Goal: Task Accomplishment & Management: Manage account settings

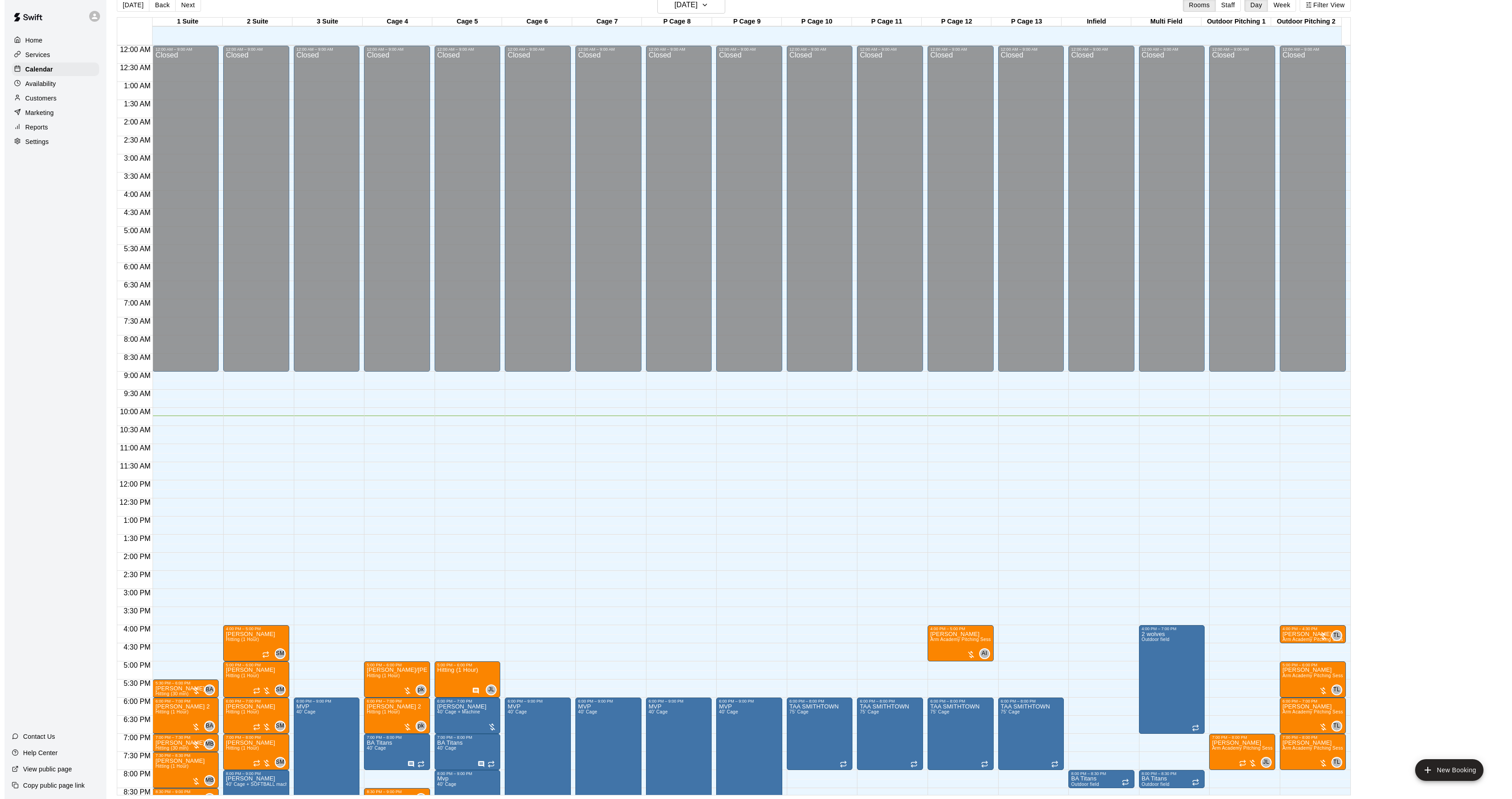
scroll to position [122, 0]
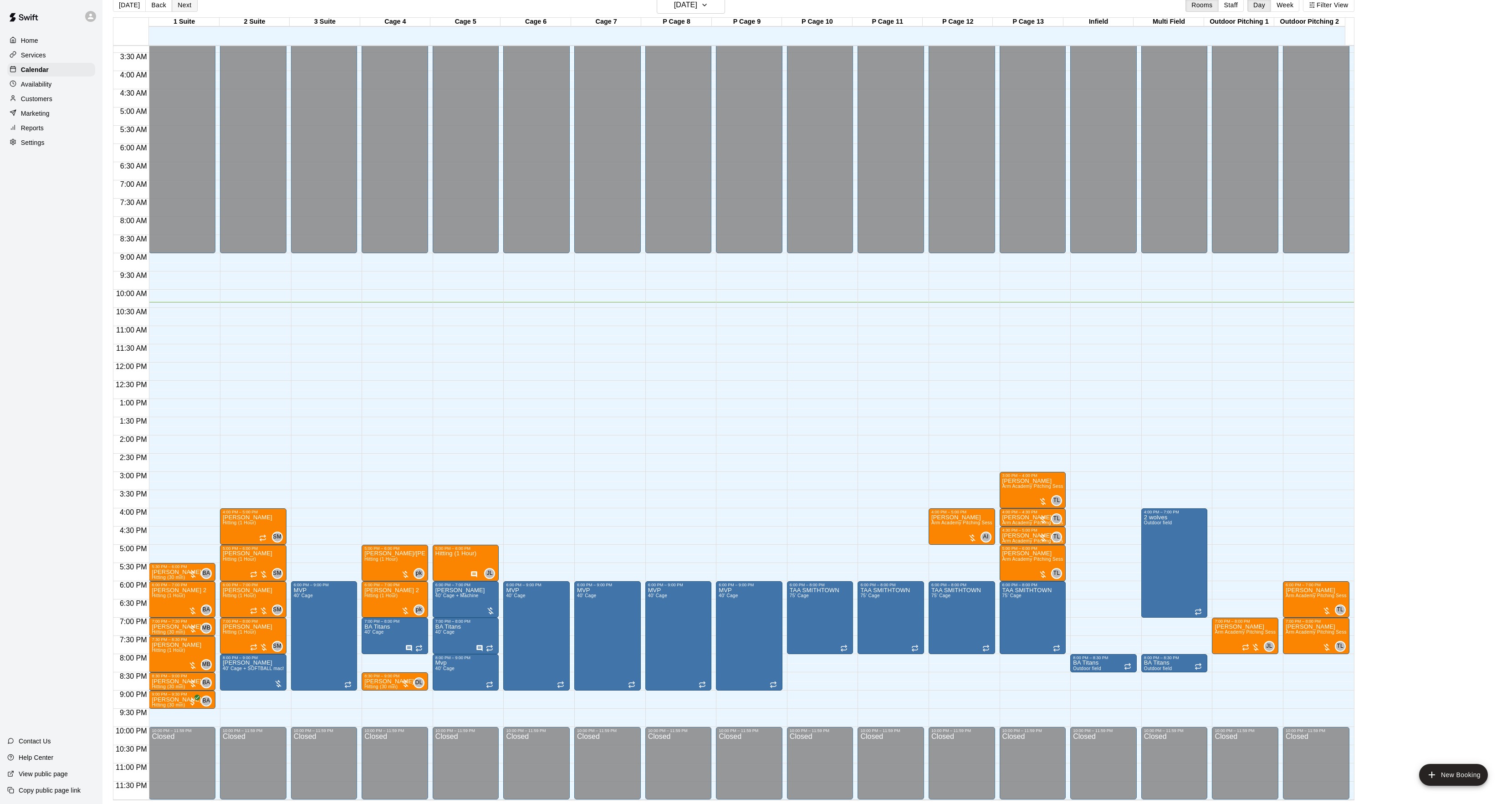
click at [183, 11] on div "[DATE] Back [DATE][DATE] Rooms Staff Day Week Filter View" at bounding box center [733, 7] width 1242 height 21
click at [183, 11] on button "Next" at bounding box center [184, 5] width 26 height 14
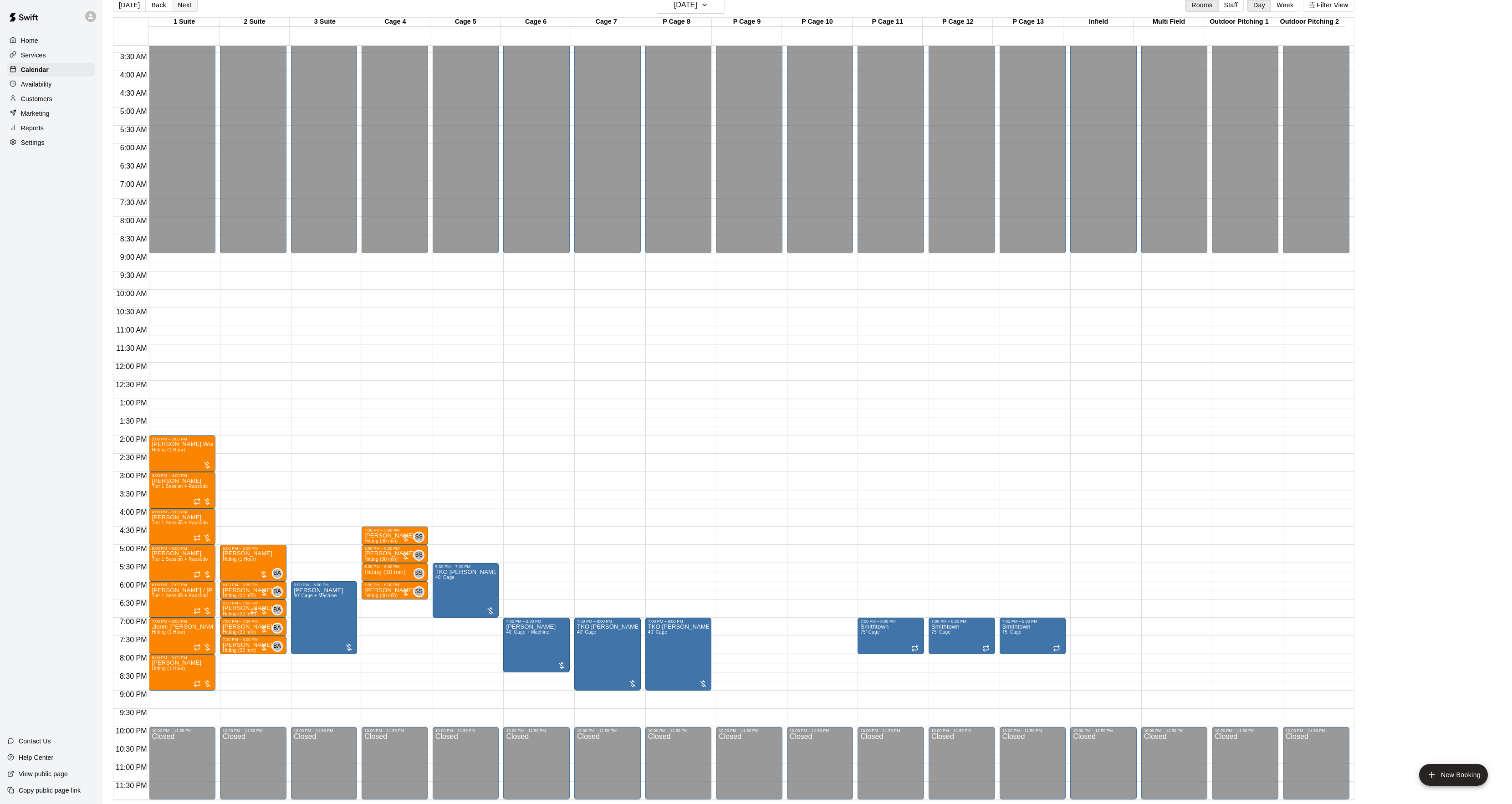
click at [185, 6] on button "Next" at bounding box center [184, 5] width 26 height 14
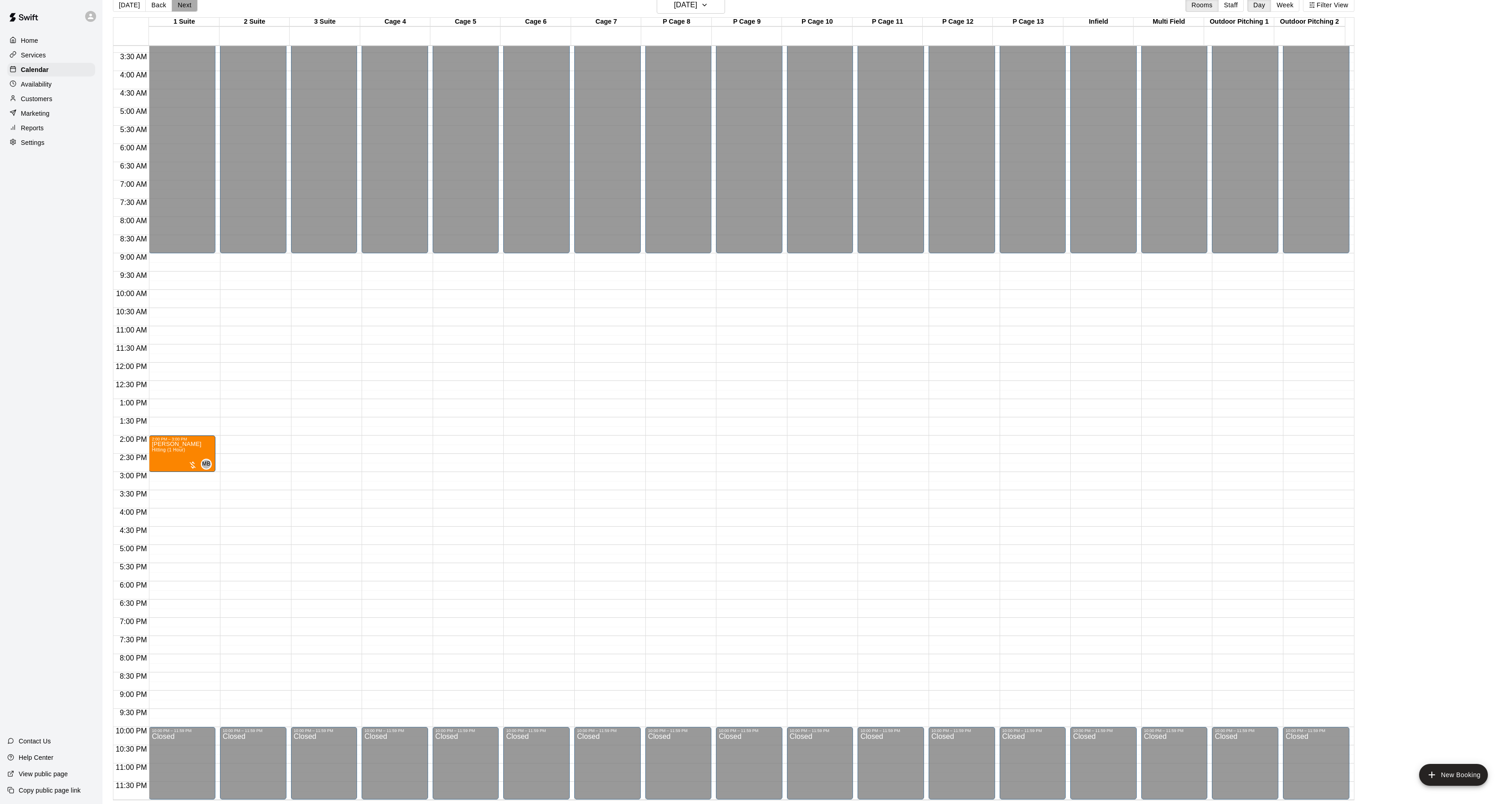
click at [185, 6] on button "Next" at bounding box center [184, 5] width 26 height 14
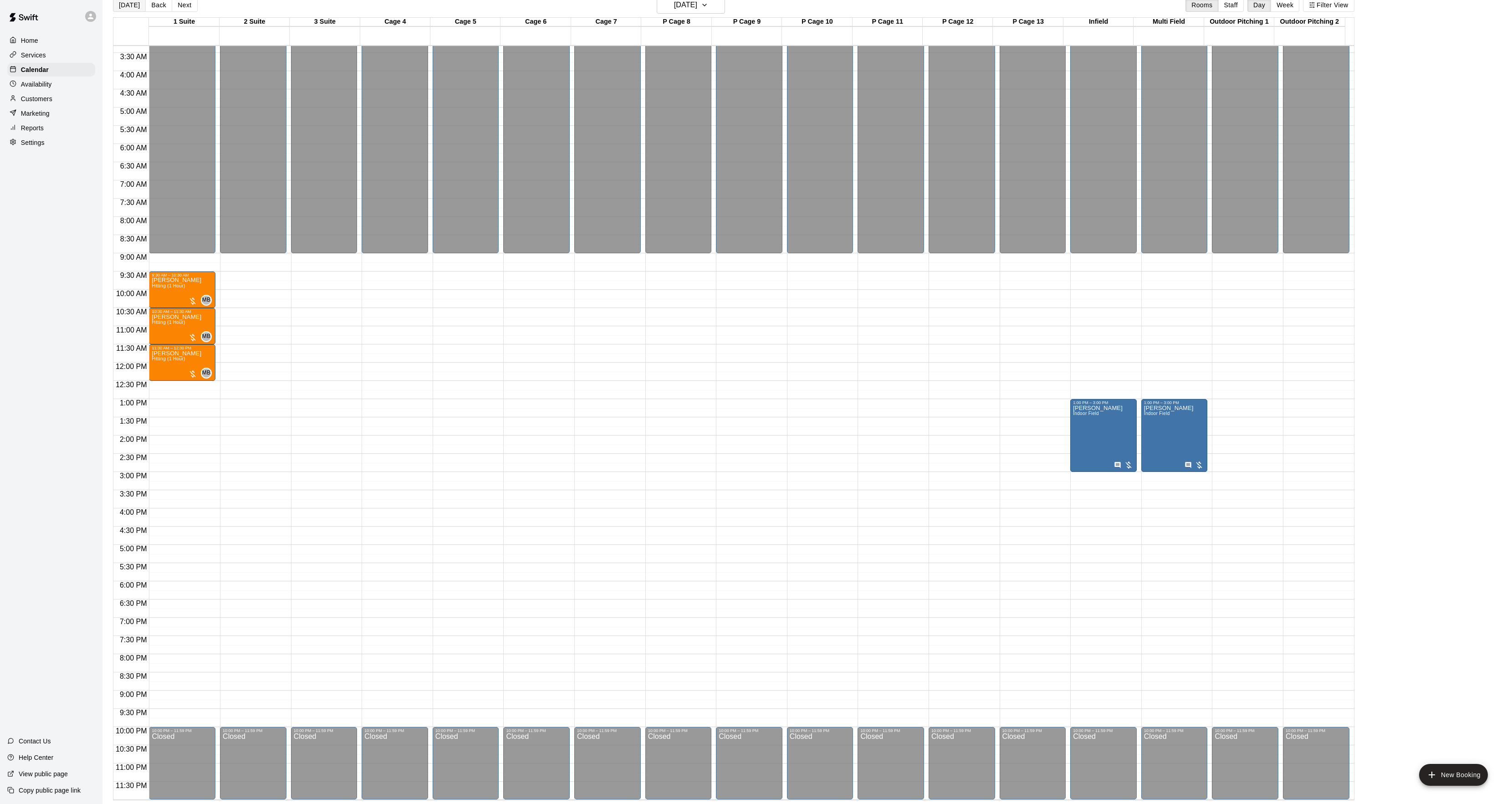
click at [128, 8] on button "[DATE]" at bounding box center [129, 5] width 33 height 14
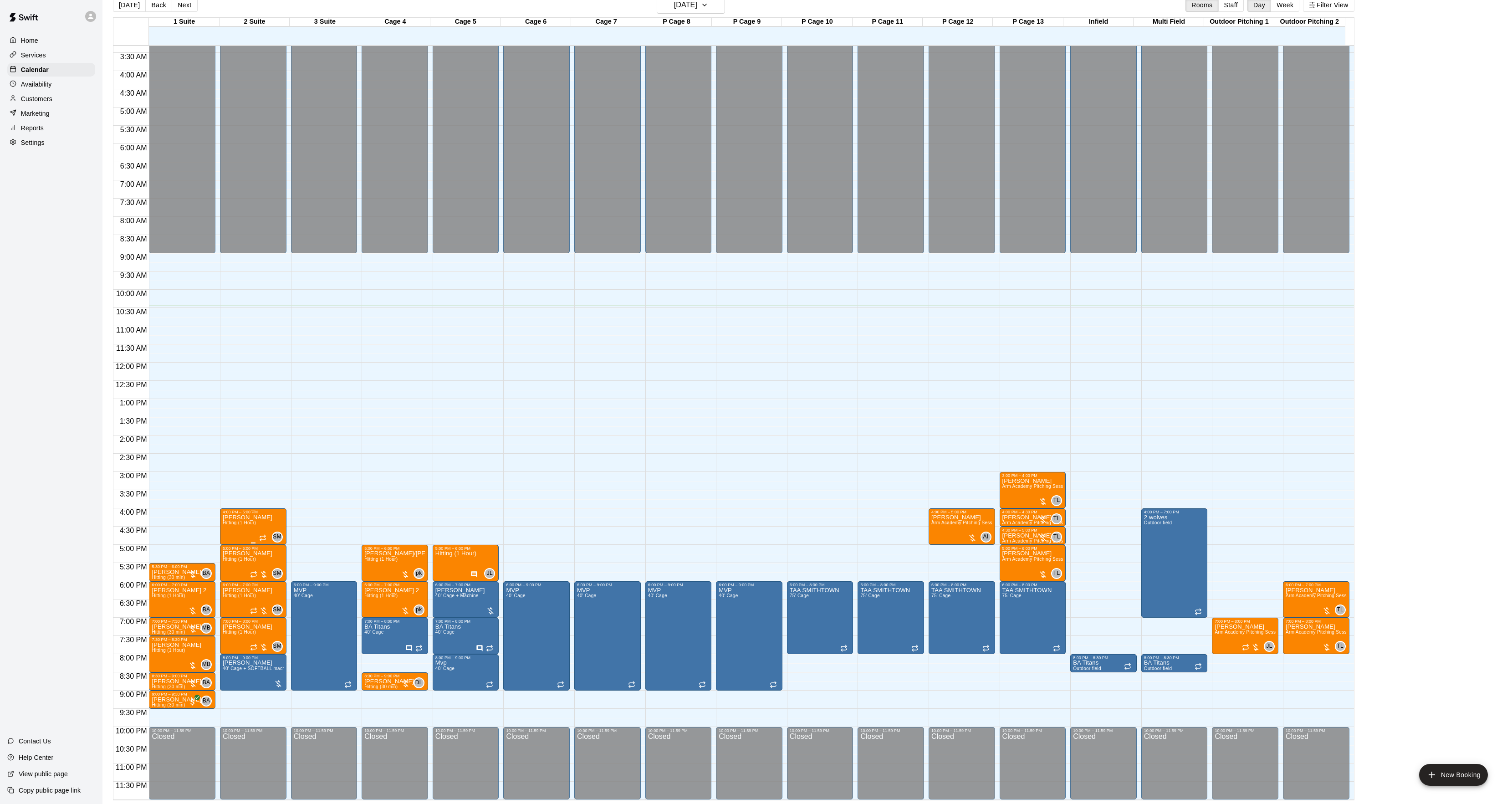
click at [243, 523] on span "Hitting (1 Hour)" at bounding box center [239, 522] width 33 height 5
click at [234, 560] on button "edit" at bounding box center [231, 552] width 18 height 18
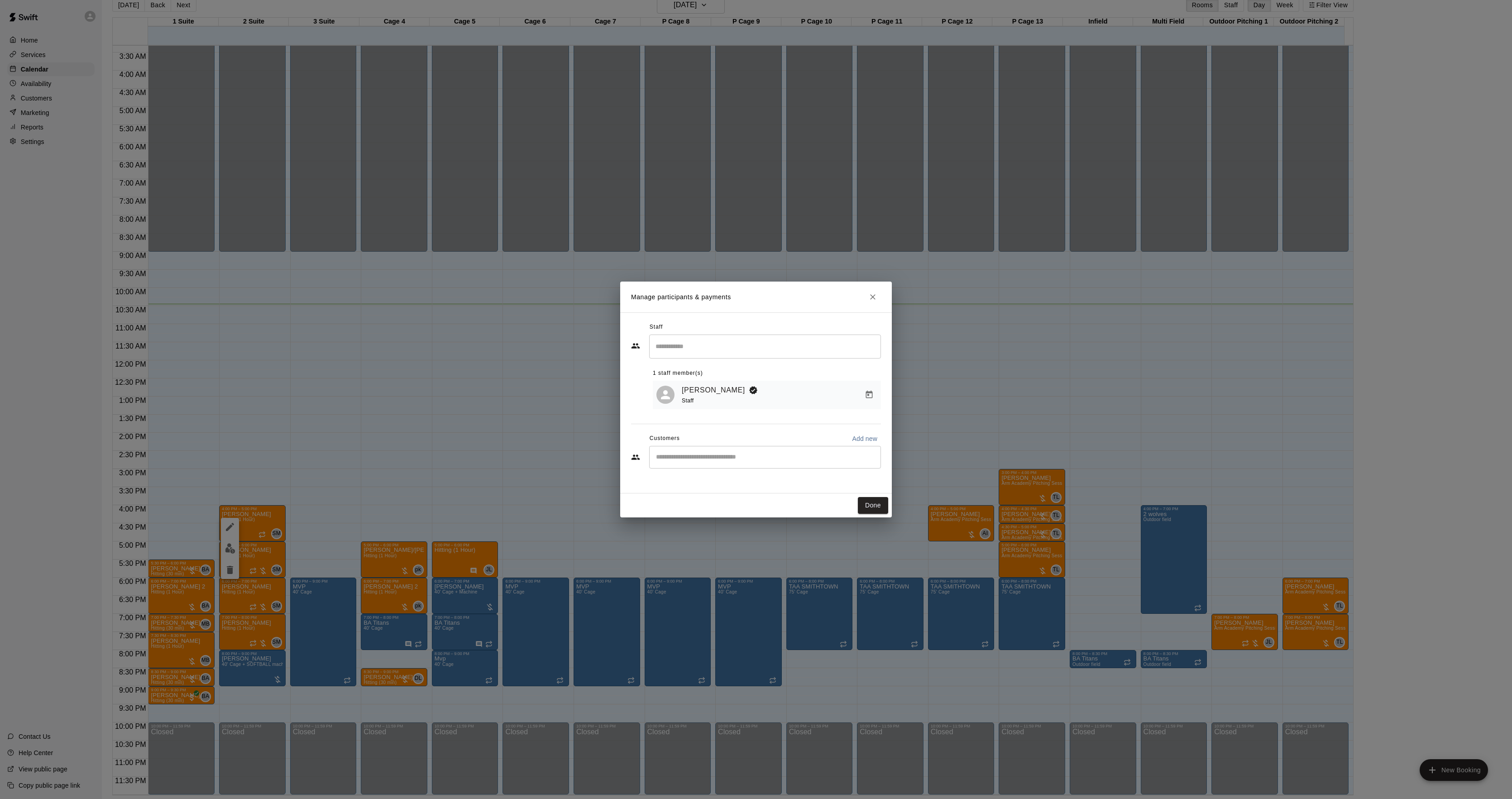
click at [974, 448] on div "Manage participants & payments Staff ​ 1 staff member(s) [PERSON_NAME] Staff Cu…" at bounding box center [756, 400] width 1512 height 799
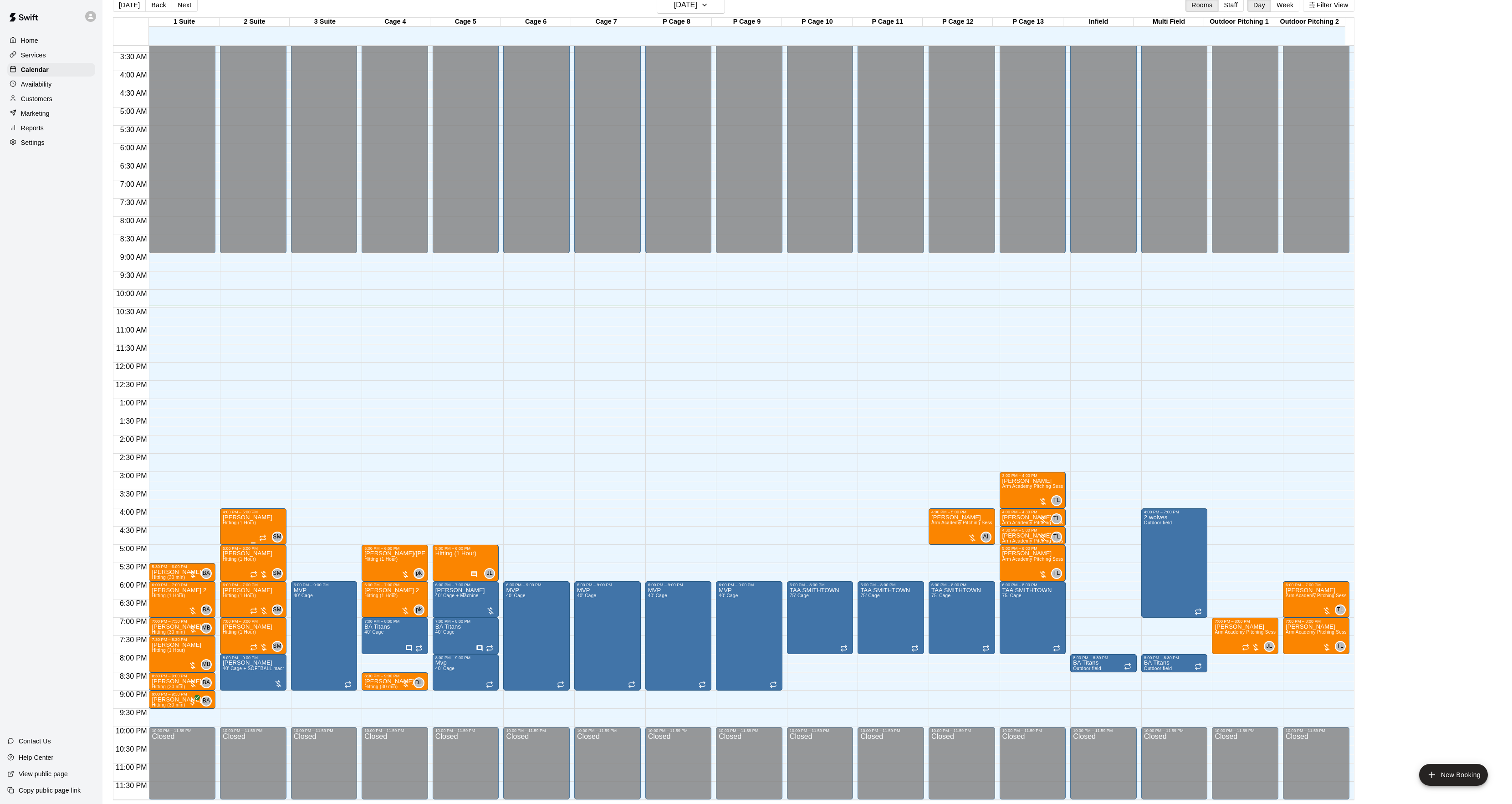
click at [227, 552] on button "edit" at bounding box center [231, 546] width 18 height 18
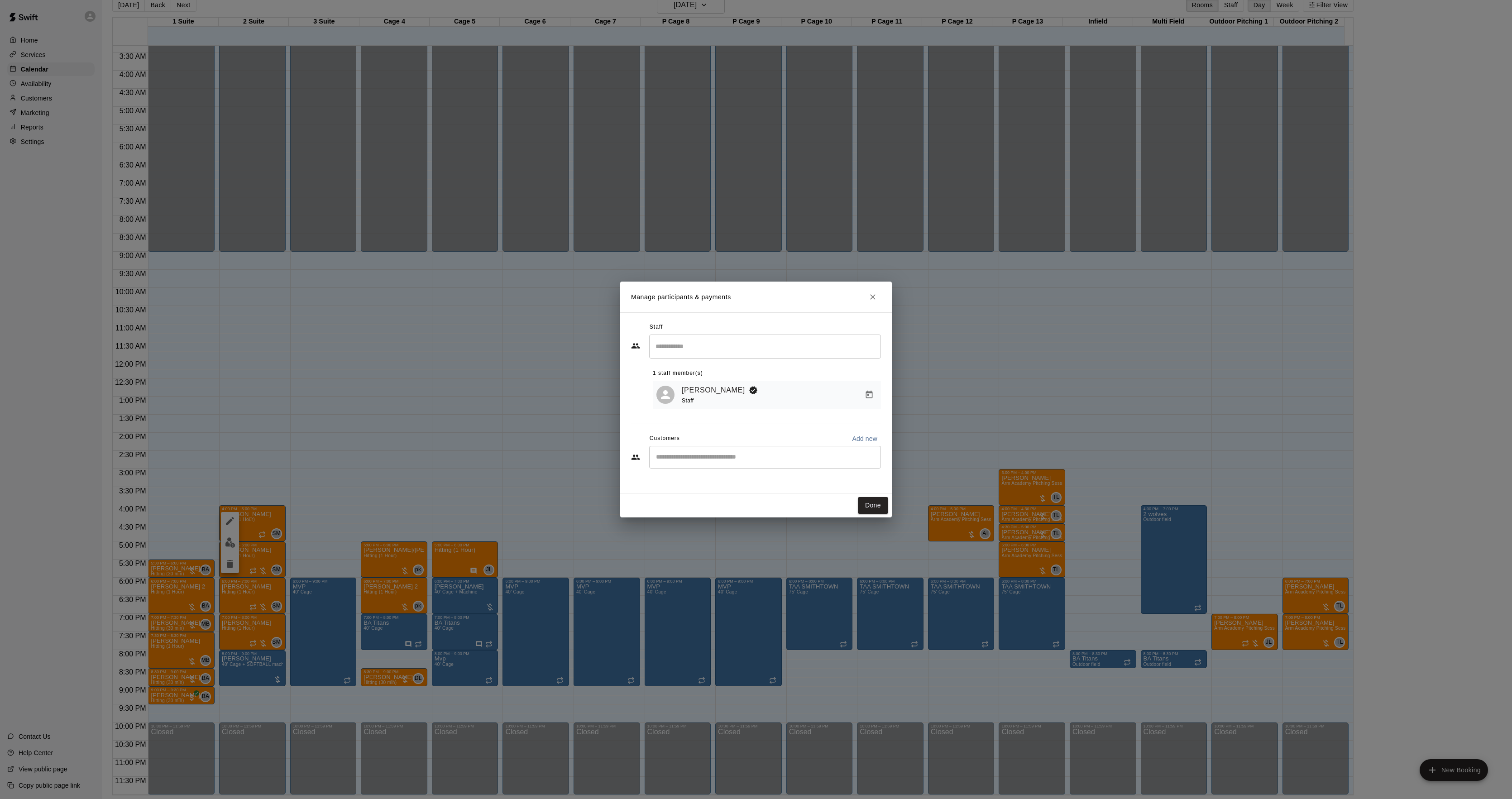
click at [666, 452] on div "​" at bounding box center [765, 457] width 231 height 23
type input "*"
drag, startPoint x: 679, startPoint y: 455, endPoint x: 602, endPoint y: 455, distance: 77.0
click at [602, 455] on div "Manage participants & payments Staff ​ 1 staff member(s) [PERSON_NAME] Staff Cu…" at bounding box center [756, 400] width 1512 height 799
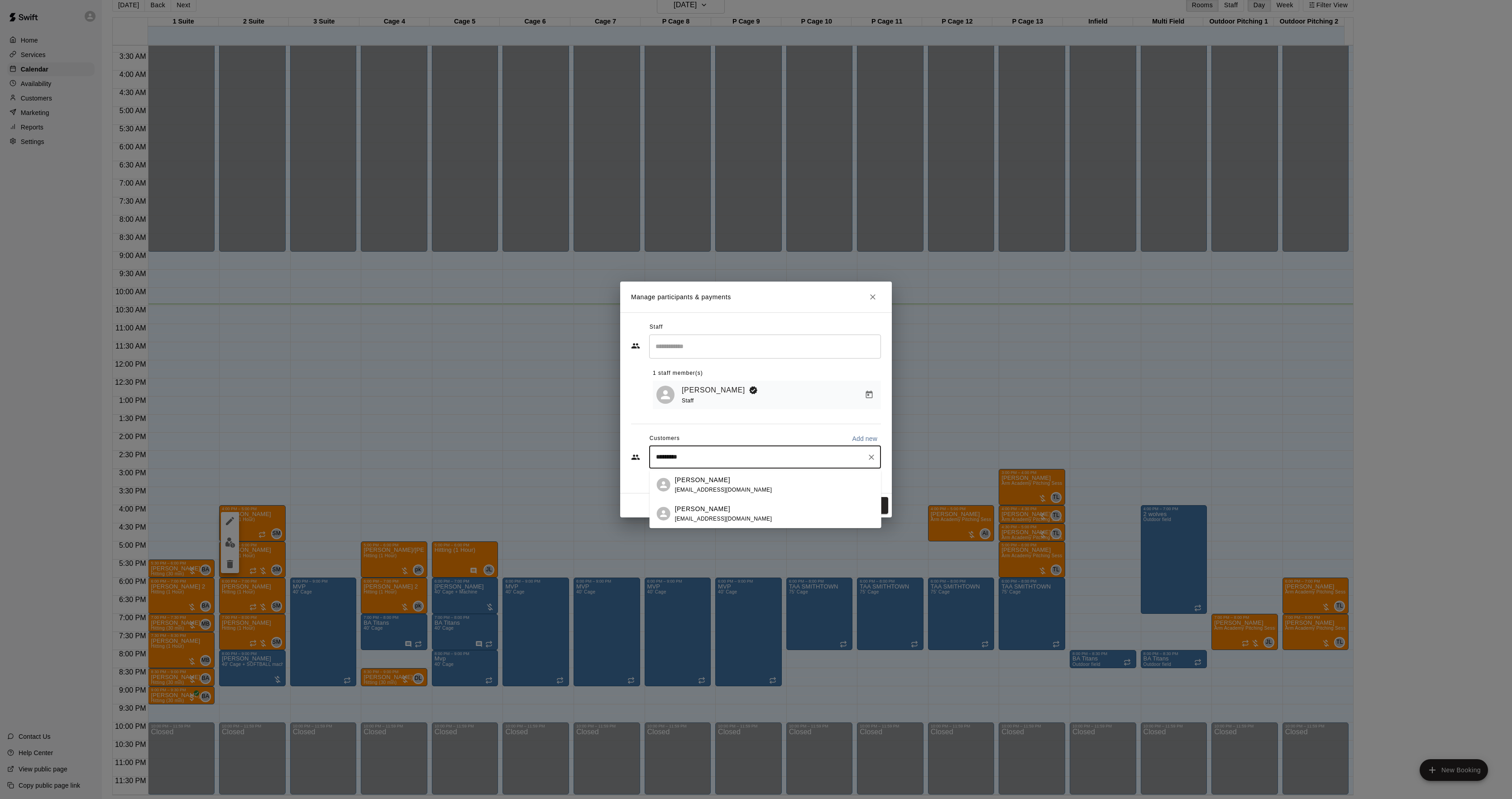
drag, startPoint x: 637, startPoint y: 453, endPoint x: 565, endPoint y: 440, distance: 73.2
click at [563, 442] on div "Manage participants & payments Staff ​ 1 staff member(s) [PERSON_NAME] Staff Cu…" at bounding box center [756, 400] width 1512 height 799
type input "******"
click at [714, 487] on span "[EMAIL_ADDRESS][DOMAIN_NAME]" at bounding box center [724, 489] width 97 height 6
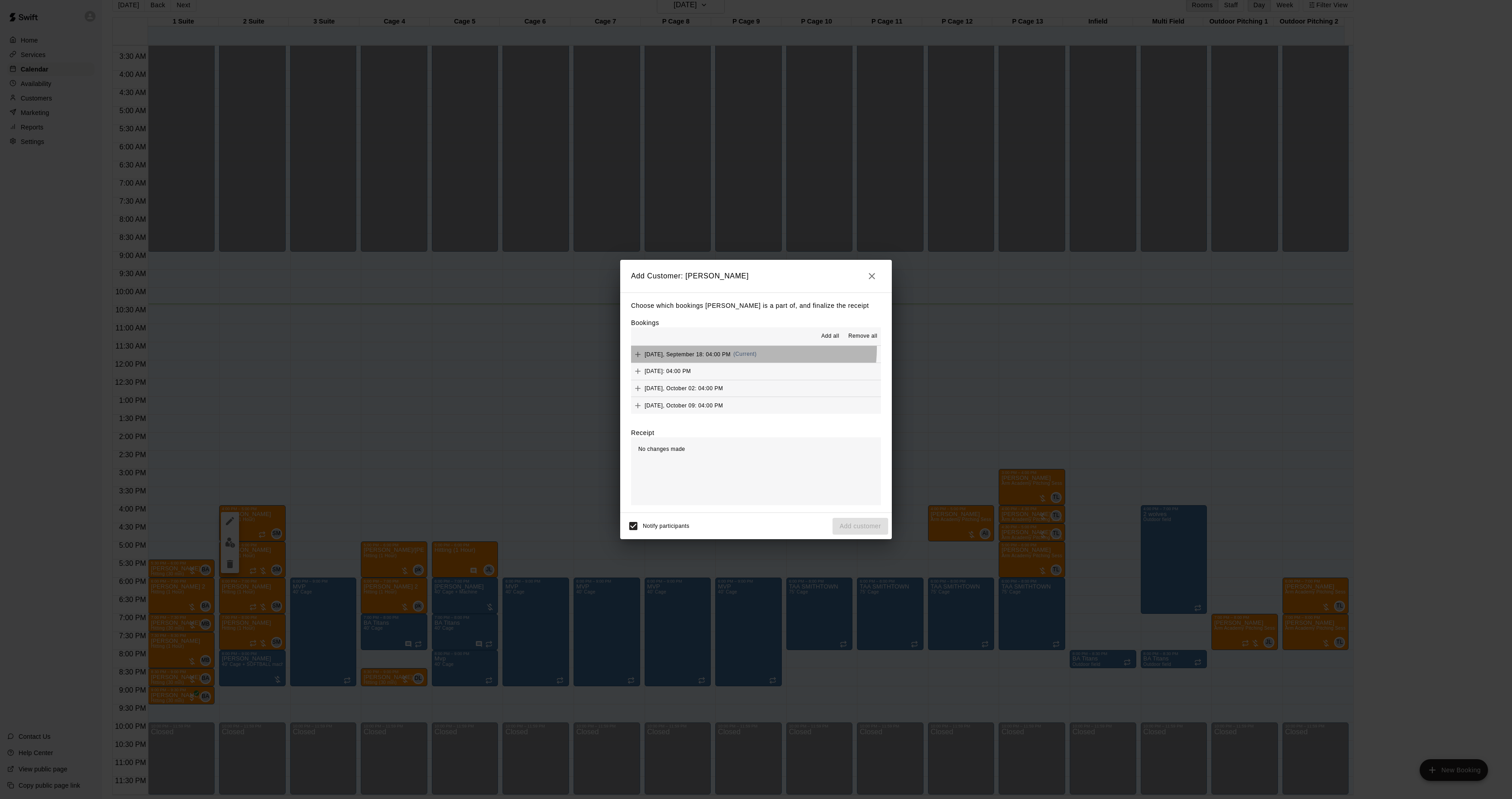
click at [753, 350] on div "[DATE], September 18: 04:00 PM (Current)" at bounding box center [693, 355] width 125 height 14
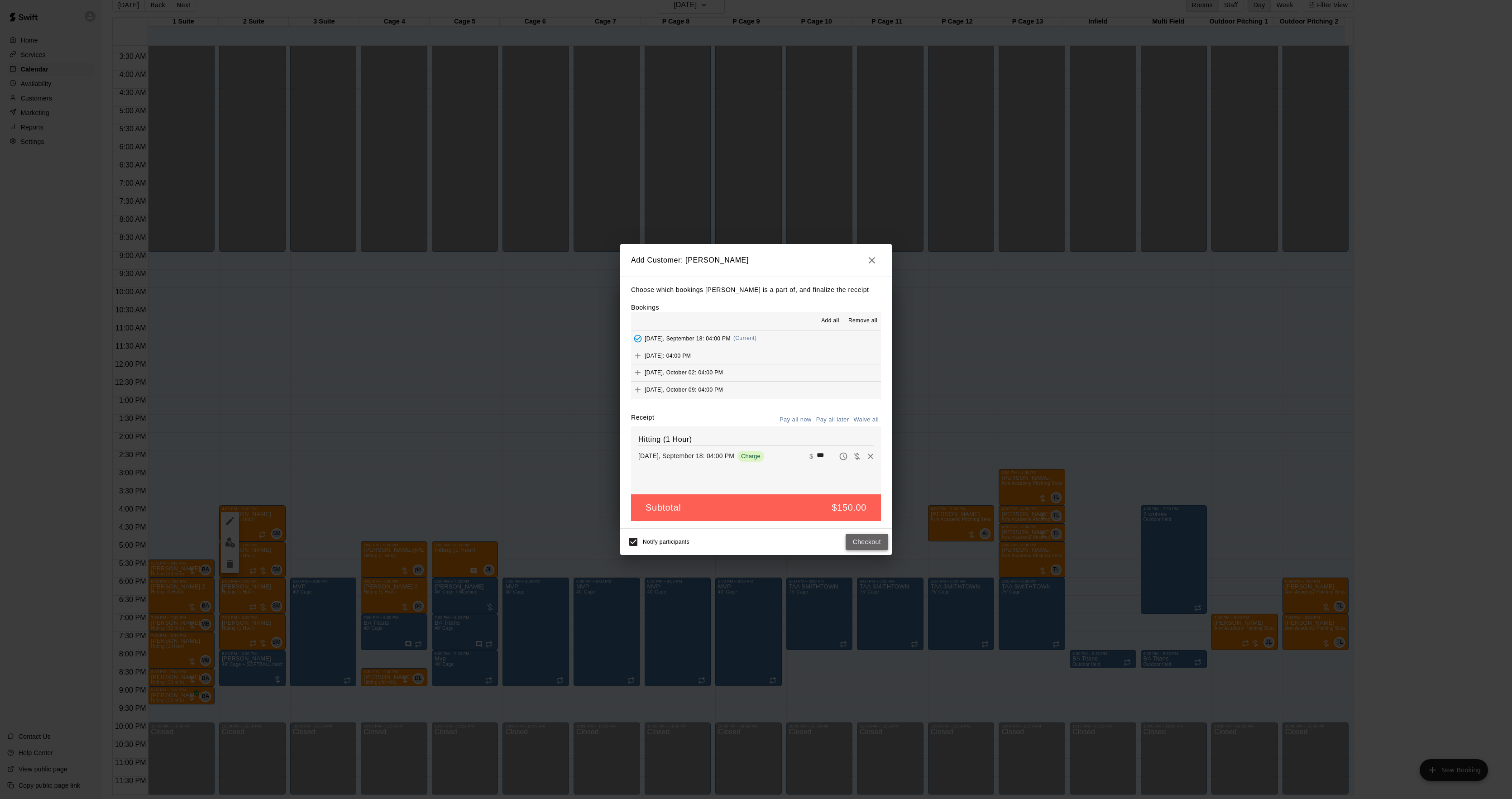
click at [850, 538] on button "Checkout" at bounding box center [867, 542] width 43 height 17
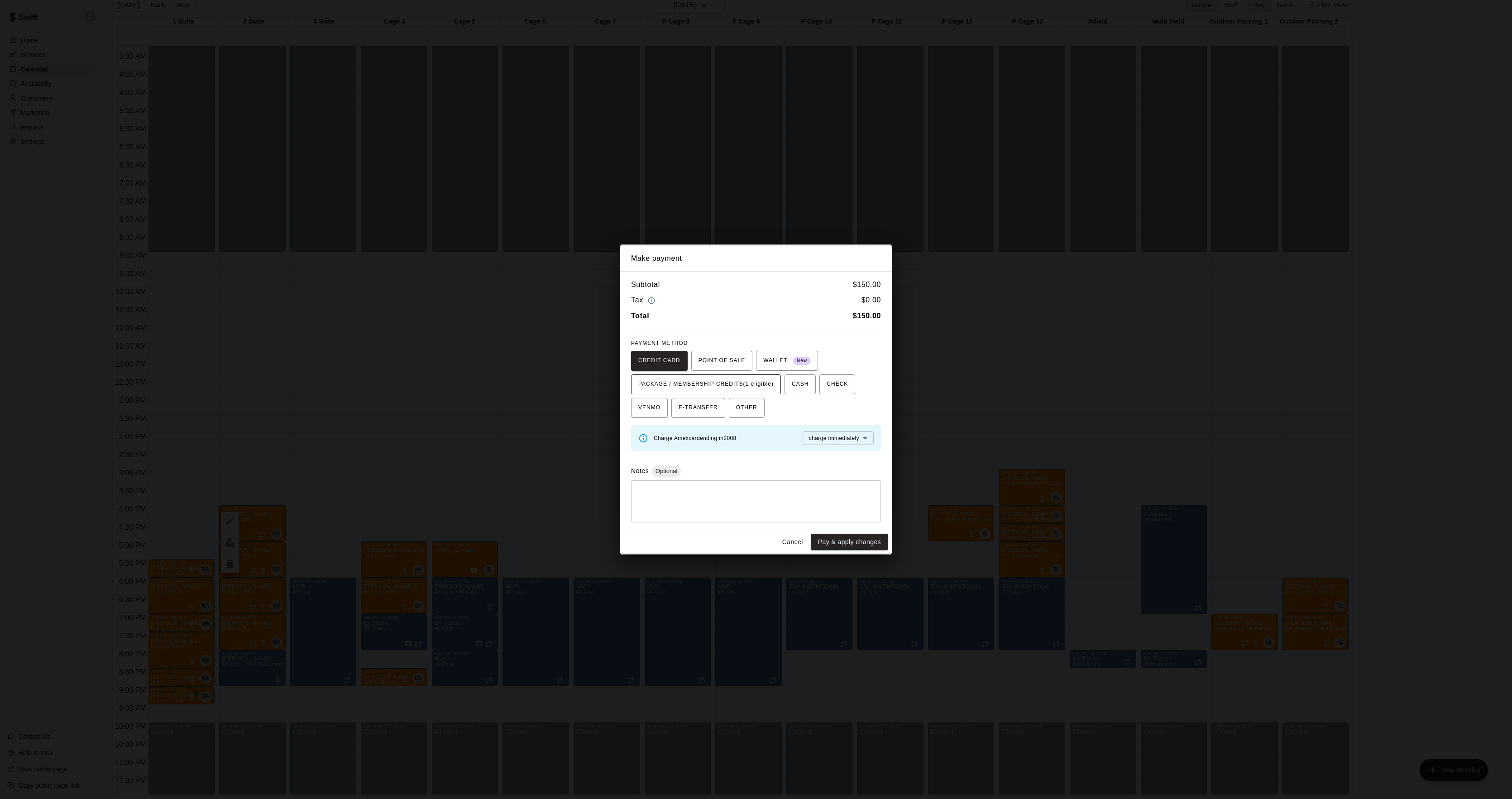
click at [739, 377] on span "PACKAGE / MEMBERSHIP CREDITS (1 eligible)" at bounding box center [706, 384] width 135 height 15
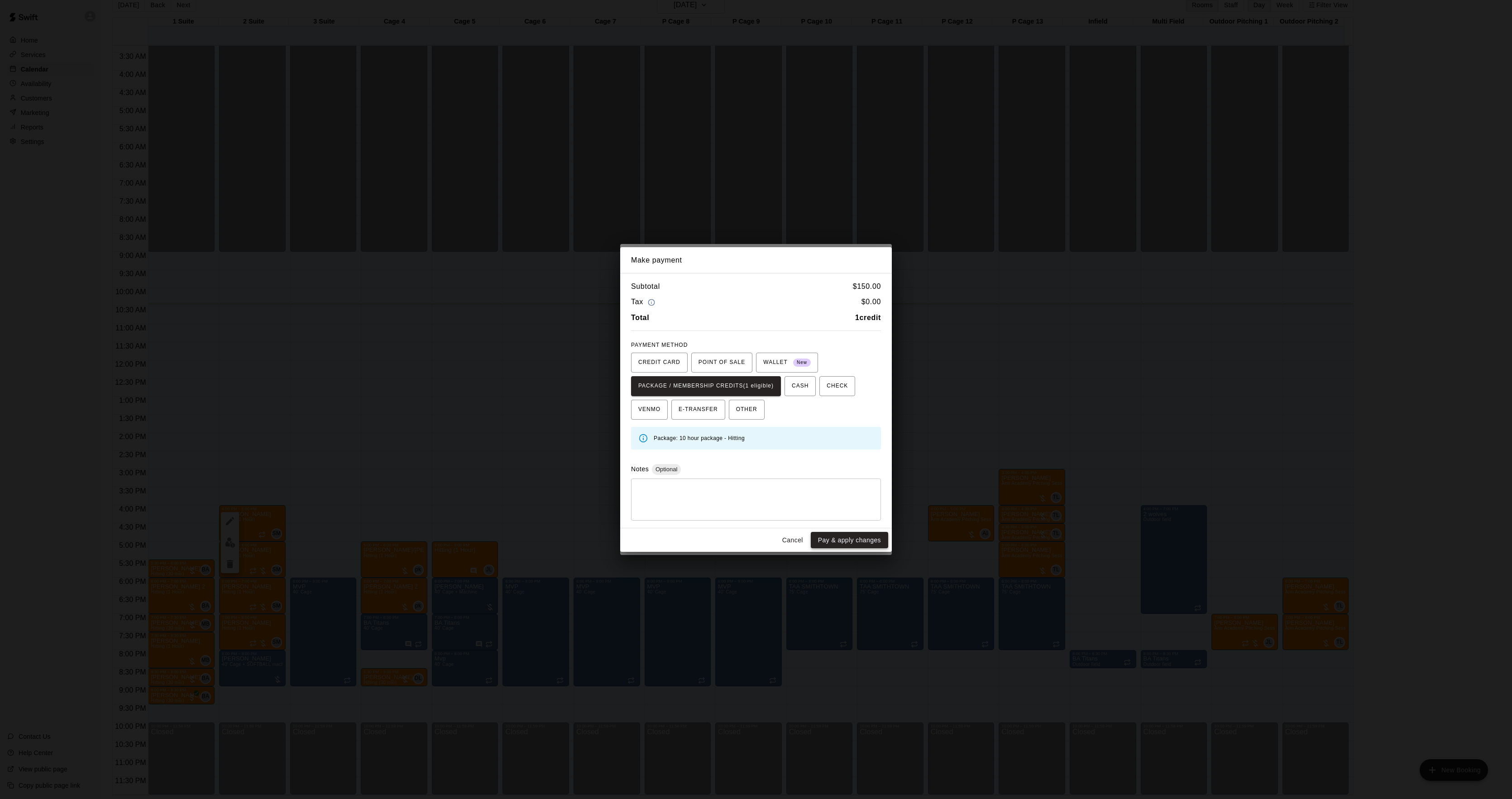
click at [842, 533] on button "Pay & apply changes" at bounding box center [849, 540] width 77 height 17
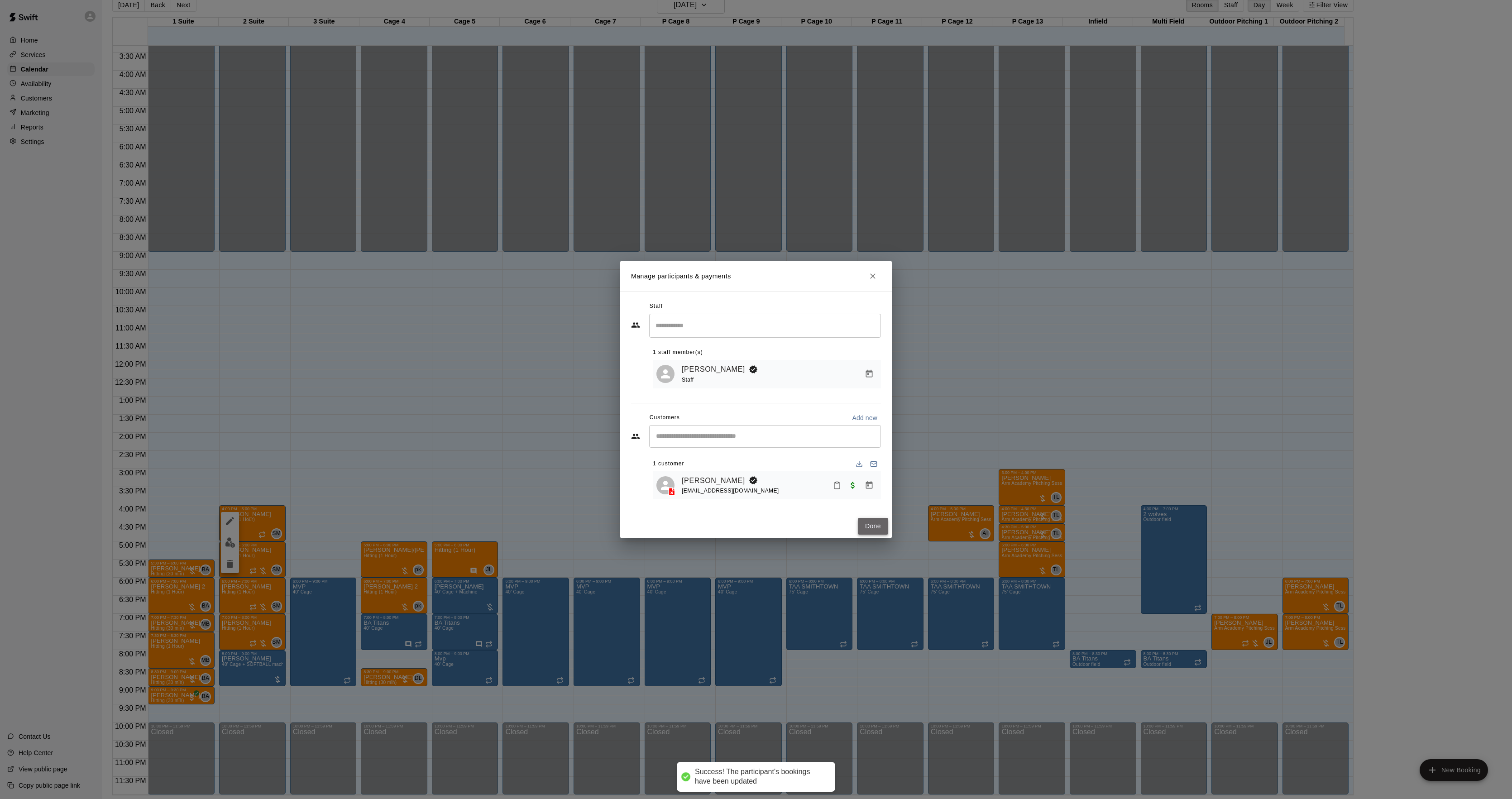
click at [870, 529] on button "Done" at bounding box center [873, 527] width 30 height 17
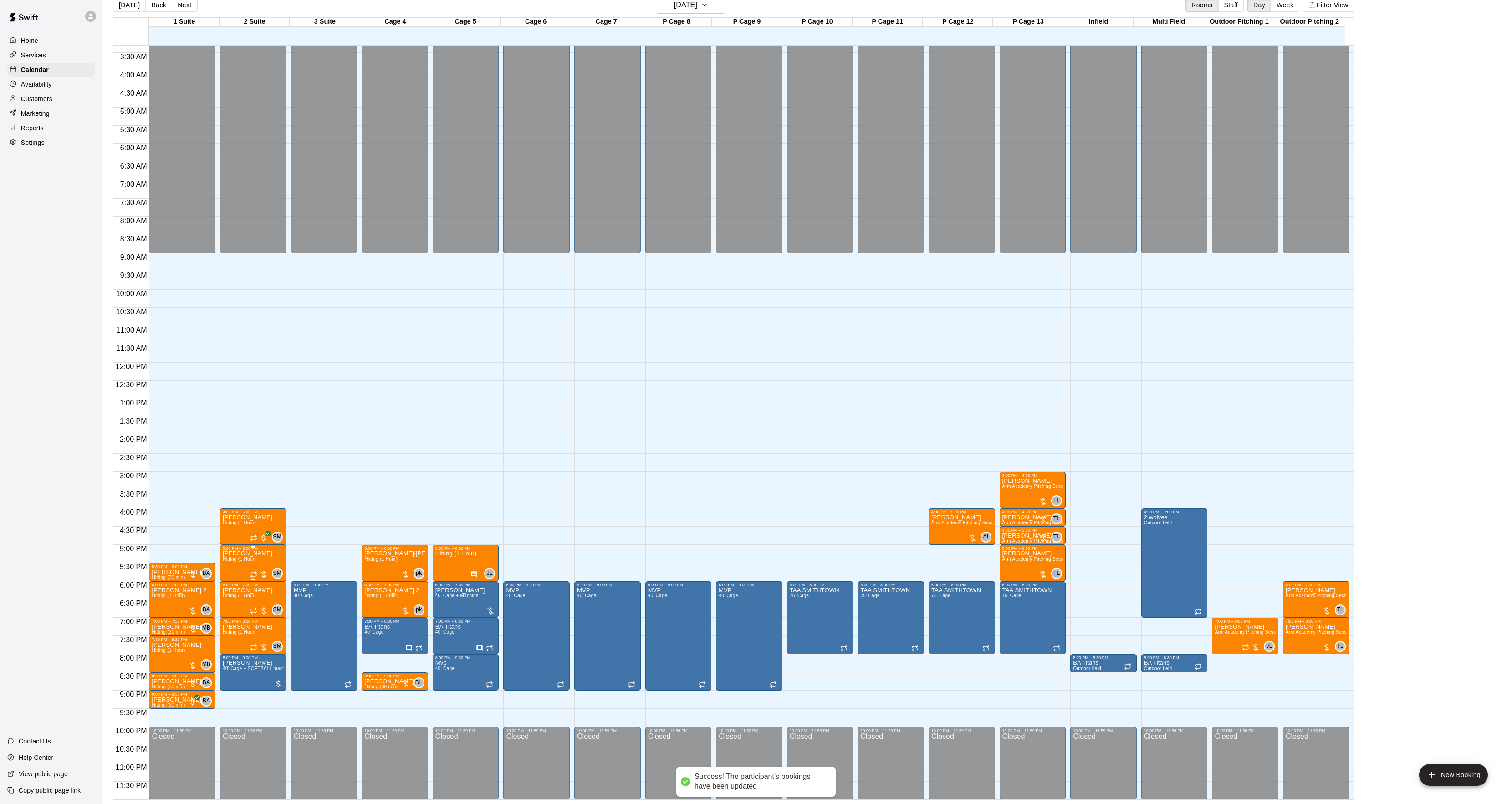
click at [230, 590] on button "edit" at bounding box center [231, 583] width 18 height 18
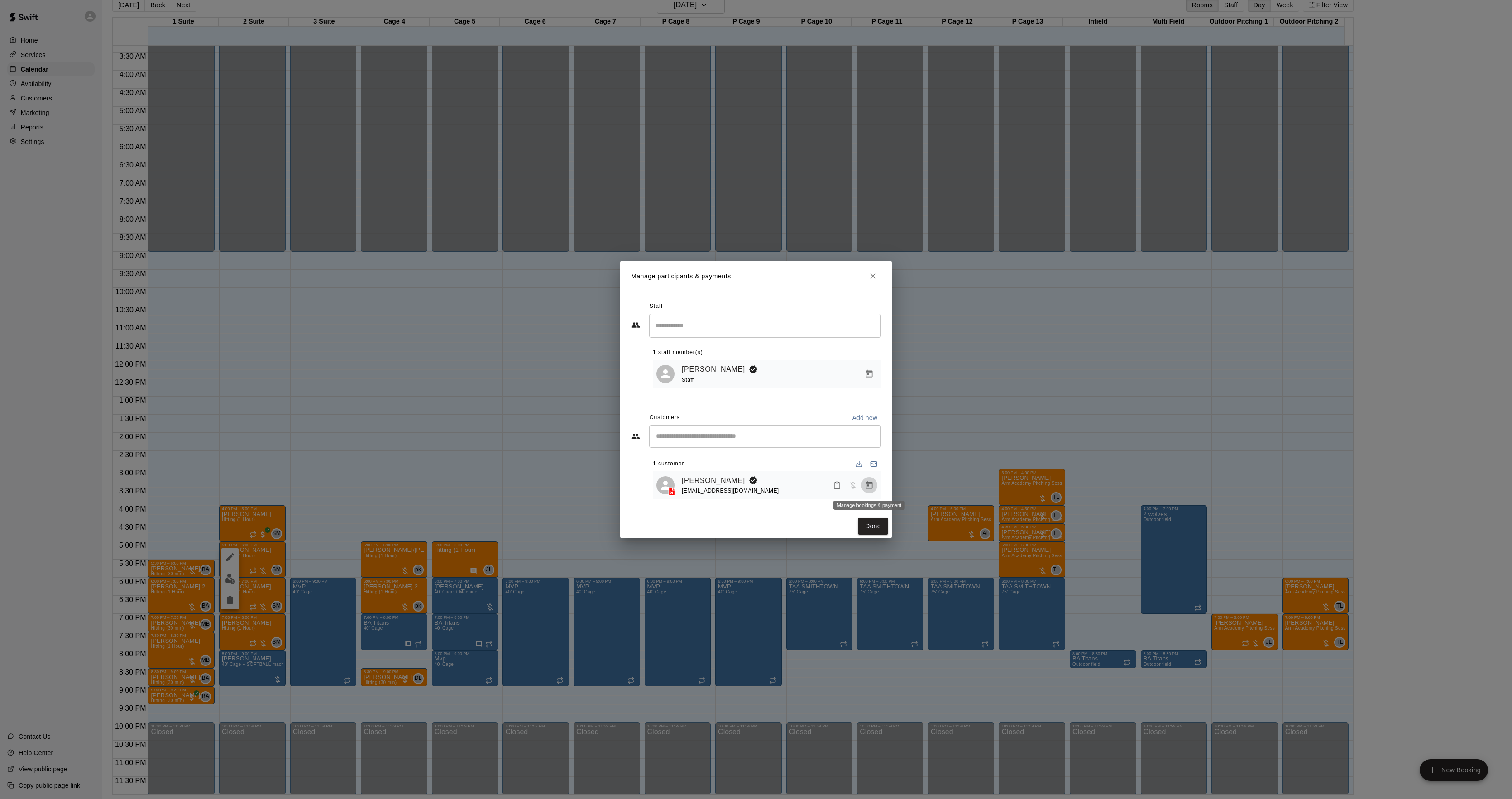
click at [870, 481] on icon "Manage bookings & payment" at bounding box center [869, 485] width 9 height 9
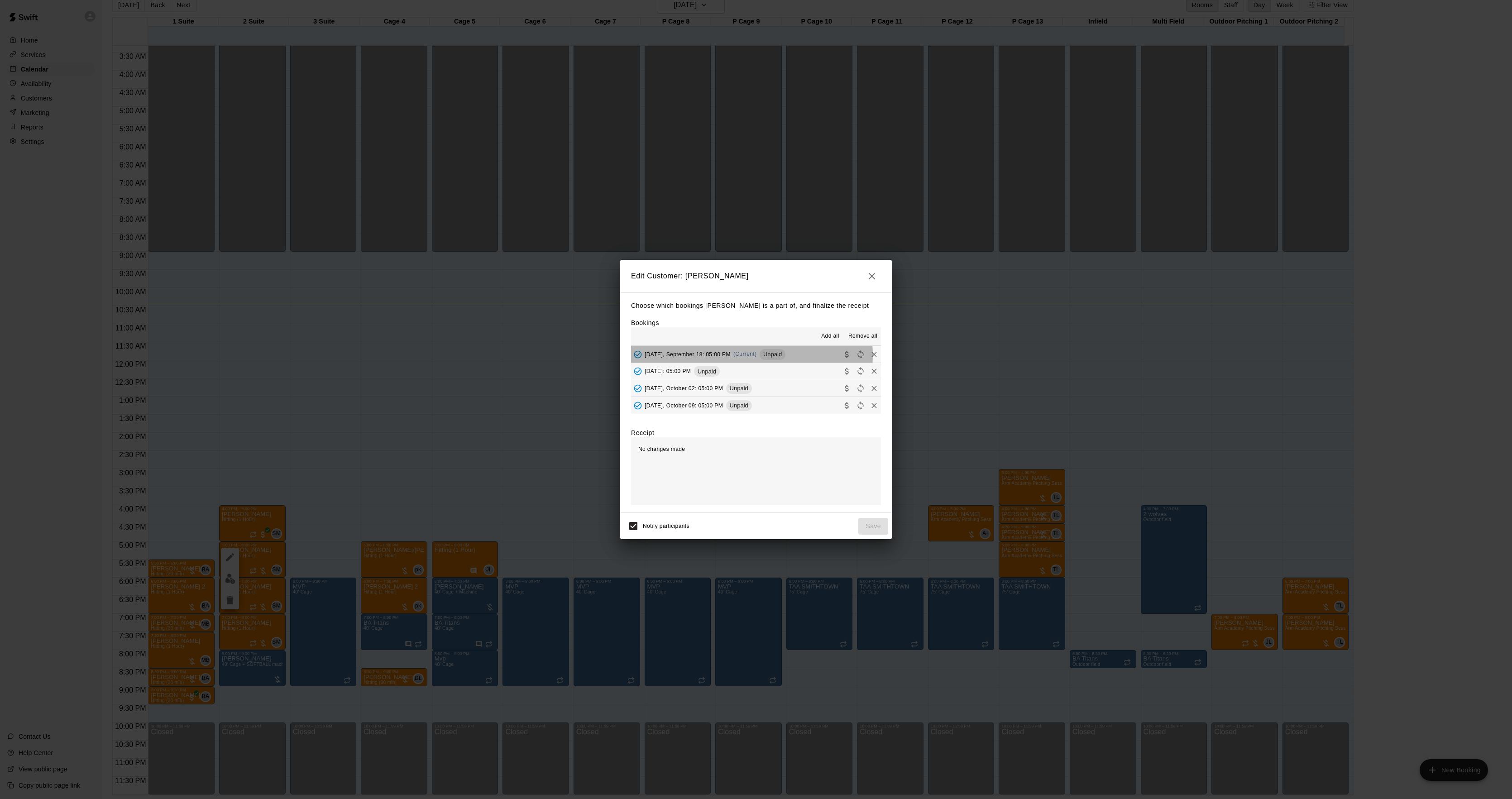
click at [750, 356] on span "(Current)" at bounding box center [745, 354] width 23 height 6
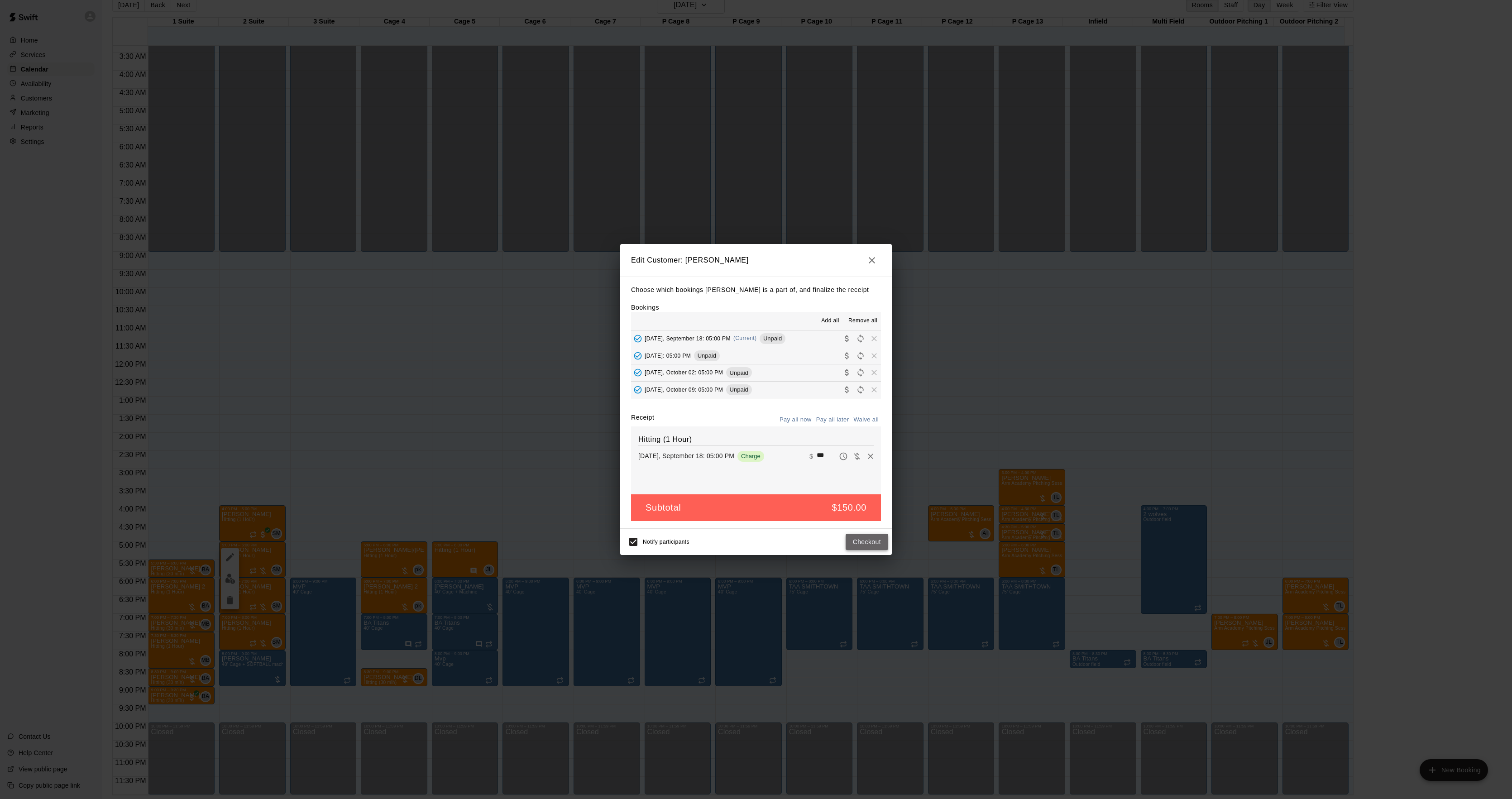
click at [869, 543] on button "Checkout" at bounding box center [867, 542] width 43 height 17
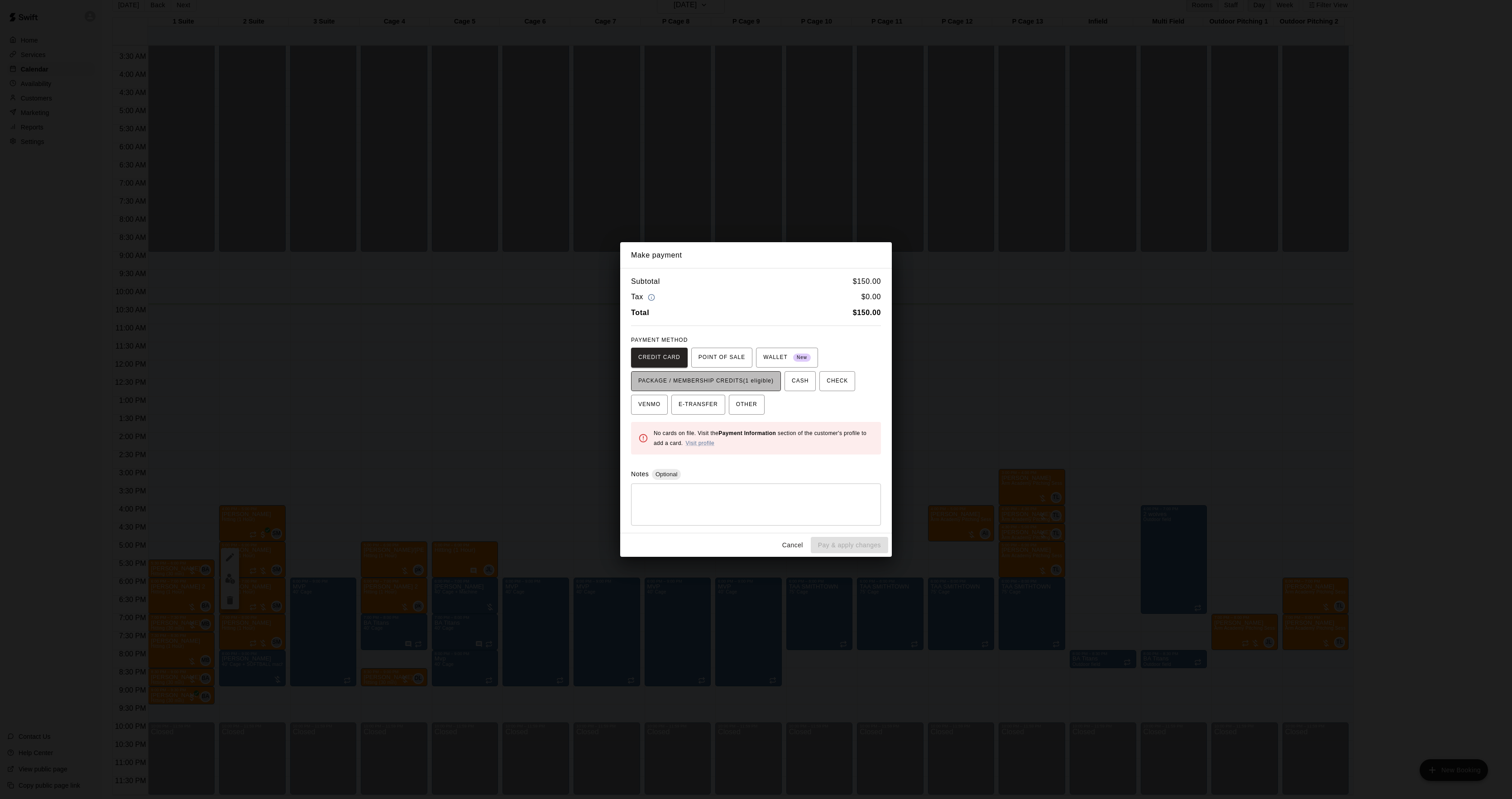
click at [732, 377] on span "PACKAGE / MEMBERSHIP CREDITS (1 eligible)" at bounding box center [706, 381] width 135 height 15
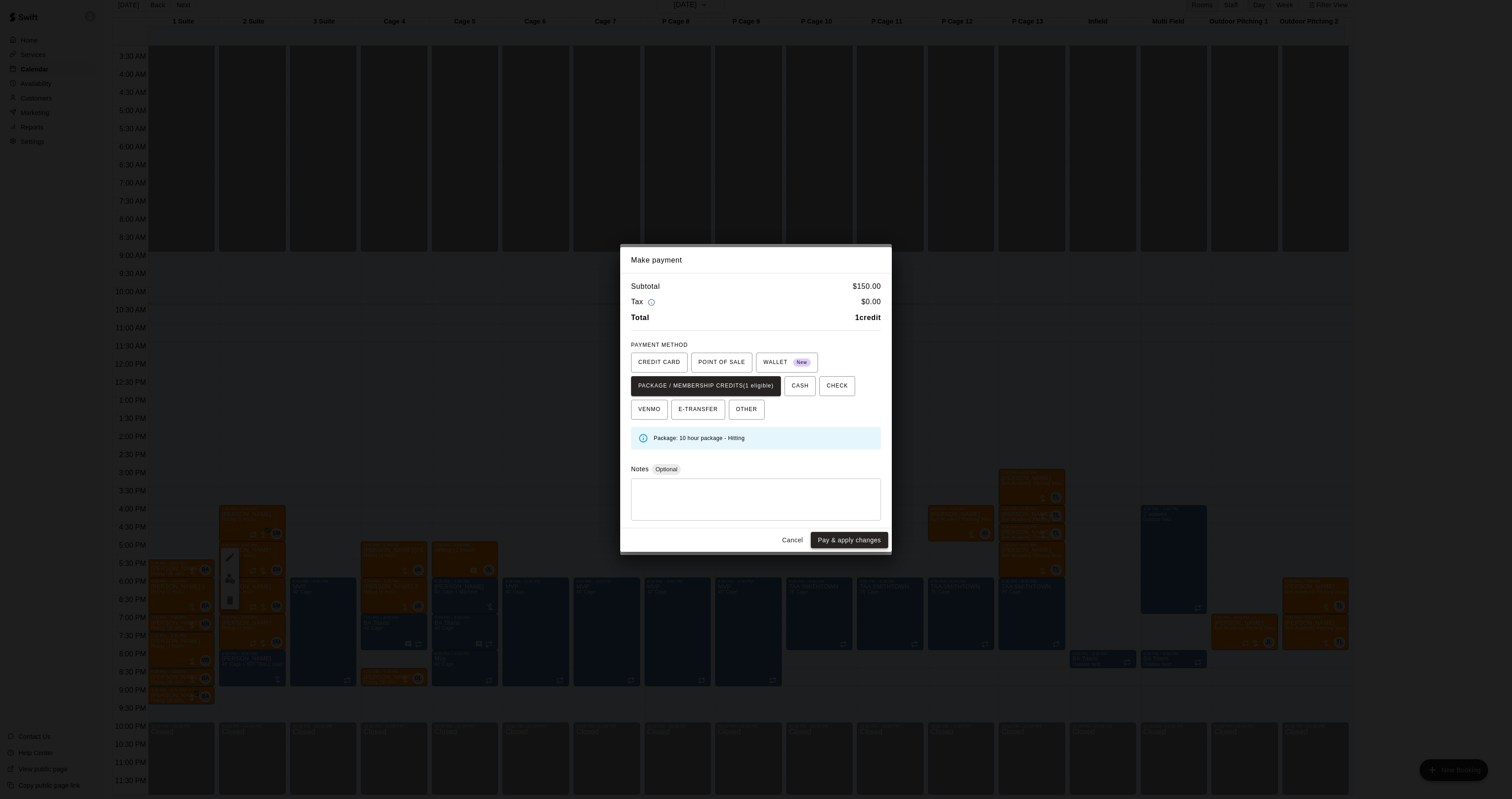
click at [844, 540] on button "Pay & apply changes" at bounding box center [849, 540] width 77 height 17
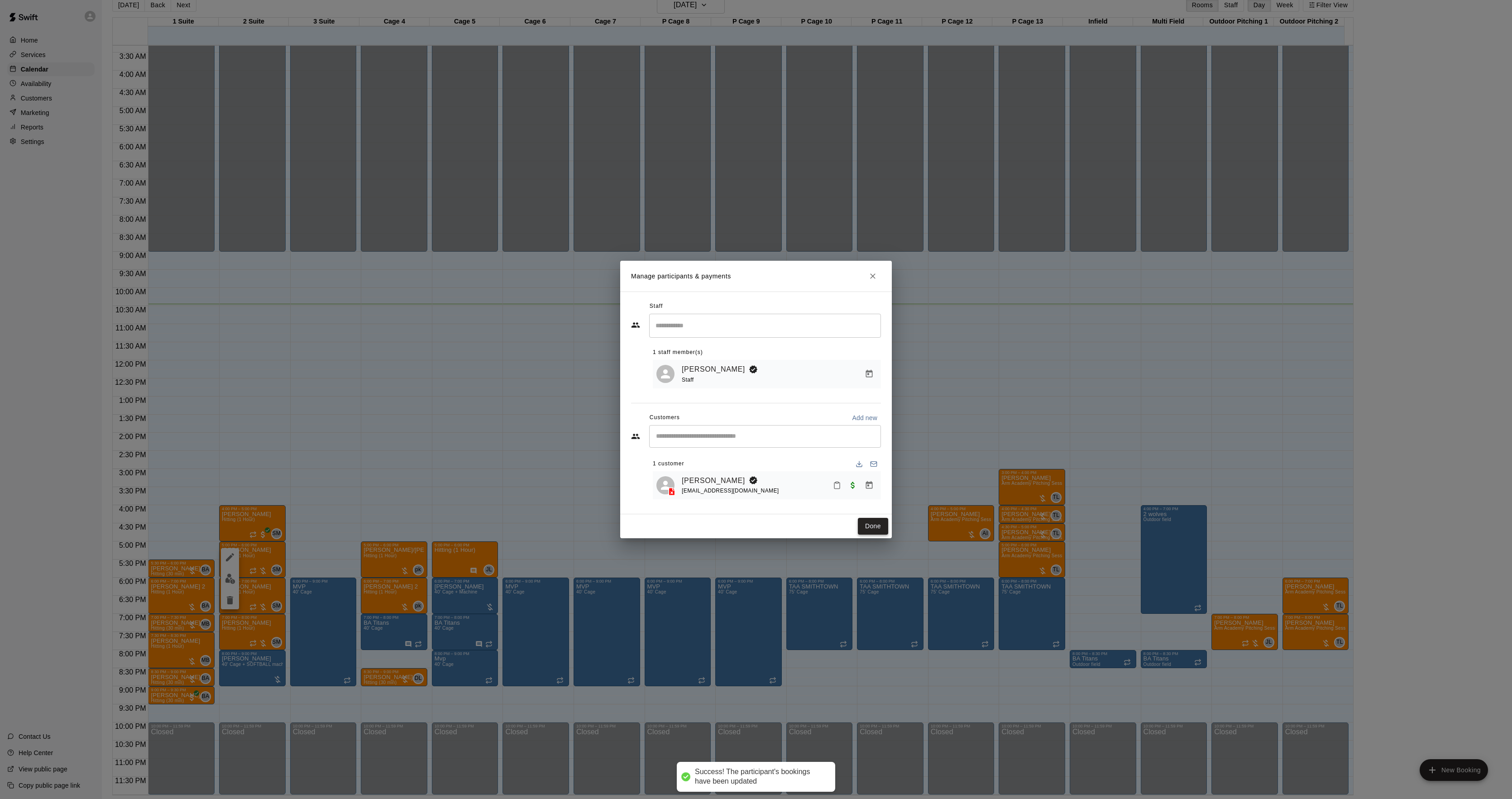
click at [875, 520] on button "Done" at bounding box center [873, 527] width 30 height 17
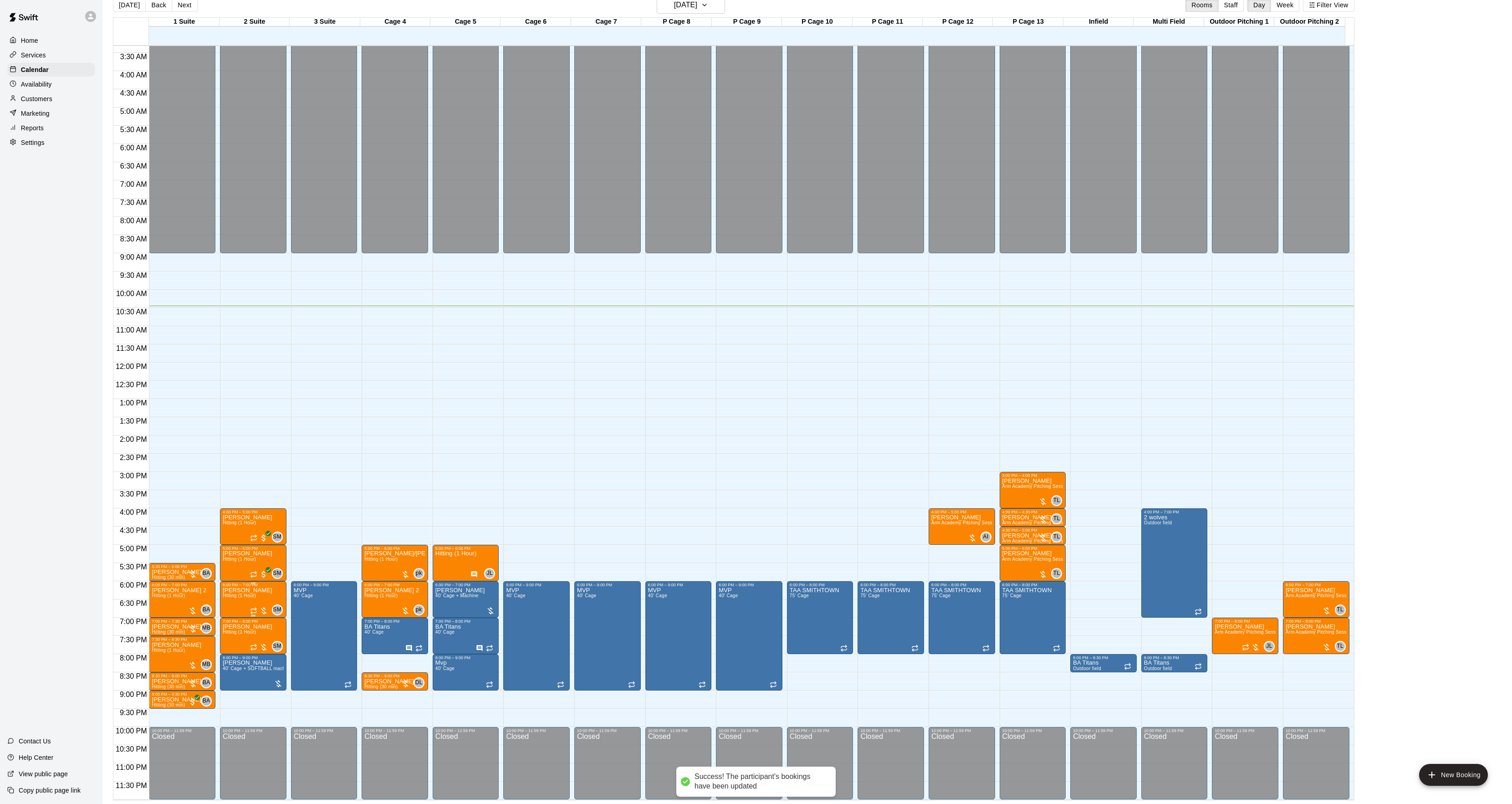
click at [232, 598] on span "Hitting (1 Hour)" at bounding box center [239, 595] width 33 height 5
click at [232, 620] on img "edit" at bounding box center [231, 625] width 10 height 10
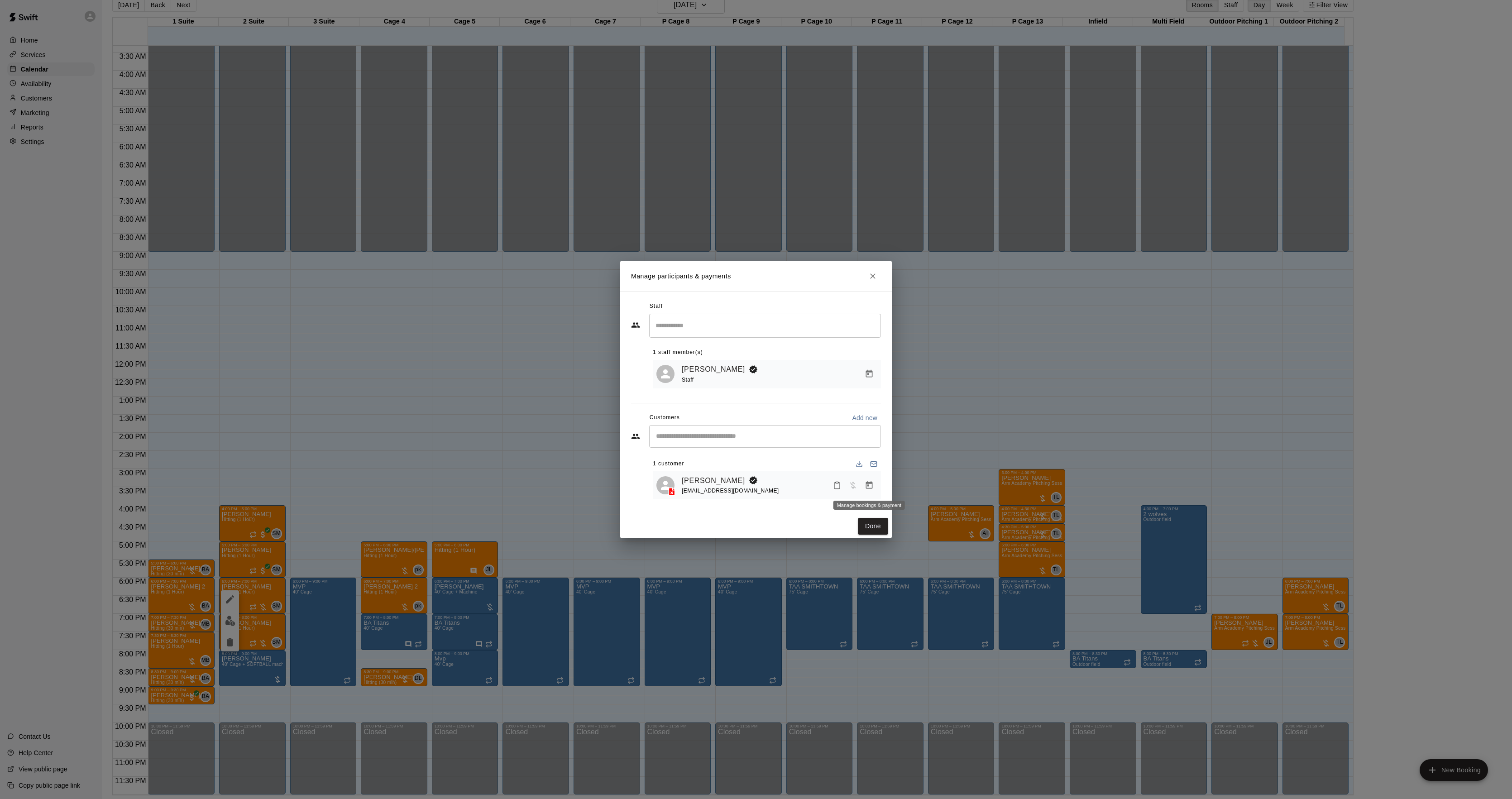
click at [868, 485] on icon "Manage bookings & payment" at bounding box center [869, 485] width 9 height 9
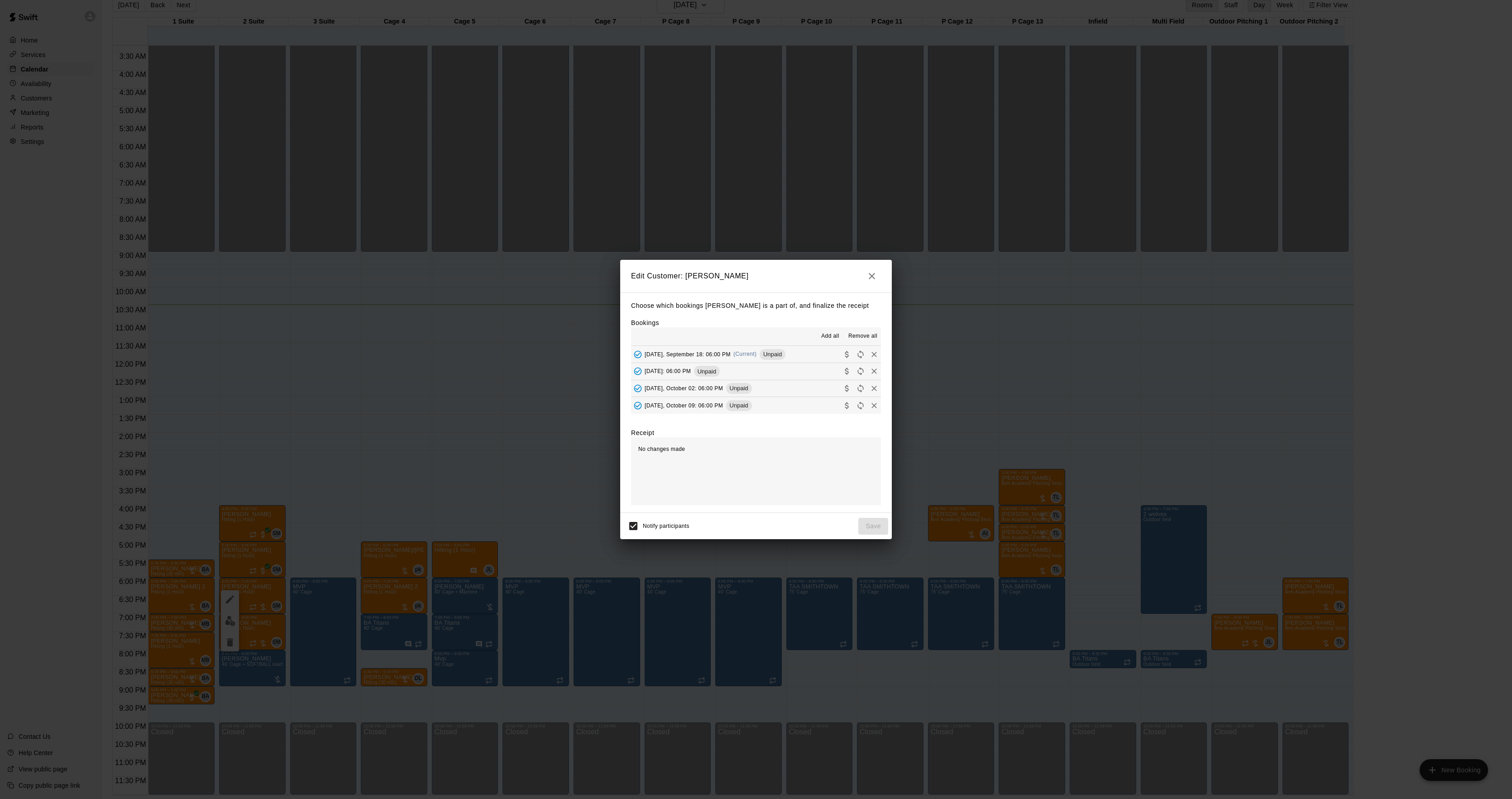
click at [779, 348] on div "[DATE], September 18: 06:00 PM (Current) Unpaid" at bounding box center [708, 355] width 154 height 14
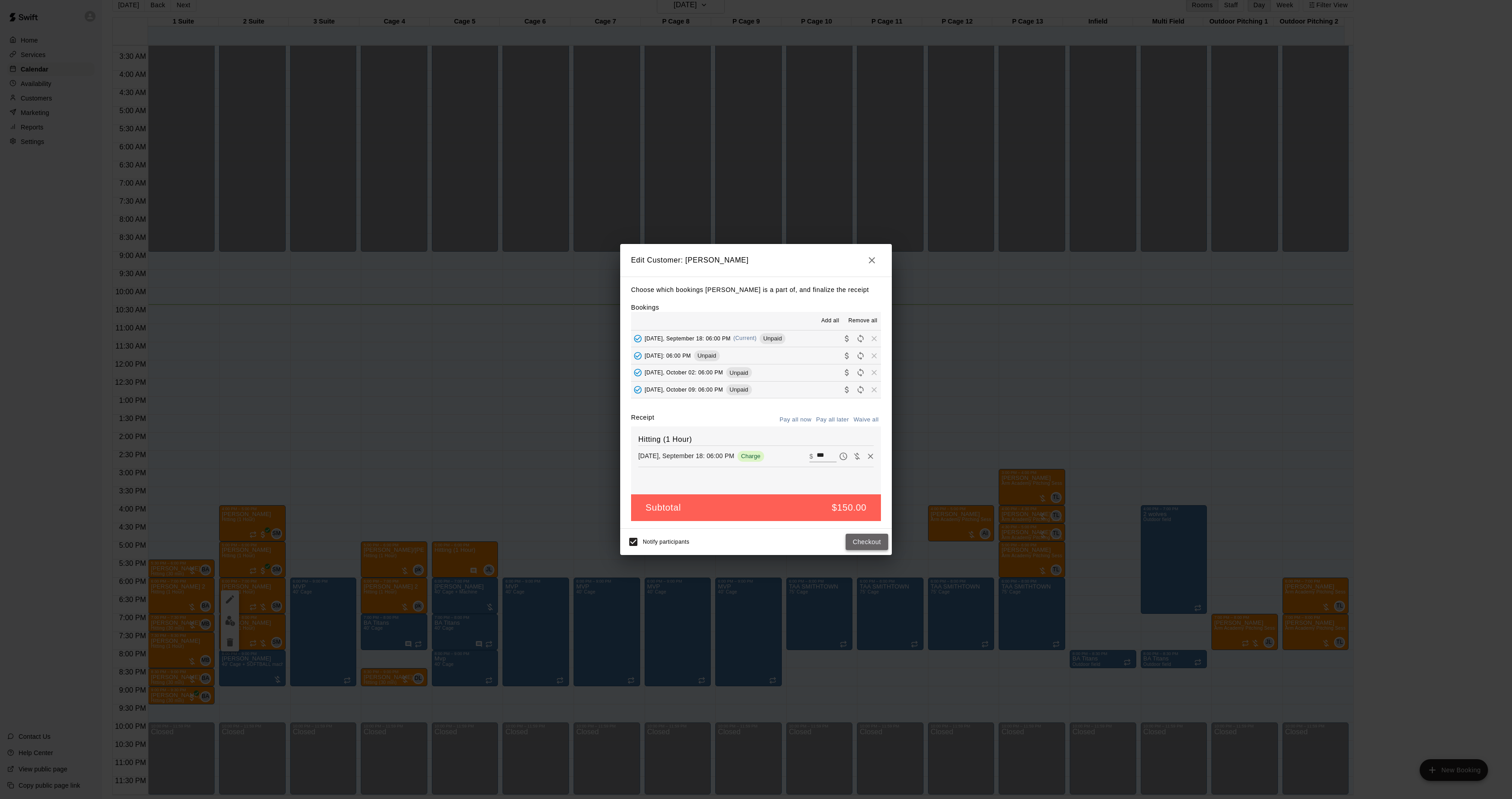
click at [864, 539] on button "Checkout" at bounding box center [867, 542] width 43 height 17
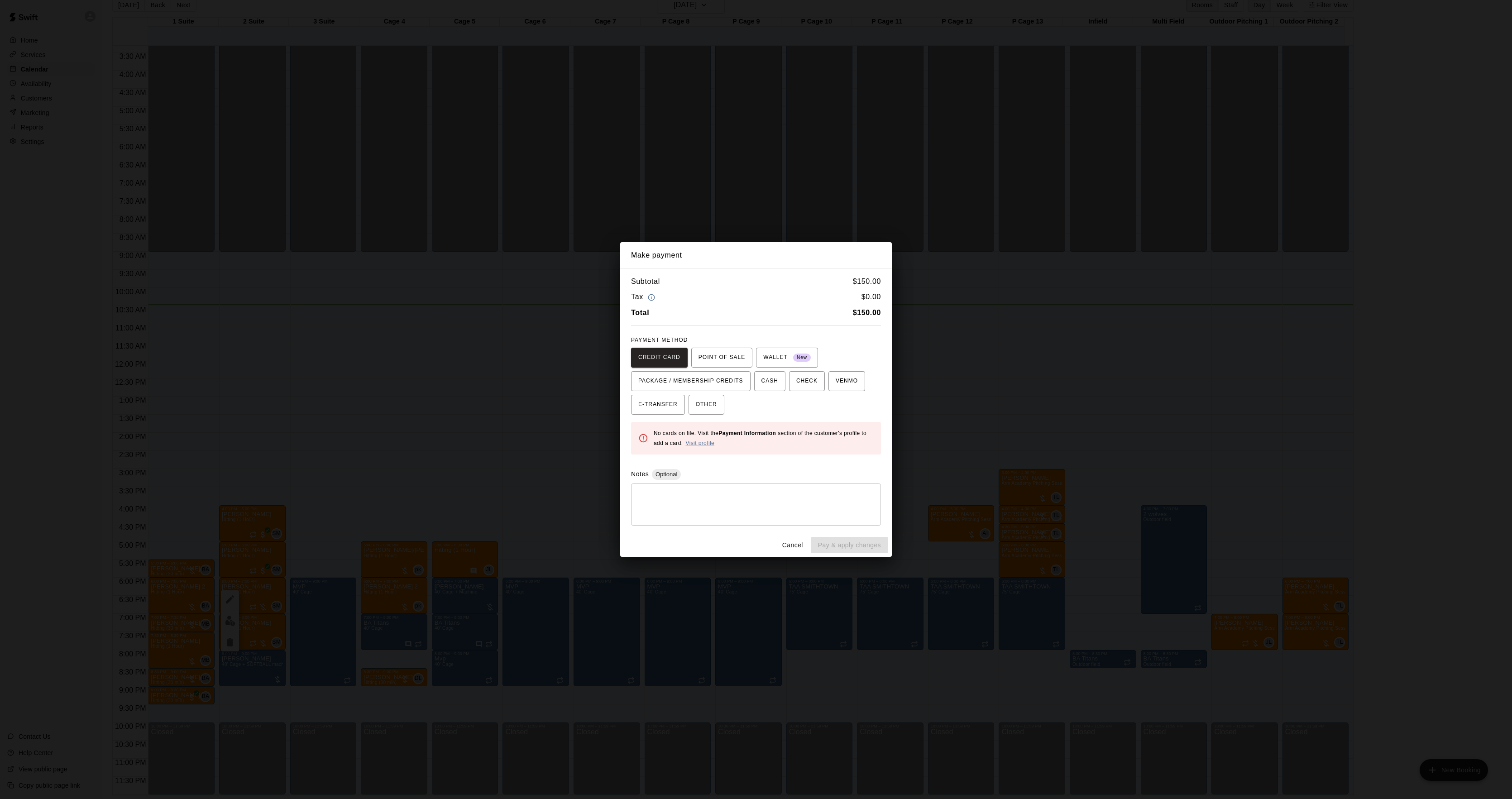
click at [1075, 444] on div "Make payment Subtotal $ 150.00 Tax $ 0.00 Total $ 150.00 PAYMENT METHOD CREDIT …" at bounding box center [756, 400] width 1512 height 799
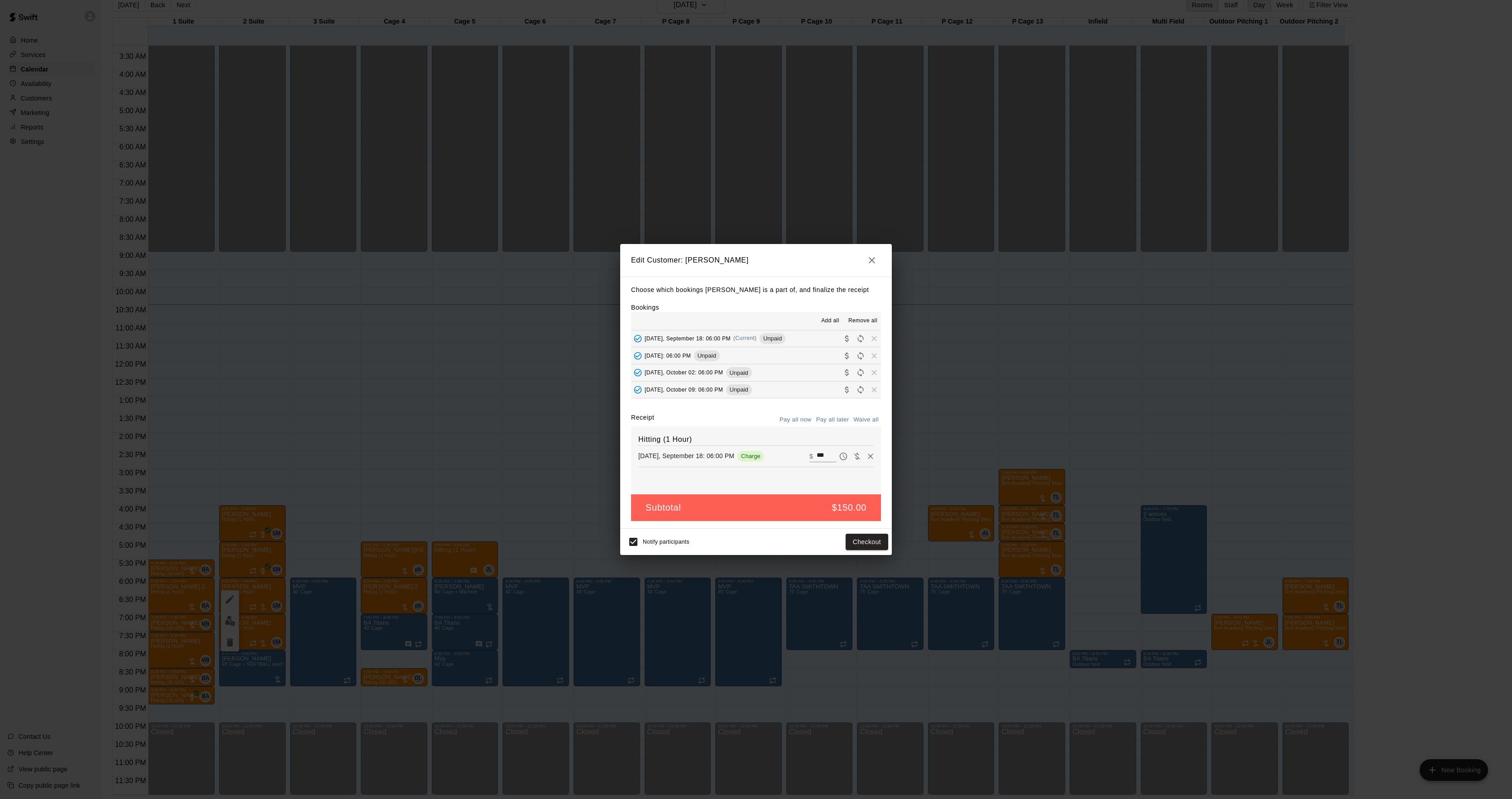
click at [1075, 444] on div "Make payment Subtotal $ 150.00 Tax $ 0.00 Total $ 150.00 PAYMENT METHOD CREDIT …" at bounding box center [756, 400] width 1512 height 799
click at [1075, 444] on div "Edit Customer: [PERSON_NAME] Choose which bookings [PERSON_NAME] is a part of, …" at bounding box center [756, 400] width 1512 height 799
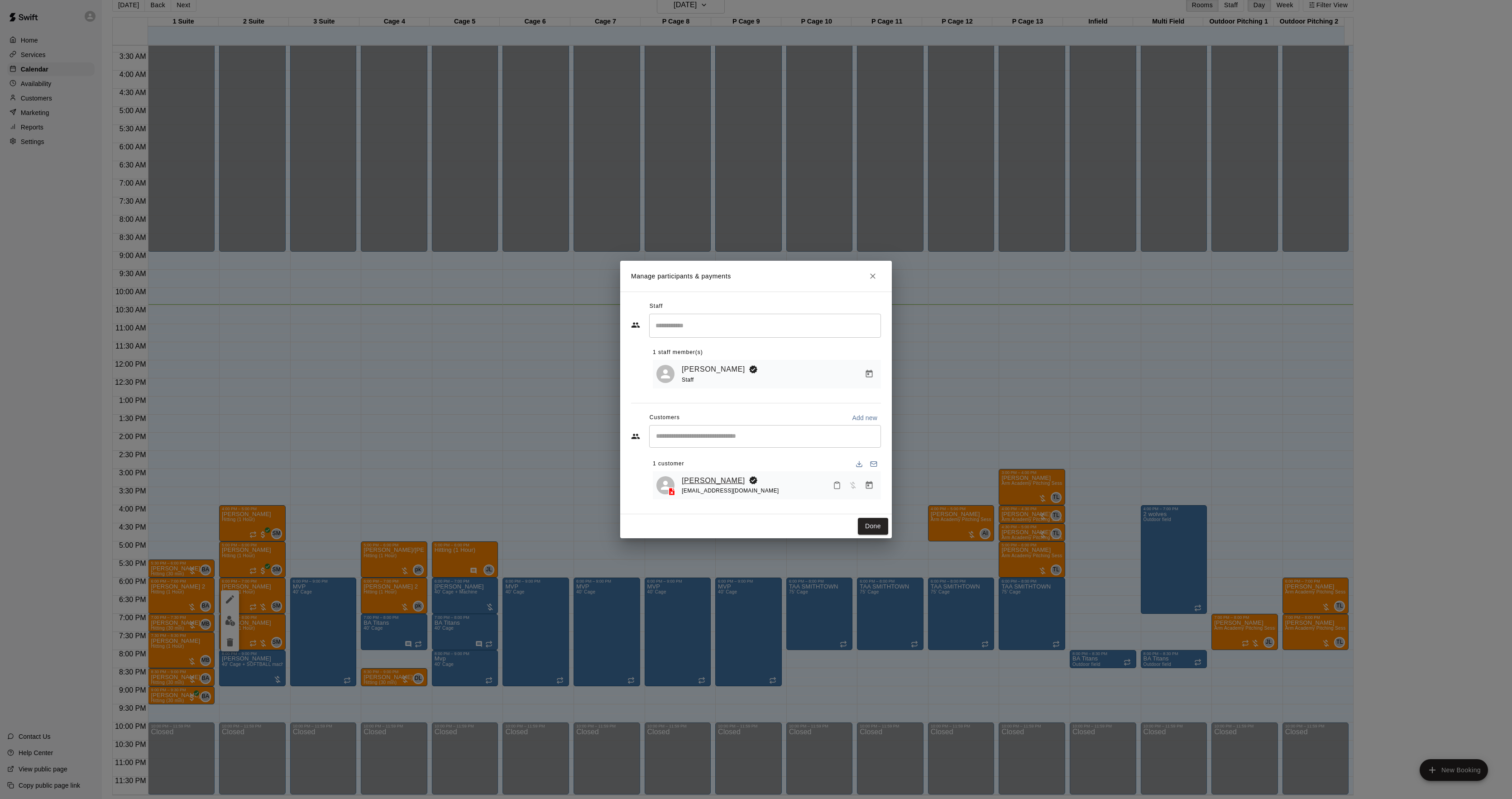
click at [699, 482] on link "[PERSON_NAME]" at bounding box center [714, 480] width 64 height 12
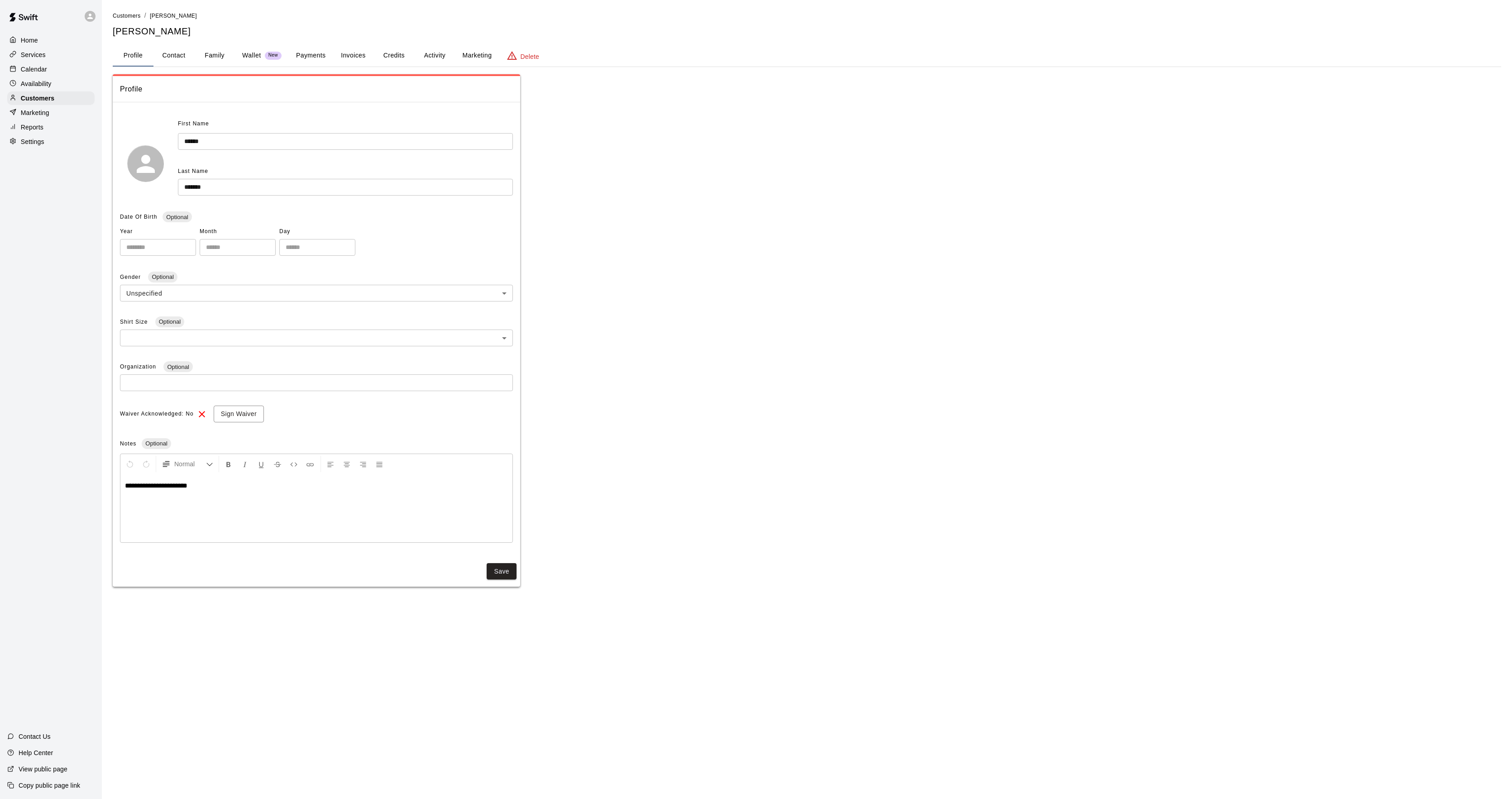
click at [446, 55] on button "Activity" at bounding box center [434, 55] width 41 height 21
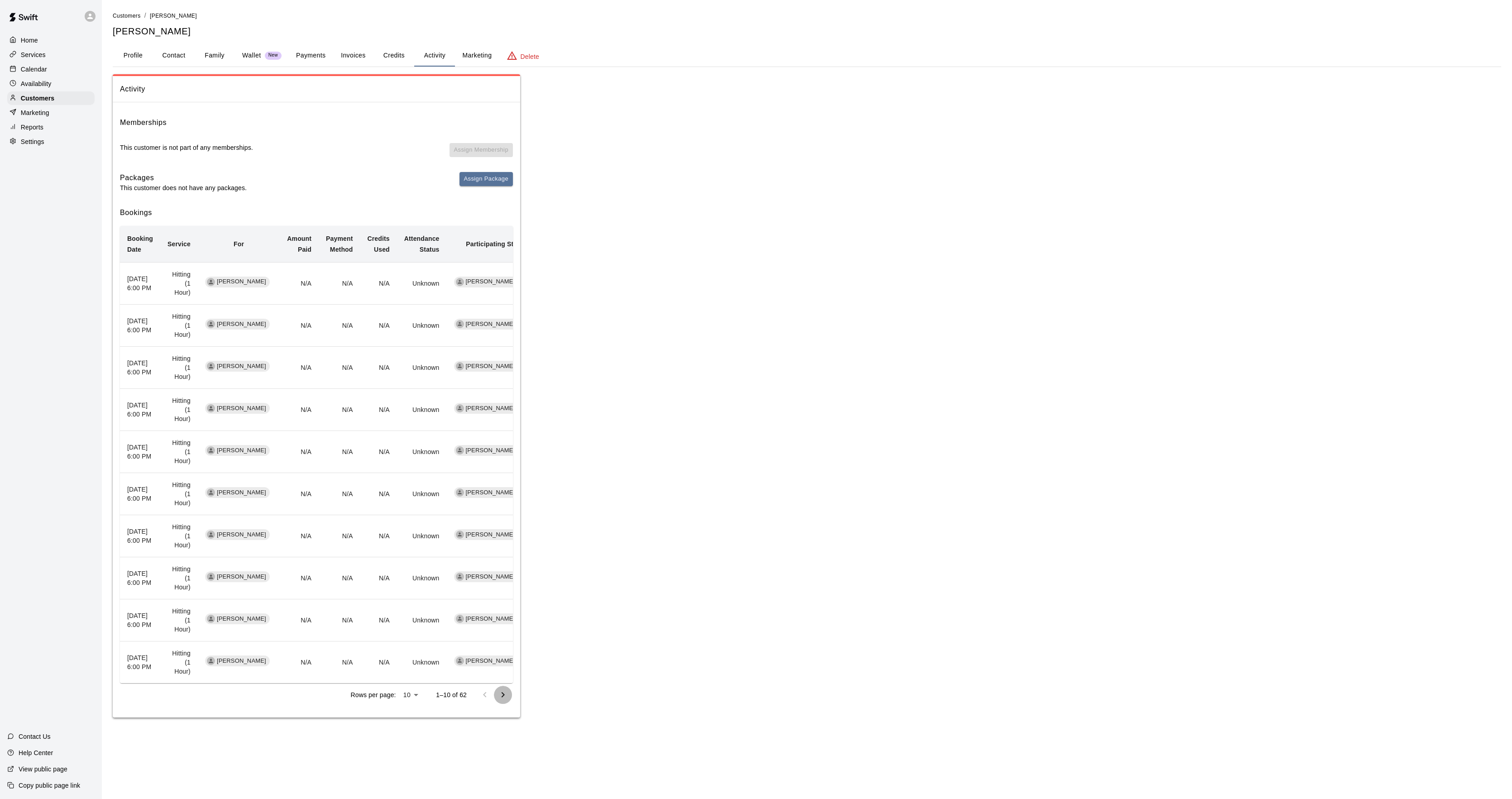
click at [504, 701] on icon "Go to next page" at bounding box center [503, 695] width 11 height 11
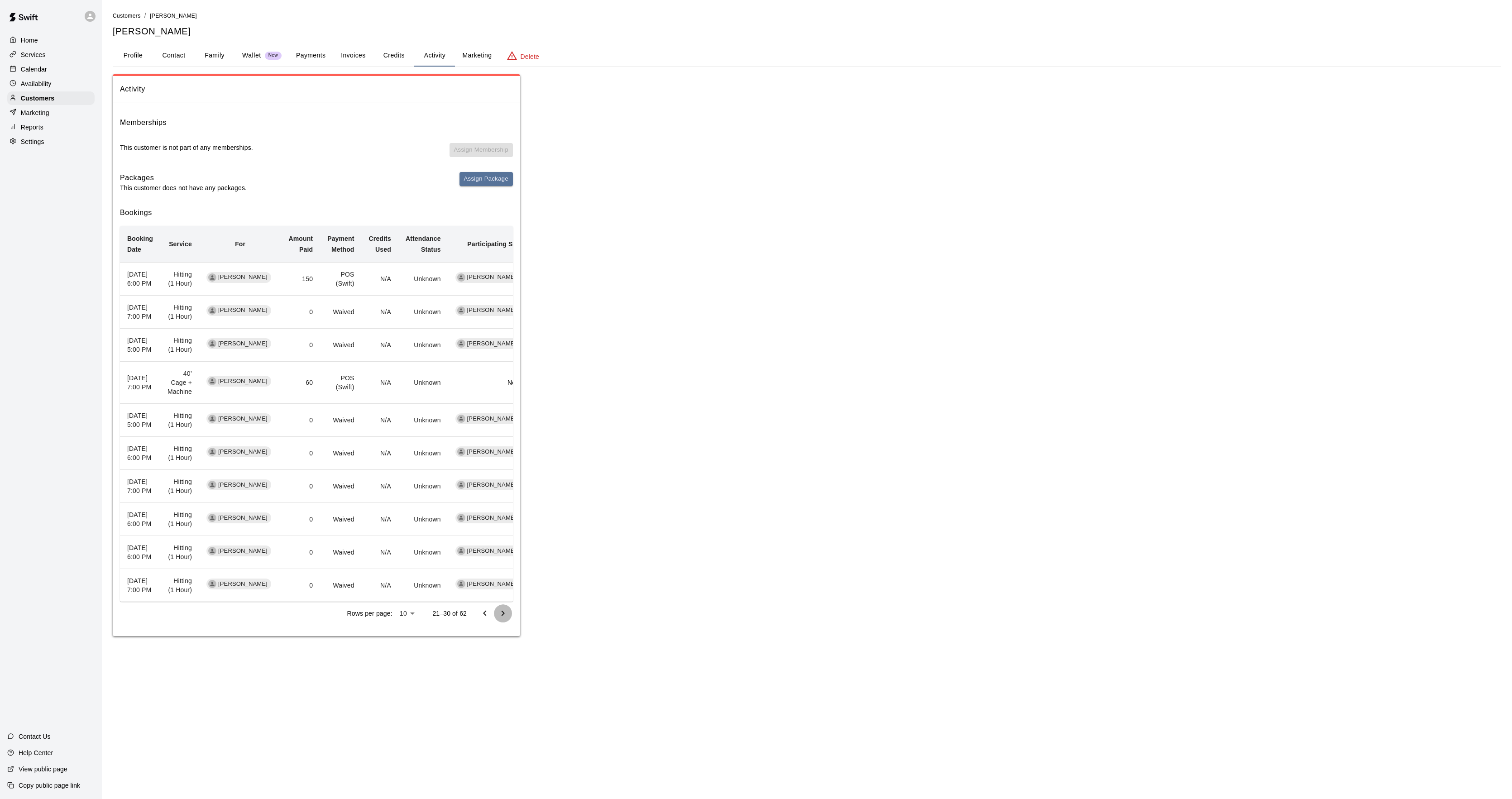
click at [504, 619] on icon "Go to next page" at bounding box center [503, 614] width 11 height 11
click at [486, 619] on icon "Go to previous page" at bounding box center [485, 614] width 11 height 11
click at [46, 70] on p "Calendar" at bounding box center [34, 69] width 26 height 9
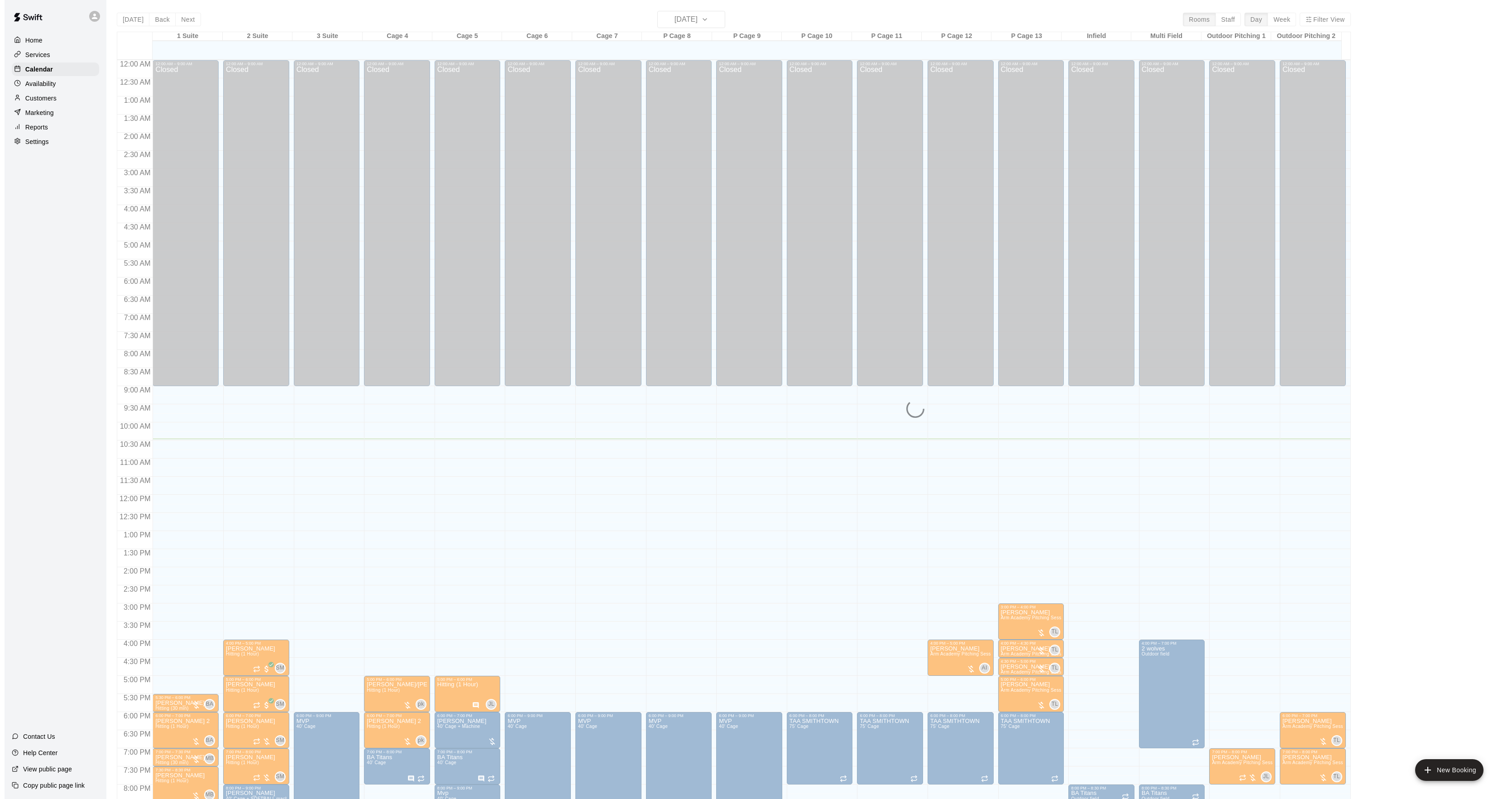
scroll to position [93, 0]
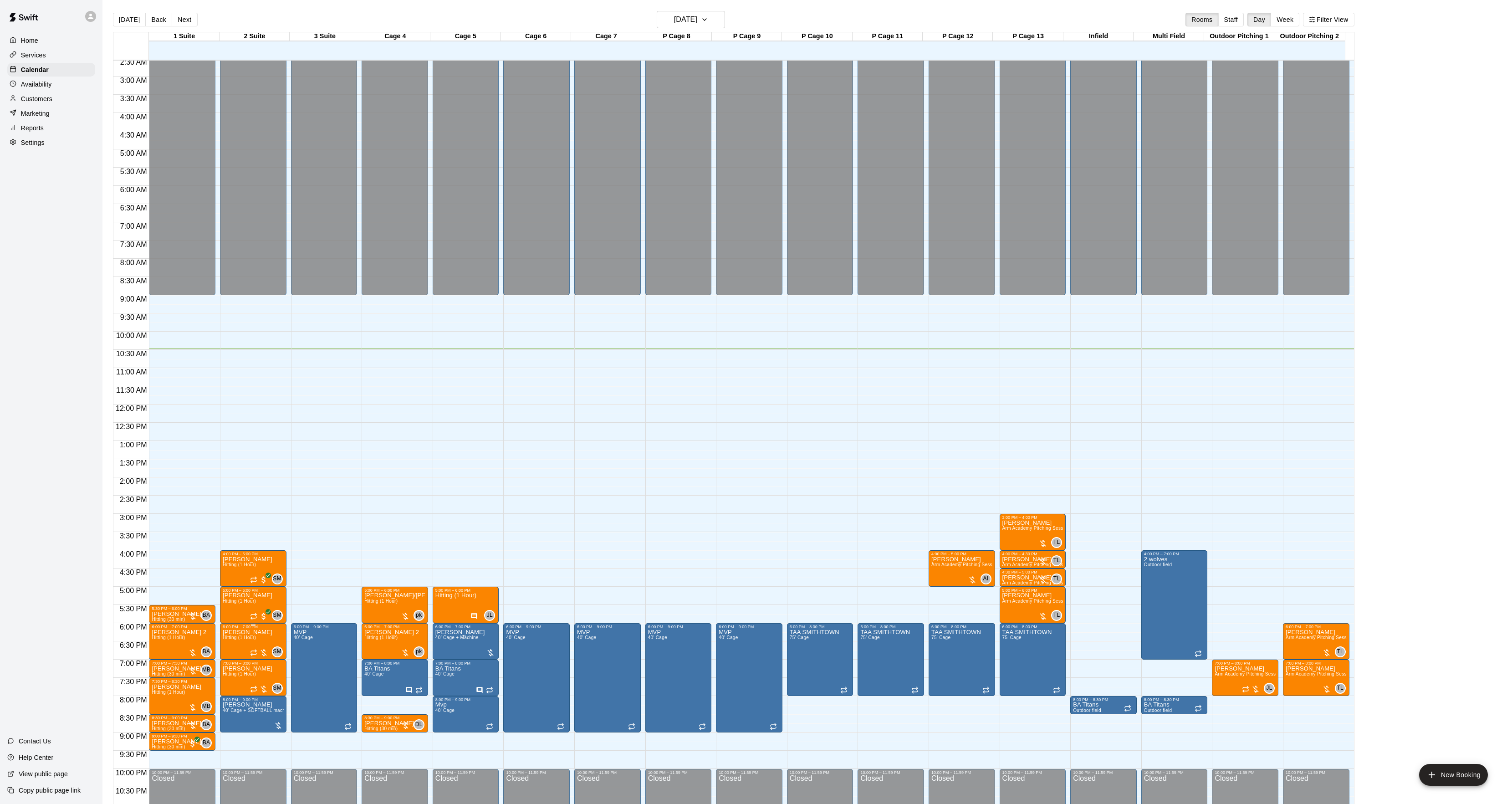
click at [246, 638] on span "Hitting (1 Hour)" at bounding box center [239, 637] width 33 height 5
click at [225, 643] on button "edit" at bounding box center [231, 646] width 18 height 18
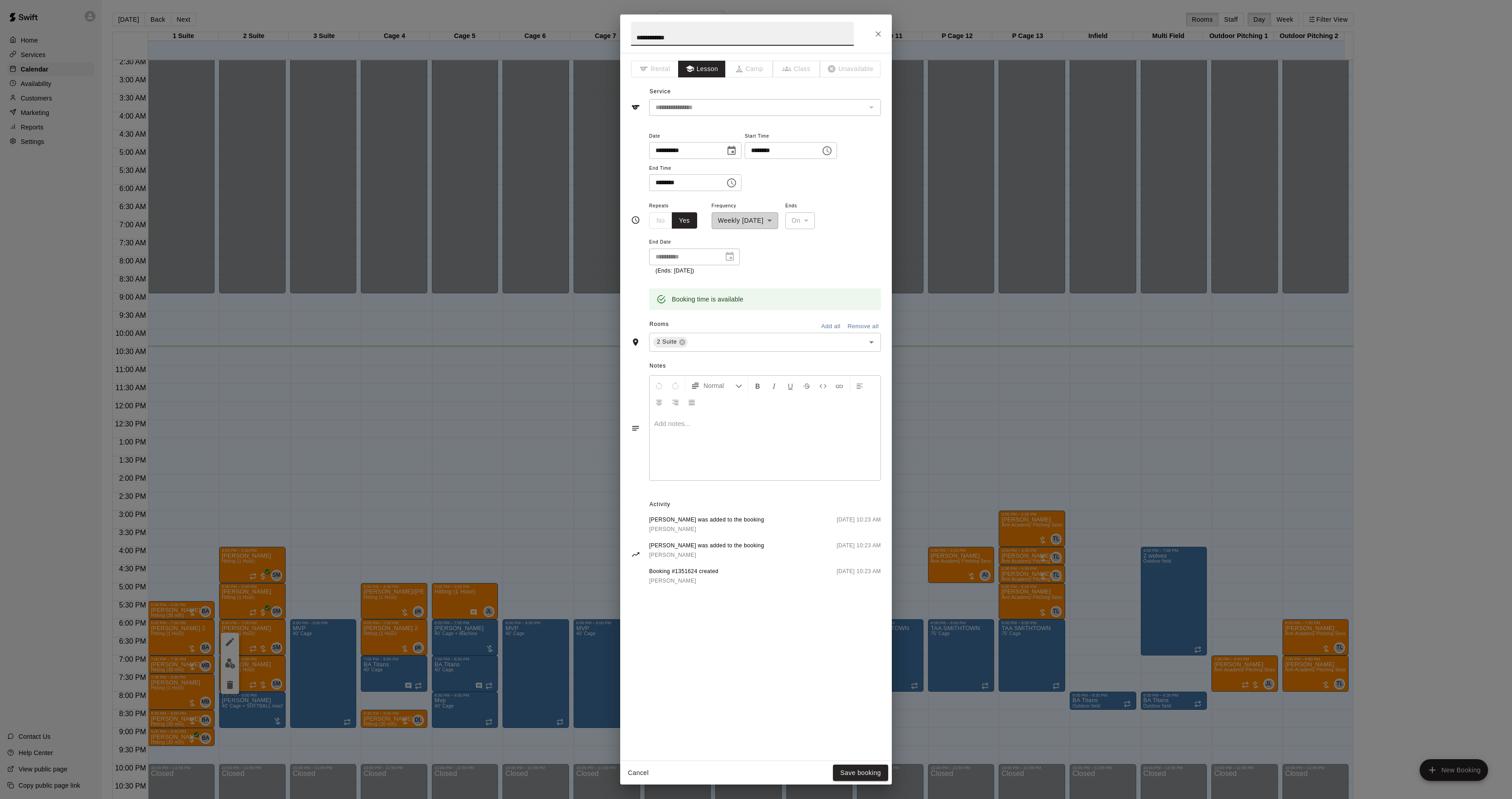
click at [669, 439] on div at bounding box center [765, 446] width 231 height 68
click at [862, 767] on button "Save booking" at bounding box center [860, 773] width 55 height 17
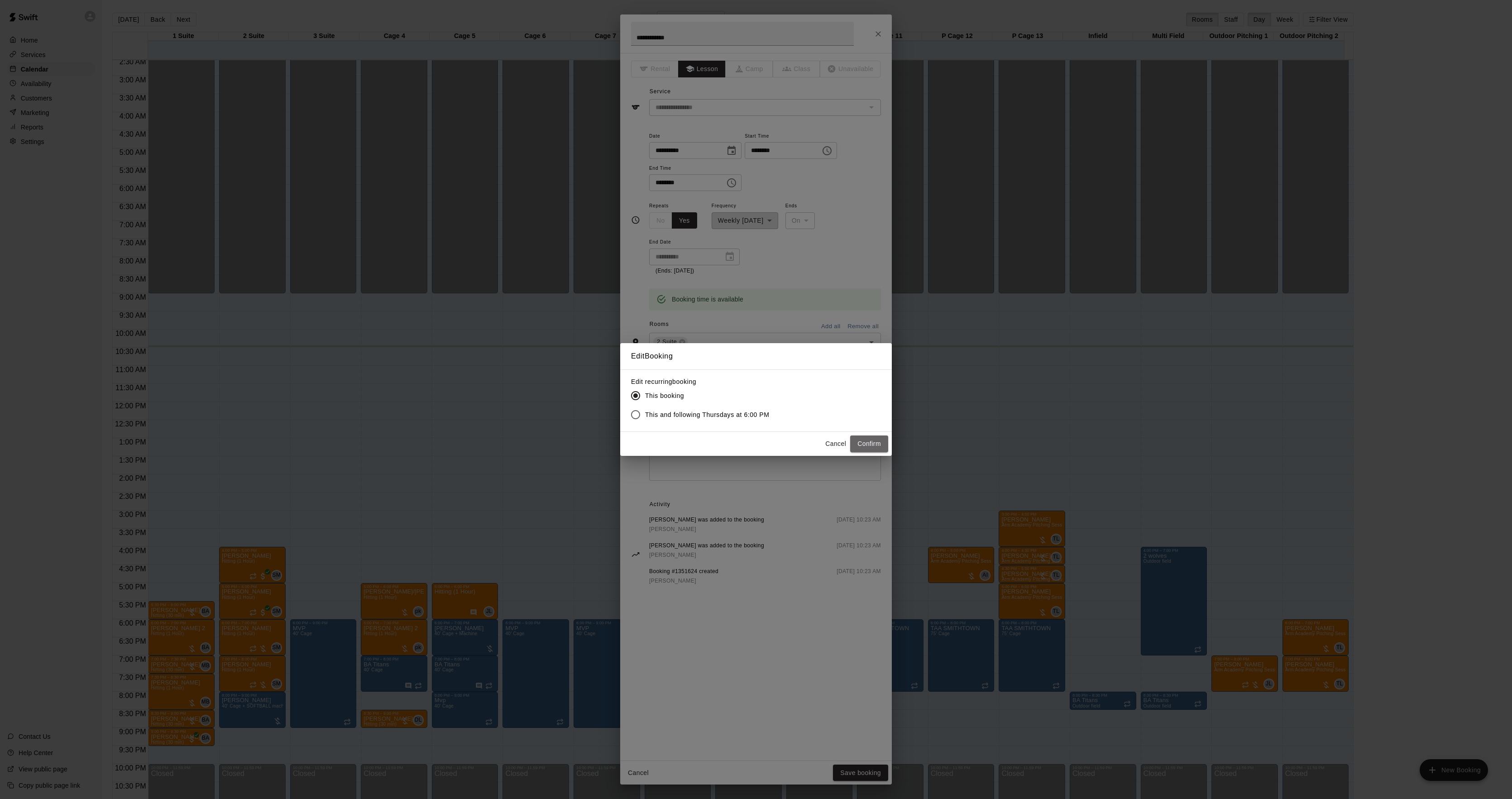
drag, startPoint x: 880, startPoint y: 437, endPoint x: 866, endPoint y: 430, distance: 15.7
click at [879, 439] on button "Confirm" at bounding box center [869, 444] width 38 height 17
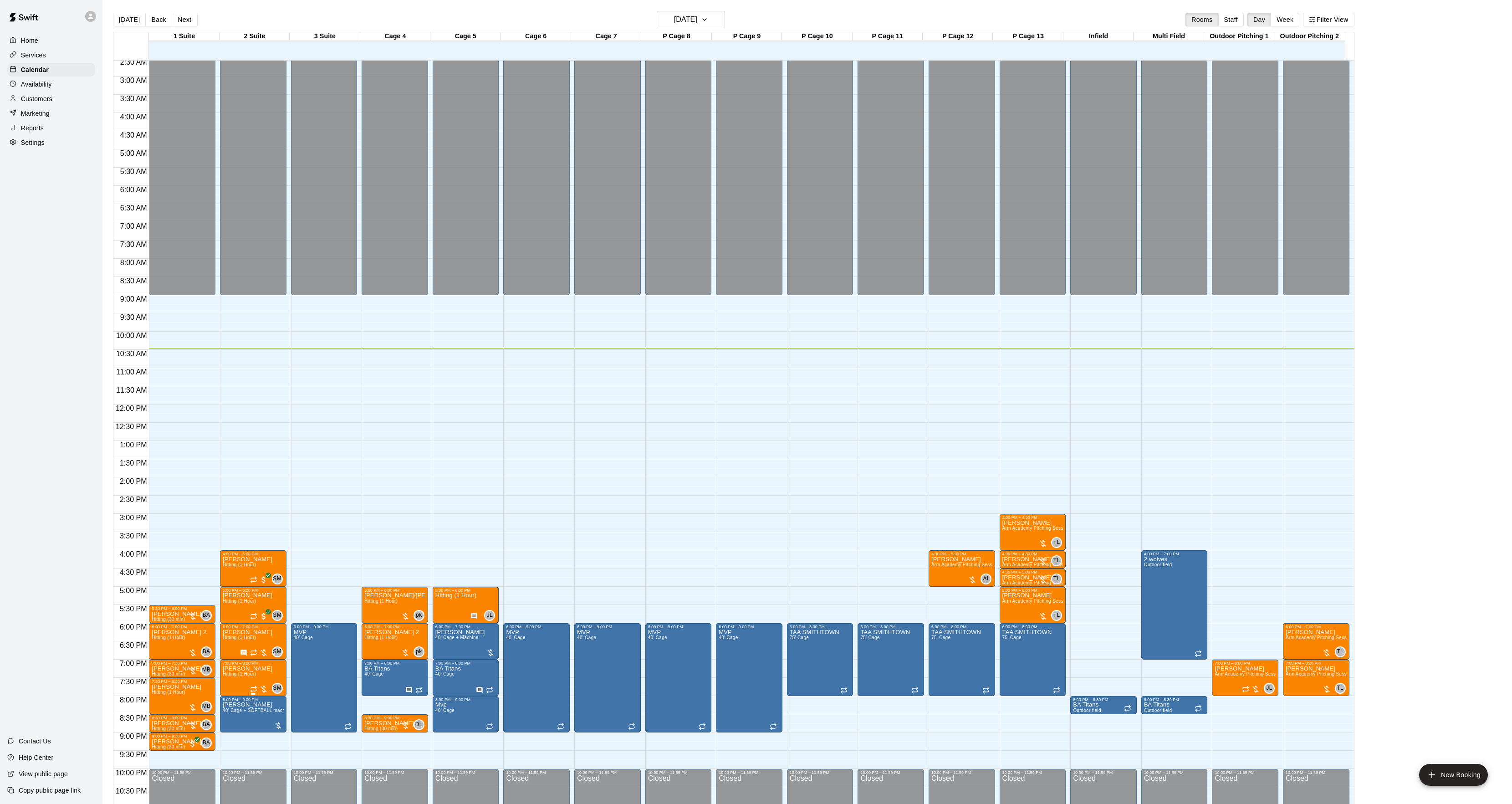
click at [233, 700] on img "edit" at bounding box center [231, 698] width 10 height 10
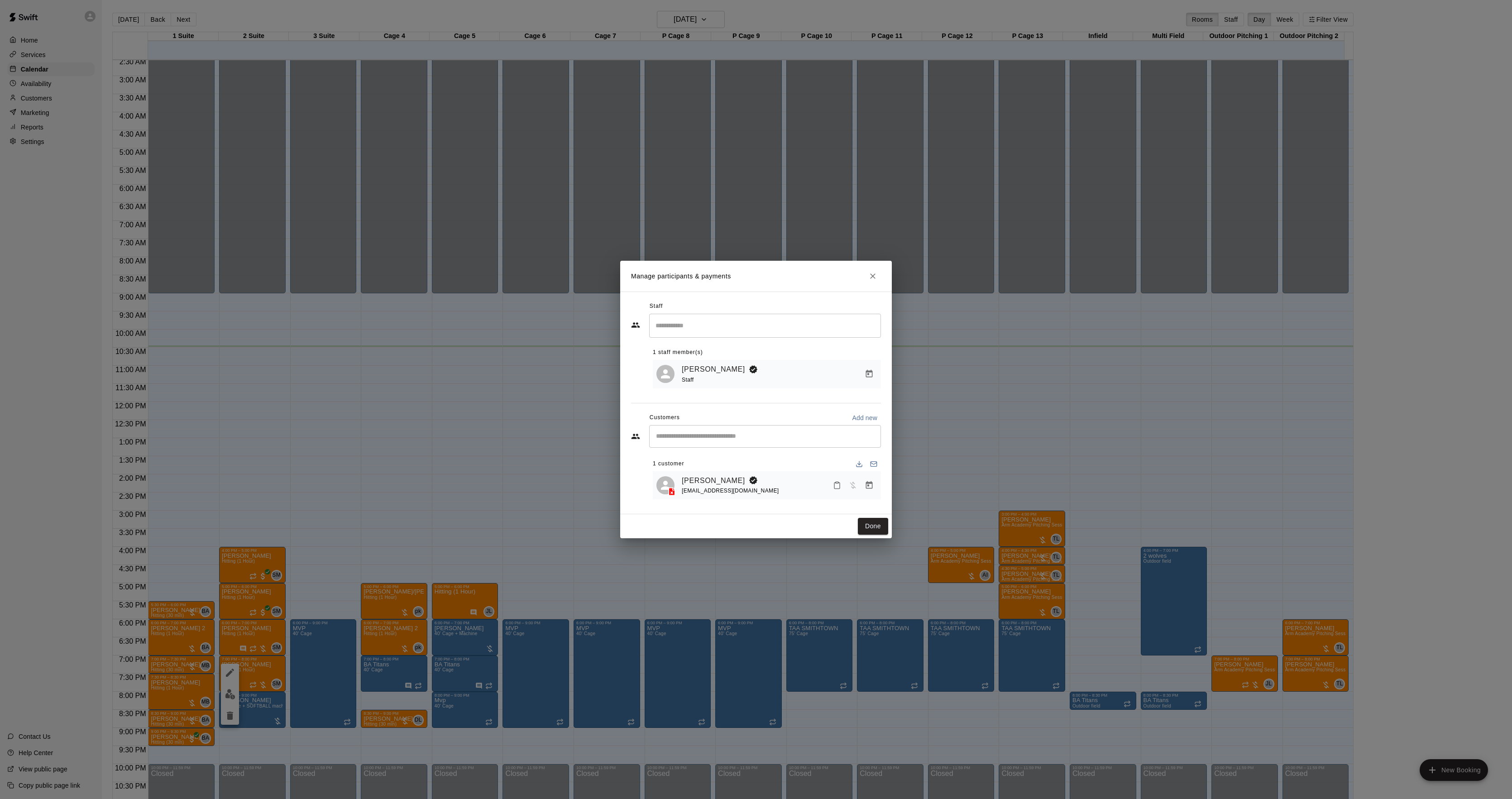
click at [872, 484] on icon "Manage bookings & payment" at bounding box center [869, 485] width 7 height 8
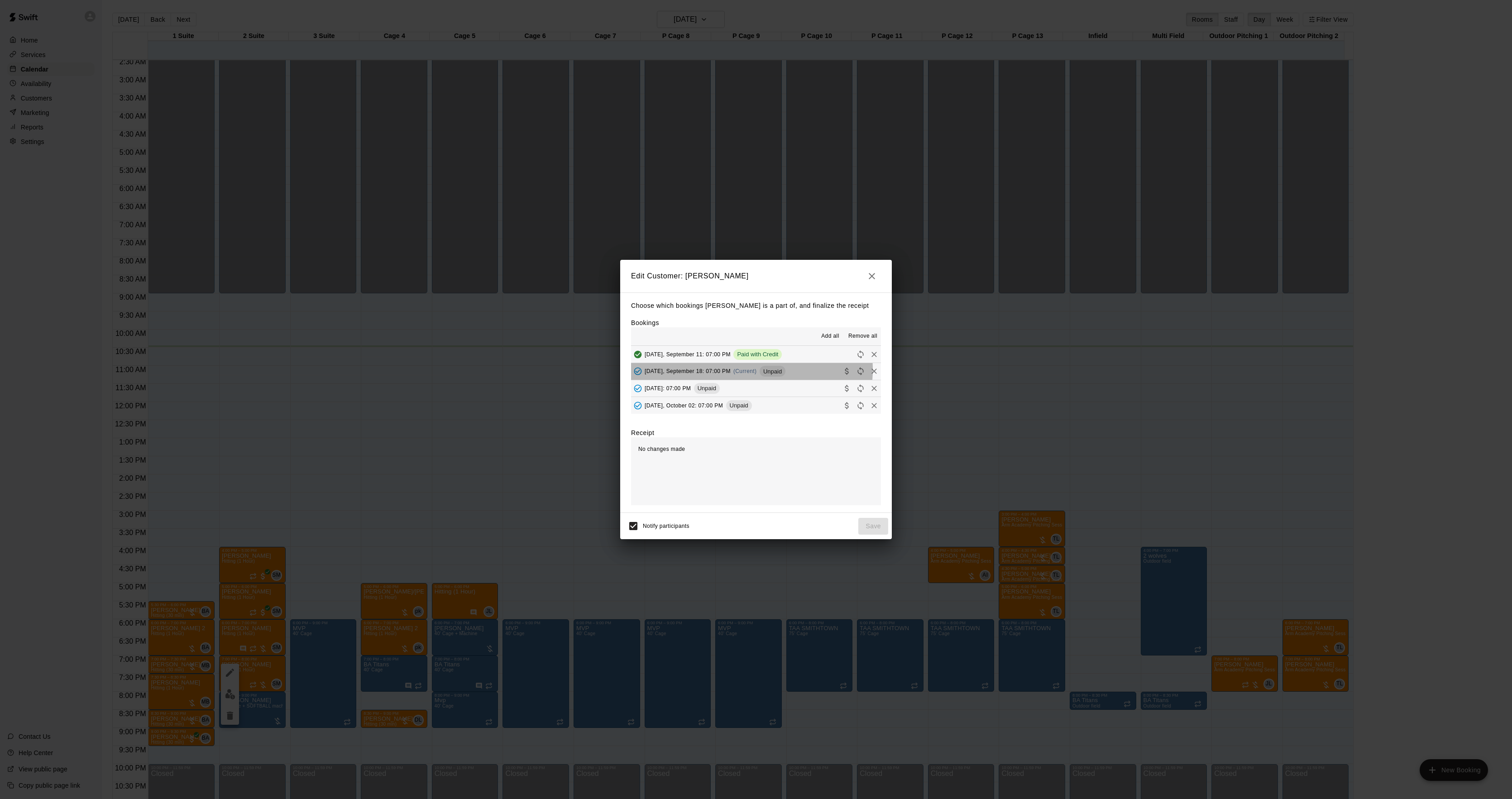
click at [745, 370] on span "(Current)" at bounding box center [745, 371] width 23 height 6
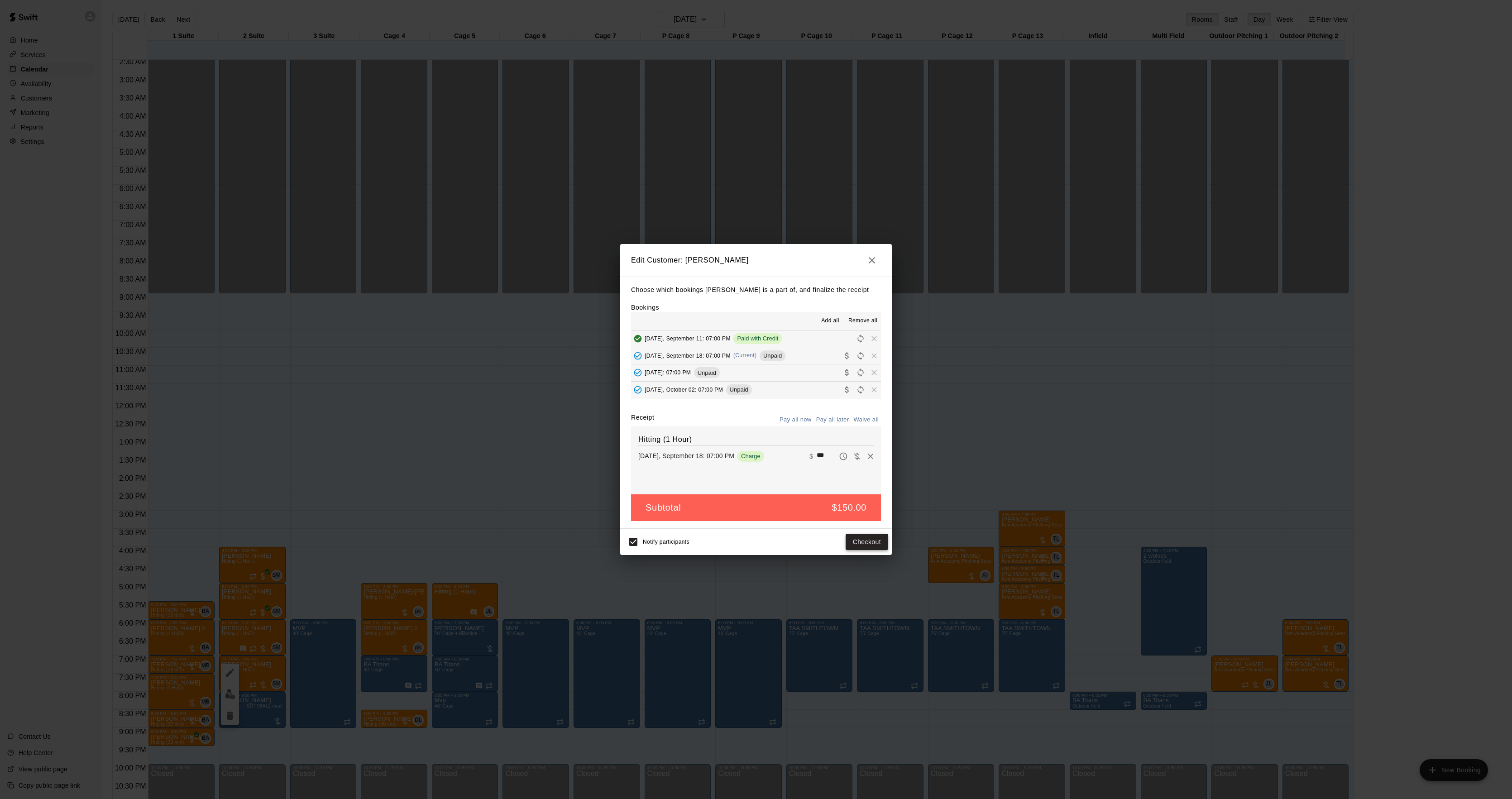
click at [864, 543] on button "Checkout" at bounding box center [867, 542] width 43 height 17
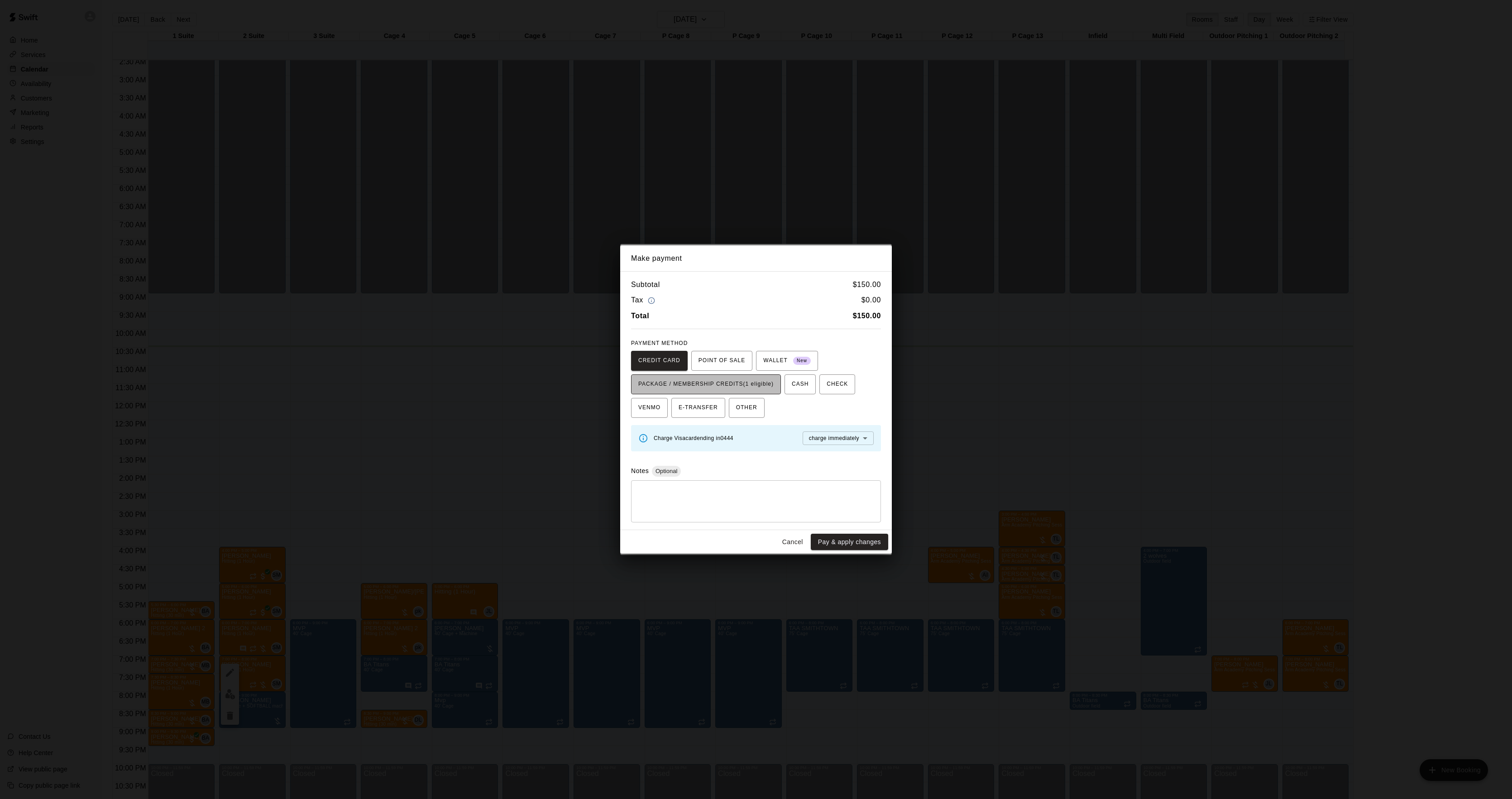
click at [745, 382] on span "PACKAGE / MEMBERSHIP CREDITS (1 eligible)" at bounding box center [706, 384] width 135 height 15
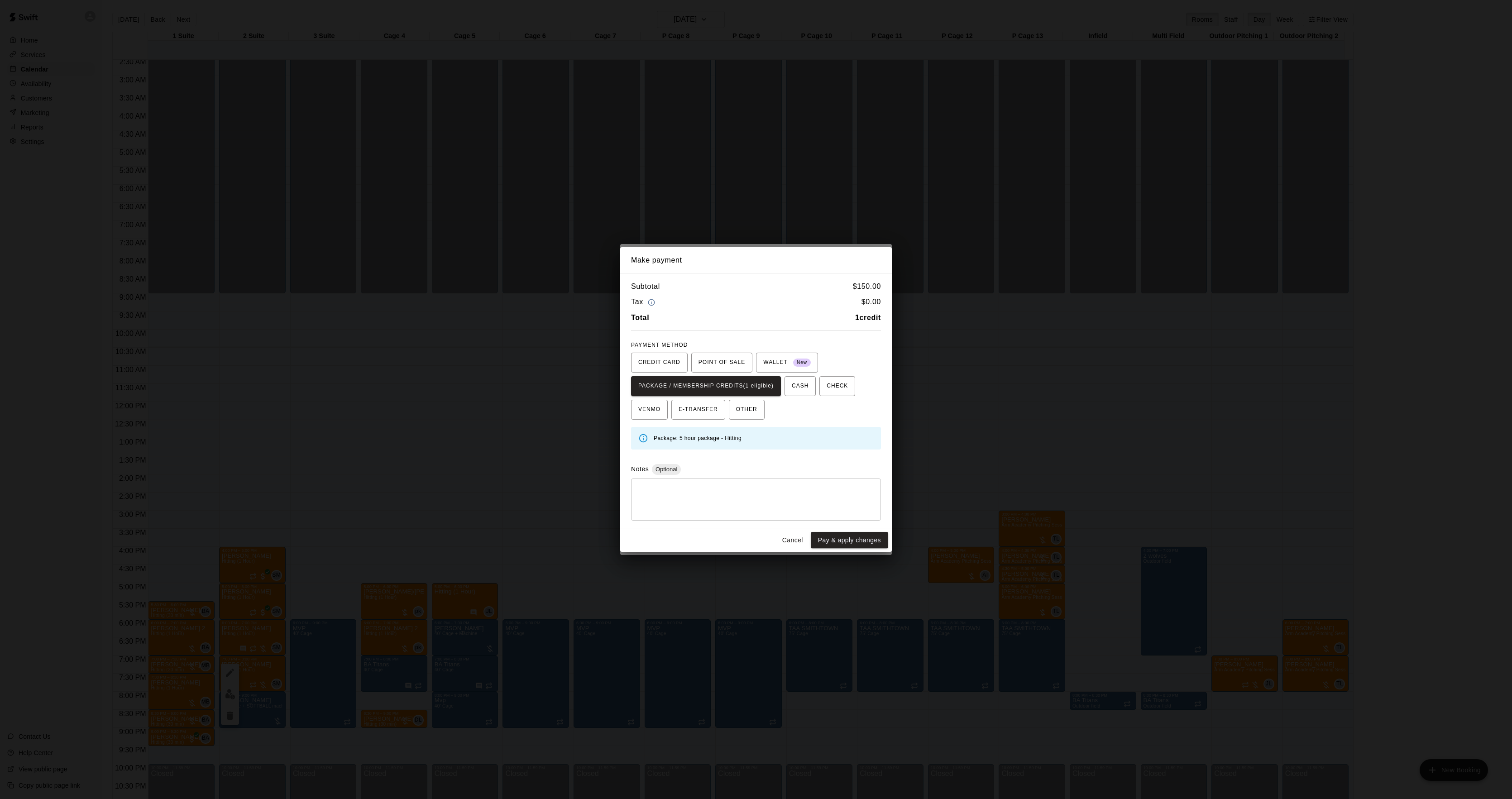
click at [838, 532] on div "Cancel Pay & apply changes" at bounding box center [756, 540] width 272 height 24
click at [835, 539] on button "Pay & apply changes" at bounding box center [849, 540] width 77 height 17
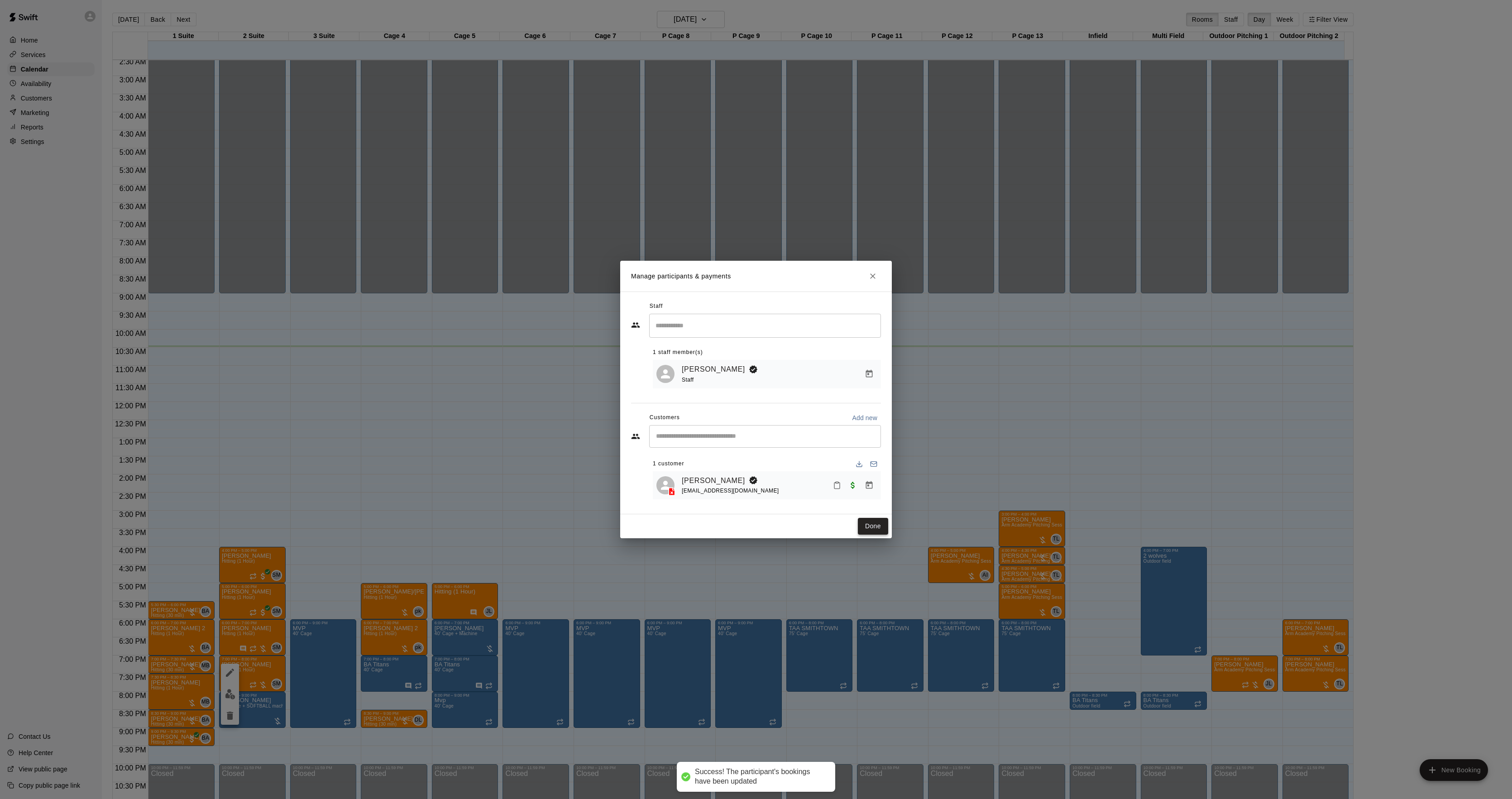
click at [873, 532] on button "Done" at bounding box center [873, 527] width 30 height 17
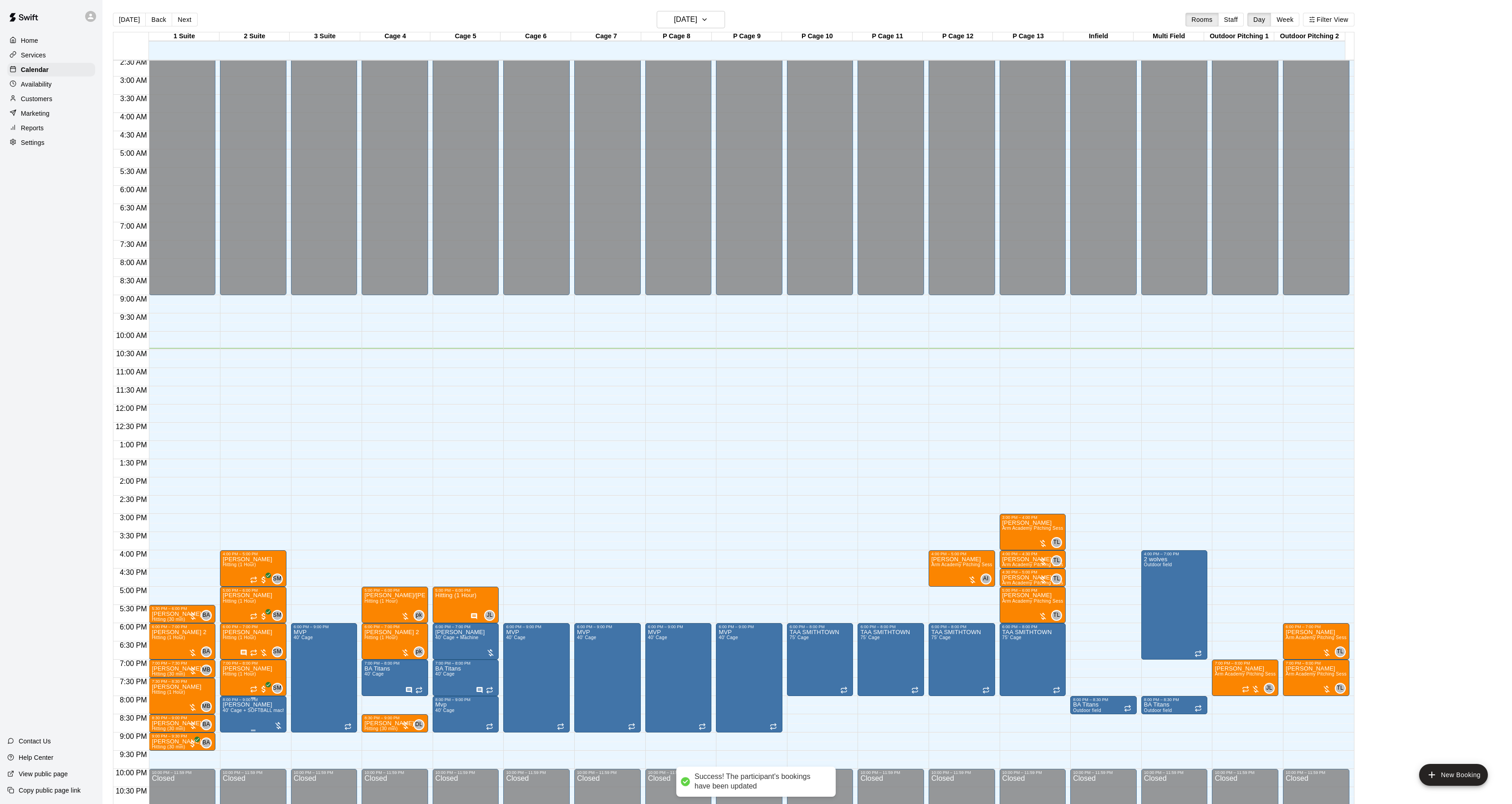
click at [227, 717] on icon "edit" at bounding box center [231, 714] width 11 height 11
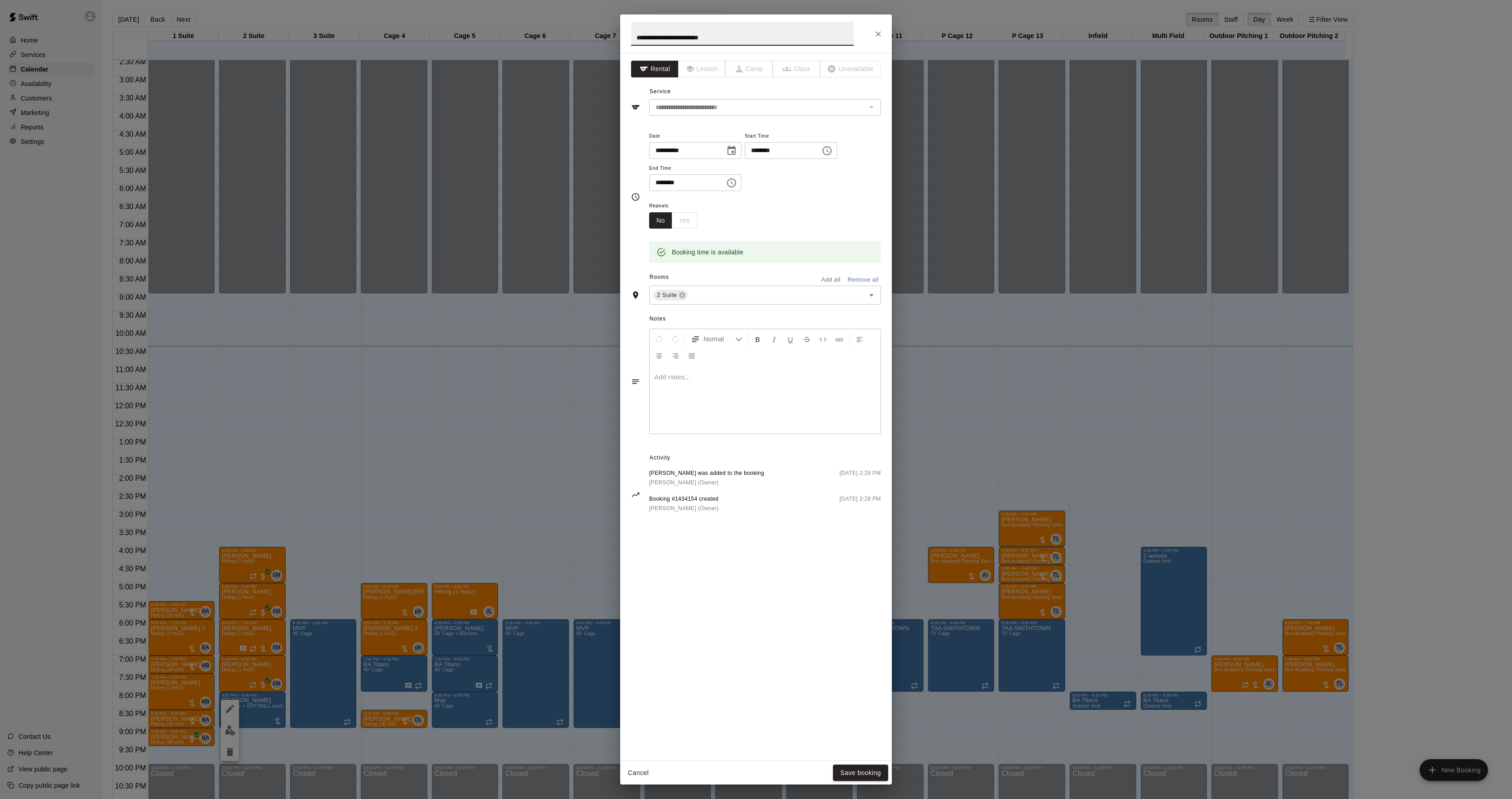
click at [735, 411] on div at bounding box center [765, 400] width 231 height 68
click at [852, 767] on button "Save booking" at bounding box center [860, 773] width 55 height 17
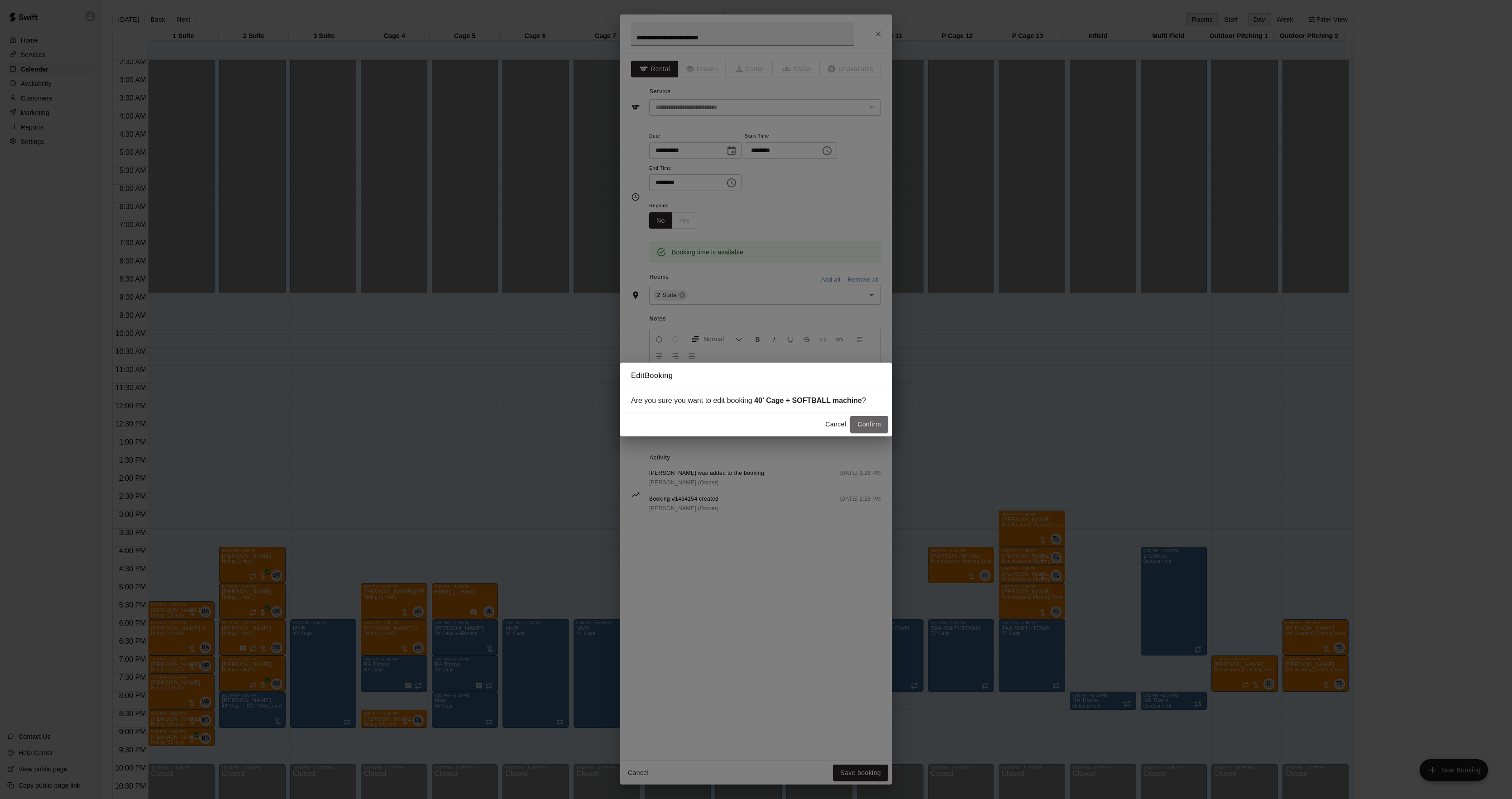
click at [873, 422] on button "Confirm" at bounding box center [869, 424] width 38 height 17
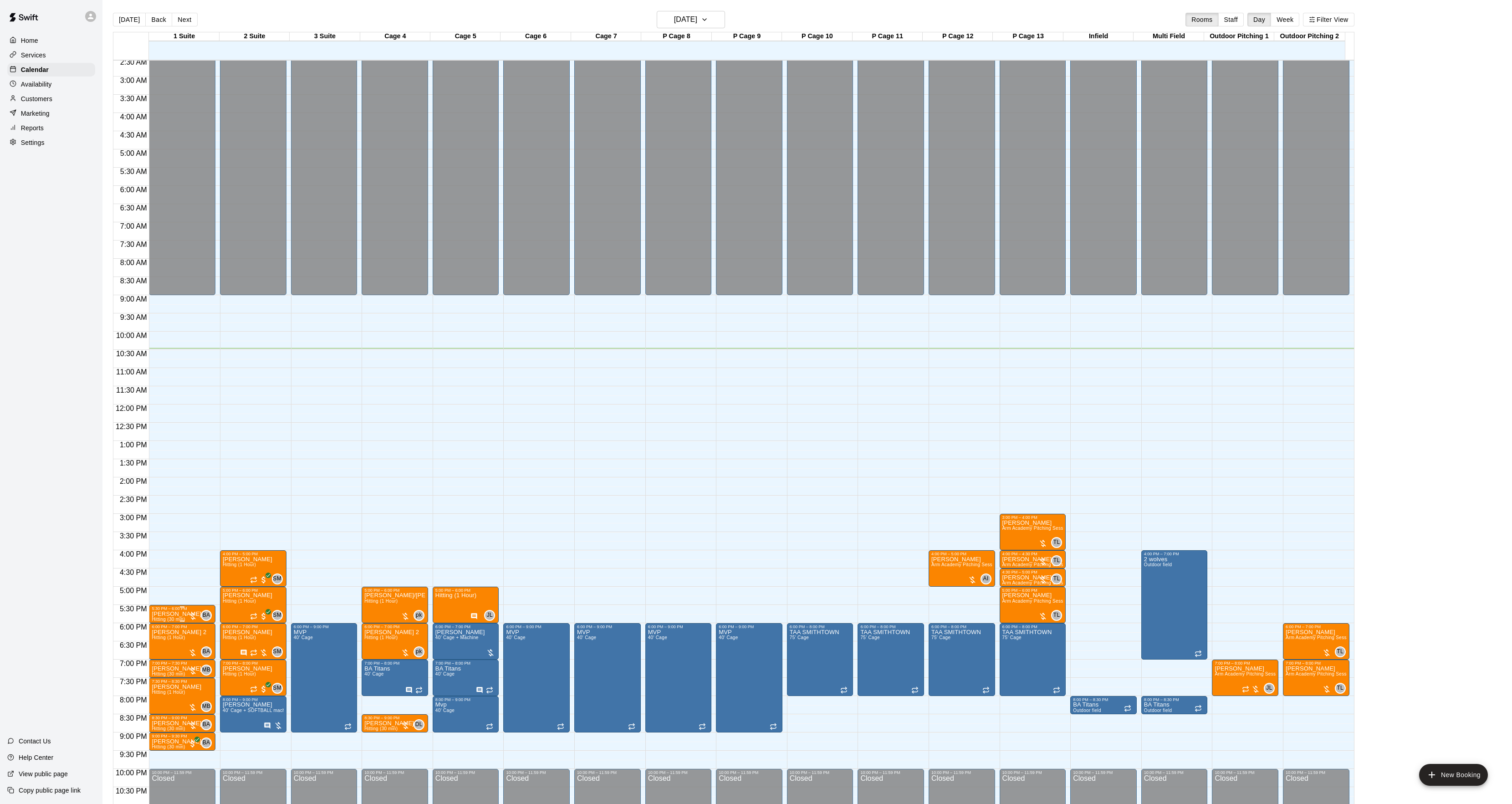
click at [180, 614] on p "[PERSON_NAME]" at bounding box center [176, 614] width 49 height 0
click at [161, 642] on img "edit" at bounding box center [161, 647] width 10 height 10
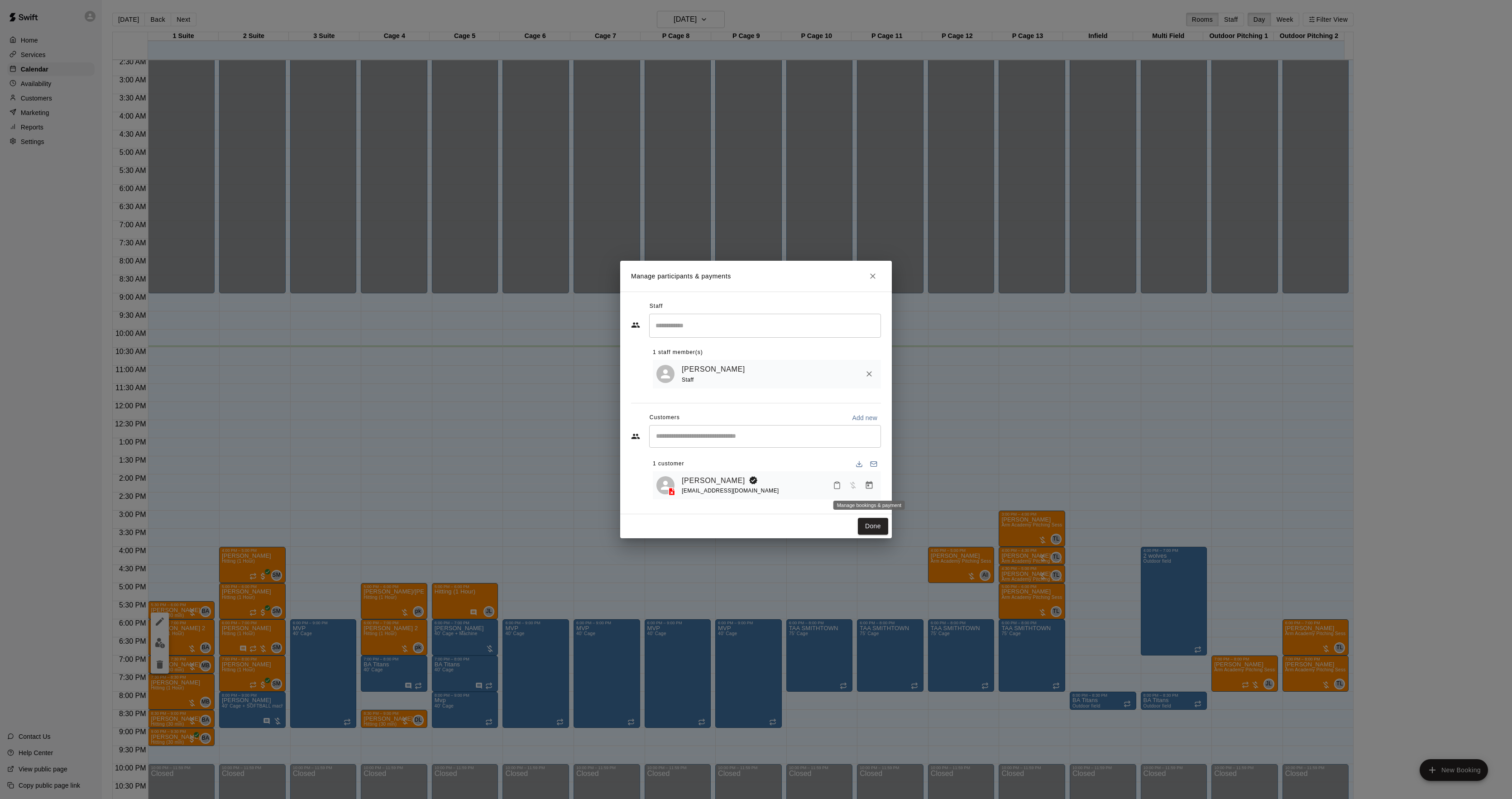
click at [866, 484] on icon "Manage bookings & payment" at bounding box center [869, 485] width 9 height 9
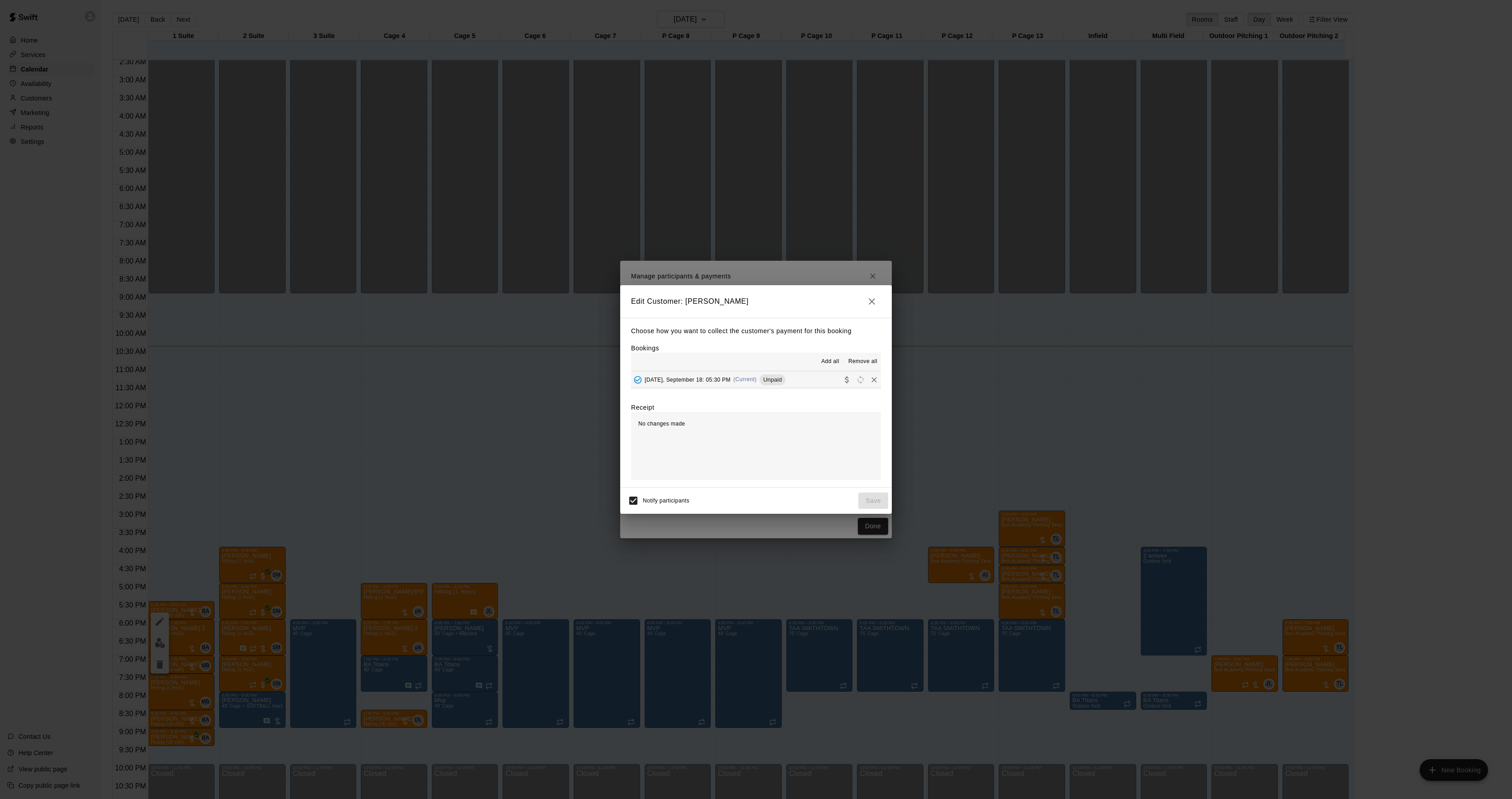
click at [745, 382] on span "(Current)" at bounding box center [745, 379] width 23 height 6
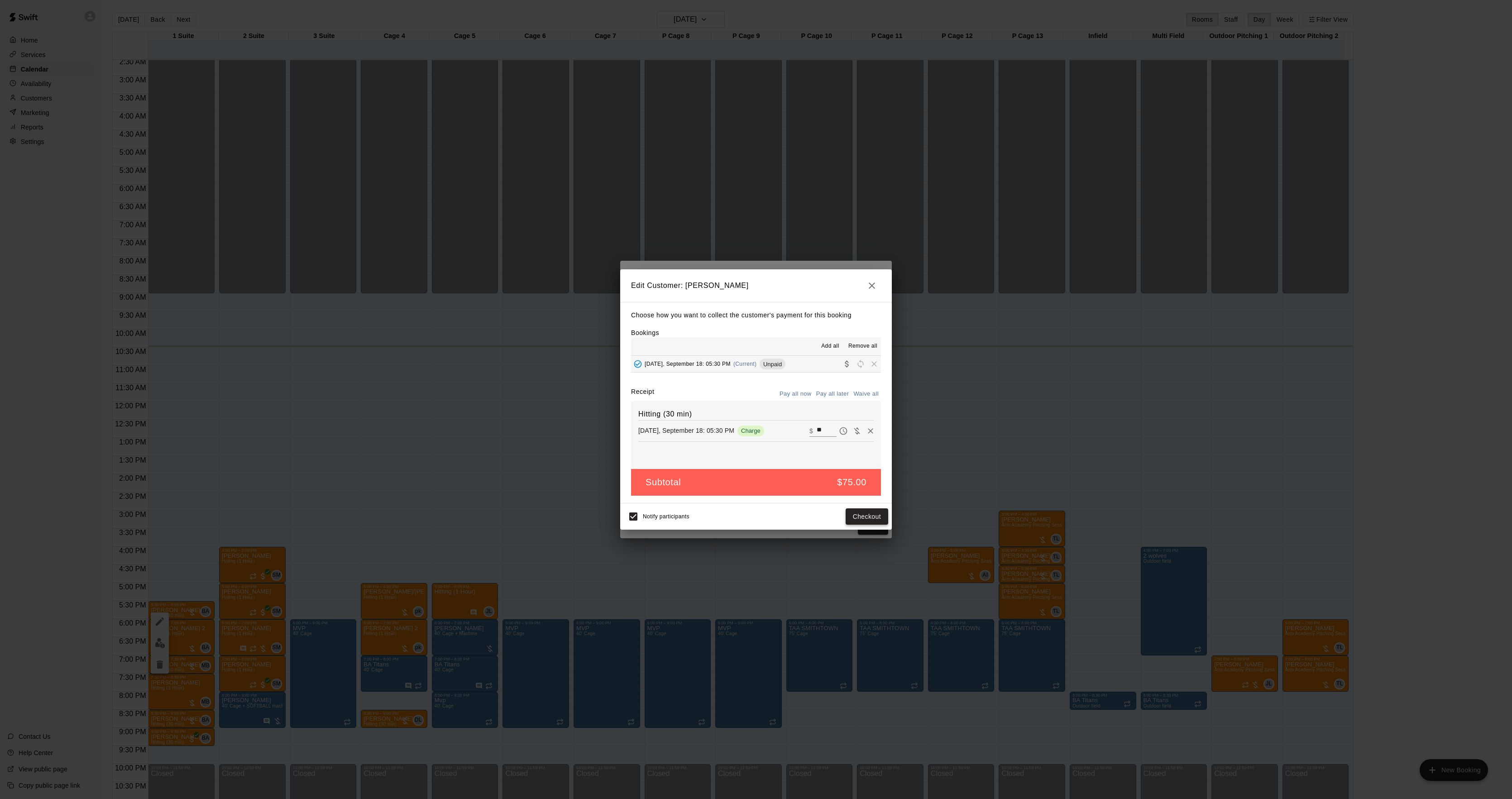
click at [864, 514] on button "Checkout" at bounding box center [867, 517] width 43 height 17
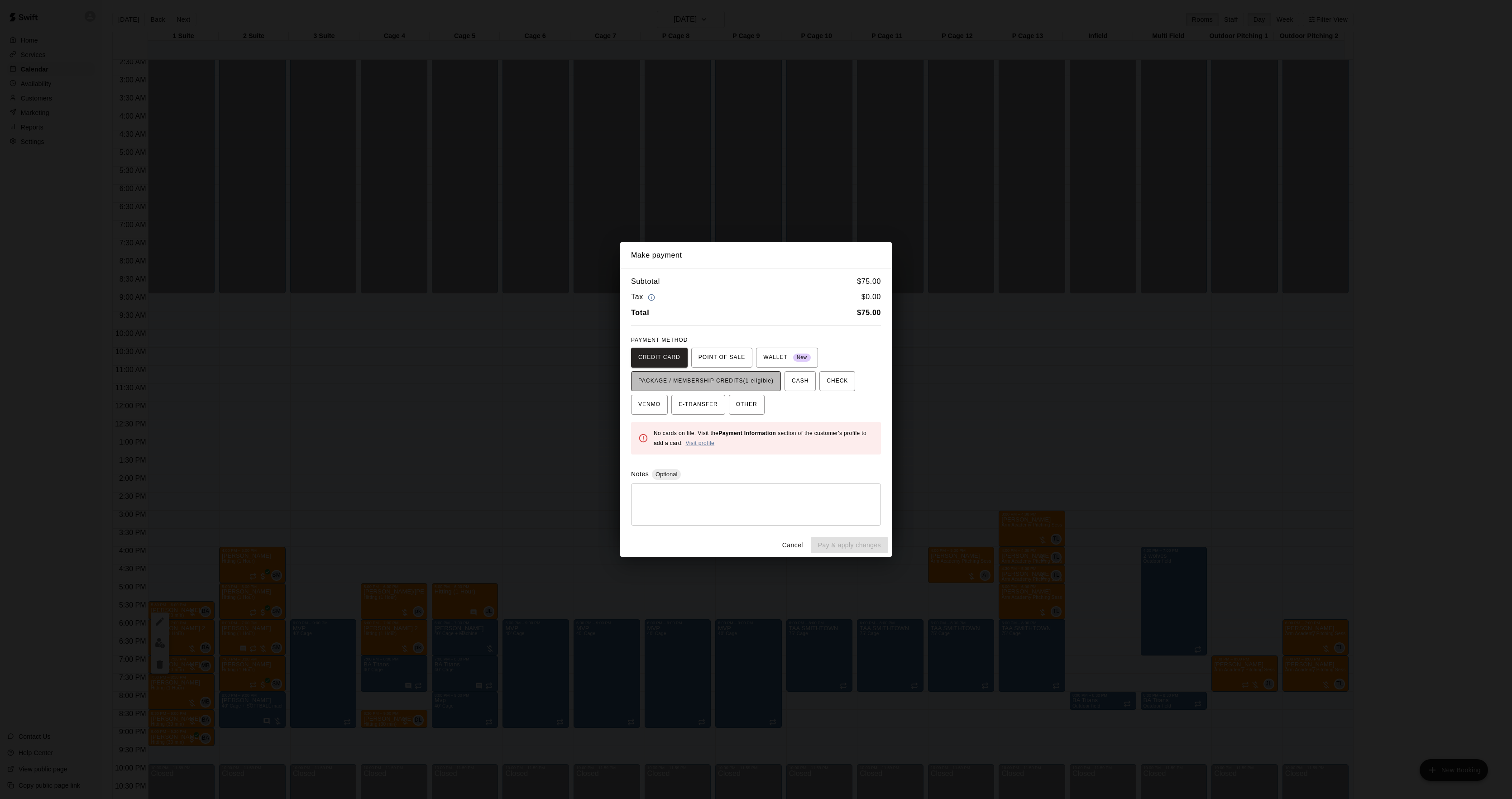
click at [726, 388] on button "PACKAGE / MEMBERSHIP CREDITS (1 eligible)" at bounding box center [706, 381] width 150 height 20
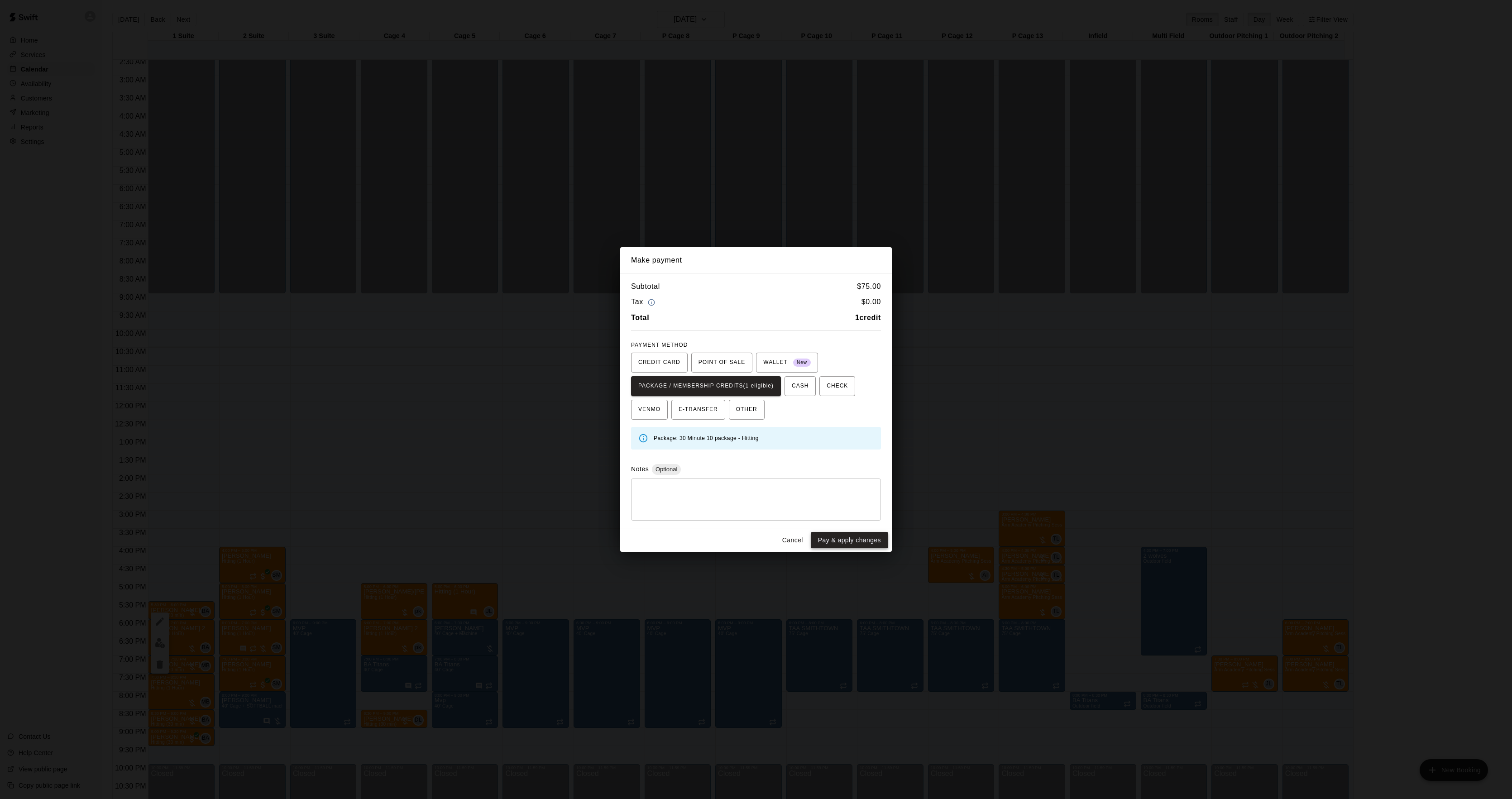
click at [835, 536] on button "Pay & apply changes" at bounding box center [849, 540] width 77 height 17
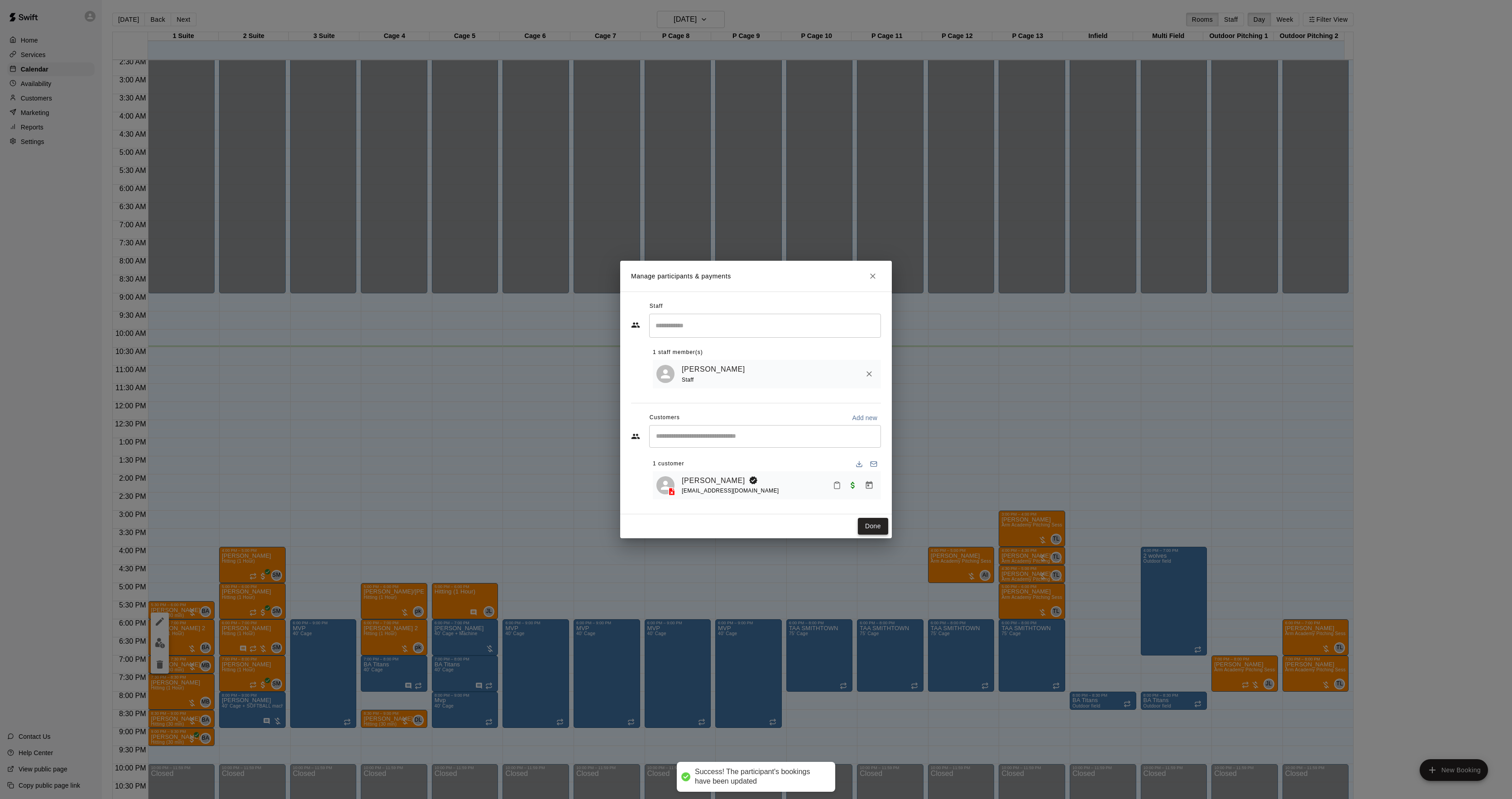
click at [869, 526] on button "Done" at bounding box center [873, 527] width 30 height 17
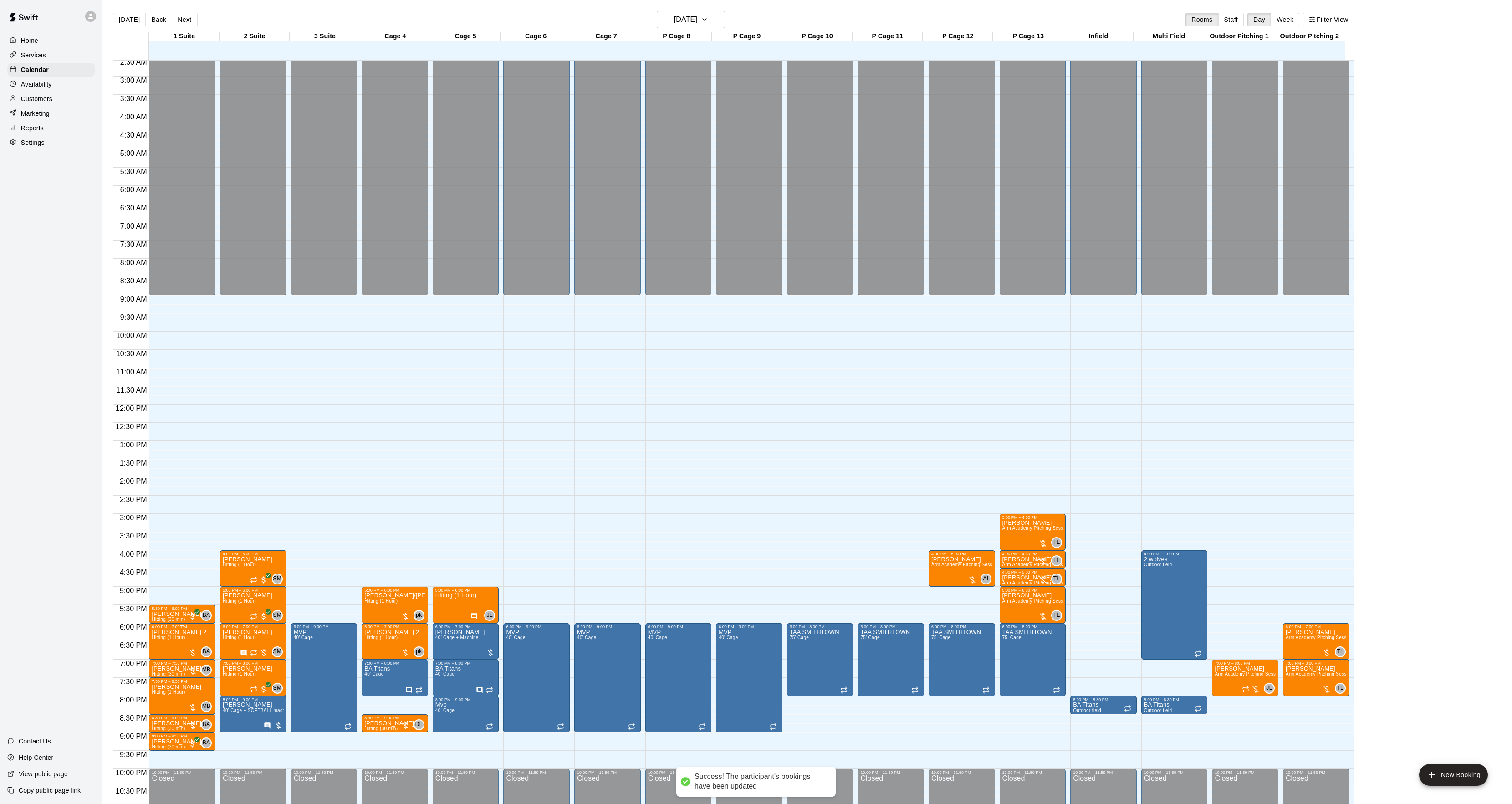
click at [162, 632] on p "[PERSON_NAME] 2" at bounding box center [179, 632] width 55 height 0
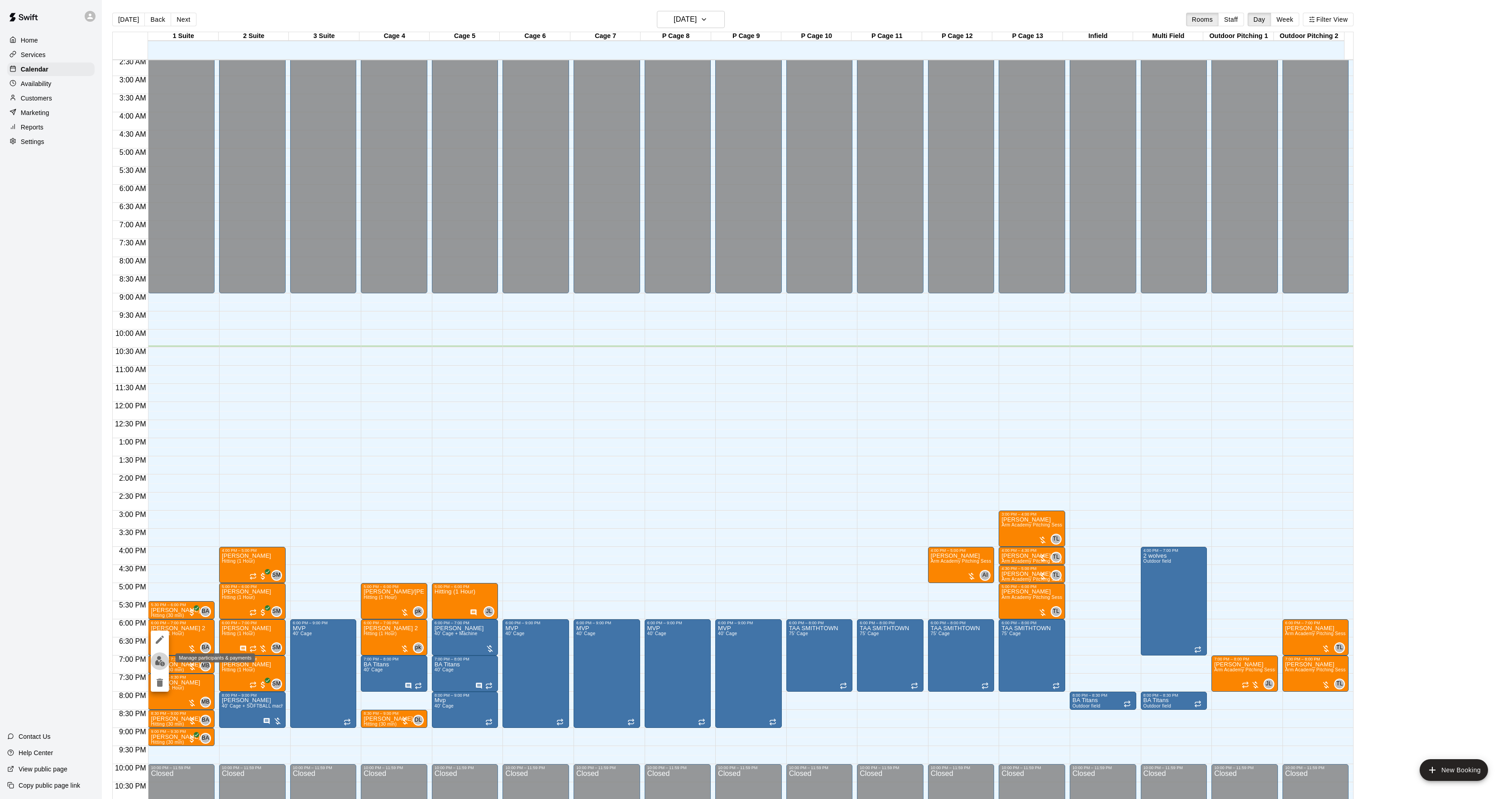
click at [157, 659] on img "edit" at bounding box center [160, 661] width 10 height 10
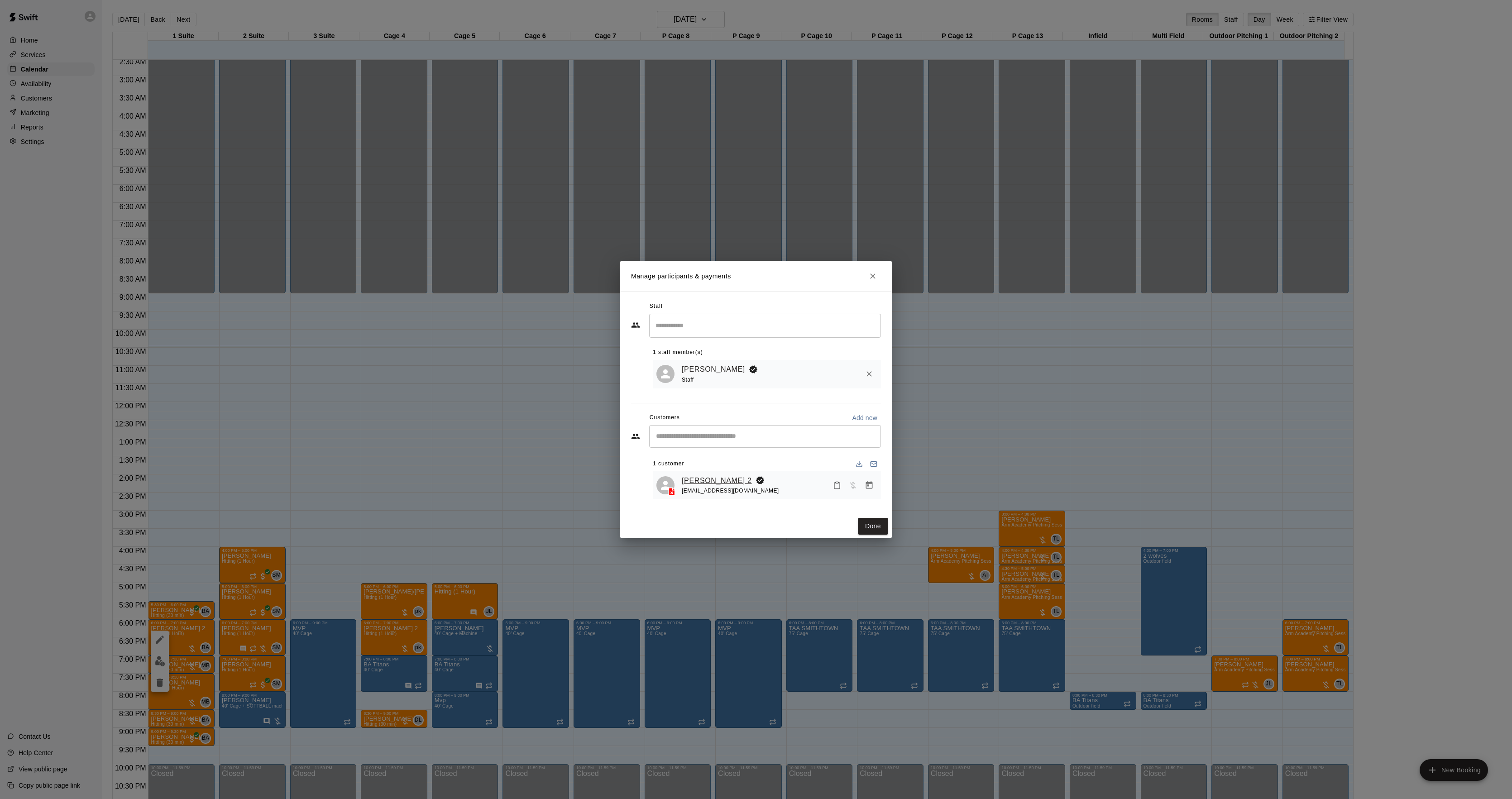
click at [703, 478] on link "[PERSON_NAME] 2" at bounding box center [717, 480] width 70 height 12
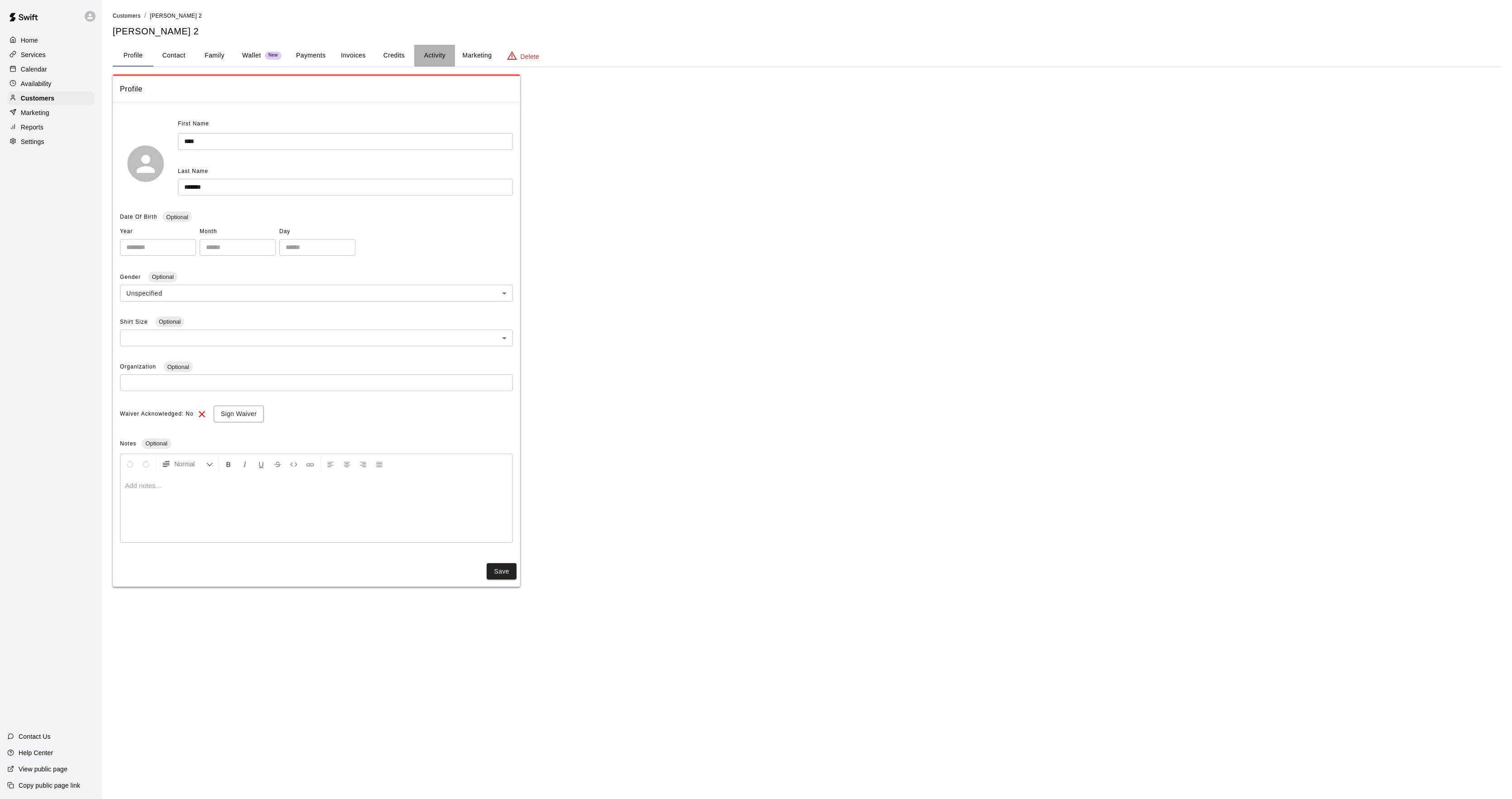
click at [448, 49] on button "Activity" at bounding box center [434, 55] width 41 height 21
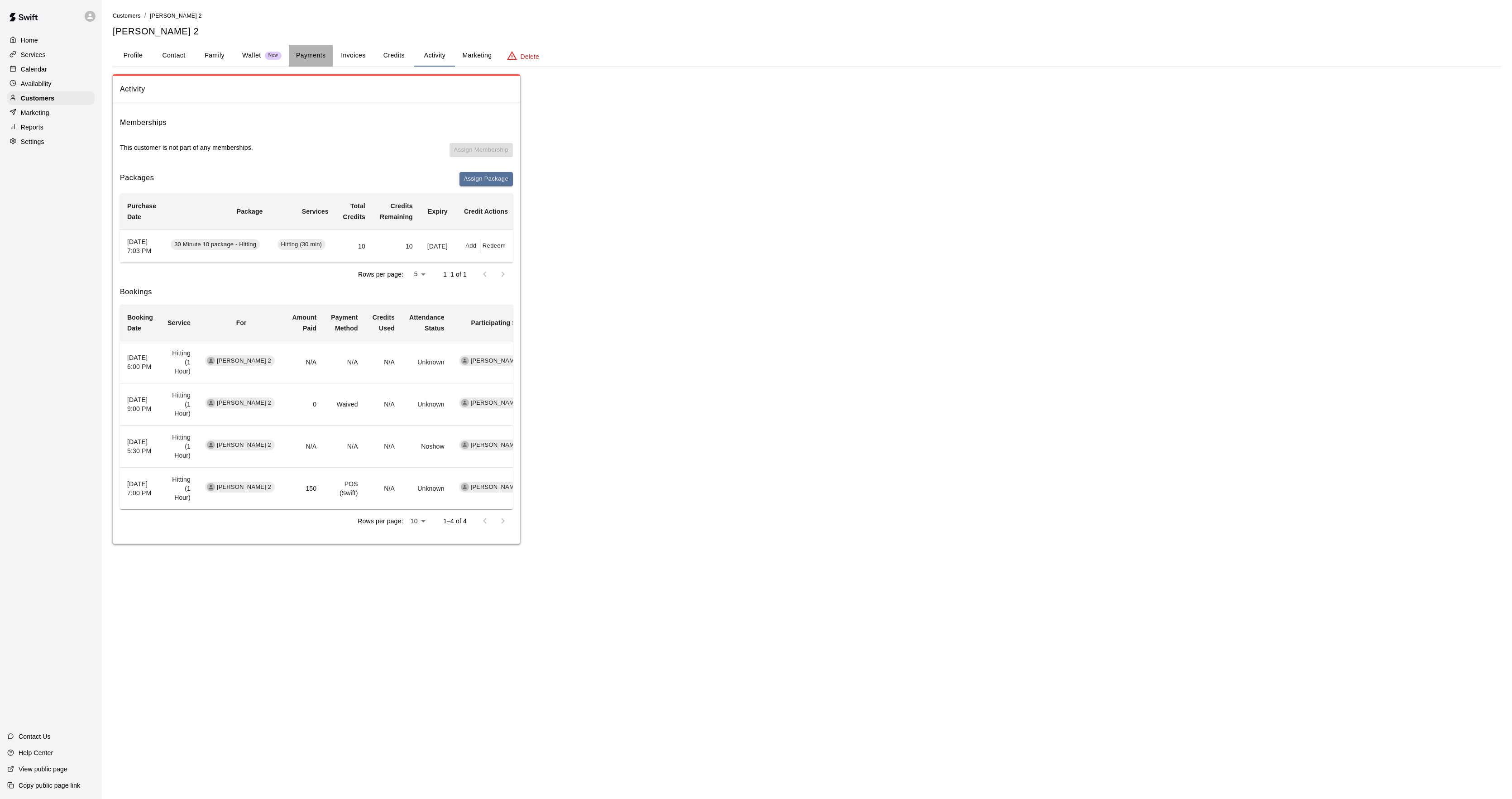
drag, startPoint x: 294, startPoint y: 46, endPoint x: 294, endPoint y: 56, distance: 10.0
click at [294, 48] on button "Payments" at bounding box center [311, 55] width 44 height 21
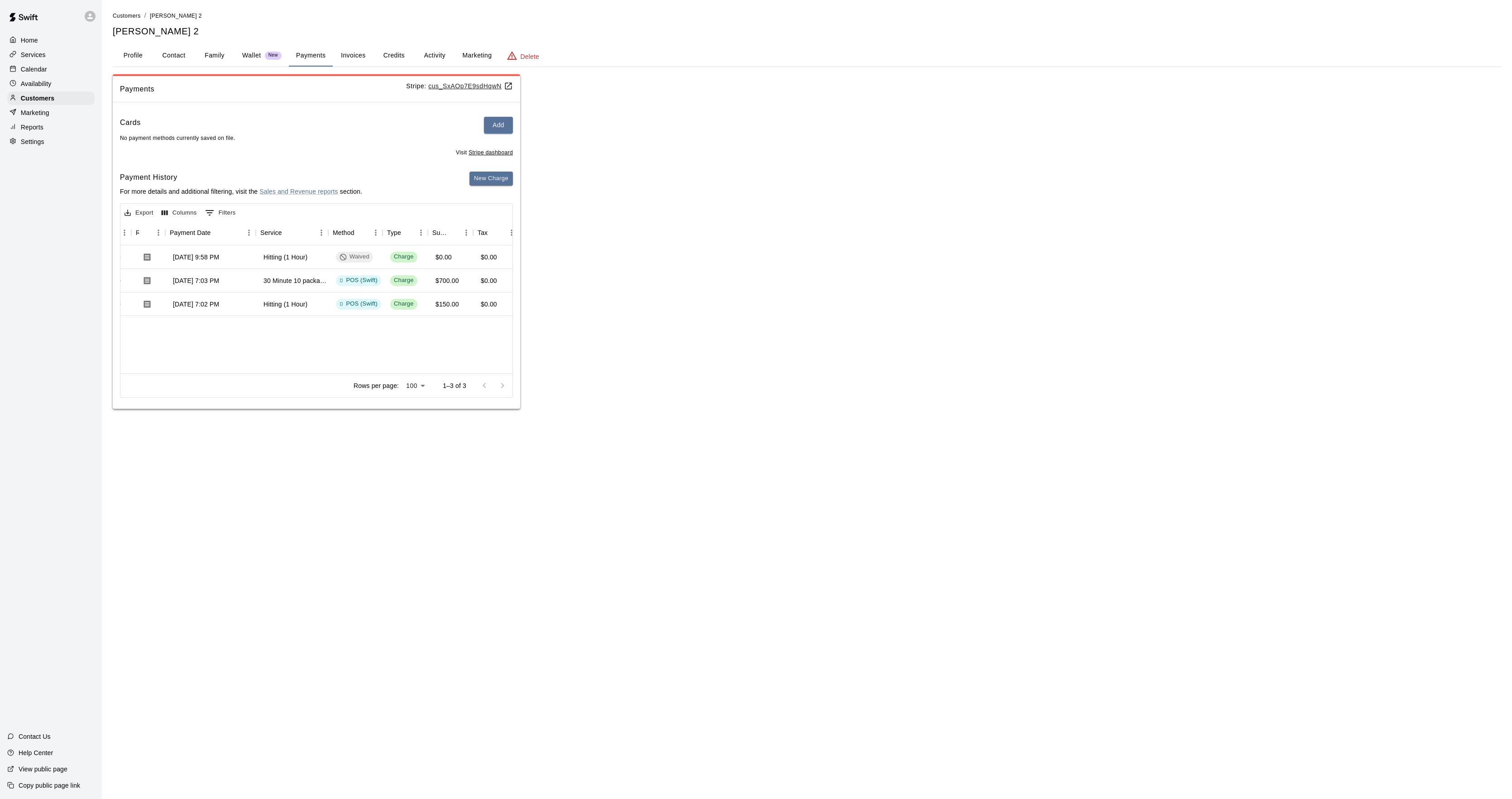
scroll to position [0, 73]
click at [424, 55] on button "Activity" at bounding box center [434, 55] width 41 height 21
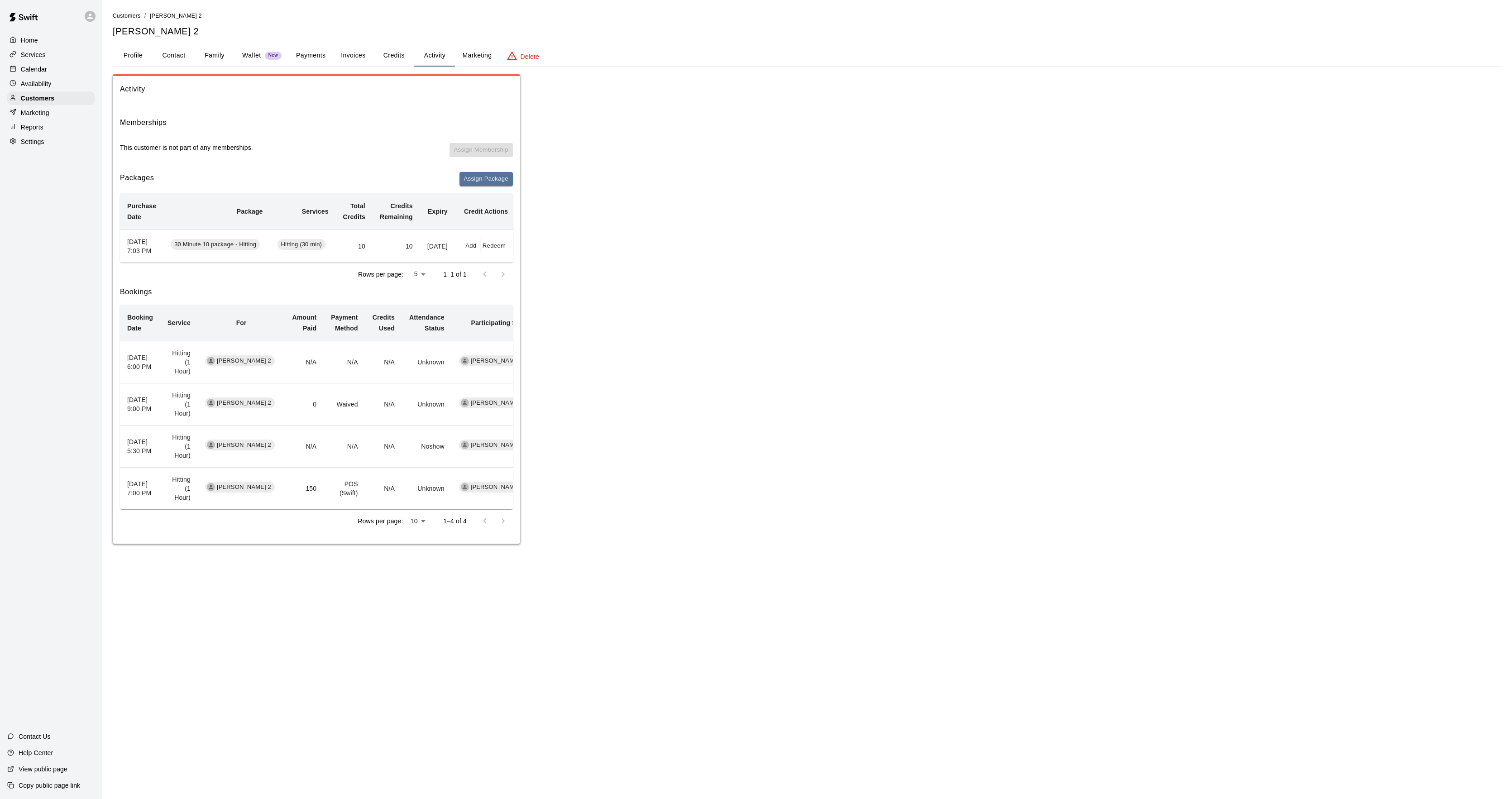
click at [321, 62] on button "Payments" at bounding box center [311, 55] width 44 height 21
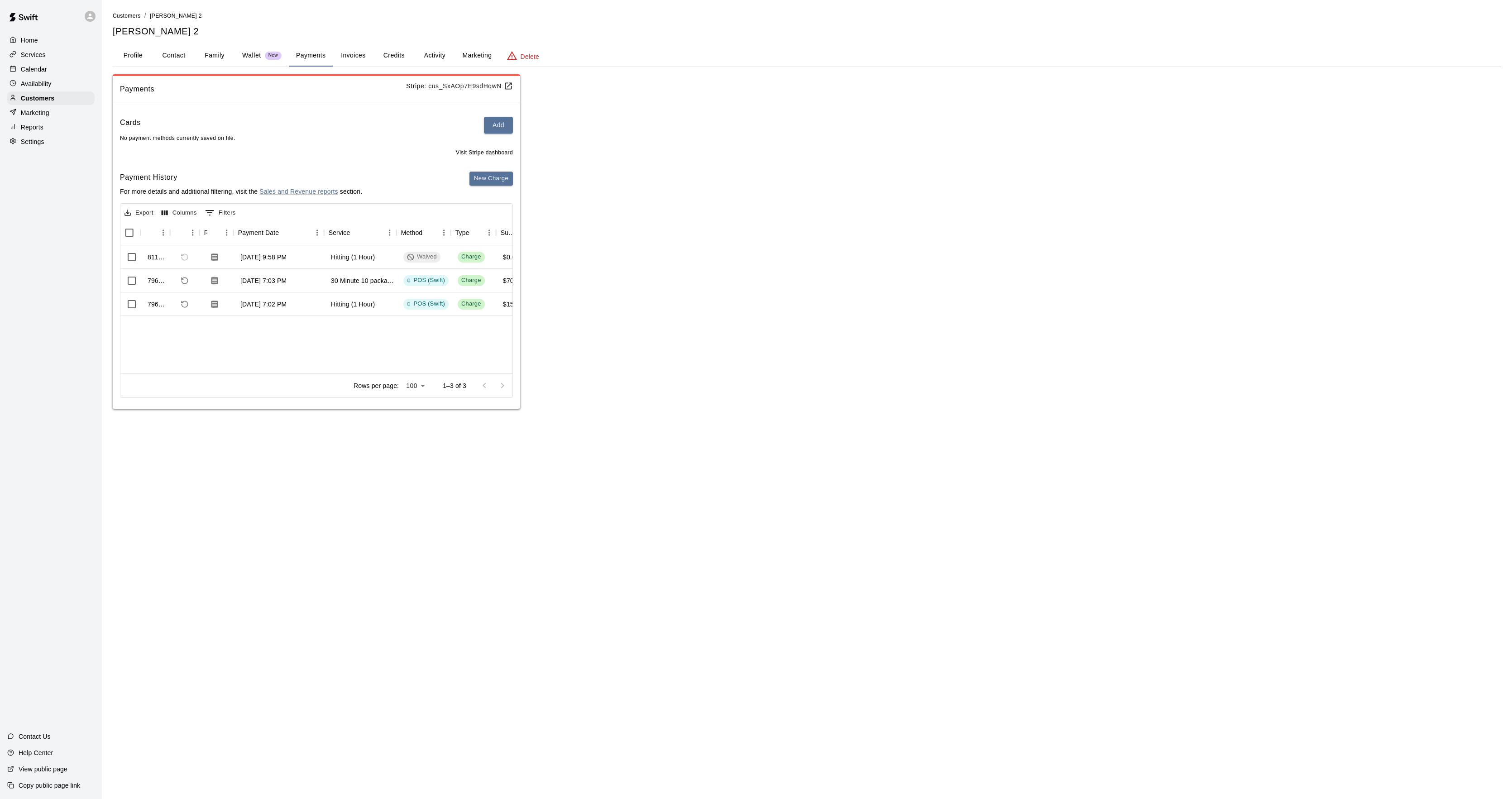
scroll to position [0, 53]
click at [428, 53] on button "Activity" at bounding box center [434, 55] width 41 height 21
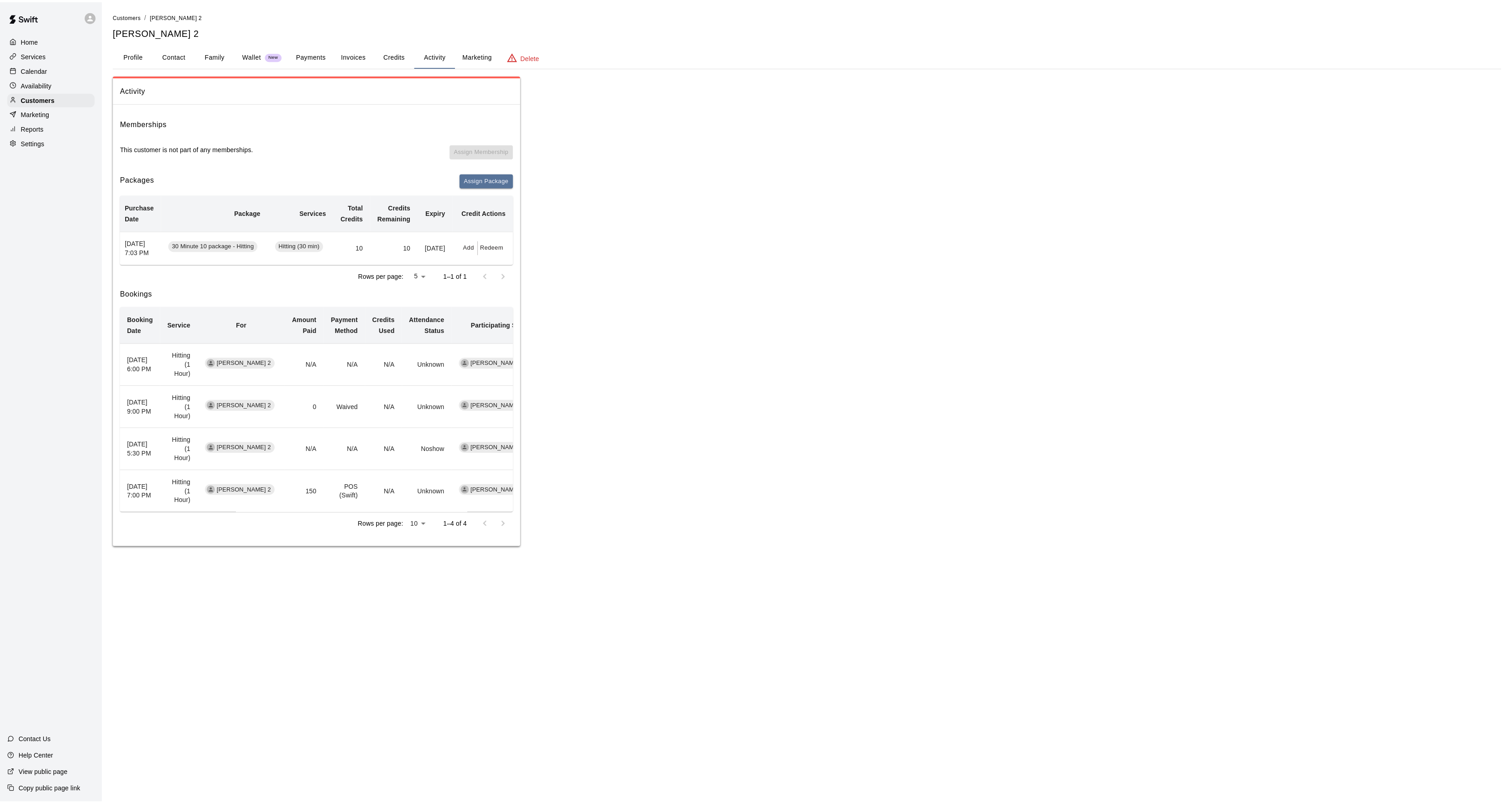
scroll to position [0, 0]
click at [30, 72] on p "Calendar" at bounding box center [34, 70] width 26 height 9
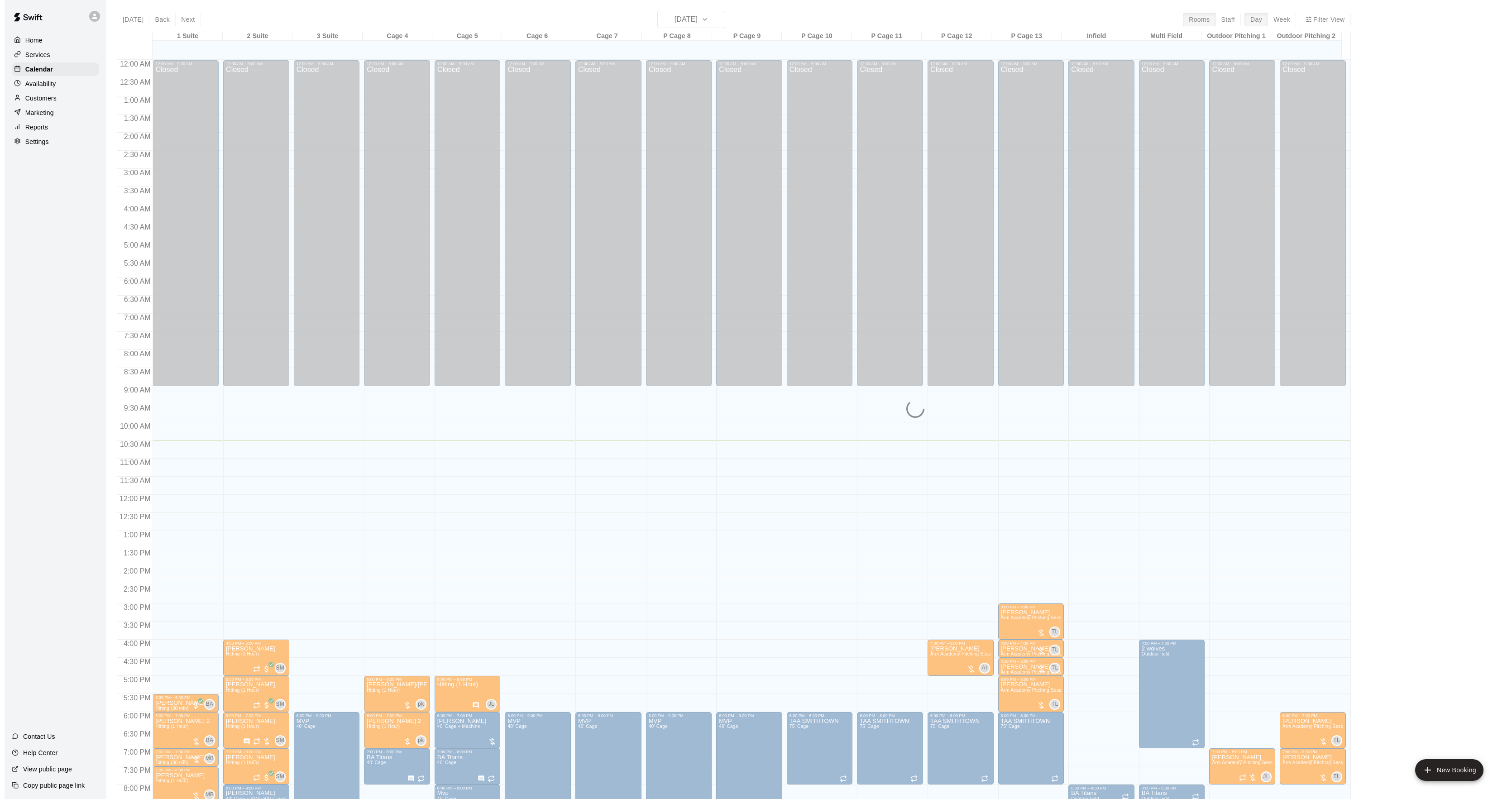
scroll to position [93, 0]
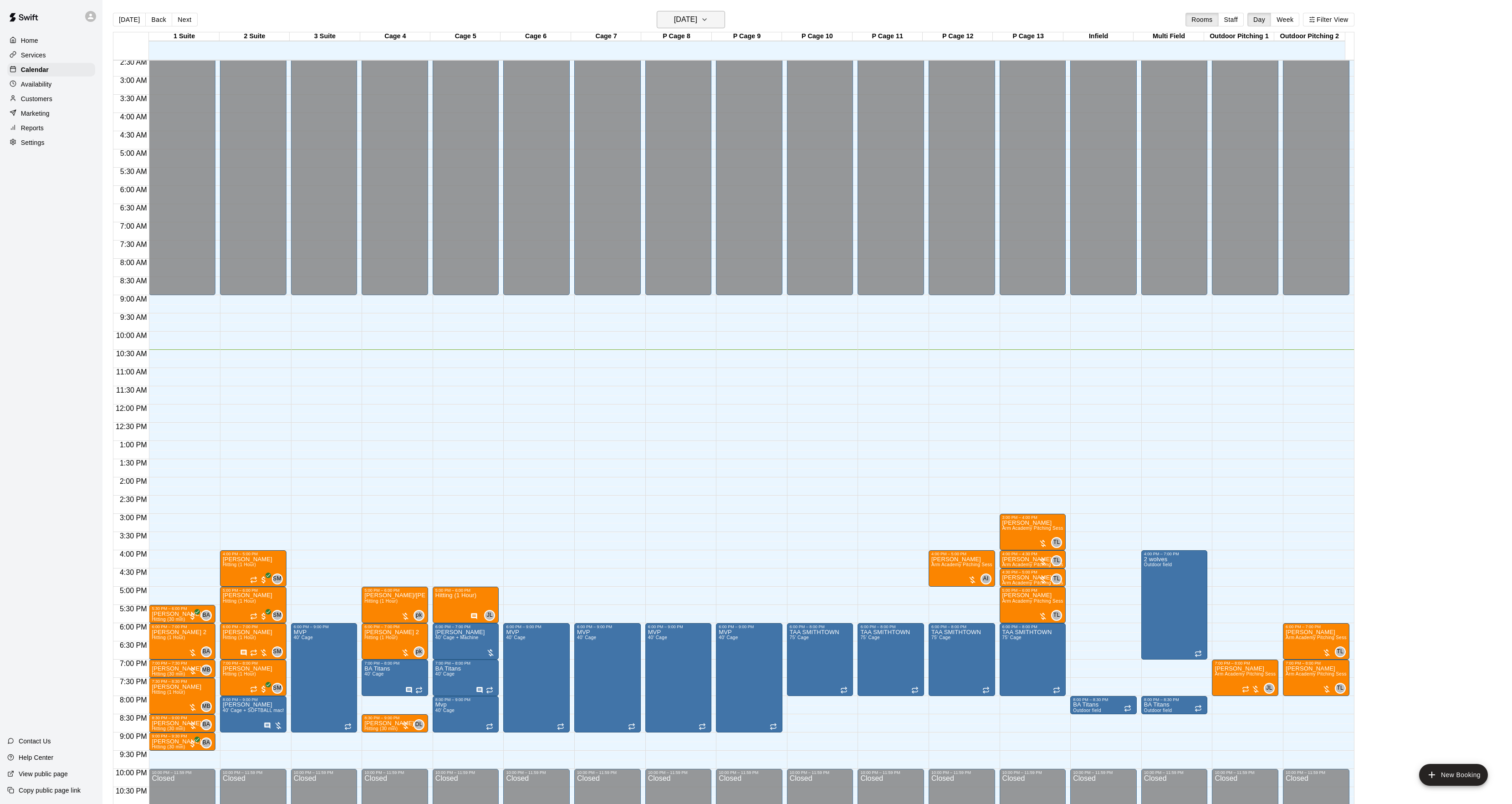
click at [694, 19] on h6 "[DATE]" at bounding box center [685, 19] width 23 height 13
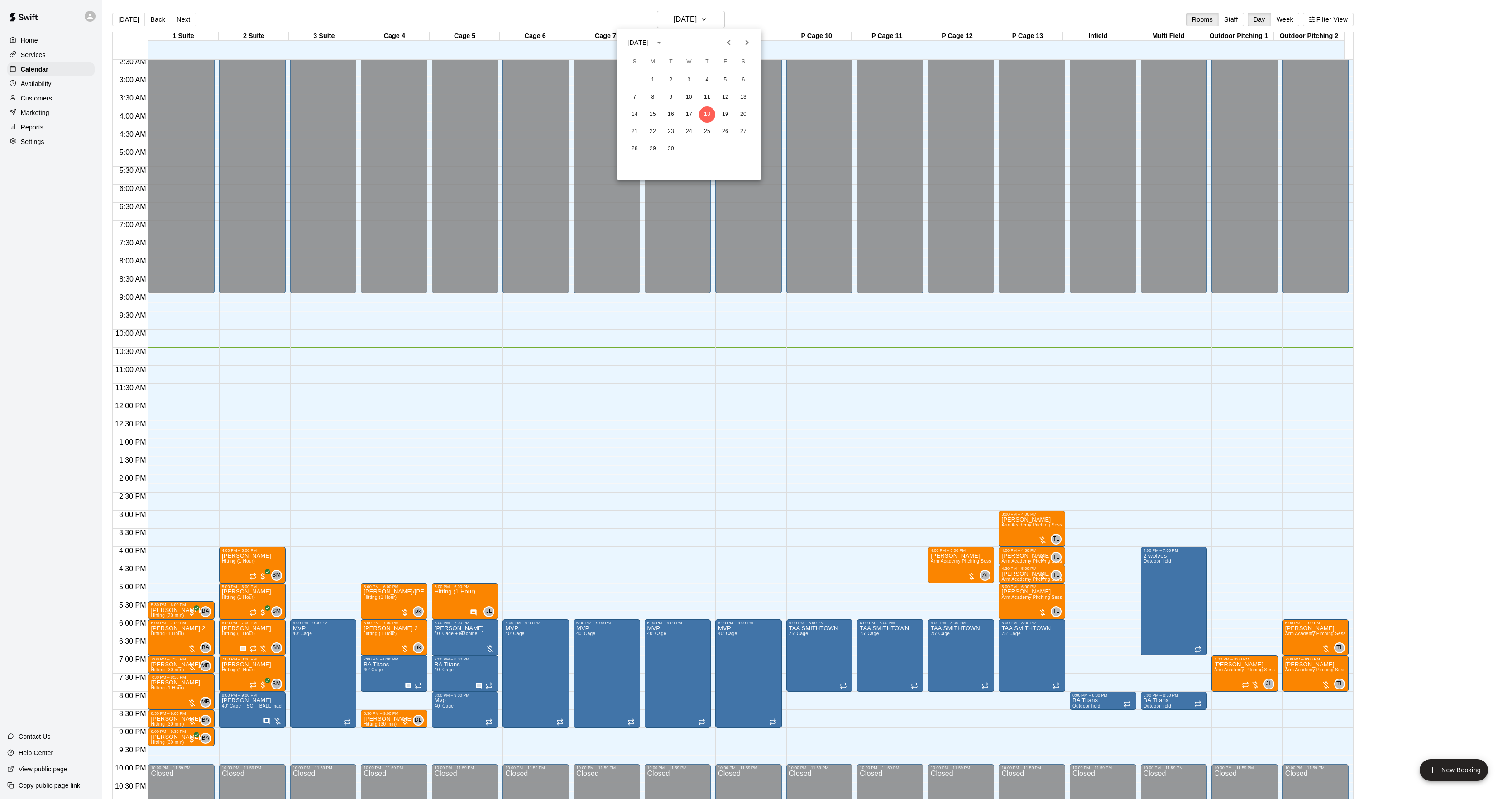
click at [746, 38] on icon "Next month" at bounding box center [747, 43] width 11 height 11
click at [746, 39] on icon "Next month" at bounding box center [747, 43] width 11 height 11
click at [742, 97] on button "8" at bounding box center [744, 97] width 17 height 17
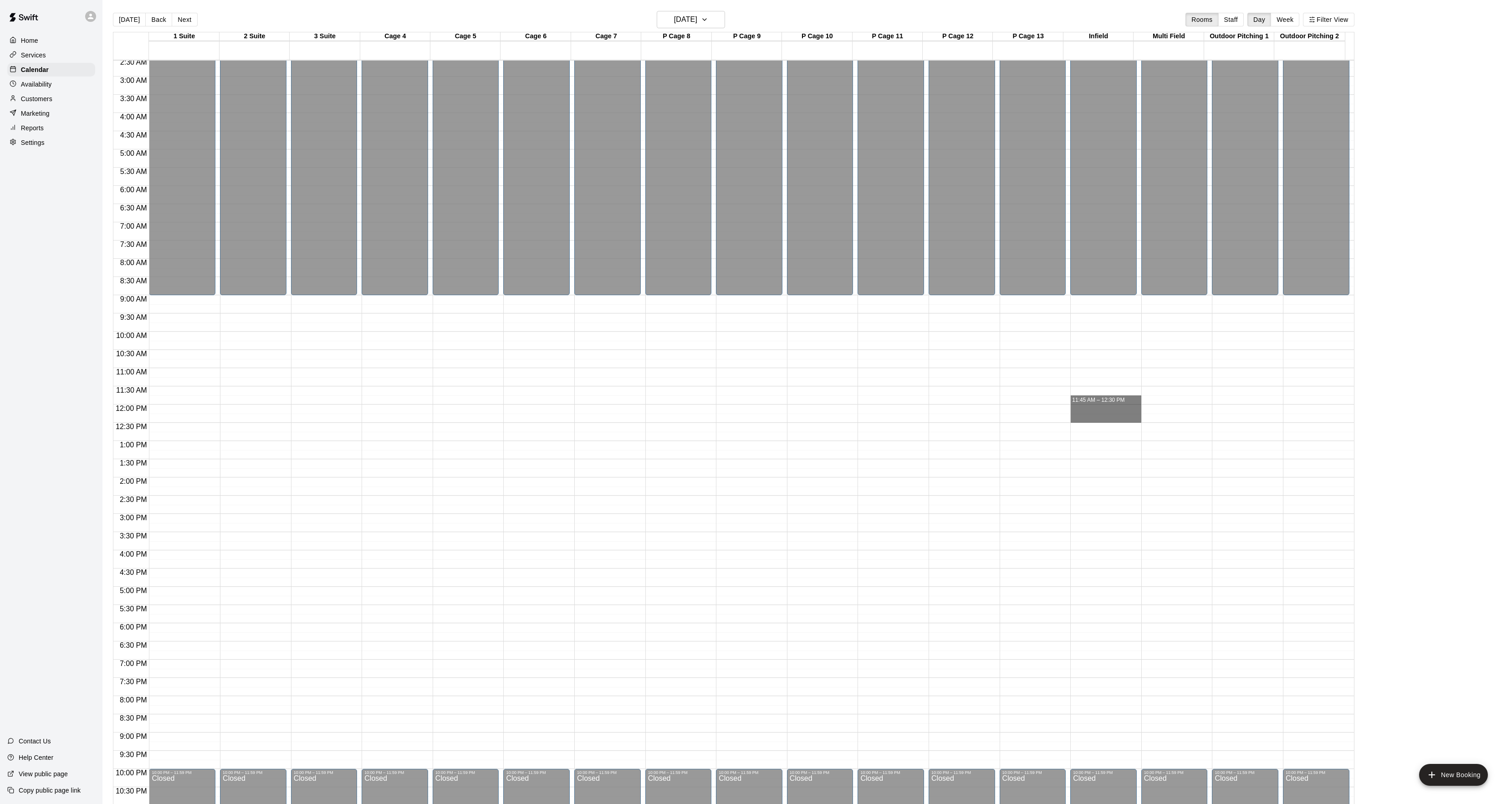
drag, startPoint x: 1082, startPoint y: 394, endPoint x: 1081, endPoint y: 419, distance: 25.0
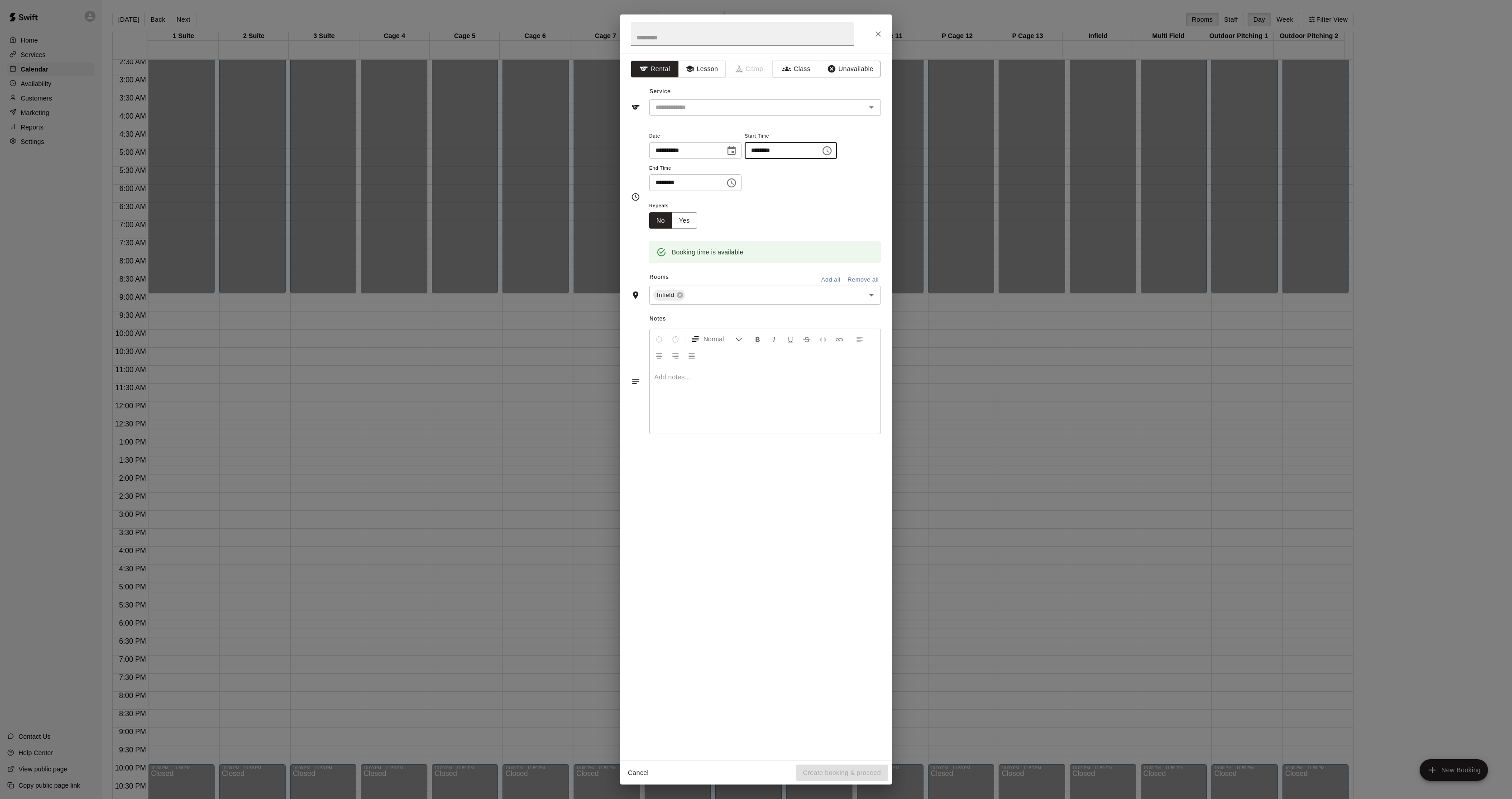
click at [777, 151] on input "********" at bounding box center [779, 151] width 70 height 17
type input "********"
click at [656, 33] on input "text" at bounding box center [742, 33] width 223 height 24
type input "**********"
click at [663, 102] on input "text" at bounding box center [751, 107] width 200 height 11
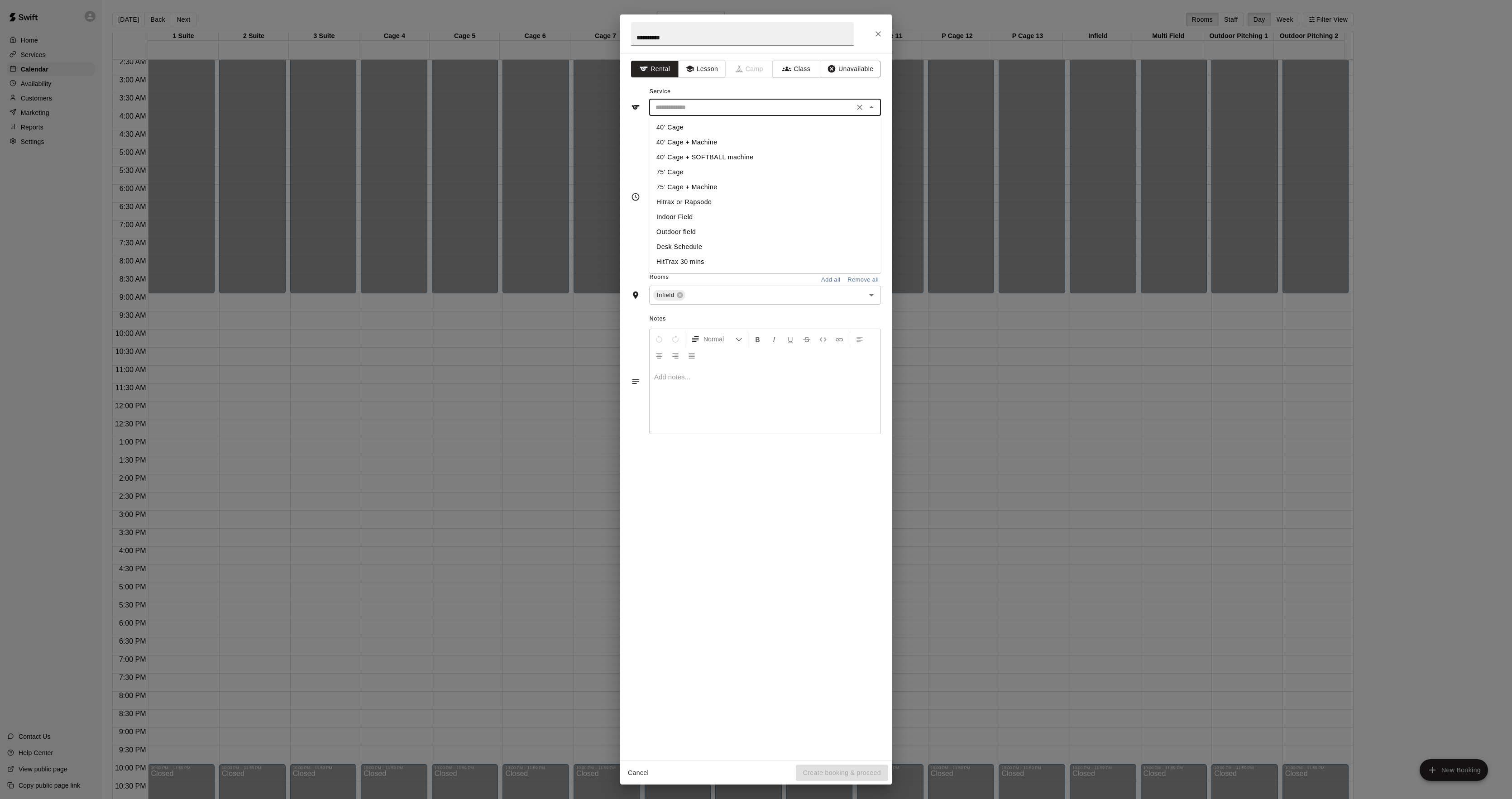
click at [671, 131] on li "40' Cage" at bounding box center [765, 128] width 231 height 15
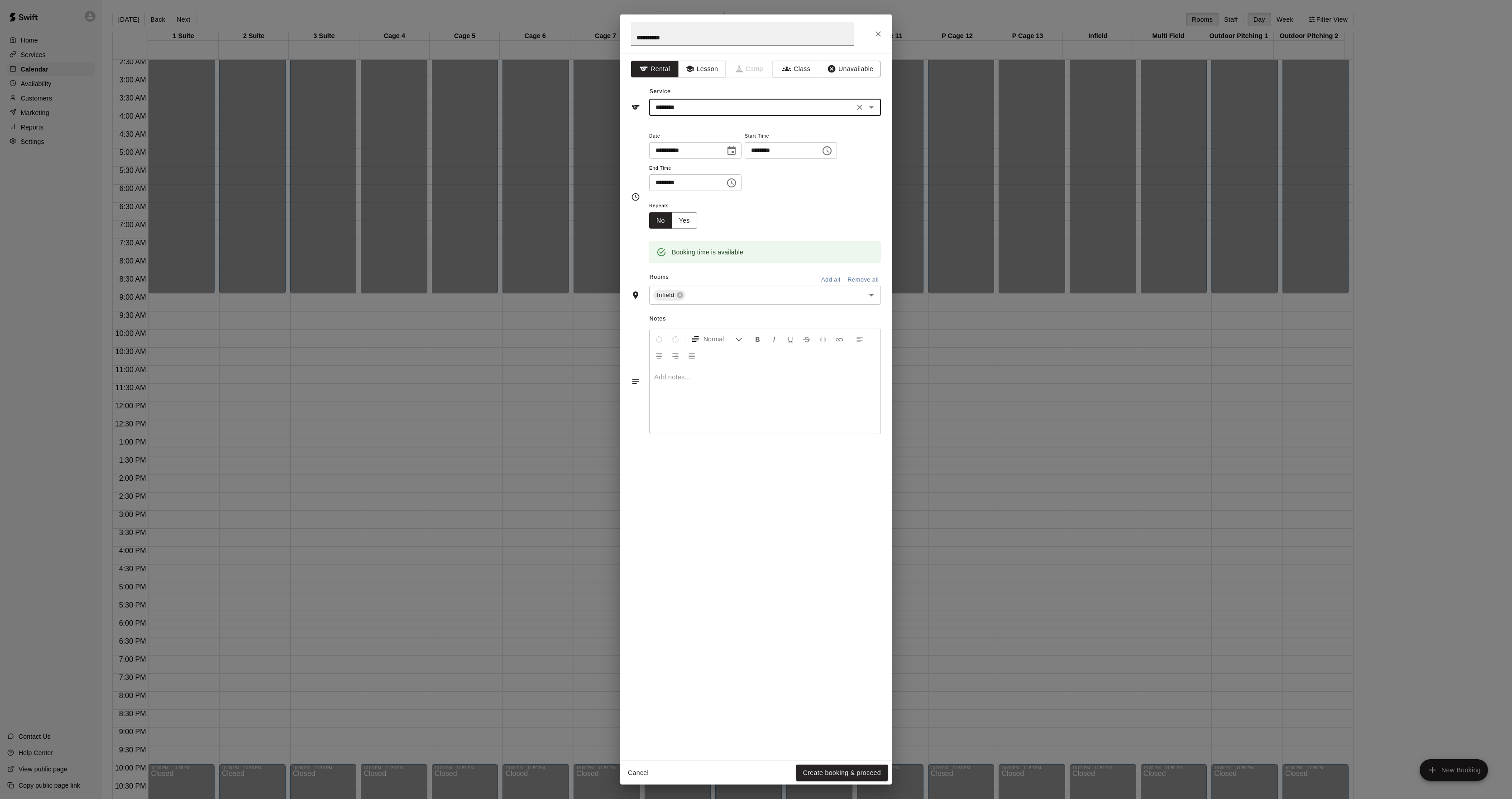
drag, startPoint x: 692, startPoint y: 99, endPoint x: 689, endPoint y: 104, distance: 5.8
click at [689, 104] on div "******** ​" at bounding box center [765, 107] width 231 height 17
click at [678, 211] on li "Indoor Field" at bounding box center [765, 217] width 231 height 15
type input "**********"
click at [820, 767] on button "Create booking & proceed" at bounding box center [842, 773] width 93 height 17
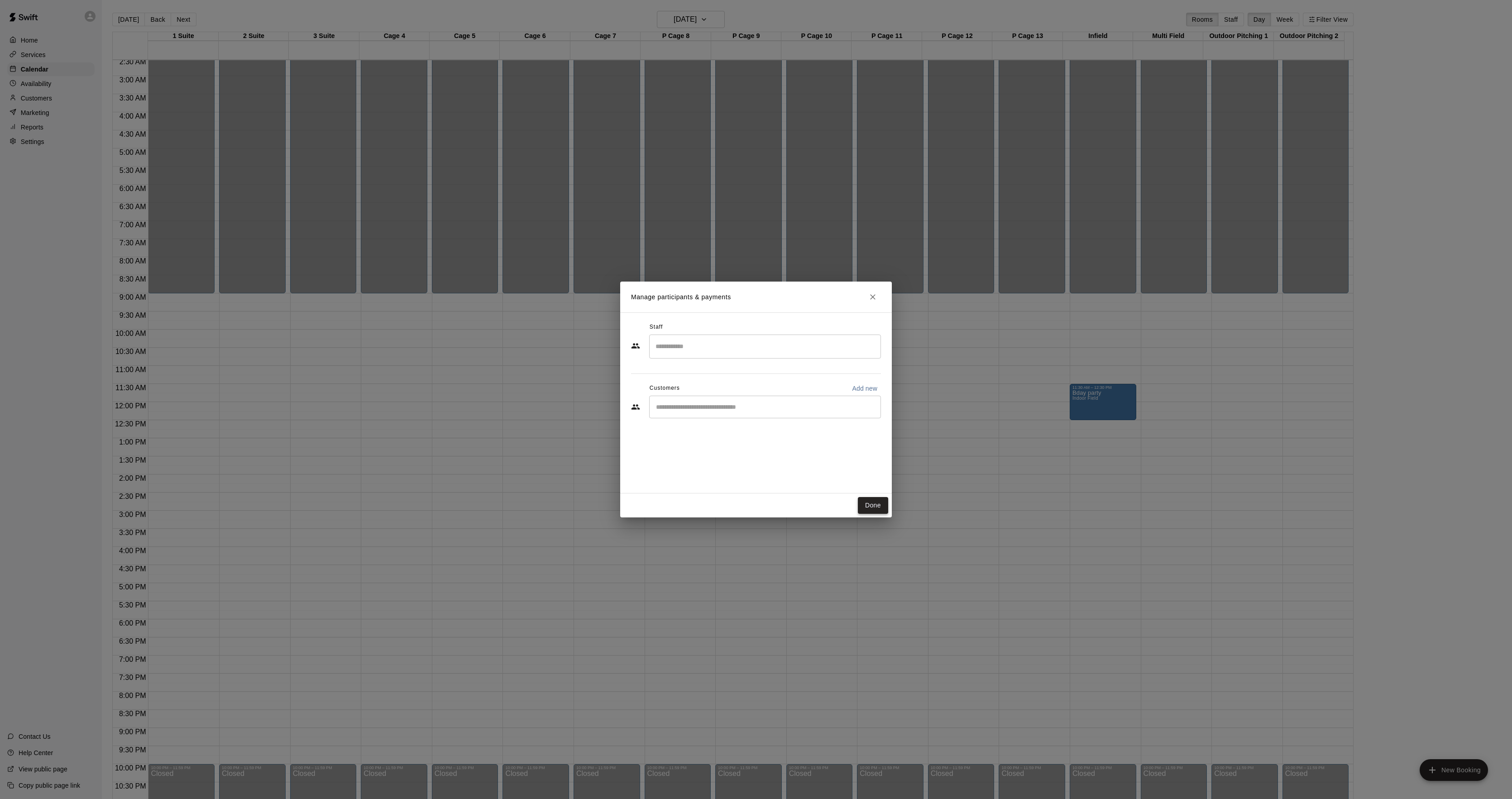
click at [875, 506] on button "Done" at bounding box center [873, 505] width 30 height 17
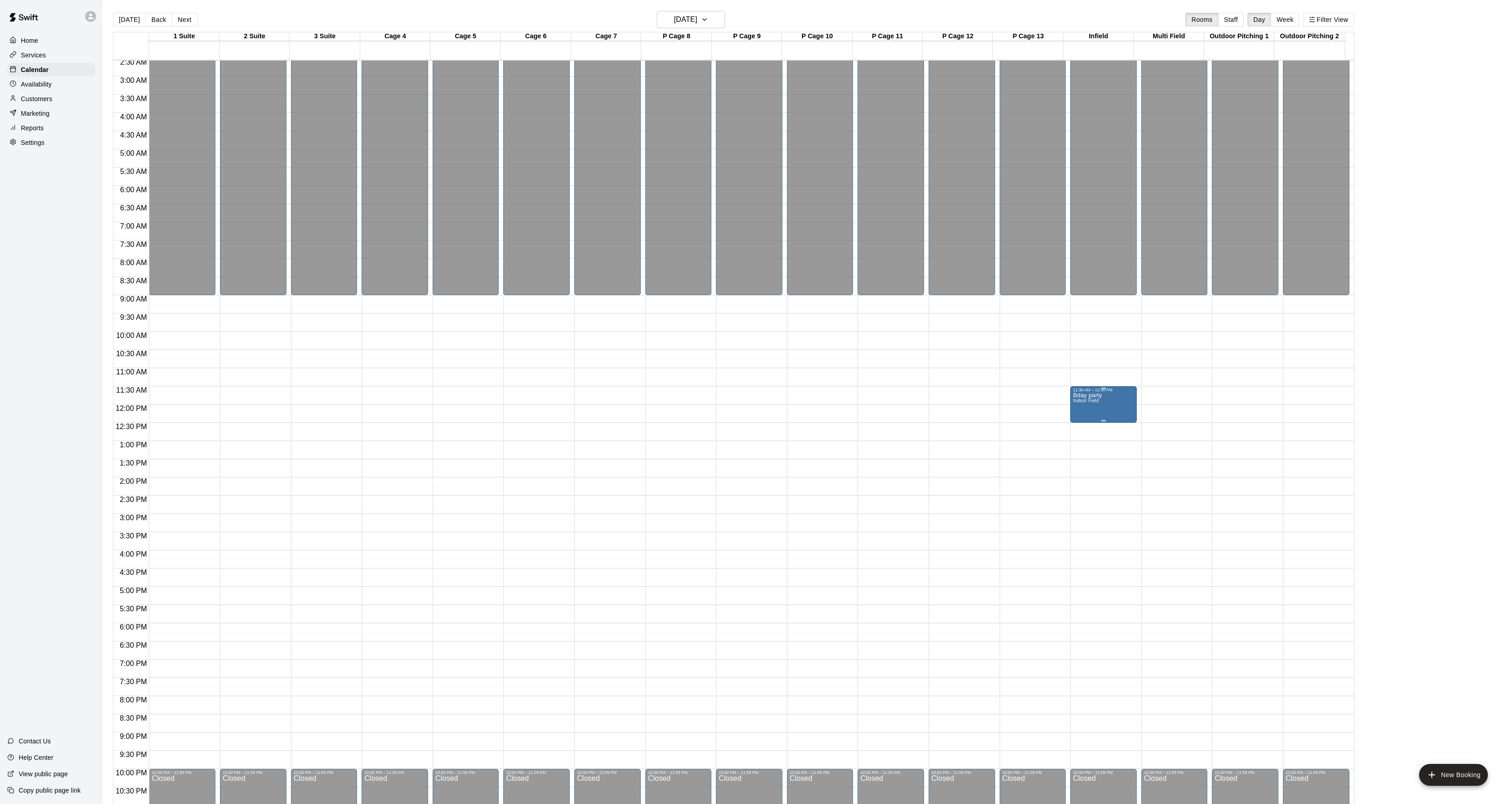
click at [1104, 403] on div "Bday party Indoor Field" at bounding box center [1104, 794] width 61 height 804
click at [1074, 407] on button "edit" at bounding box center [1081, 403] width 18 height 18
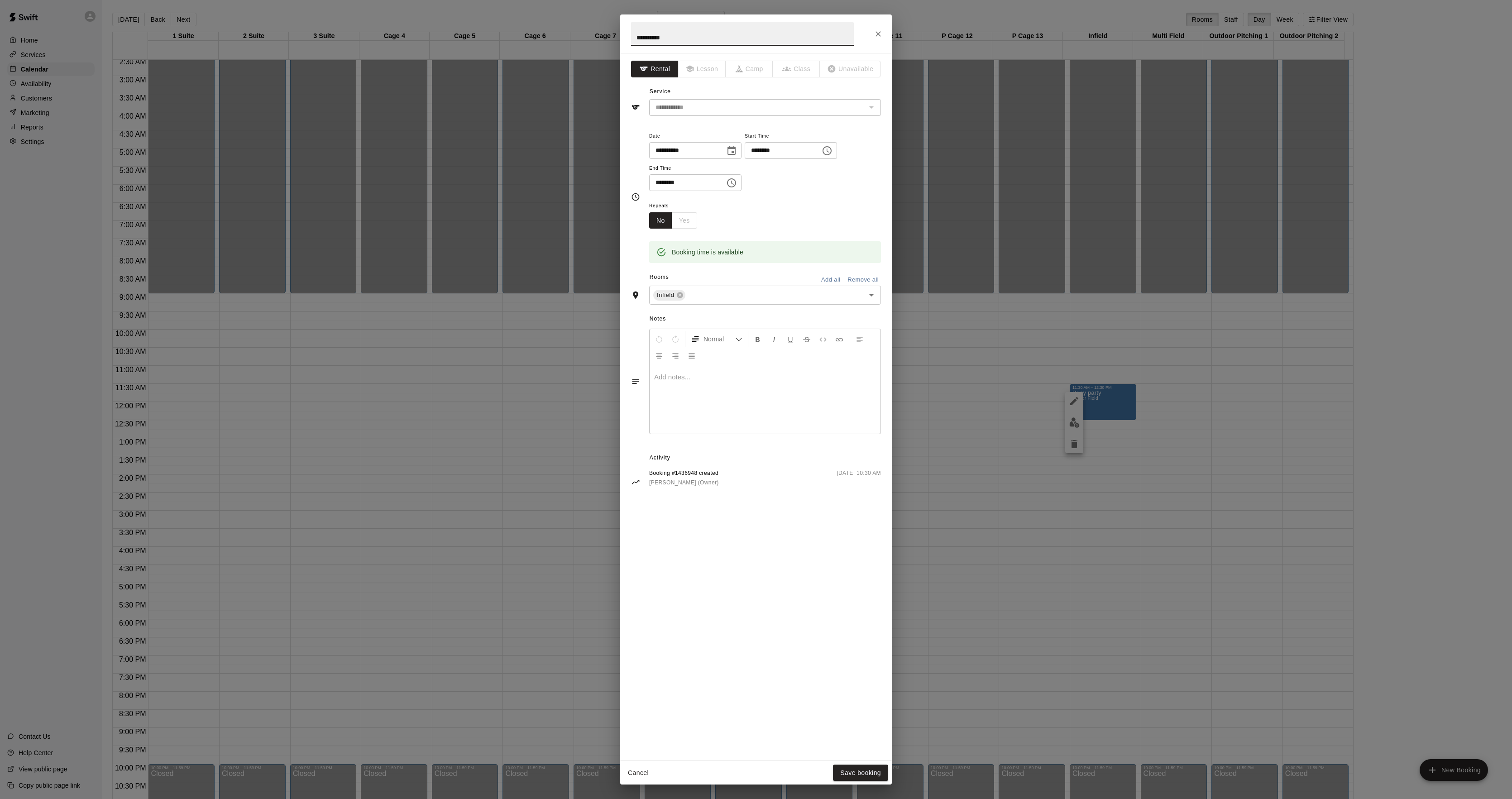
click at [707, 282] on div "Rooms Add all Remove all" at bounding box center [756, 278] width 250 height 15
click at [710, 296] on input "text" at bounding box center [769, 295] width 164 height 11
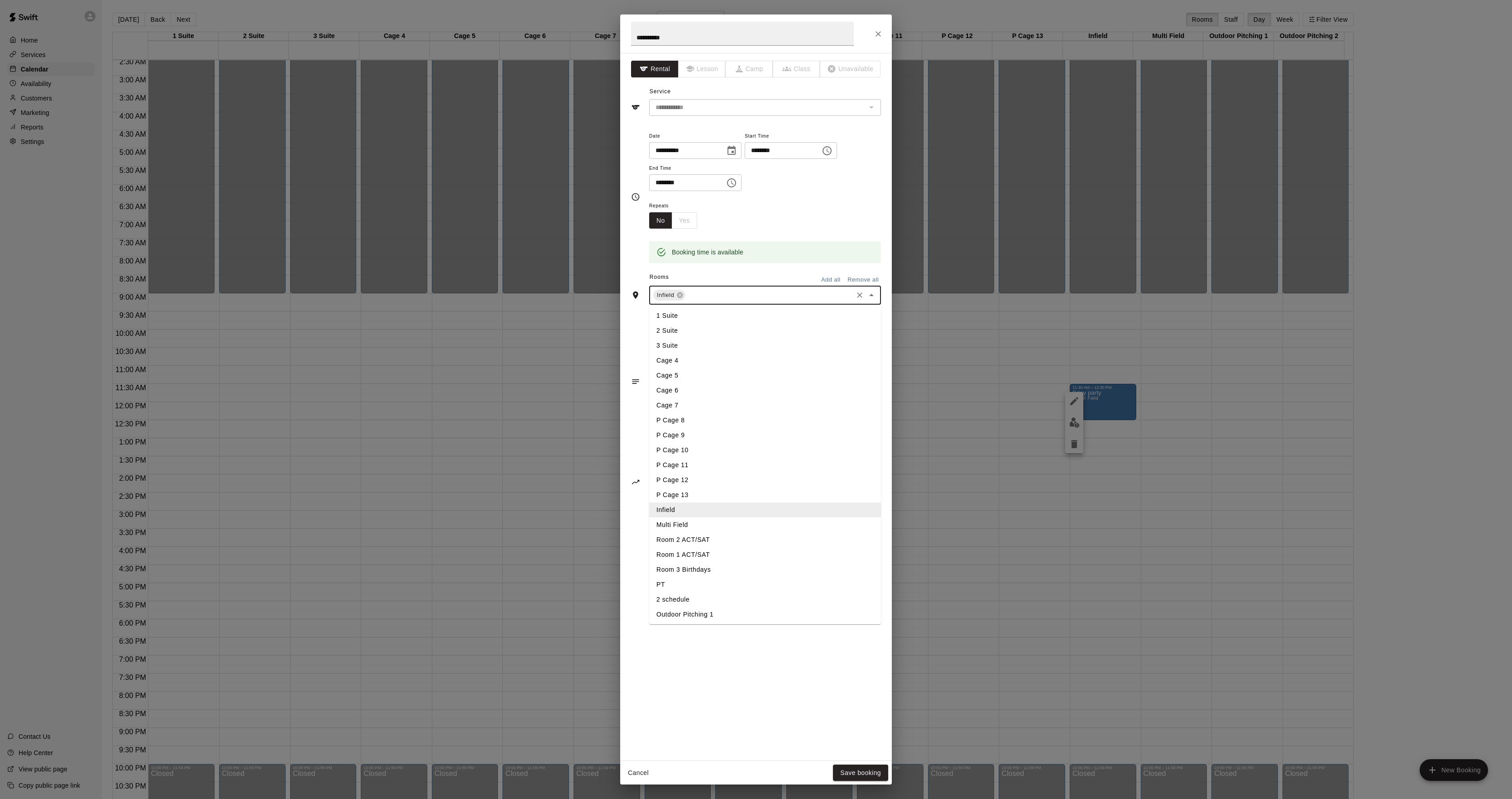
click at [688, 525] on li "Multi Field" at bounding box center [765, 525] width 231 height 15
click at [851, 769] on button "Save booking" at bounding box center [860, 773] width 55 height 17
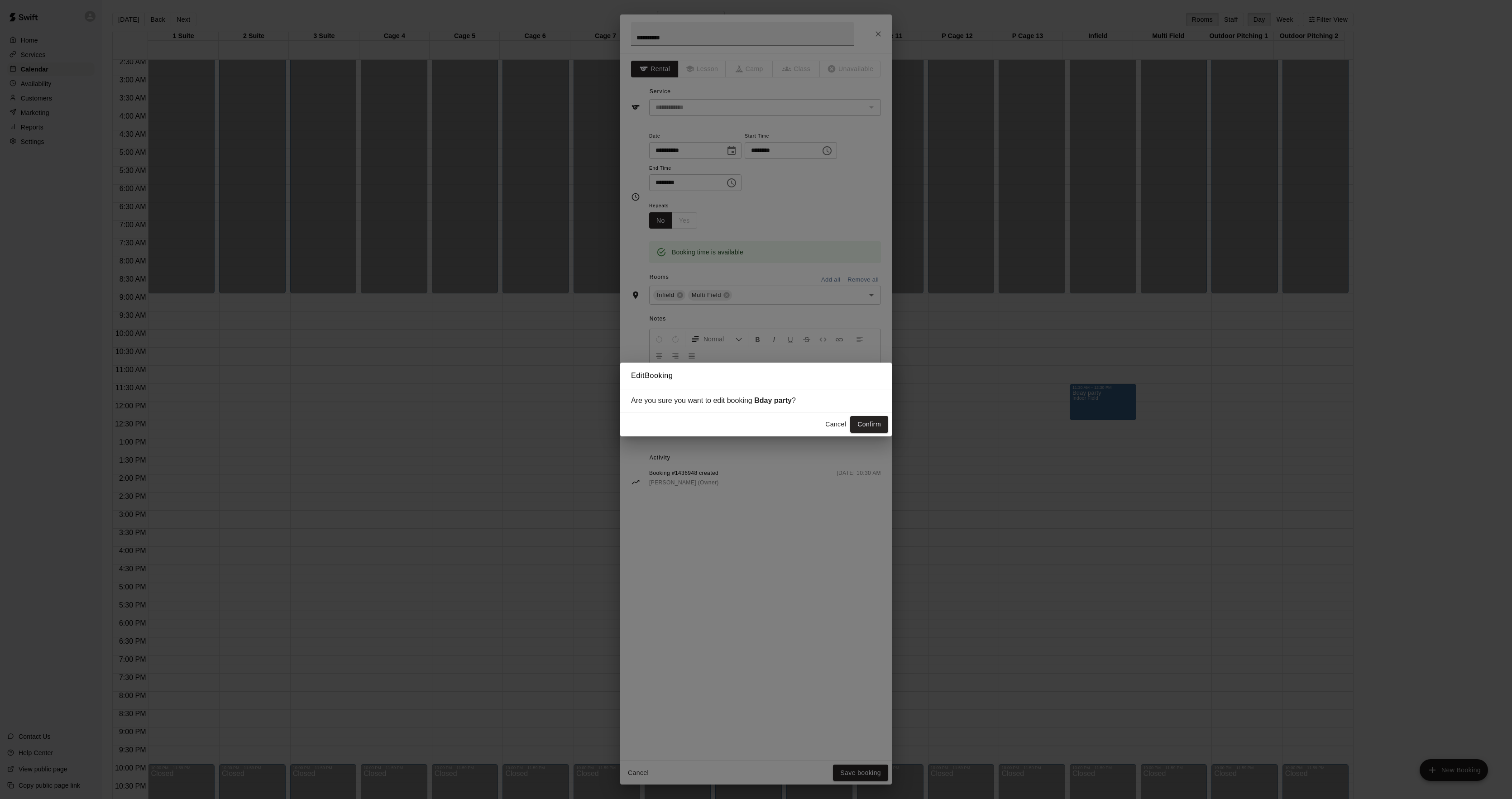
click at [888, 429] on div "Cancel Confirm" at bounding box center [756, 424] width 272 height 24
click at [884, 426] on button "Confirm" at bounding box center [869, 424] width 38 height 17
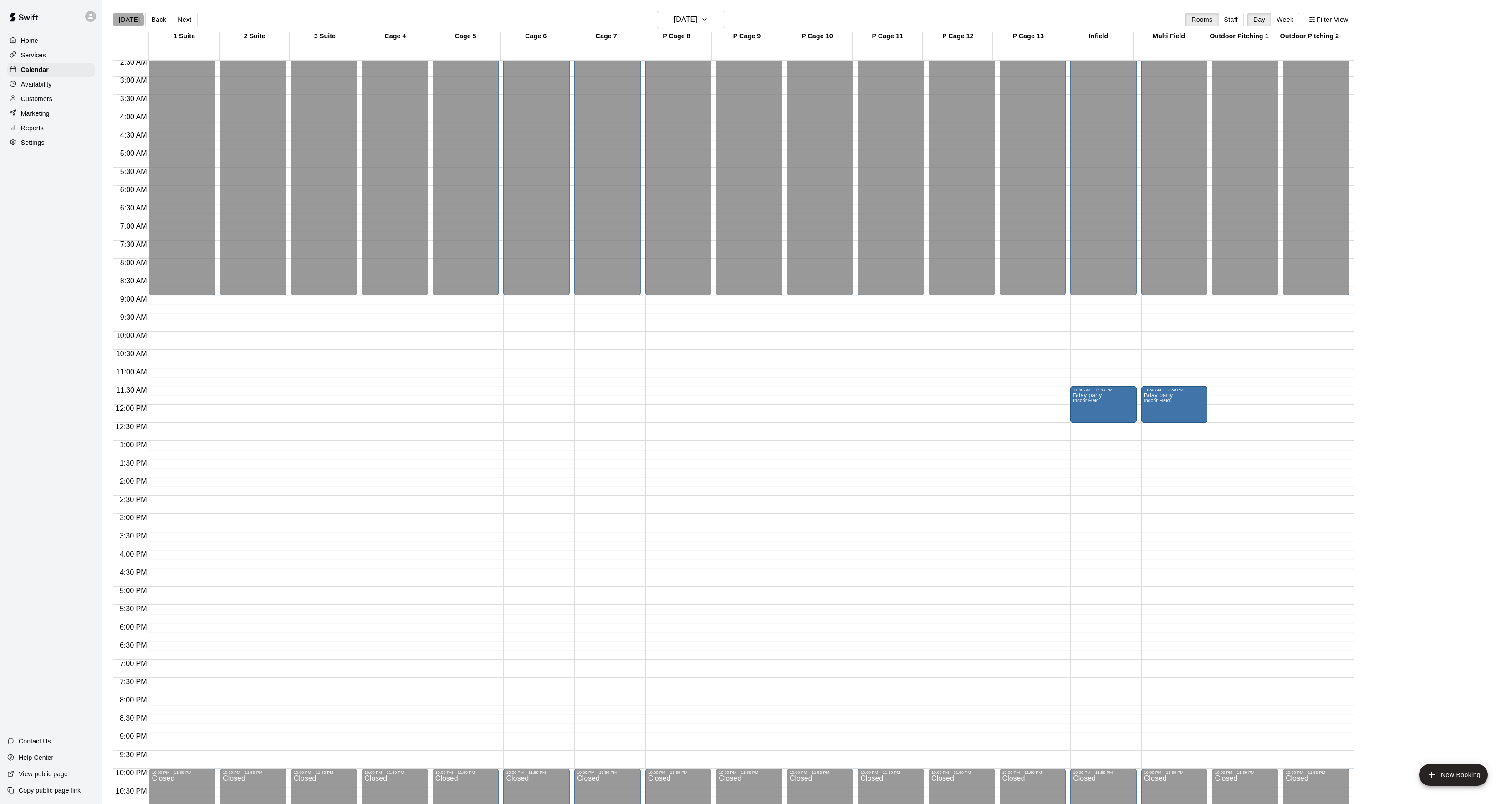
click at [126, 20] on button "[DATE]" at bounding box center [129, 19] width 33 height 14
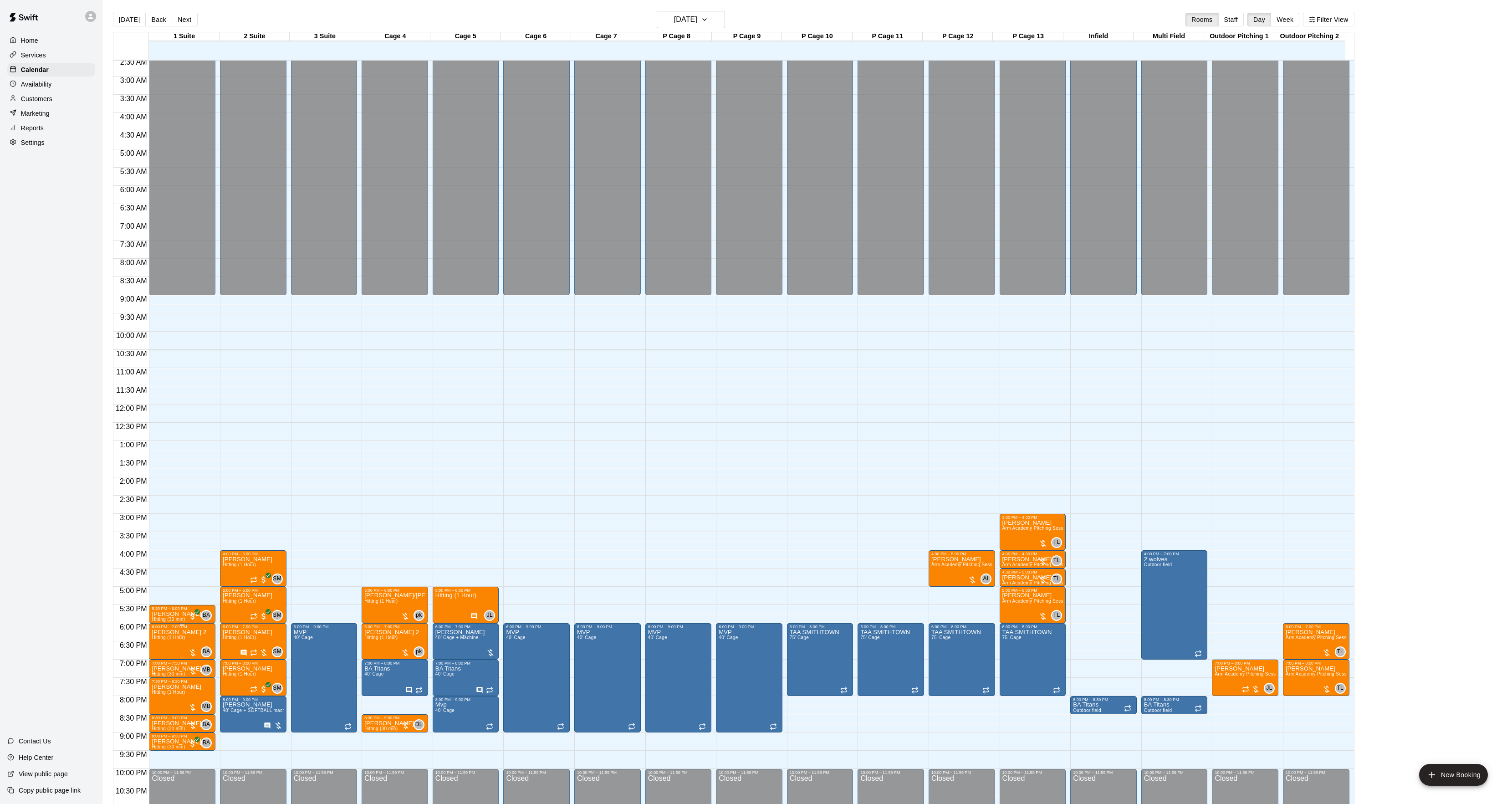
click at [163, 641] on span "Hitting (1 Hour)" at bounding box center [168, 637] width 33 height 5
click at [156, 670] on img "edit" at bounding box center [161, 668] width 10 height 10
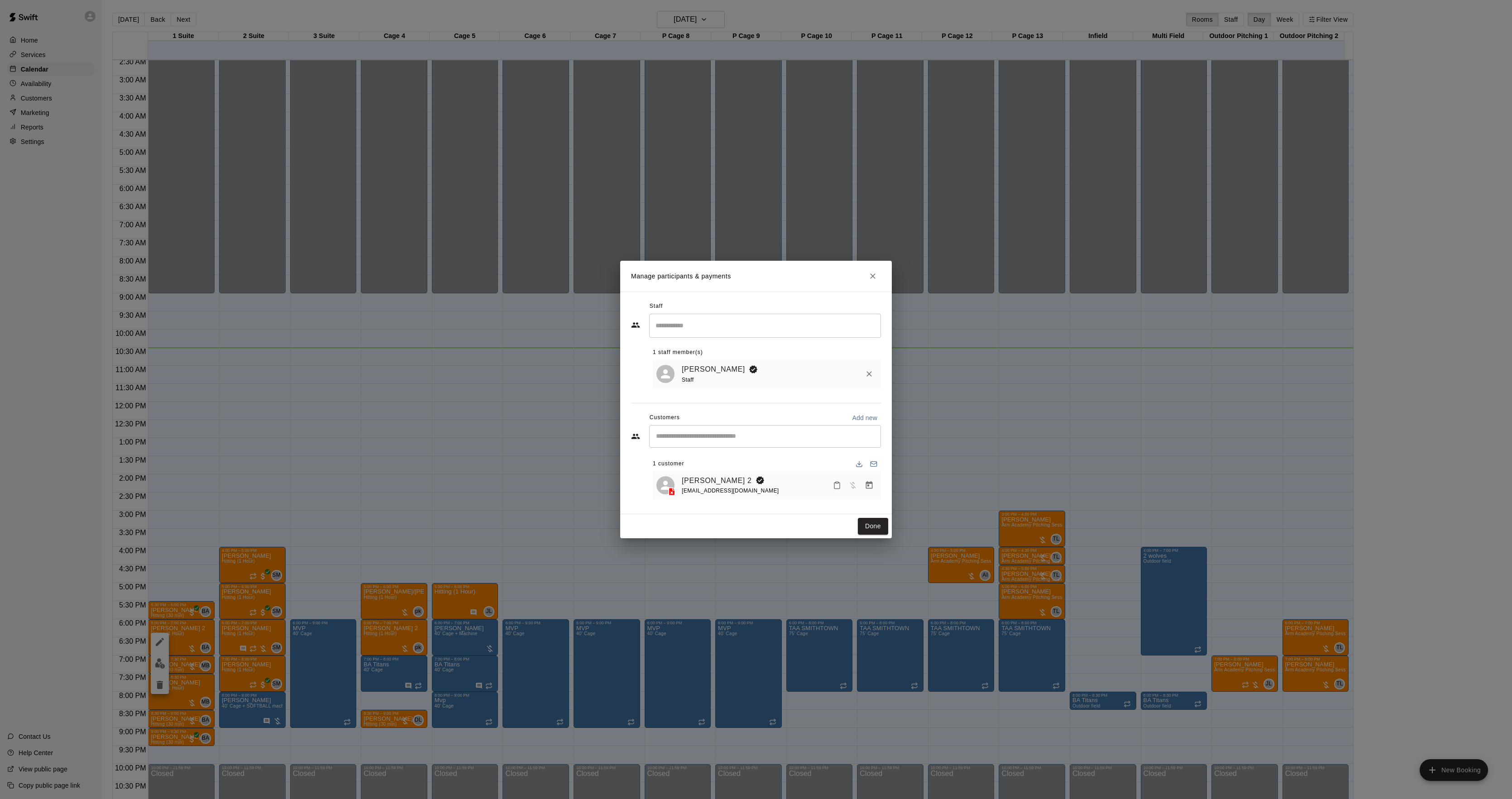
click at [706, 487] on div "[EMAIL_ADDRESS][DOMAIN_NAME]" at bounding box center [730, 491] width 97 height 10
click at [703, 484] on link "[PERSON_NAME] 2" at bounding box center [717, 480] width 70 height 12
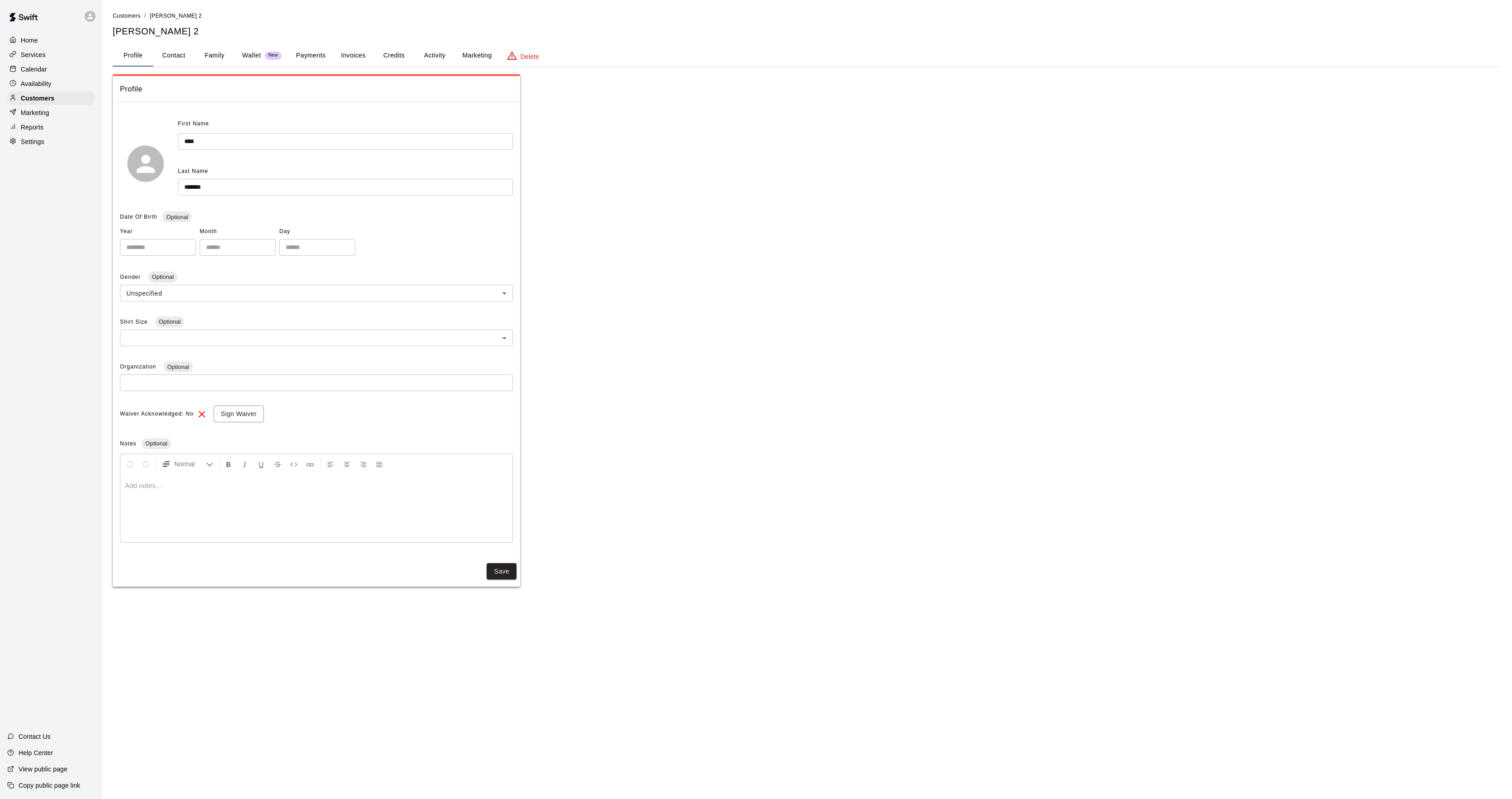
click at [444, 46] on button "Activity" at bounding box center [434, 55] width 41 height 21
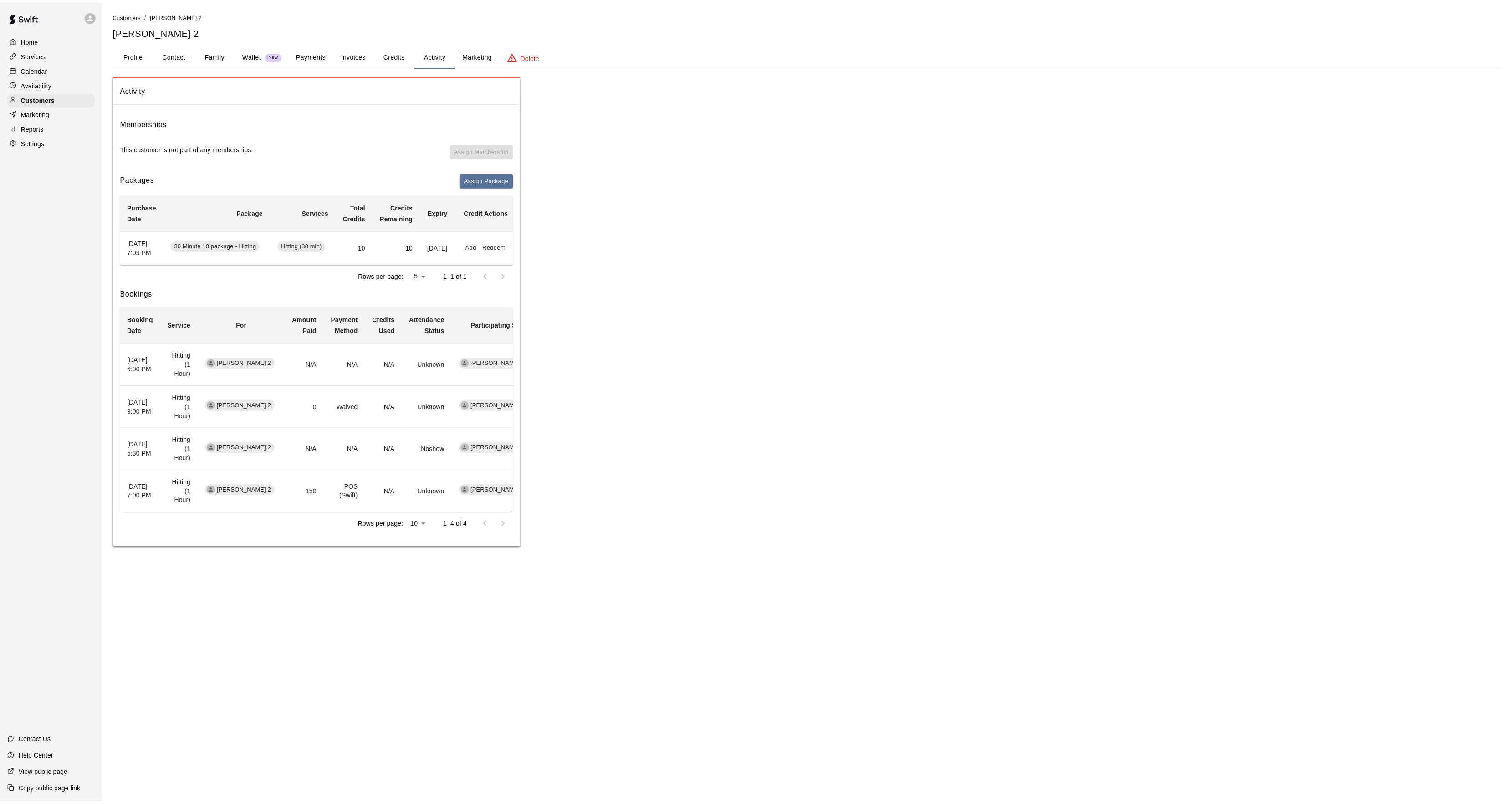
scroll to position [0, 4]
click at [498, 255] on button "Redeem" at bounding box center [495, 248] width 28 height 14
click at [507, 287] on input "text" at bounding box center [503, 288] width 29 height 17
type input "*"
click at [544, 310] on button "Redeem" at bounding box center [527, 312] width 76 height 17
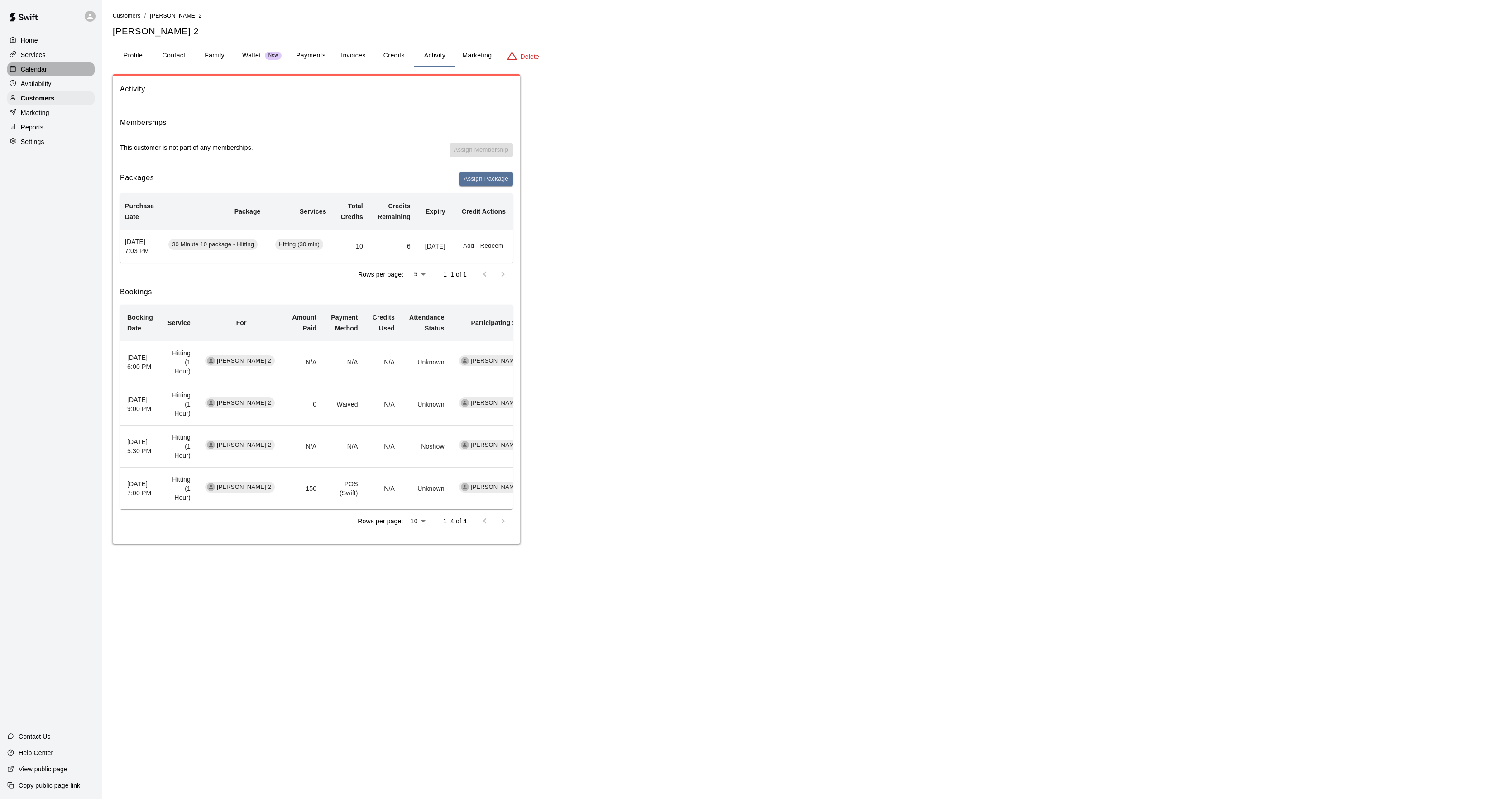
click at [41, 76] on div "Calendar" at bounding box center [50, 69] width 87 height 14
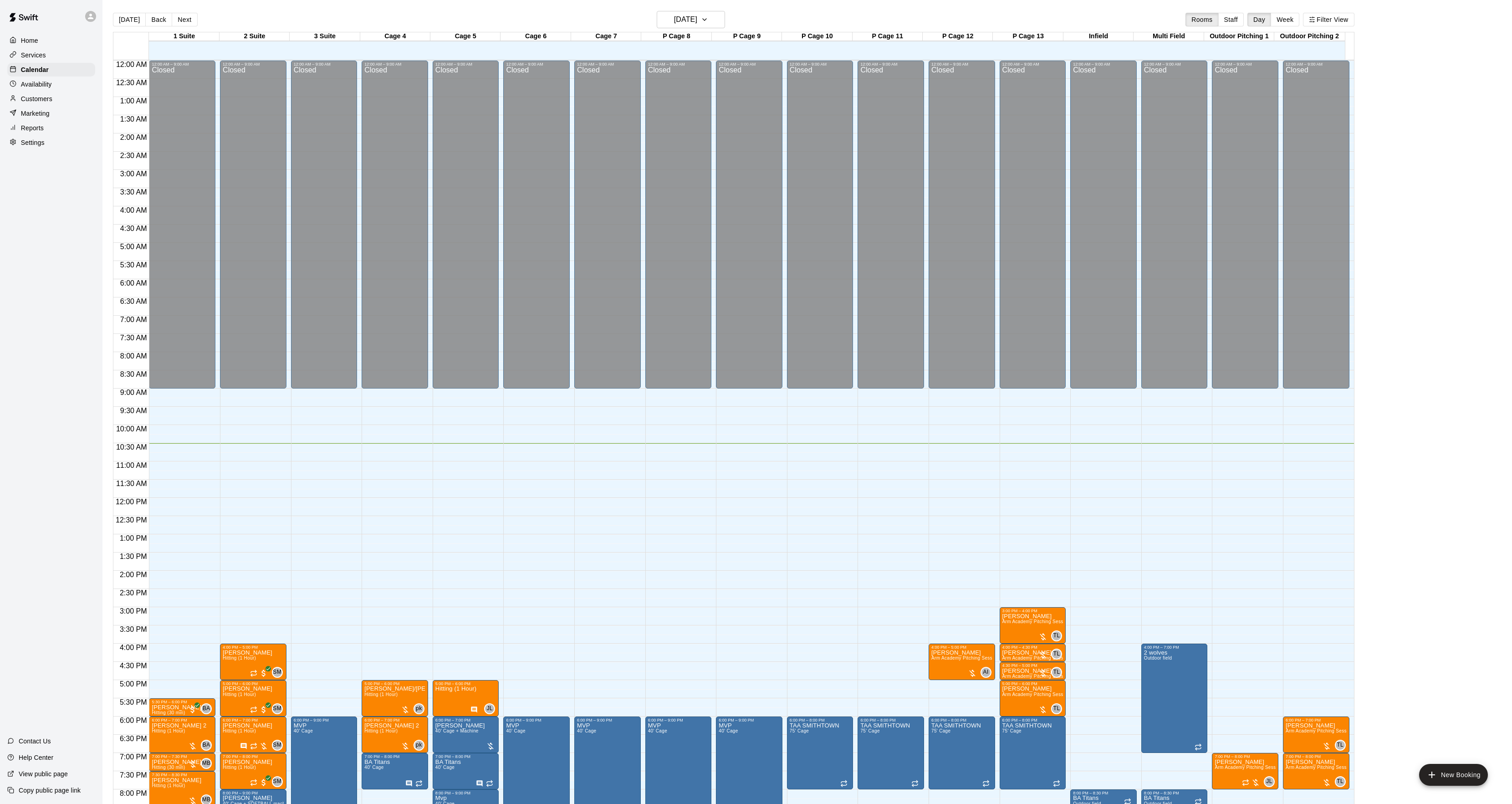
scroll to position [93, 0]
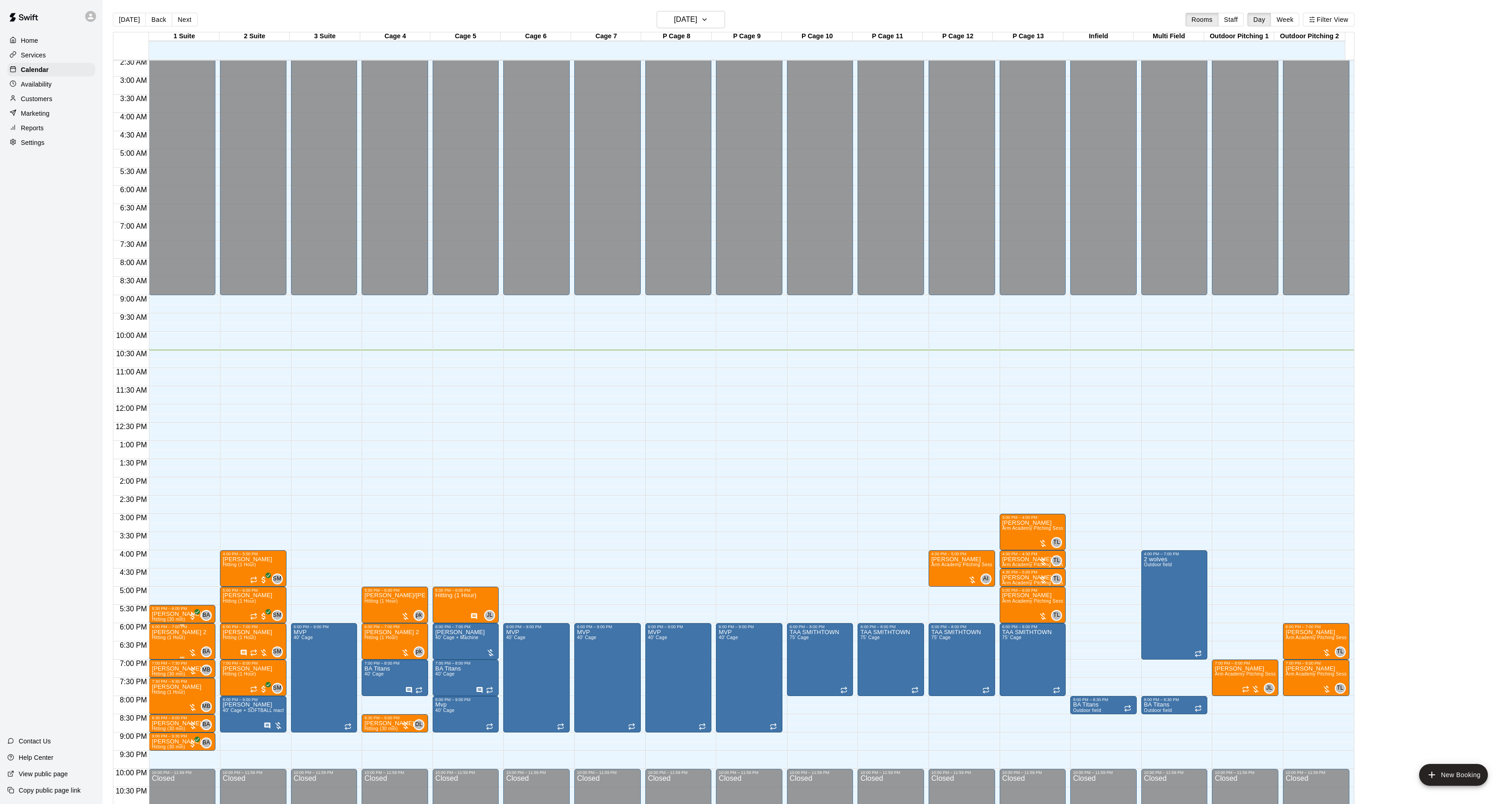
click at [172, 637] on span "Hitting (1 Hour)" at bounding box center [168, 637] width 33 height 5
click at [161, 666] on img "edit" at bounding box center [161, 668] width 10 height 10
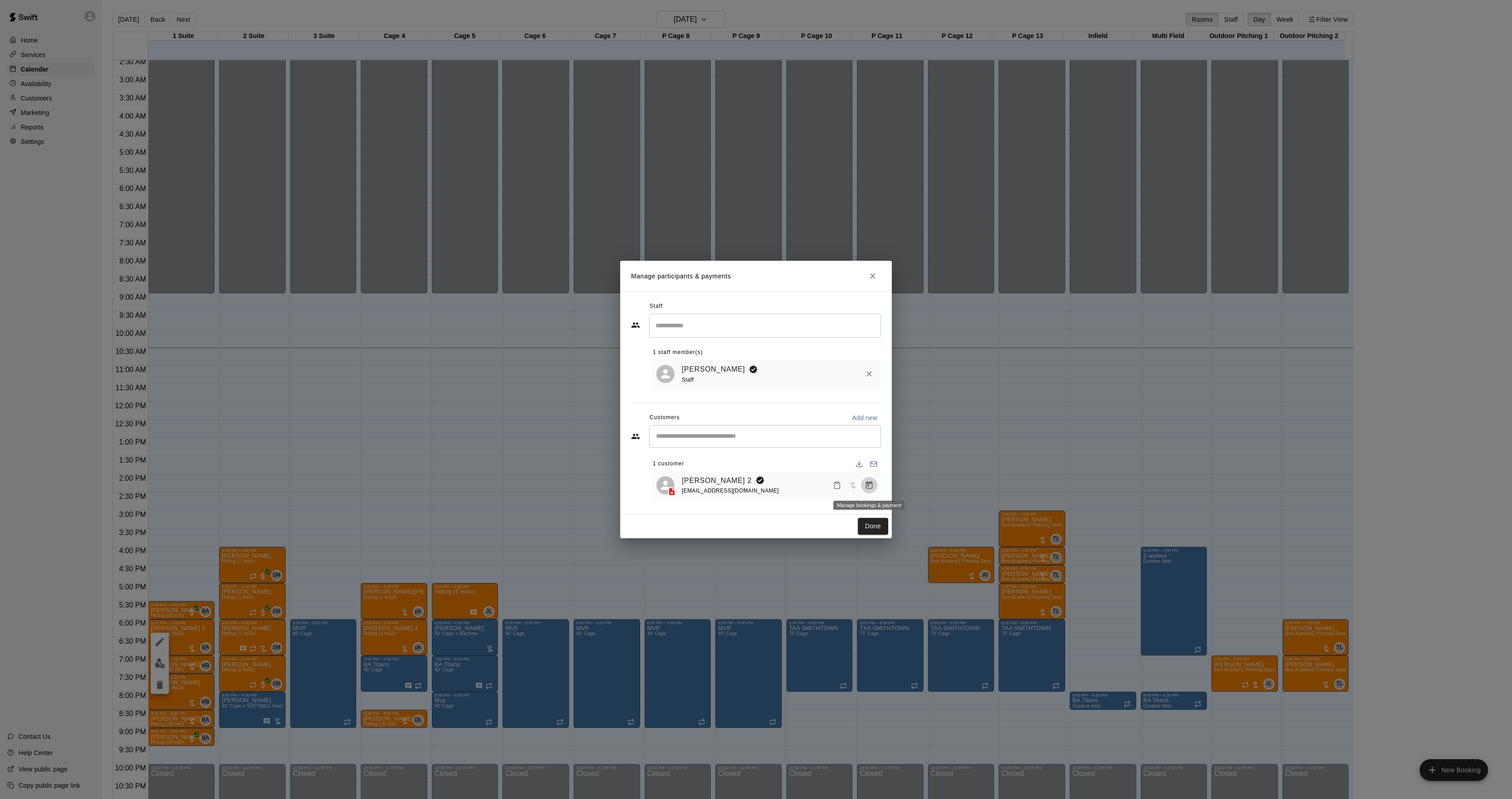
click at [871, 486] on icon "Manage bookings & payment" at bounding box center [869, 485] width 9 height 9
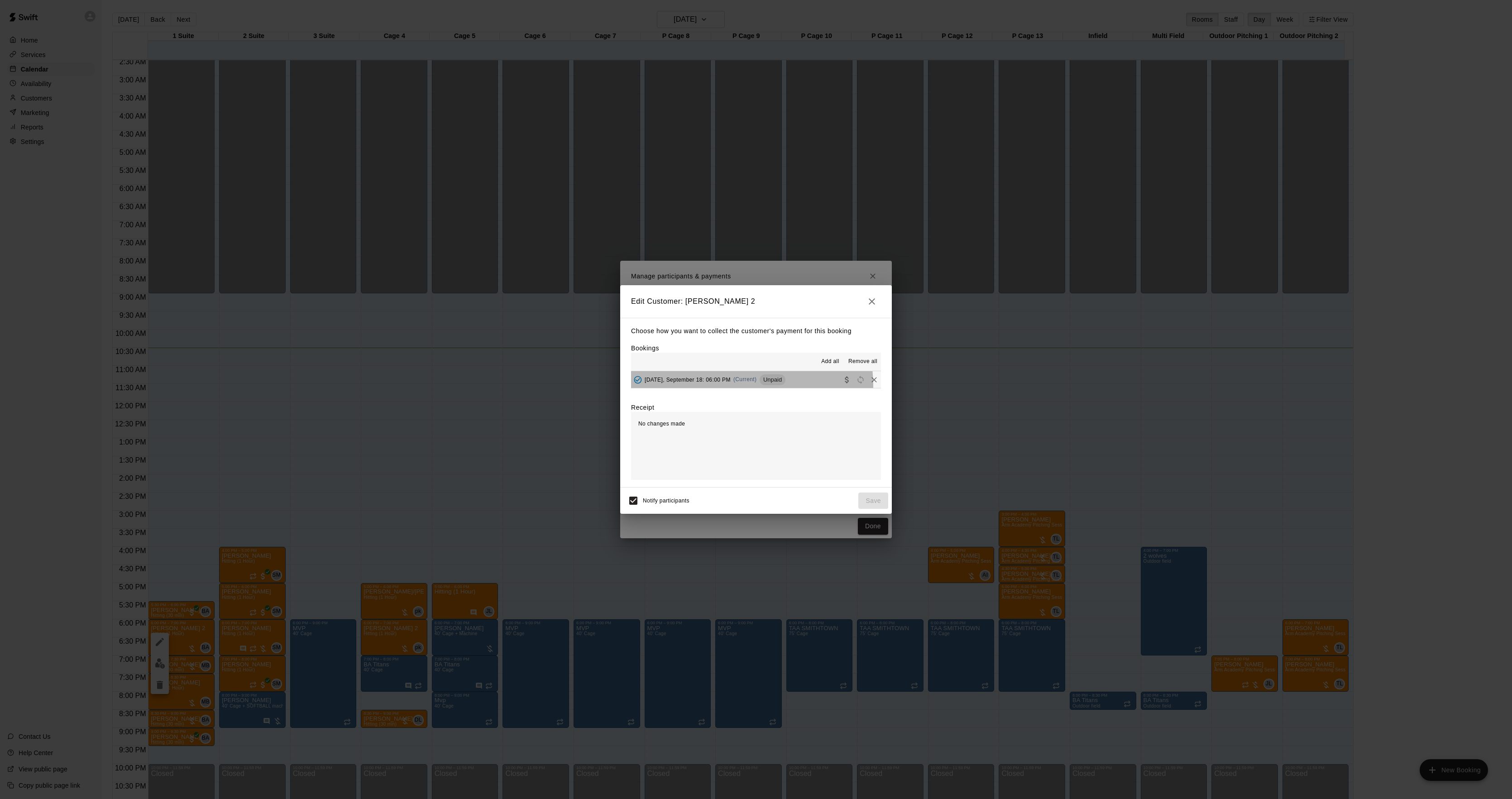
click at [735, 386] on div "[DATE], September 18: 06:00 PM (Current) Unpaid" at bounding box center [708, 380] width 154 height 14
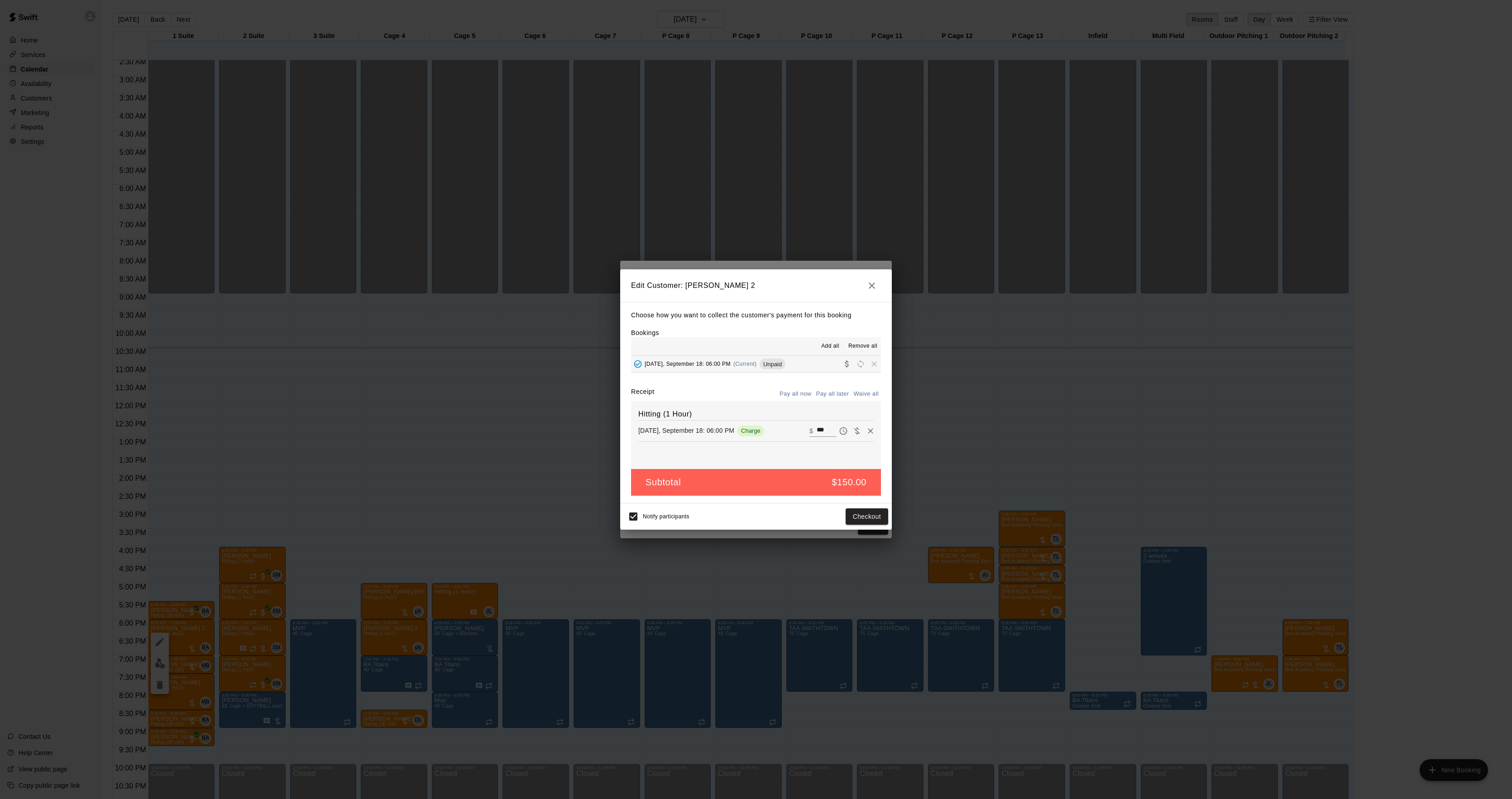
click at [854, 430] on icon "Waive payment" at bounding box center [857, 431] width 6 height 7
type input "*"
click at [866, 518] on button "Save" at bounding box center [873, 517] width 30 height 17
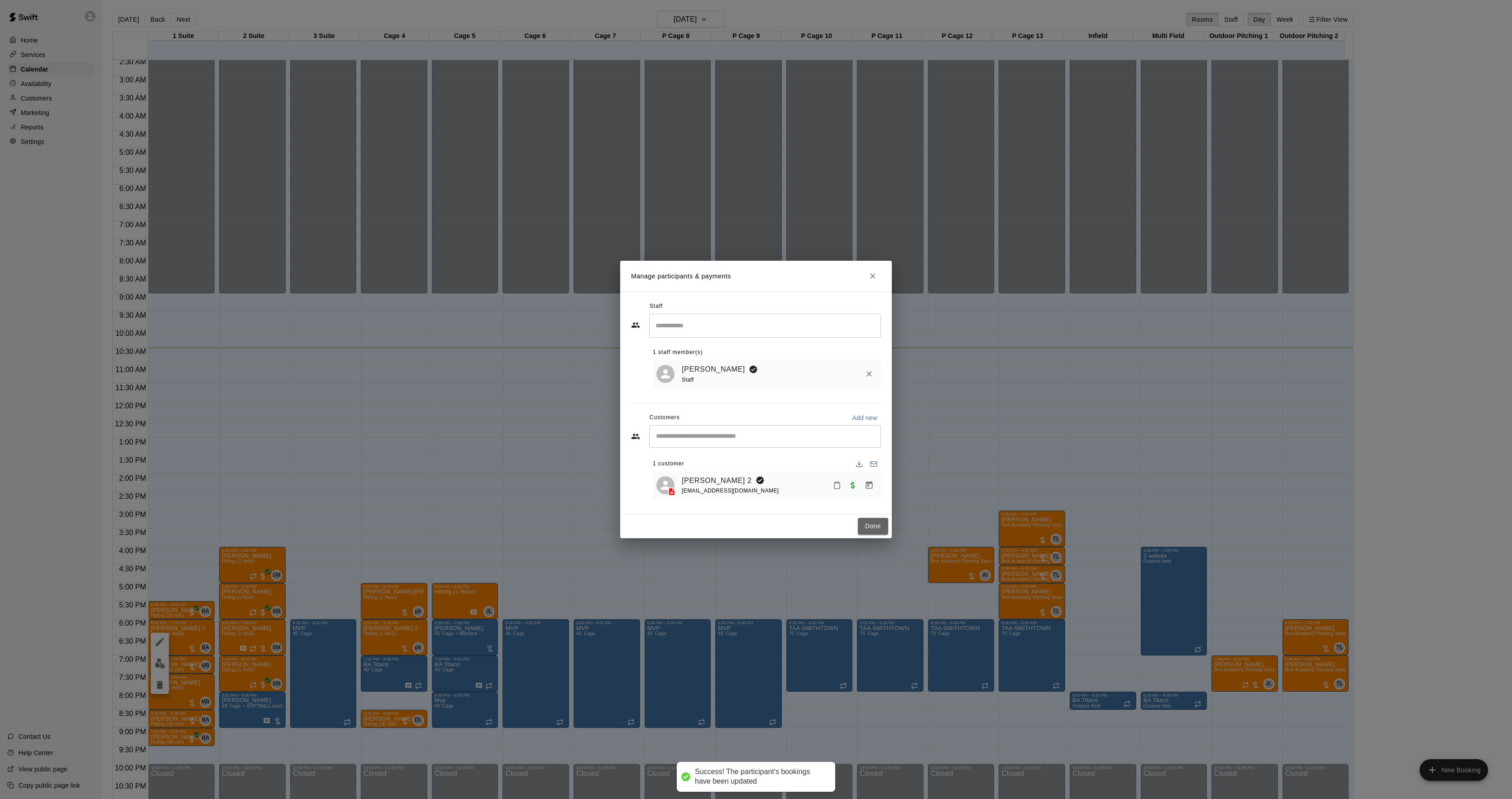
click at [884, 527] on button "Done" at bounding box center [873, 527] width 30 height 17
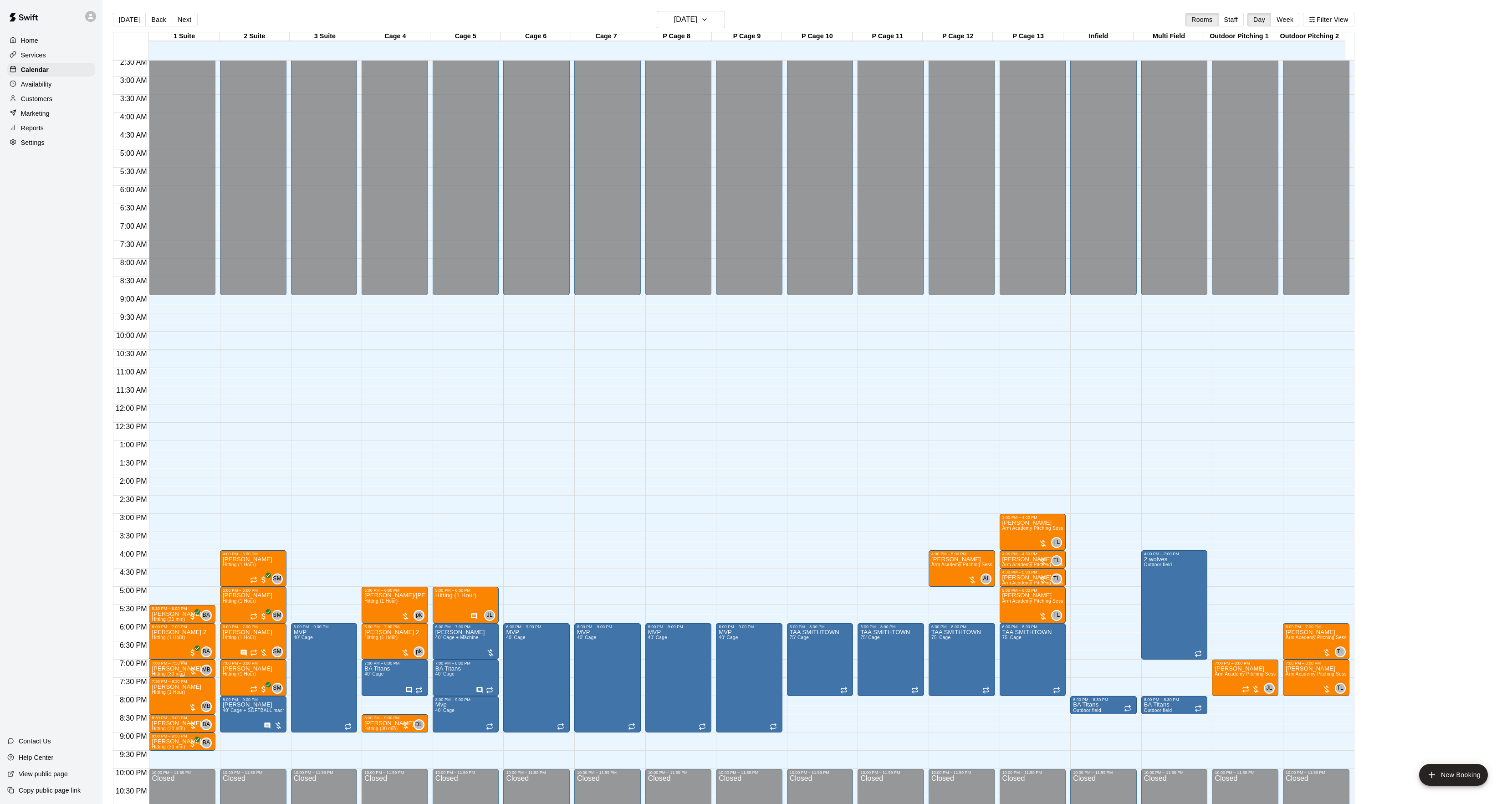
click at [167, 669] on p "[PERSON_NAME]" at bounding box center [176, 669] width 49 height 0
click at [167, 700] on button "edit" at bounding box center [161, 702] width 18 height 18
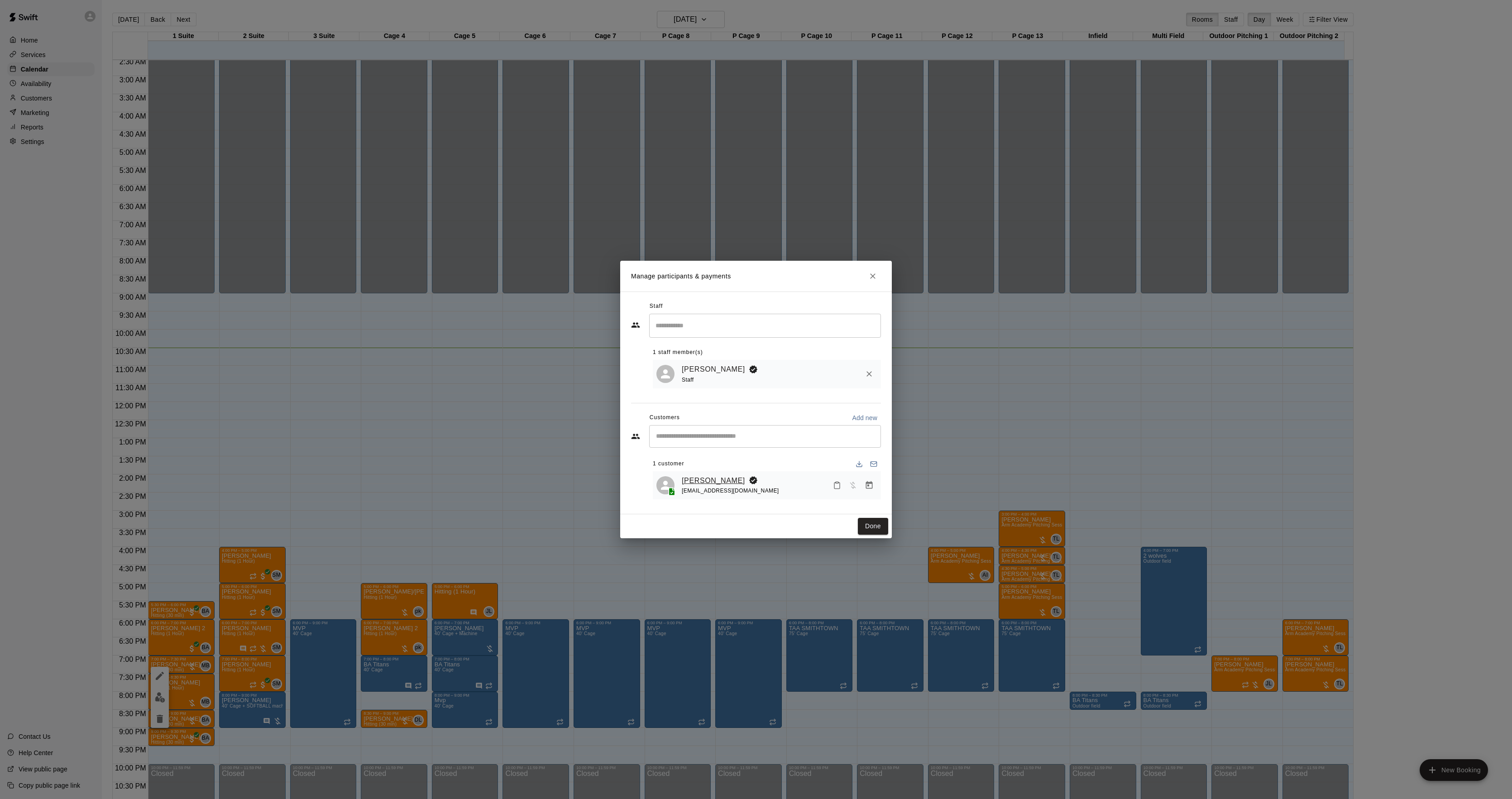
click at [712, 482] on link "[PERSON_NAME]" at bounding box center [714, 480] width 64 height 12
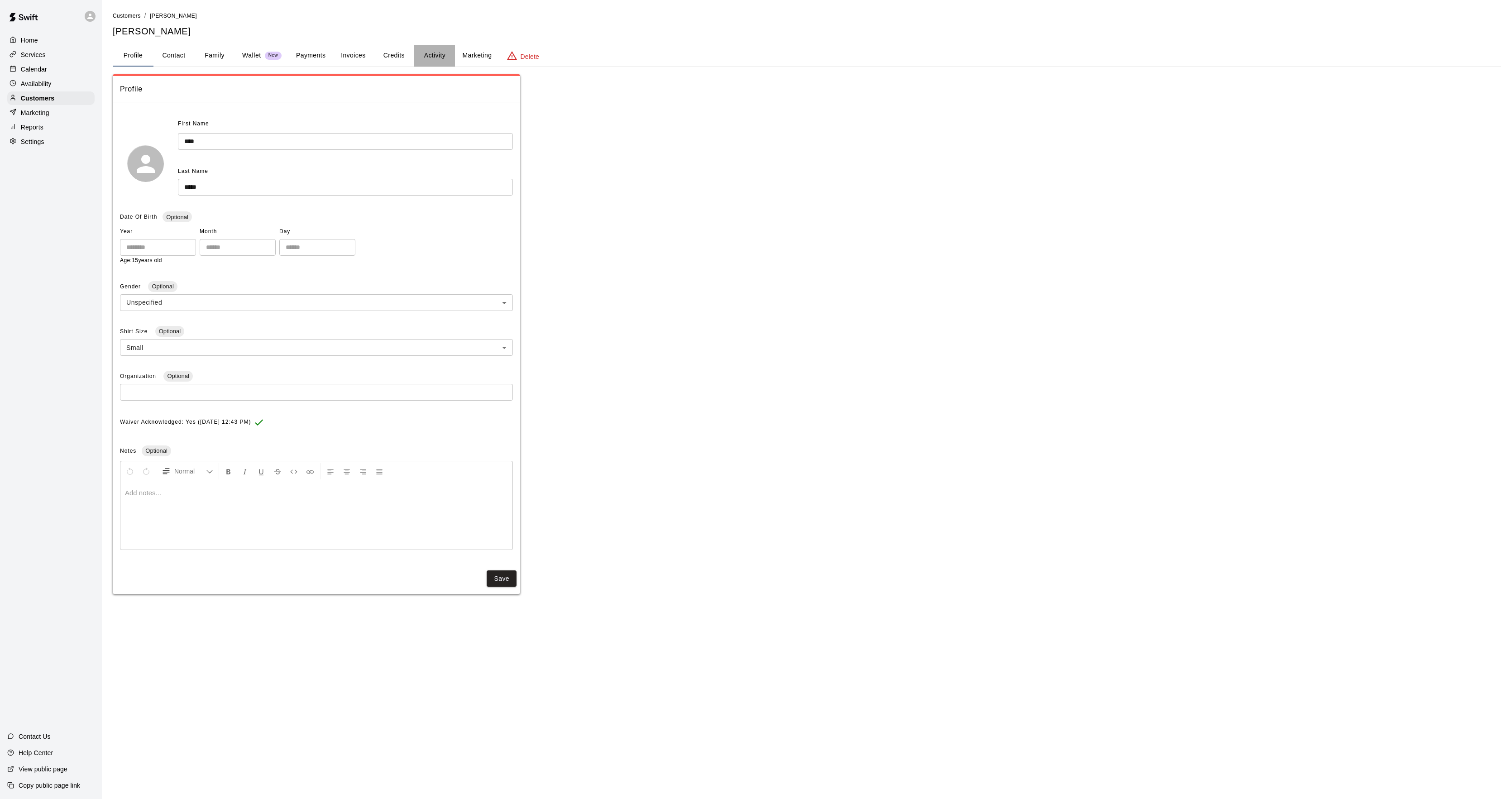
drag, startPoint x: 435, startPoint y: 46, endPoint x: 435, endPoint y: 53, distance: 7.0
click at [435, 48] on button "Activity" at bounding box center [434, 55] width 41 height 21
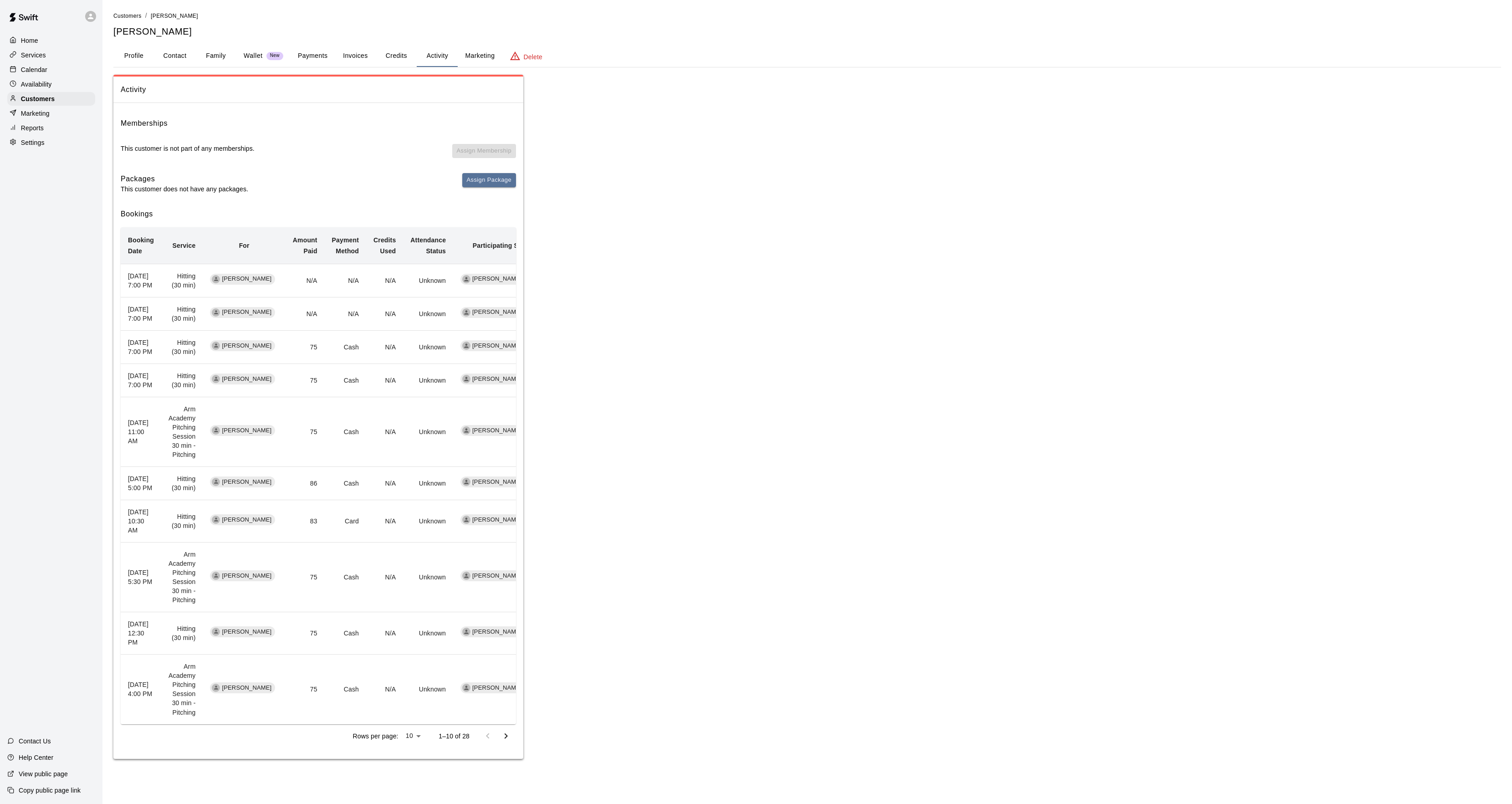
click at [10, 72] on rect at bounding box center [13, 69] width 5 height 5
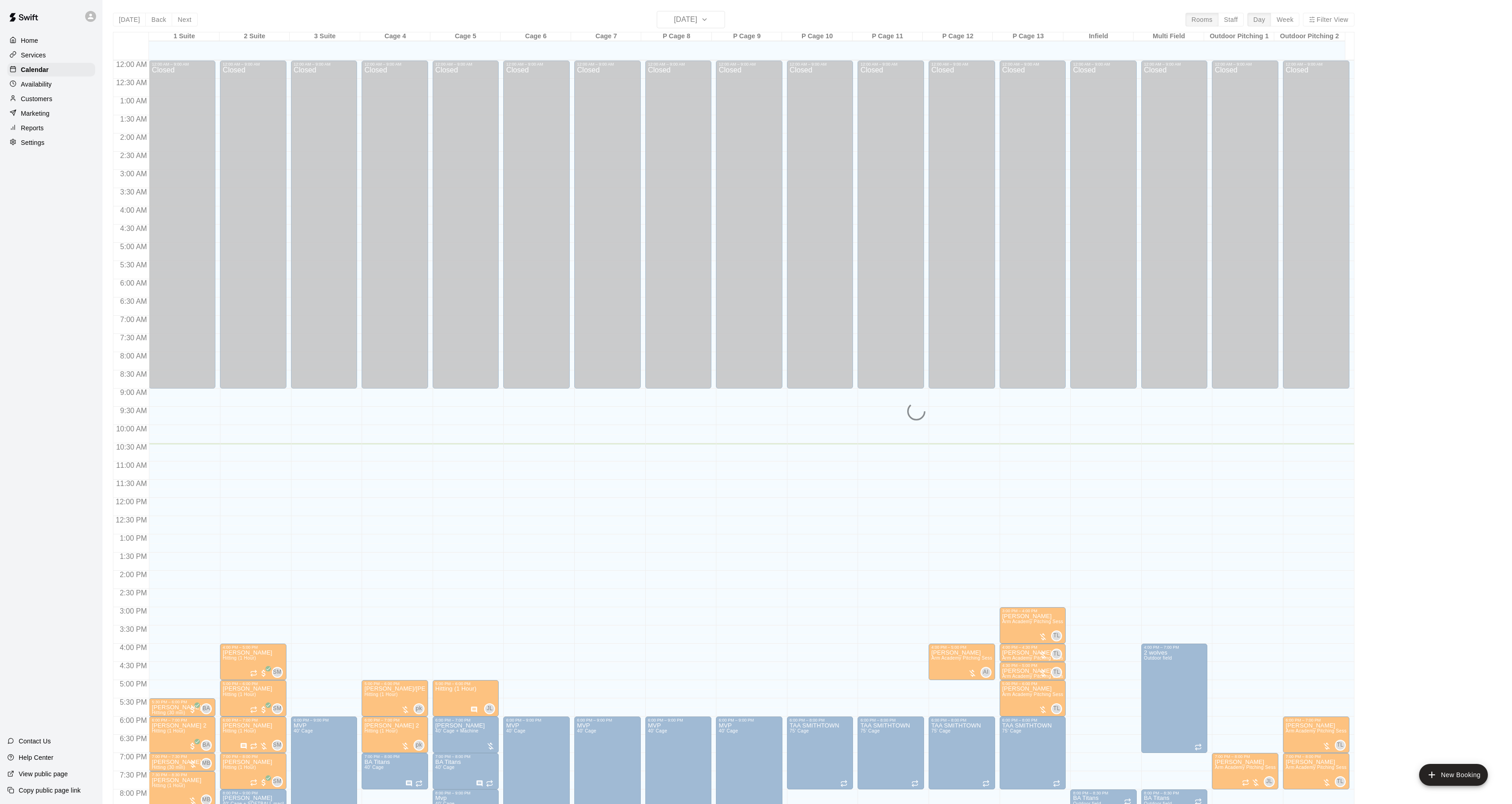
scroll to position [93, 0]
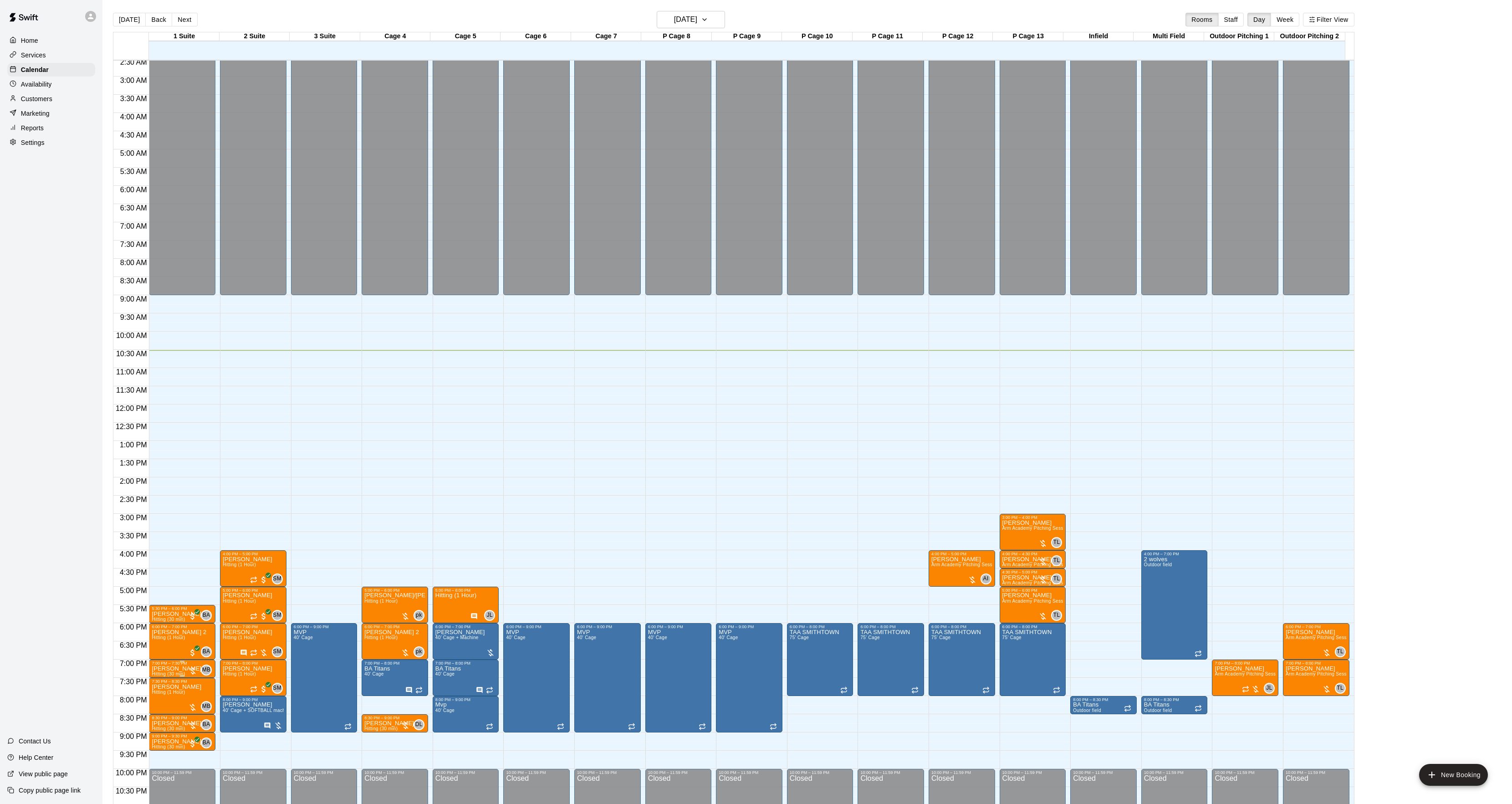
click at [170, 666] on div "7:00 PM – 7:30 PM" at bounding box center [182, 664] width 61 height 5
click at [158, 675] on icon "edit" at bounding box center [161, 672] width 8 height 8
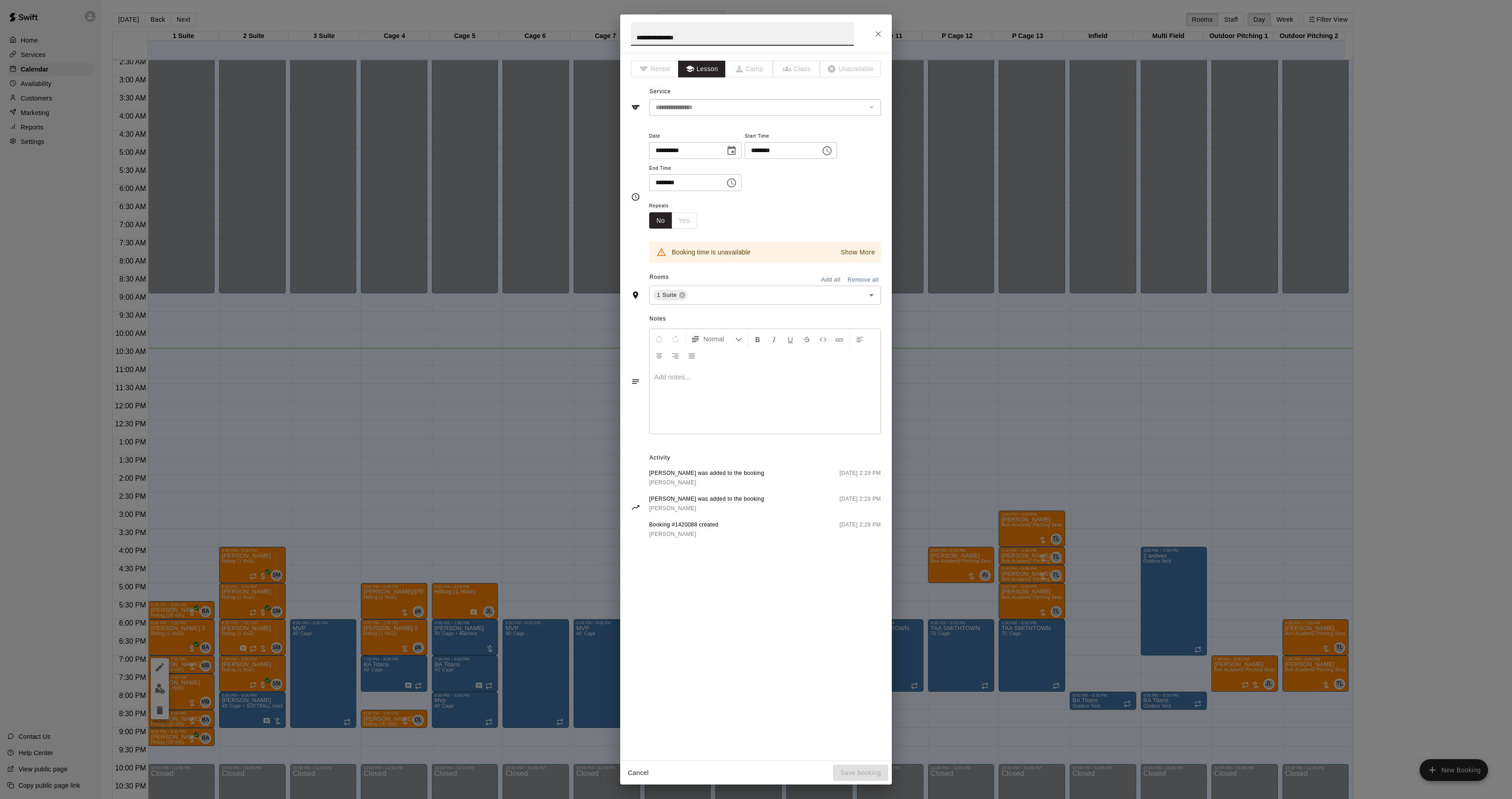
click at [723, 391] on div at bounding box center [765, 400] width 231 height 68
click at [1007, 420] on div "**********" at bounding box center [756, 400] width 1512 height 799
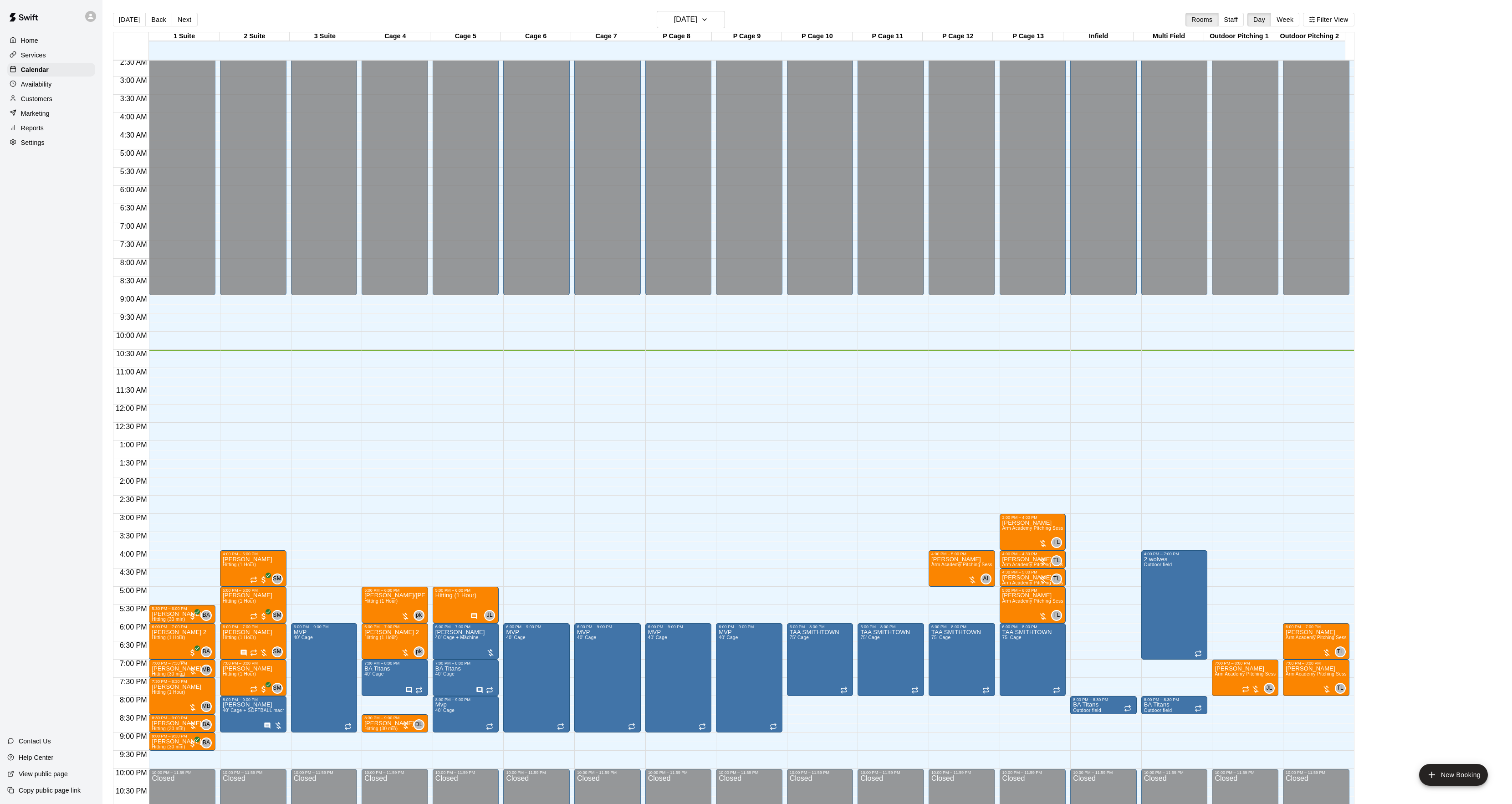
click at [165, 669] on p "[PERSON_NAME]" at bounding box center [176, 669] width 49 height 0
click at [161, 684] on icon "edit" at bounding box center [161, 680] width 11 height 11
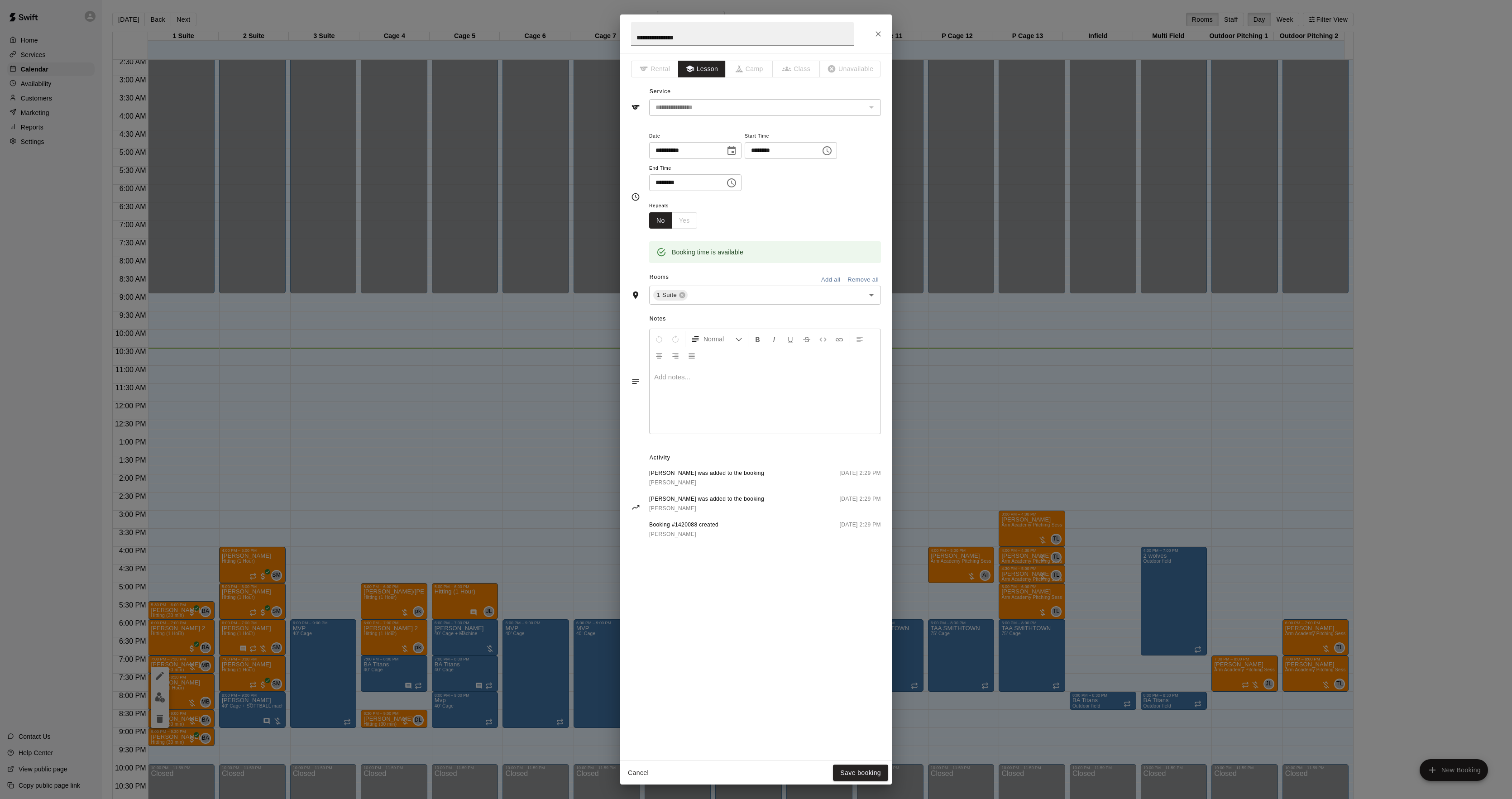
click at [716, 404] on div at bounding box center [765, 400] width 231 height 68
click at [860, 770] on button "Save booking" at bounding box center [860, 773] width 55 height 17
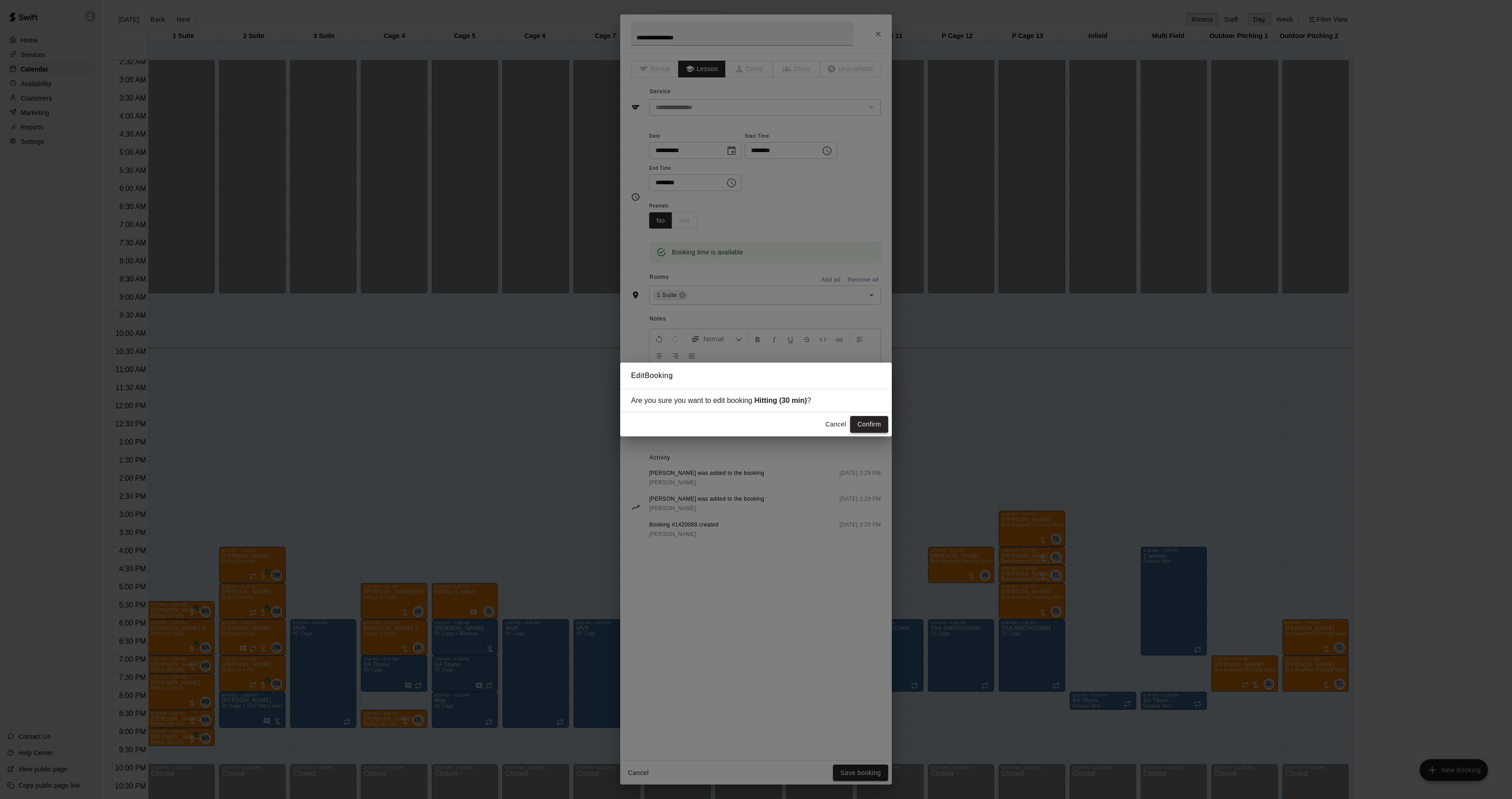
click at [866, 427] on button "Confirm" at bounding box center [869, 424] width 38 height 17
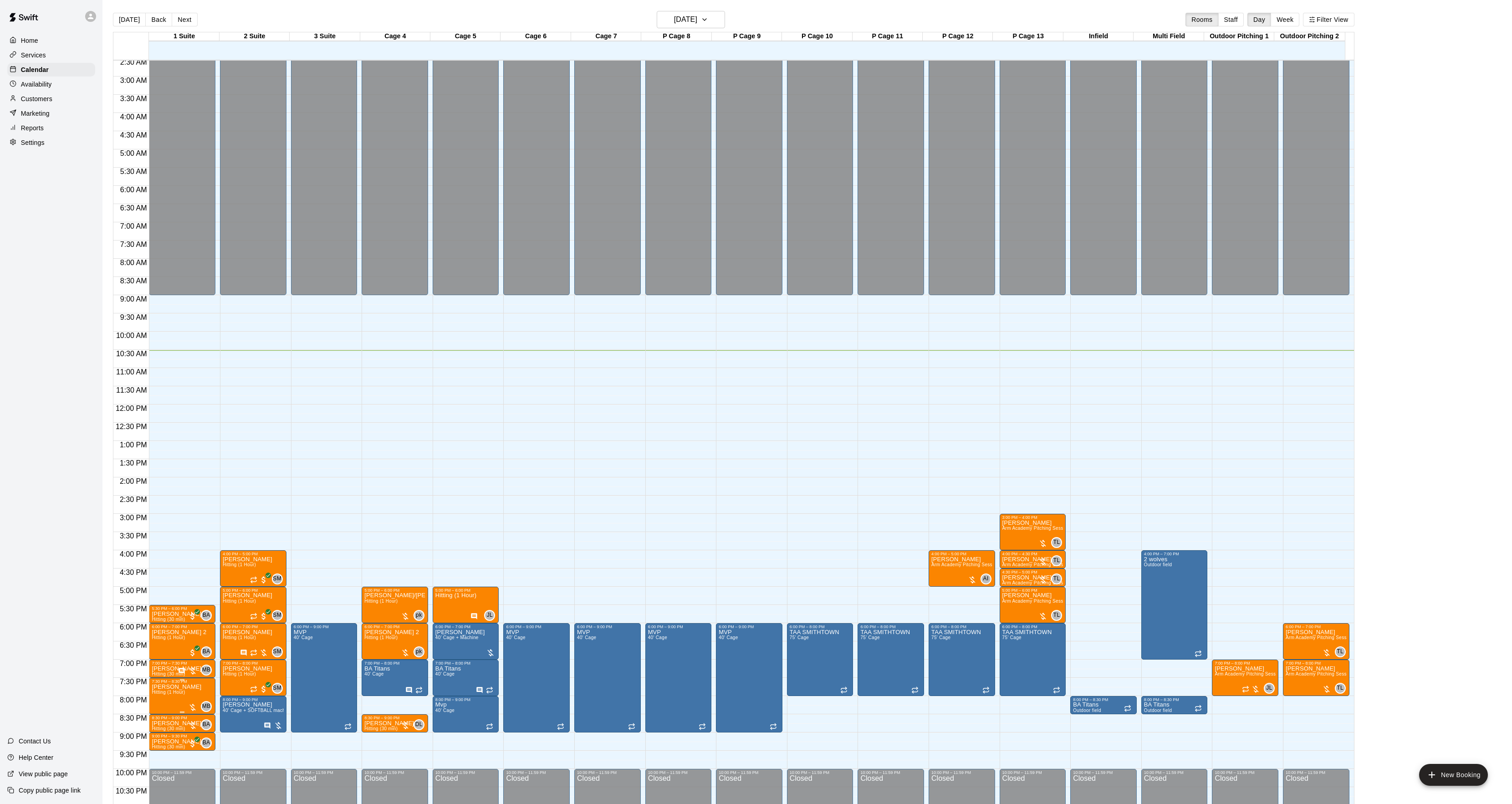
click at [156, 718] on img "edit" at bounding box center [161, 716] width 10 height 10
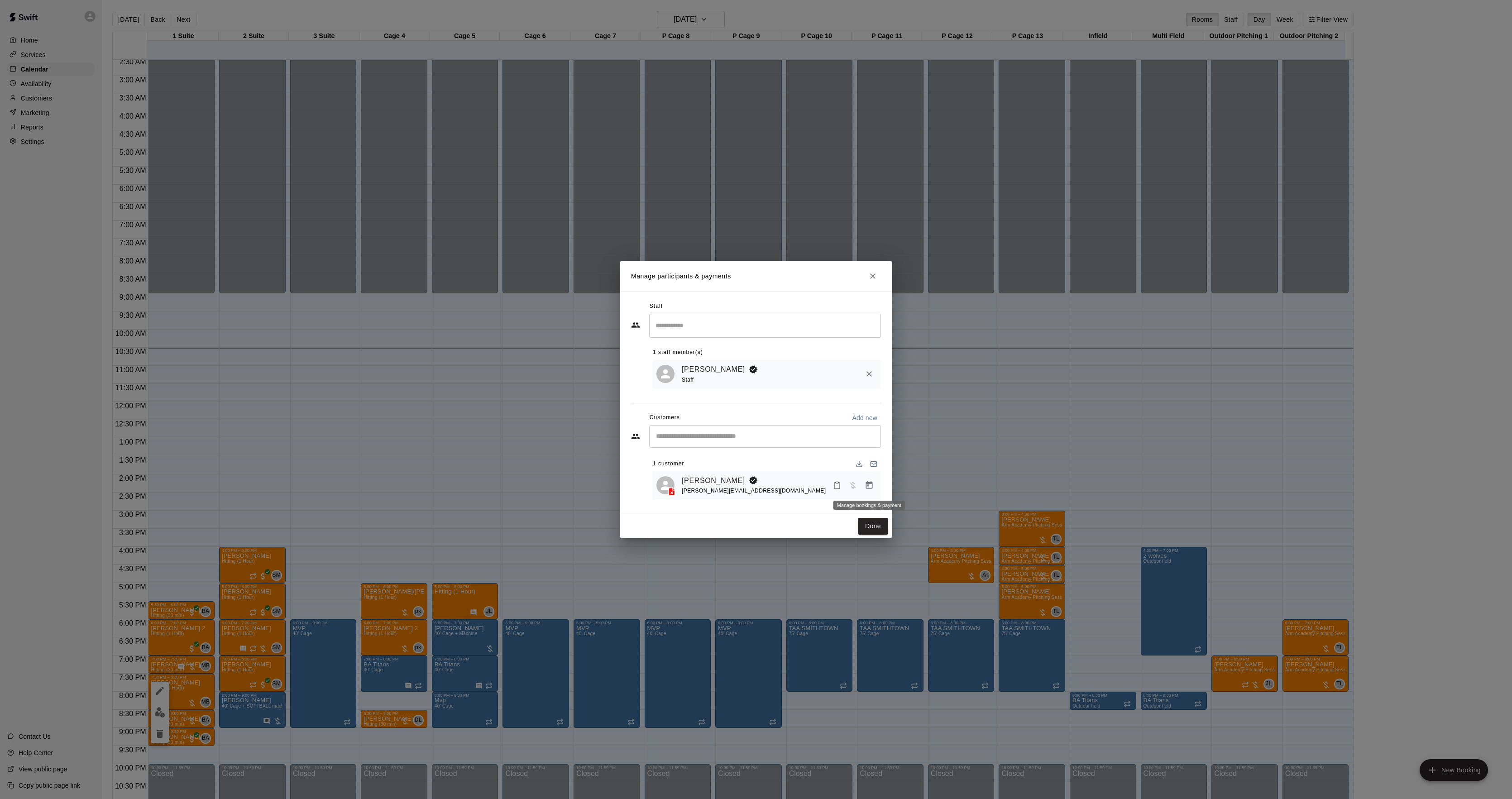
click at [871, 489] on icon "Manage bookings & payment" at bounding box center [869, 485] width 9 height 9
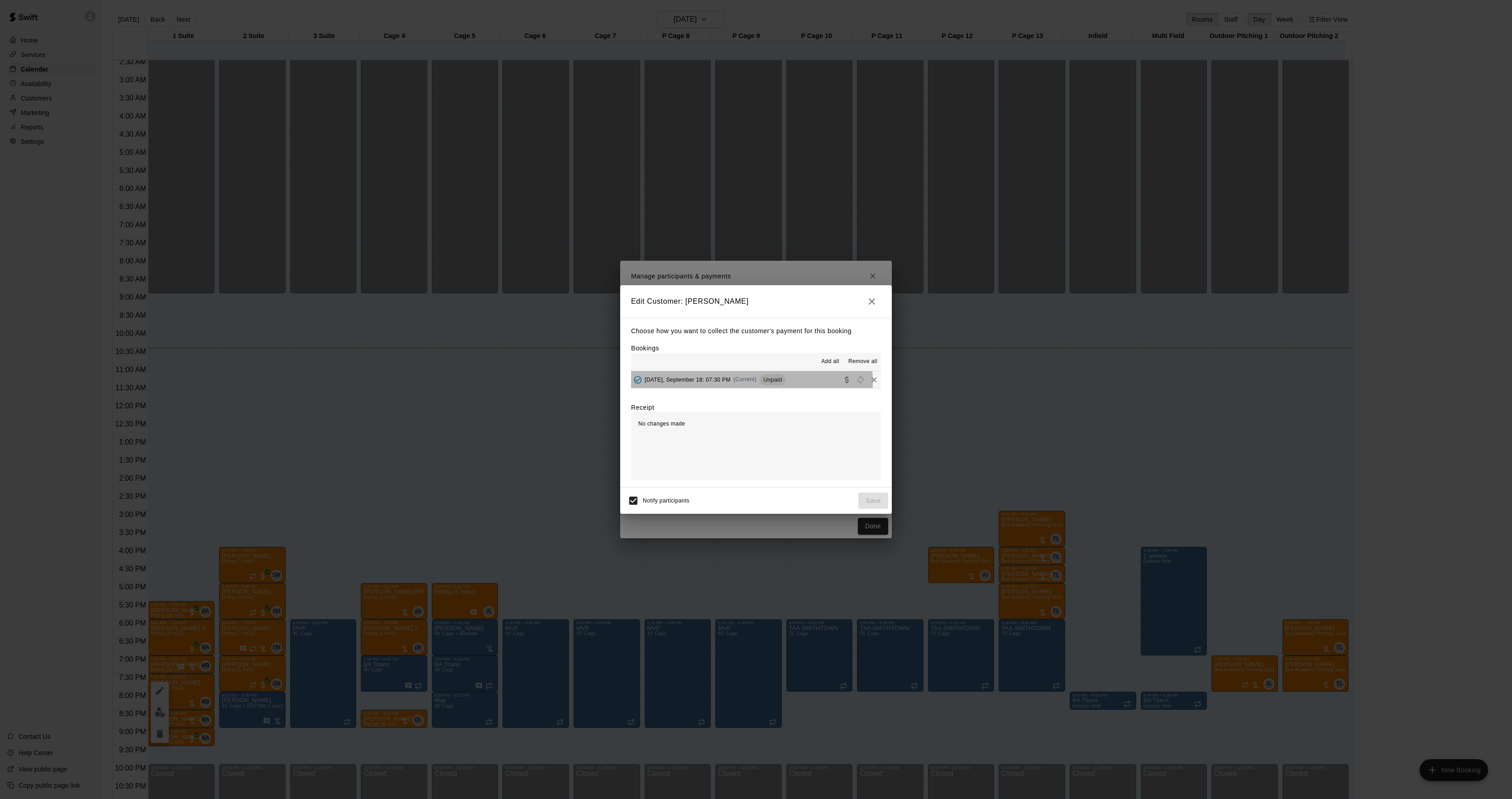
click at [741, 383] on div "[DATE], September 18: 07:30 PM (Current) Unpaid" at bounding box center [708, 380] width 154 height 14
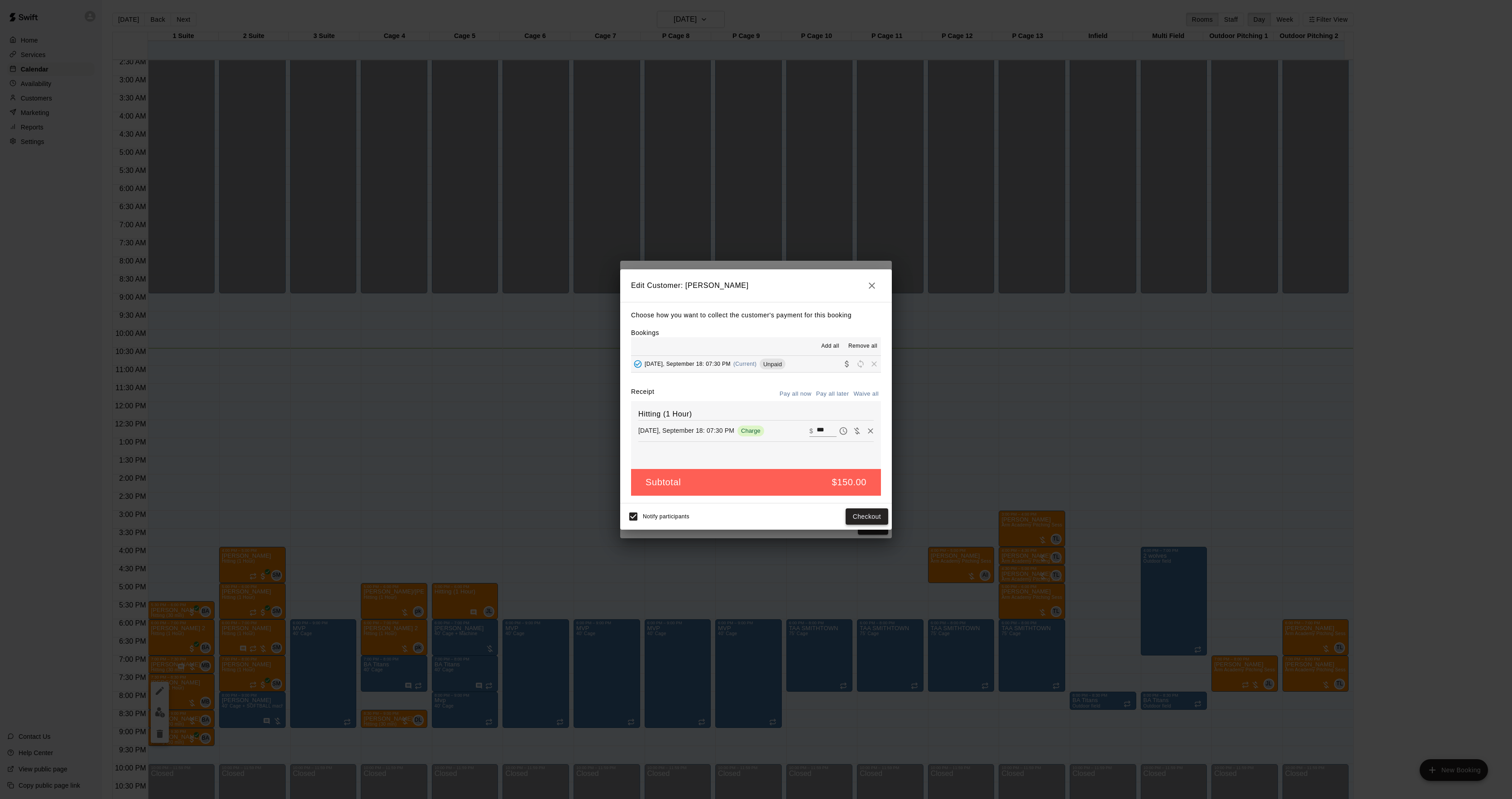
click at [880, 524] on button "Checkout" at bounding box center [867, 517] width 43 height 17
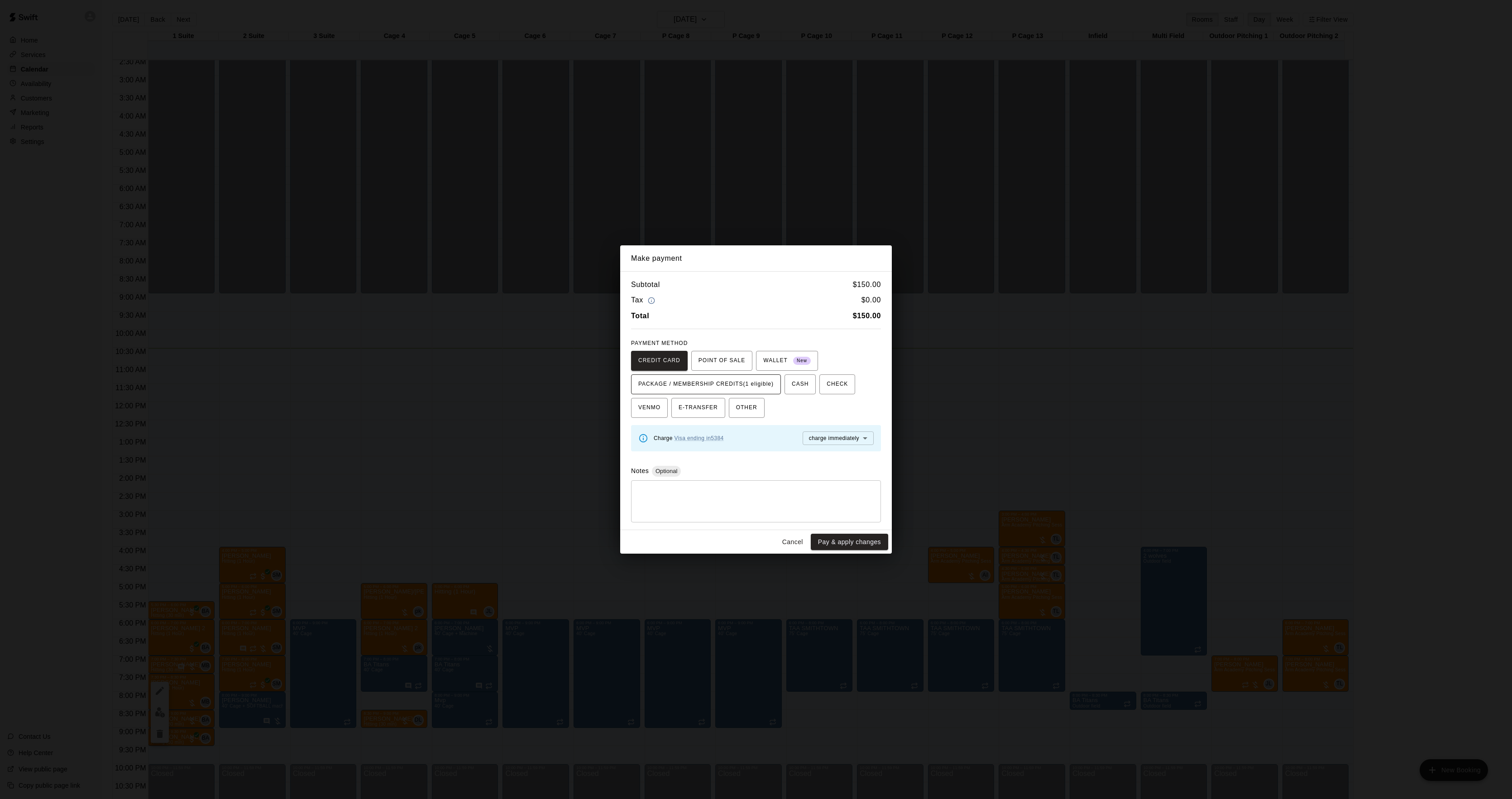
click at [730, 381] on span "PACKAGE / MEMBERSHIP CREDITS (1 eligible)" at bounding box center [706, 384] width 135 height 15
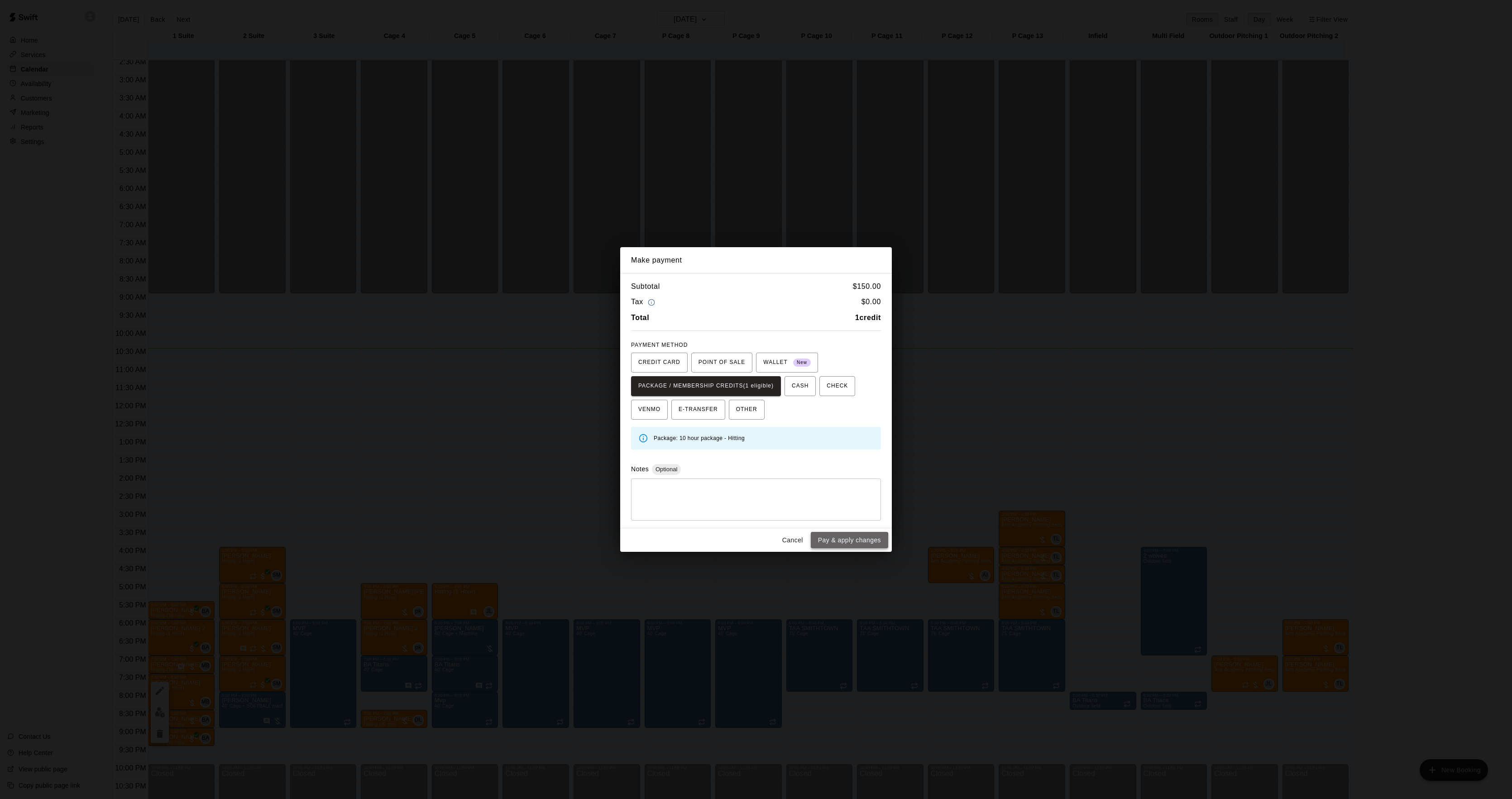
click at [832, 544] on button "Pay & apply changes" at bounding box center [849, 540] width 77 height 17
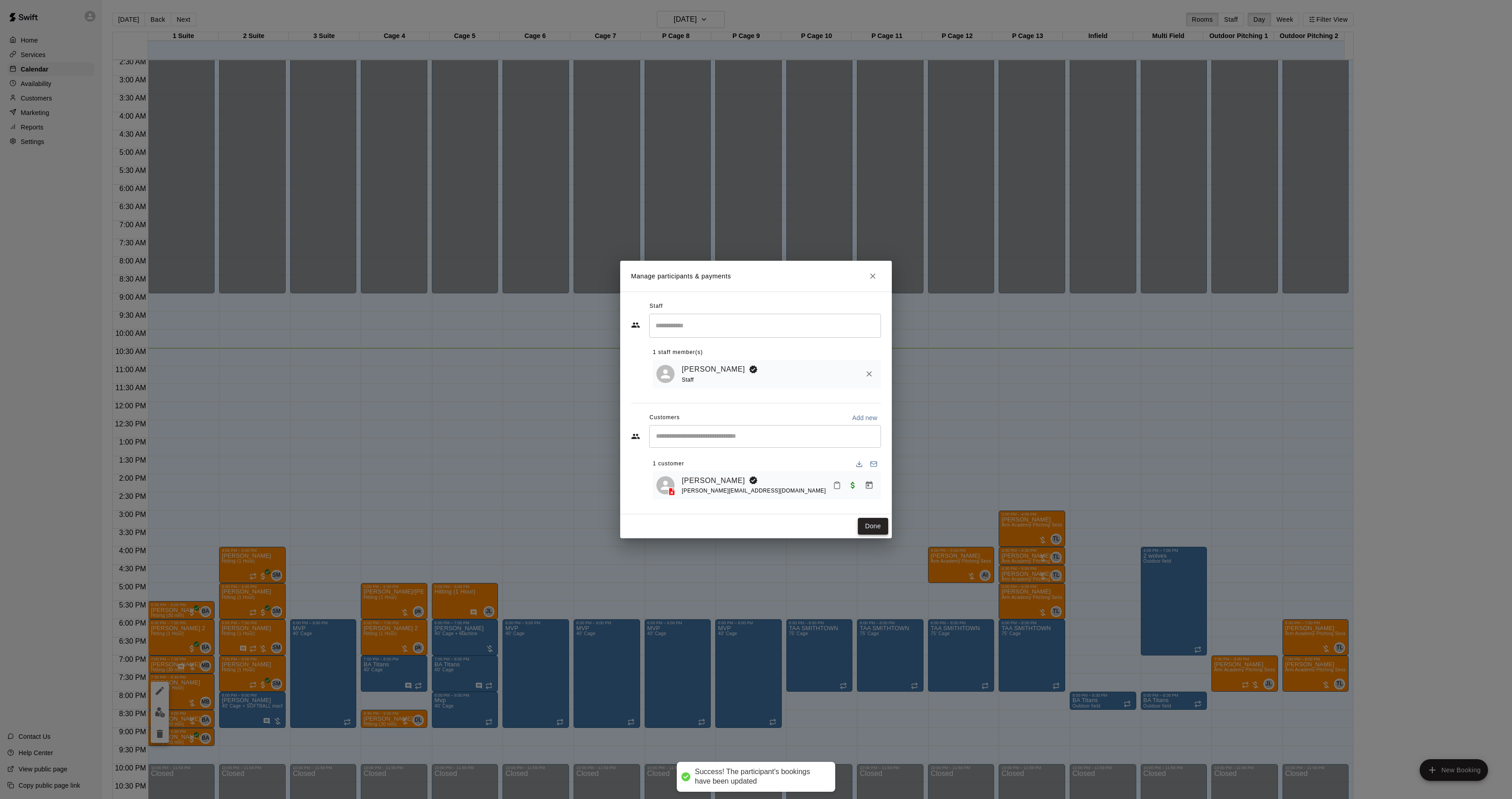
click at [869, 526] on button "Done" at bounding box center [873, 527] width 30 height 17
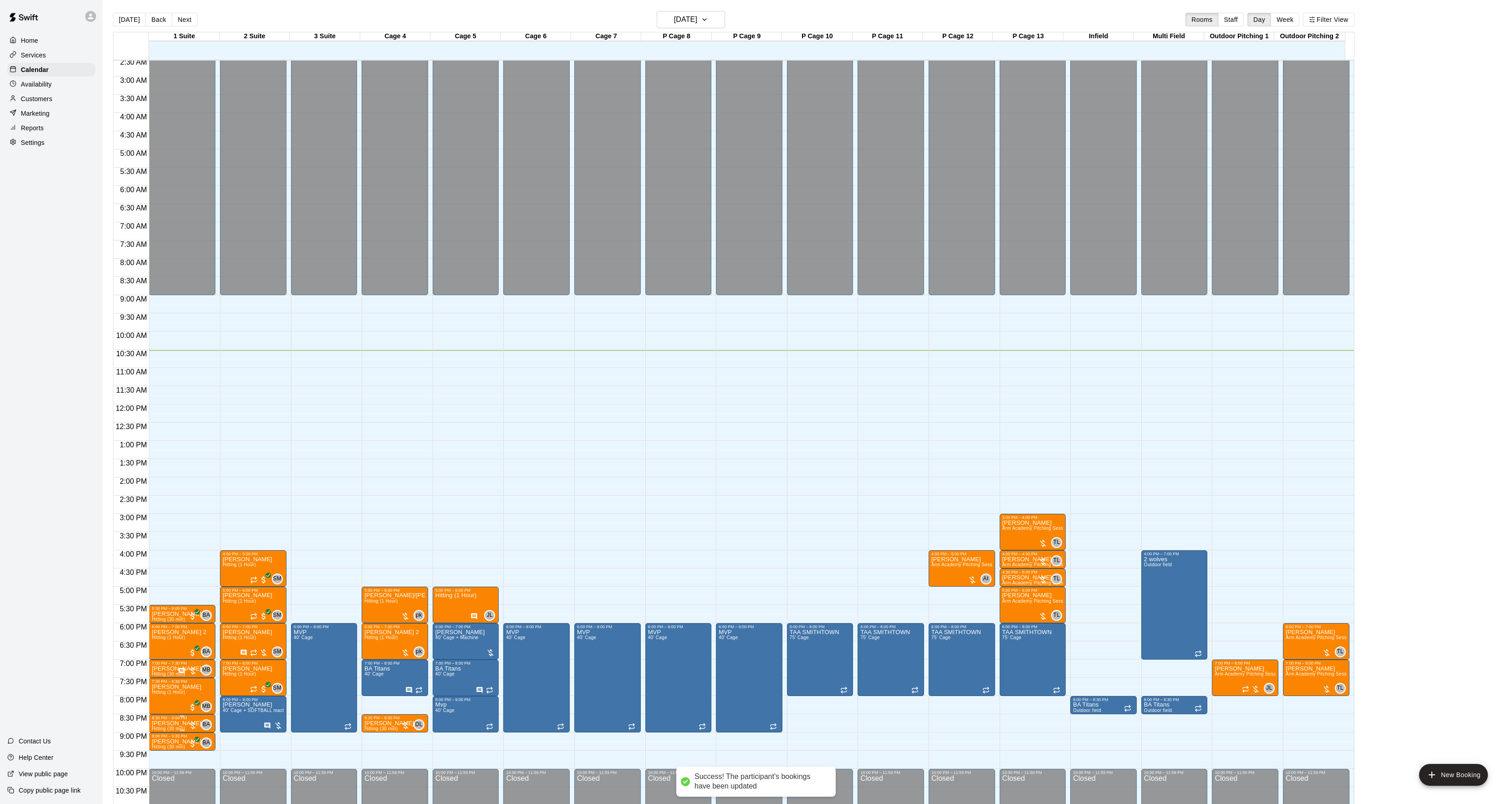
click at [174, 723] on p "[PERSON_NAME]" at bounding box center [176, 723] width 49 height 0
click at [161, 751] on img "edit" at bounding box center [161, 756] width 10 height 10
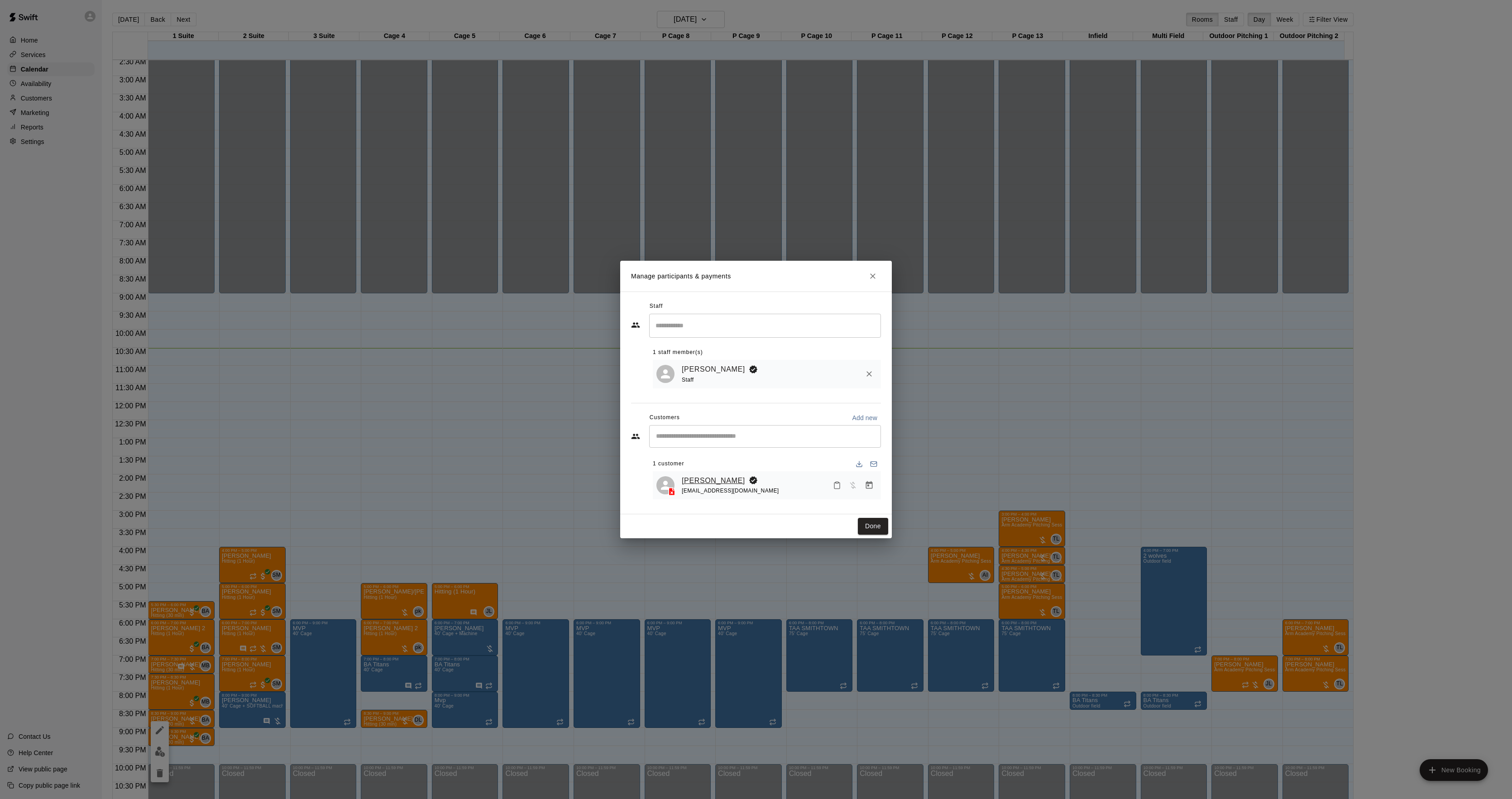
click at [714, 476] on link "[PERSON_NAME]" at bounding box center [714, 480] width 64 height 12
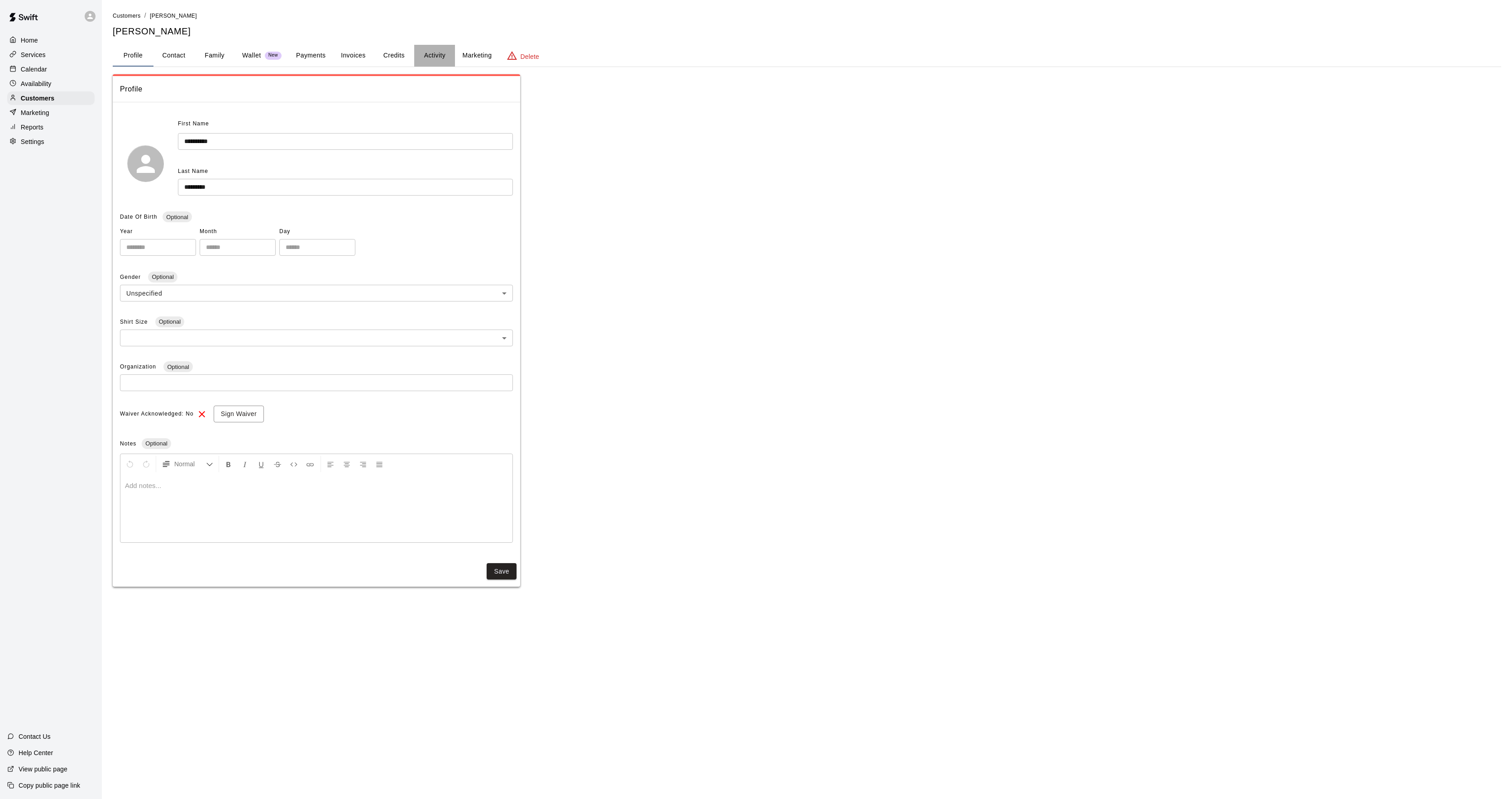
click at [433, 61] on button "Activity" at bounding box center [434, 55] width 41 height 21
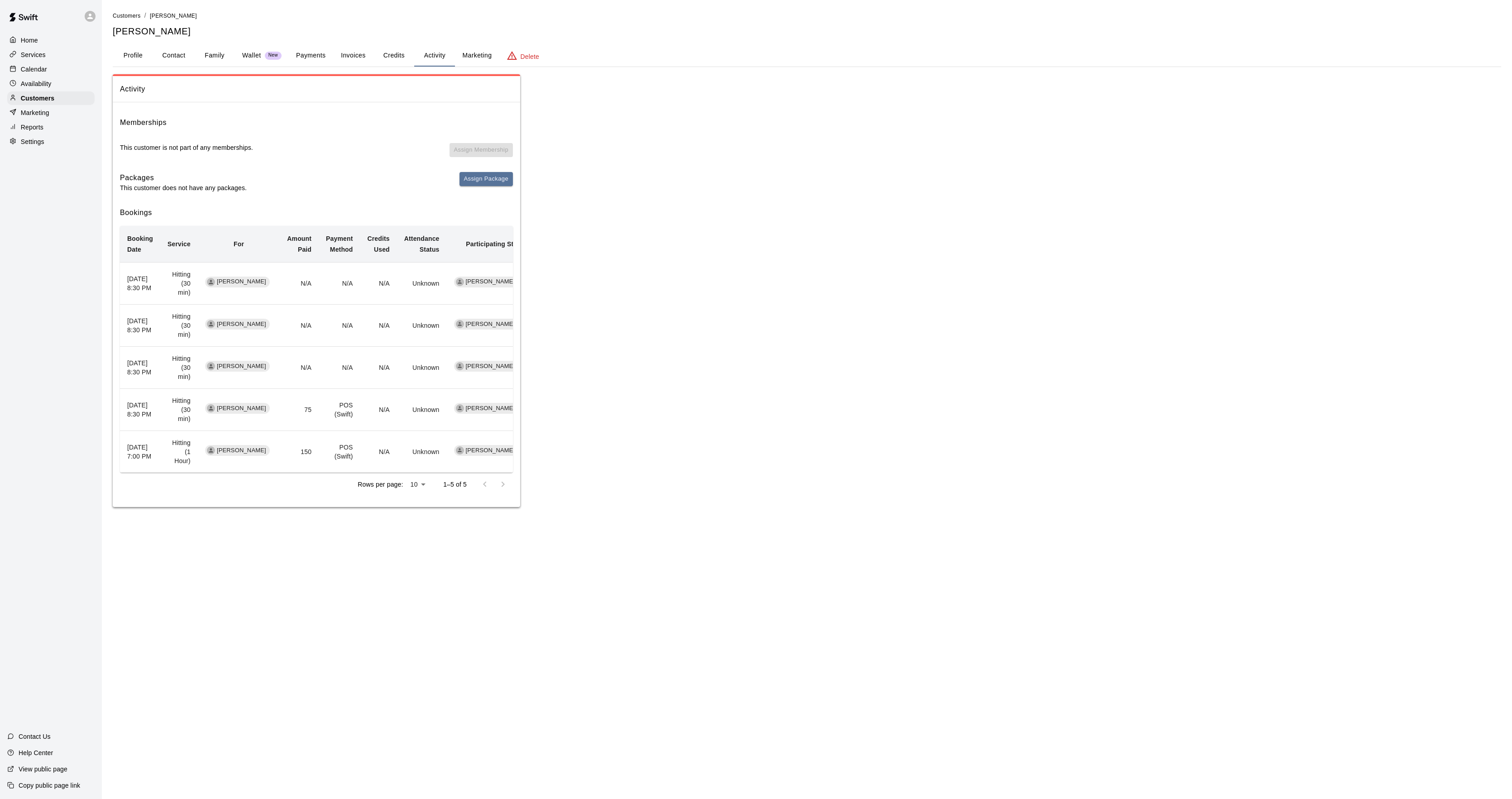
click at [48, 76] on div "Calendar" at bounding box center [50, 69] width 87 height 14
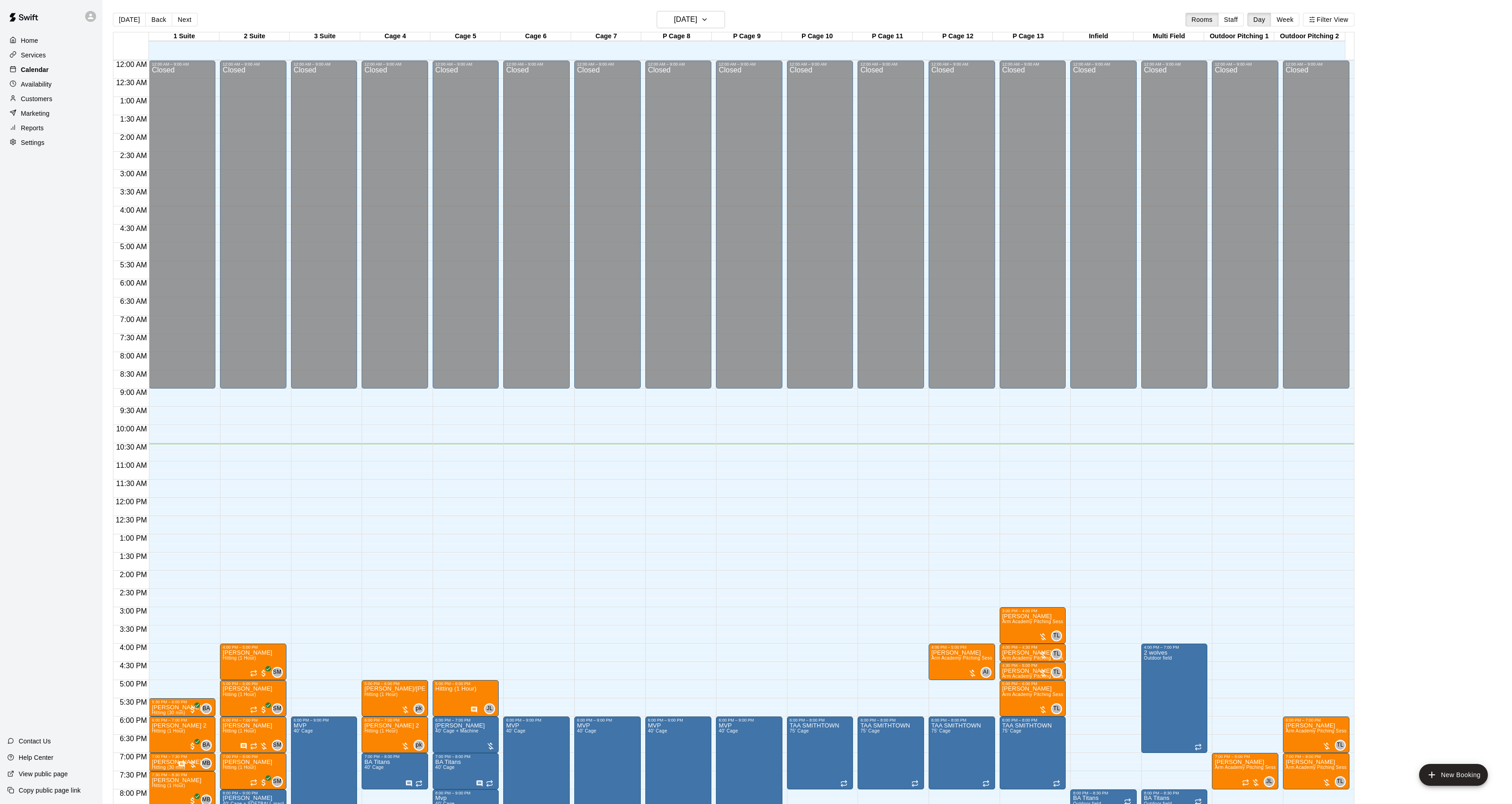
scroll to position [93, 0]
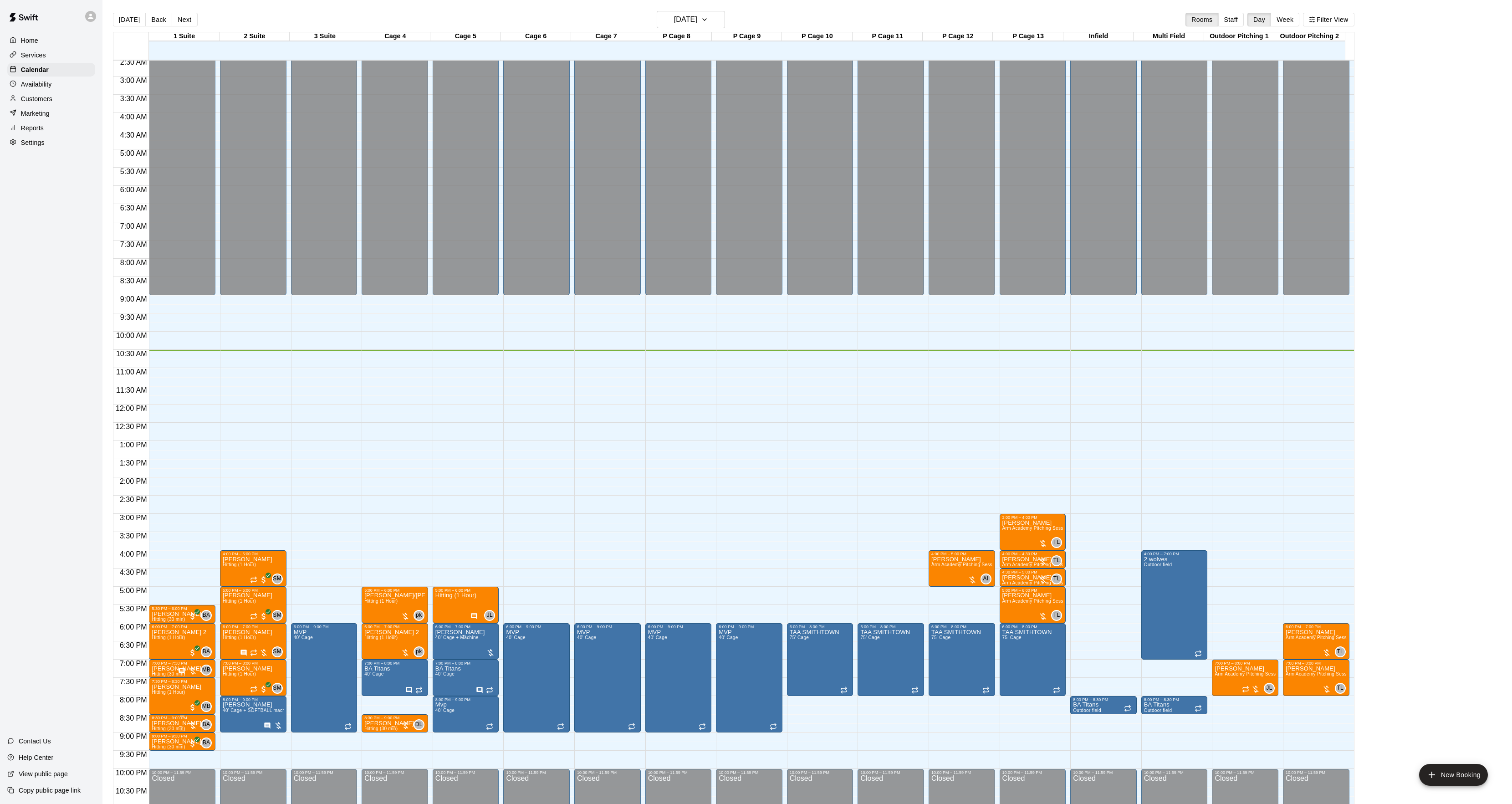
click at [173, 723] on p "[PERSON_NAME]" at bounding box center [176, 723] width 49 height 0
click at [232, 727] on div at bounding box center [761, 402] width 1521 height 804
click at [163, 730] on span "Hitting (30 min)" at bounding box center [168, 728] width 33 height 5
click at [159, 735] on icon "edit" at bounding box center [161, 737] width 11 height 11
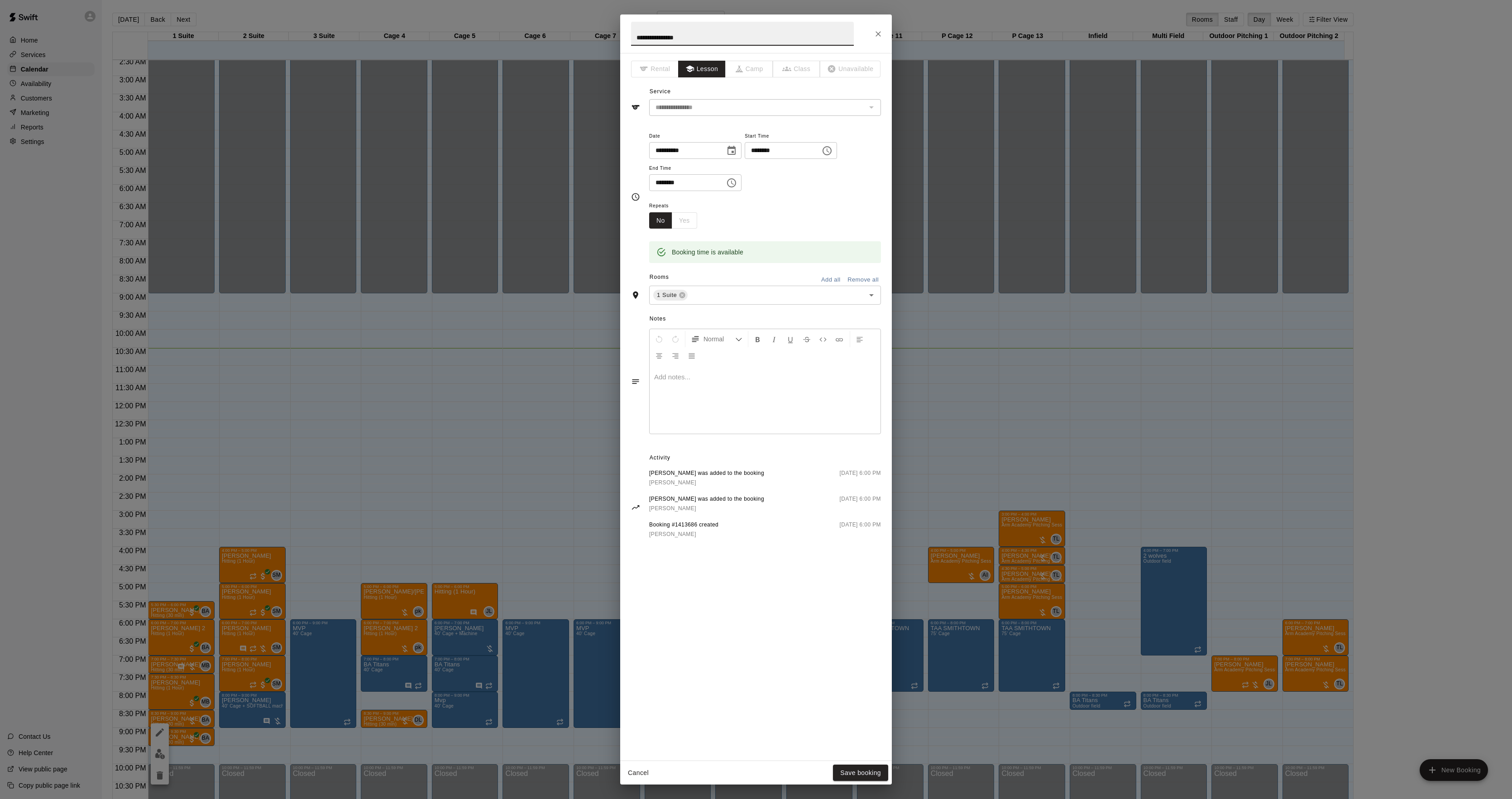
click at [738, 406] on div at bounding box center [765, 400] width 231 height 68
click at [847, 771] on button "Save booking" at bounding box center [860, 773] width 55 height 17
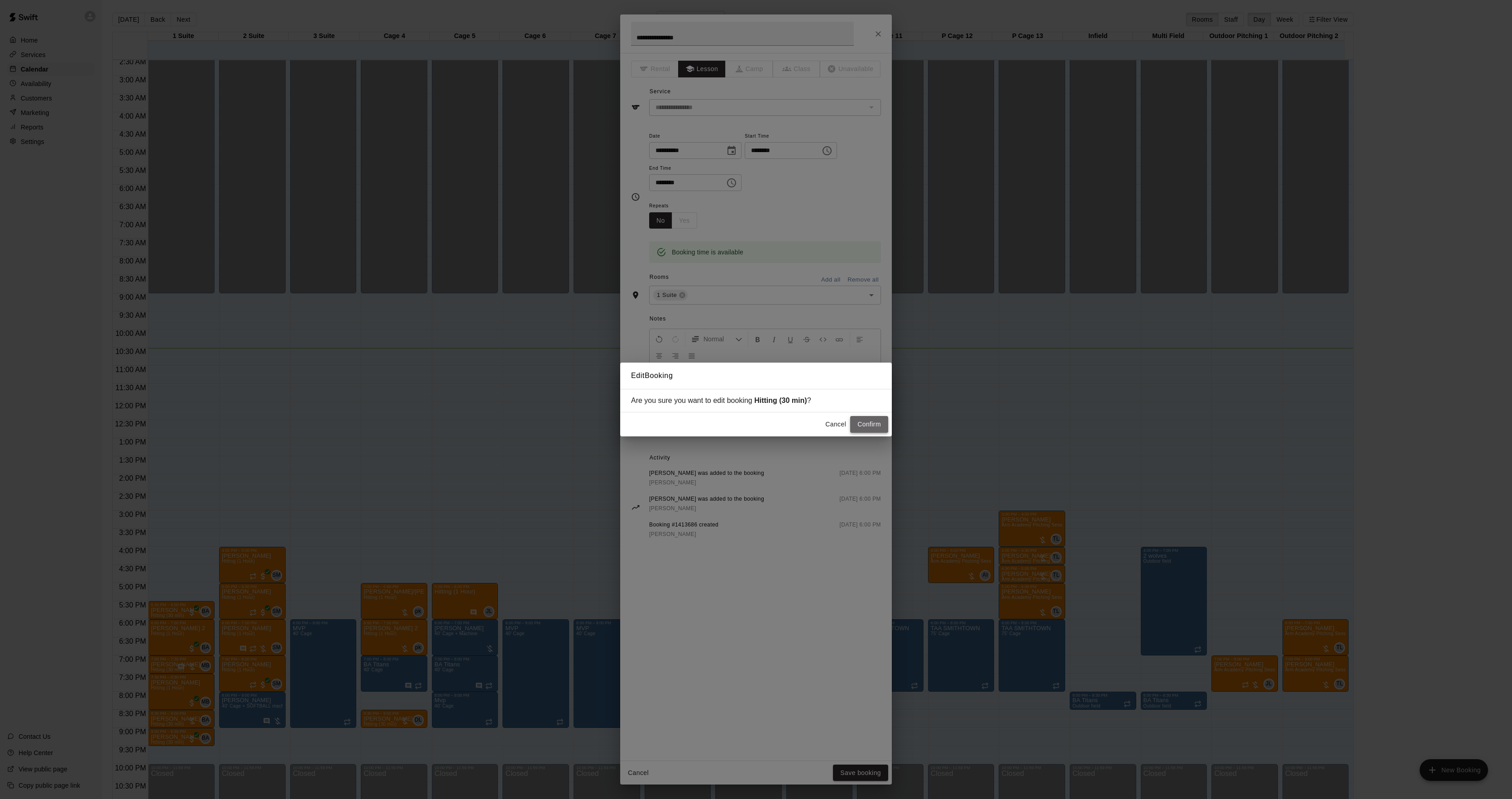
click at [868, 428] on button "Confirm" at bounding box center [869, 424] width 38 height 17
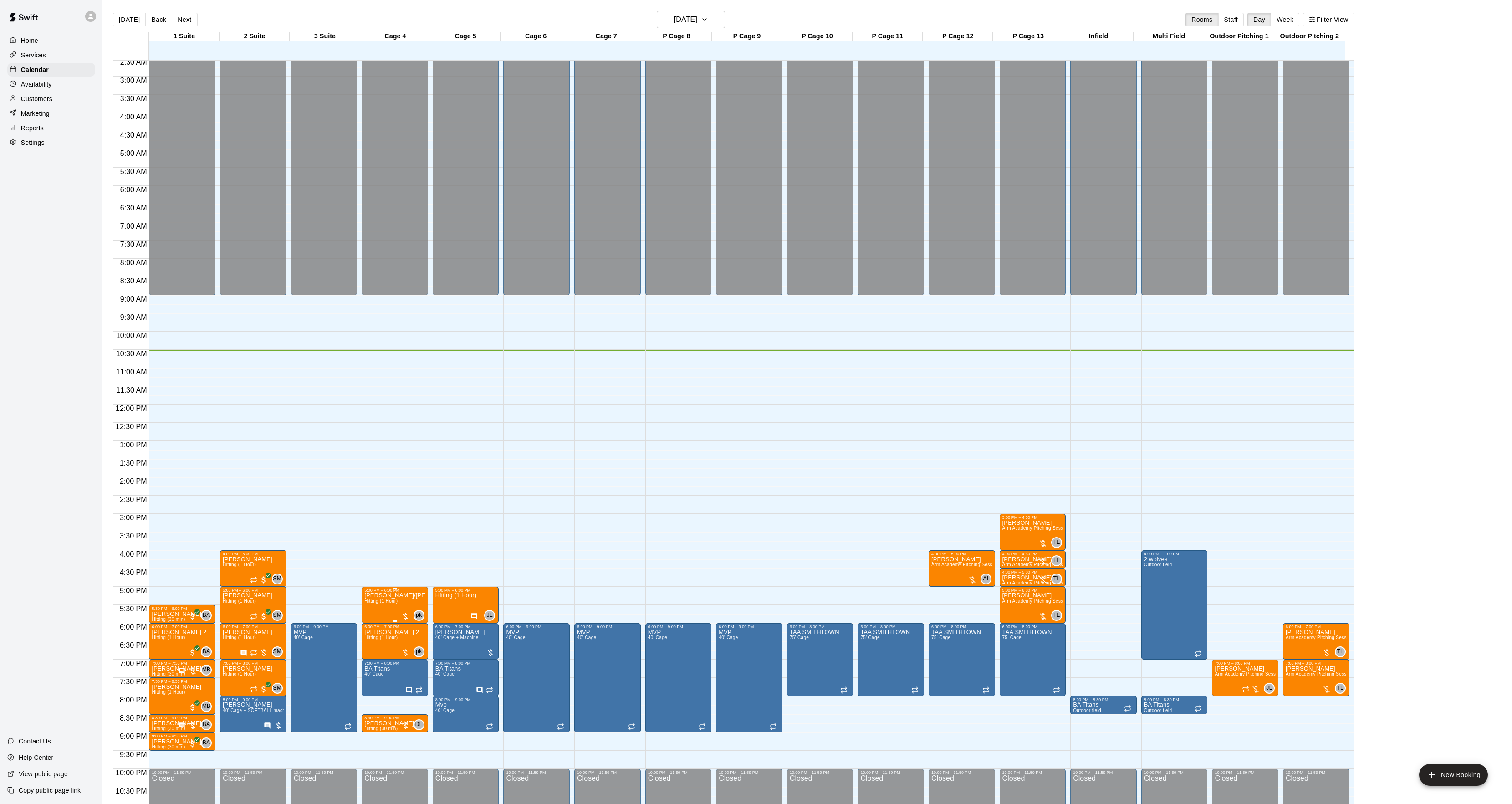
click at [373, 595] on p "[PERSON_NAME]/[PERSON_NAME]" at bounding box center [395, 595] width 61 height 0
click at [370, 632] on img "edit" at bounding box center [373, 629] width 10 height 10
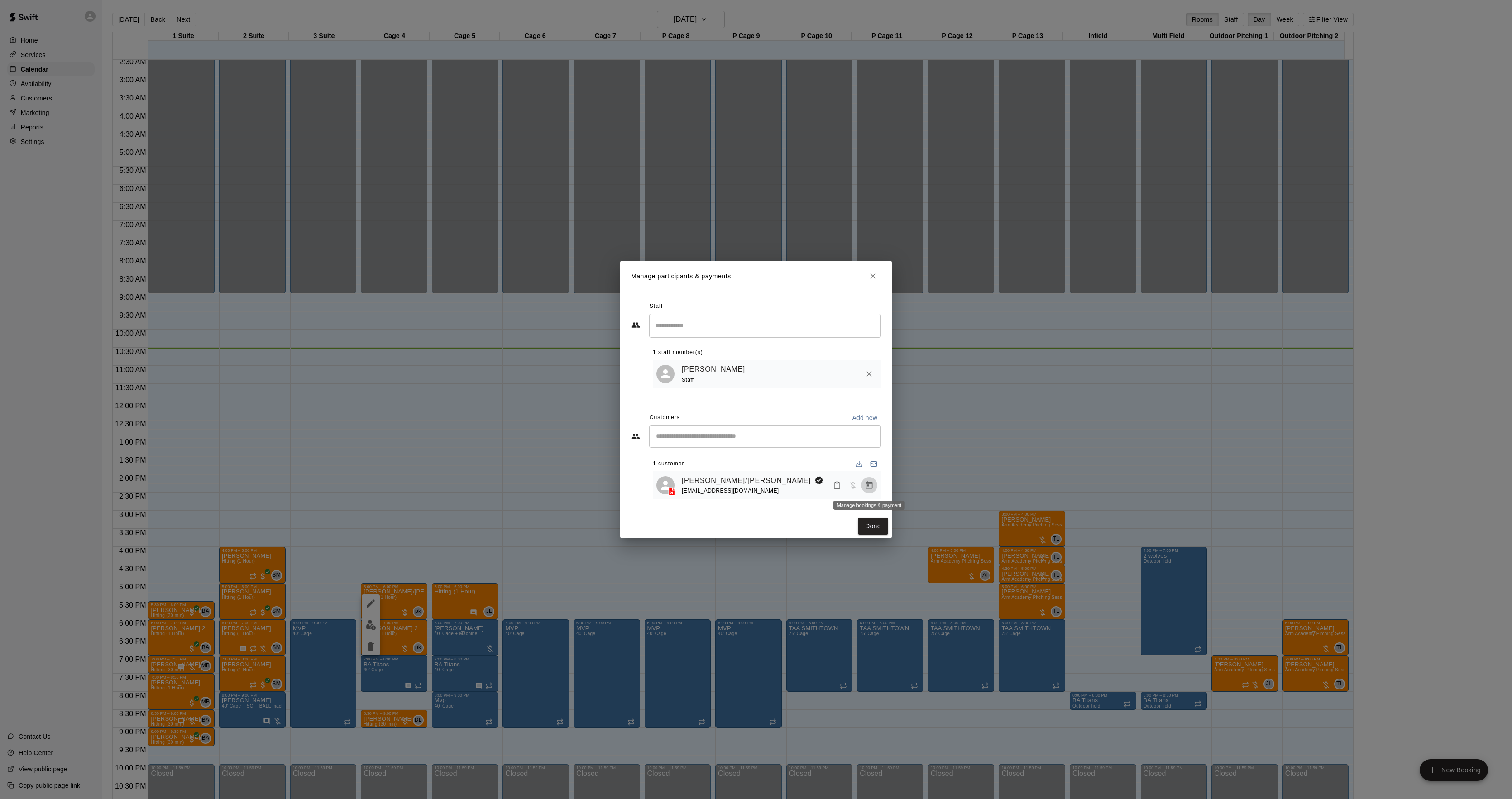
click at [873, 485] on button "Manage bookings & payment" at bounding box center [869, 486] width 17 height 17
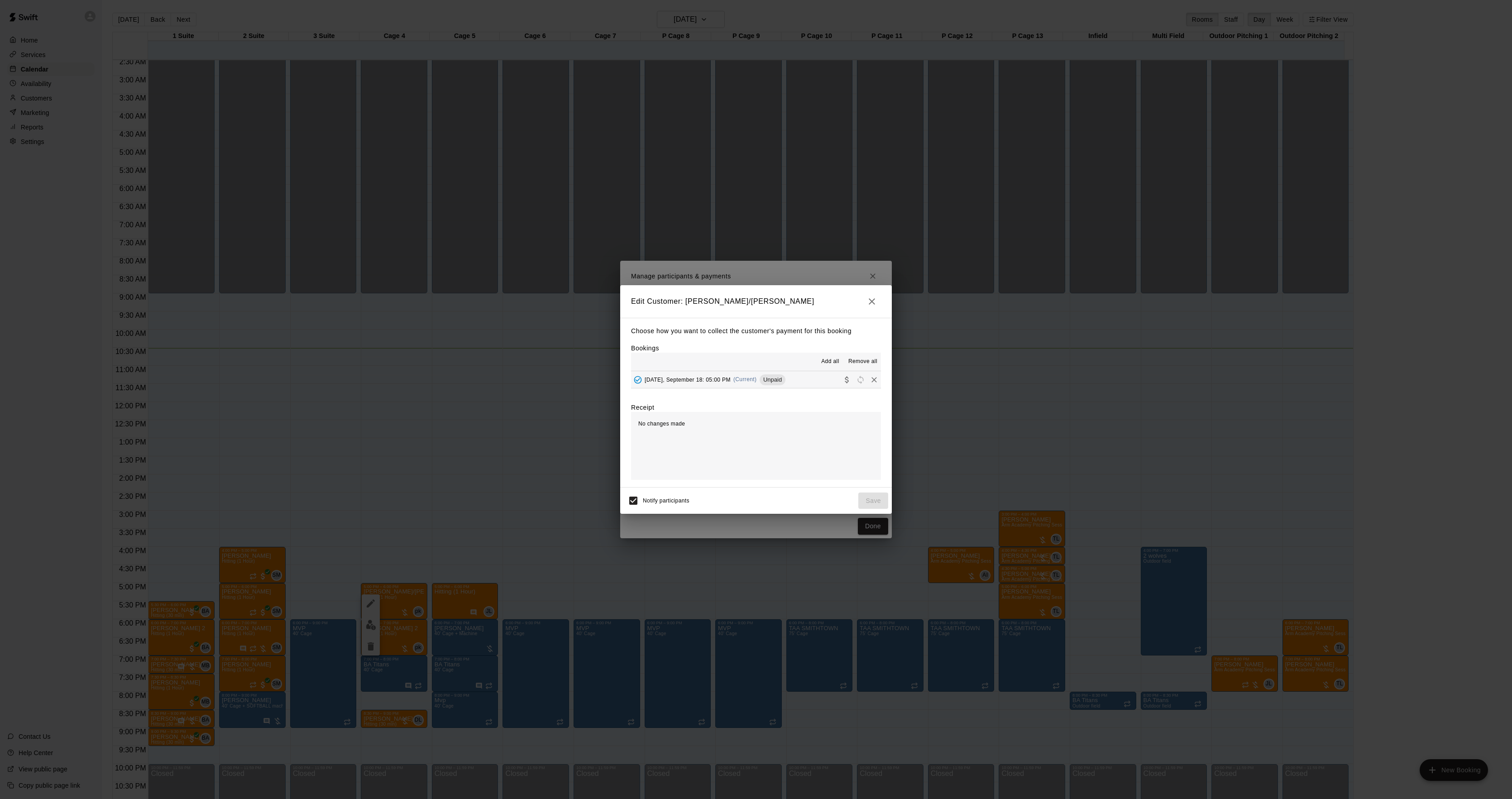
click at [737, 382] on span "(Current)" at bounding box center [745, 379] width 23 height 6
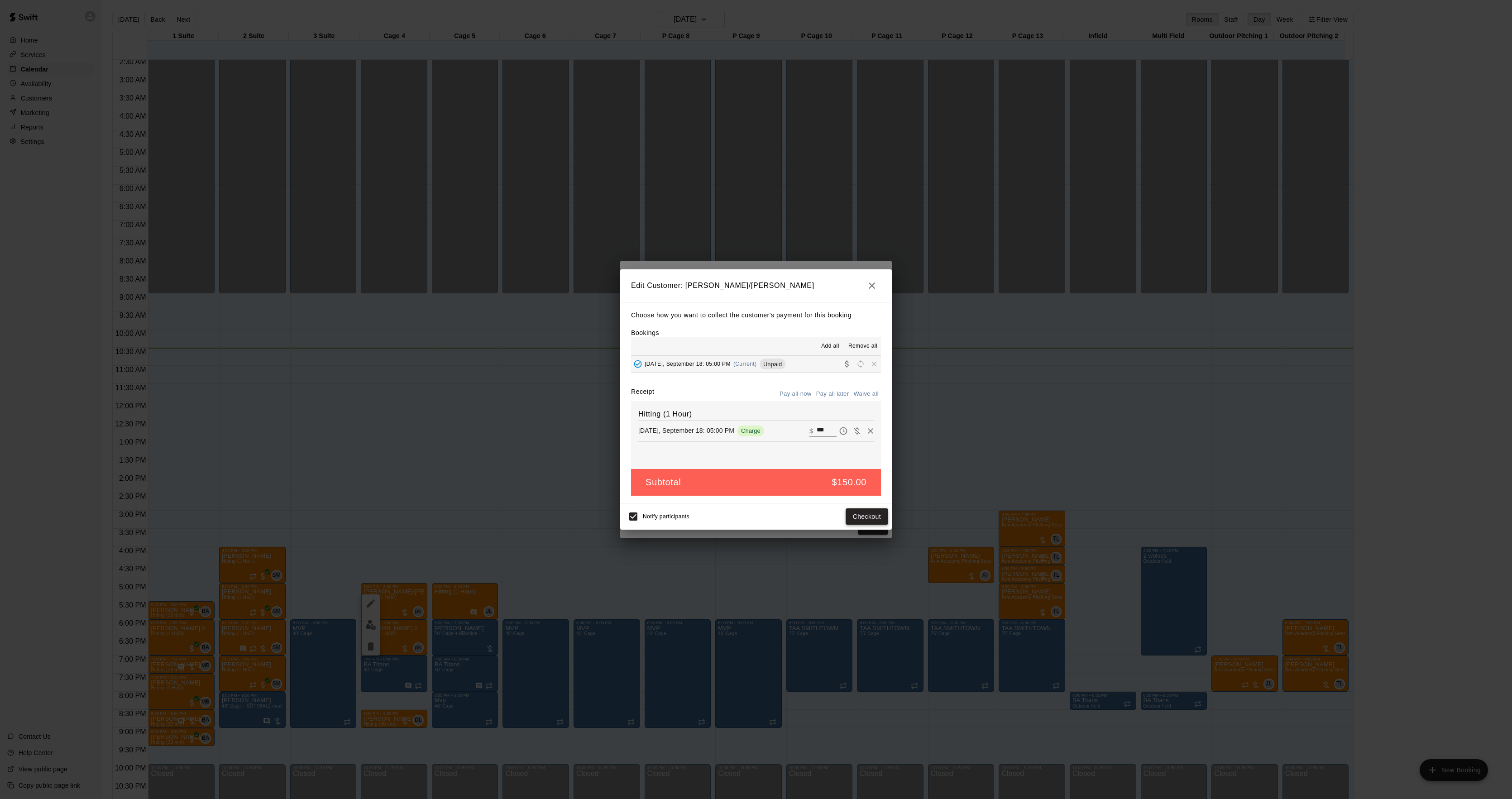
click at [858, 511] on button "Checkout" at bounding box center [867, 517] width 43 height 17
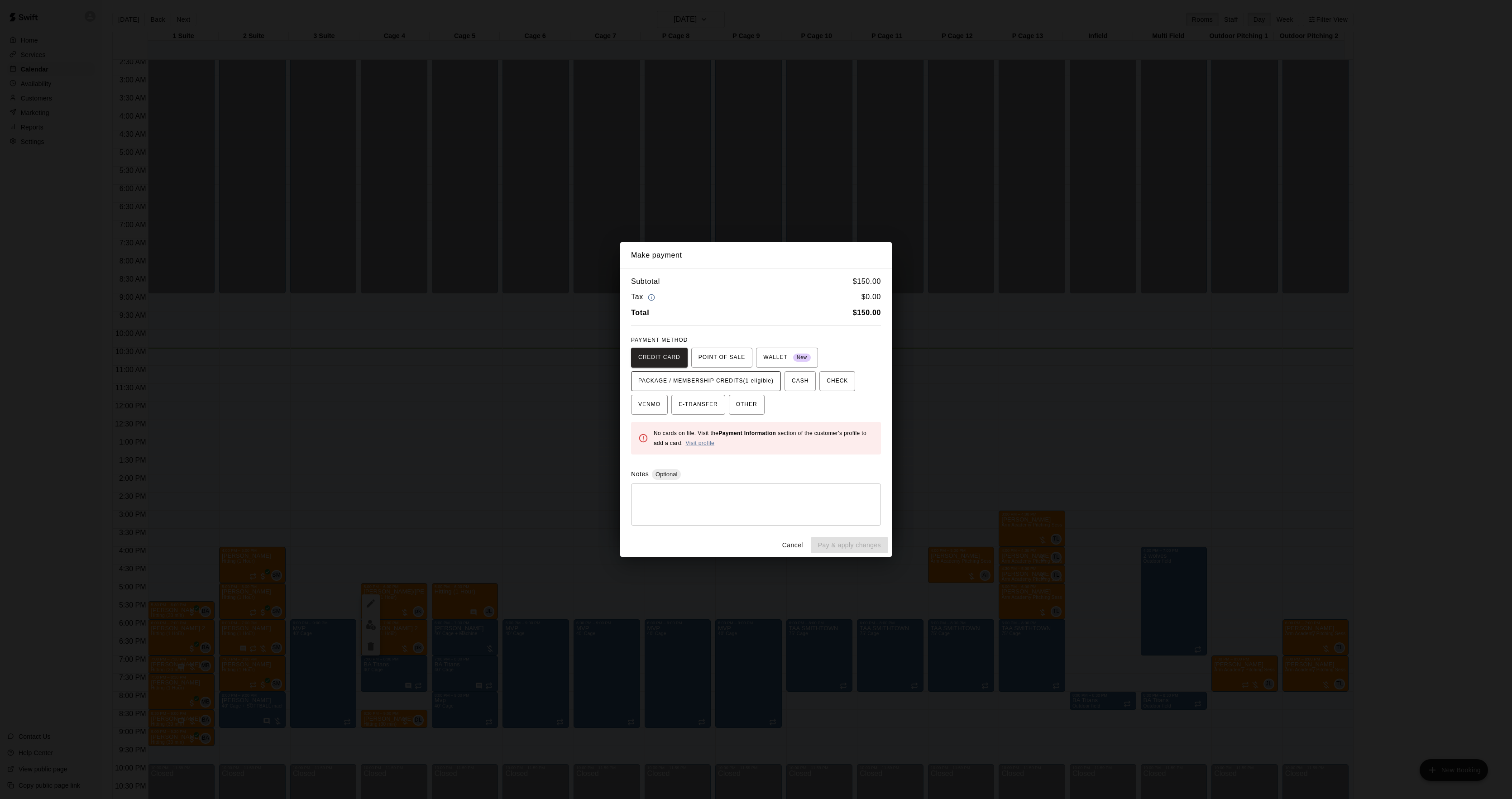
click at [727, 384] on span "PACKAGE / MEMBERSHIP CREDITS (1 eligible)" at bounding box center [706, 381] width 135 height 15
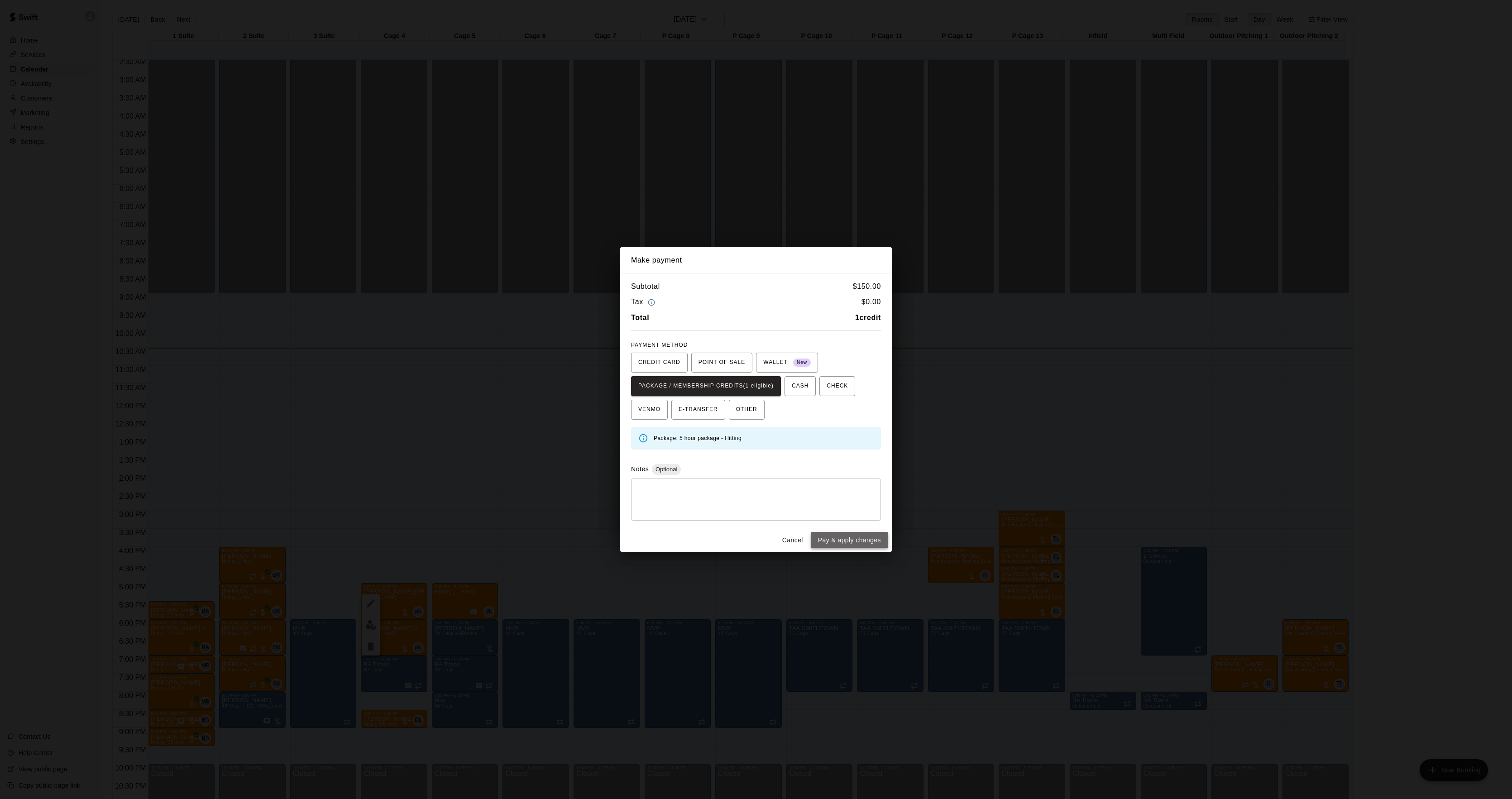
click at [856, 540] on button "Pay & apply changes" at bounding box center [849, 540] width 77 height 17
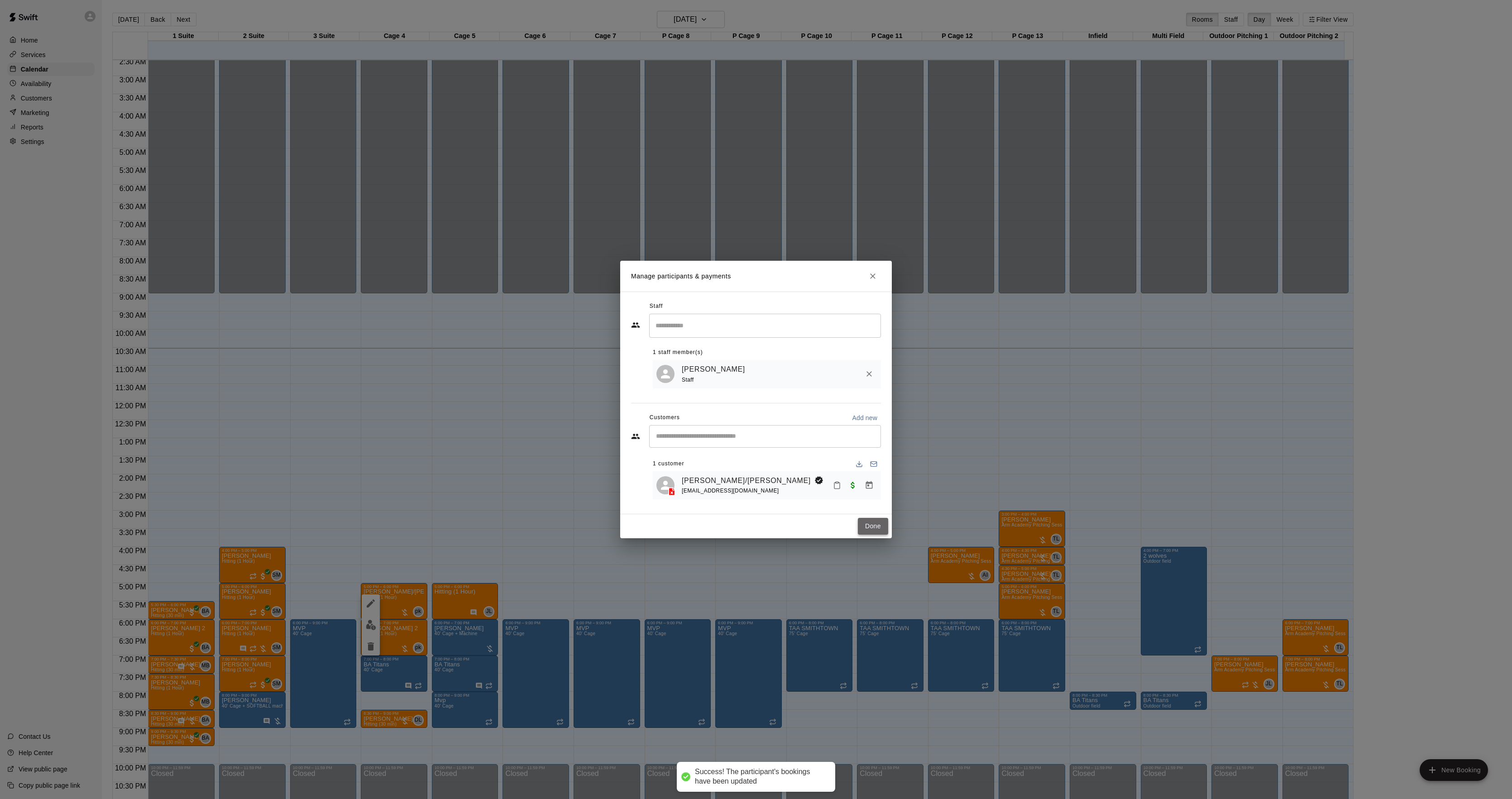
click at [866, 525] on button "Done" at bounding box center [873, 527] width 30 height 17
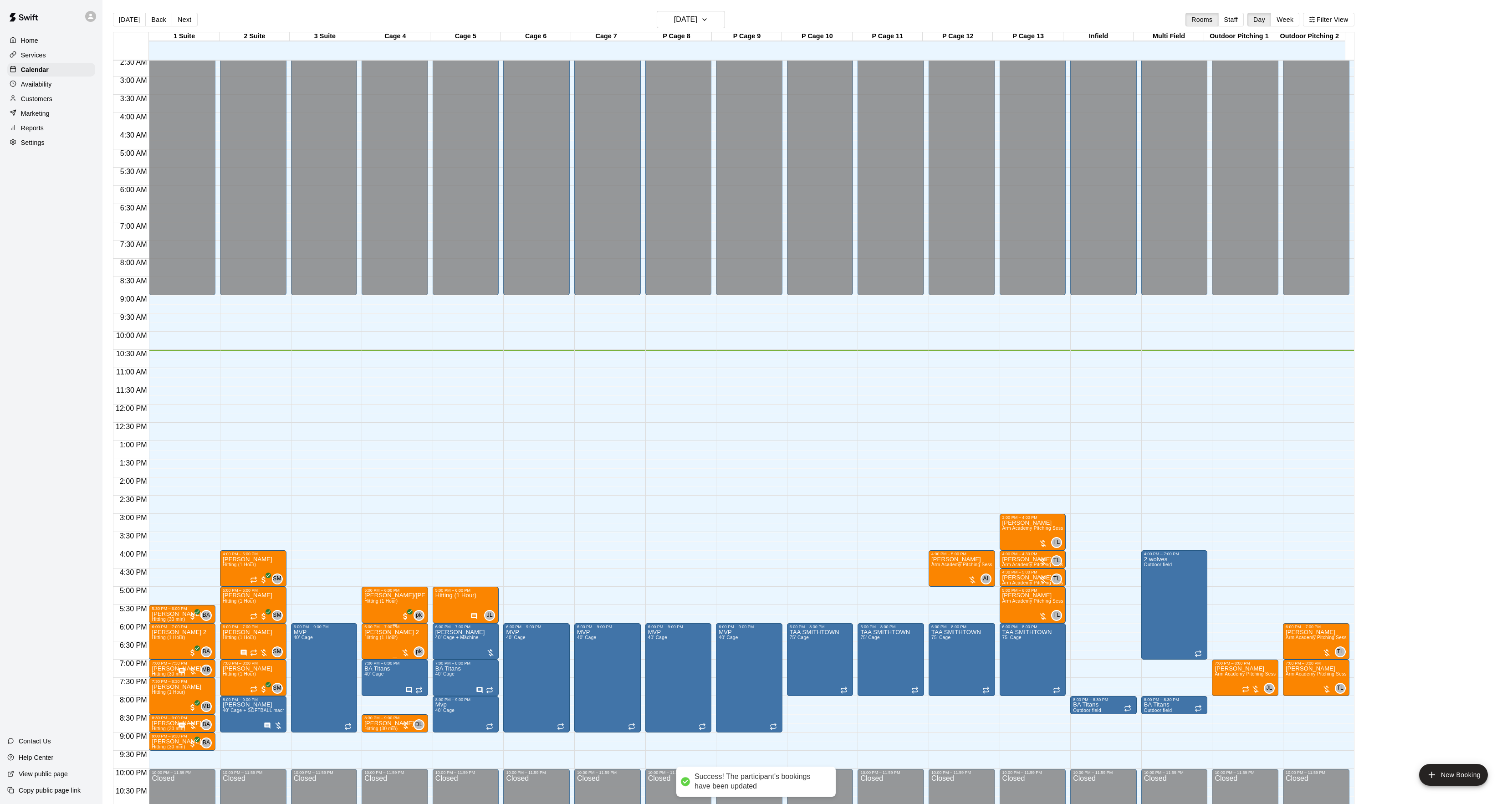
click at [371, 666] on img "edit" at bounding box center [373, 662] width 10 height 10
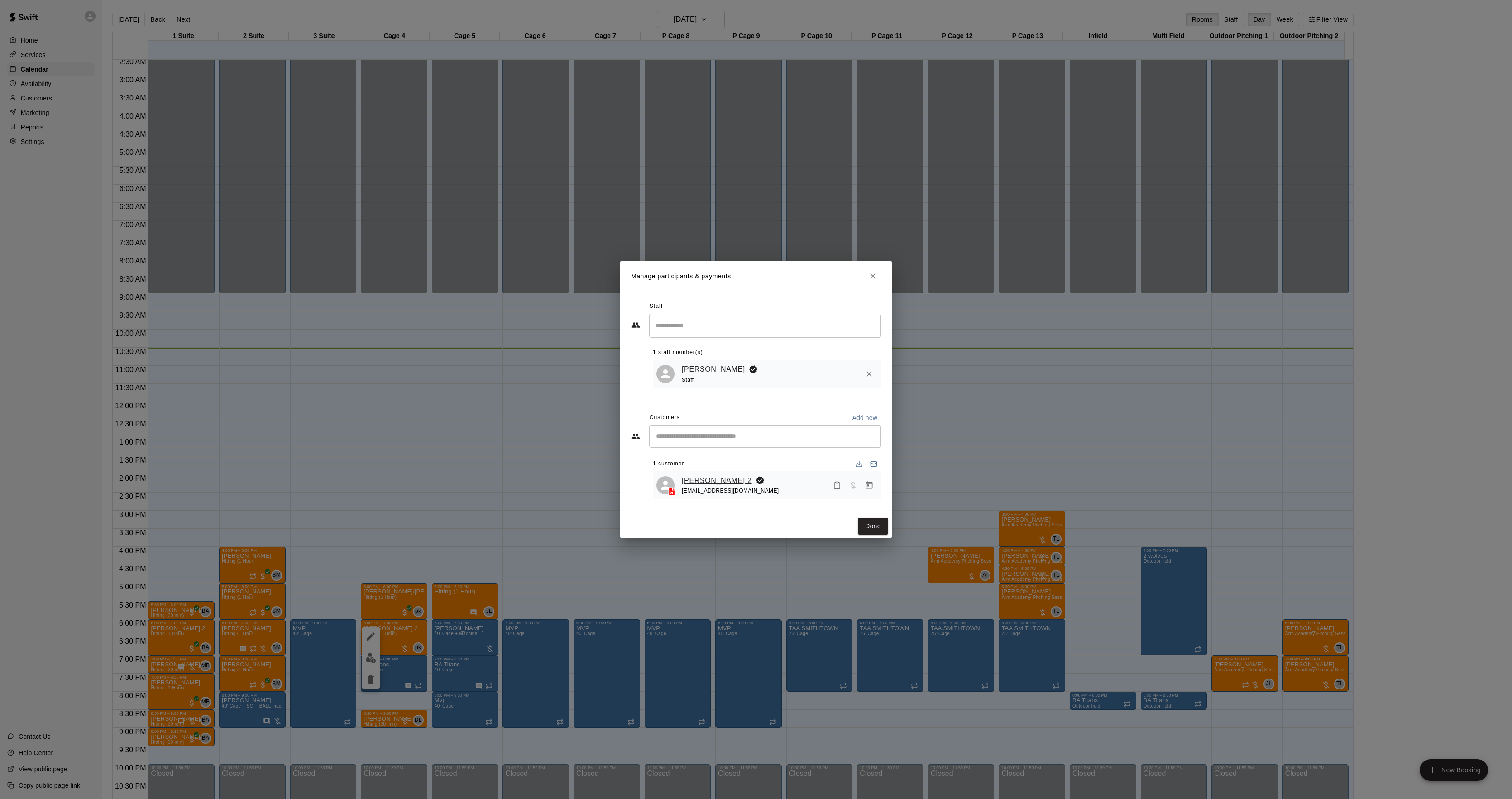
click at [702, 476] on div "[PERSON_NAME] 2 [EMAIL_ADDRESS][DOMAIN_NAME]" at bounding box center [767, 485] width 228 height 28
click at [701, 486] on div "[PERSON_NAME] 2 [EMAIL_ADDRESS][DOMAIN_NAME]" at bounding box center [730, 485] width 97 height 21
click at [721, 480] on link "[PERSON_NAME] 2" at bounding box center [717, 480] width 70 height 12
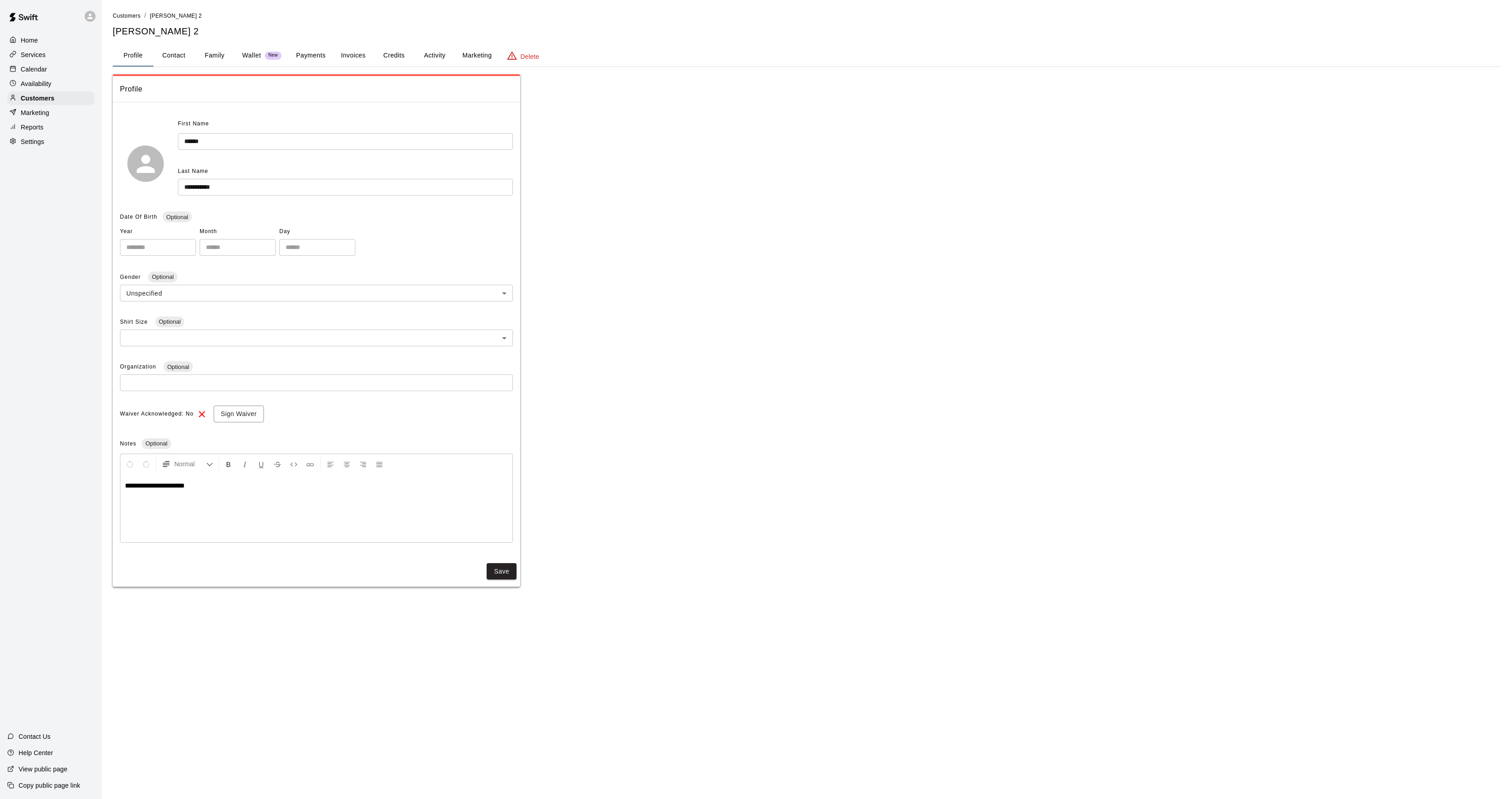
click at [438, 56] on button "Activity" at bounding box center [434, 55] width 41 height 21
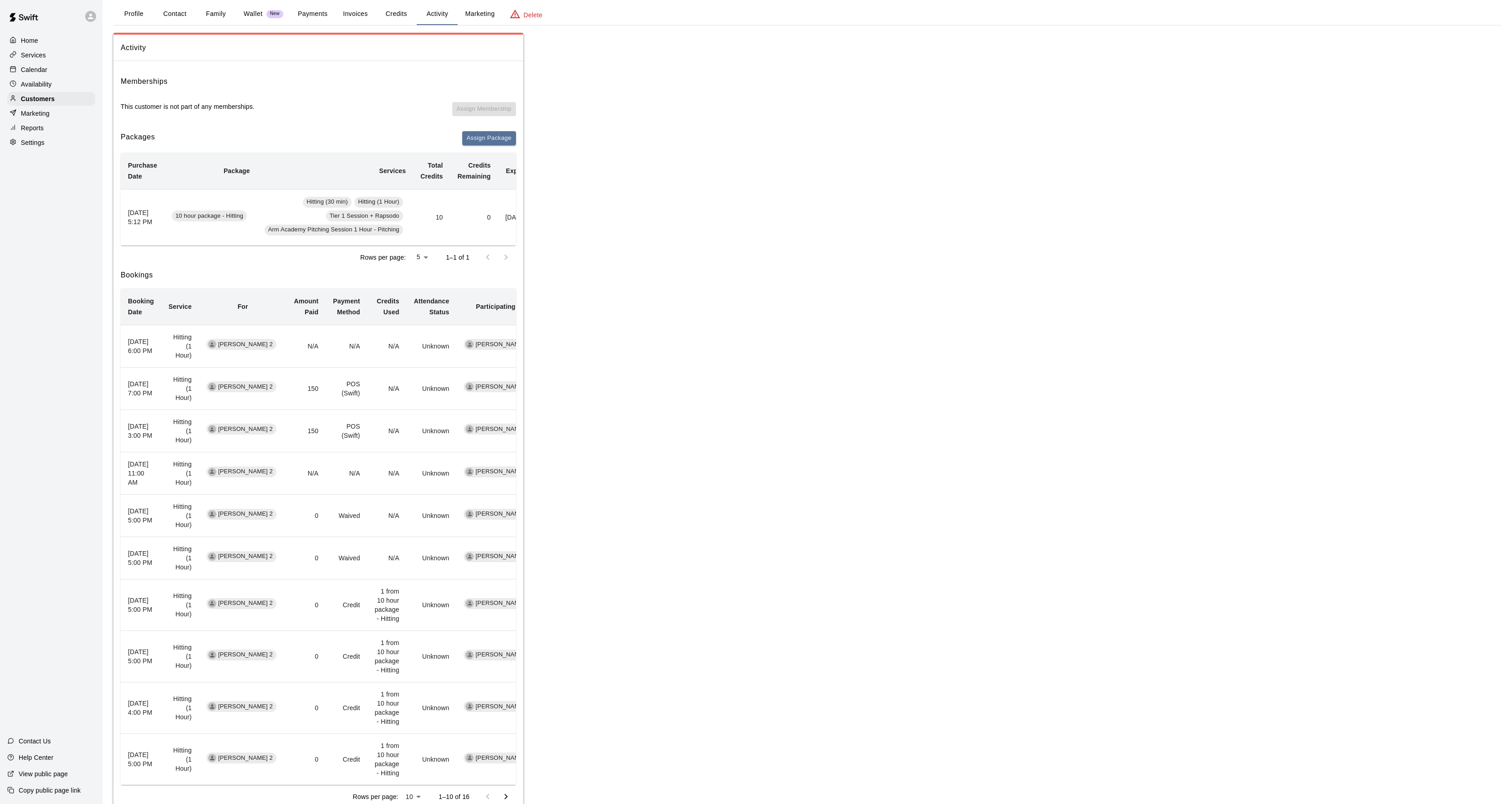
scroll to position [61, 0]
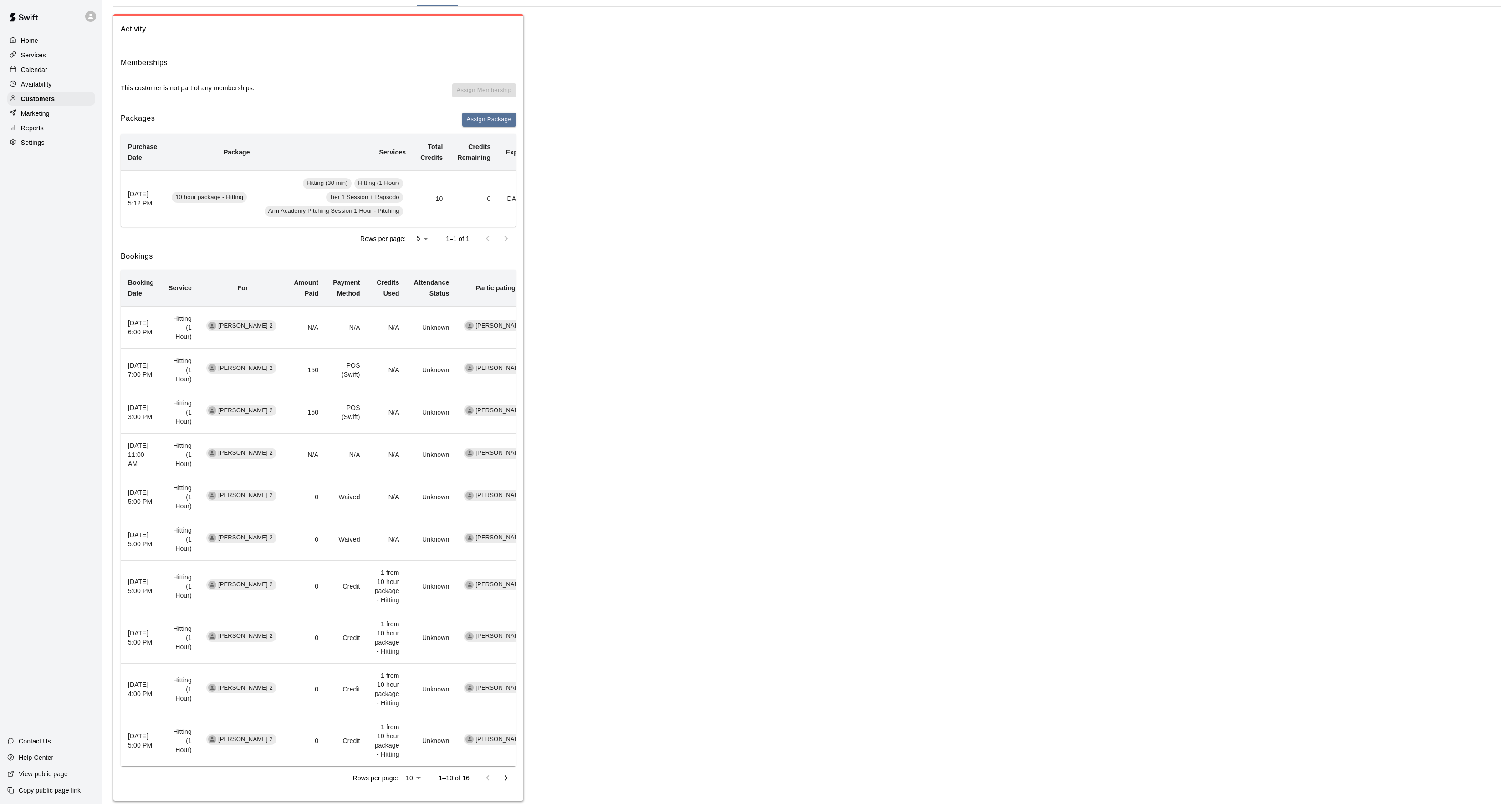
click at [33, 71] on p "Calendar" at bounding box center [34, 70] width 26 height 9
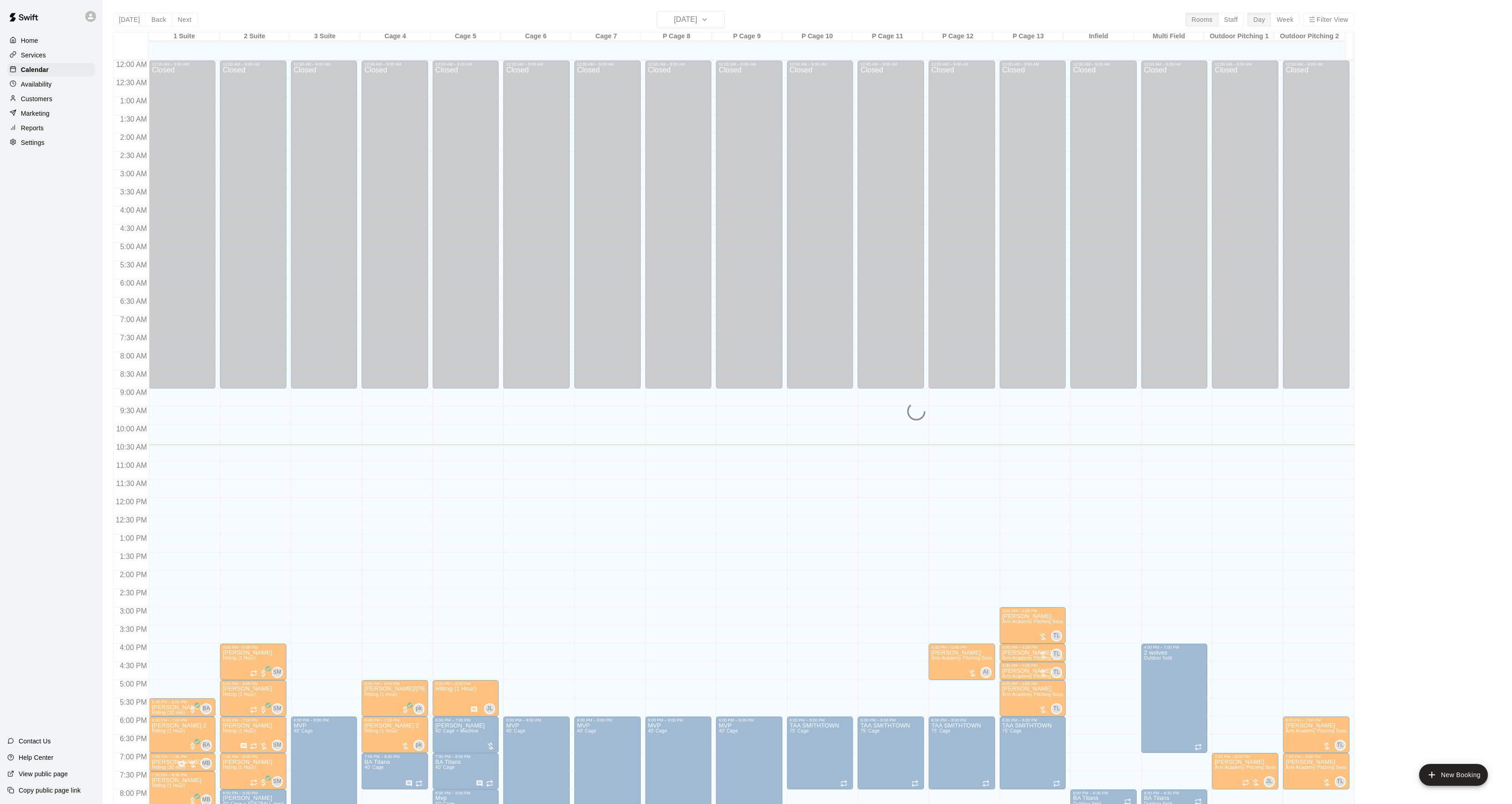
scroll to position [93, 0]
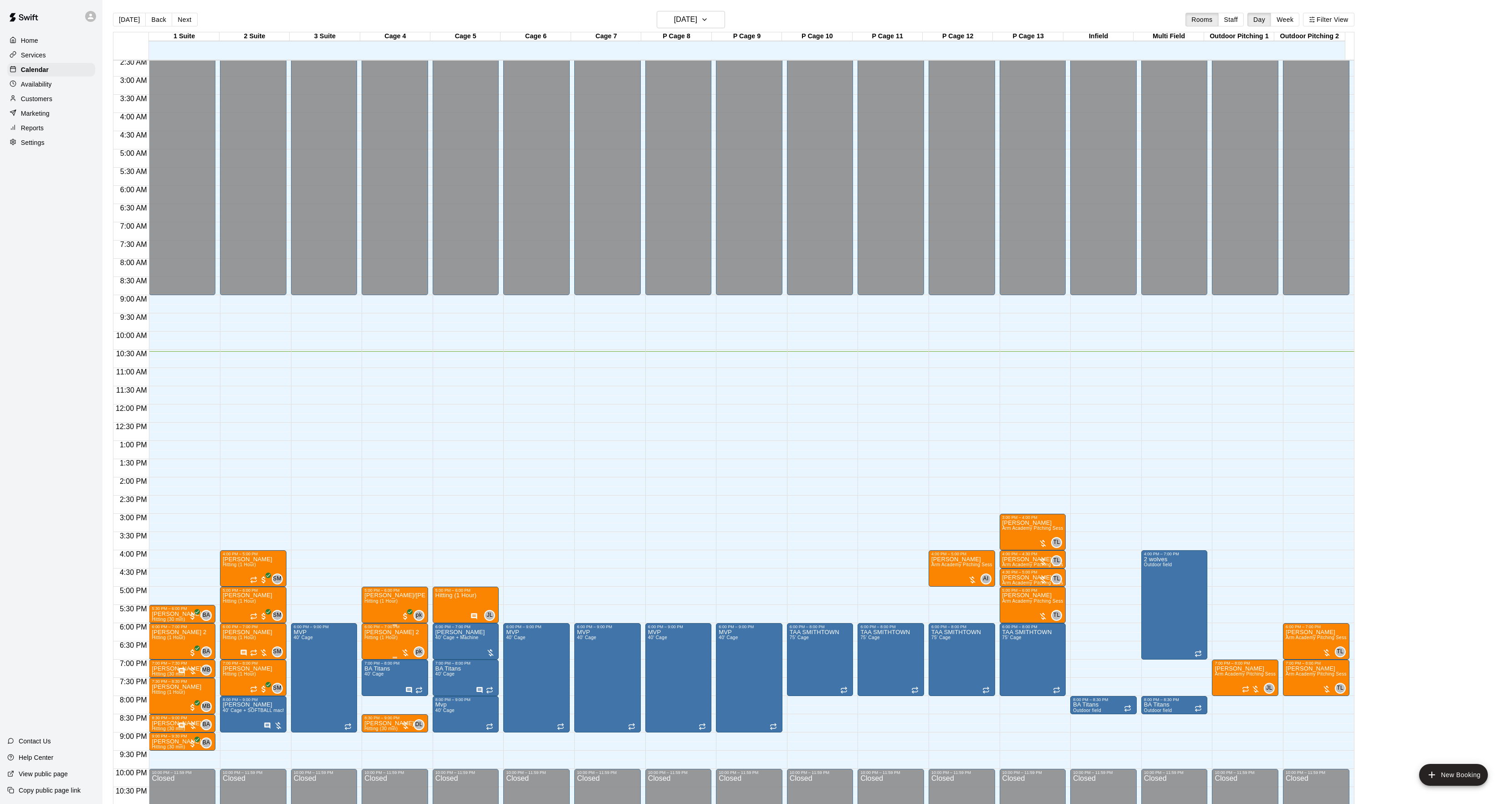
click at [450, 656] on div at bounding box center [761, 402] width 1521 height 804
click at [373, 650] on button "edit" at bounding box center [373, 641] width 18 height 18
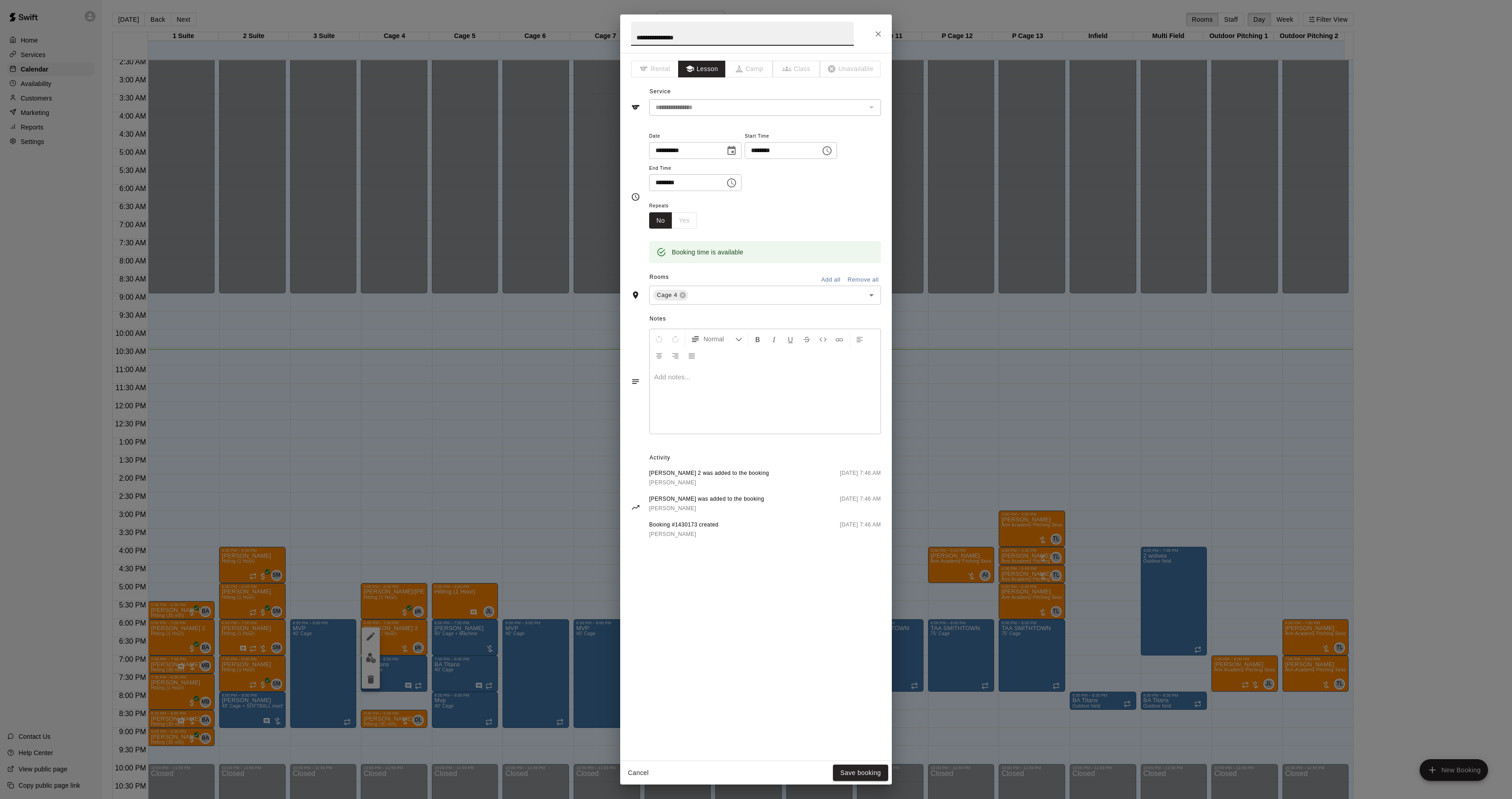
click at [770, 396] on div at bounding box center [765, 400] width 231 height 68
click at [860, 774] on button "Save booking" at bounding box center [860, 773] width 55 height 17
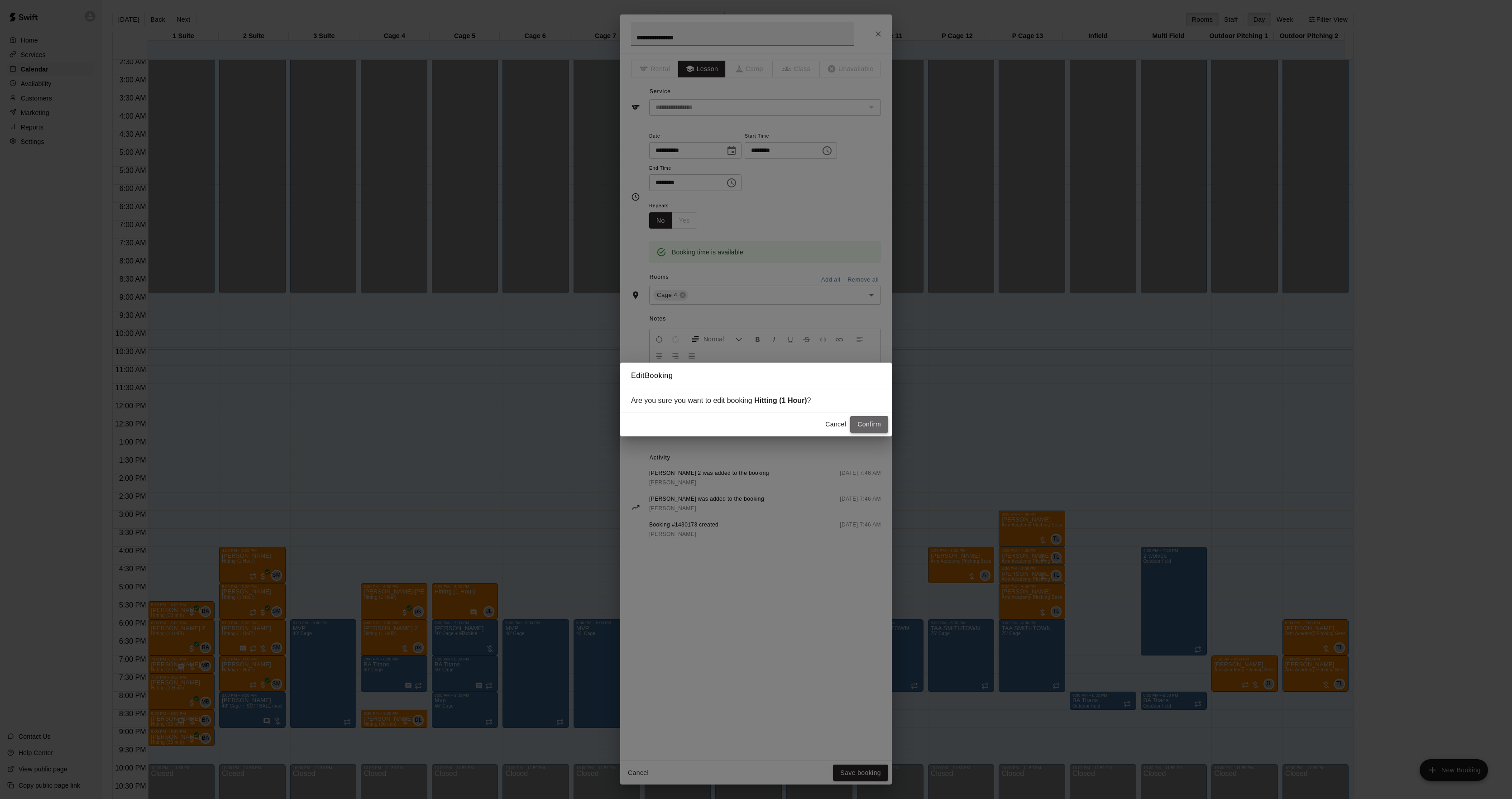
click at [877, 421] on button "Confirm" at bounding box center [869, 424] width 38 height 17
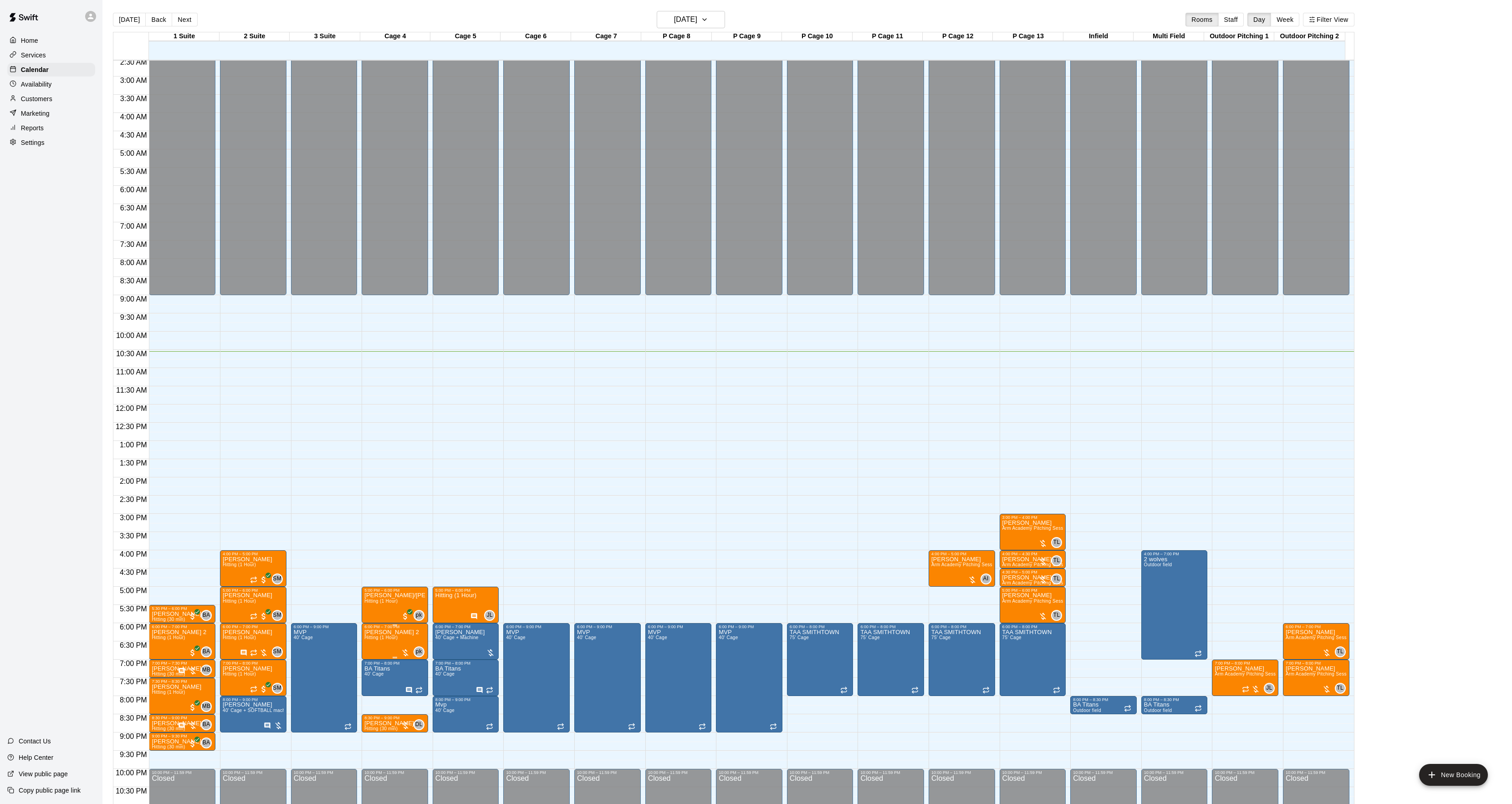
click at [368, 637] on span "Hitting (1 Hour)" at bounding box center [381, 637] width 33 height 5
click at [368, 639] on button "edit" at bounding box center [373, 646] width 18 height 18
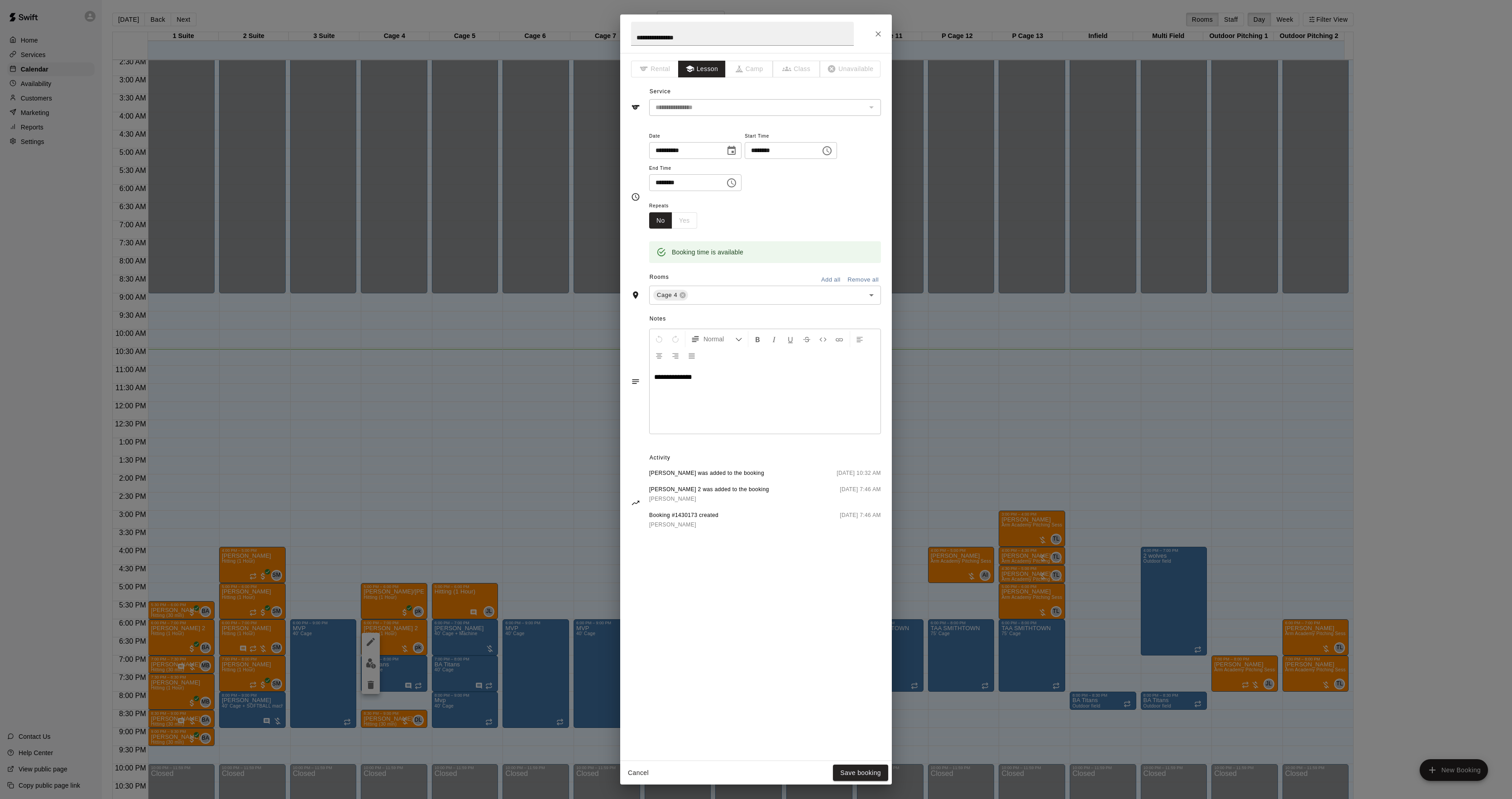
click at [449, 484] on div "**********" at bounding box center [756, 400] width 1512 height 799
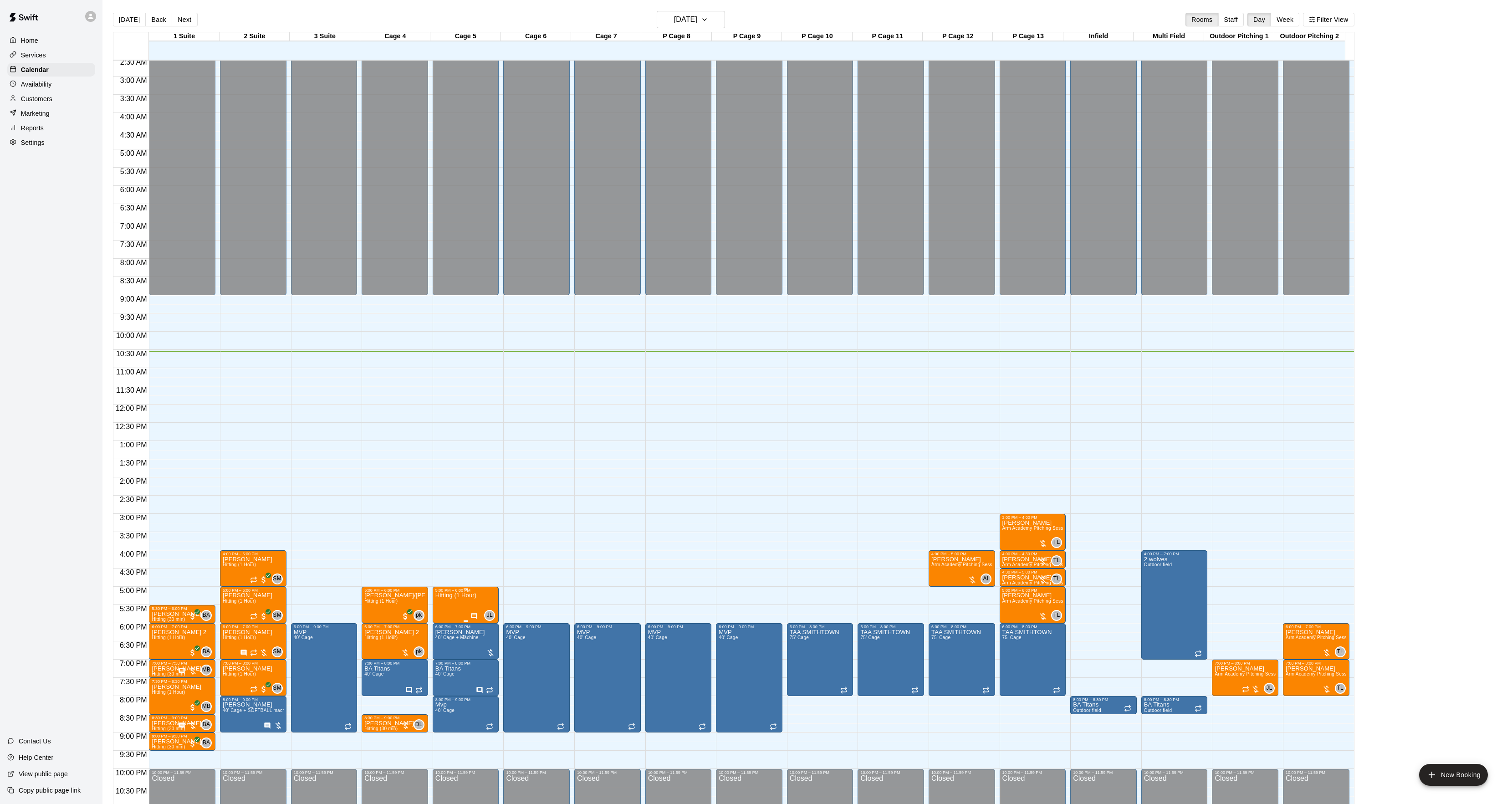
click at [456, 591] on div "5:00 PM – 6:00 PM" at bounding box center [466, 590] width 61 height 5
click at [447, 600] on icon "edit" at bounding box center [444, 599] width 11 height 11
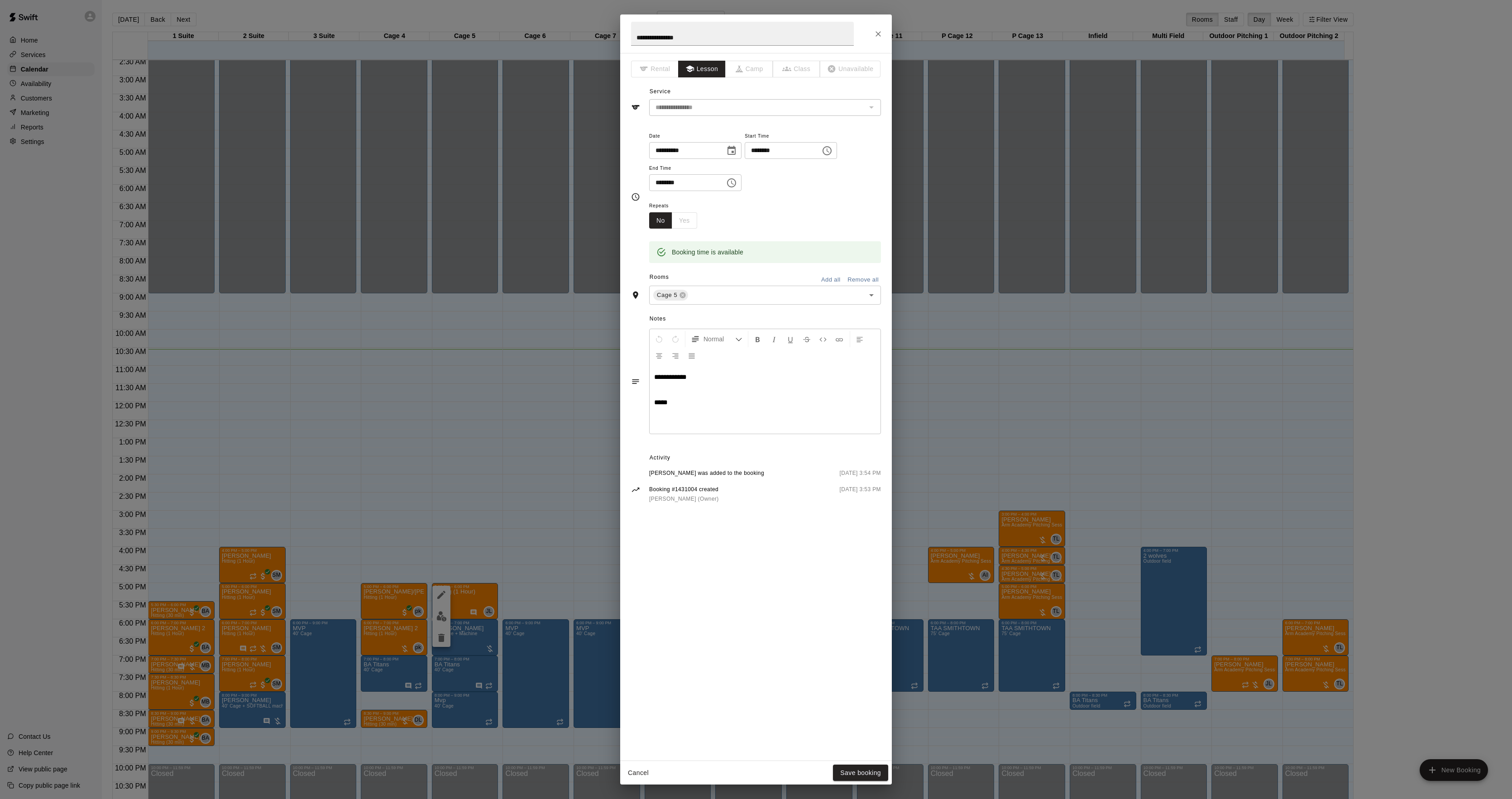
click at [527, 482] on div "**********" at bounding box center [756, 400] width 1512 height 799
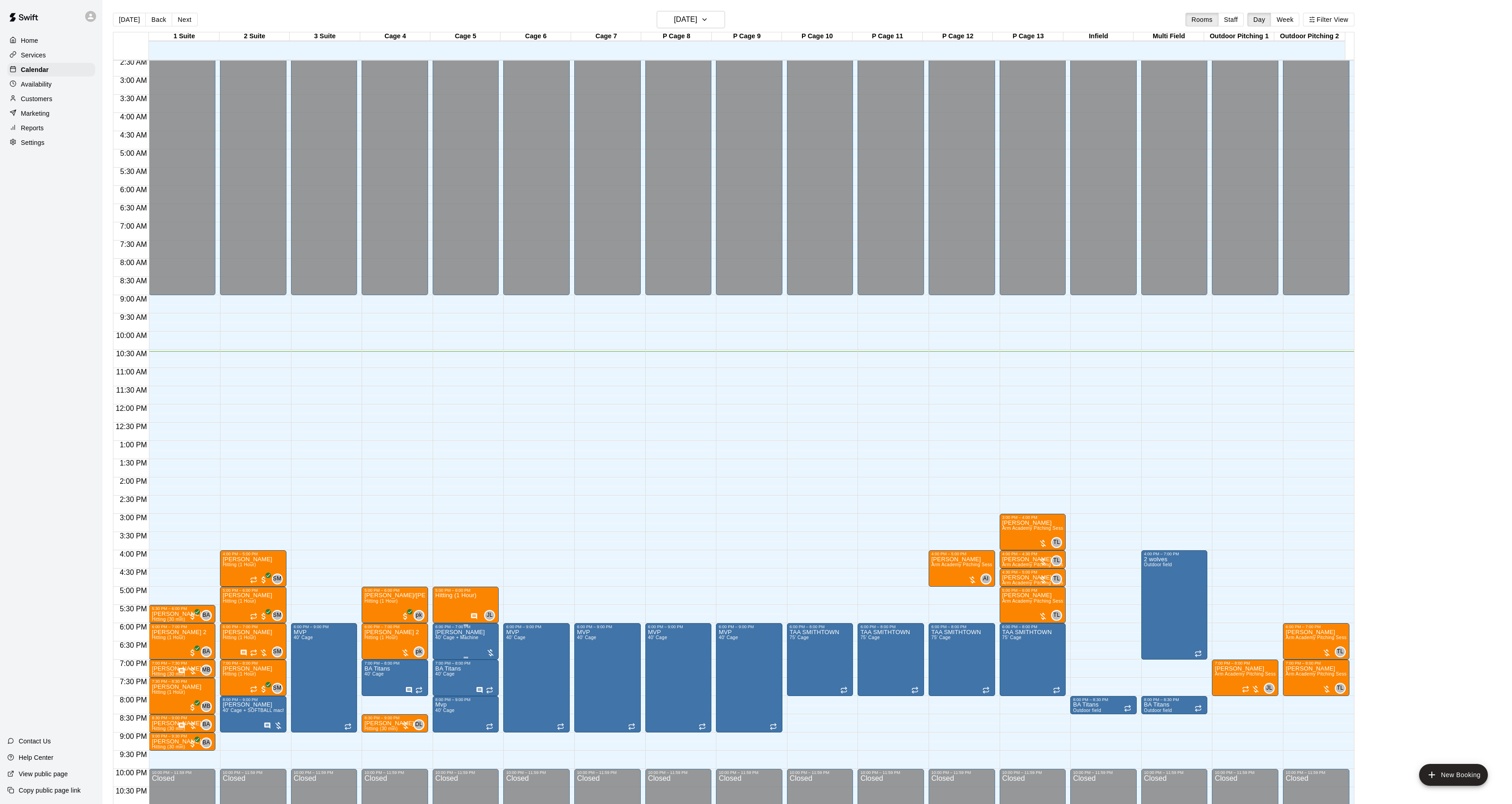
click at [453, 646] on div at bounding box center [444, 662] width 18 height 61
click at [445, 645] on icon "edit" at bounding box center [444, 641] width 11 height 11
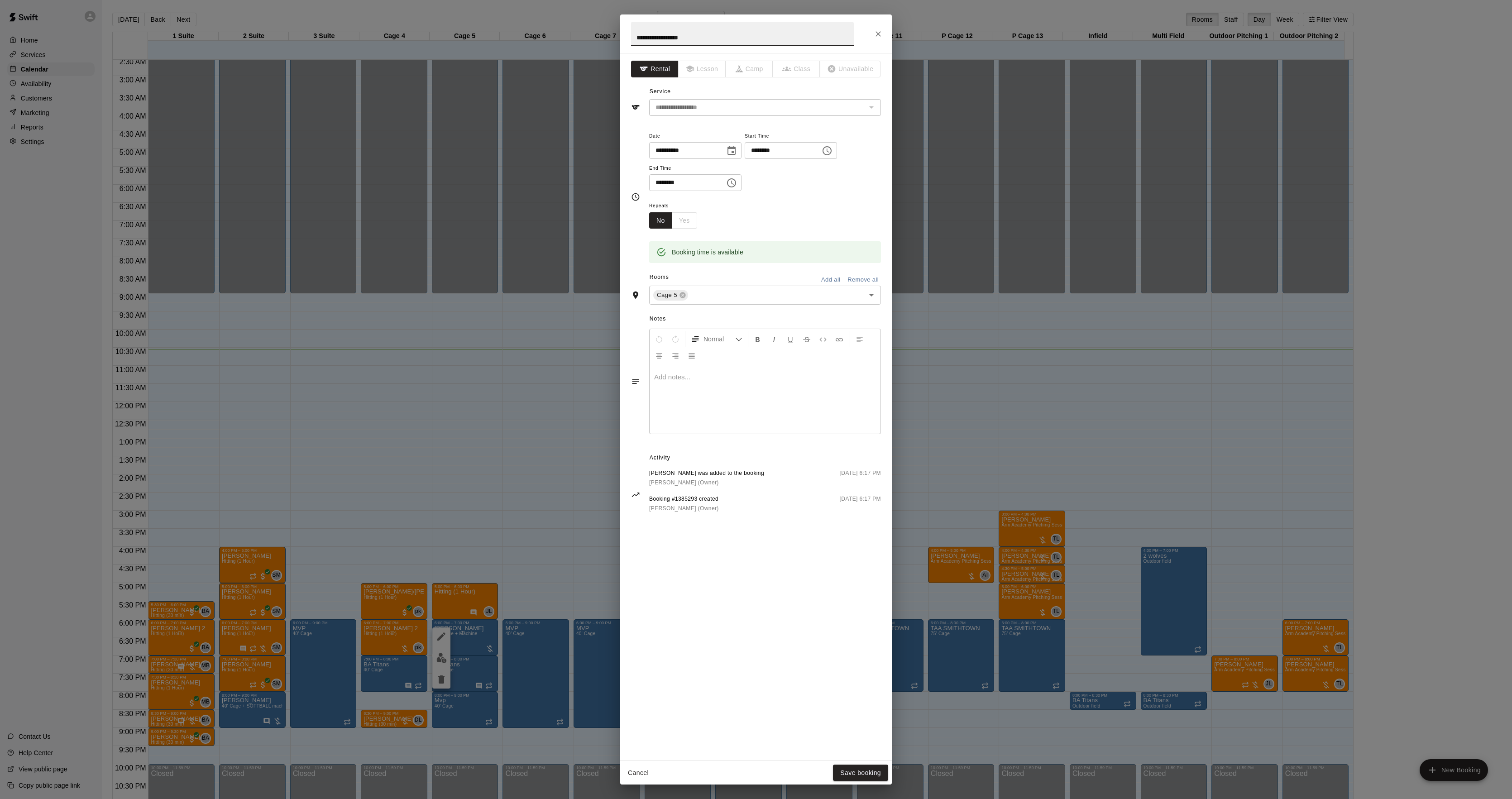
click at [782, 379] on p at bounding box center [765, 377] width 222 height 9
click at [859, 769] on button "Save booking" at bounding box center [860, 773] width 55 height 17
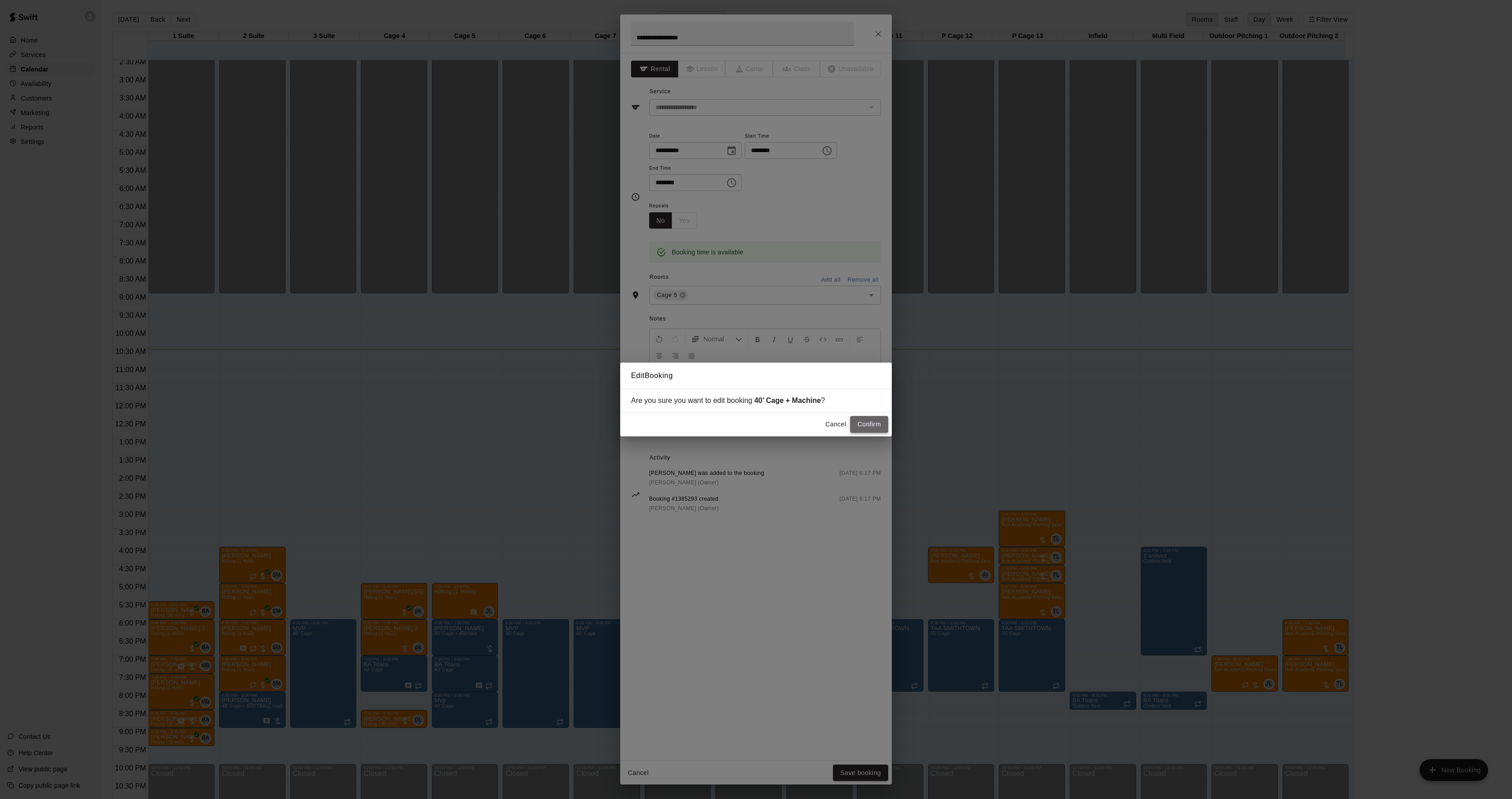
click at [862, 420] on button "Confirm" at bounding box center [869, 424] width 38 height 17
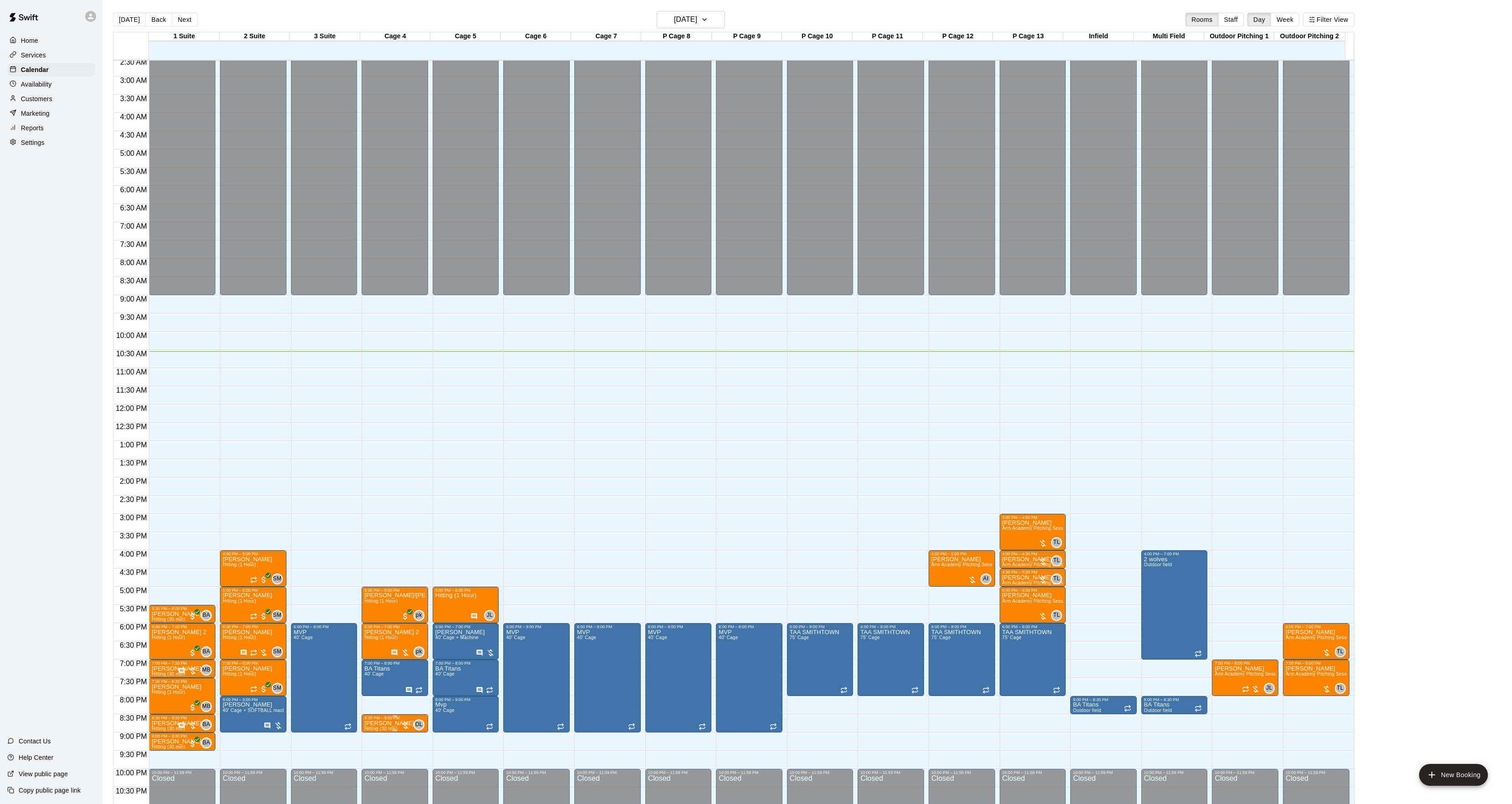
click at [396, 723] on p "[PERSON_NAME]" at bounding box center [389, 723] width 49 height 0
click at [366, 735] on button "edit" at bounding box center [373, 735] width 18 height 18
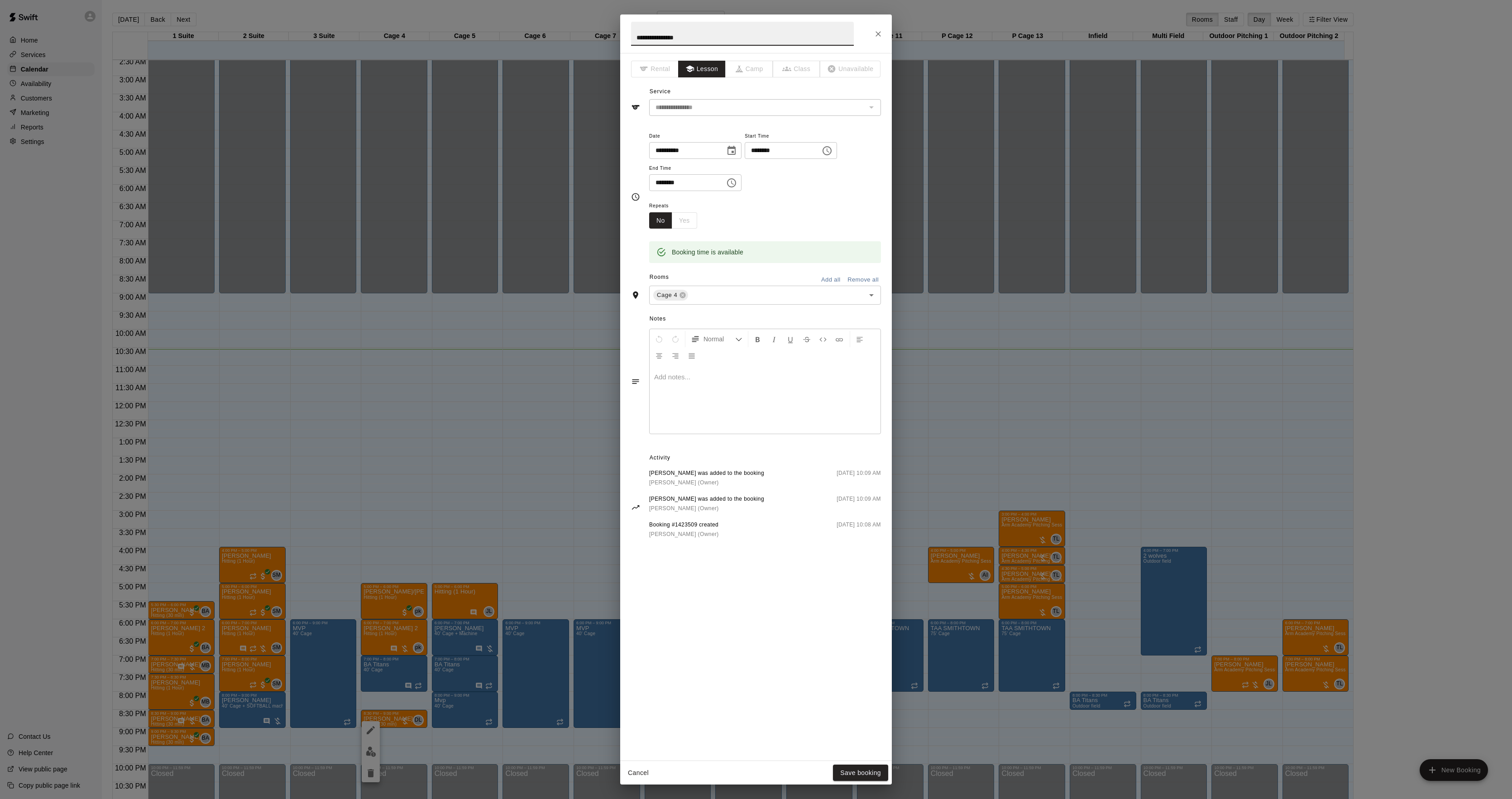
drag, startPoint x: 981, startPoint y: 473, endPoint x: 875, endPoint y: 545, distance: 128.1
click at [979, 477] on div "**********" at bounding box center [756, 400] width 1512 height 799
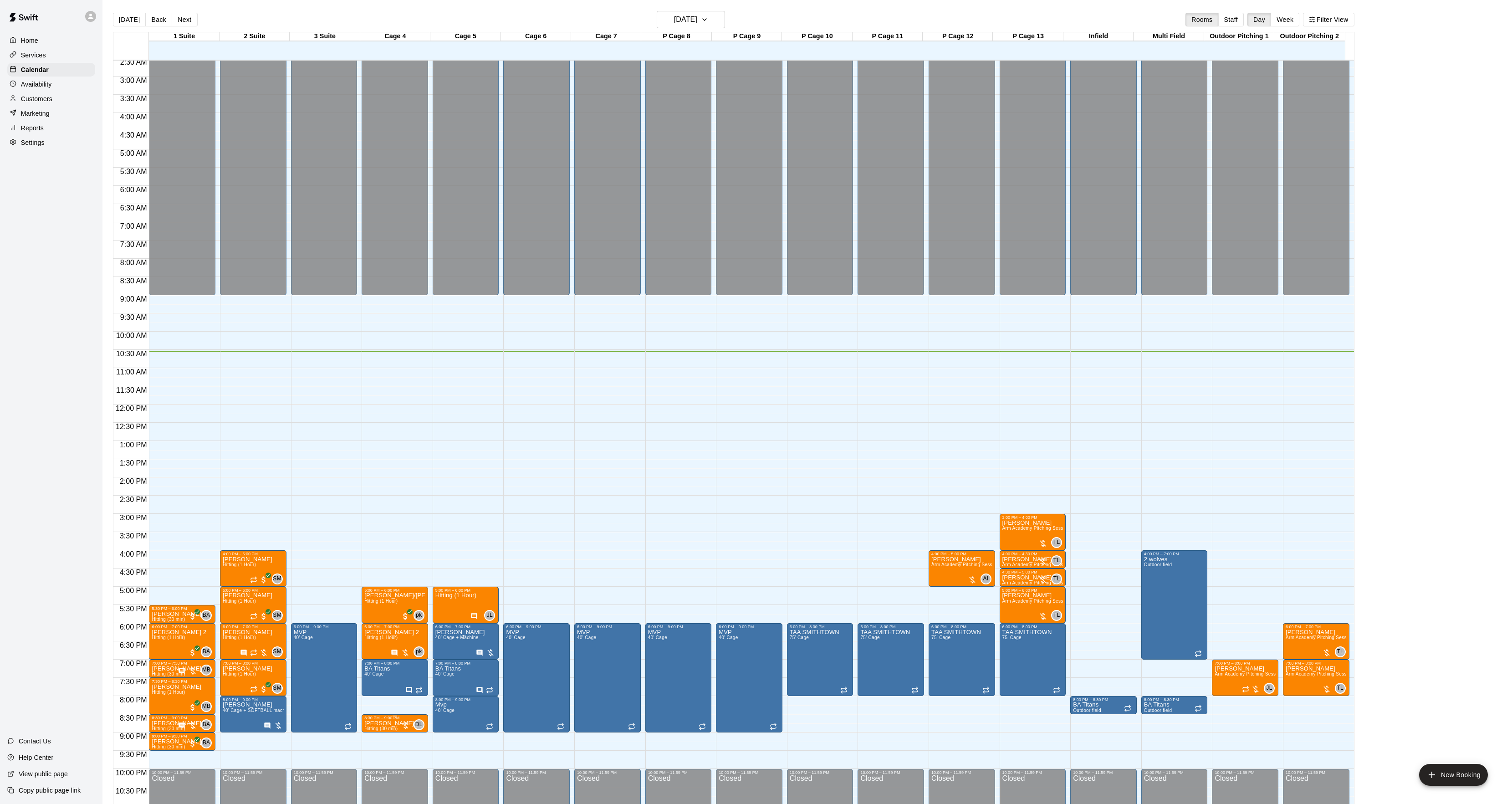
click at [391, 719] on div "8:30 PM – 9:00 PM" at bounding box center [395, 718] width 61 height 5
click at [370, 755] on button "edit" at bounding box center [373, 748] width 18 height 18
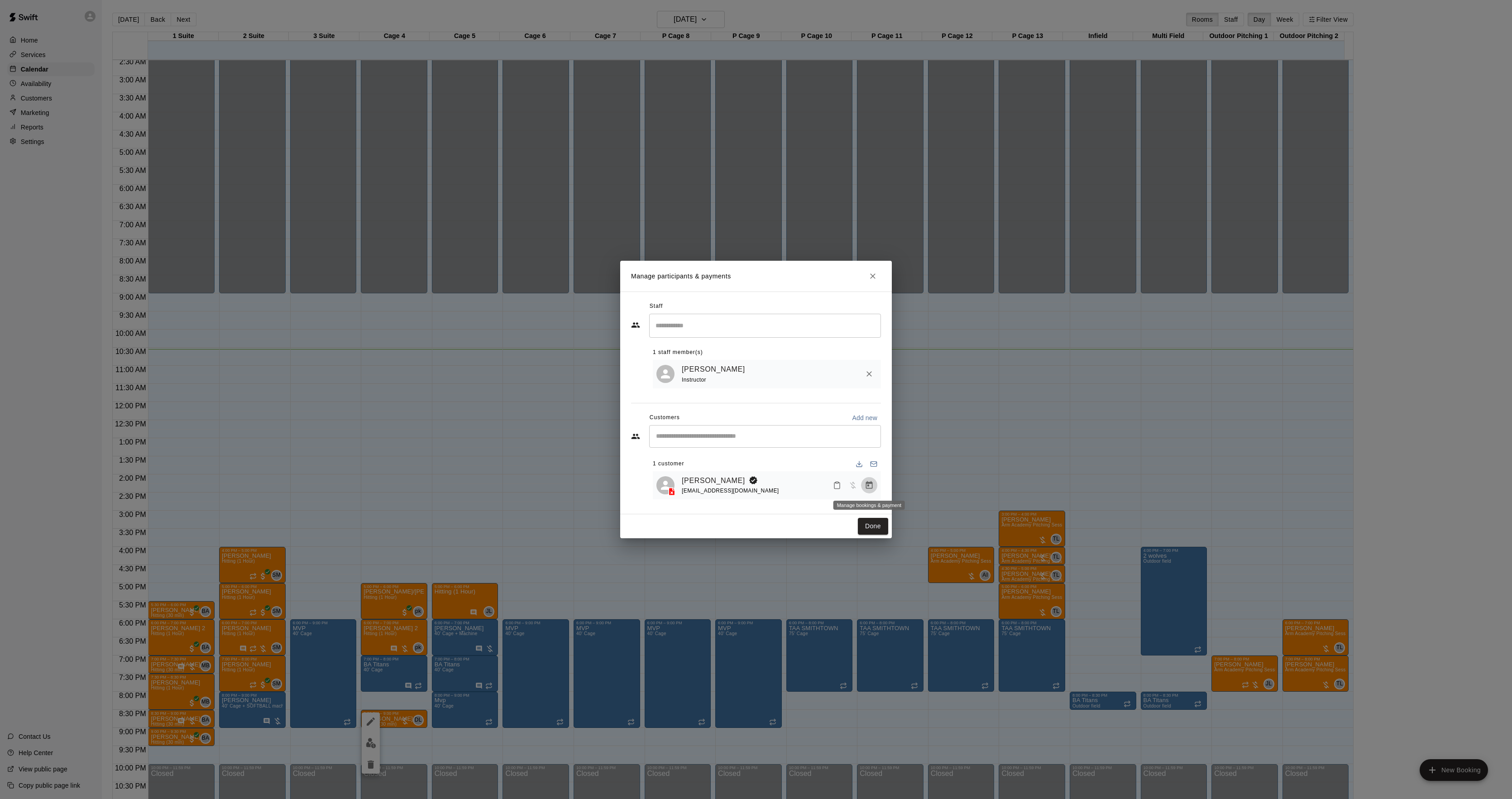
click at [871, 488] on icon "Manage bookings & payment" at bounding box center [869, 485] width 9 height 9
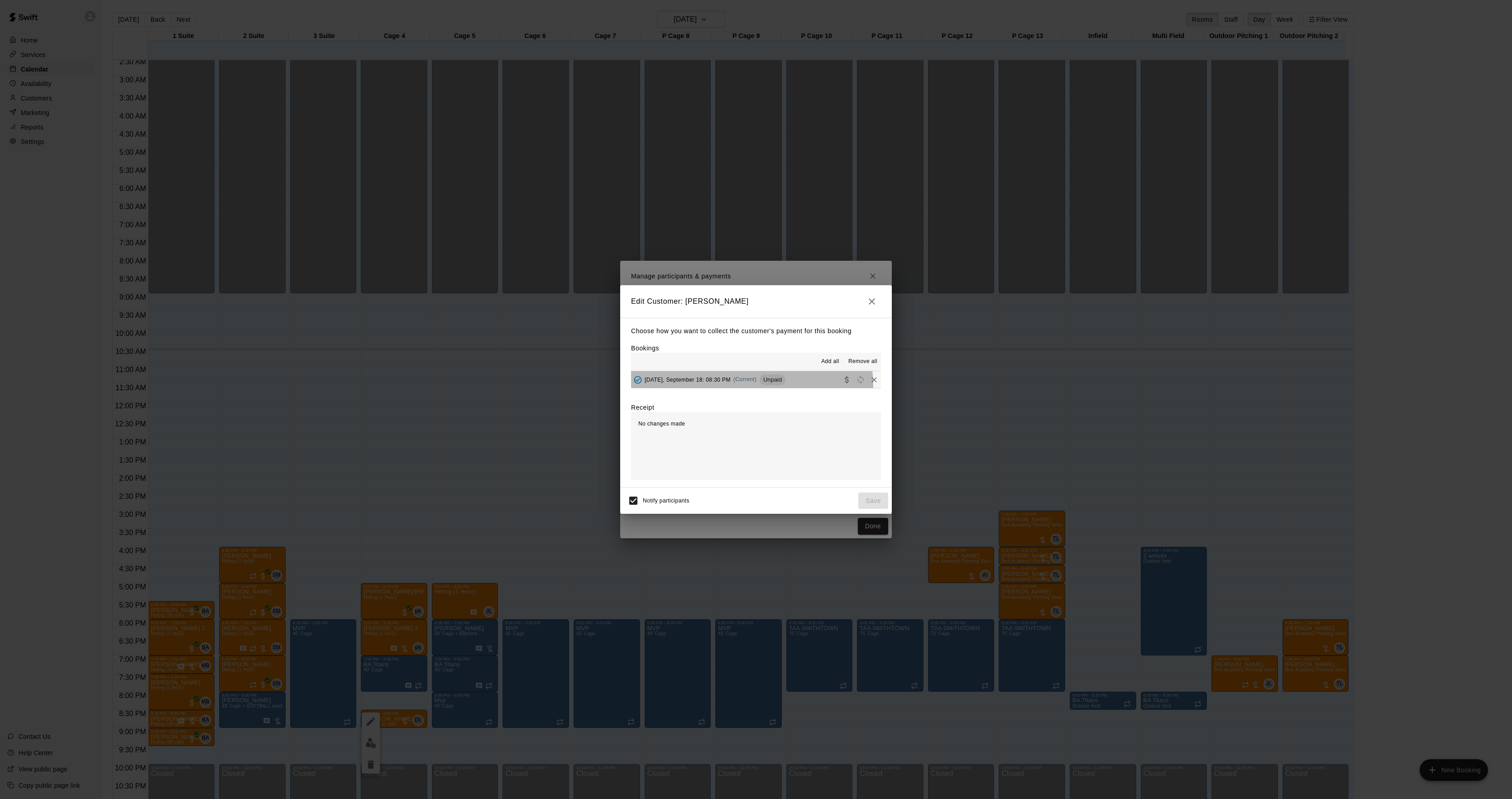
click at [744, 387] on div "[DATE], September 18: 08:30 PM (Current) Unpaid" at bounding box center [708, 380] width 154 height 14
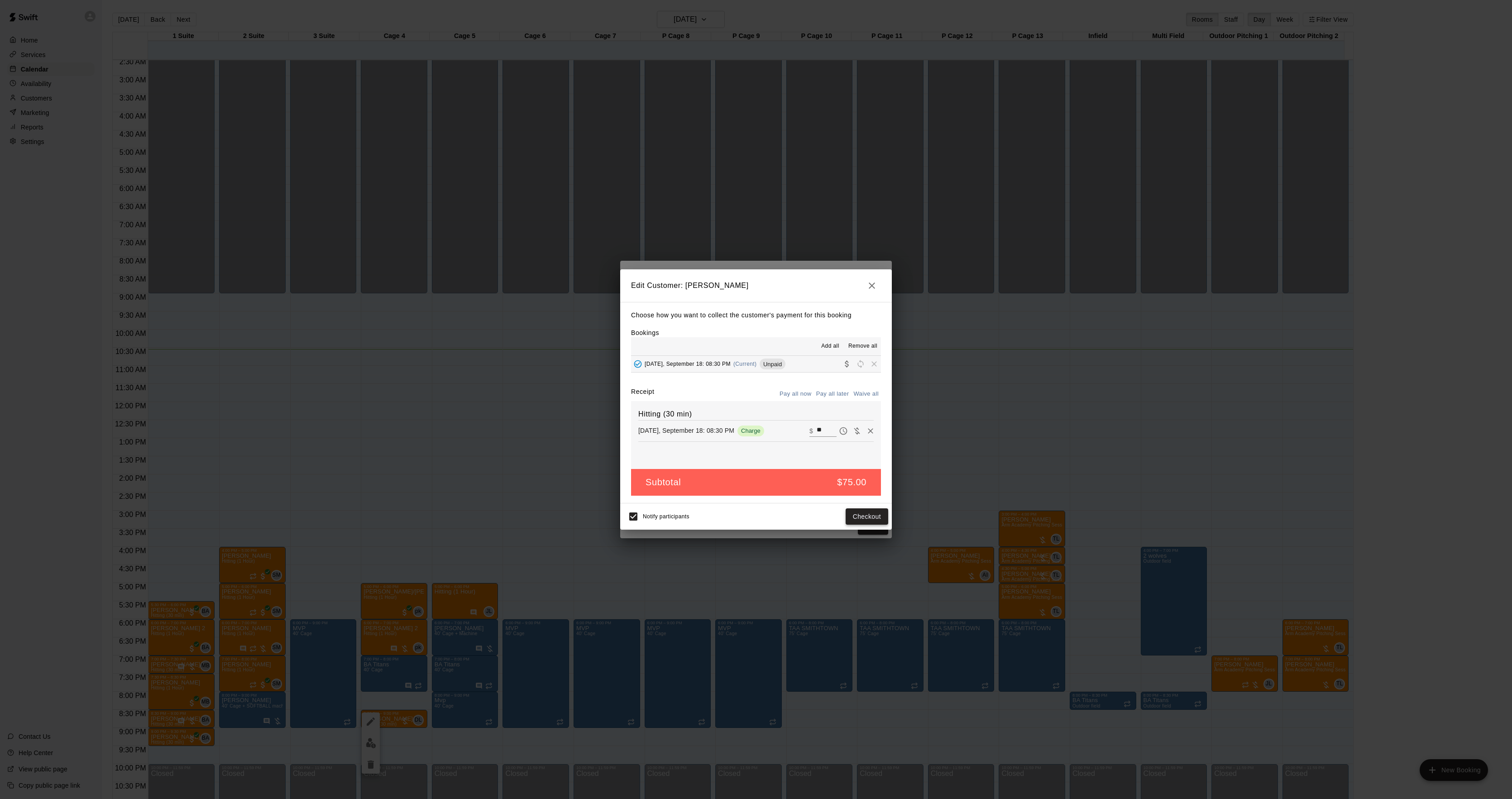
click at [868, 511] on button "Checkout" at bounding box center [867, 517] width 43 height 17
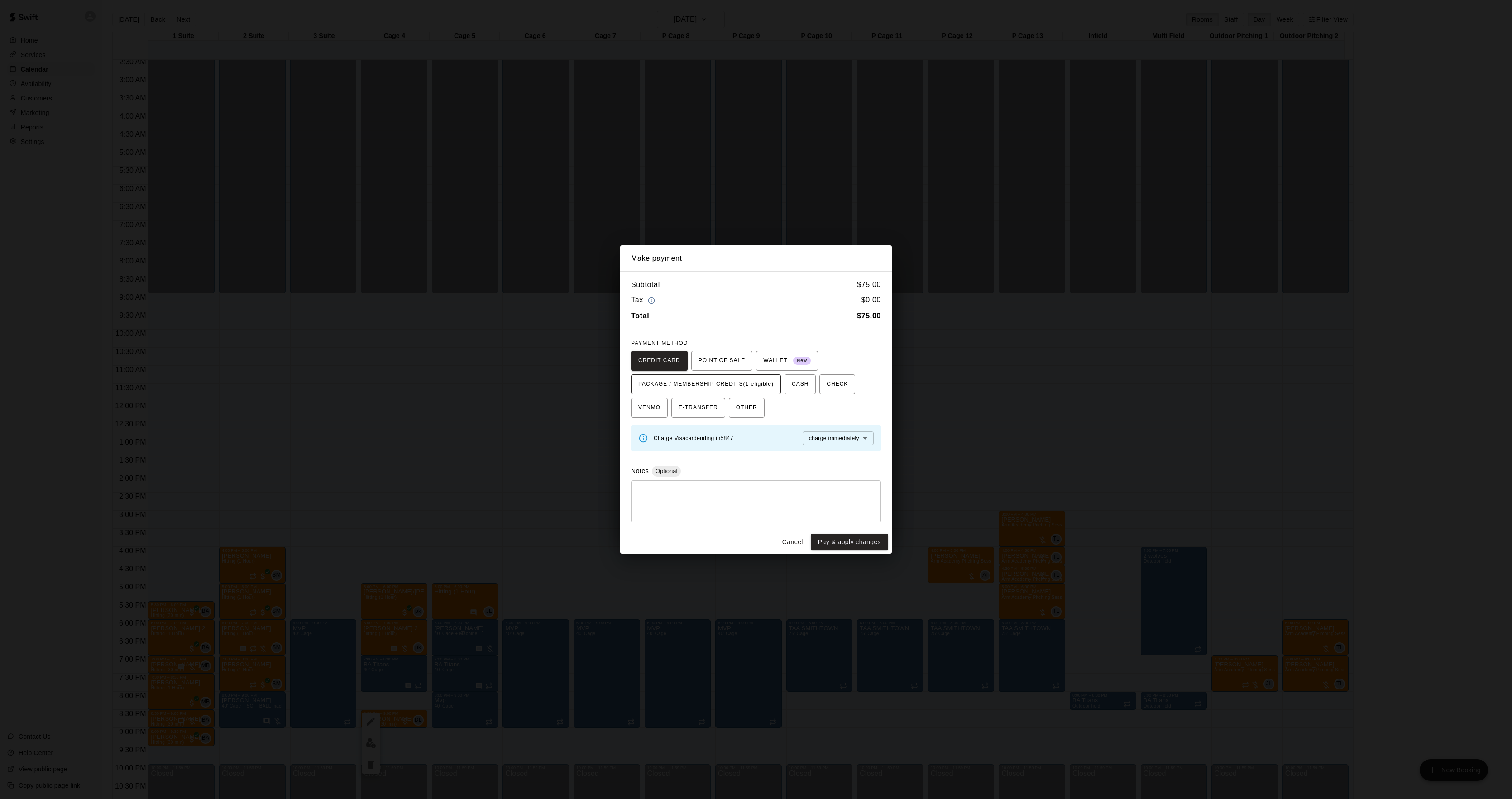
click at [718, 389] on span "PACKAGE / MEMBERSHIP CREDITS (1 eligible)" at bounding box center [706, 384] width 135 height 15
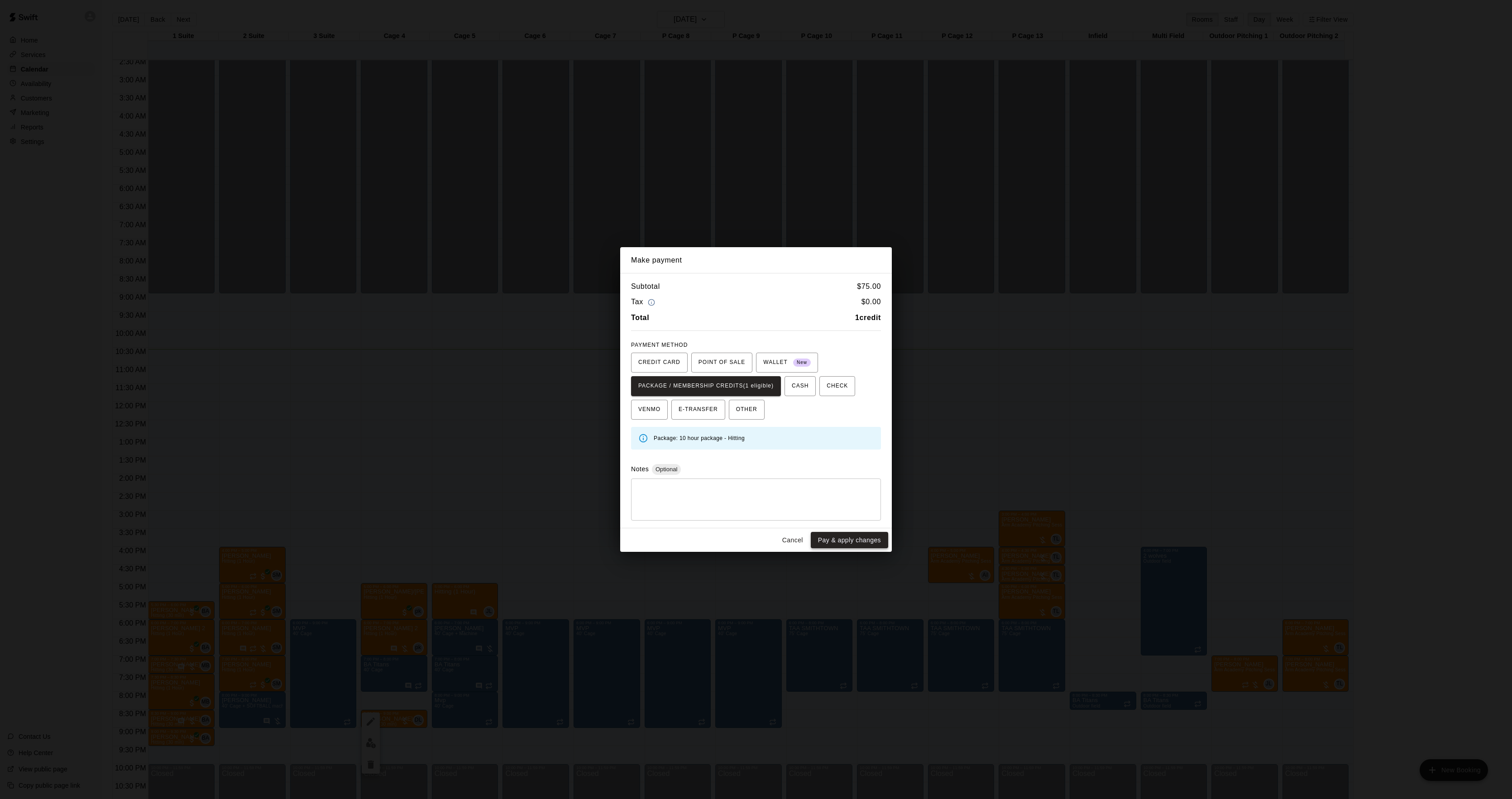
click at [835, 536] on button "Pay & apply changes" at bounding box center [849, 540] width 77 height 17
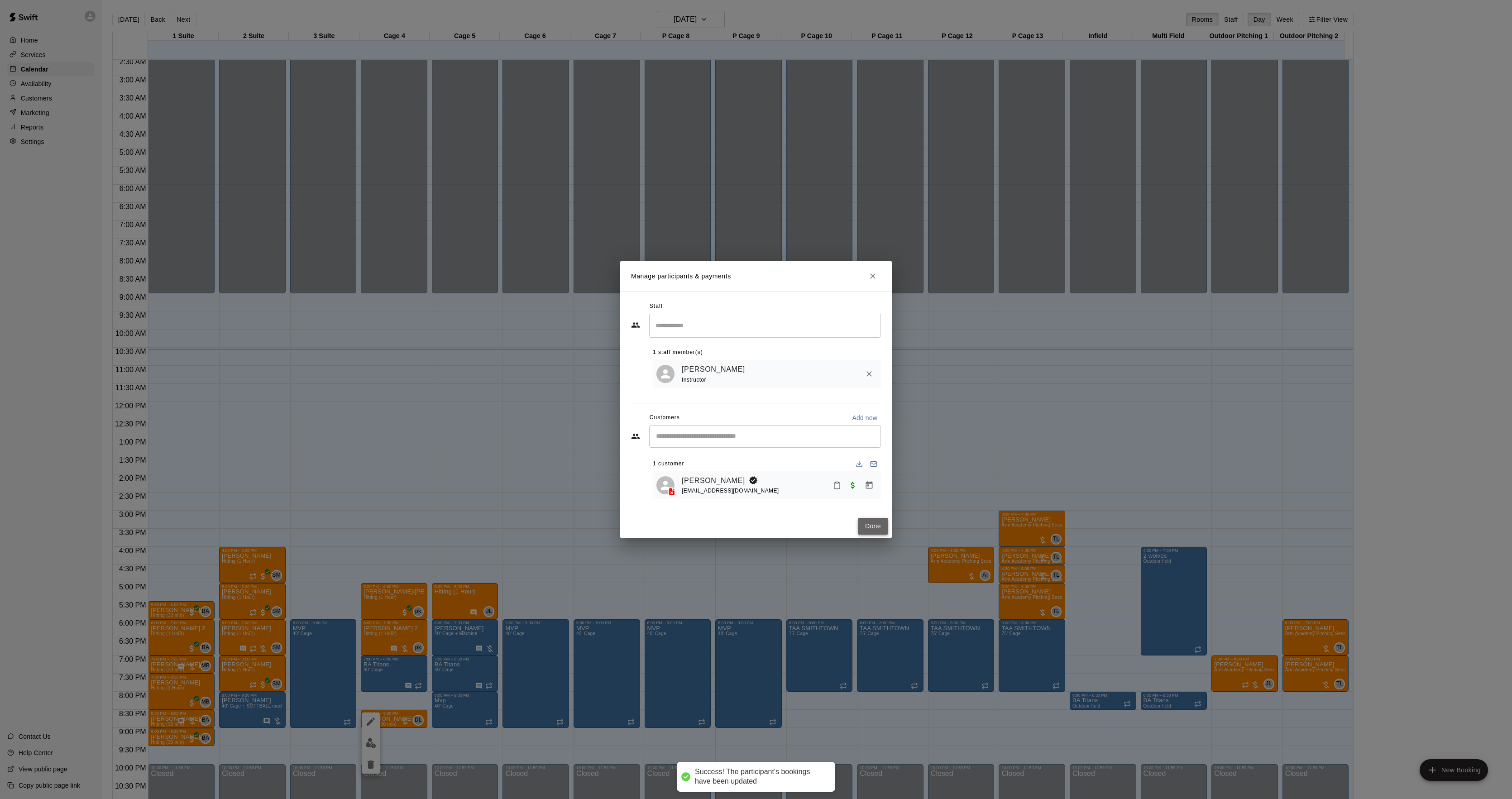
click at [871, 530] on button "Done" at bounding box center [873, 527] width 30 height 17
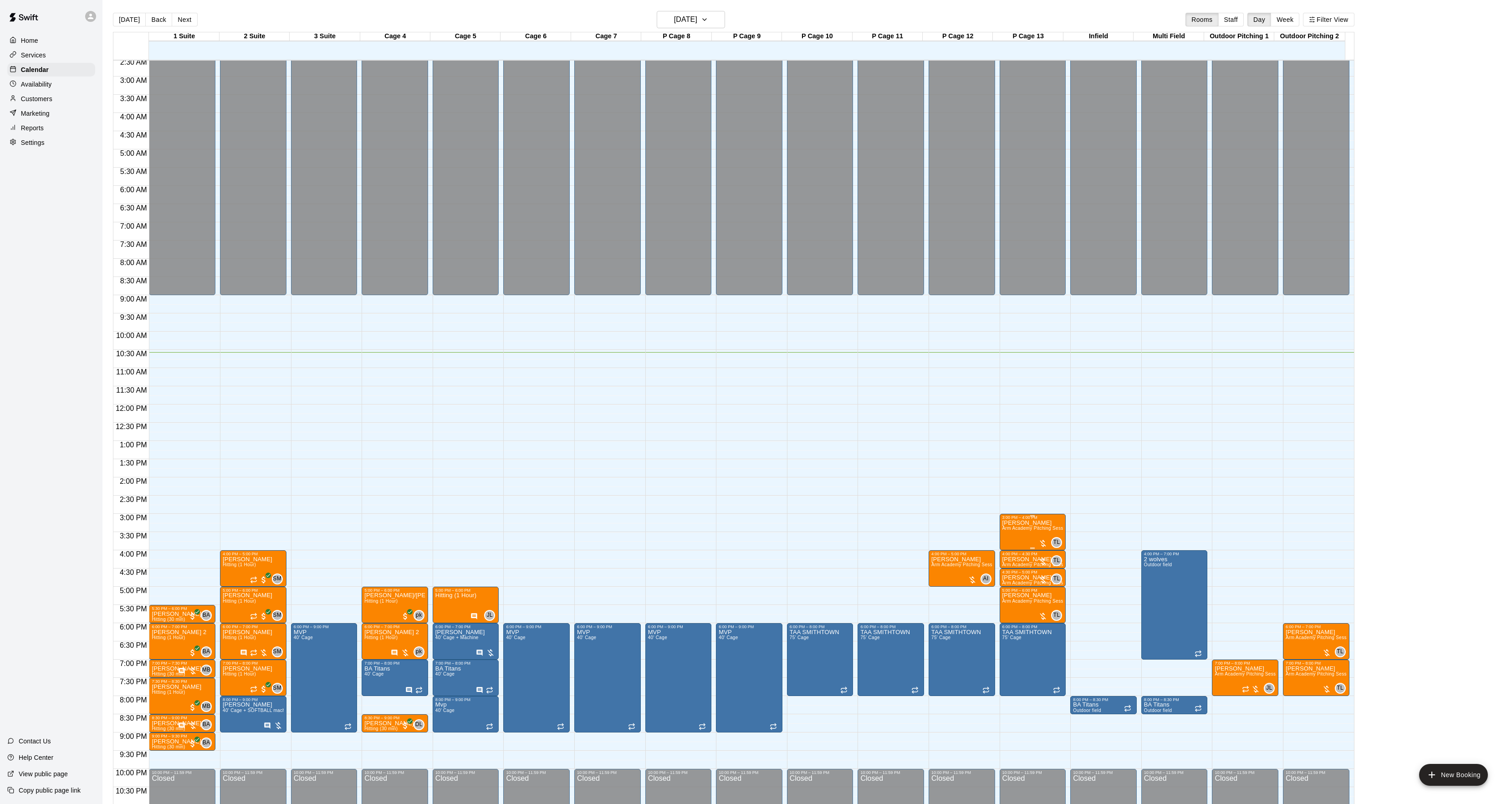
click at [1033, 523] on p "[PERSON_NAME]" at bounding box center [1033, 523] width 61 height 0
click at [1019, 553] on div at bounding box center [761, 402] width 1521 height 804
click at [1006, 556] on img "edit" at bounding box center [1010, 553] width 10 height 10
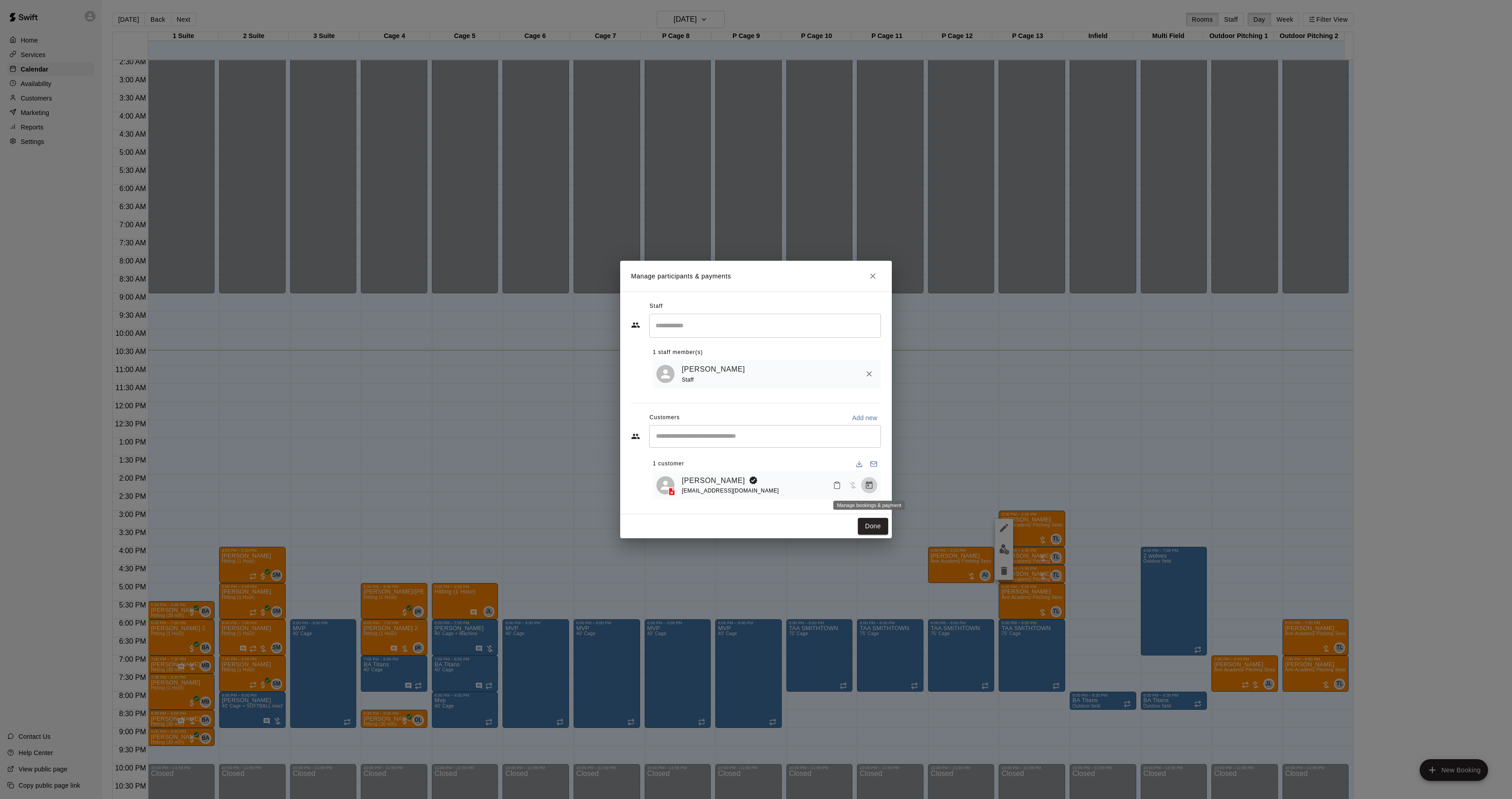
click at [870, 486] on icon "Manage bookings & payment" at bounding box center [869, 485] width 9 height 9
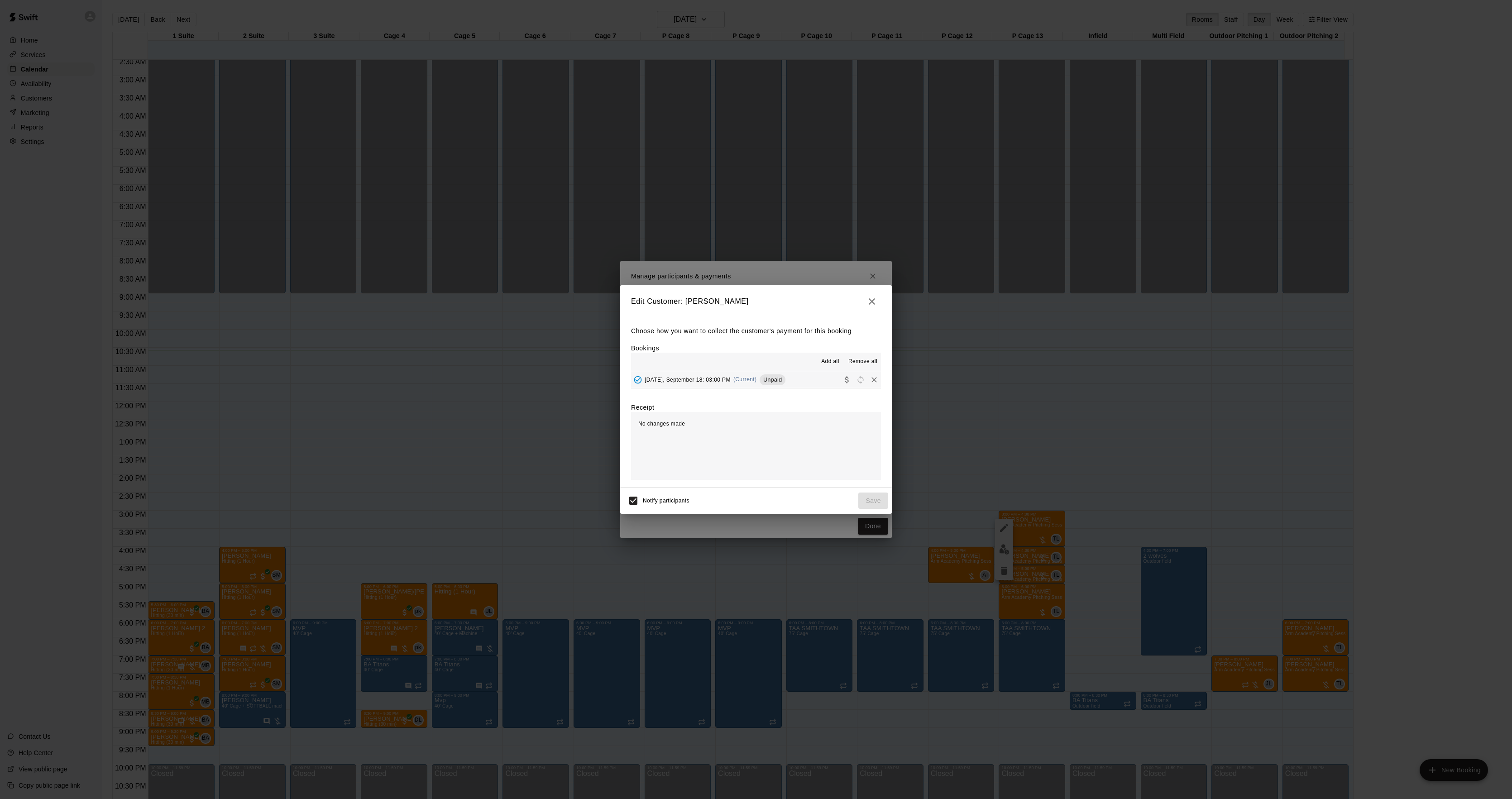
click at [755, 383] on span "(Current)" at bounding box center [745, 379] width 23 height 6
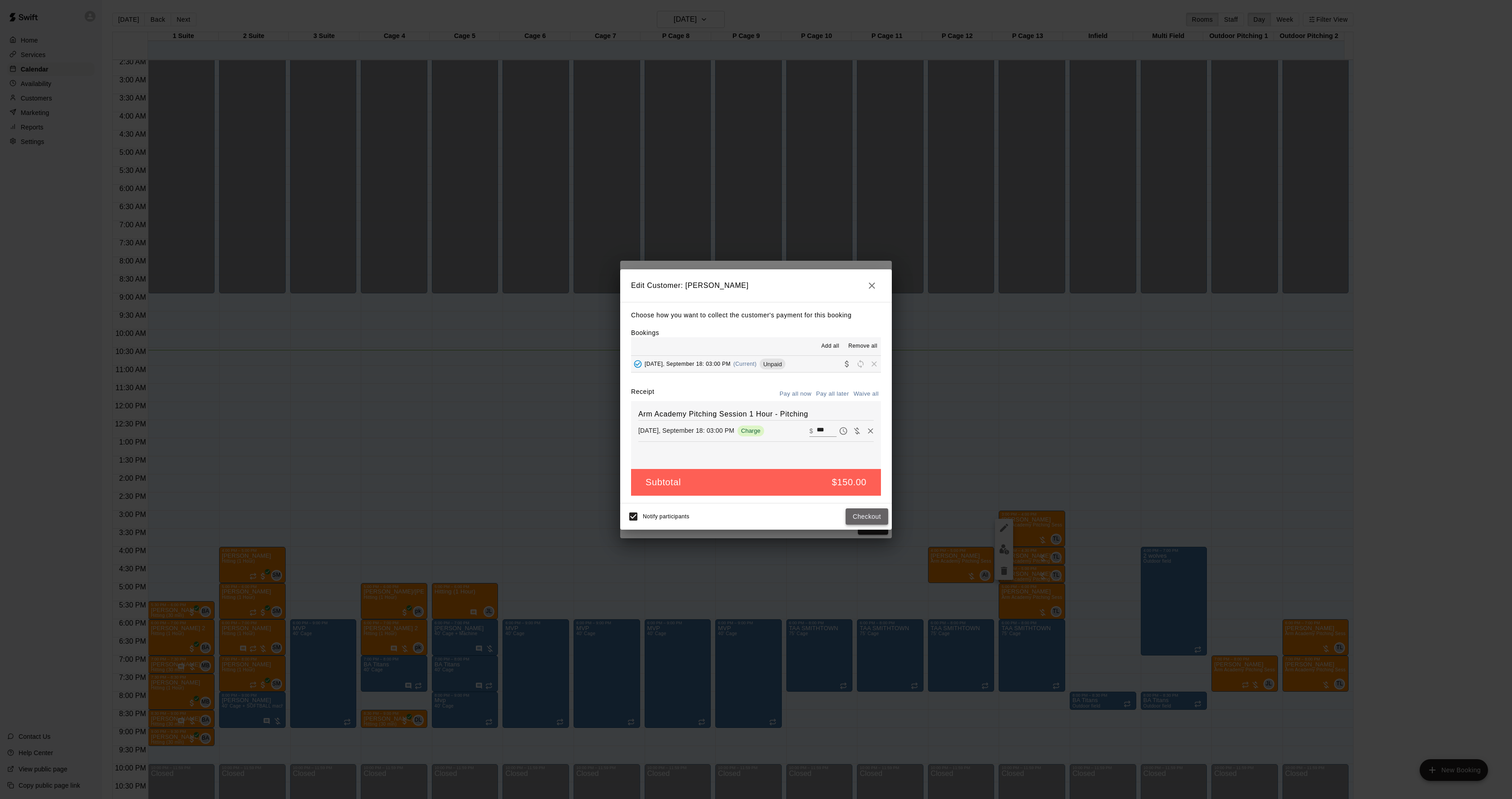
click at [878, 522] on button "Checkout" at bounding box center [867, 517] width 43 height 17
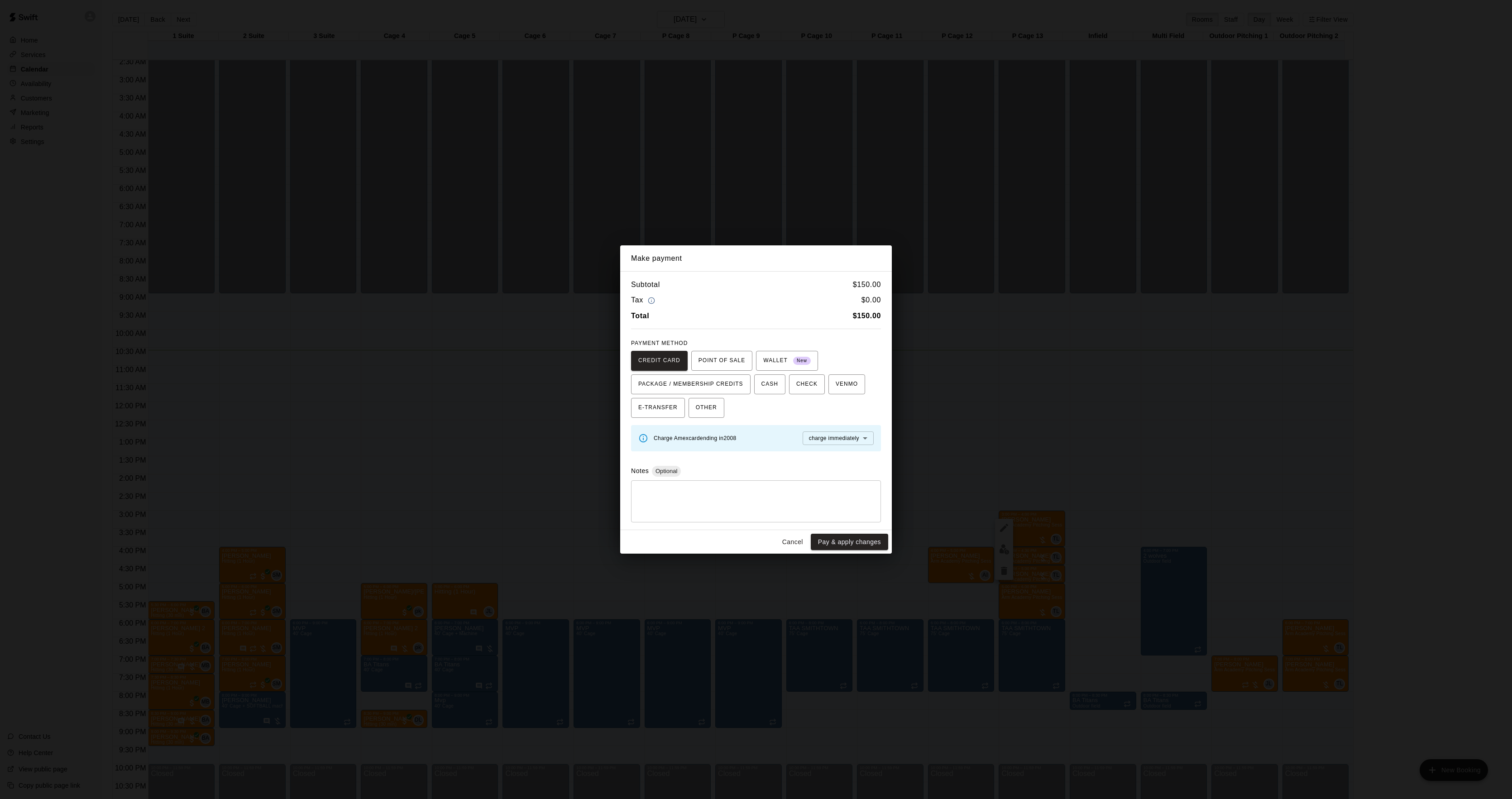
click at [993, 429] on div "Make payment Subtotal $ 150.00 Tax $ 0.00 Total $ 150.00 PAYMENT METHOD CREDIT …" at bounding box center [756, 400] width 1512 height 799
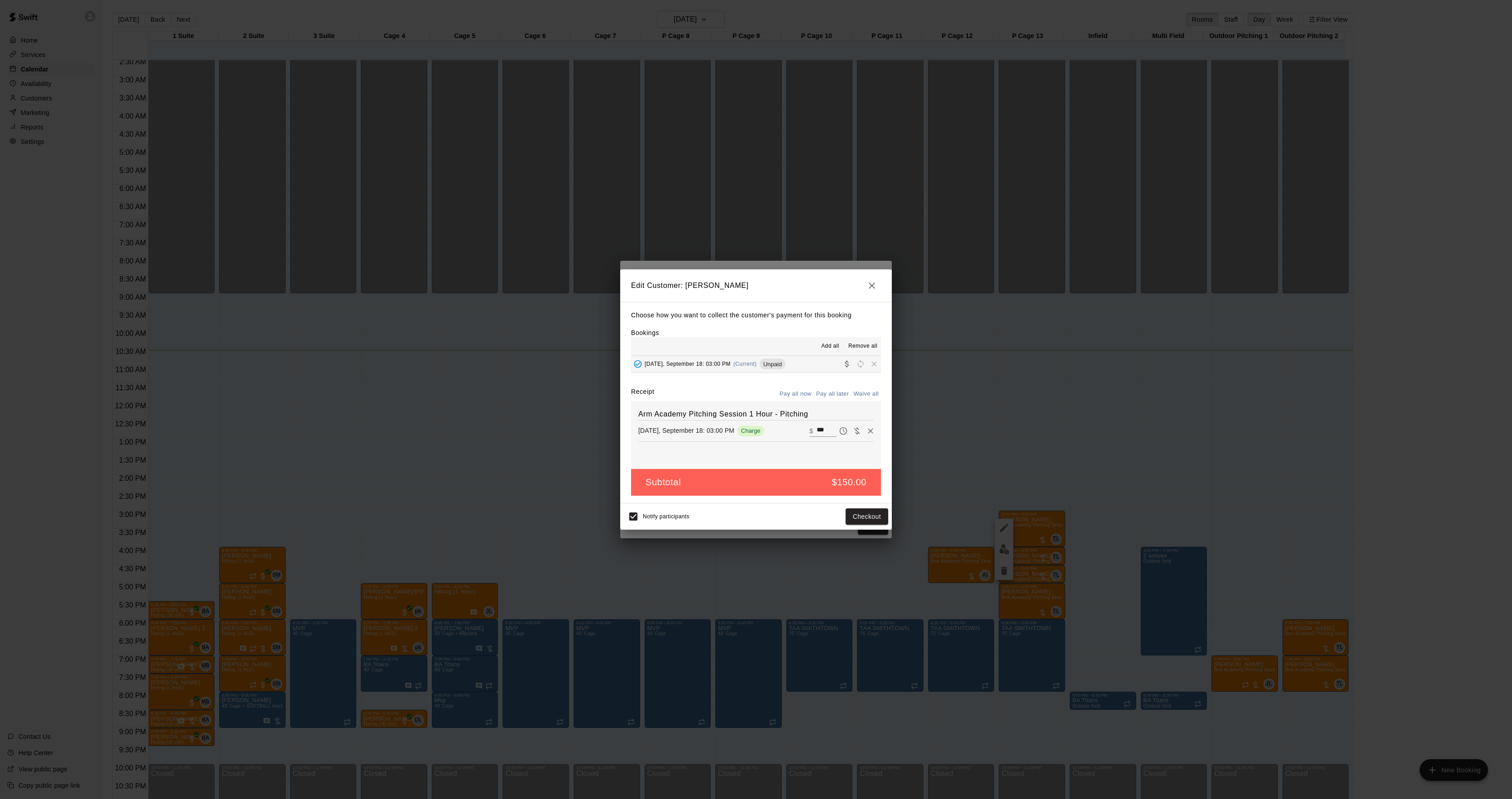
click at [984, 425] on div "Edit Customer: [PERSON_NAME] Choose how you want to collect the customer's paym…" at bounding box center [756, 400] width 1512 height 799
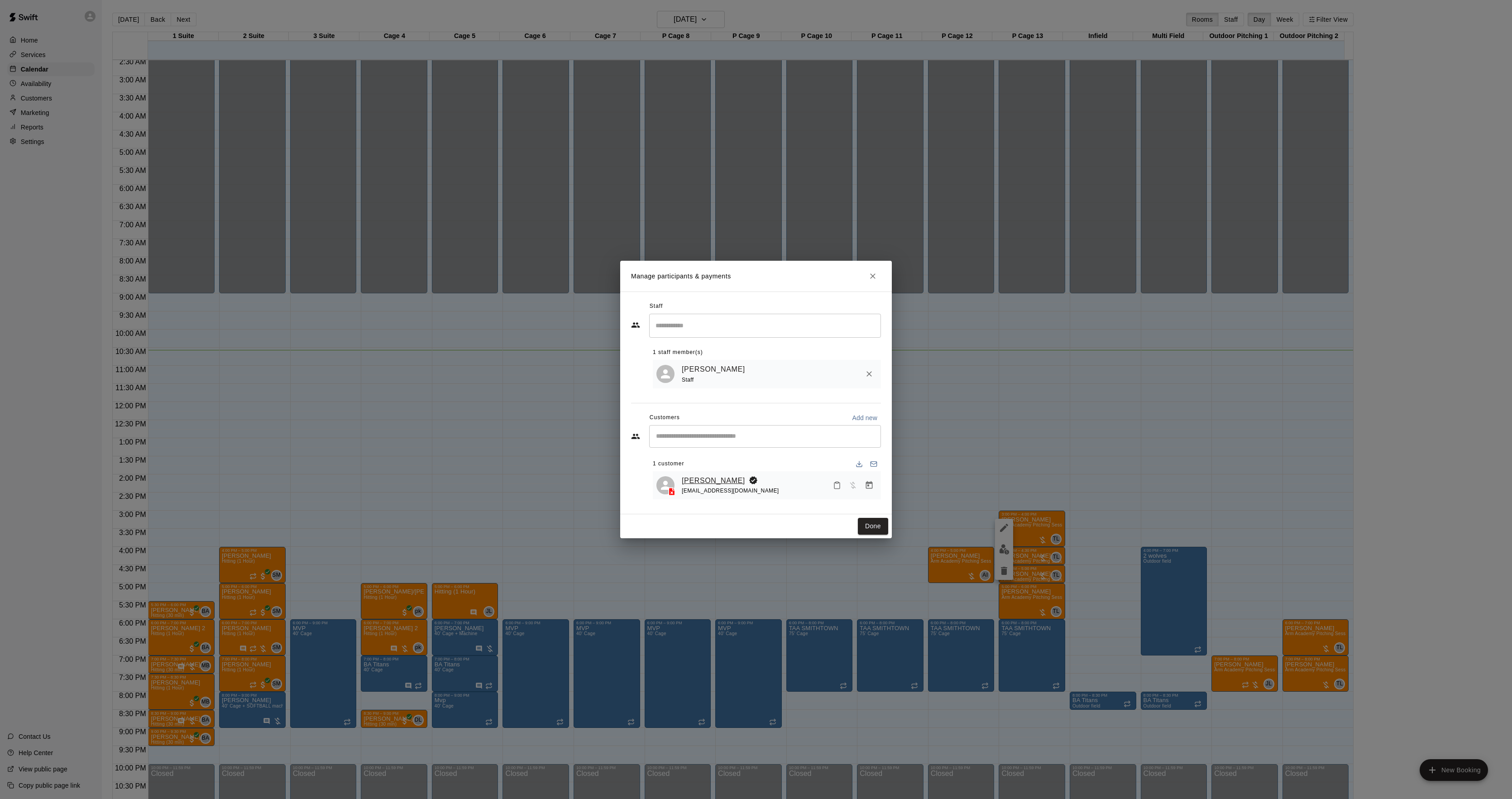
click at [689, 482] on link "[PERSON_NAME]" at bounding box center [714, 480] width 64 height 12
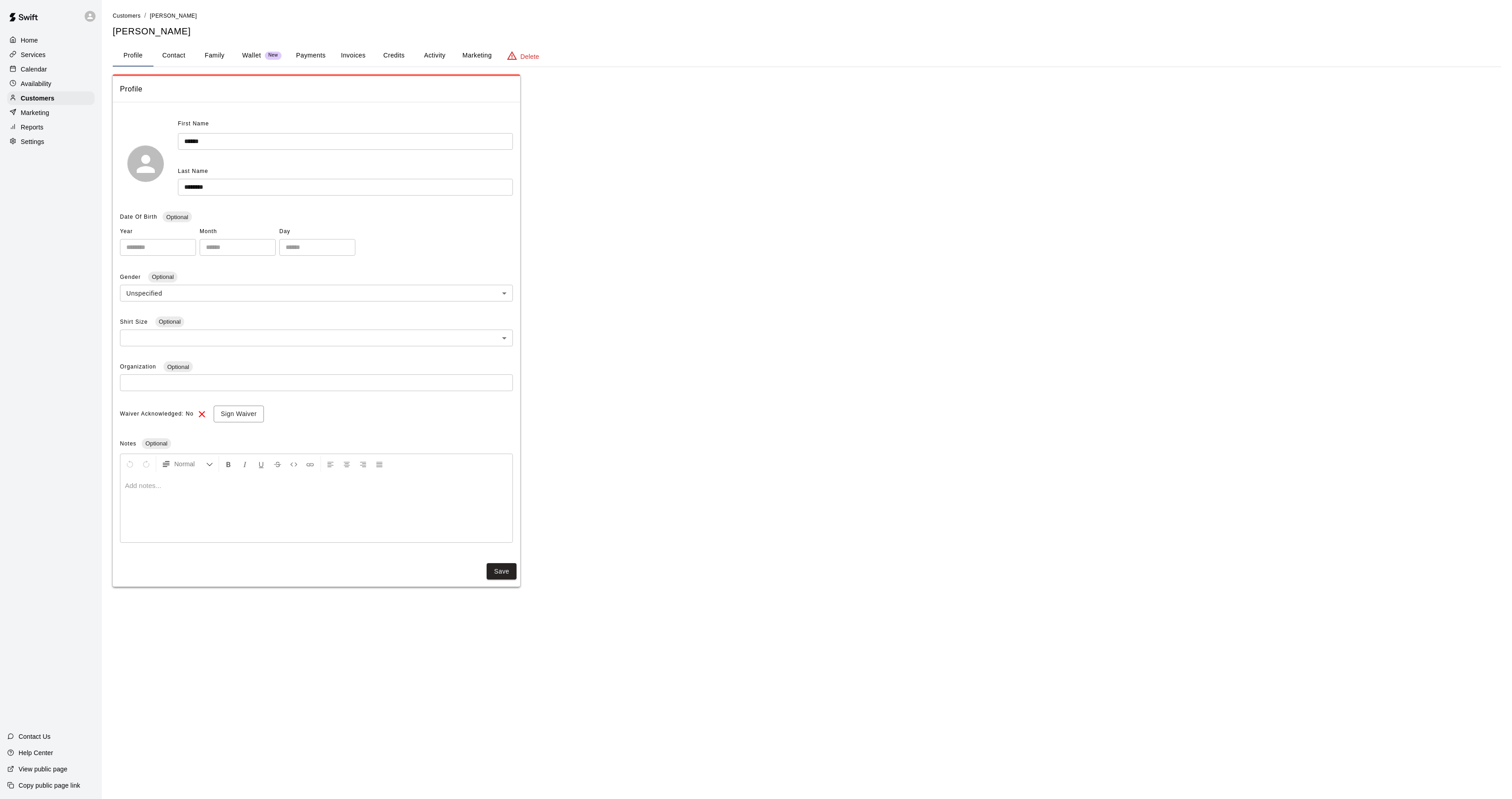
click at [431, 47] on button "Activity" at bounding box center [434, 55] width 41 height 21
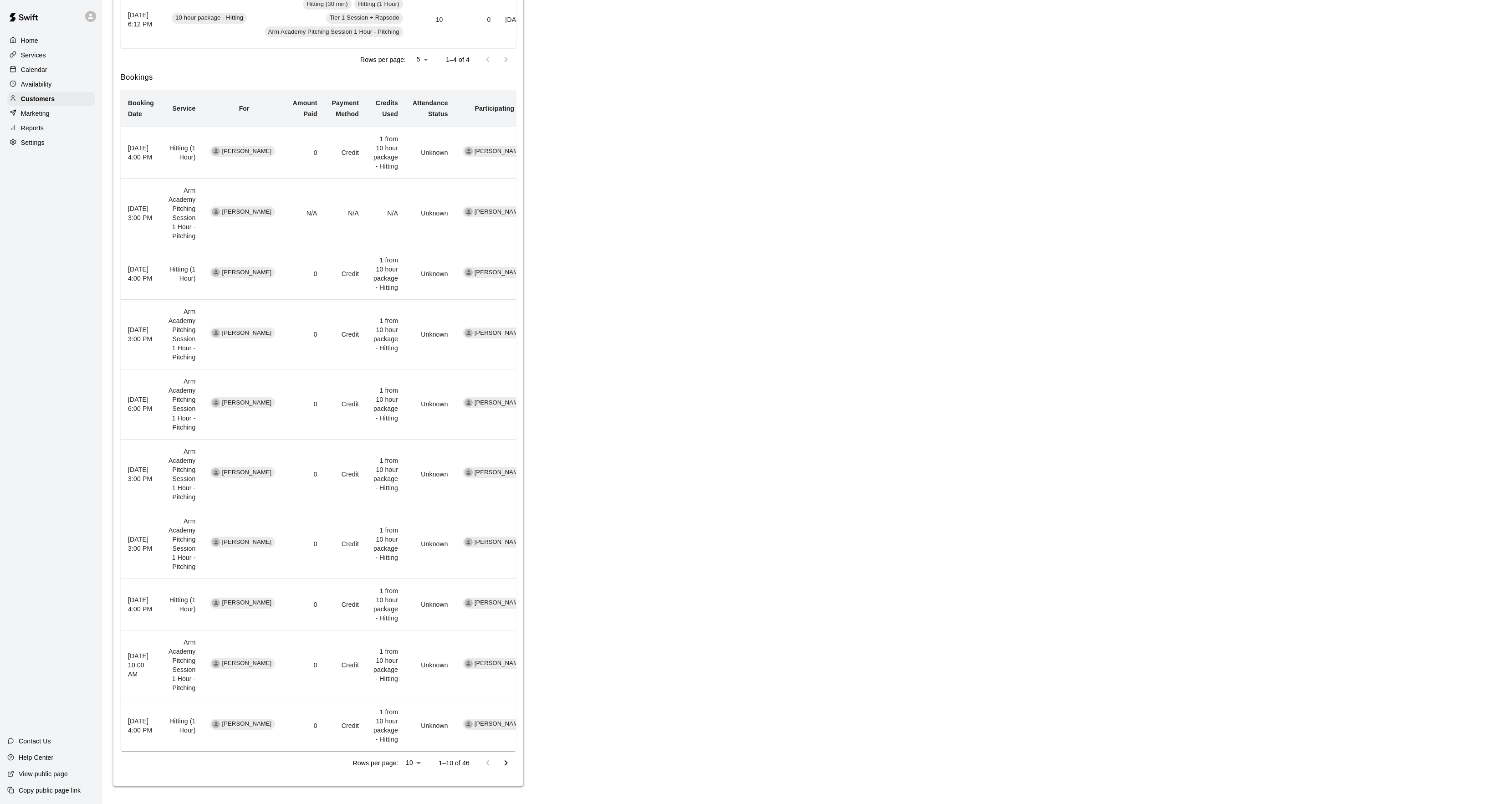
scroll to position [430, 0]
click at [507, 768] on icon "Go to next page" at bounding box center [506, 764] width 11 height 11
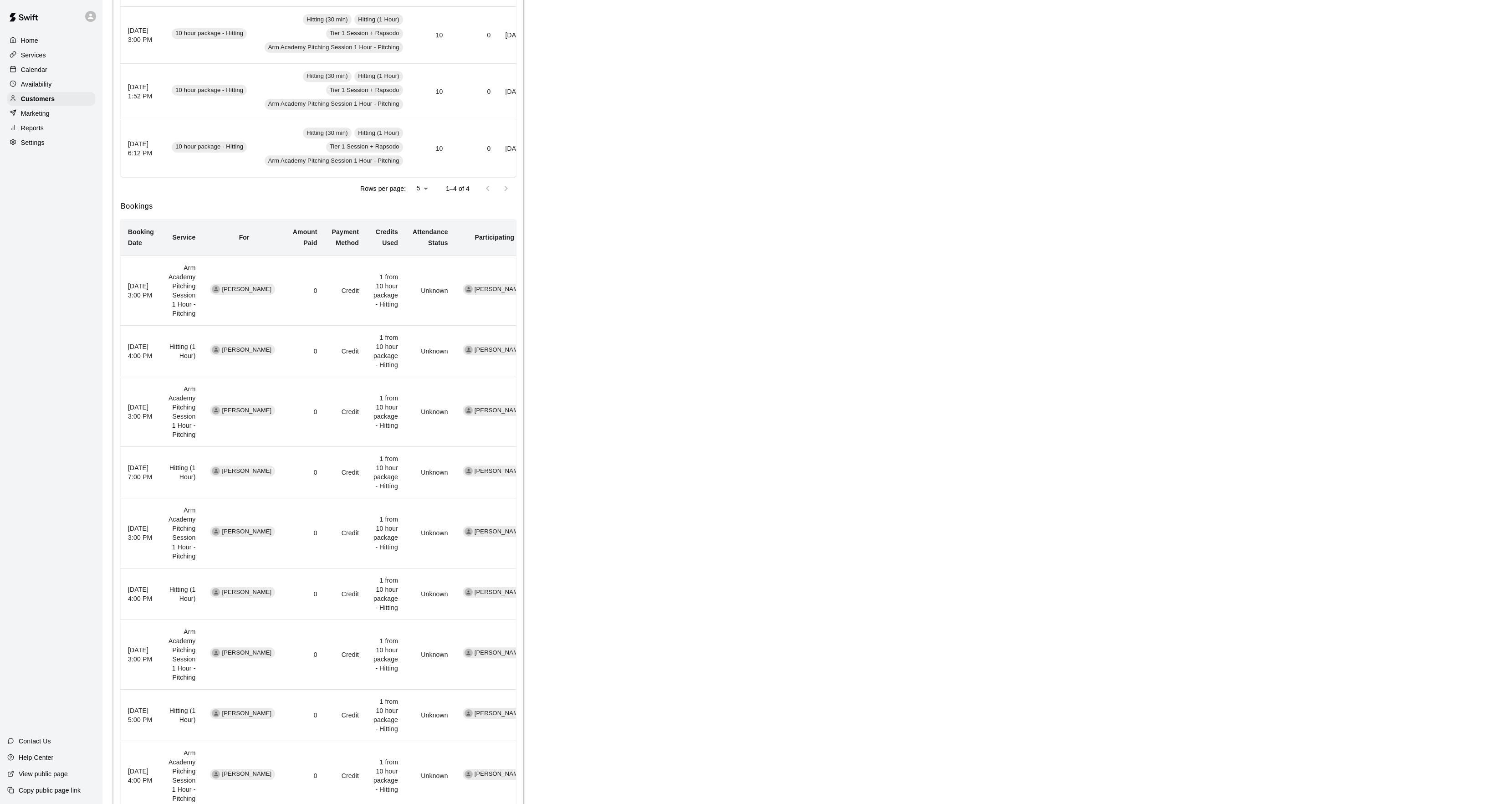
scroll to position [412, 0]
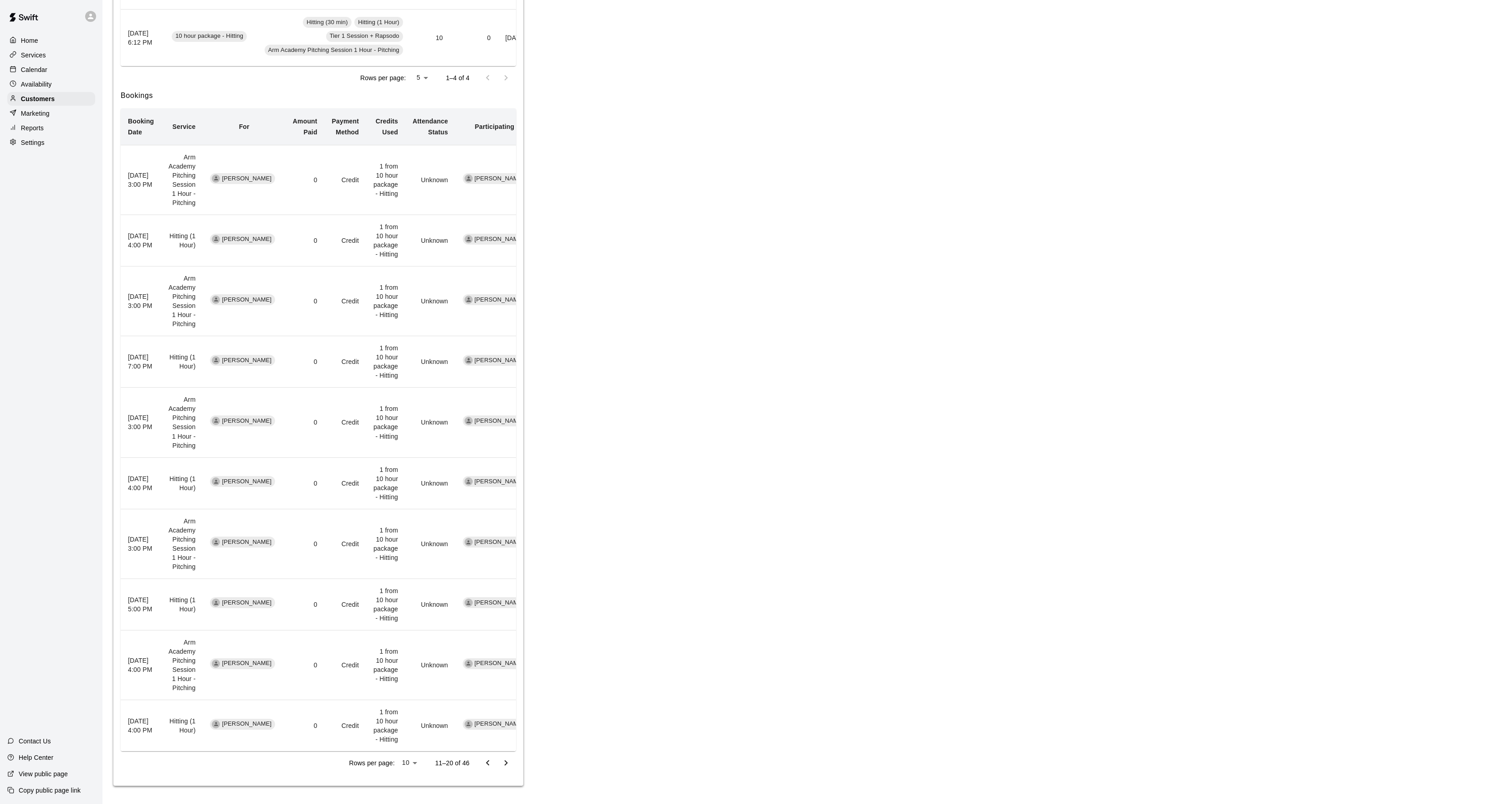
click at [476, 755] on div "Rows per page: 10 ** 11–20 of 46" at bounding box center [318, 763] width 396 height 24
click at [500, 775] on div "Memberships This customer is not part of any memberships. Assign Membership Pac…" at bounding box center [318, 252] width 410 height 1068
click at [489, 766] on icon "Go to previous page" at bounding box center [488, 764] width 11 height 11
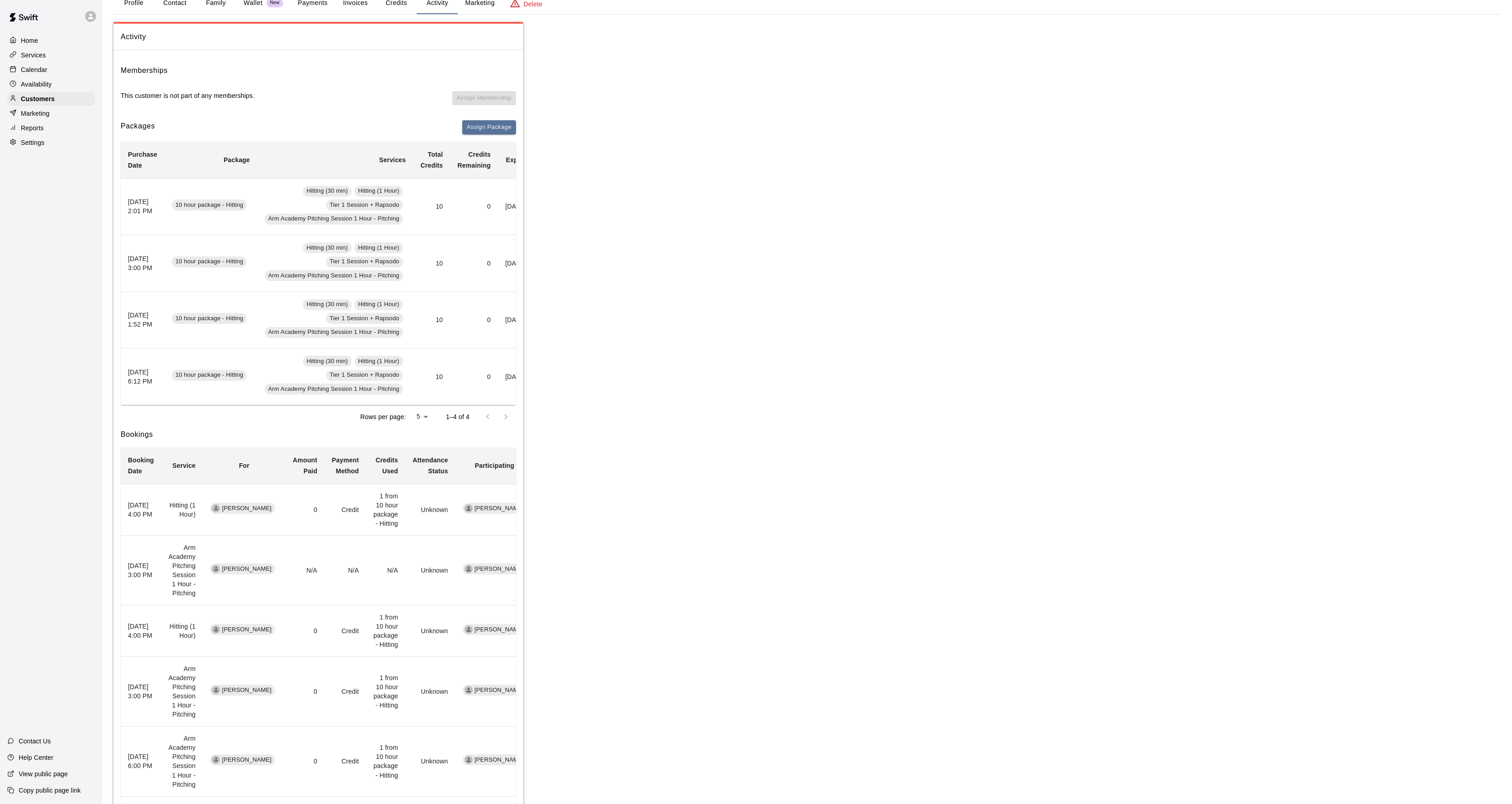
scroll to position [0, 0]
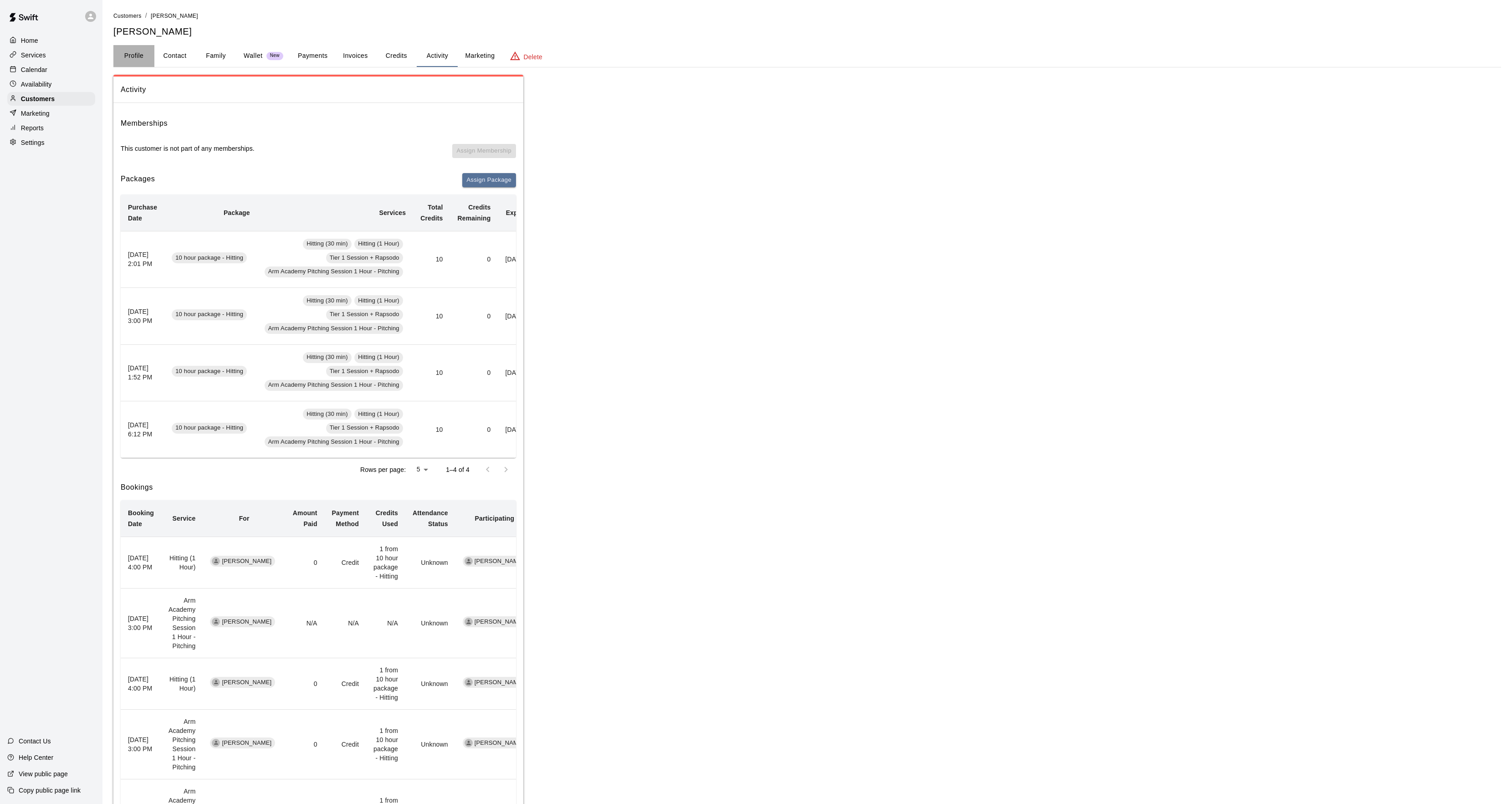
click at [132, 57] on button "Profile" at bounding box center [133, 56] width 41 height 22
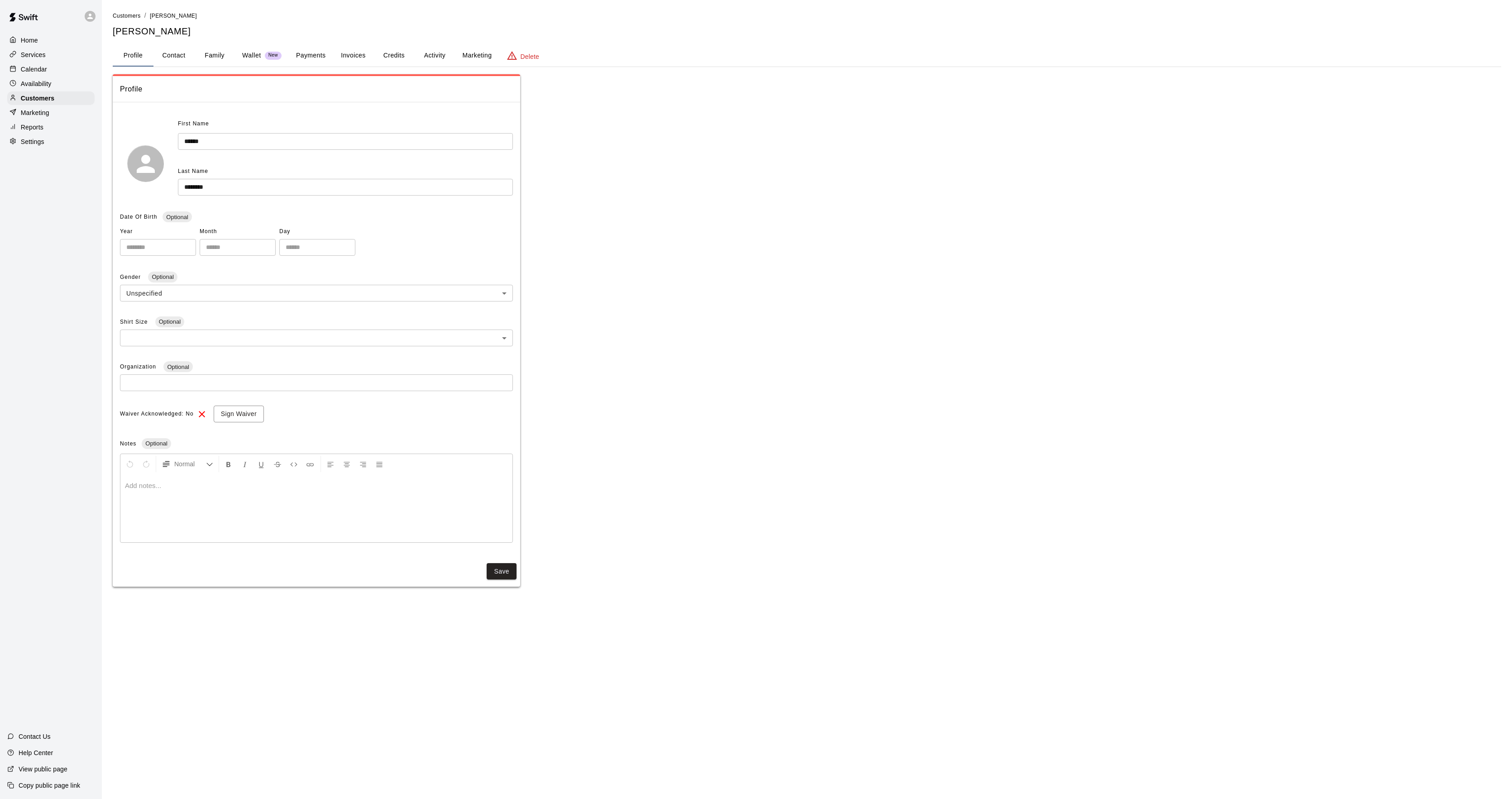
click at [431, 60] on button "Activity" at bounding box center [434, 55] width 41 height 21
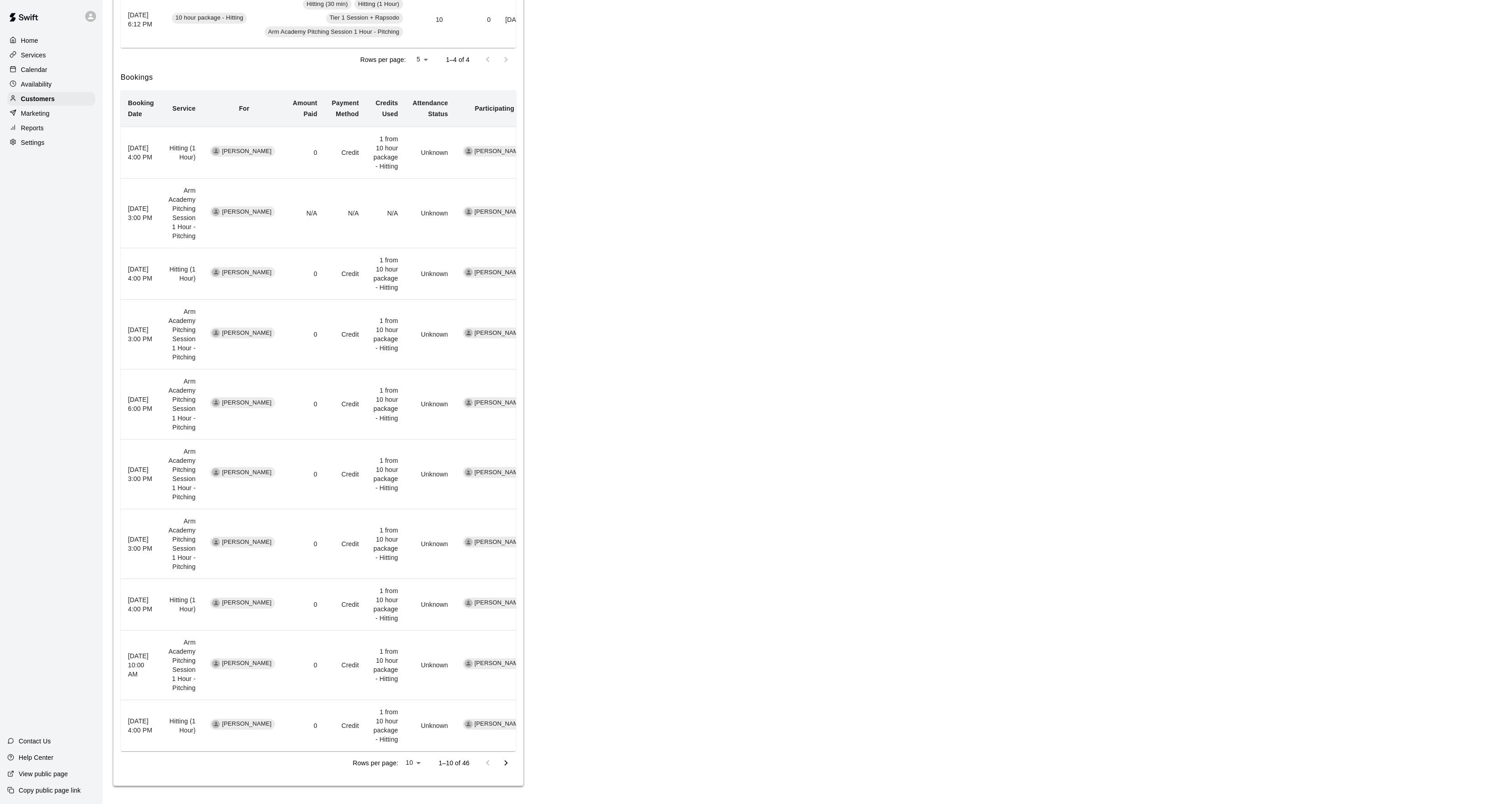
click at [507, 770] on button "Go to next page" at bounding box center [506, 763] width 18 height 18
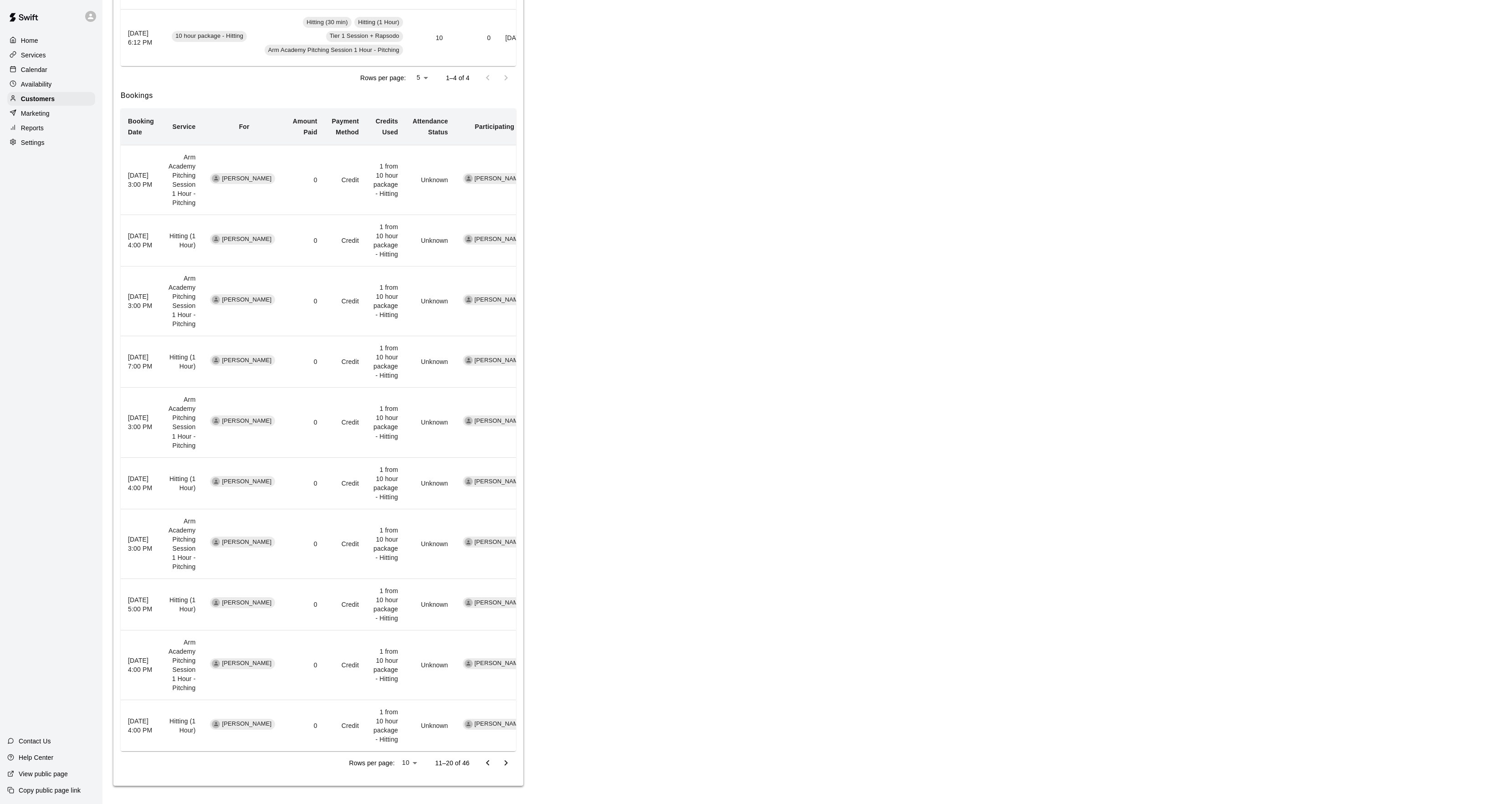
scroll to position [412, 0]
click at [507, 770] on button "Go to next page" at bounding box center [506, 763] width 18 height 18
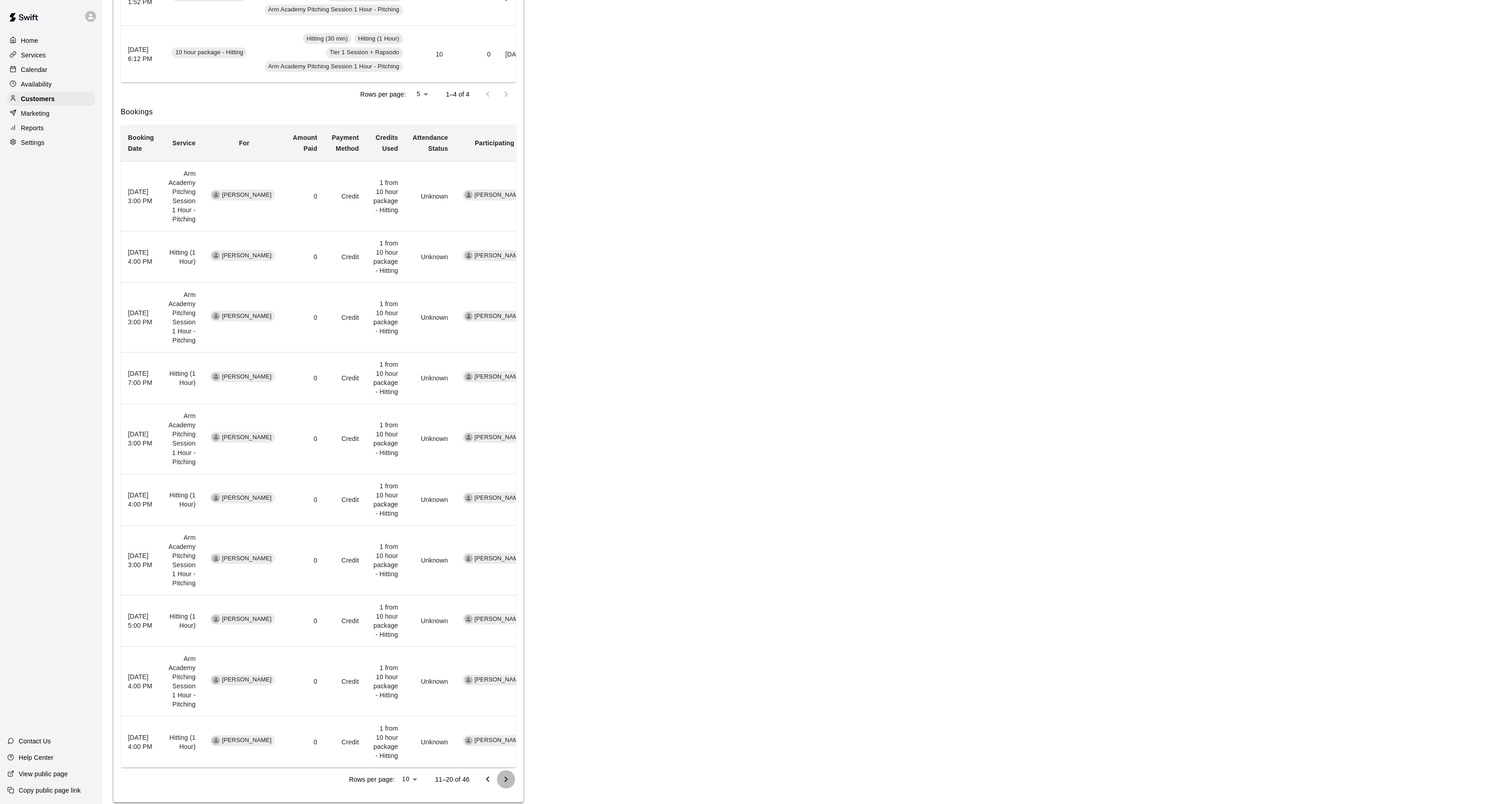
click at [507, 771] on button "Go to next page" at bounding box center [506, 780] width 18 height 18
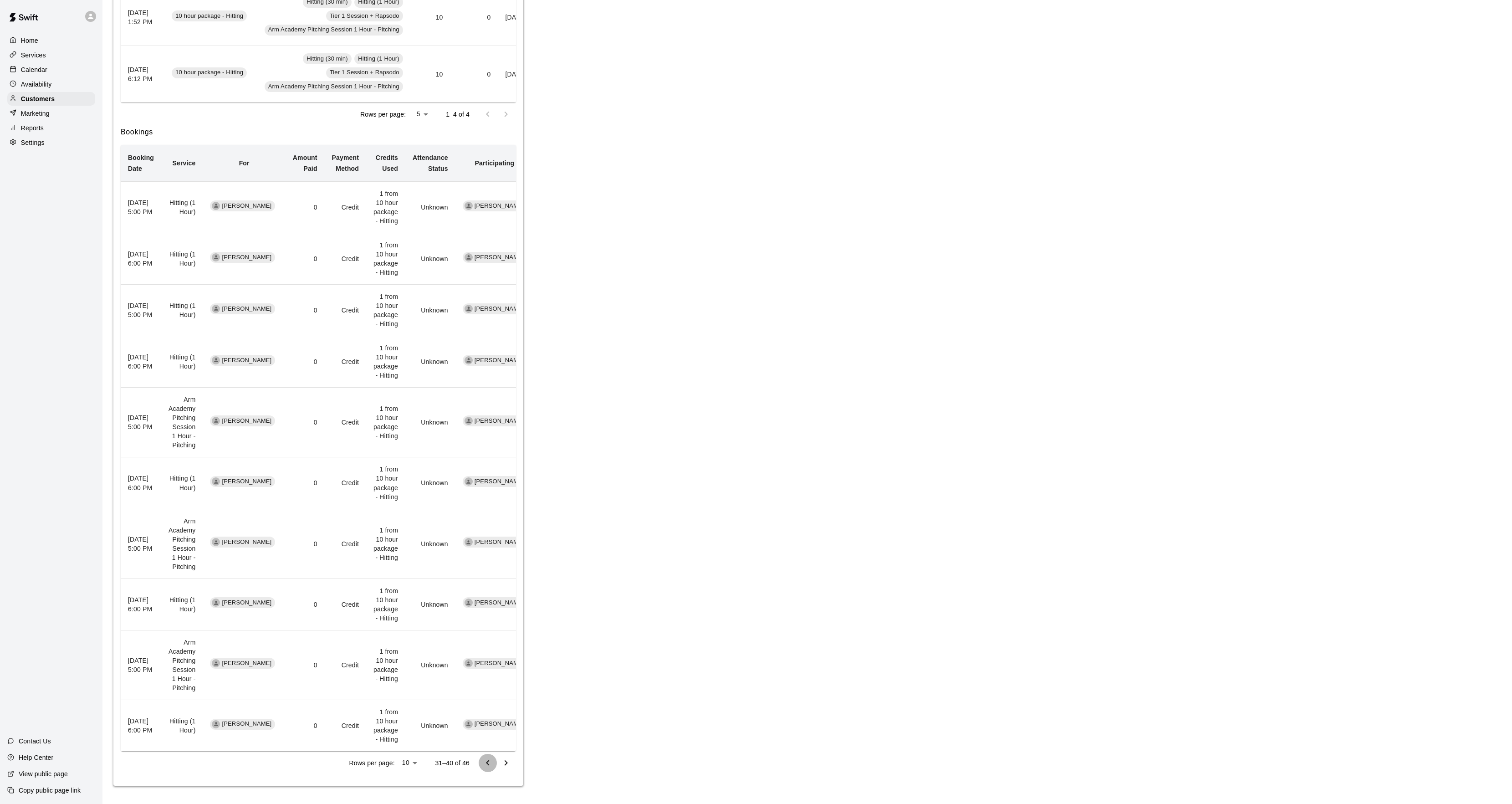
click at [490, 763] on icon "Go to previous page" at bounding box center [488, 764] width 11 height 11
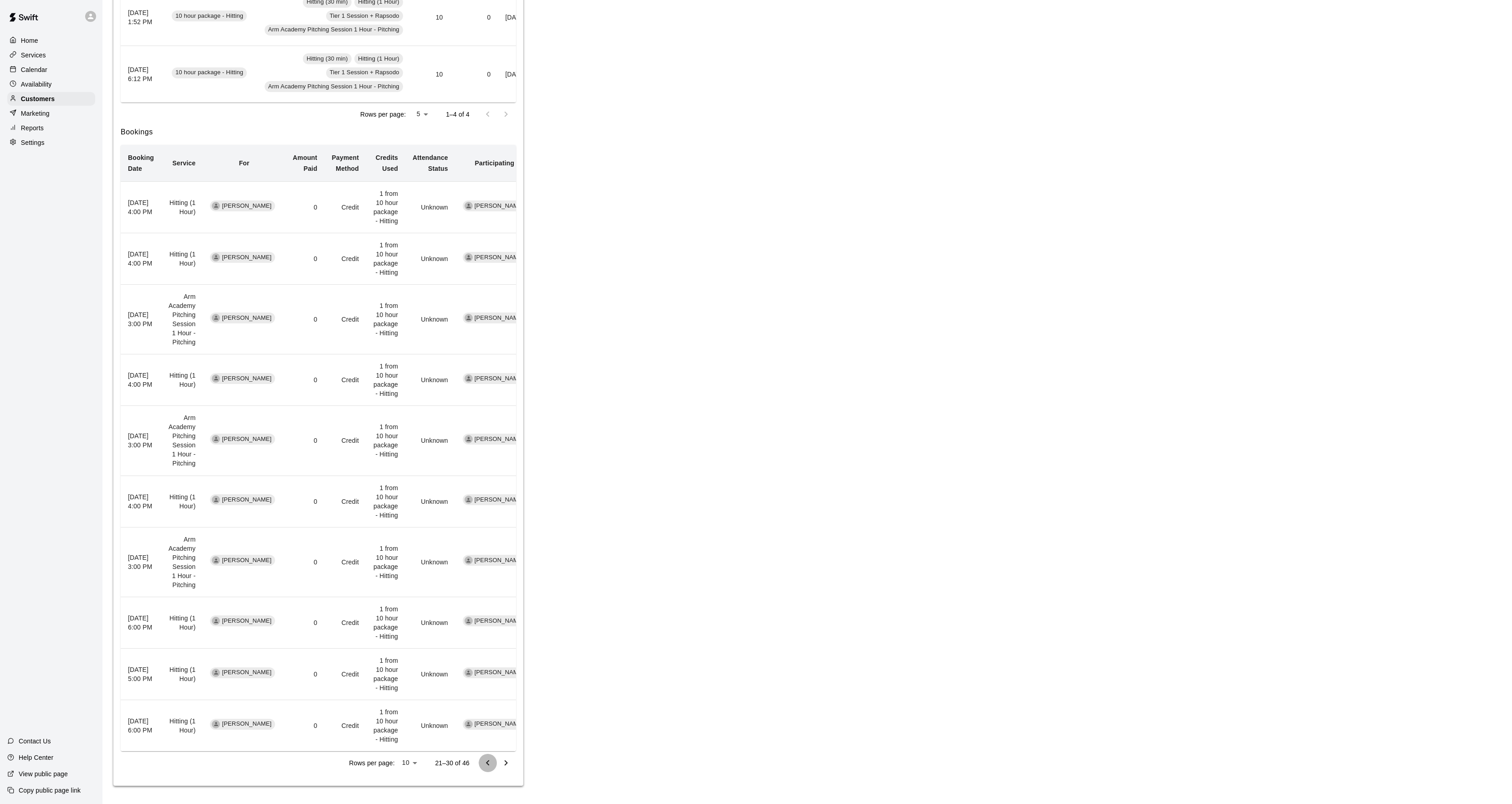
click at [488, 769] on button "Go to previous page" at bounding box center [488, 763] width 18 height 18
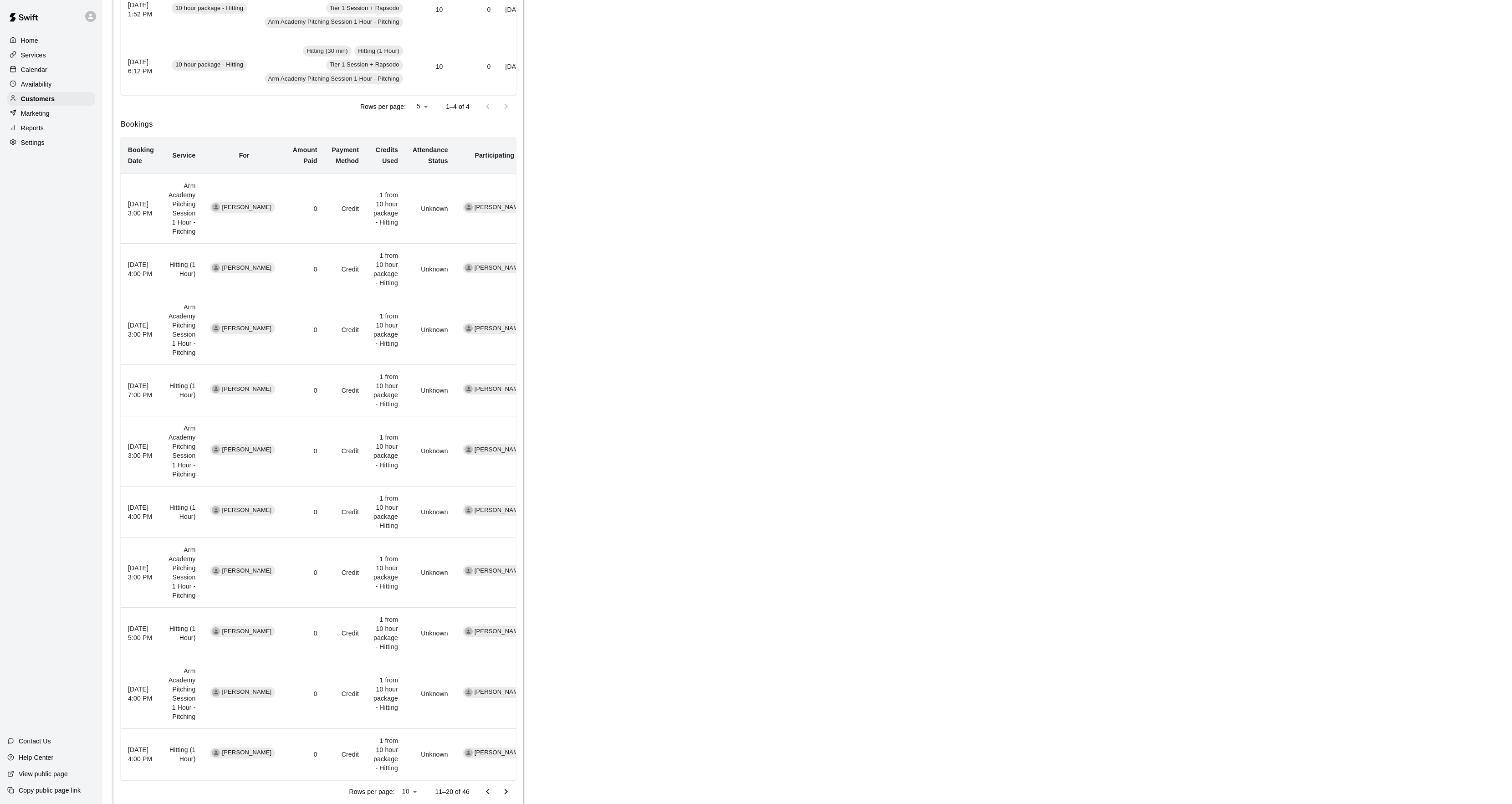
scroll to position [412, 0]
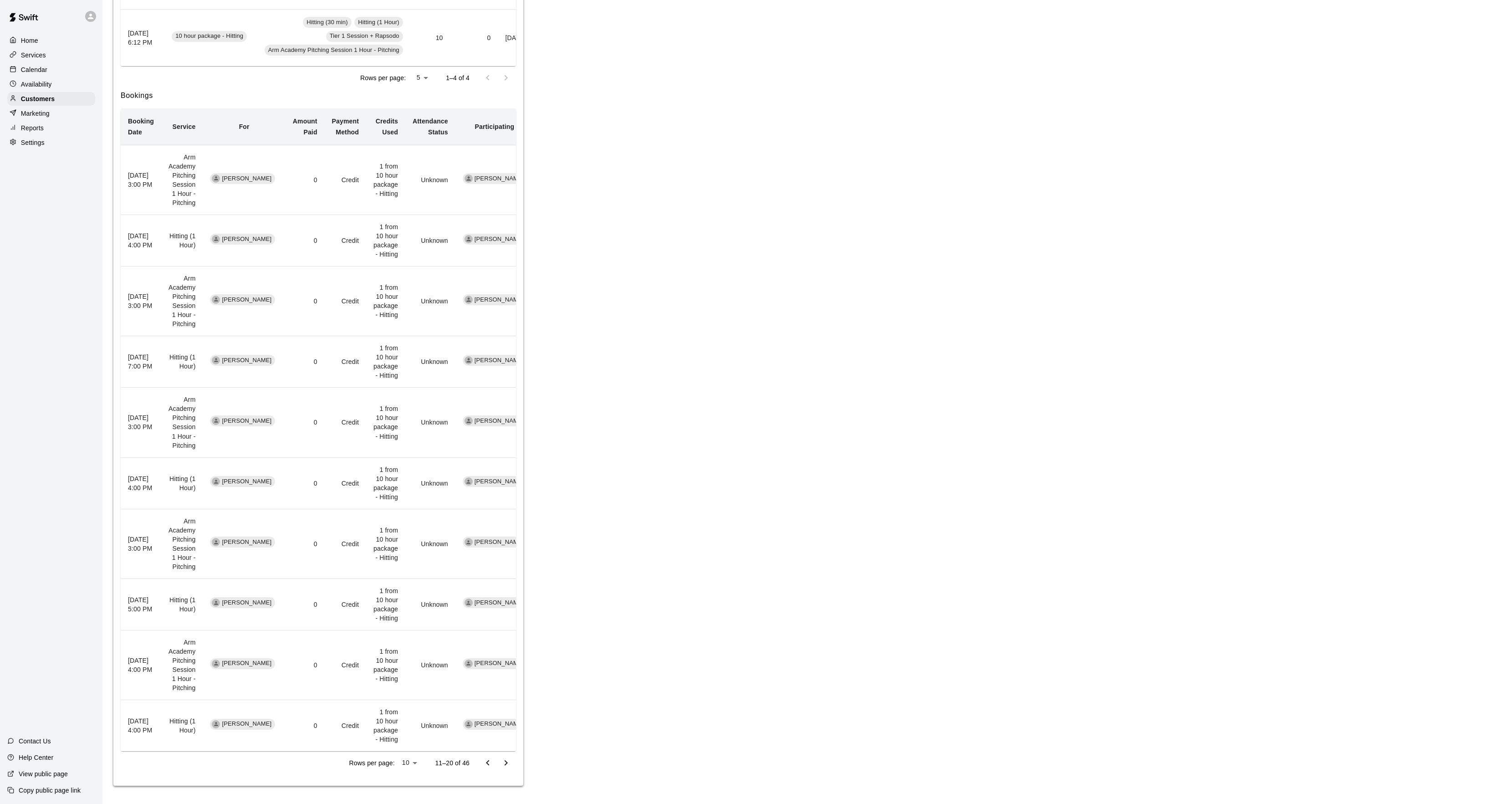
click at [487, 760] on icon "Go to previous page" at bounding box center [488, 764] width 11 height 11
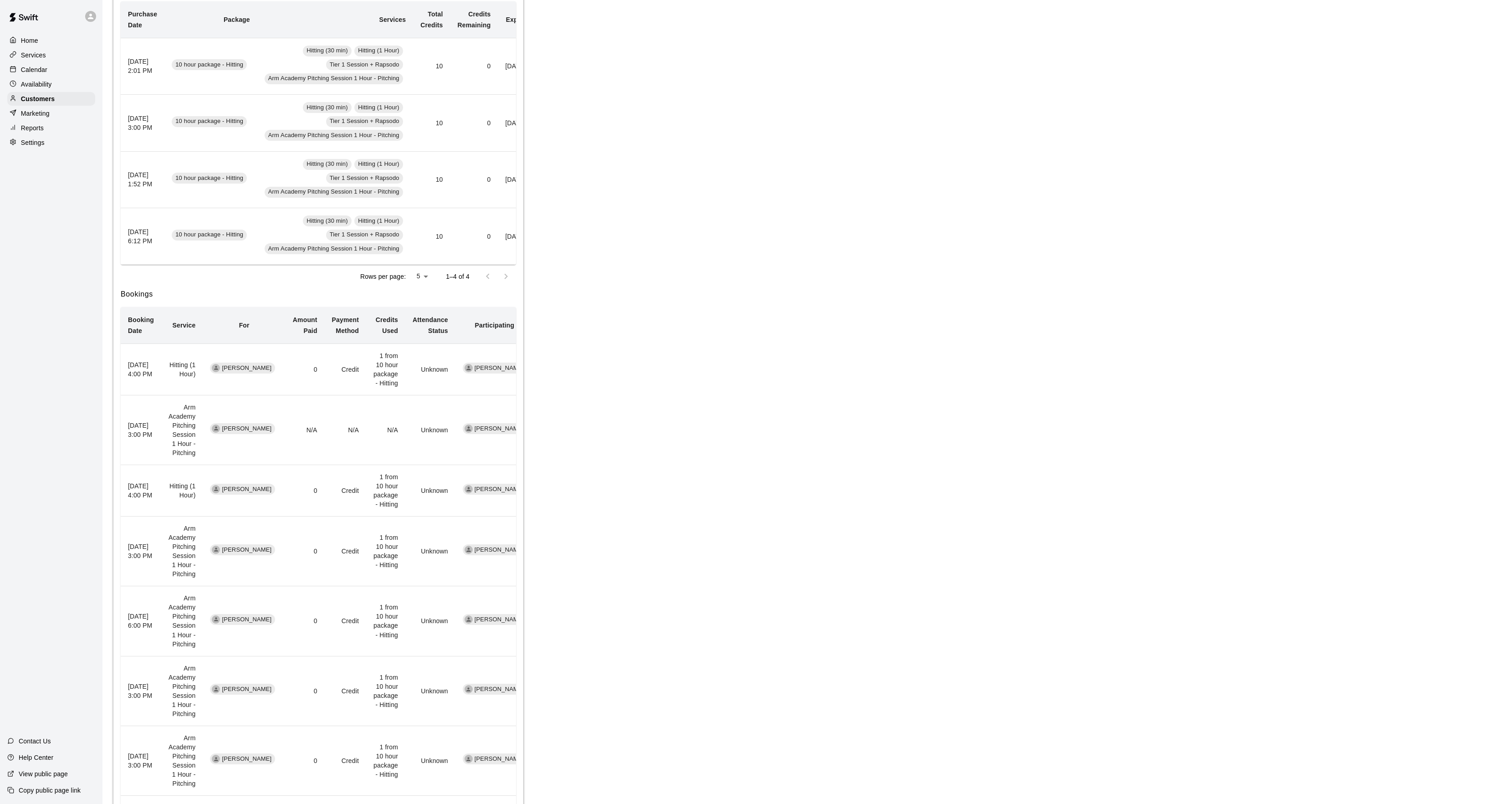
scroll to position [168, 0]
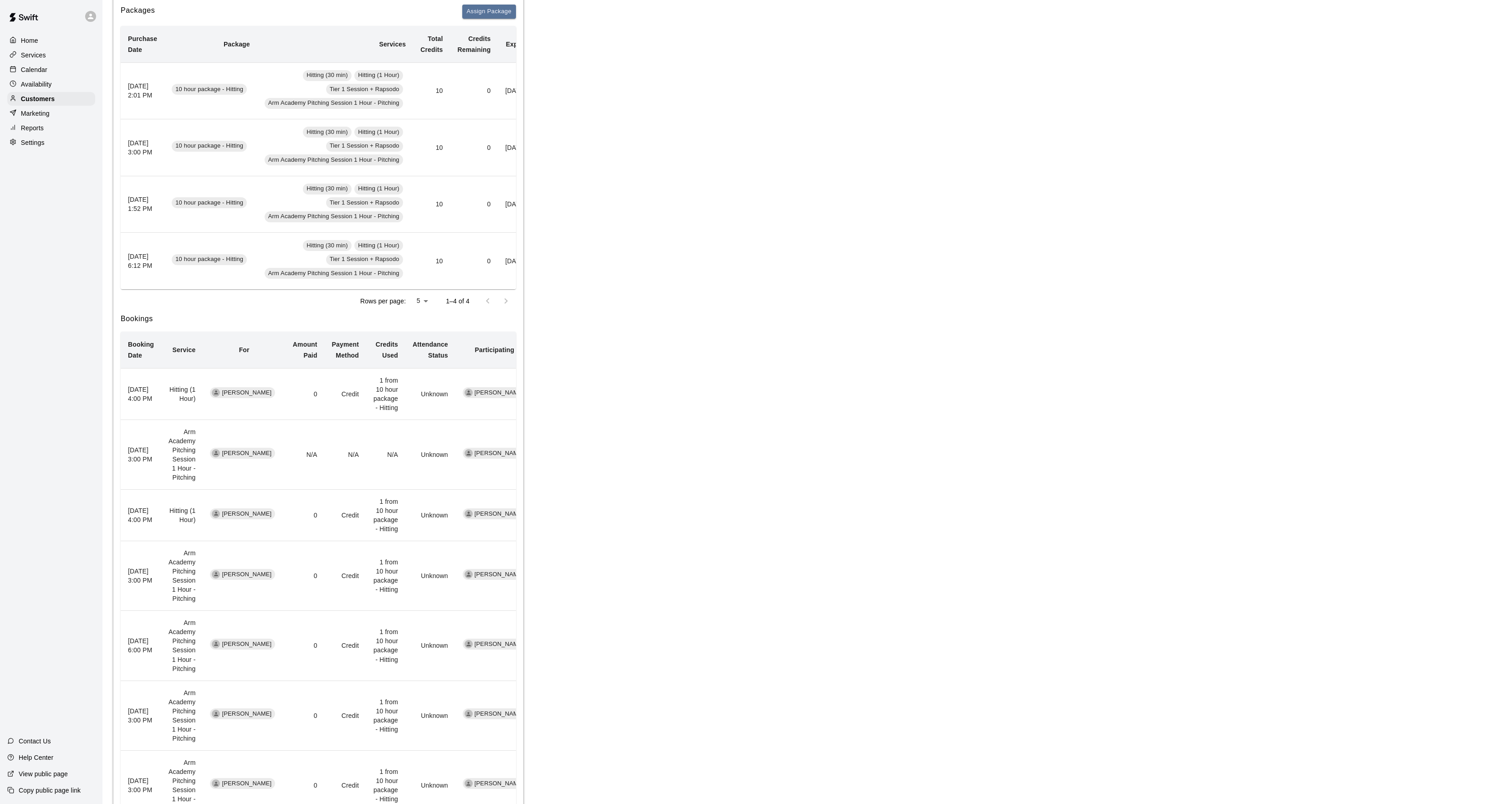
click at [64, 77] on div "Calendar" at bounding box center [51, 70] width 88 height 14
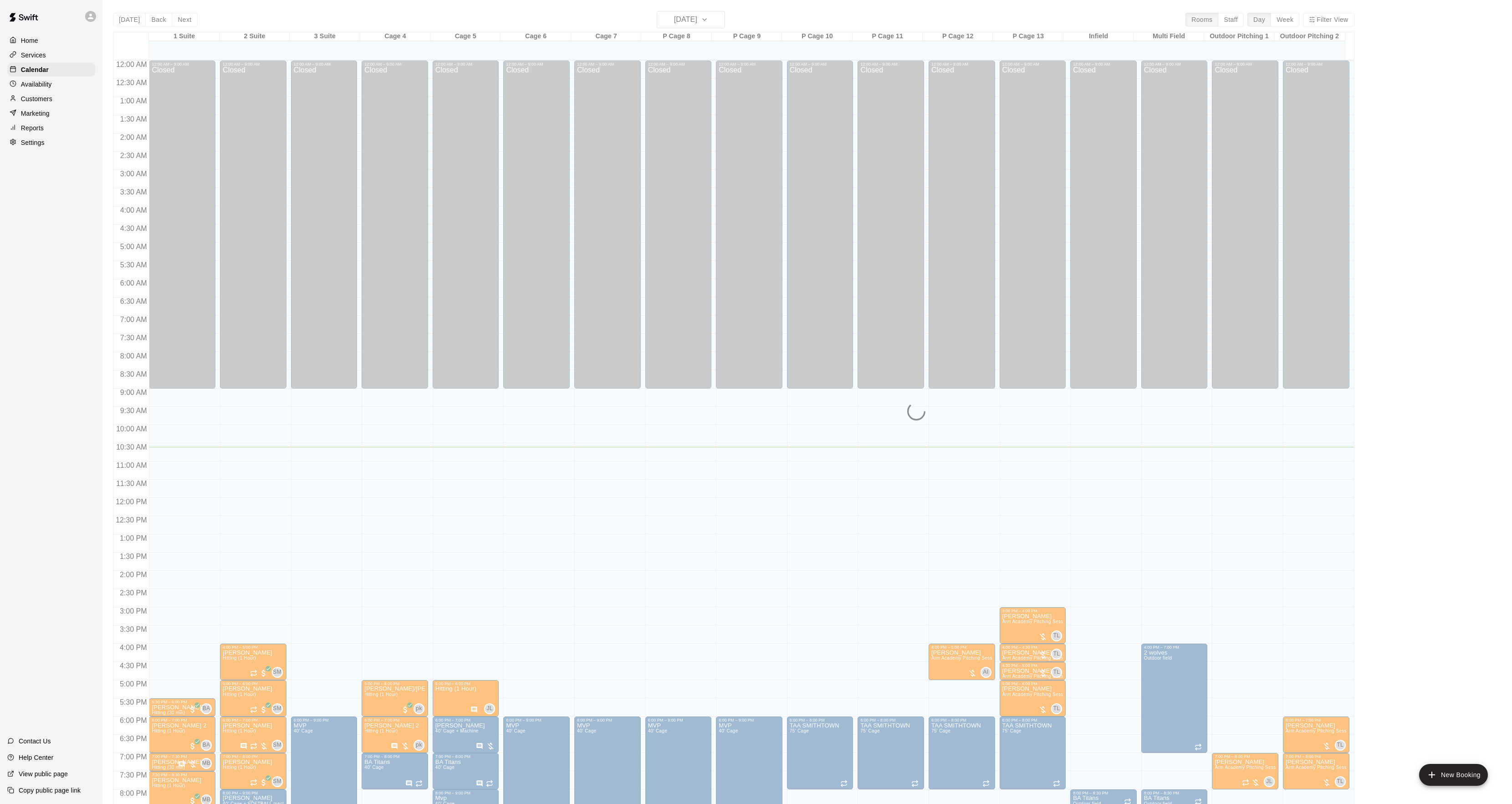
scroll to position [93, 0]
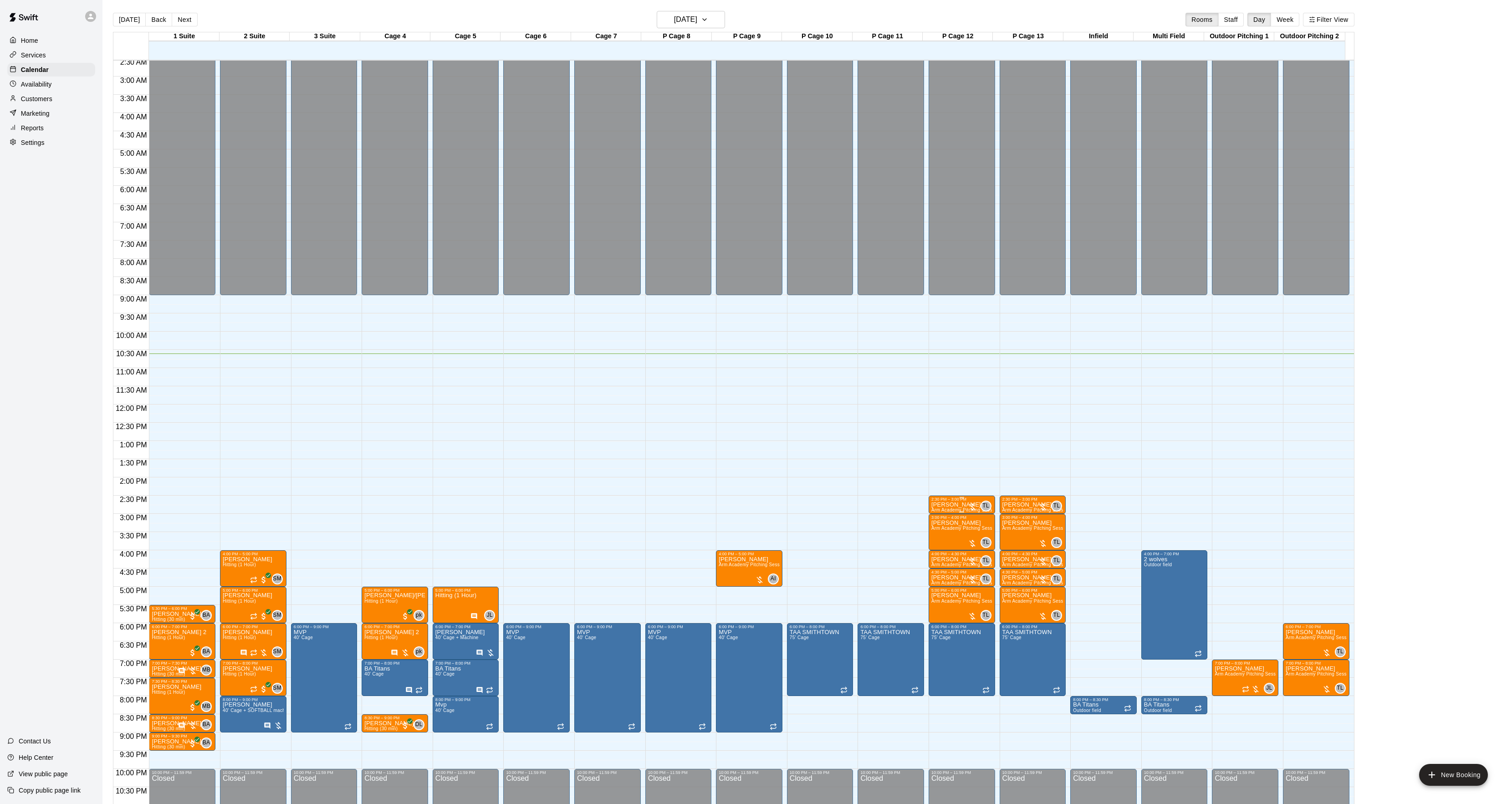
click at [948, 505] on p "[PERSON_NAME]" at bounding box center [962, 505] width 61 height 0
click at [938, 540] on img "edit" at bounding box center [939, 538] width 10 height 10
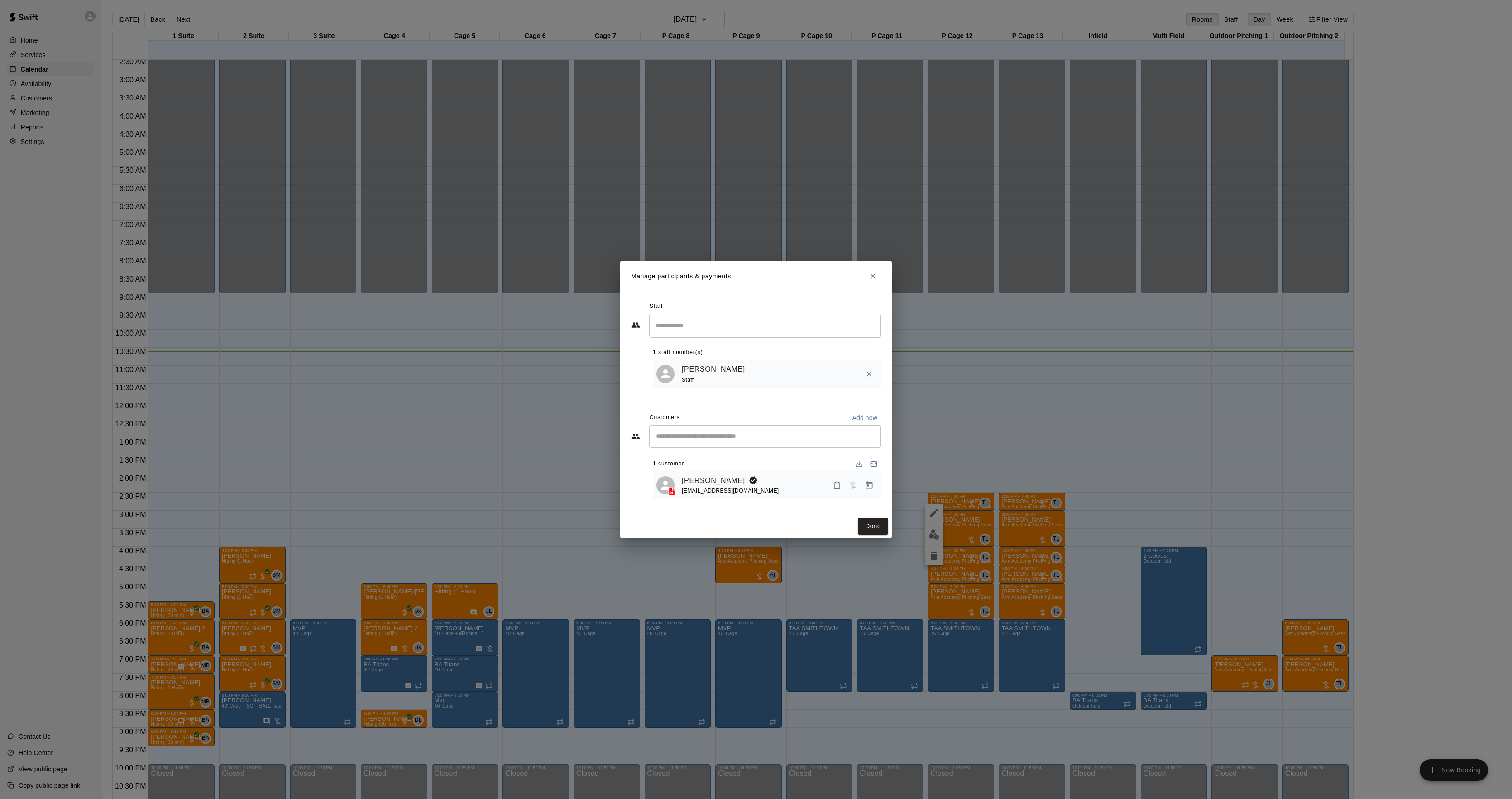
click at [869, 490] on button "Manage bookings & payment" at bounding box center [869, 486] width 17 height 17
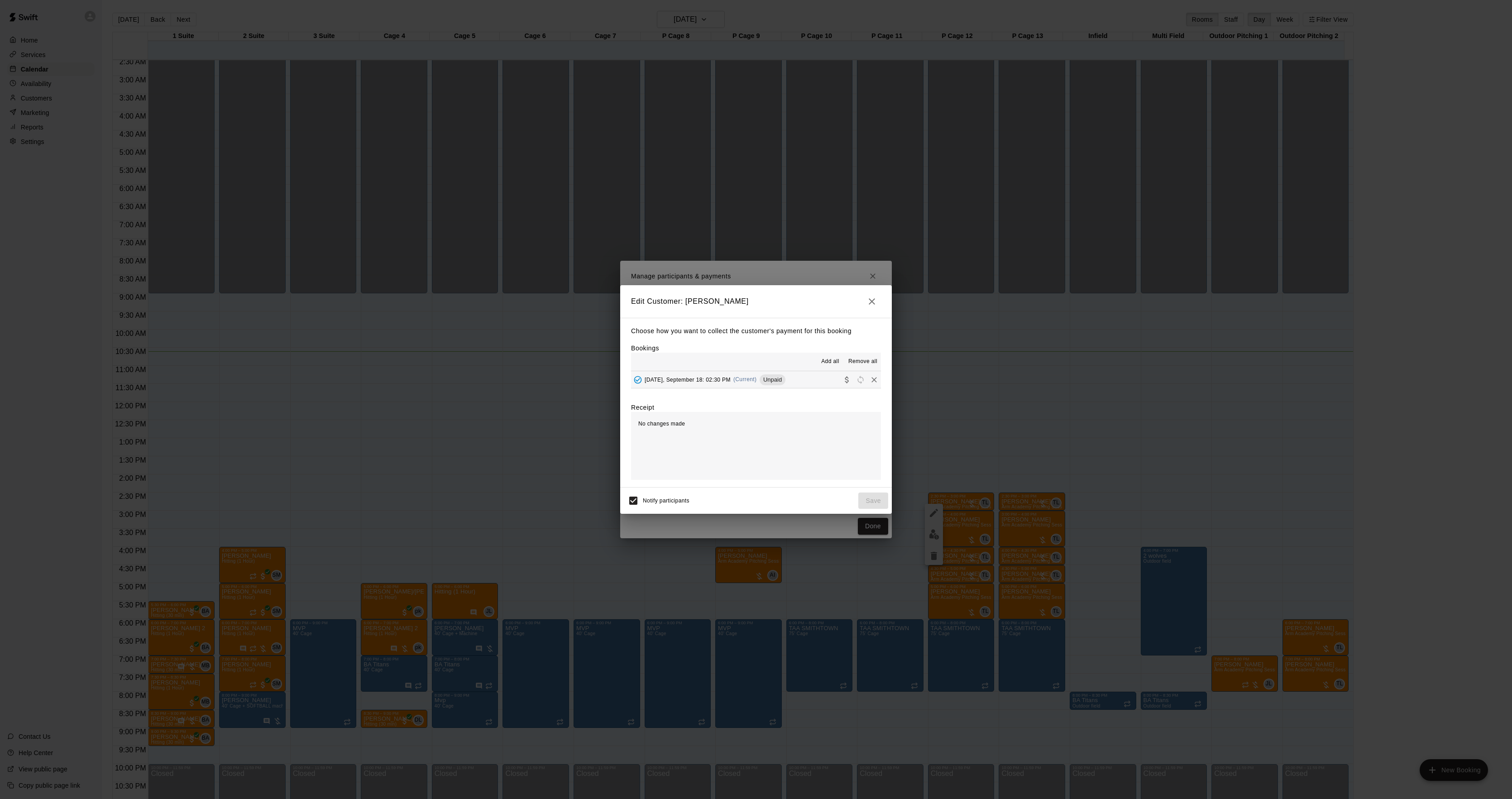
click at [721, 377] on span "[DATE], September 18: 02:30 PM" at bounding box center [688, 379] width 86 height 6
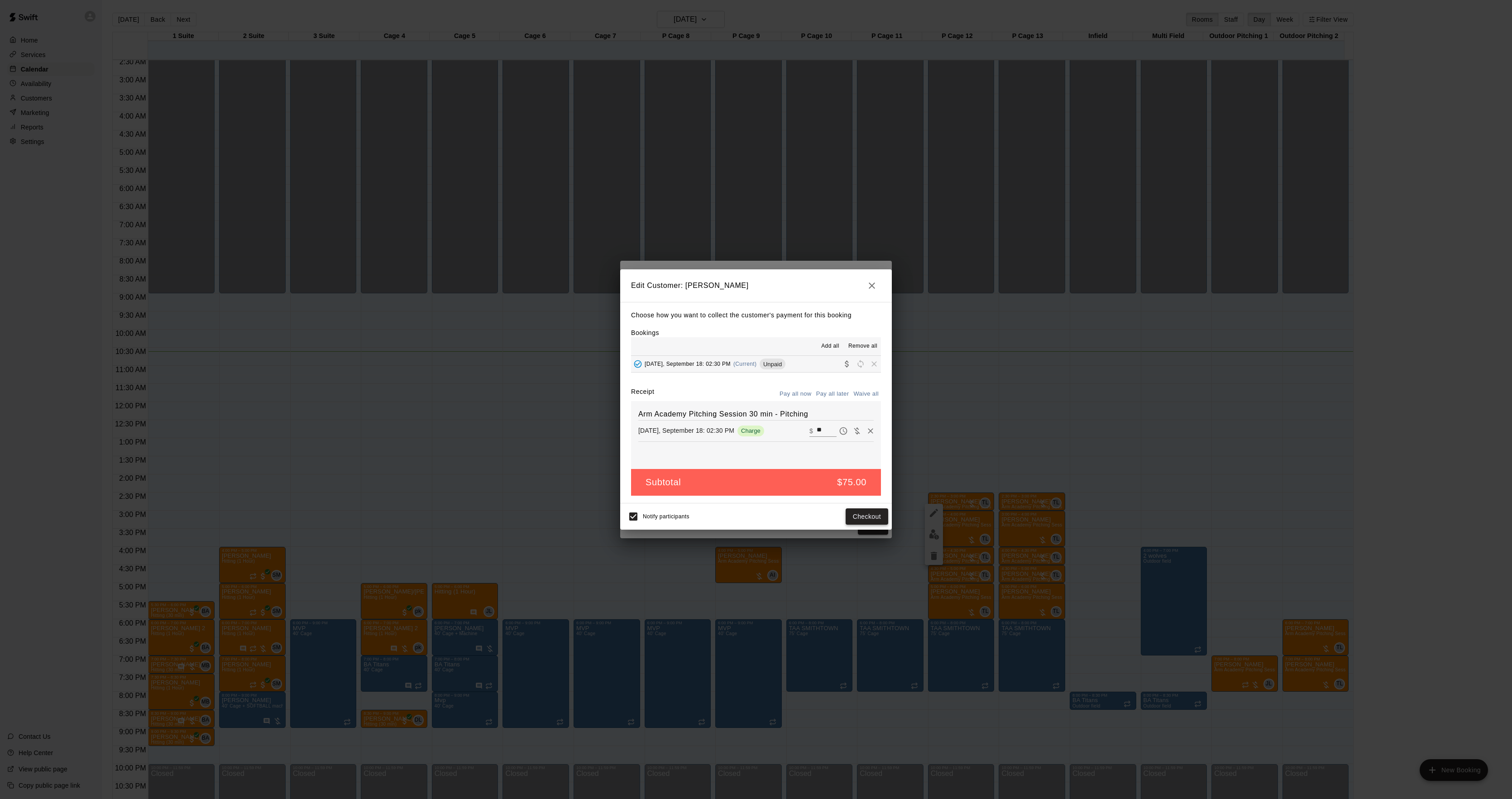
click at [859, 522] on button "Checkout" at bounding box center [867, 517] width 43 height 17
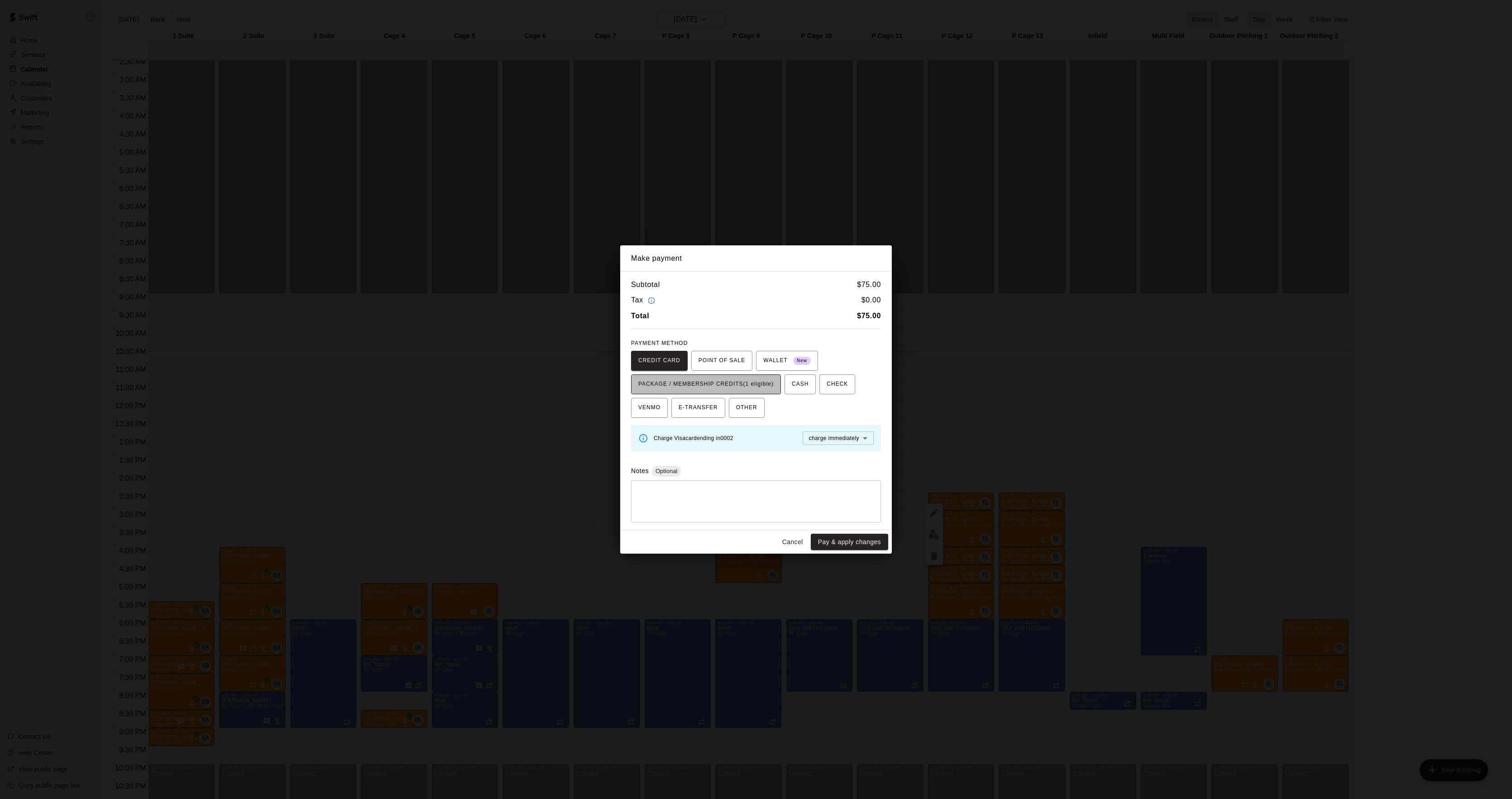
click at [761, 383] on span "PACKAGE / MEMBERSHIP CREDITS (1 eligible)" at bounding box center [706, 384] width 135 height 15
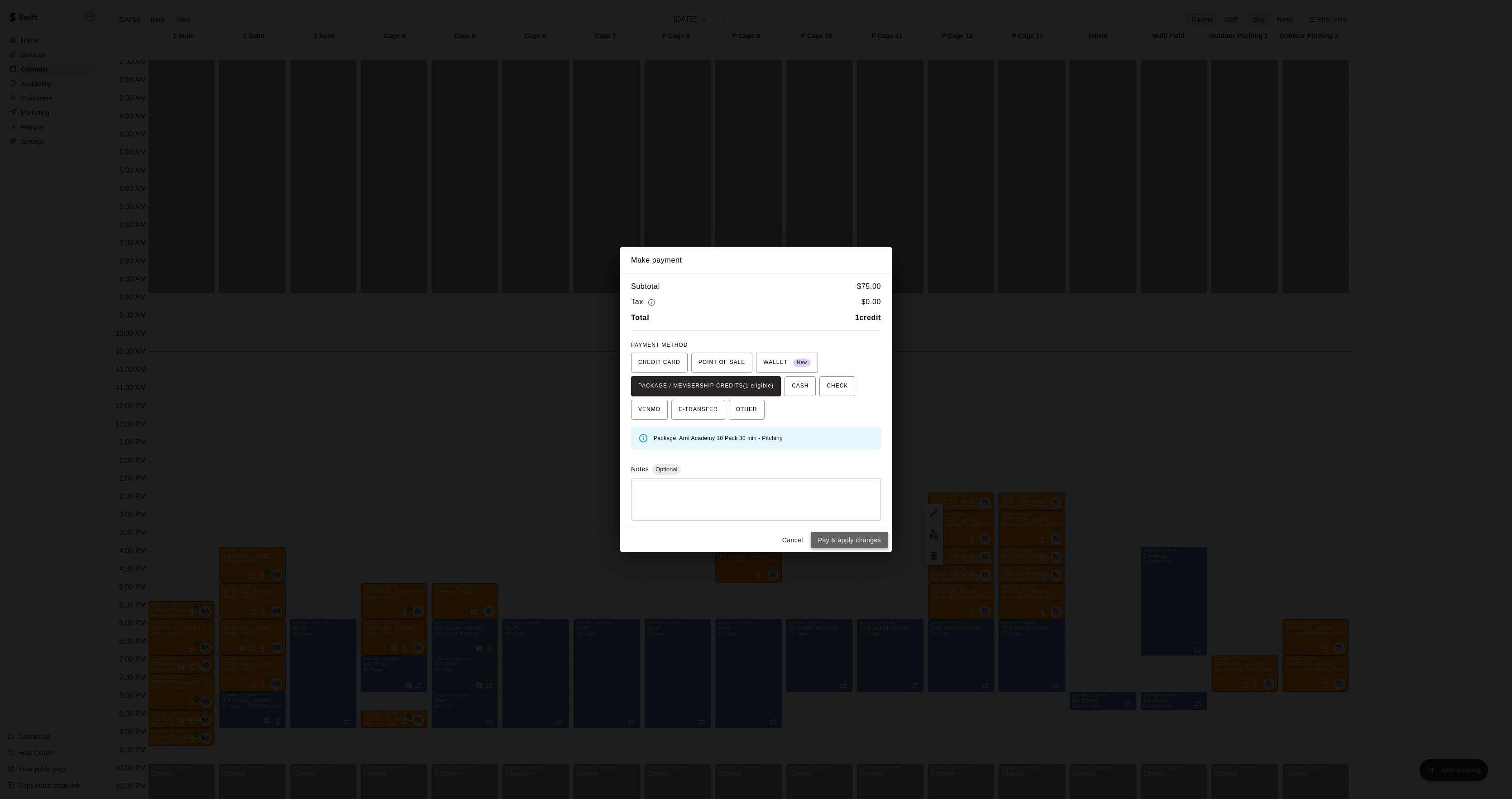
click at [858, 536] on button "Pay & apply changes" at bounding box center [849, 540] width 77 height 17
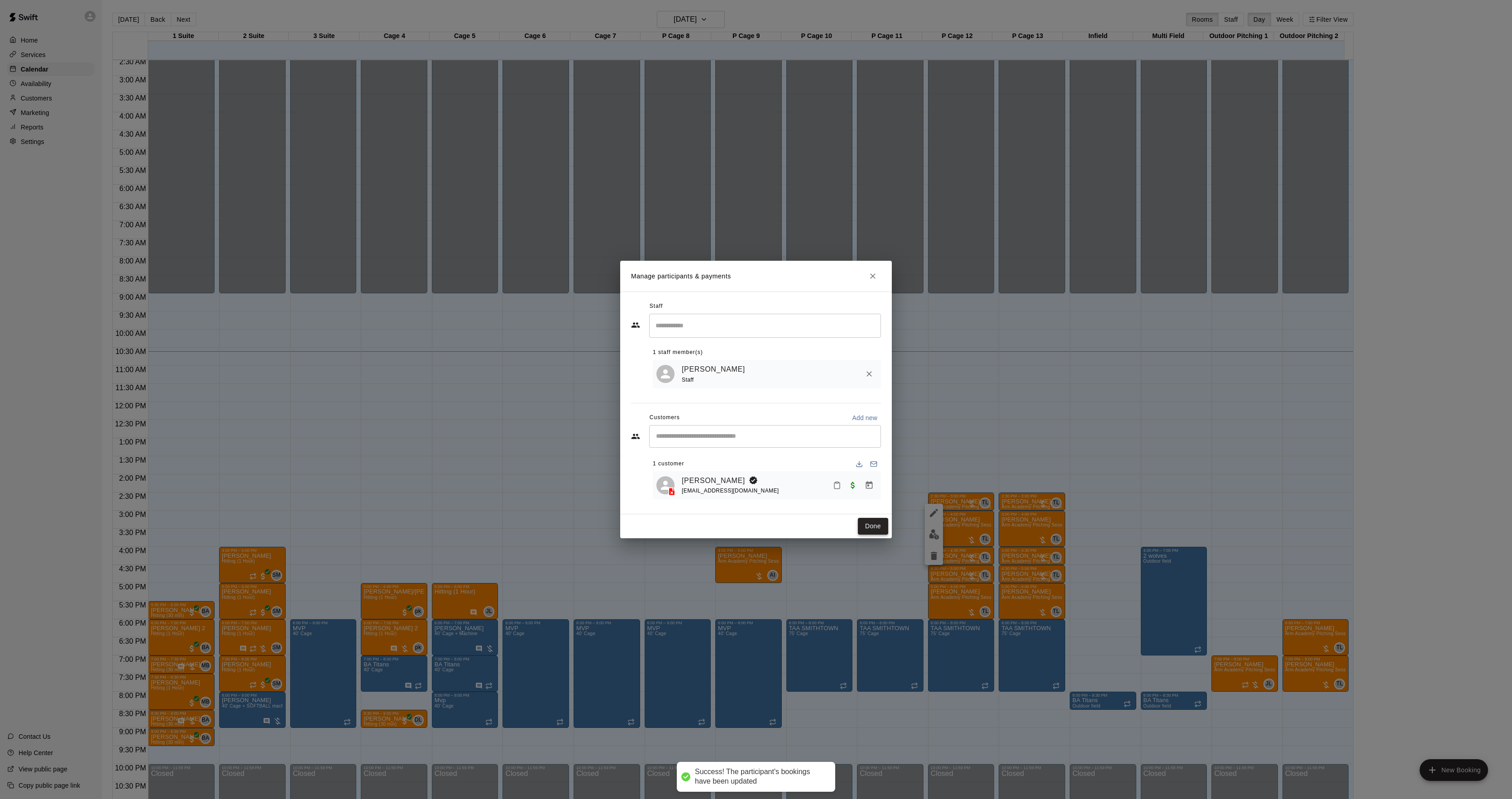
click at [868, 525] on button "Done" at bounding box center [873, 527] width 30 height 17
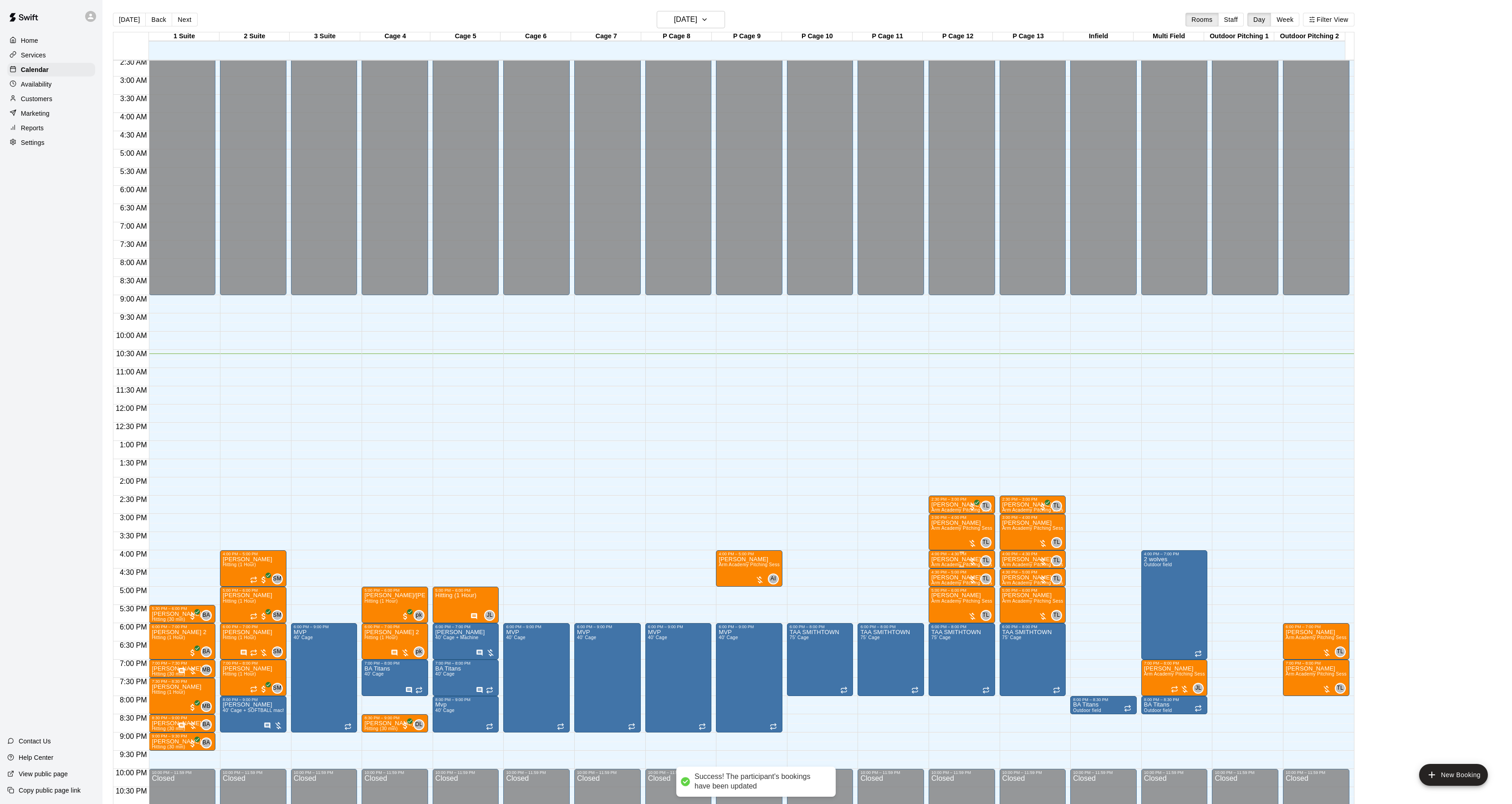
click at [957, 560] on p "[PERSON_NAME]" at bounding box center [962, 560] width 61 height 0
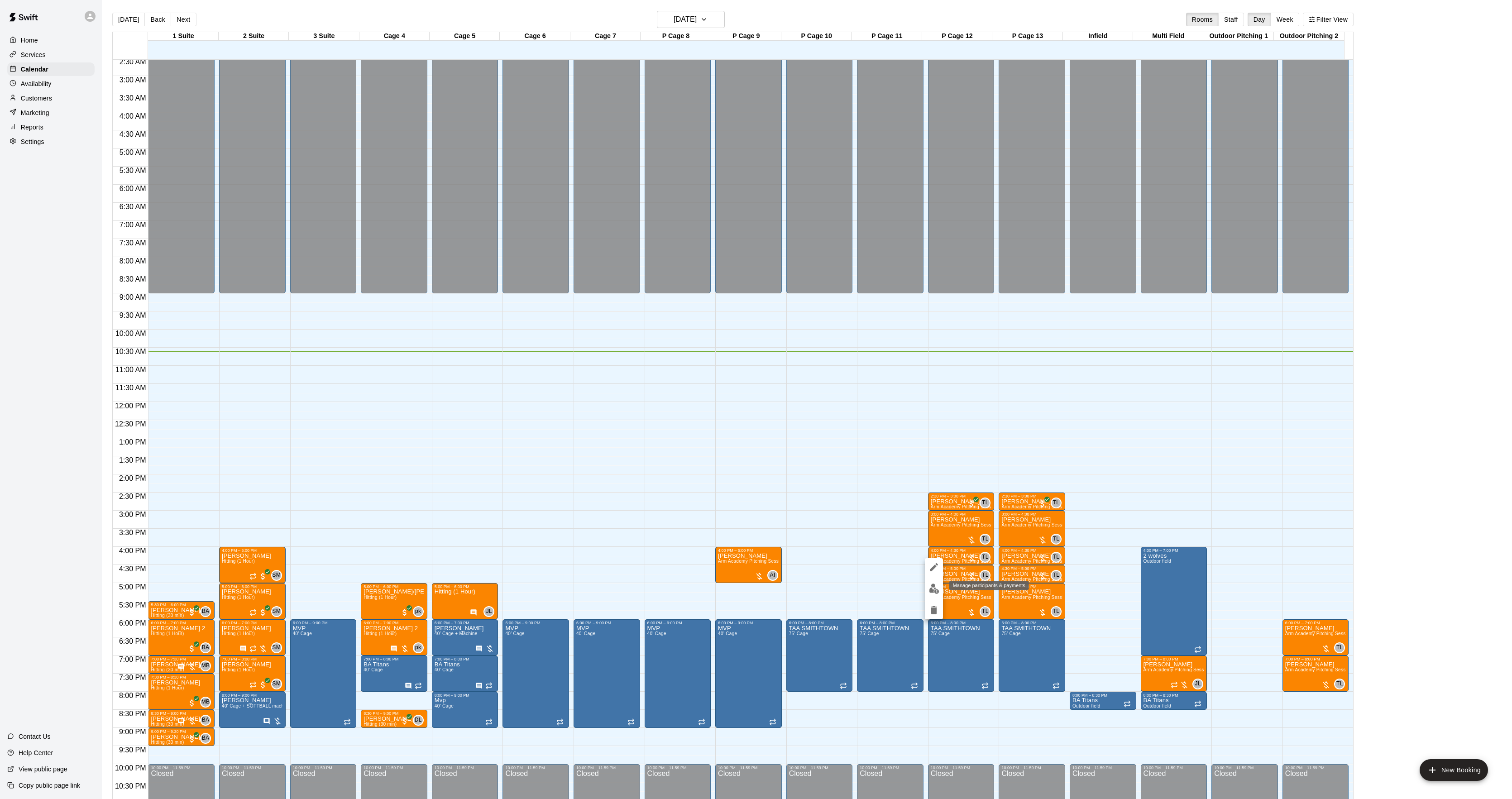
click at [934, 585] on img "edit" at bounding box center [934, 589] width 10 height 10
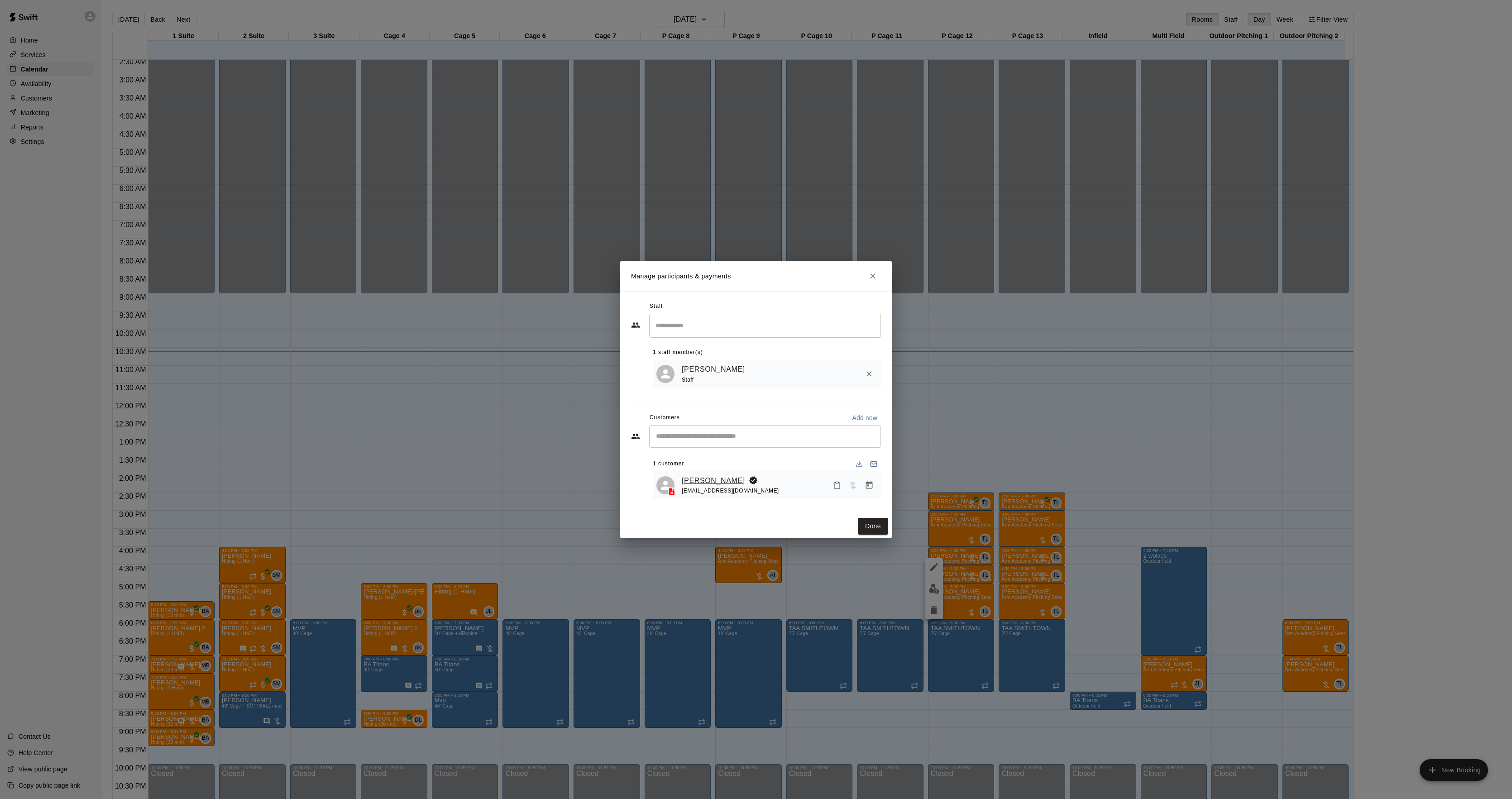
click at [719, 481] on link "[PERSON_NAME]" at bounding box center [714, 480] width 64 height 12
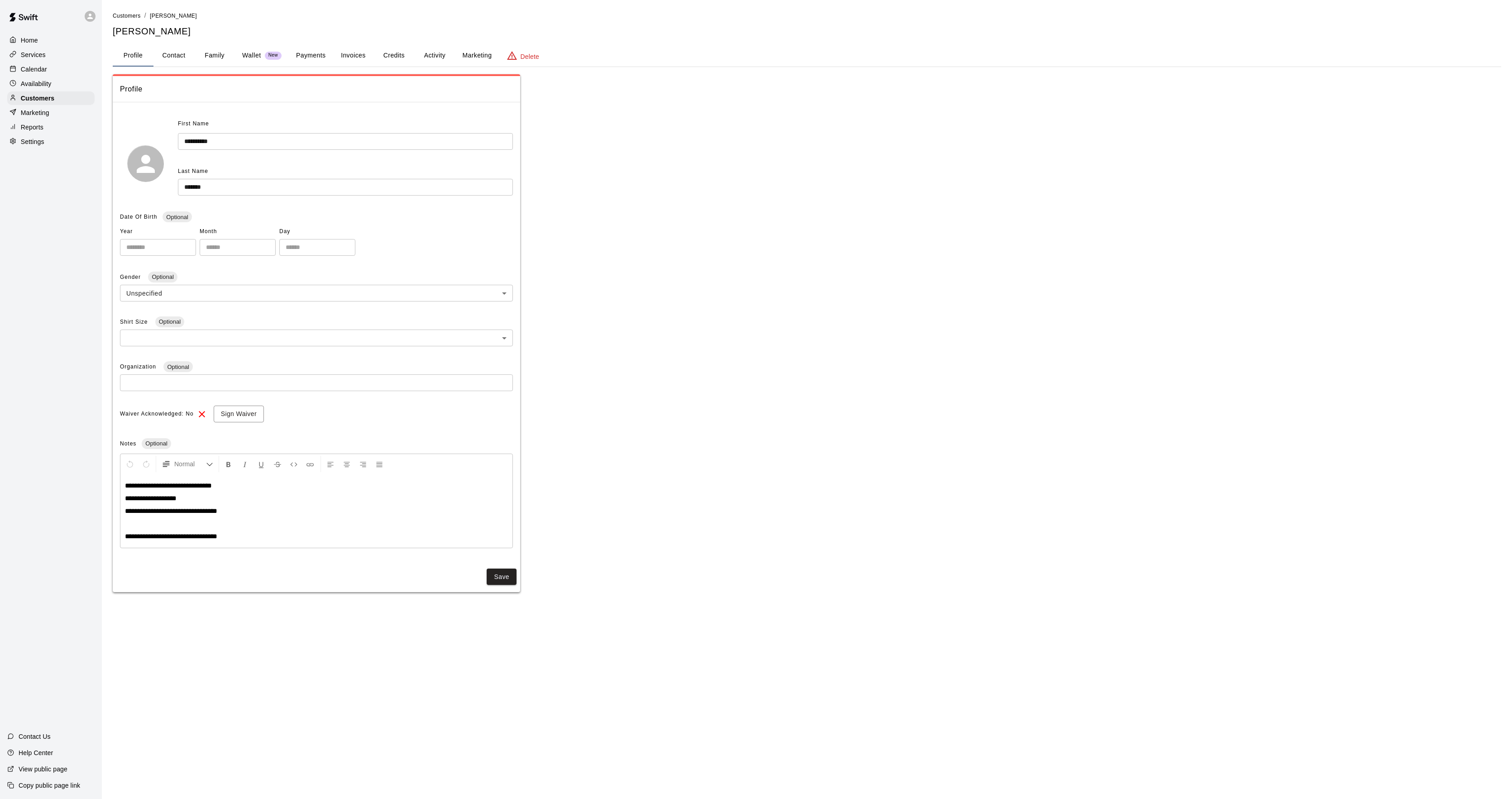
click at [424, 62] on button "Activity" at bounding box center [434, 55] width 41 height 21
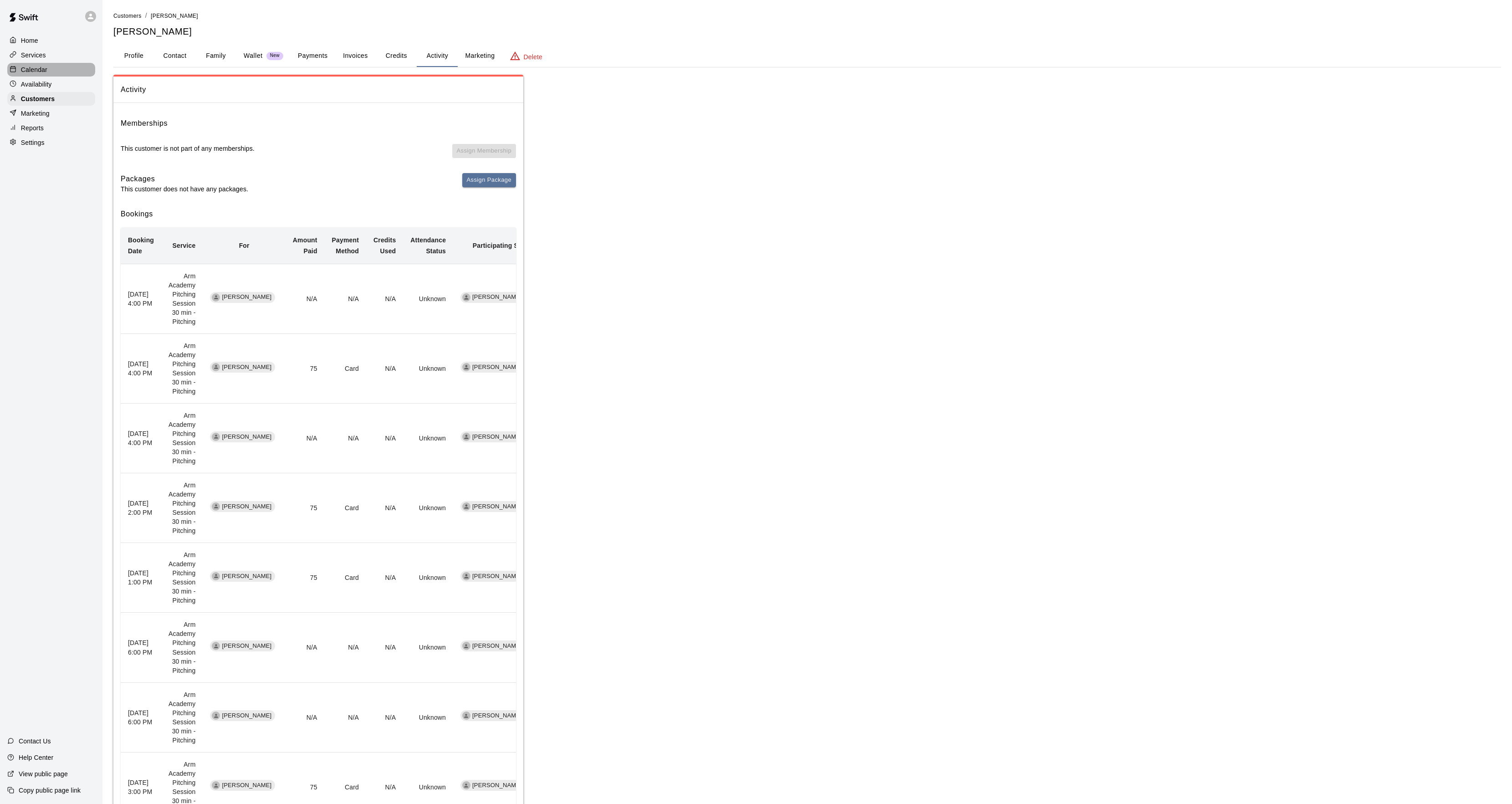
click at [29, 67] on p "Calendar" at bounding box center [34, 70] width 26 height 9
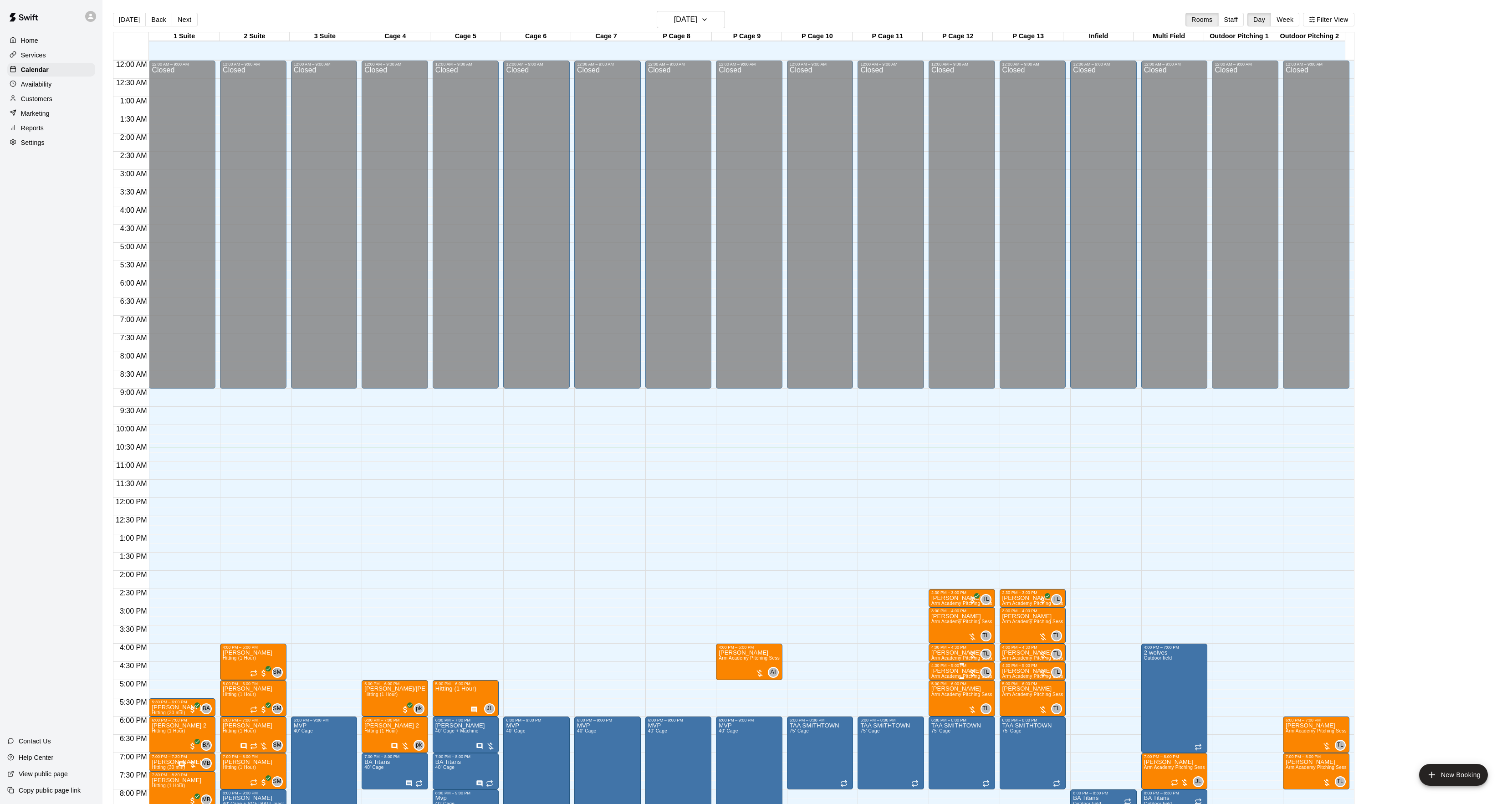
scroll to position [93, 0]
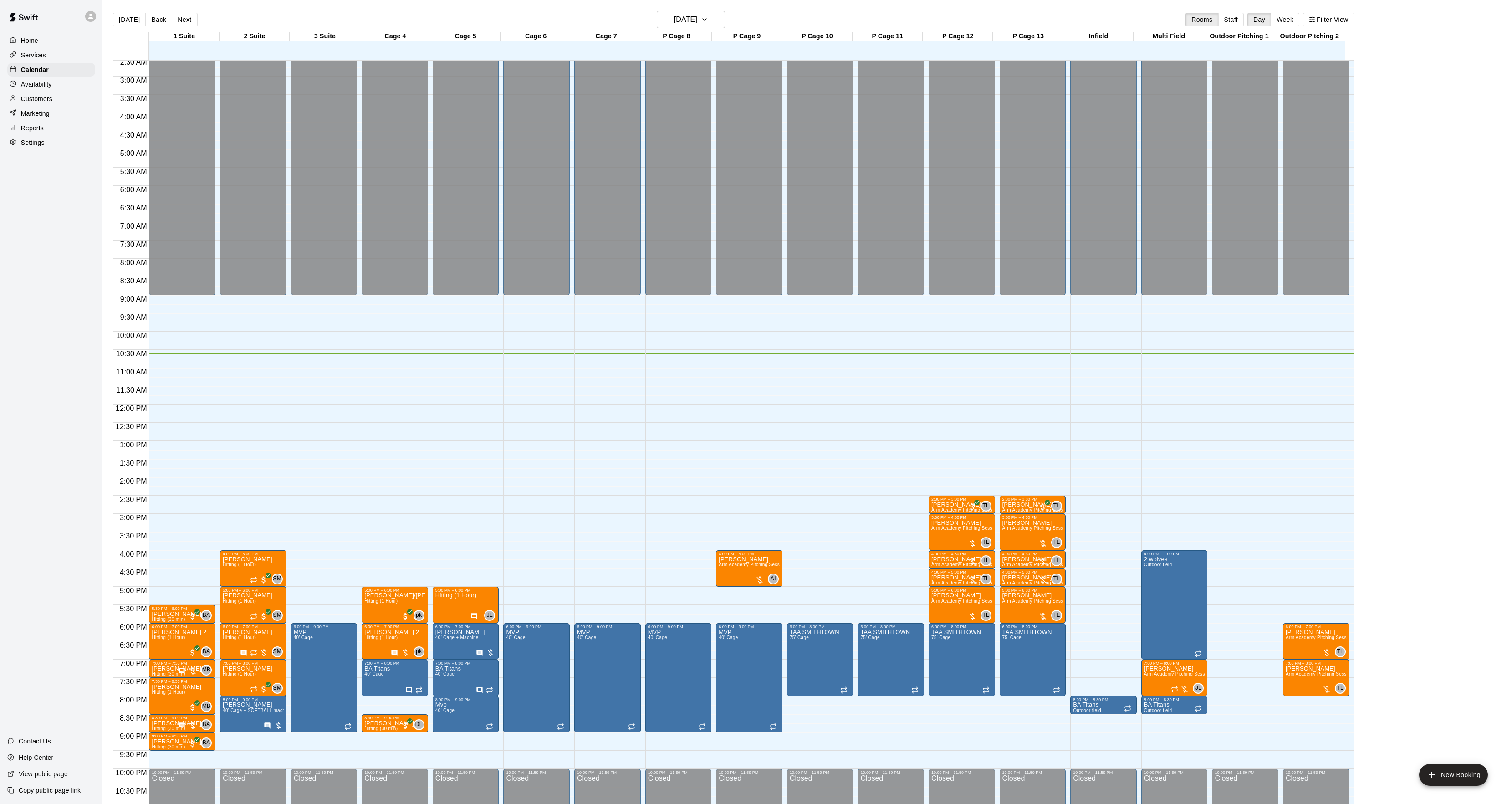
click at [936, 554] on div "4:00 PM – 4:30 PM" at bounding box center [962, 554] width 61 height 5
click at [936, 563] on icon "edit" at bounding box center [940, 563] width 11 height 11
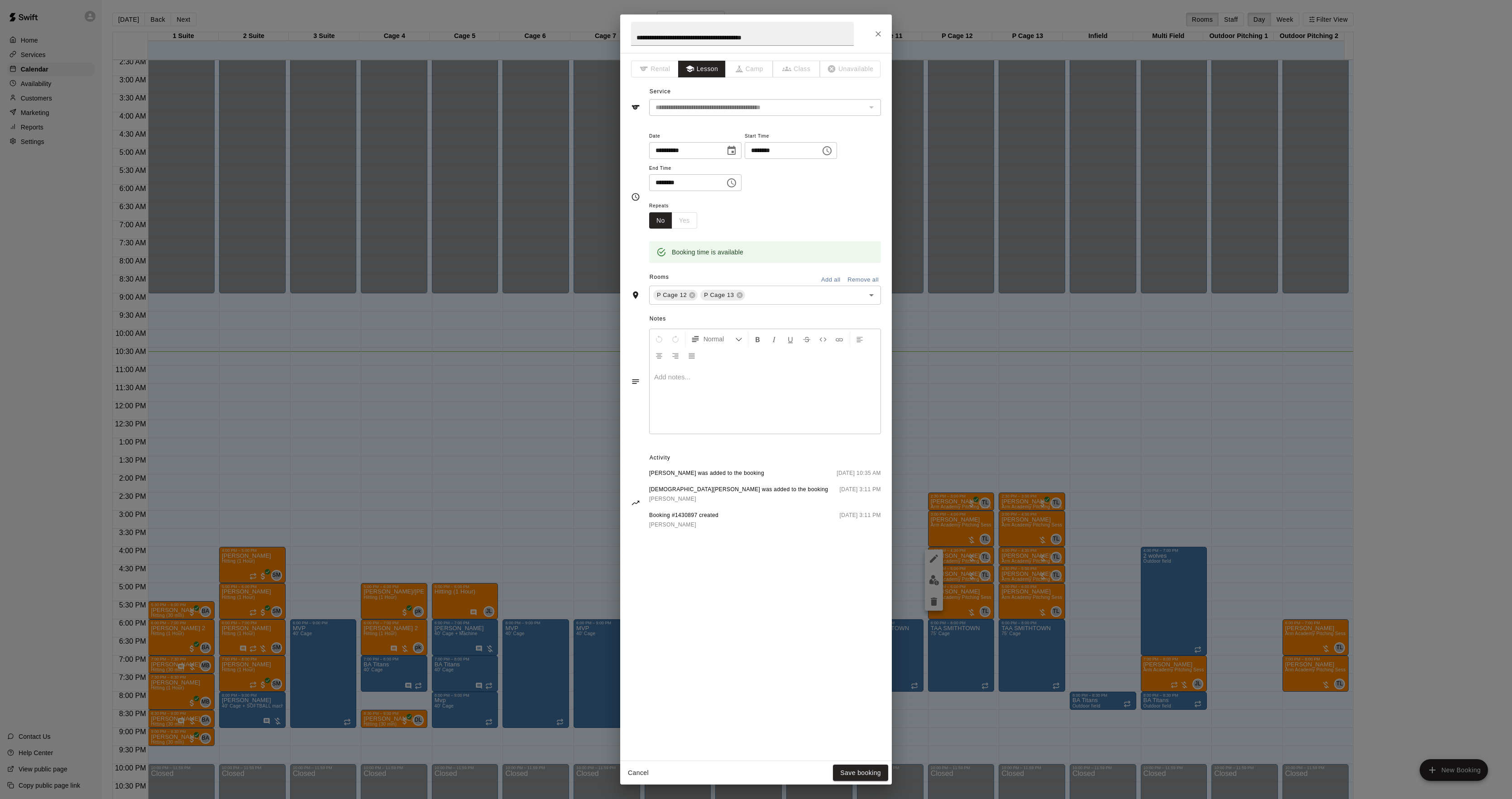
click at [730, 393] on div at bounding box center [765, 400] width 231 height 68
click at [875, 773] on button "Save booking" at bounding box center [860, 773] width 55 height 17
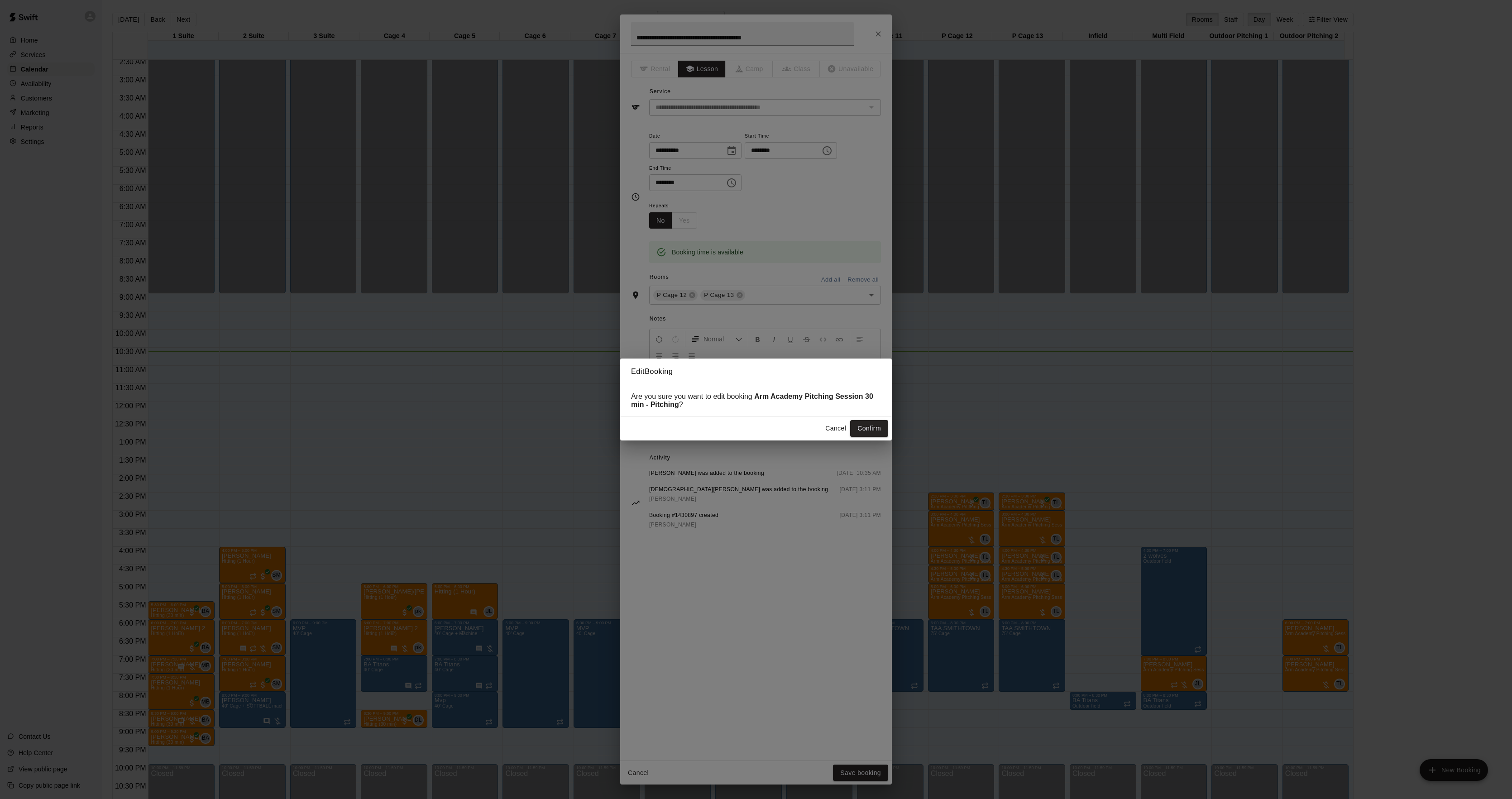
click at [866, 426] on button "Confirm" at bounding box center [869, 429] width 38 height 17
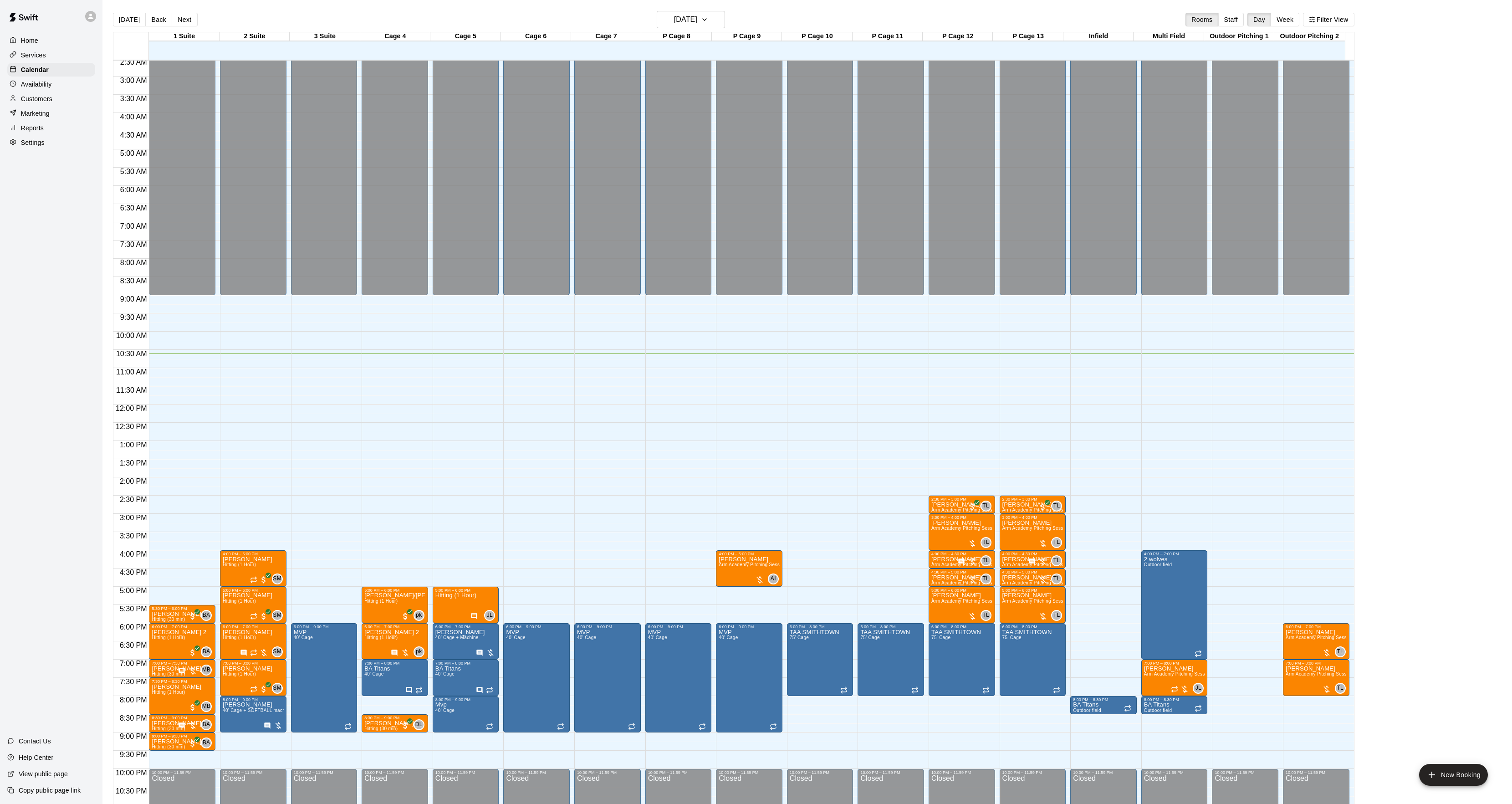
click at [943, 578] on p "[PERSON_NAME]" at bounding box center [962, 578] width 61 height 0
click at [939, 610] on img "edit" at bounding box center [939, 611] width 10 height 10
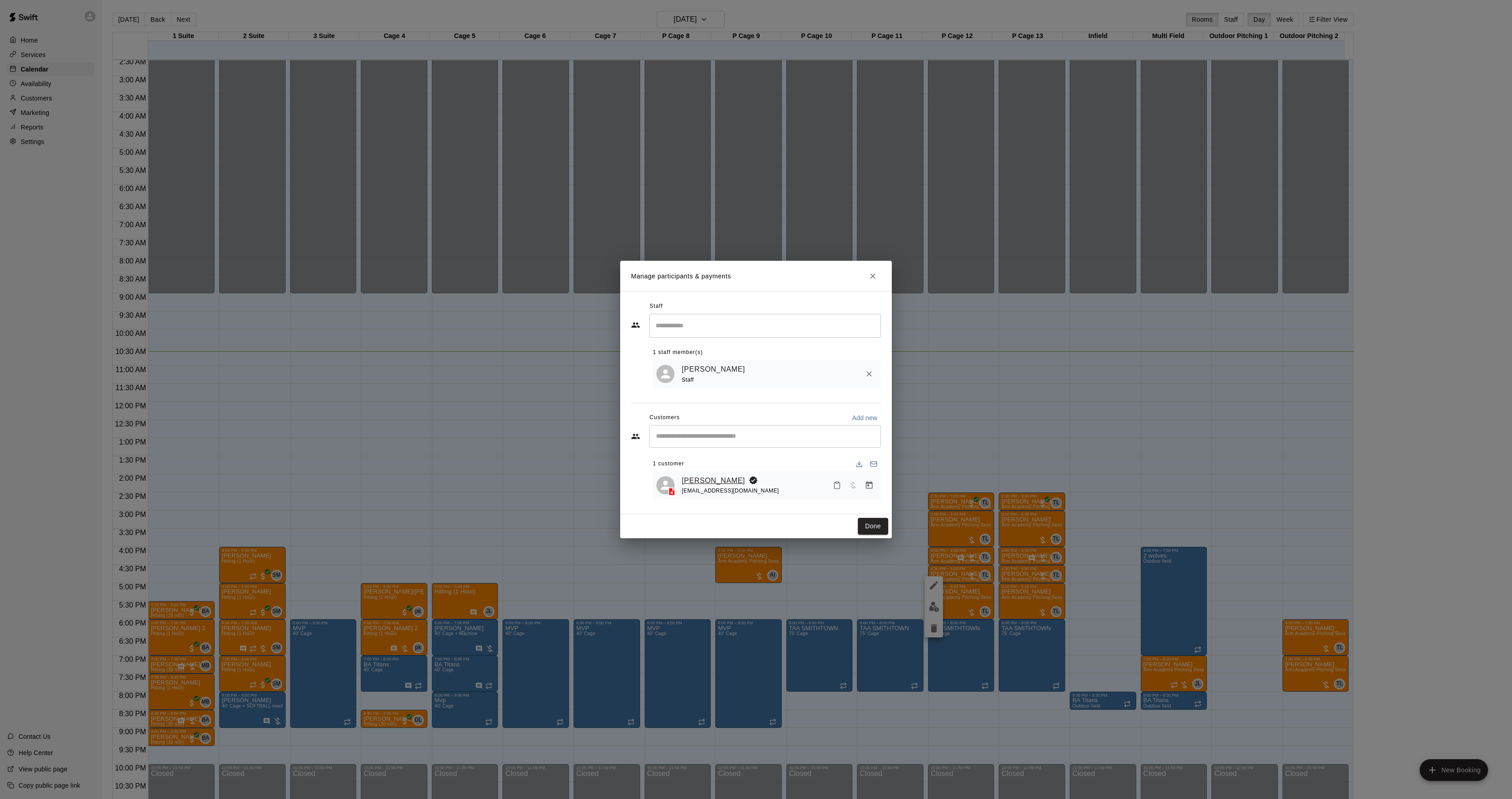
click at [714, 484] on link "[PERSON_NAME]" at bounding box center [714, 480] width 64 height 12
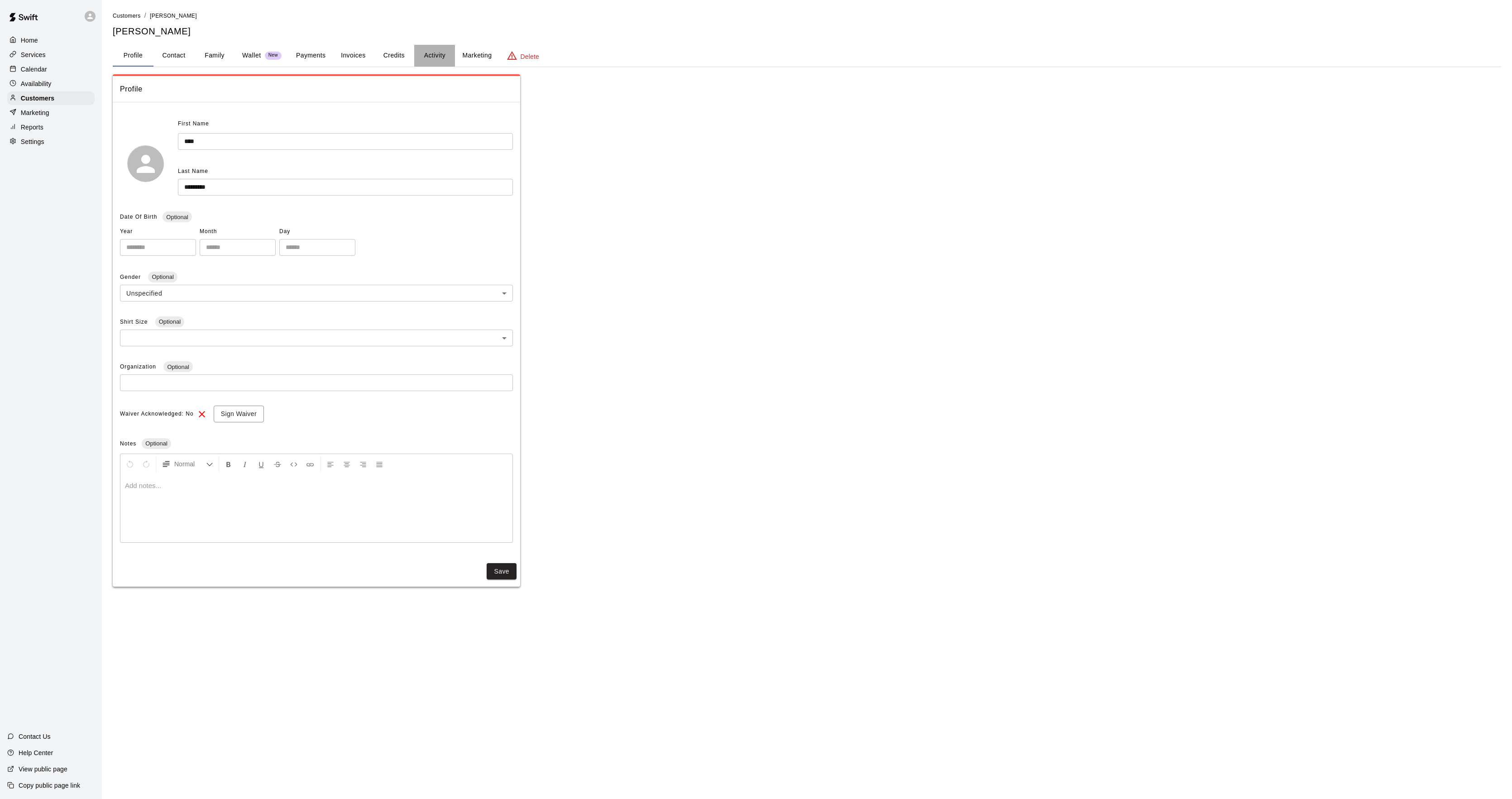
click at [444, 50] on button "Activity" at bounding box center [434, 55] width 41 height 21
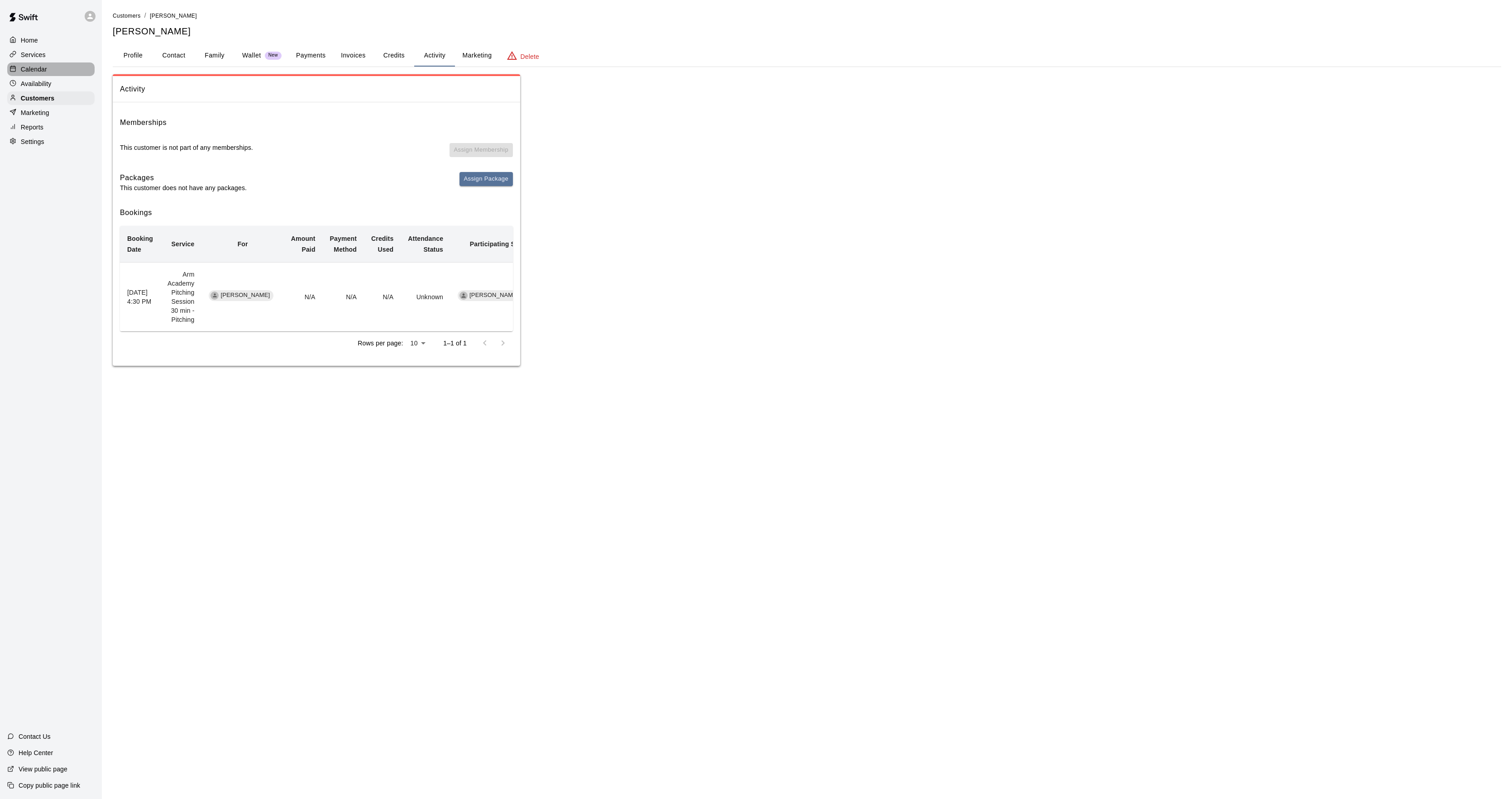
click at [71, 75] on div "Calendar" at bounding box center [50, 69] width 87 height 14
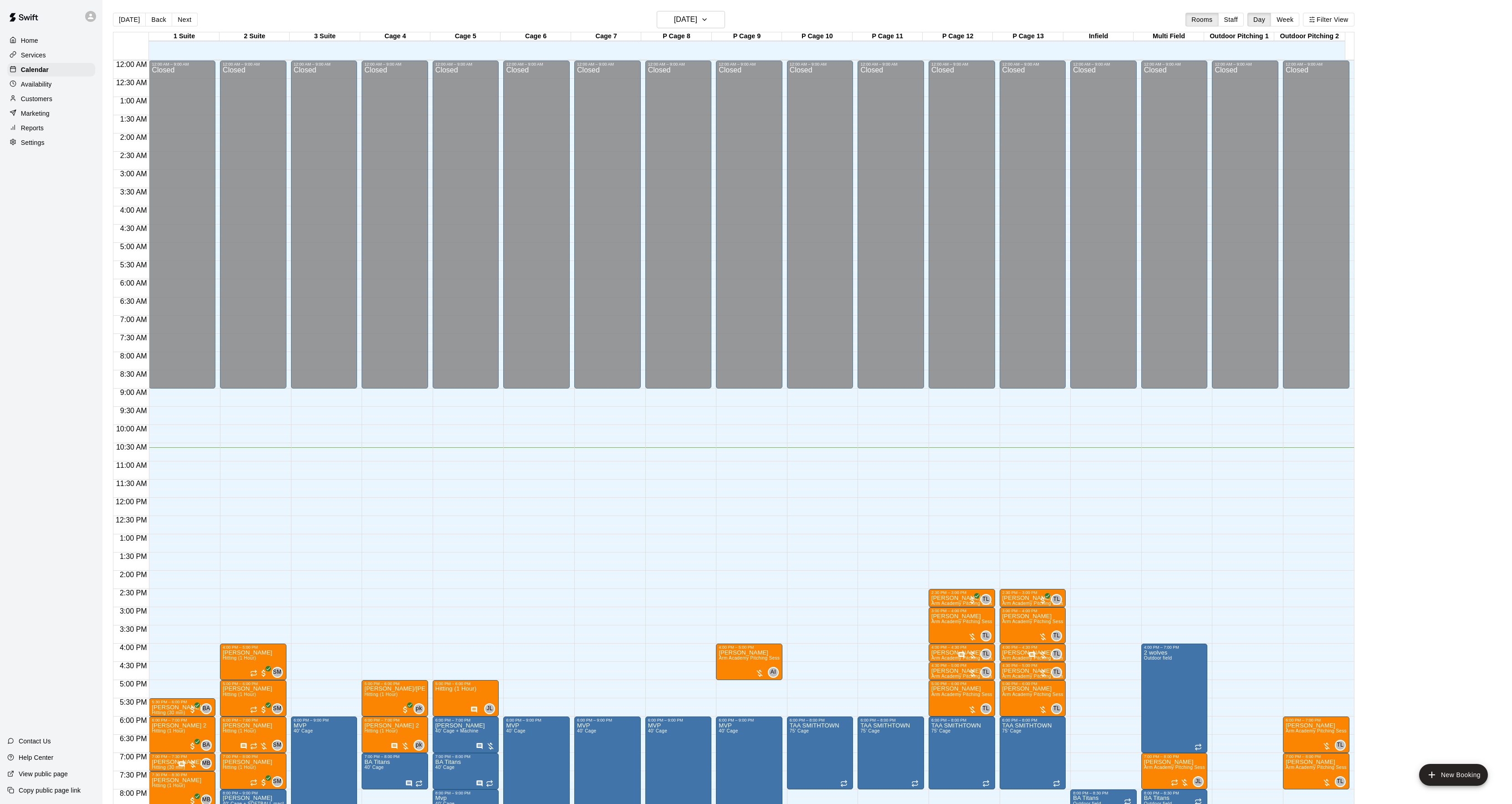
scroll to position [93, 0]
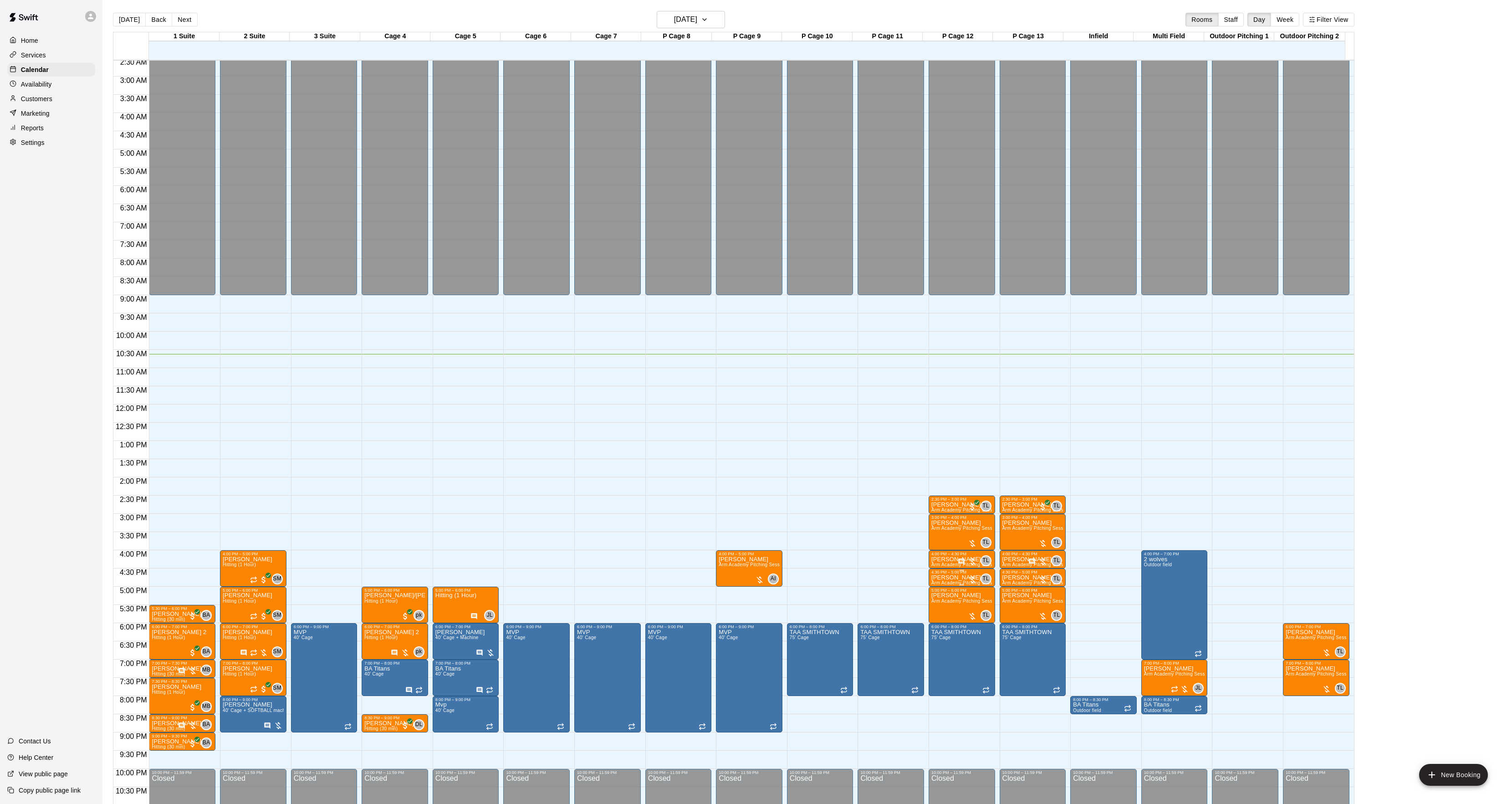
click at [933, 578] on p "[PERSON_NAME]" at bounding box center [962, 578] width 61 height 0
click at [936, 582] on button "edit" at bounding box center [939, 589] width 18 height 18
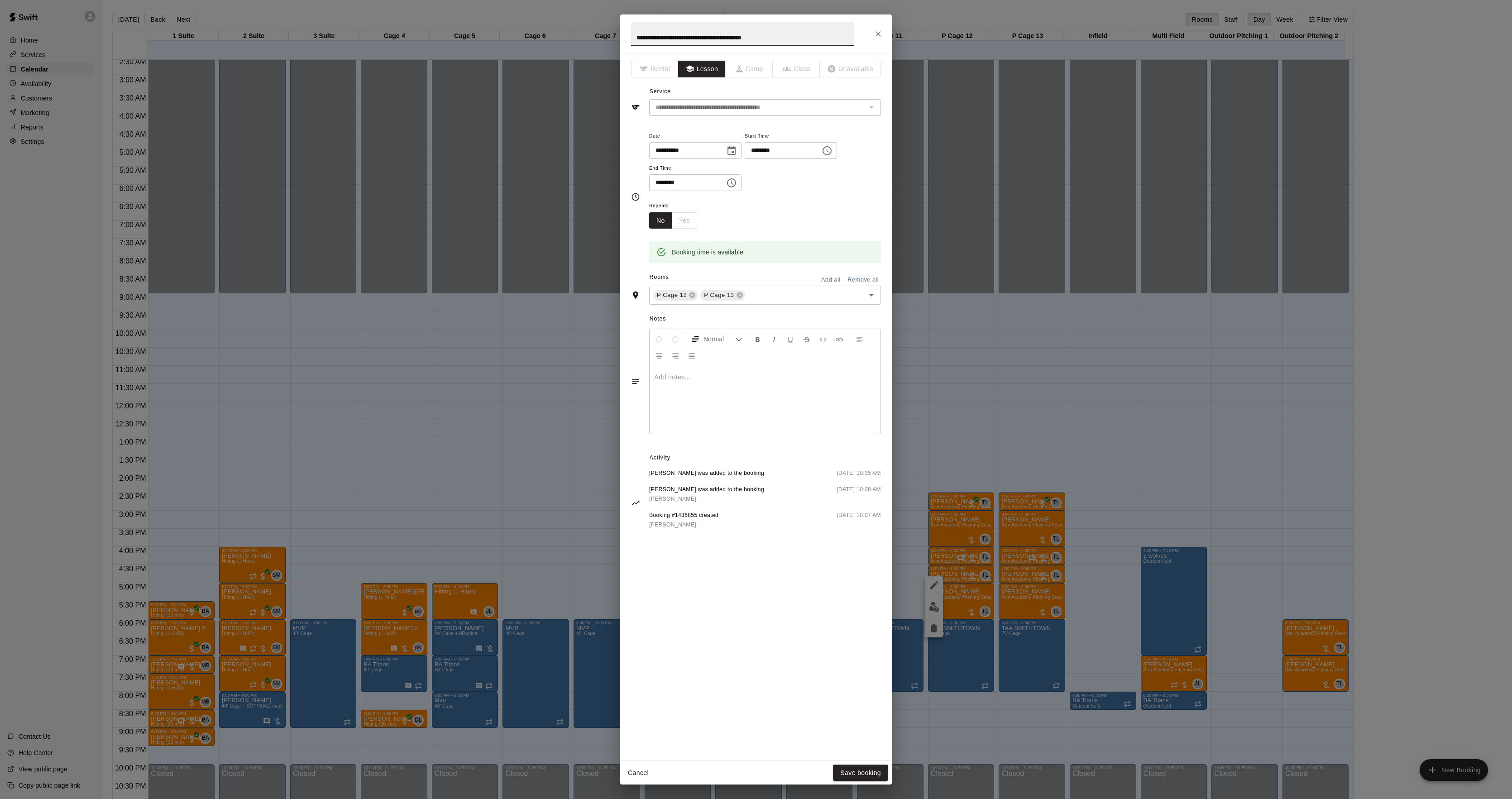
drag, startPoint x: 733, startPoint y: 444, endPoint x: 755, endPoint y: 426, distance: 28.4
click at [740, 439] on div "**********" at bounding box center [756, 407] width 272 height 708
click at [748, 410] on div at bounding box center [765, 400] width 231 height 68
click at [849, 768] on button "Save booking" at bounding box center [860, 773] width 55 height 17
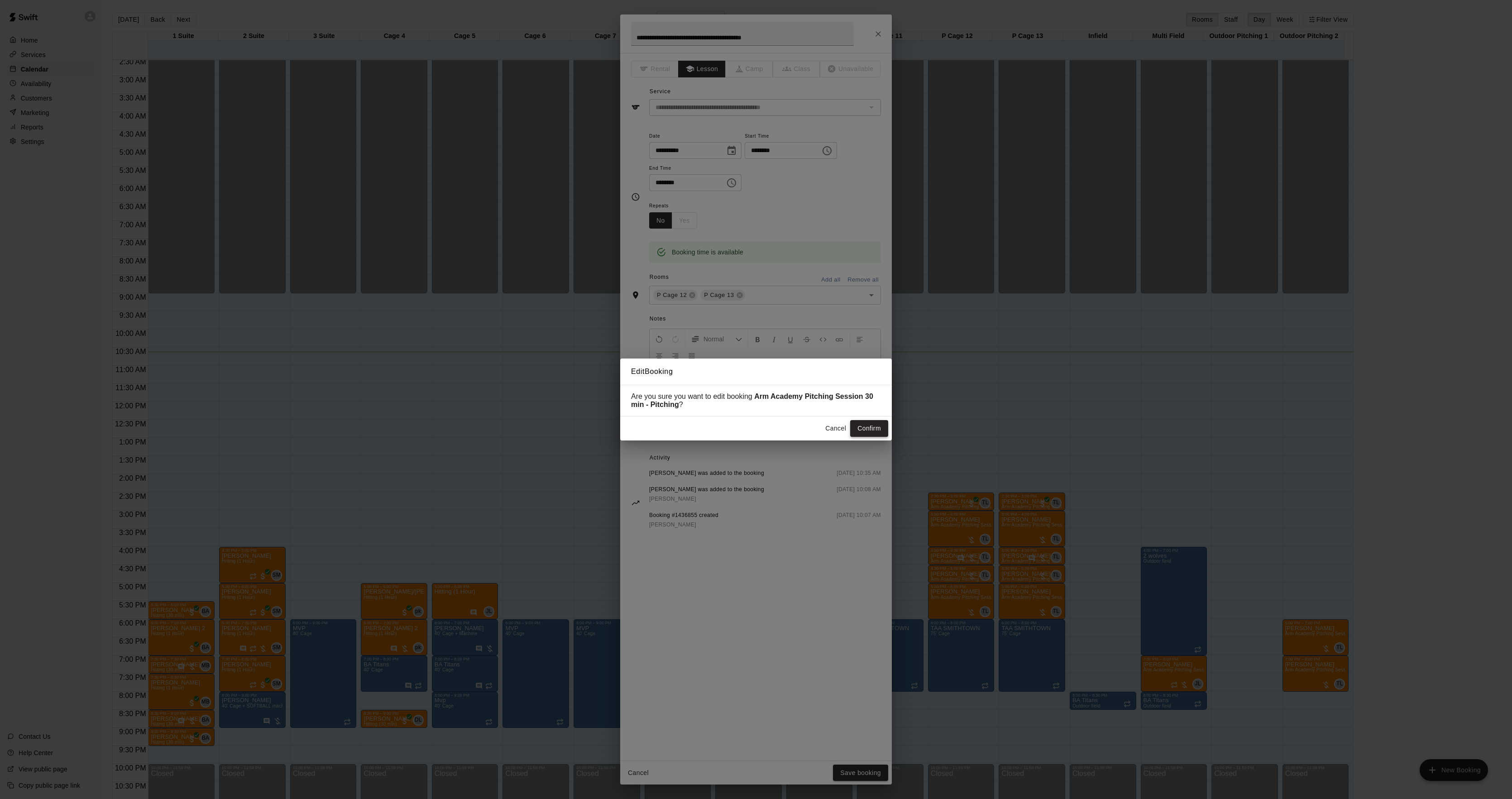
click at [864, 429] on button "Confirm" at bounding box center [869, 429] width 38 height 17
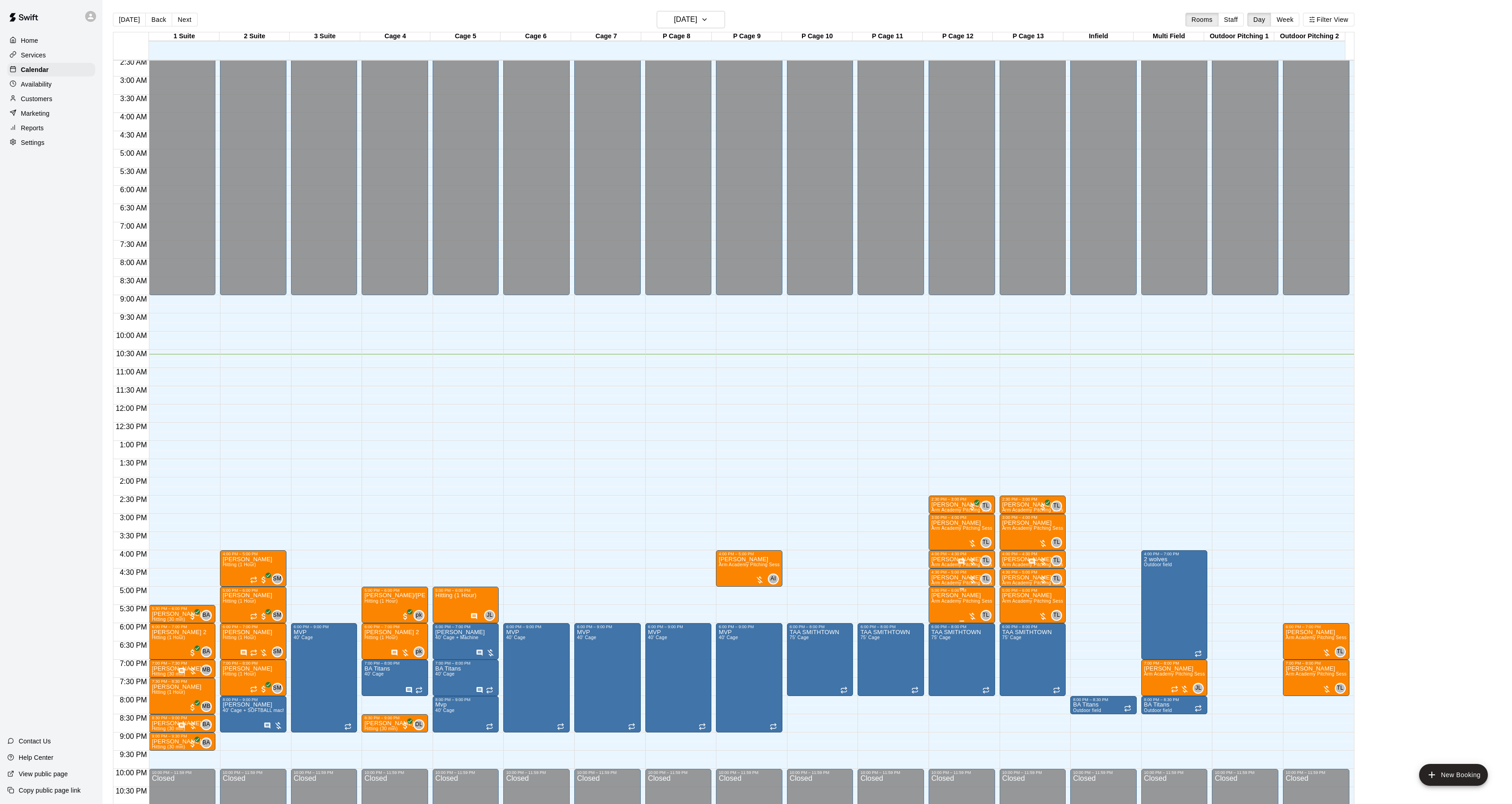
click at [941, 623] on img "edit" at bounding box center [939, 625] width 10 height 10
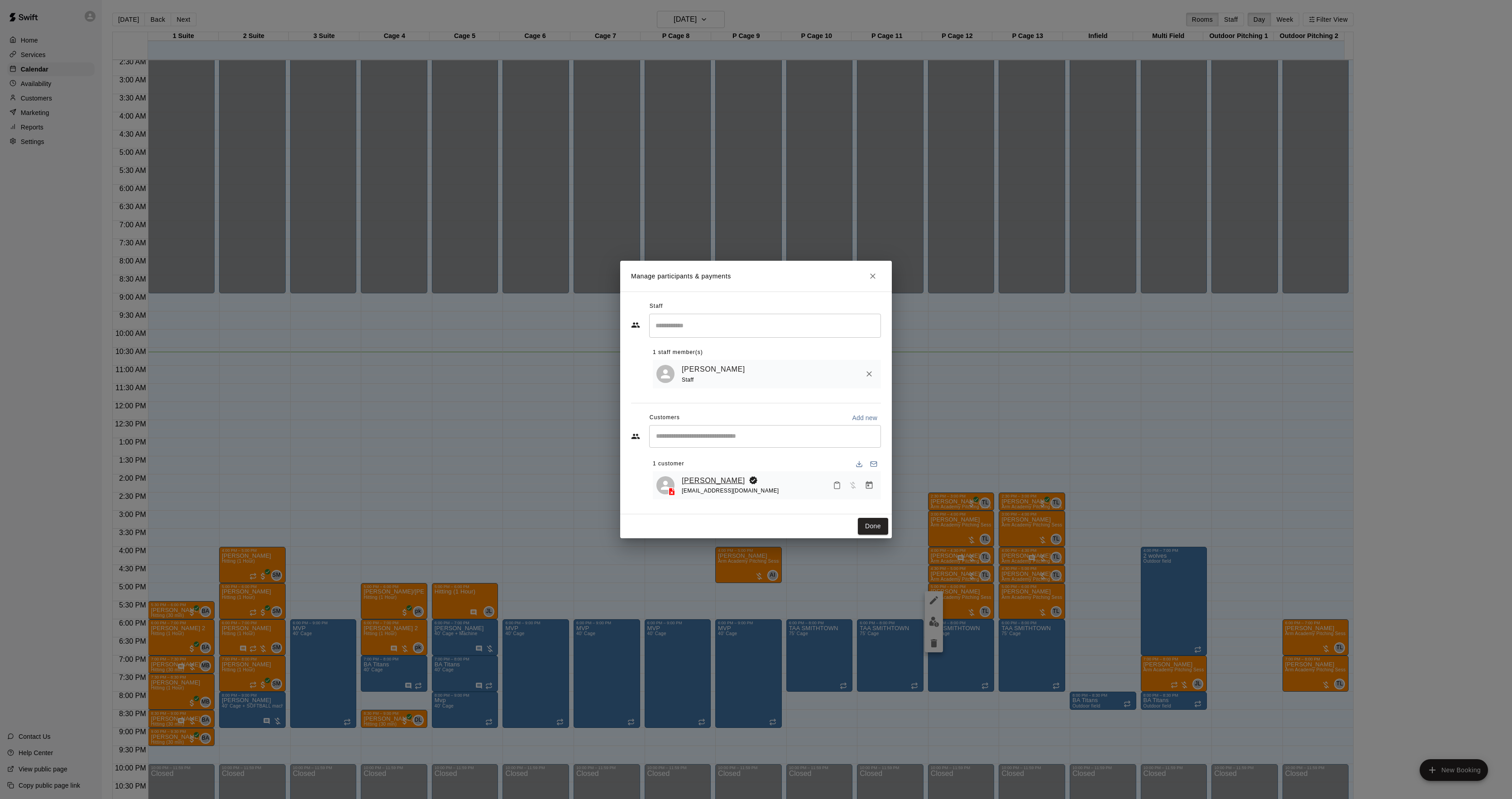
click at [707, 485] on link "[PERSON_NAME]" at bounding box center [714, 480] width 64 height 12
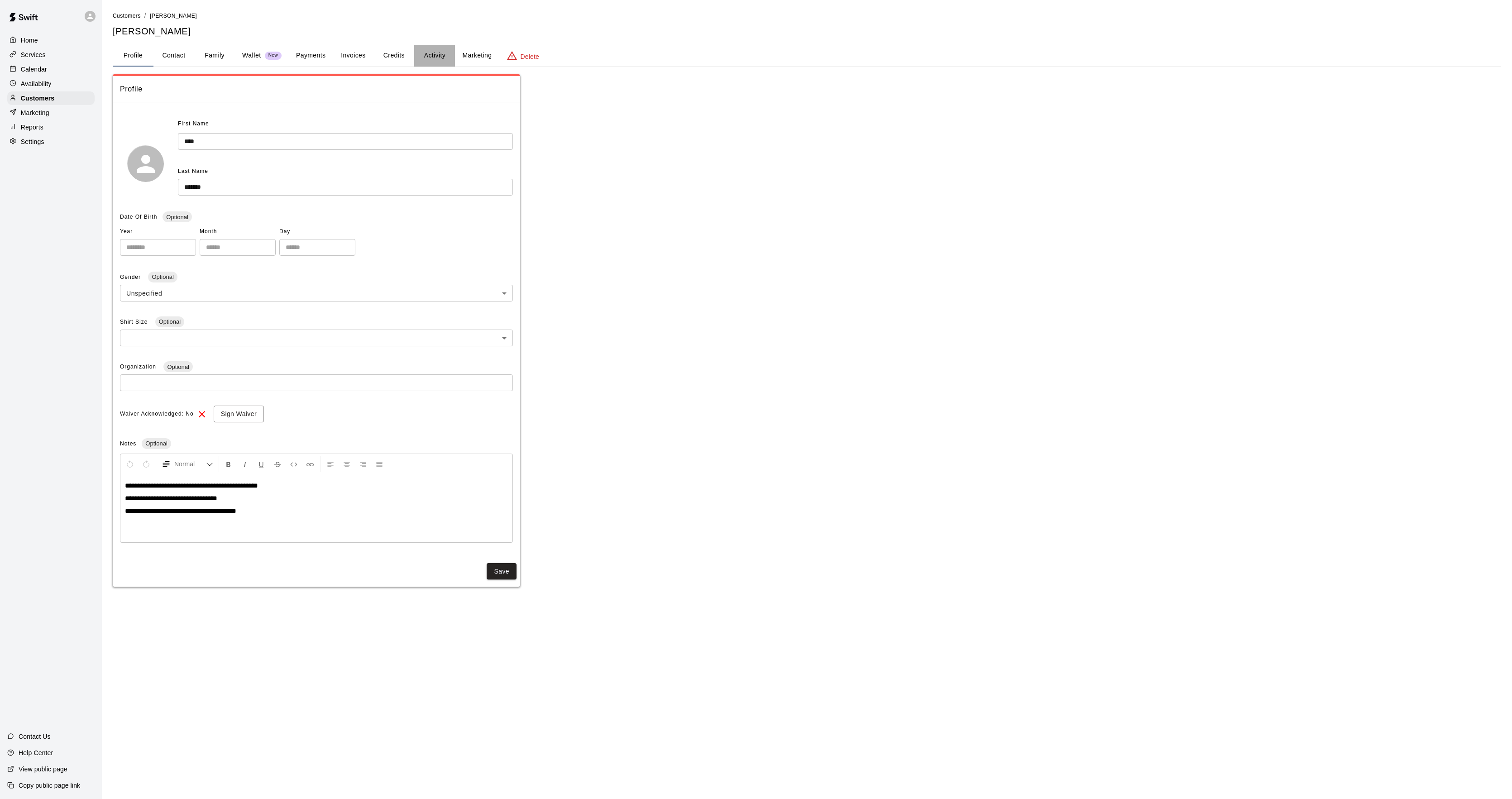
click at [447, 55] on button "Activity" at bounding box center [434, 55] width 41 height 21
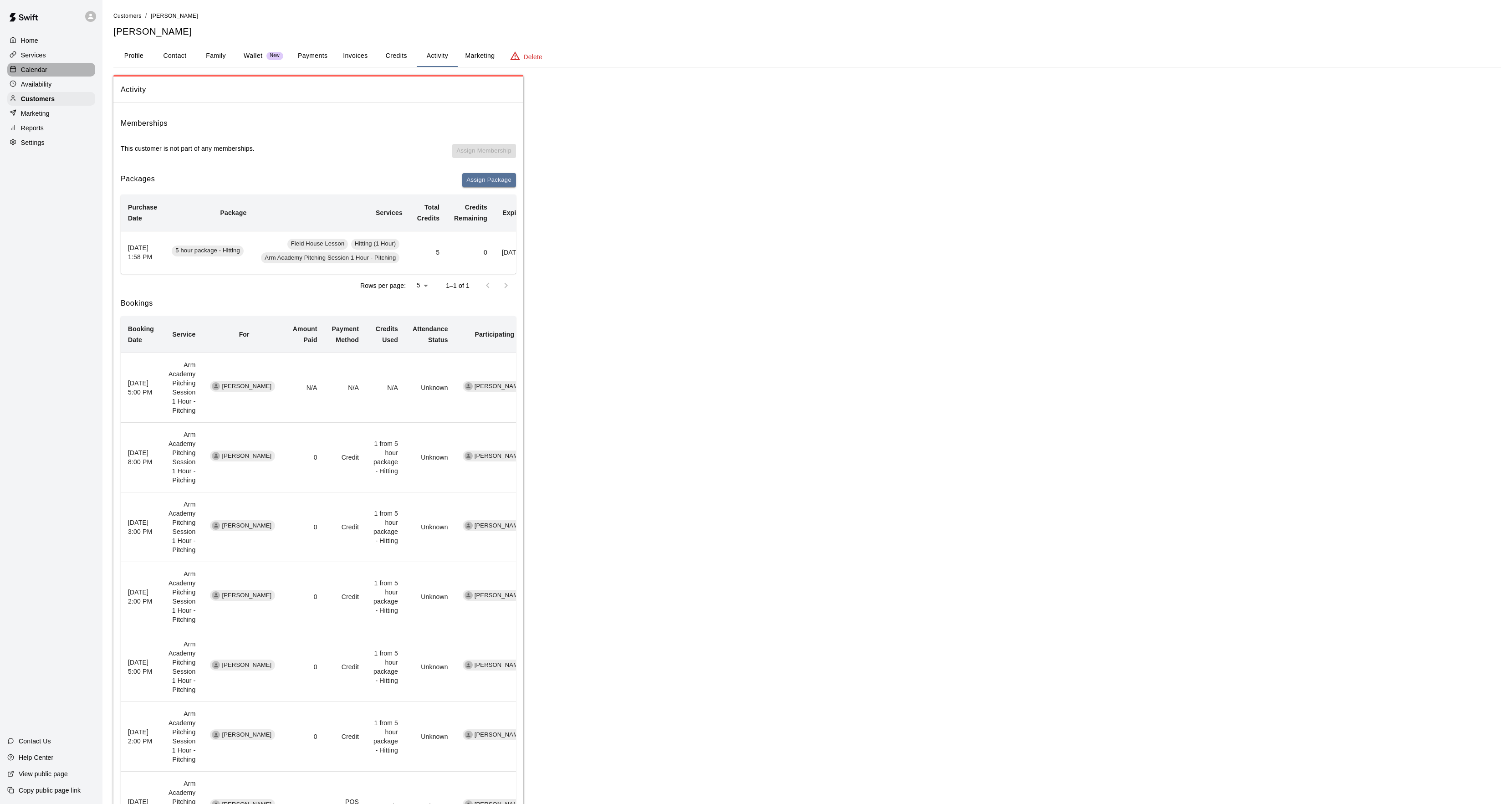
click at [51, 70] on div "Calendar" at bounding box center [51, 70] width 88 height 14
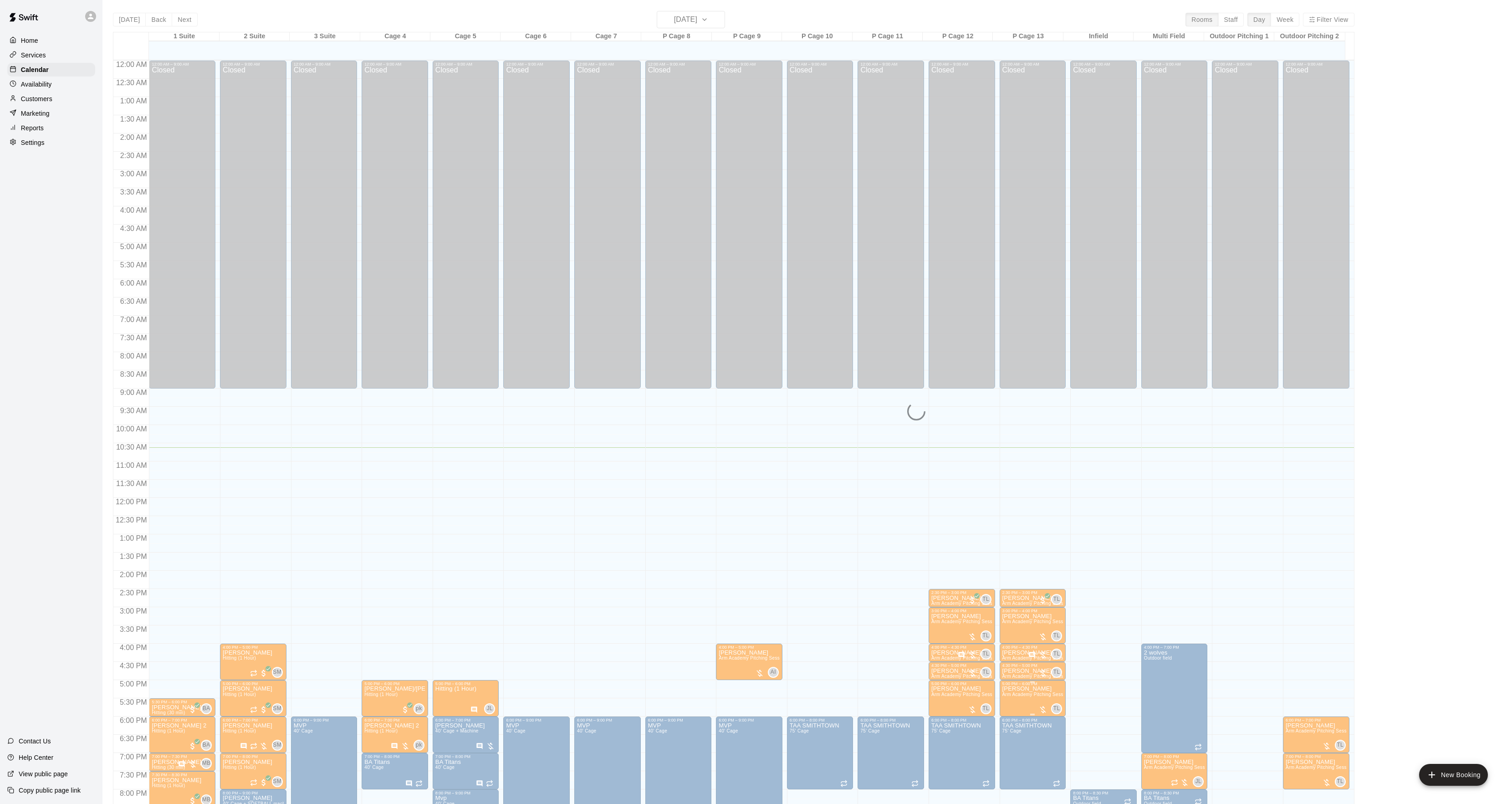
scroll to position [93, 0]
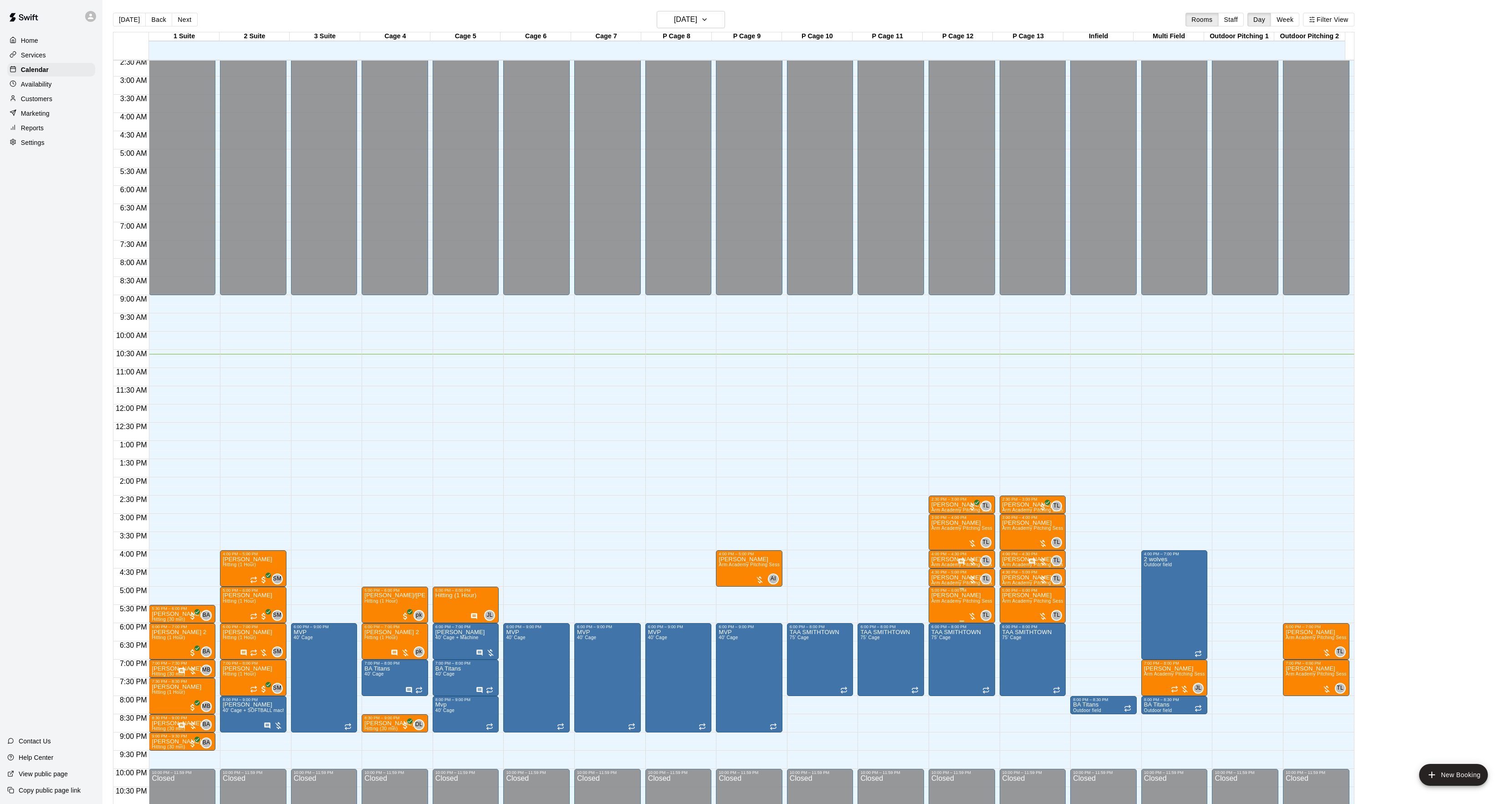
click at [934, 602] on span "Arm Academy Pitching Session 1 Hour - Pitching" at bounding box center [984, 601] width 106 height 5
click at [934, 603] on button "edit" at bounding box center [939, 610] width 18 height 18
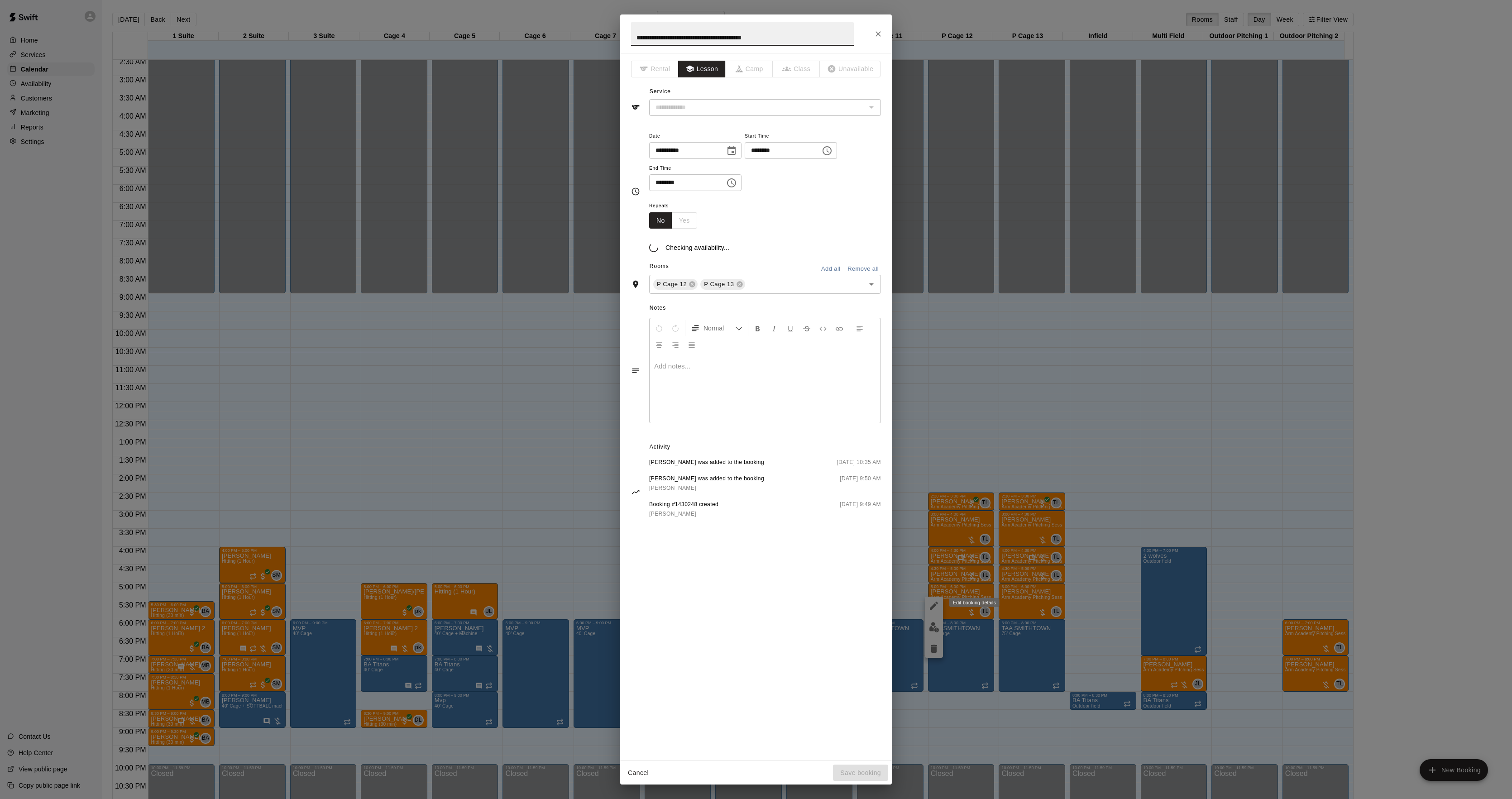
type input "**********"
drag, startPoint x: 678, startPoint y: 368, endPoint x: 679, endPoint y: 376, distance: 8.1
click at [678, 370] on div at bounding box center [765, 400] width 231 height 68
click at [871, 771] on button "Save booking" at bounding box center [860, 773] width 55 height 17
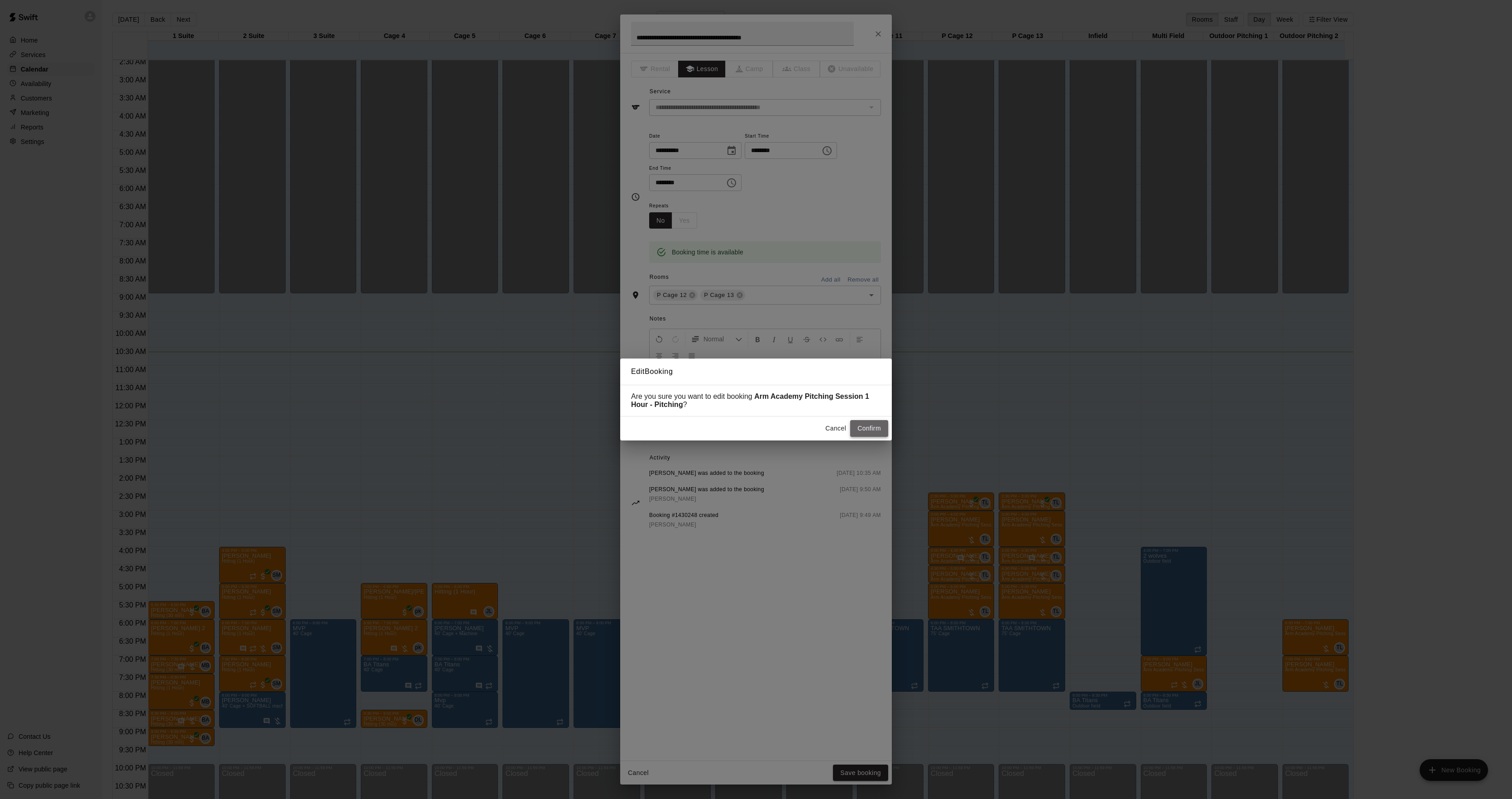
click at [864, 430] on button "Confirm" at bounding box center [869, 429] width 38 height 17
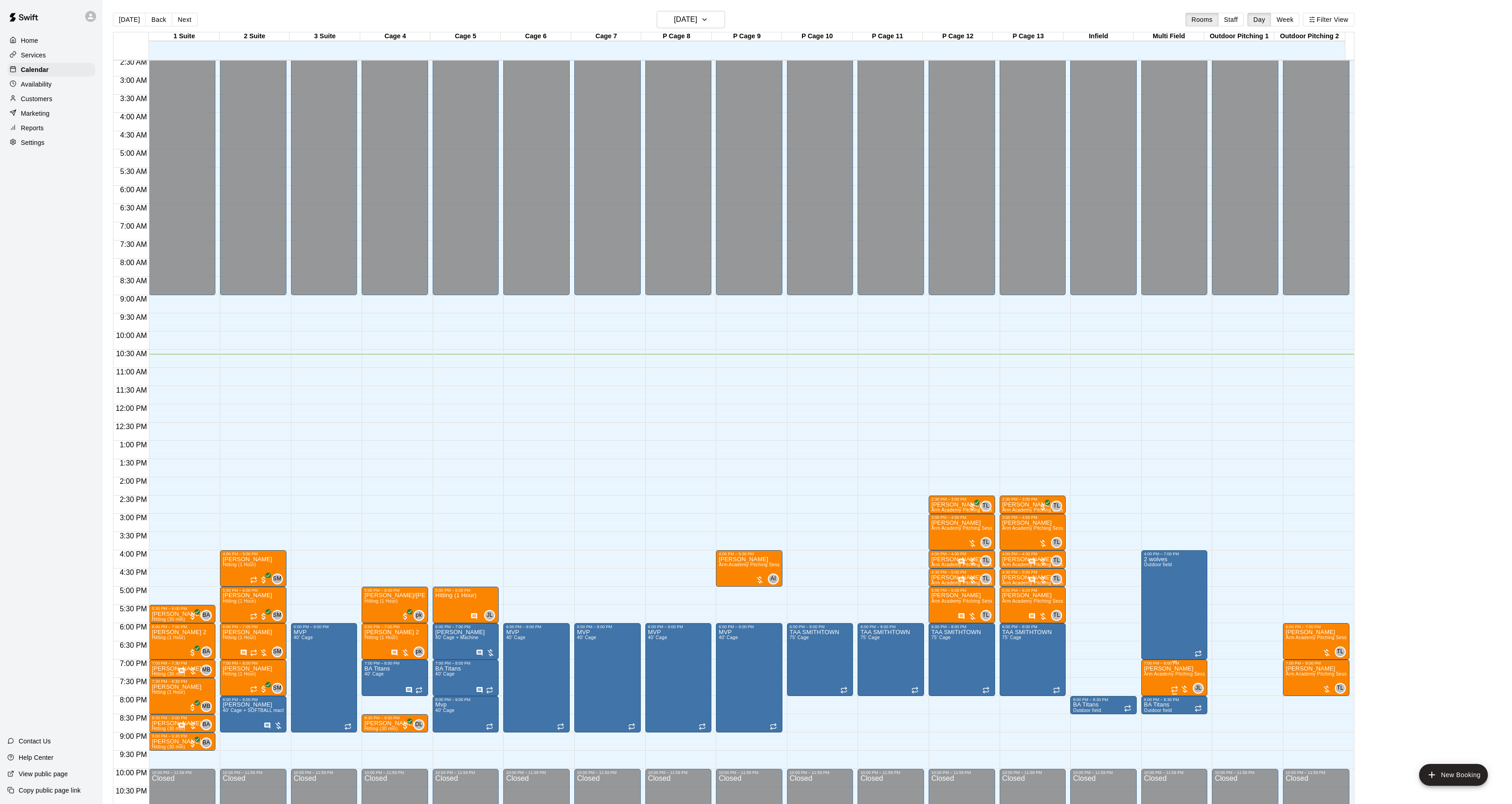
click at [1156, 702] on img "edit" at bounding box center [1152, 698] width 10 height 10
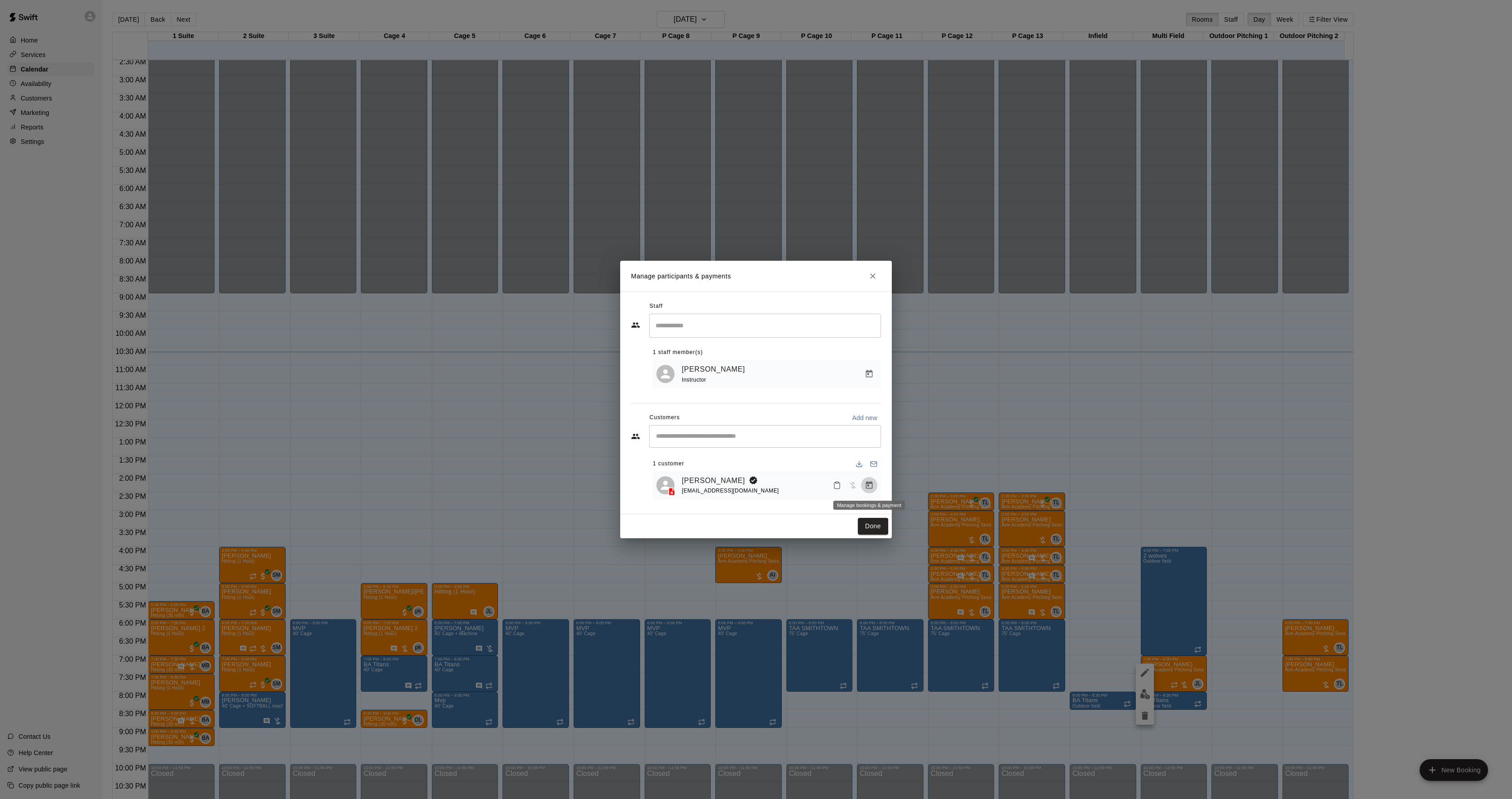
click at [869, 484] on icon "Manage bookings & payment" at bounding box center [869, 485] width 7 height 8
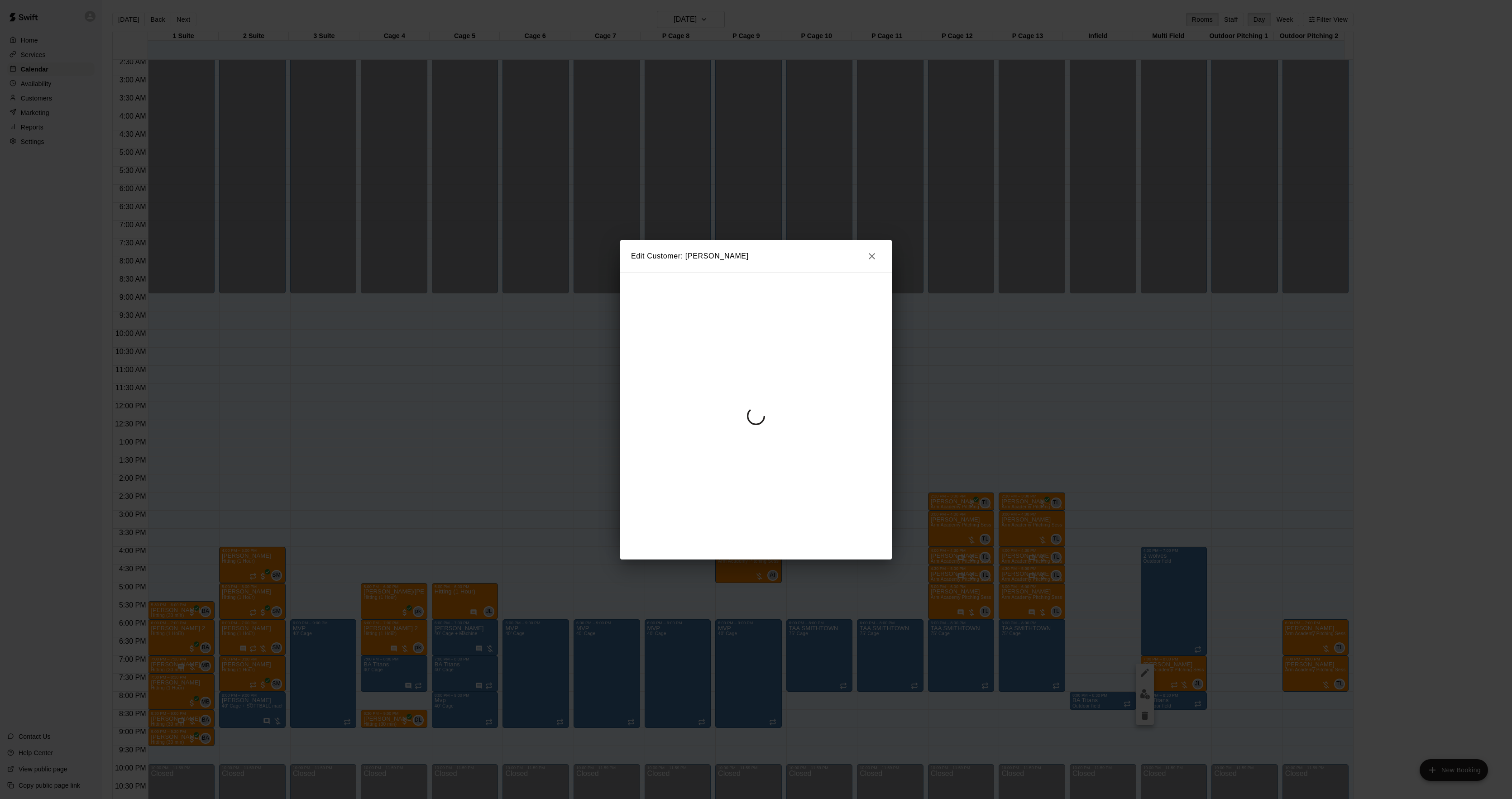
click at [777, 366] on div at bounding box center [756, 415] width 272 height 287
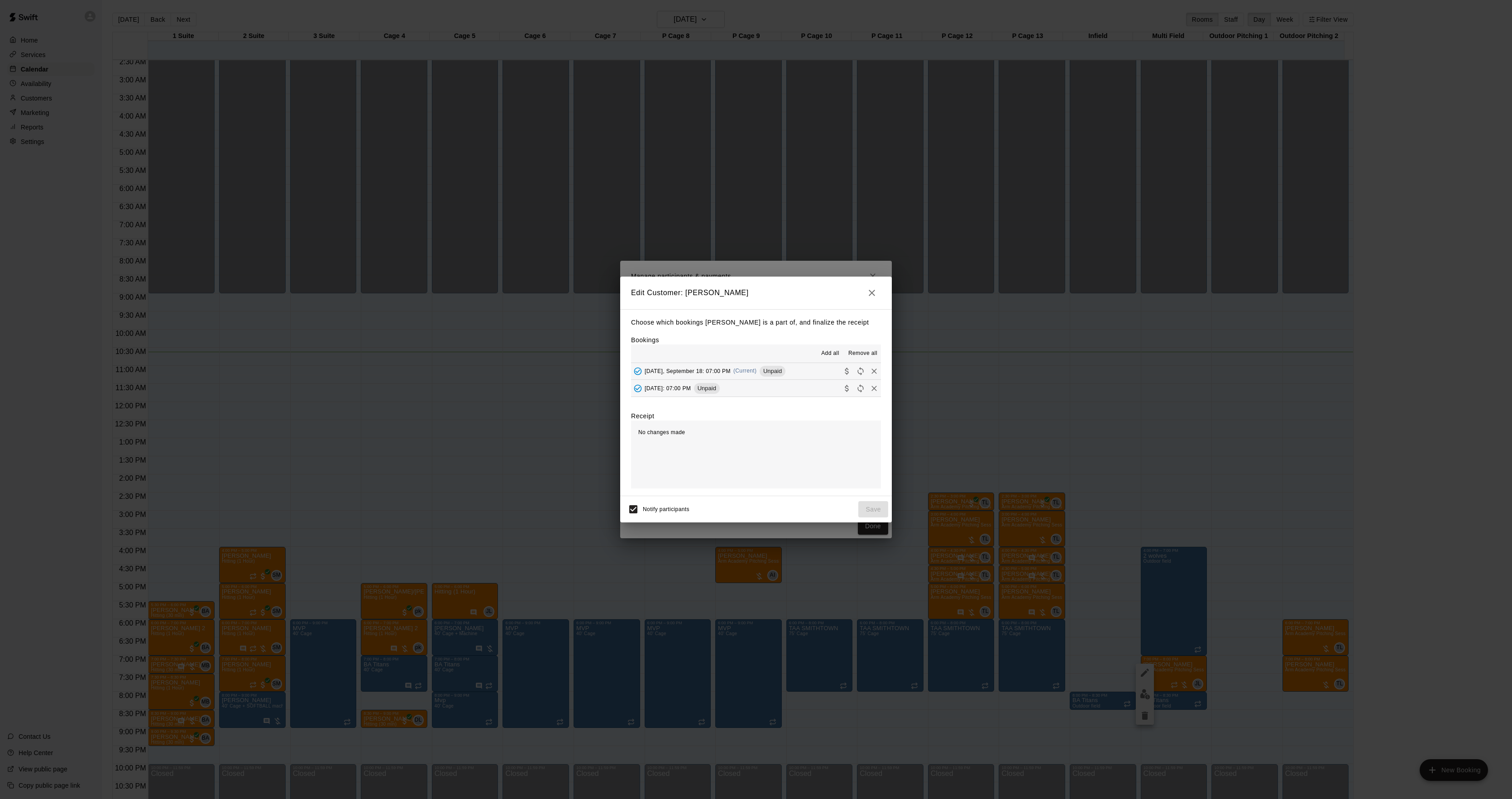
click at [770, 373] on span "Unpaid" at bounding box center [772, 371] width 26 height 7
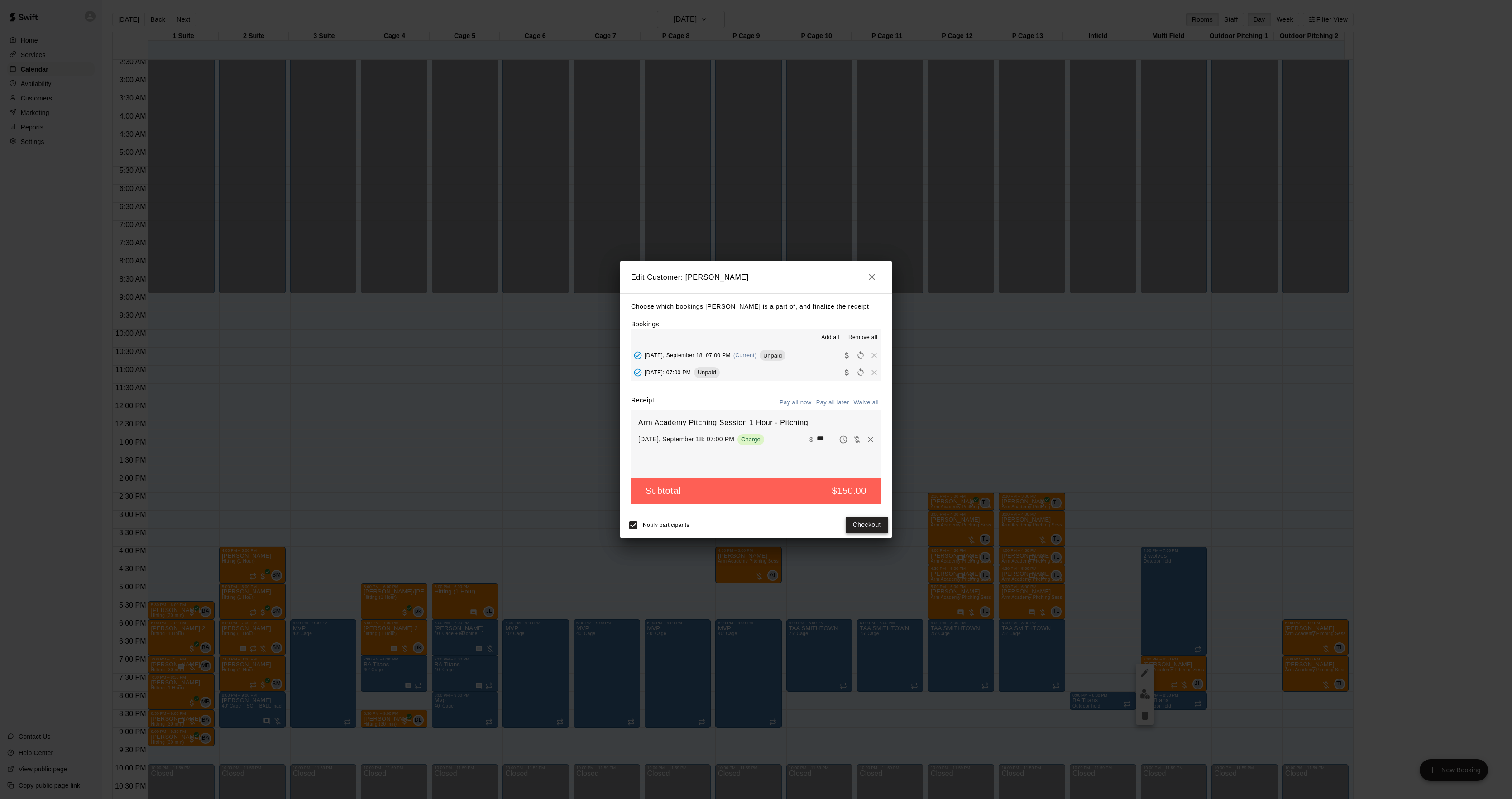
click at [862, 532] on button "Checkout" at bounding box center [867, 525] width 43 height 17
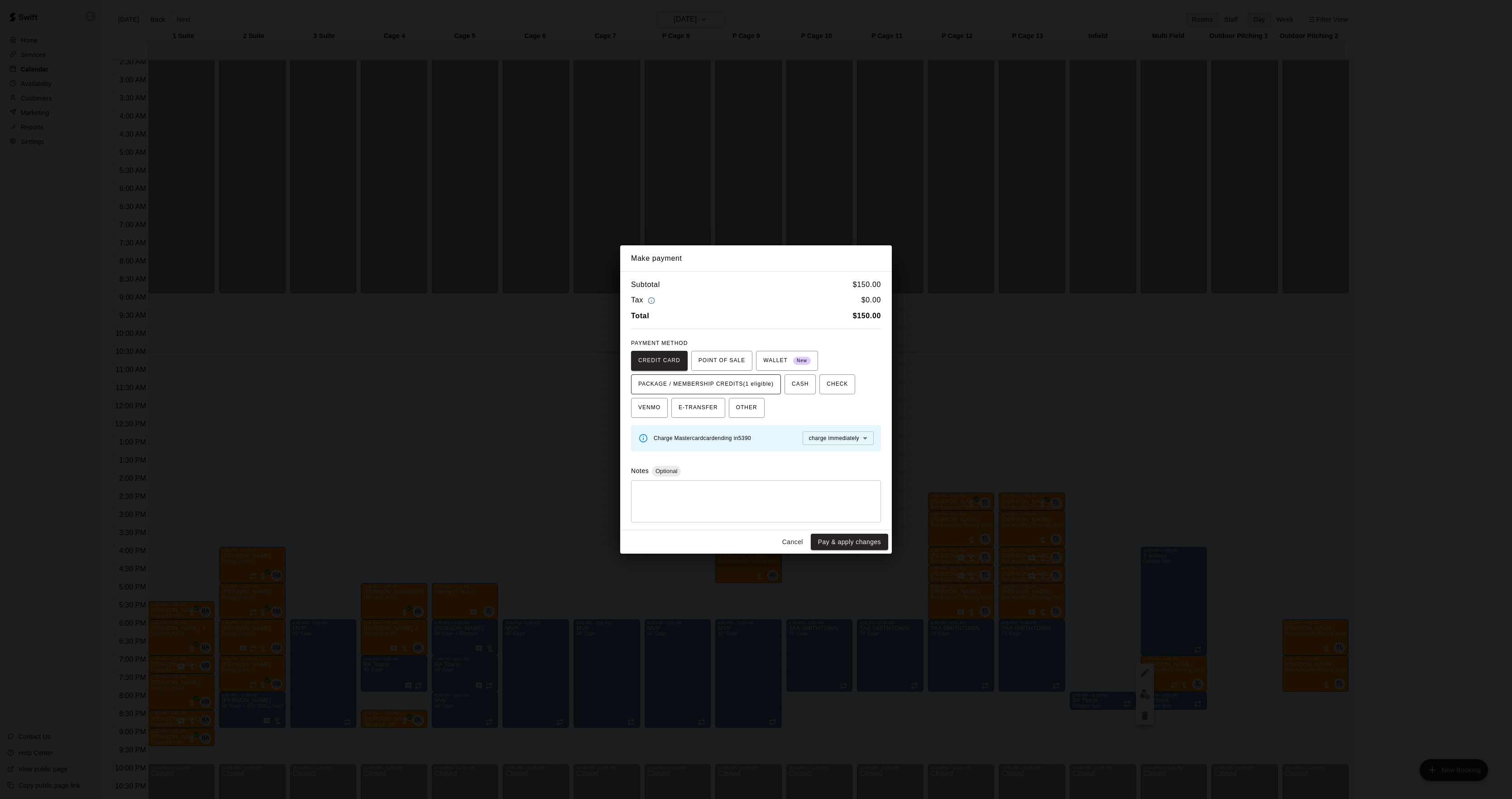
click at [746, 383] on span "PACKAGE / MEMBERSHIP CREDITS (1 eligible)" at bounding box center [706, 384] width 135 height 15
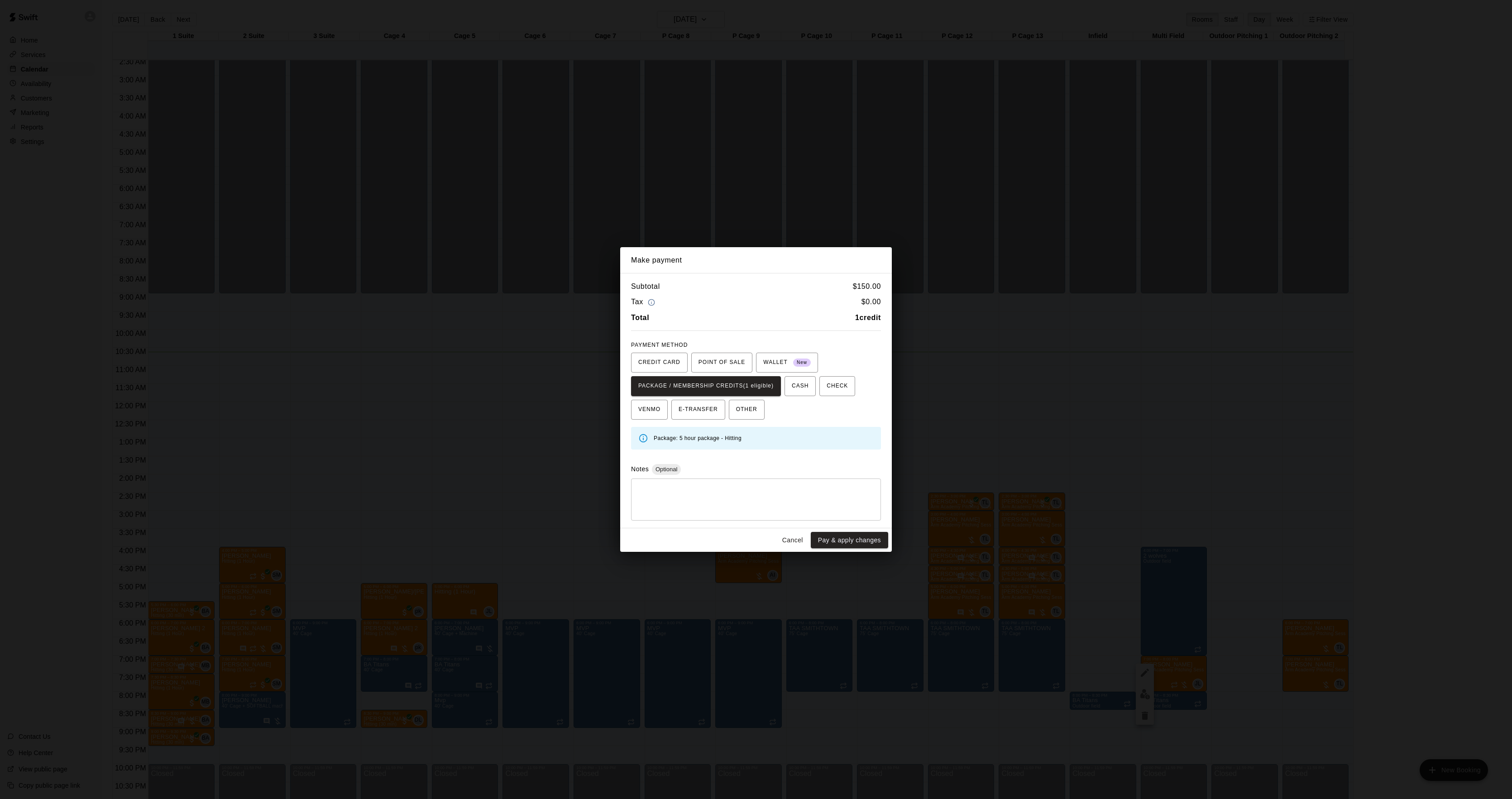
click at [851, 549] on div "Cancel Pay & apply changes" at bounding box center [756, 540] width 272 height 24
click at [850, 547] on button "Pay & apply changes" at bounding box center [849, 540] width 77 height 17
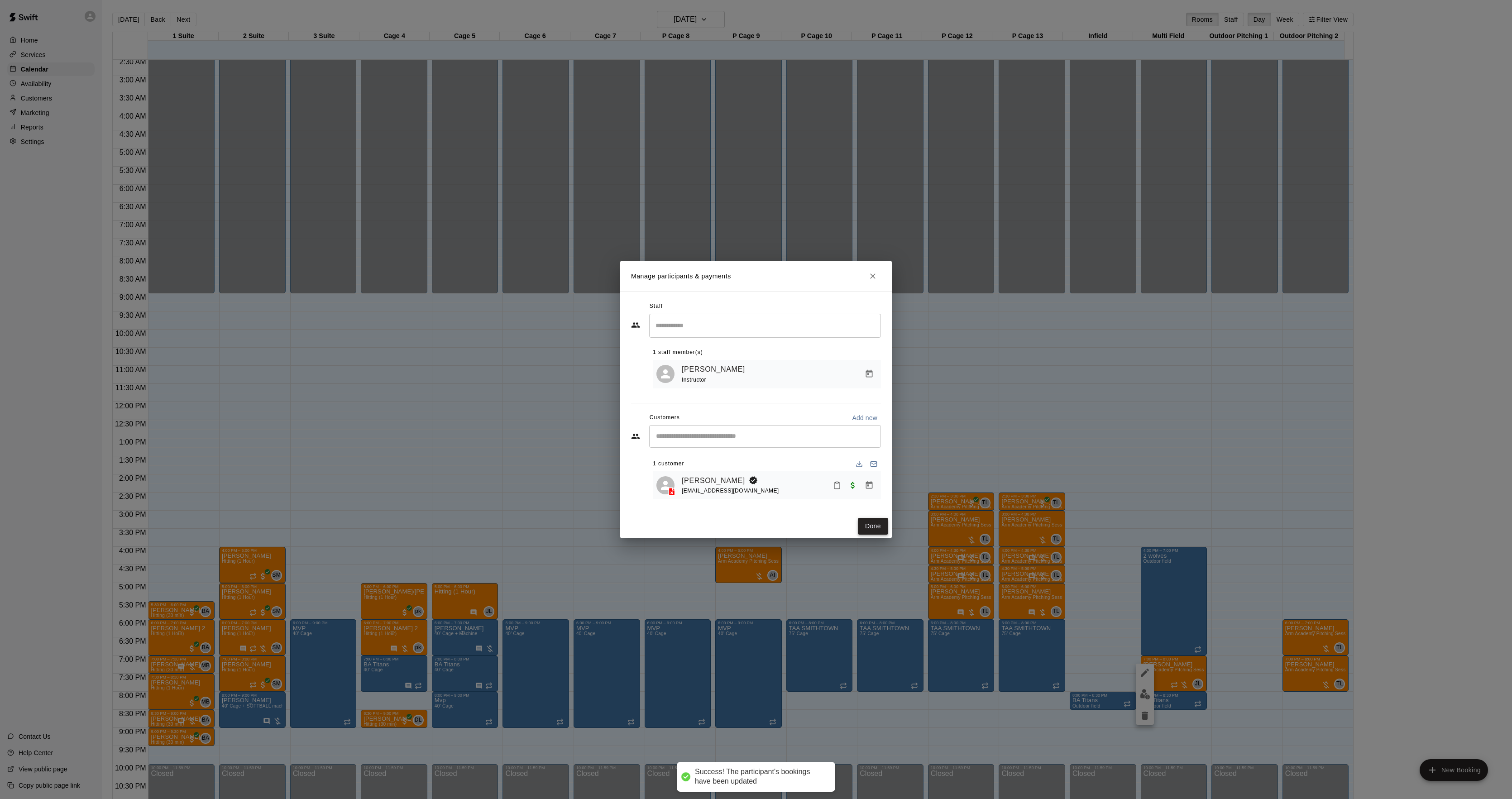
click at [866, 528] on button "Done" at bounding box center [873, 527] width 30 height 17
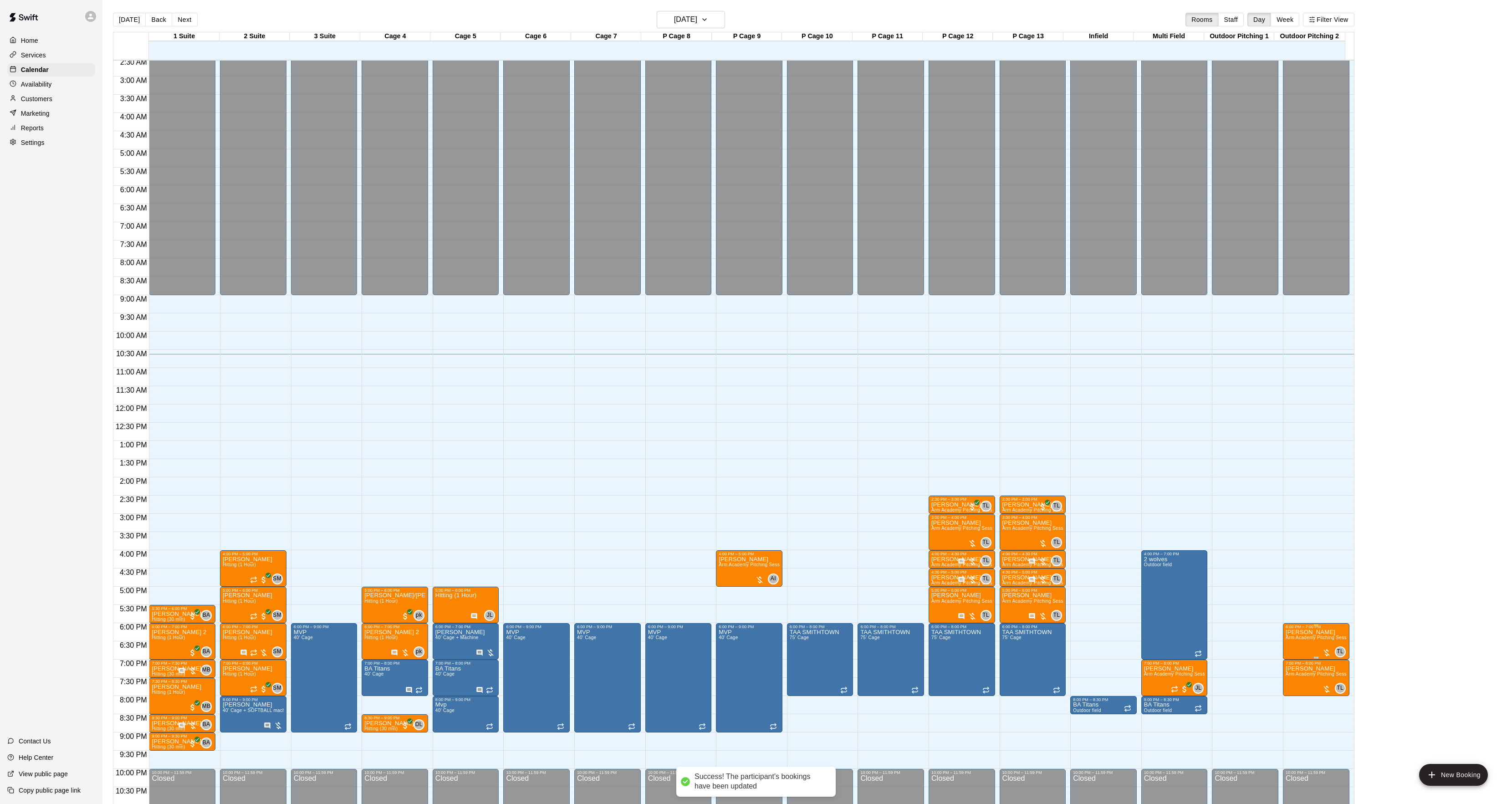
click at [1288, 632] on p "[PERSON_NAME]" at bounding box center [1317, 632] width 61 height 0
click at [1292, 668] on img "edit" at bounding box center [1293, 665] width 10 height 10
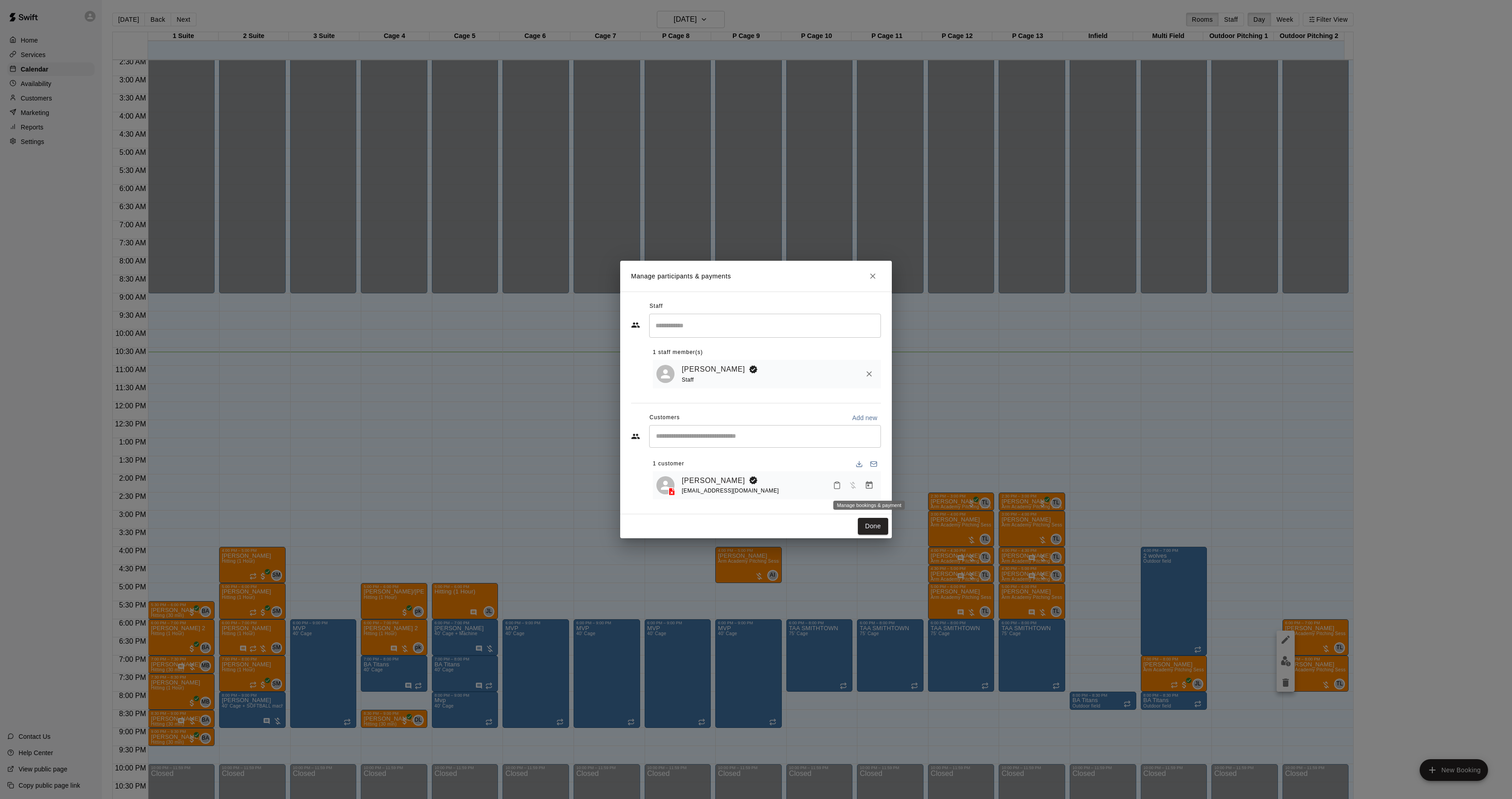
click at [871, 481] on icon "Manage bookings & payment" at bounding box center [869, 485] width 9 height 9
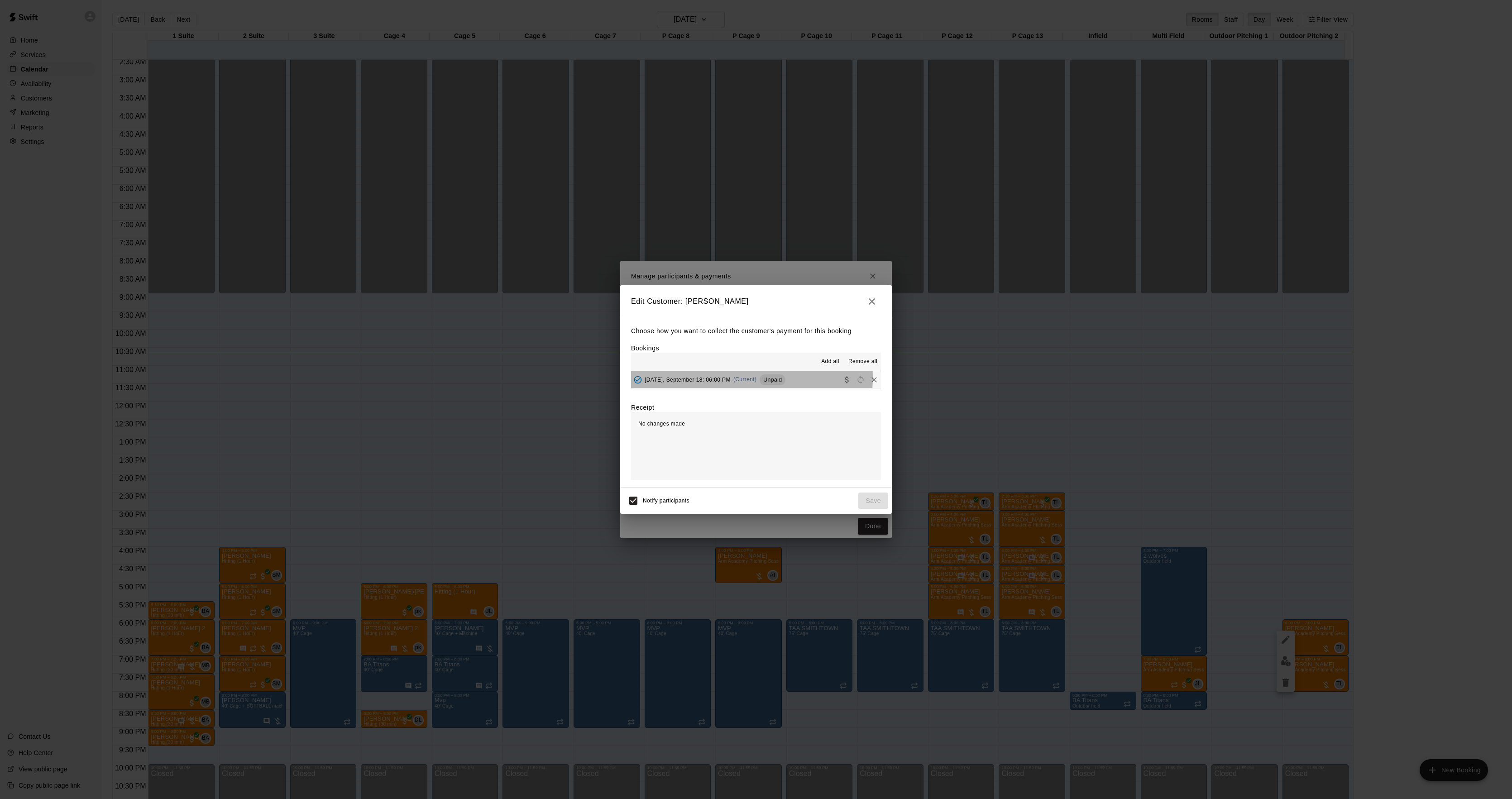
click at [730, 379] on span "[DATE], September 18: 06:00 PM" at bounding box center [688, 379] width 86 height 6
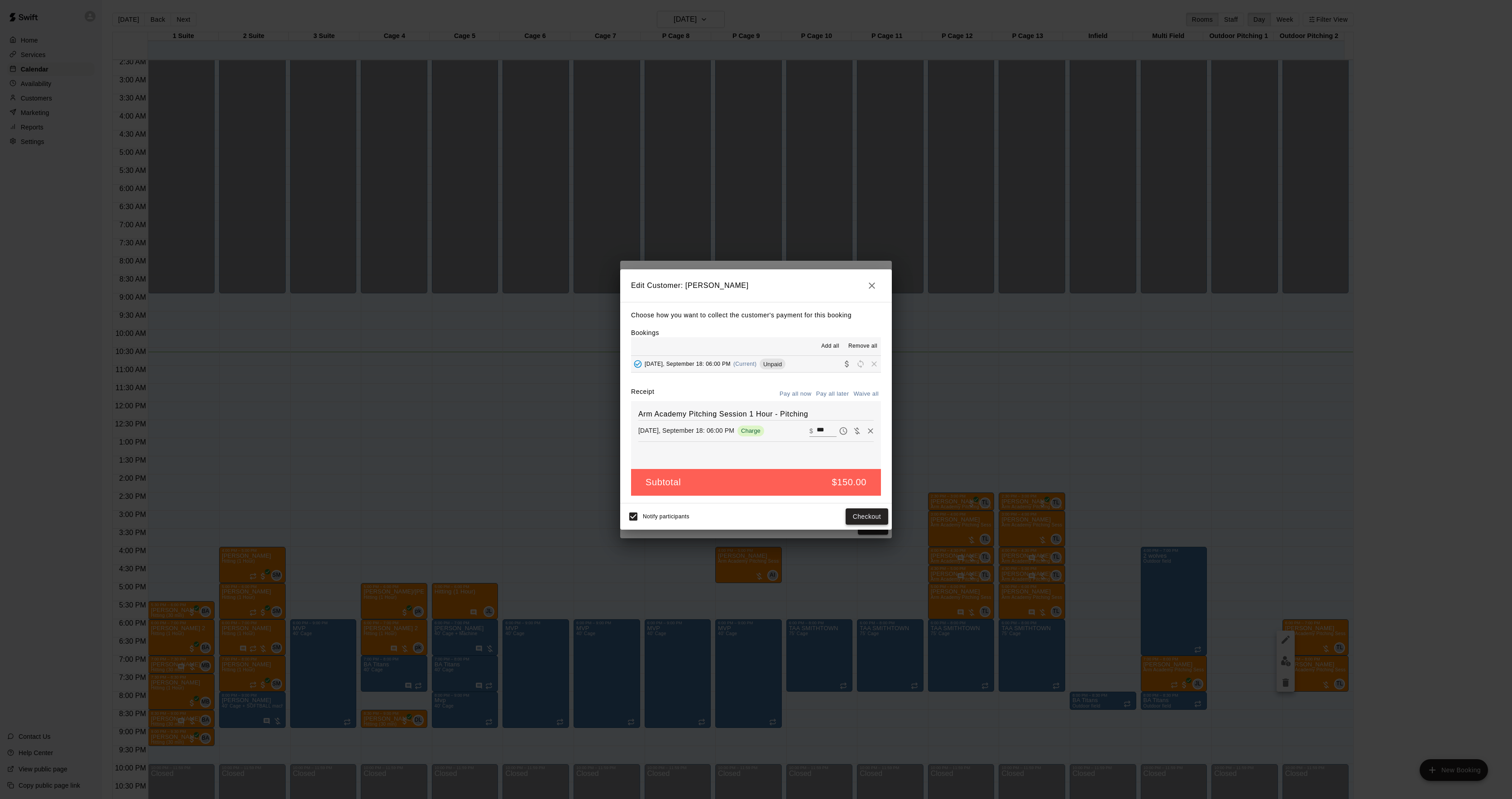
click at [863, 519] on button "Checkout" at bounding box center [867, 517] width 43 height 17
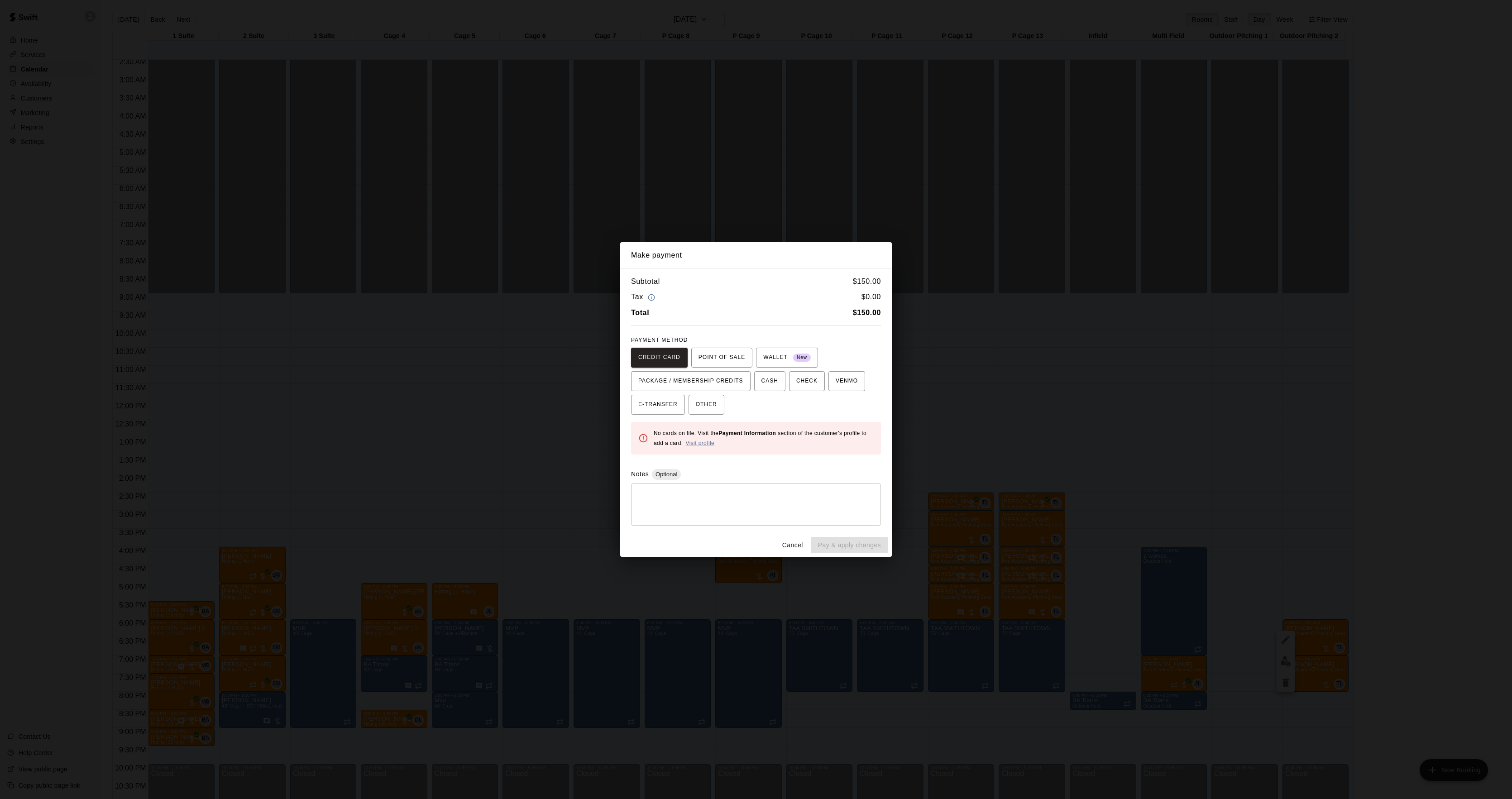
click at [1074, 473] on div "Make payment Subtotal $ 150.00 Tax $ 0.00 Total $ 150.00 PAYMENT METHOD CREDIT …" at bounding box center [756, 400] width 1512 height 799
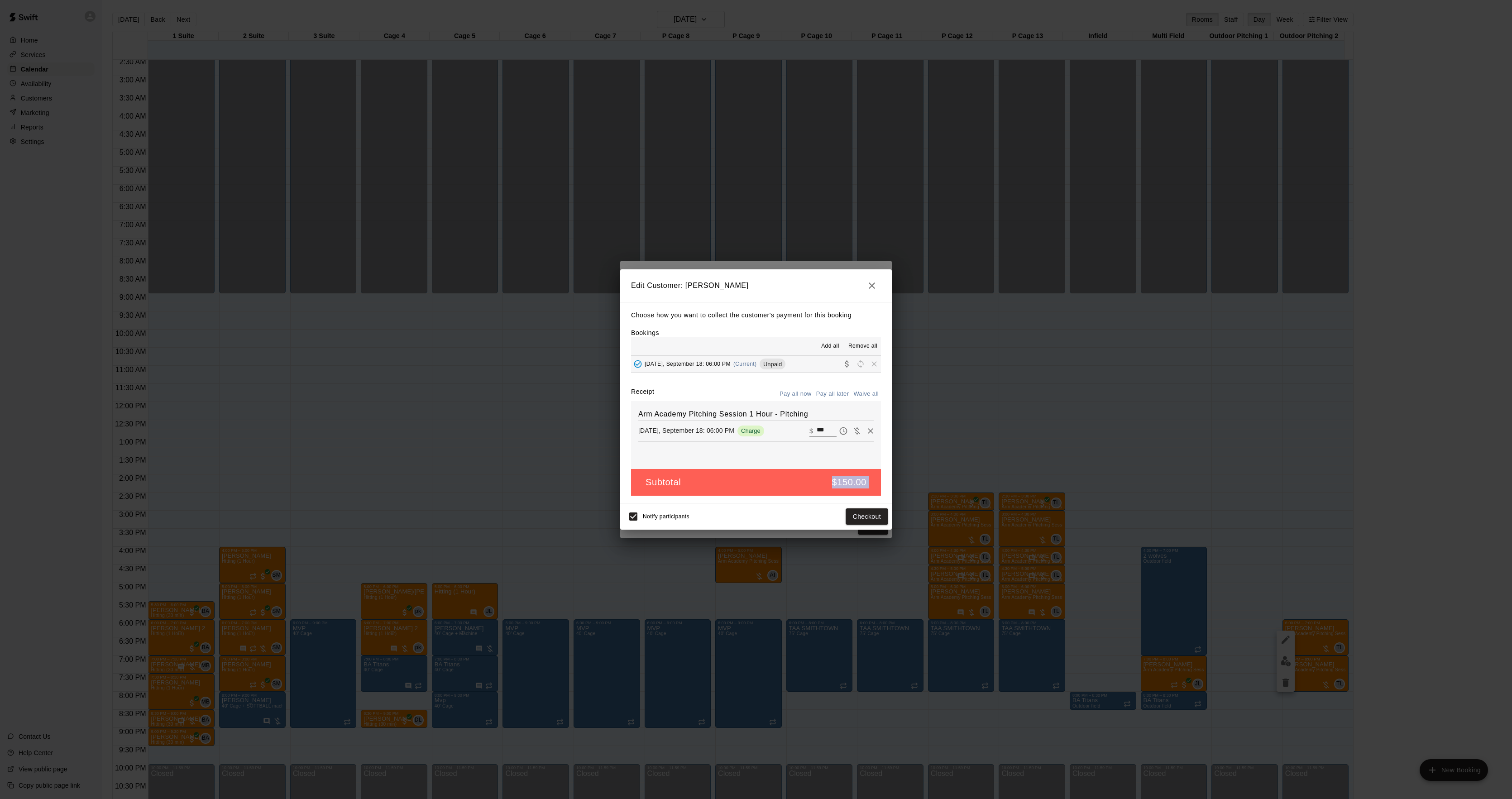
click at [1074, 473] on div "Edit Customer: [PERSON_NAME] Choose how you want to collect the customer's paym…" at bounding box center [756, 400] width 1512 height 799
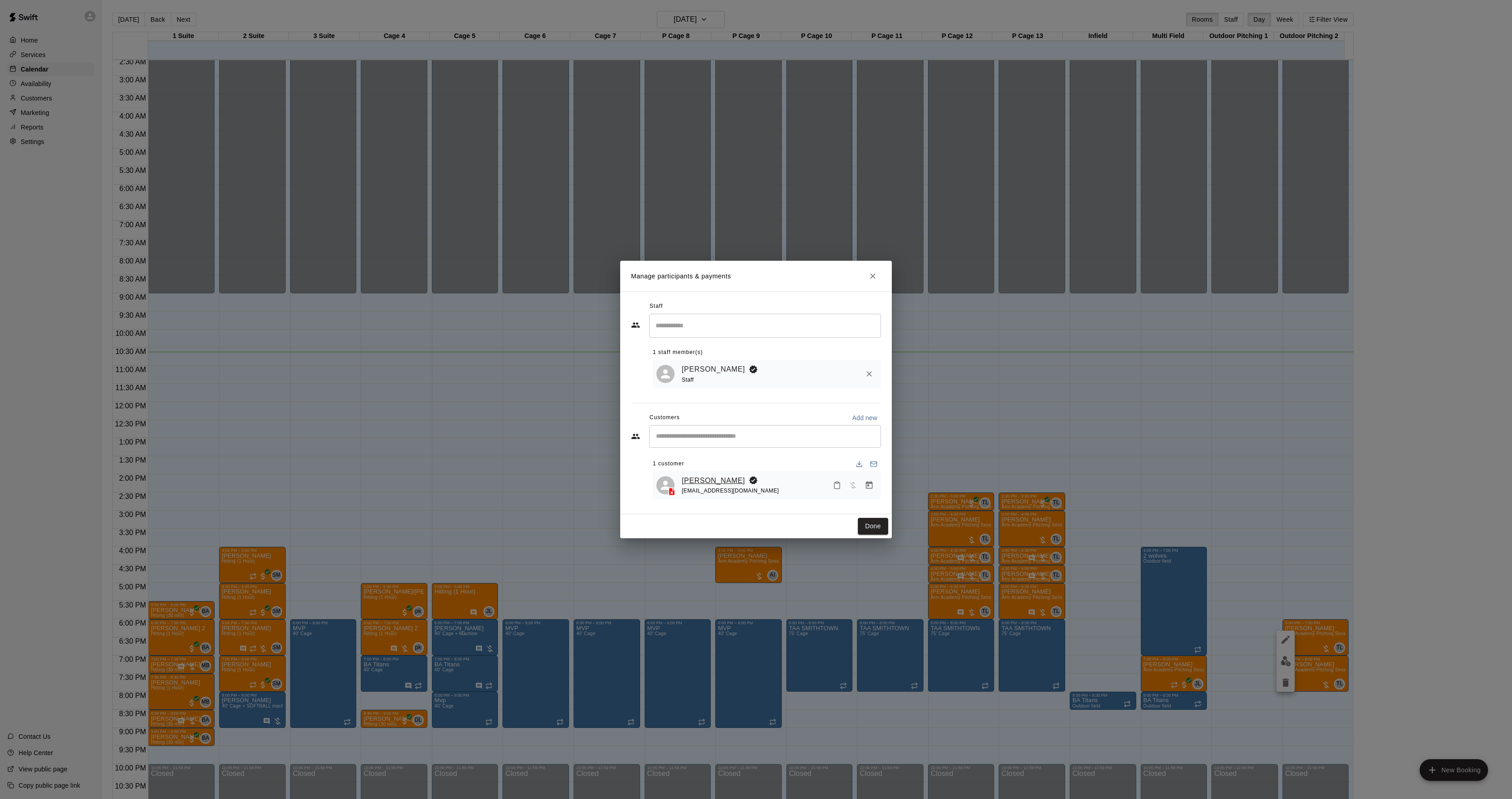
click at [687, 484] on link "[PERSON_NAME]" at bounding box center [714, 480] width 64 height 12
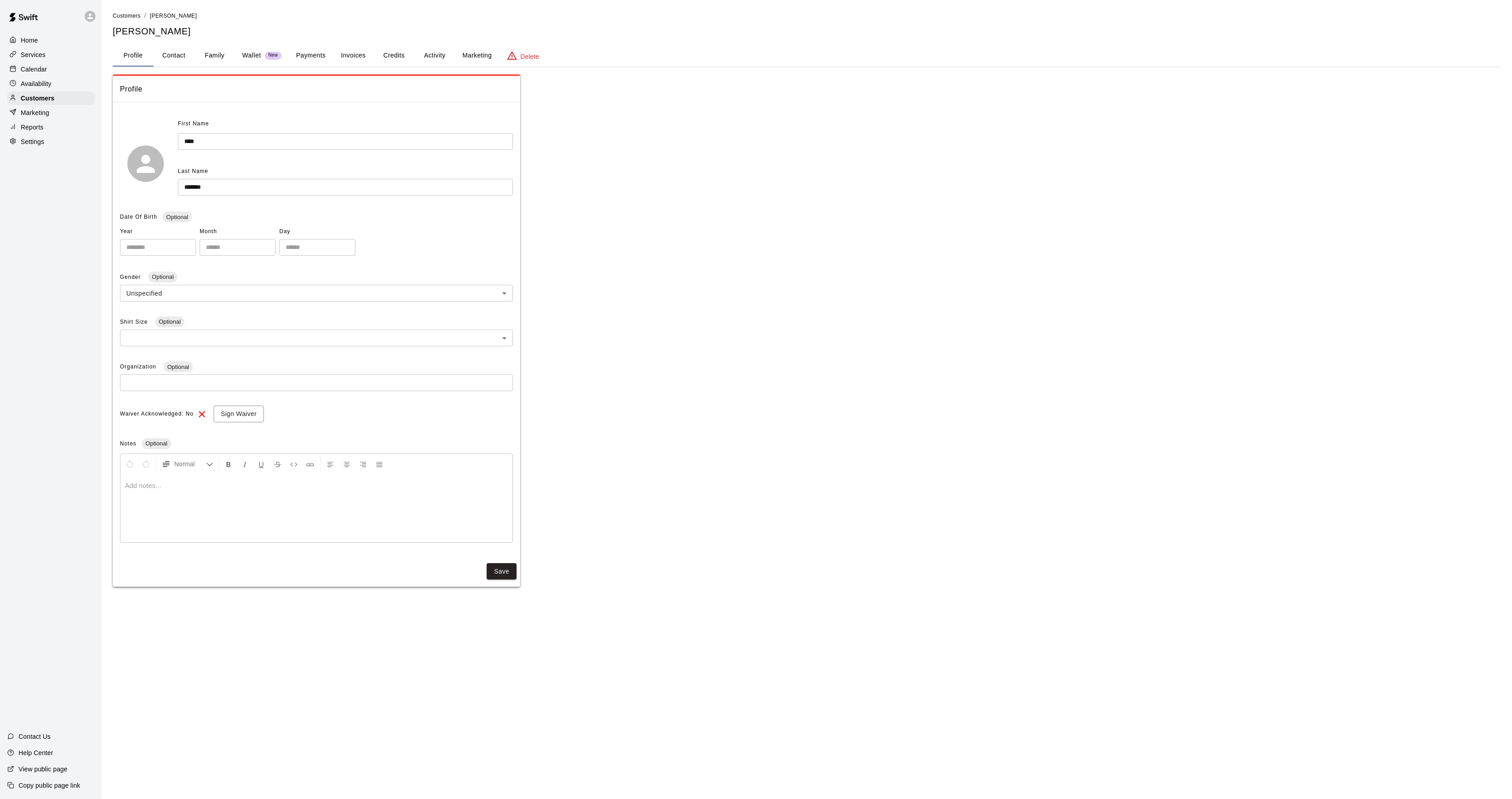
click at [439, 55] on button "Activity" at bounding box center [434, 55] width 41 height 21
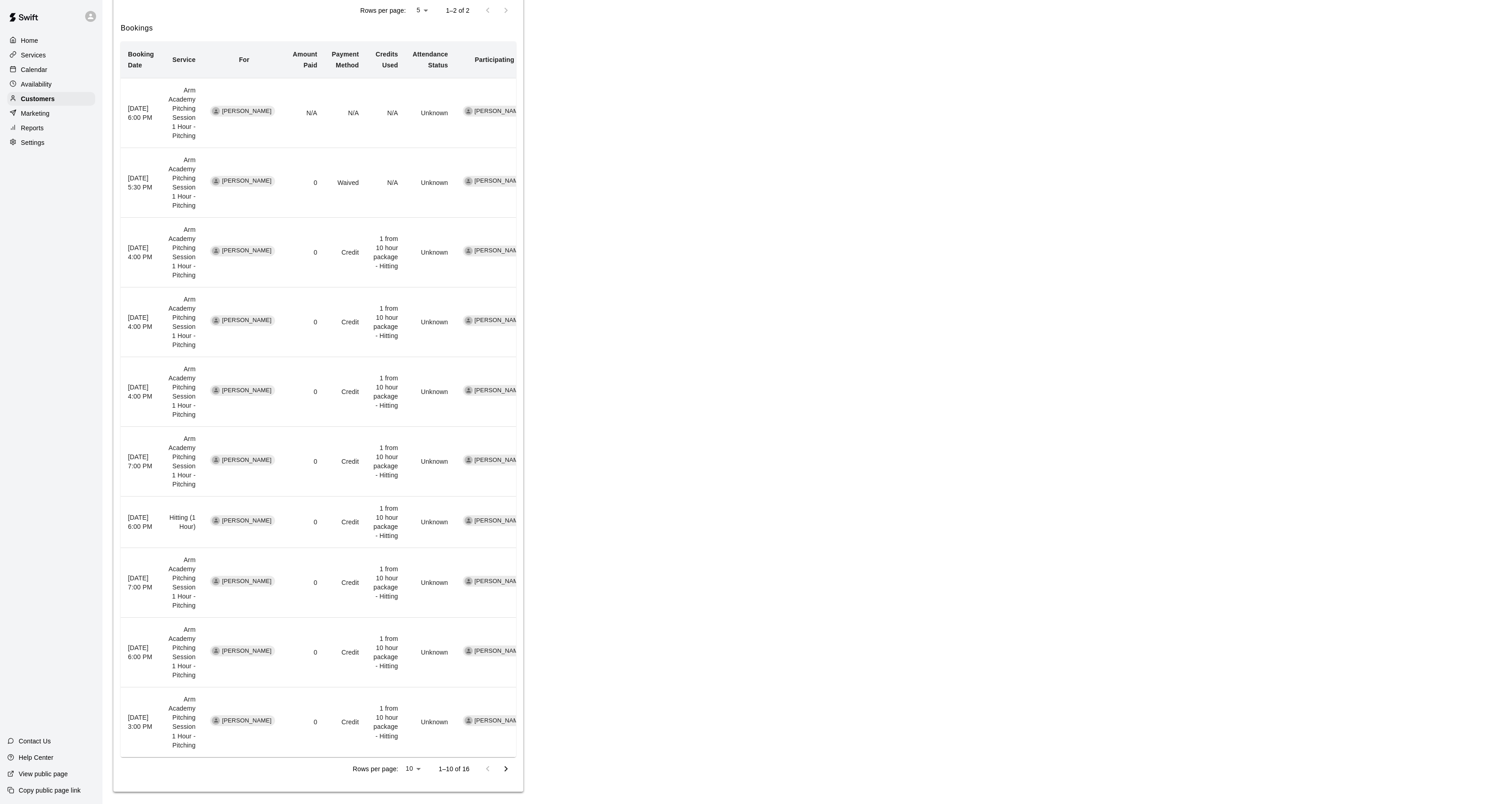
scroll to position [347, 0]
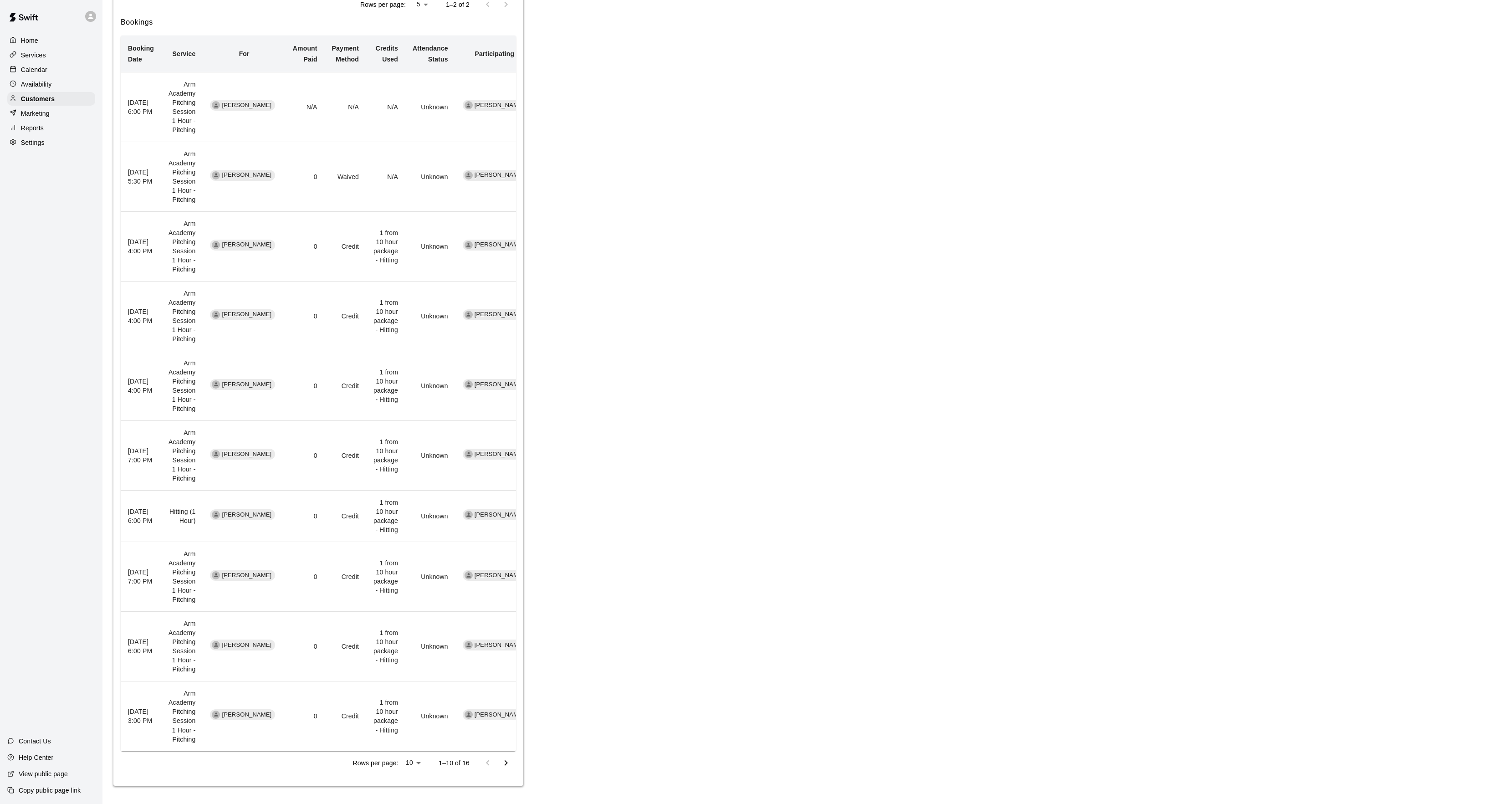
click at [501, 762] on icon "Go to next page" at bounding box center [506, 764] width 11 height 11
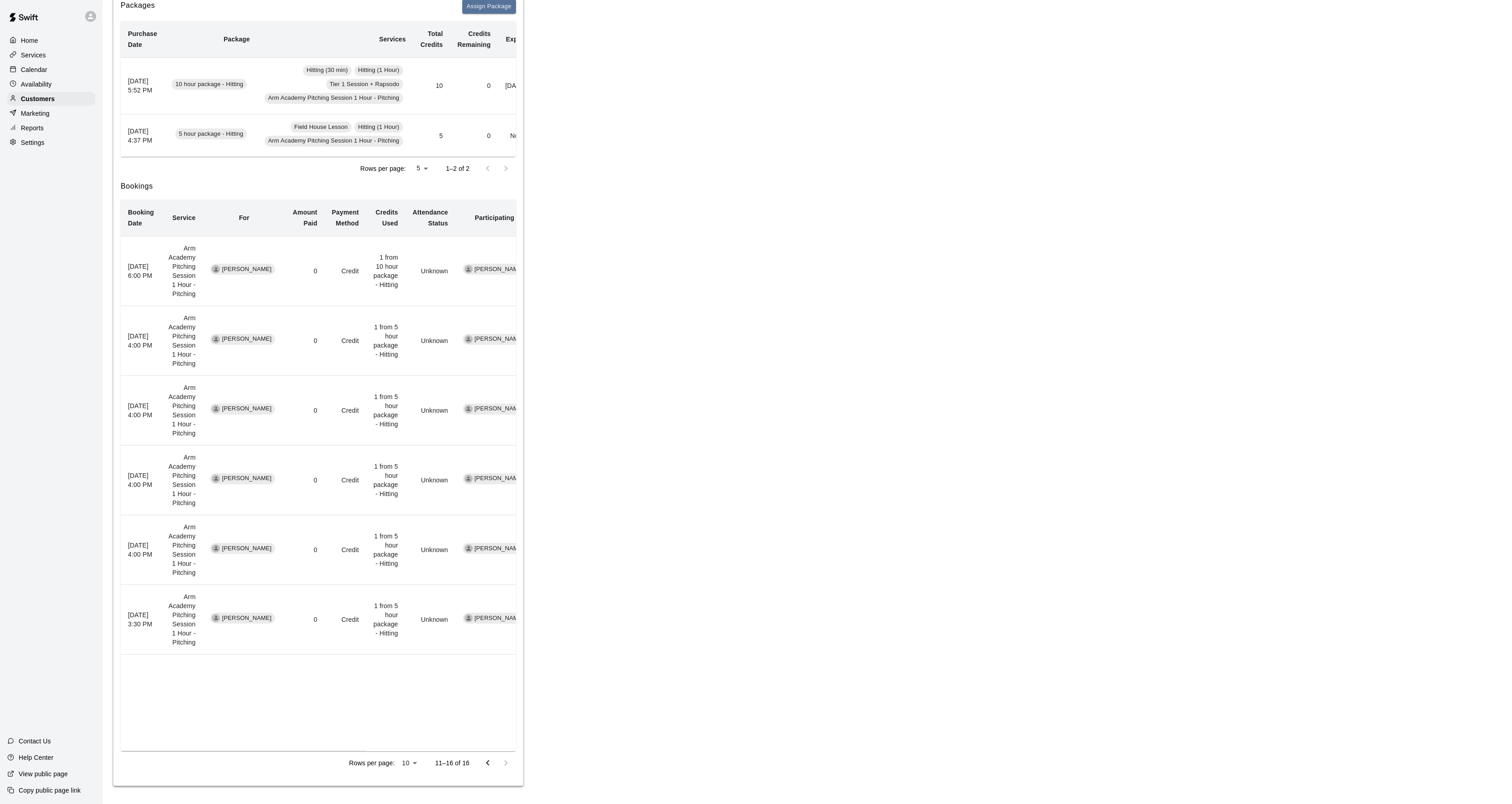
scroll to position [183, 0]
click at [485, 767] on icon "Go to previous page" at bounding box center [488, 764] width 11 height 11
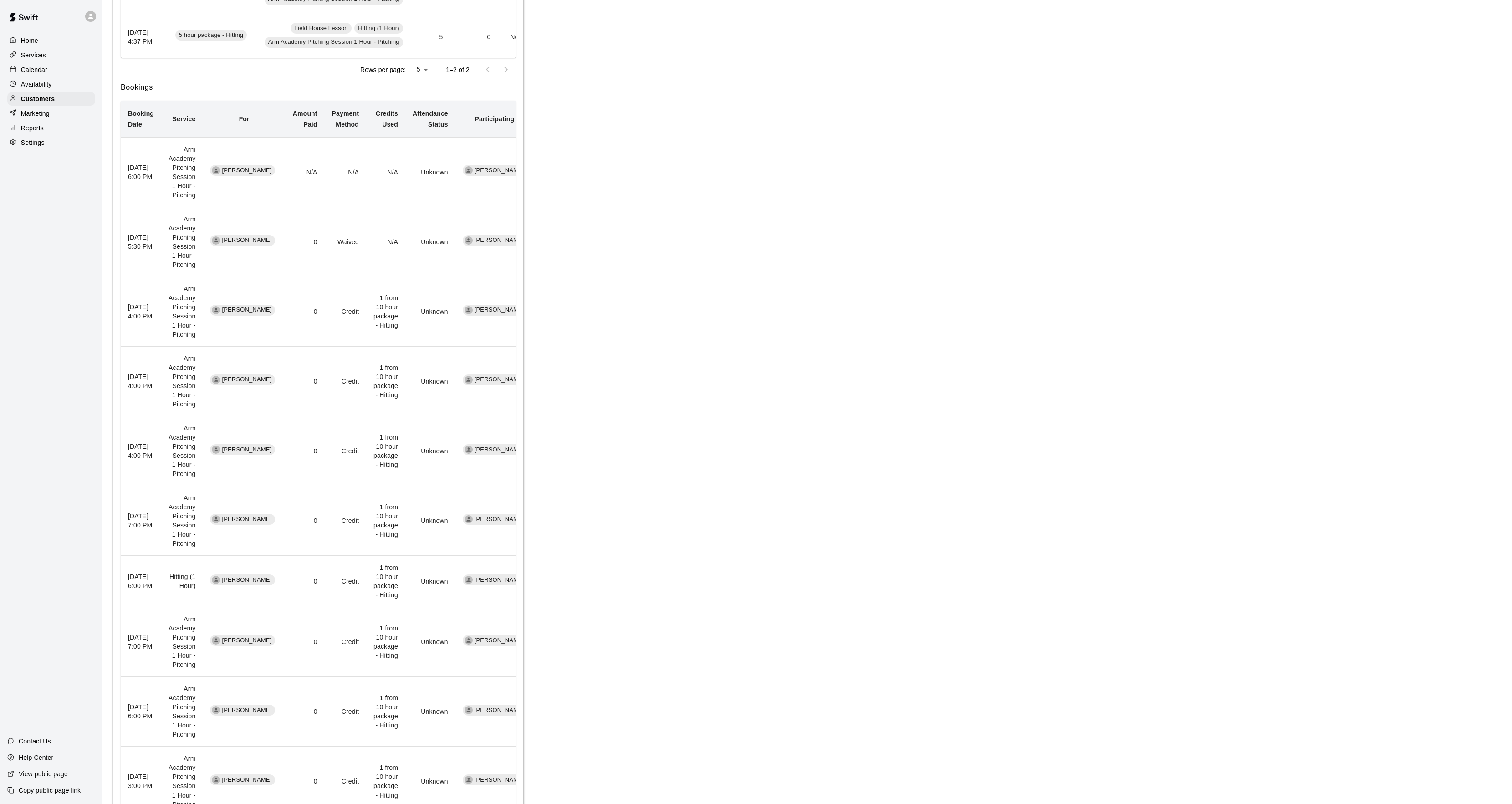
scroll to position [104, 0]
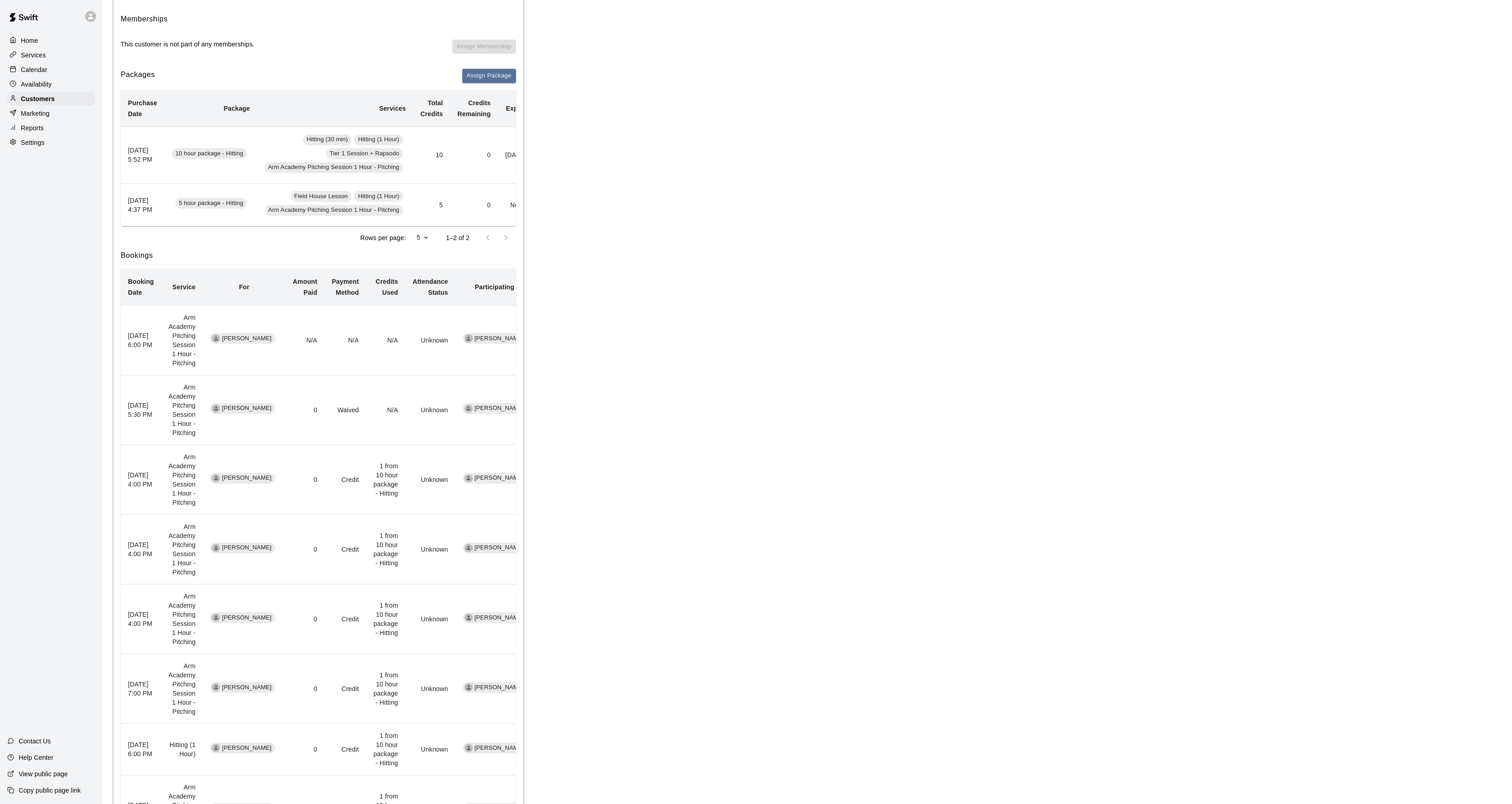
click at [37, 67] on p "Calendar" at bounding box center [34, 70] width 26 height 9
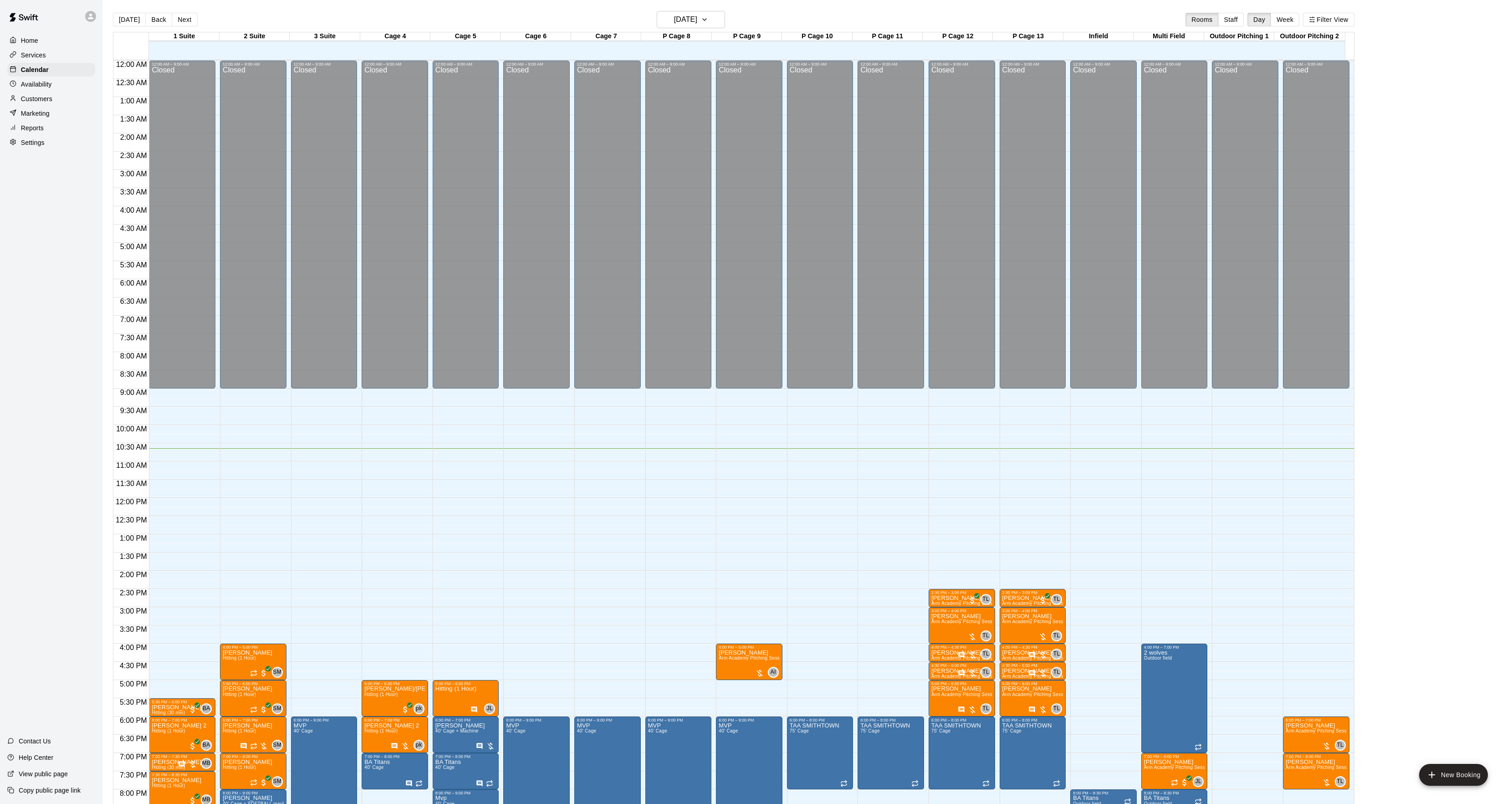
scroll to position [93, 0]
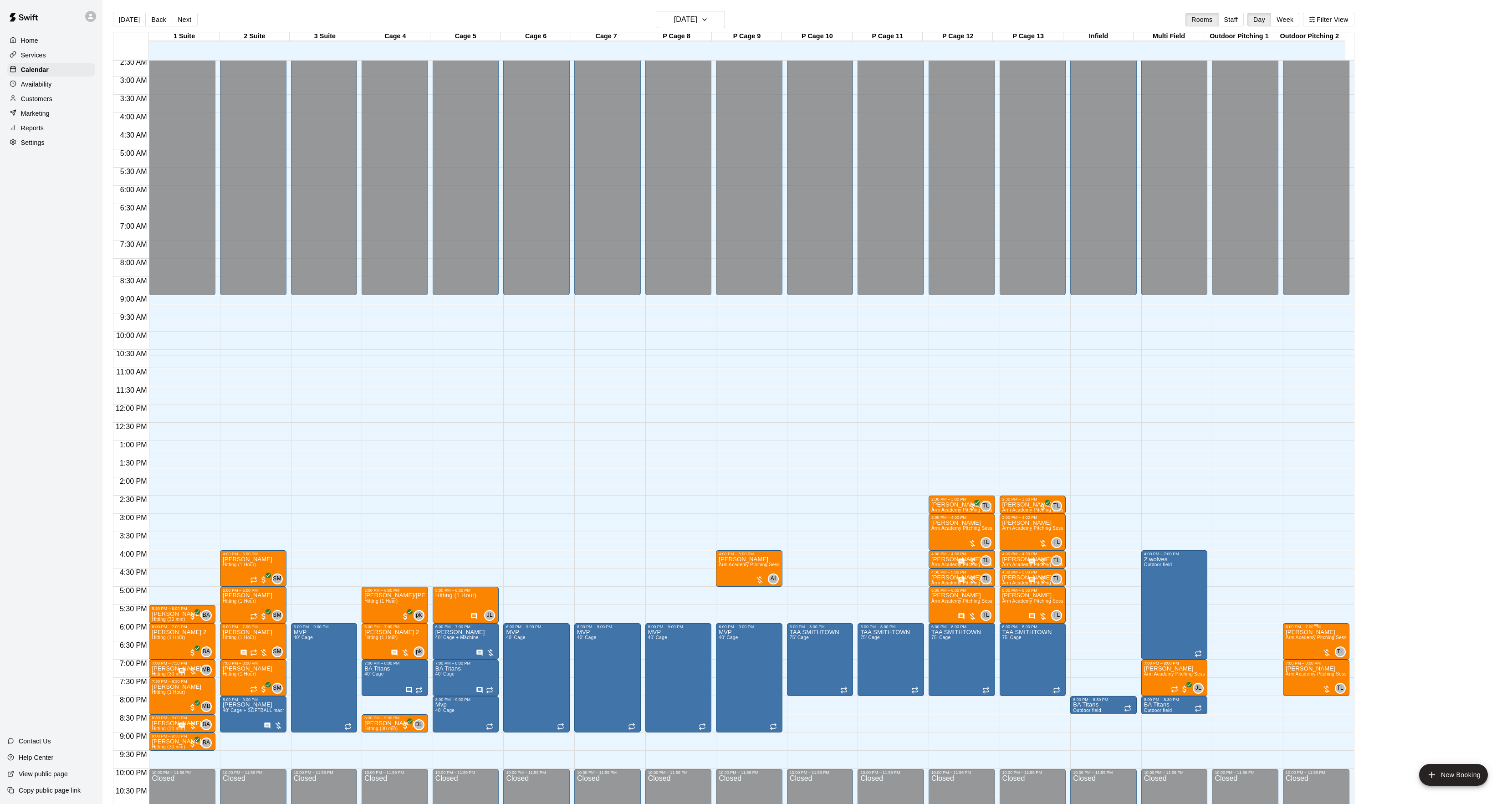
click at [1290, 640] on span "Arm Academy Pitching Session 1 Hour - Pitching" at bounding box center [1339, 637] width 106 height 5
click at [1290, 640] on button "edit" at bounding box center [1294, 646] width 18 height 18
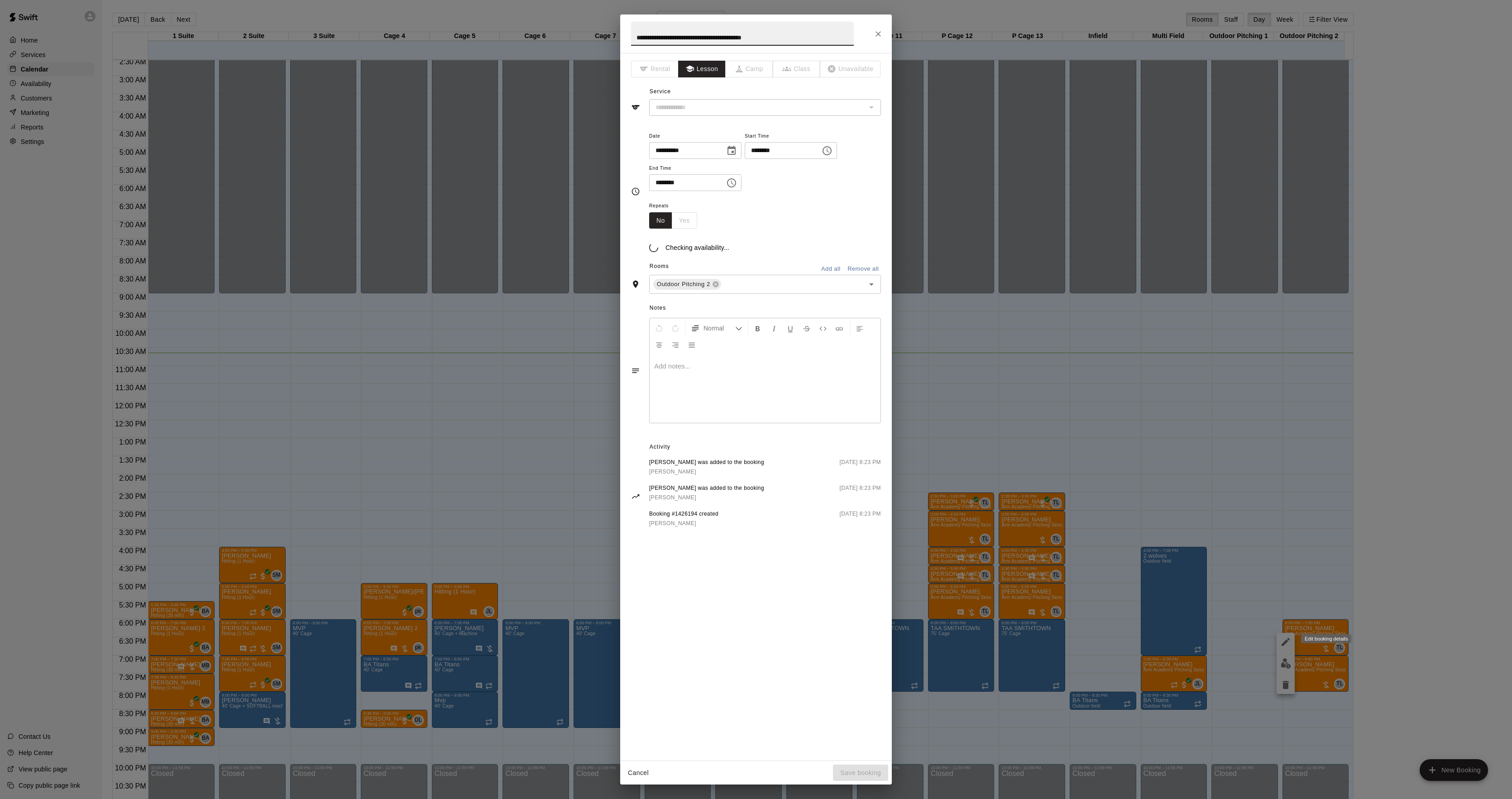
type input "**********"
click at [692, 377] on p at bounding box center [765, 377] width 222 height 9
click at [859, 764] on div "Cancel Save booking" at bounding box center [756, 773] width 272 height 24
click at [859, 770] on button "Save booking" at bounding box center [860, 773] width 55 height 17
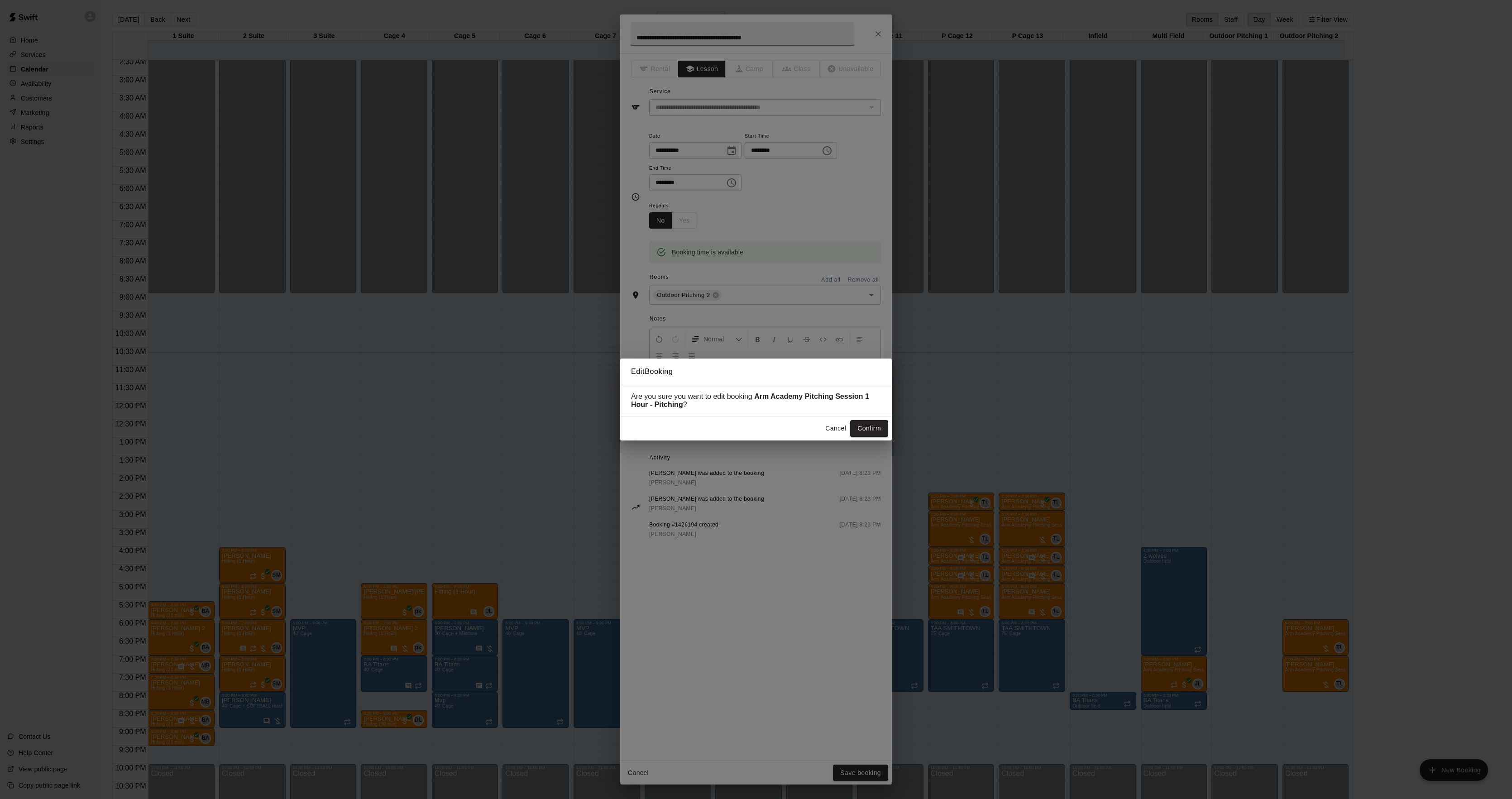
click at [873, 420] on div "Cancel Confirm" at bounding box center [756, 429] width 272 height 24
click at [873, 428] on button "Confirm" at bounding box center [869, 429] width 38 height 17
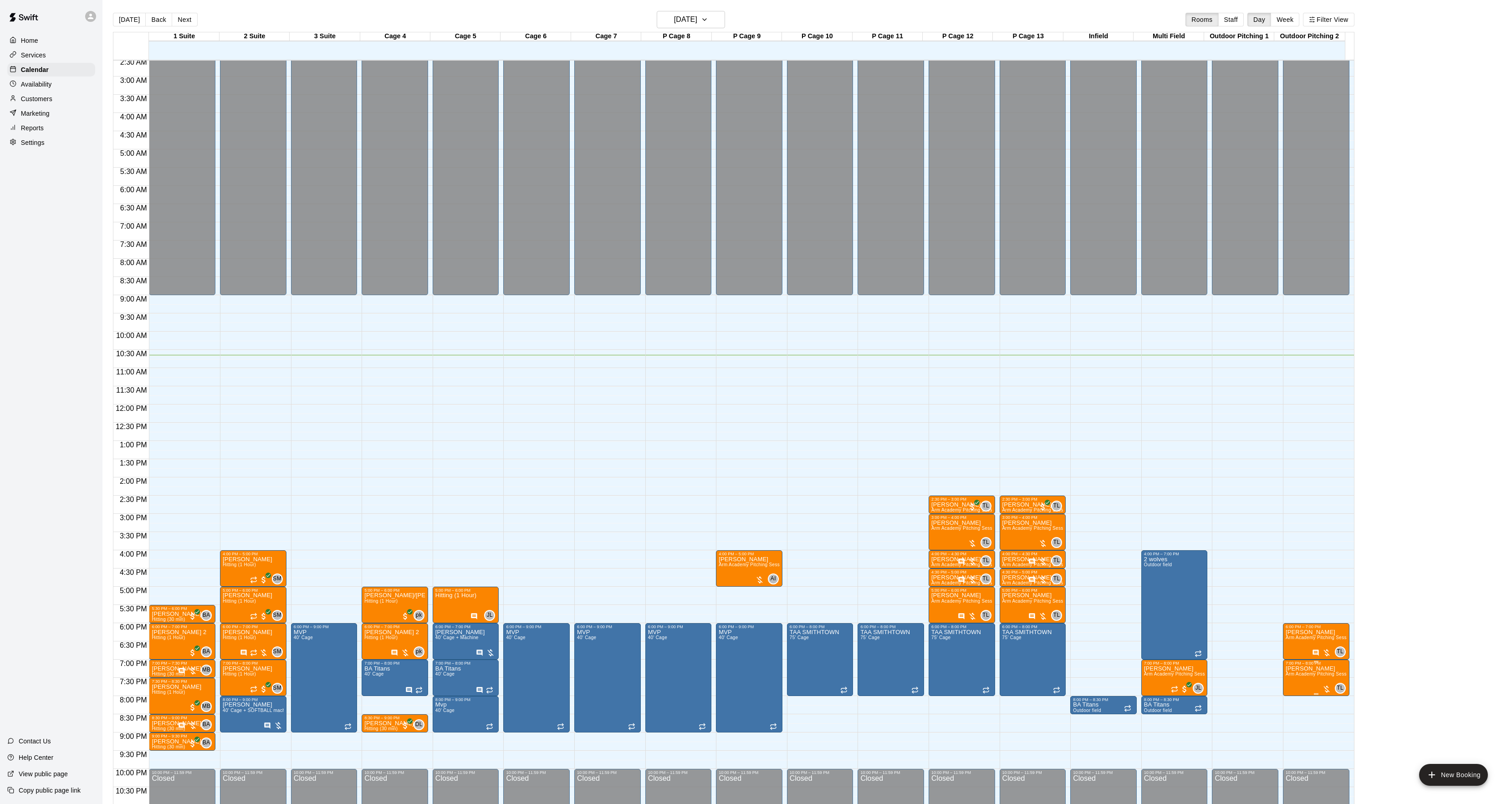
click at [1301, 675] on span "Arm Academy Pitching Session 1 Hour - Pitching" at bounding box center [1339, 674] width 106 height 5
click at [1292, 697] on button "edit" at bounding box center [1294, 705] width 18 height 18
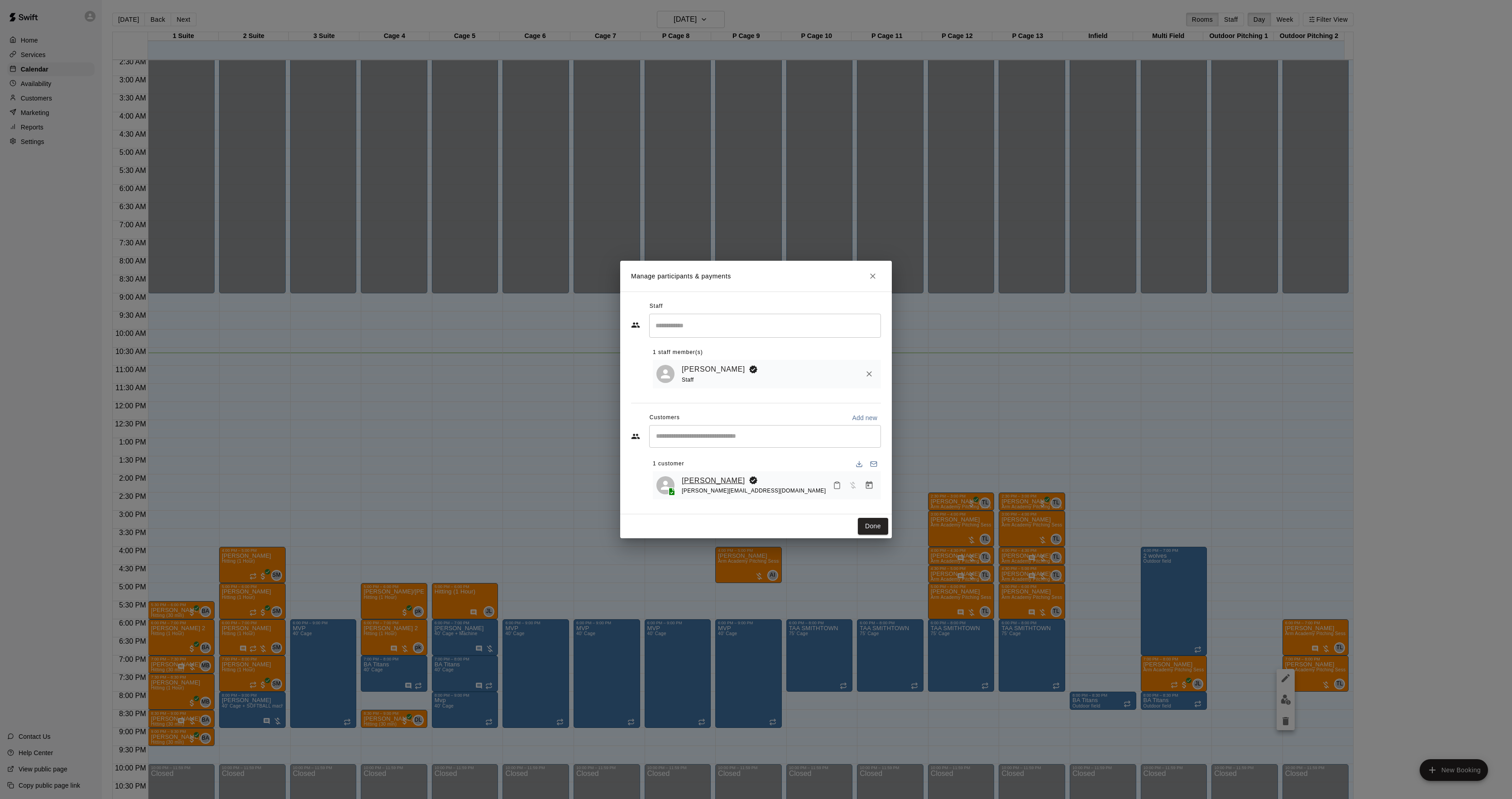
click at [725, 478] on link "[PERSON_NAME]" at bounding box center [714, 480] width 64 height 12
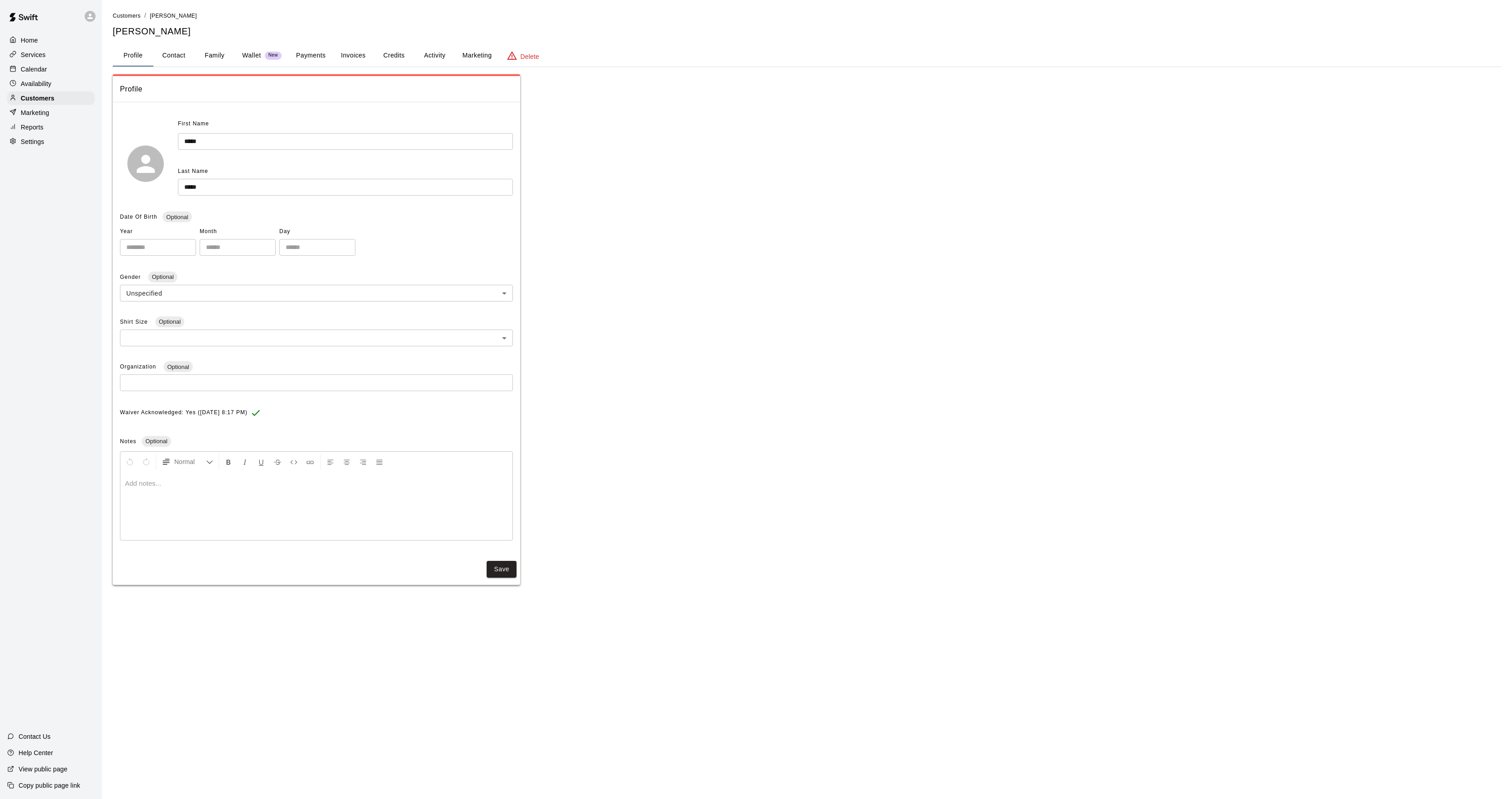
click at [440, 57] on button "Activity" at bounding box center [434, 55] width 41 height 21
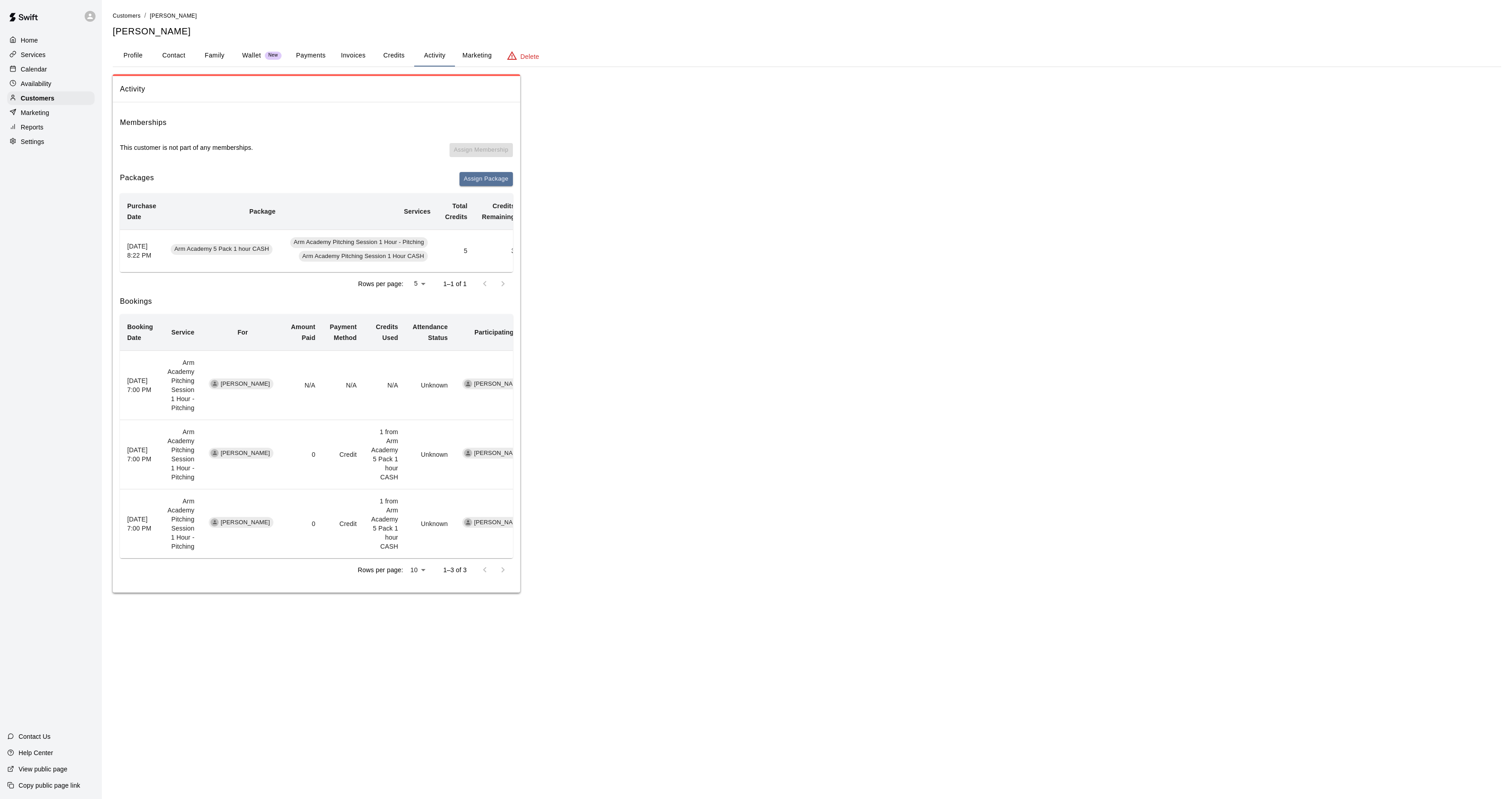
click at [62, 71] on div "Calendar" at bounding box center [50, 69] width 87 height 14
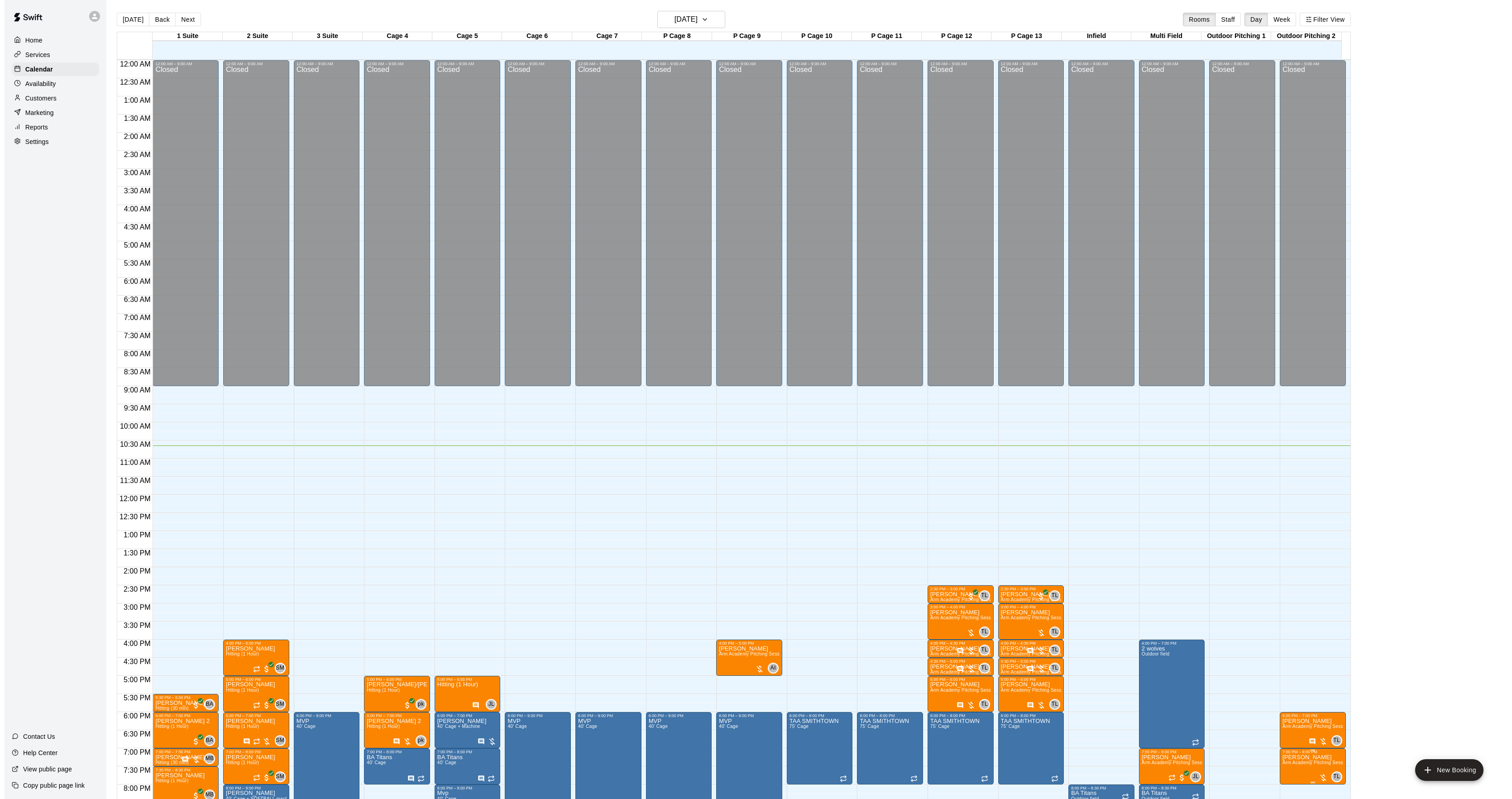
scroll to position [93, 0]
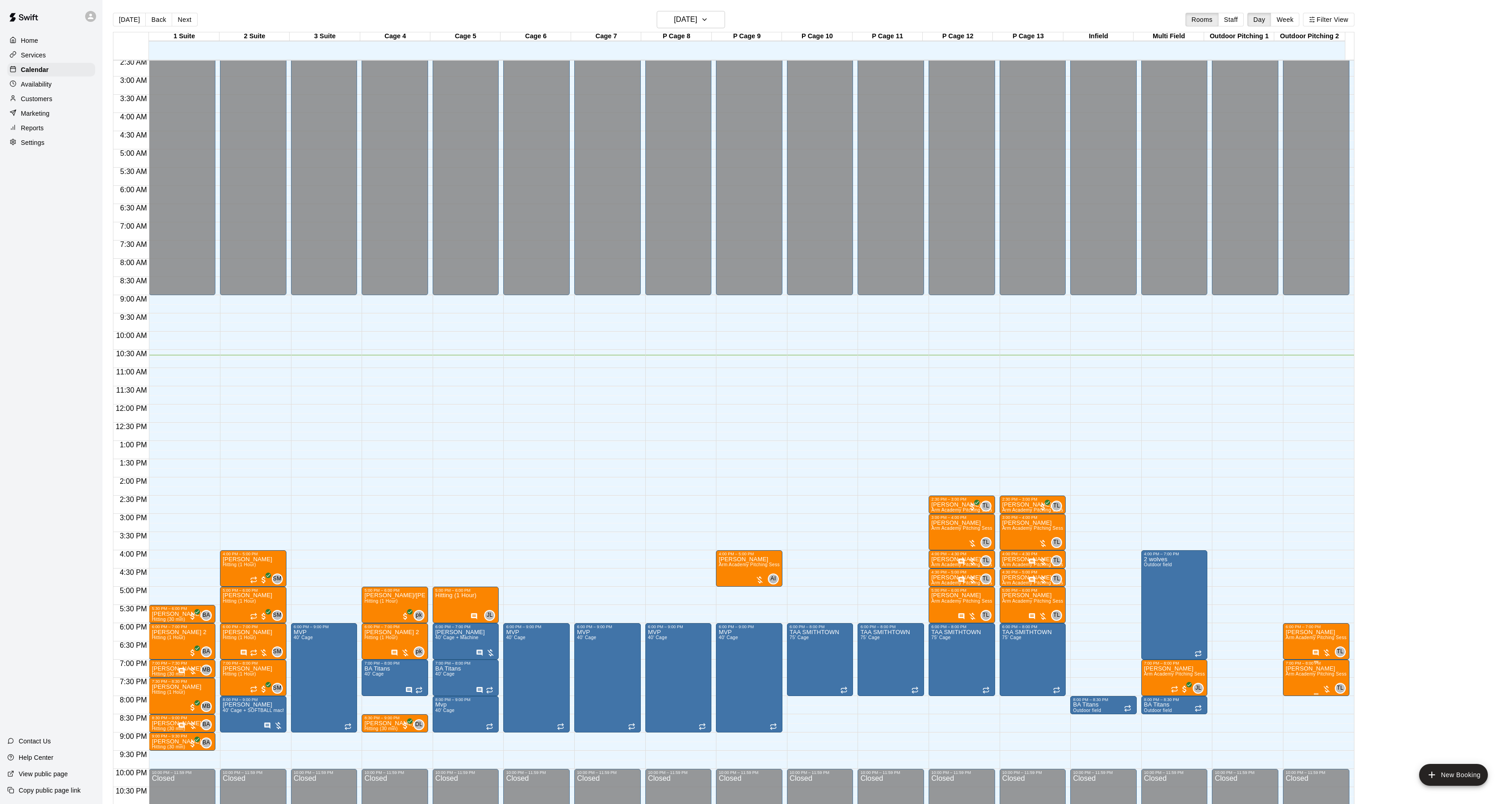
click at [1288, 700] on img "edit" at bounding box center [1293, 698] width 10 height 10
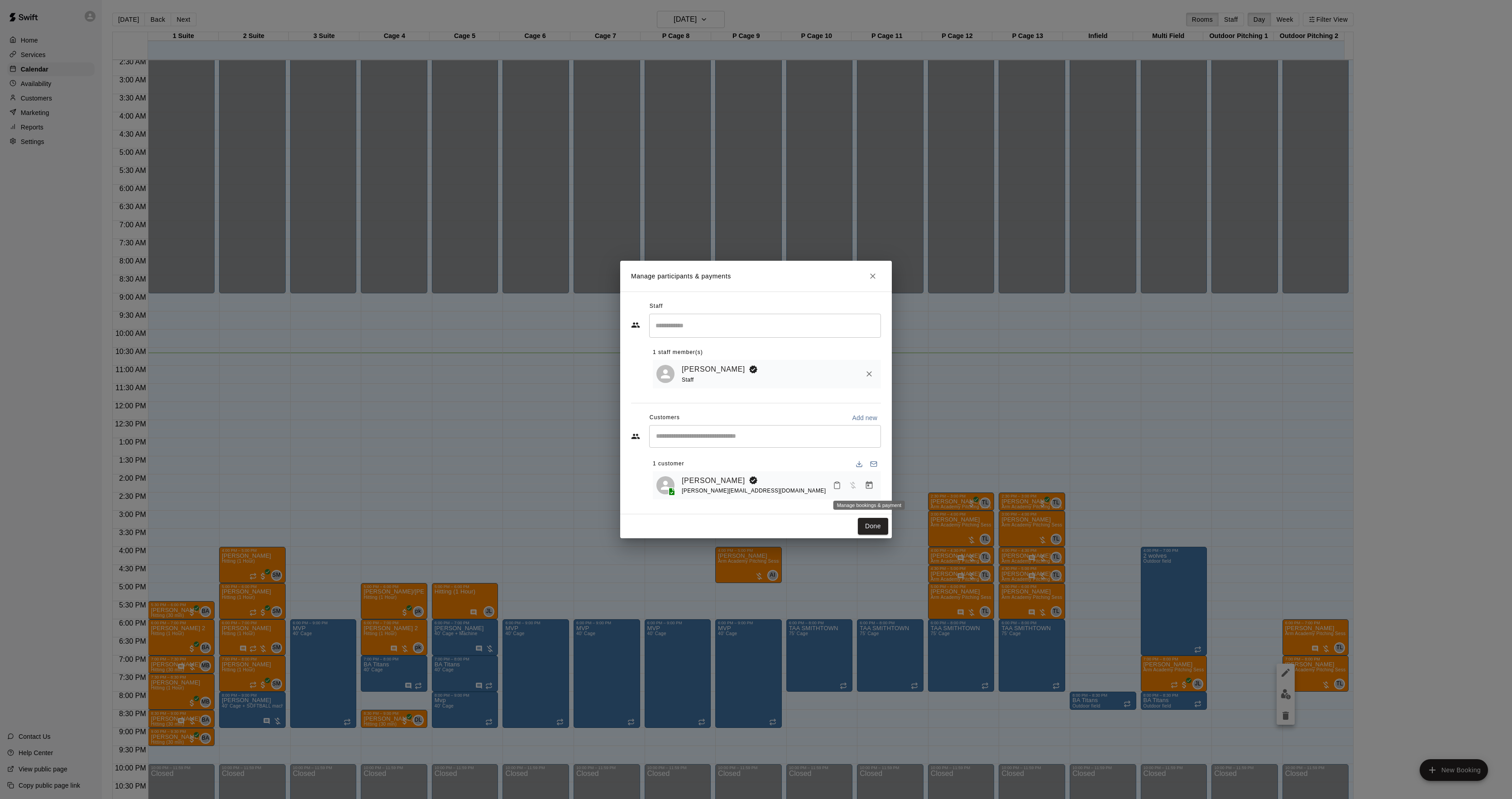
click at [864, 485] on button "Manage bookings & payment" at bounding box center [869, 486] width 17 height 17
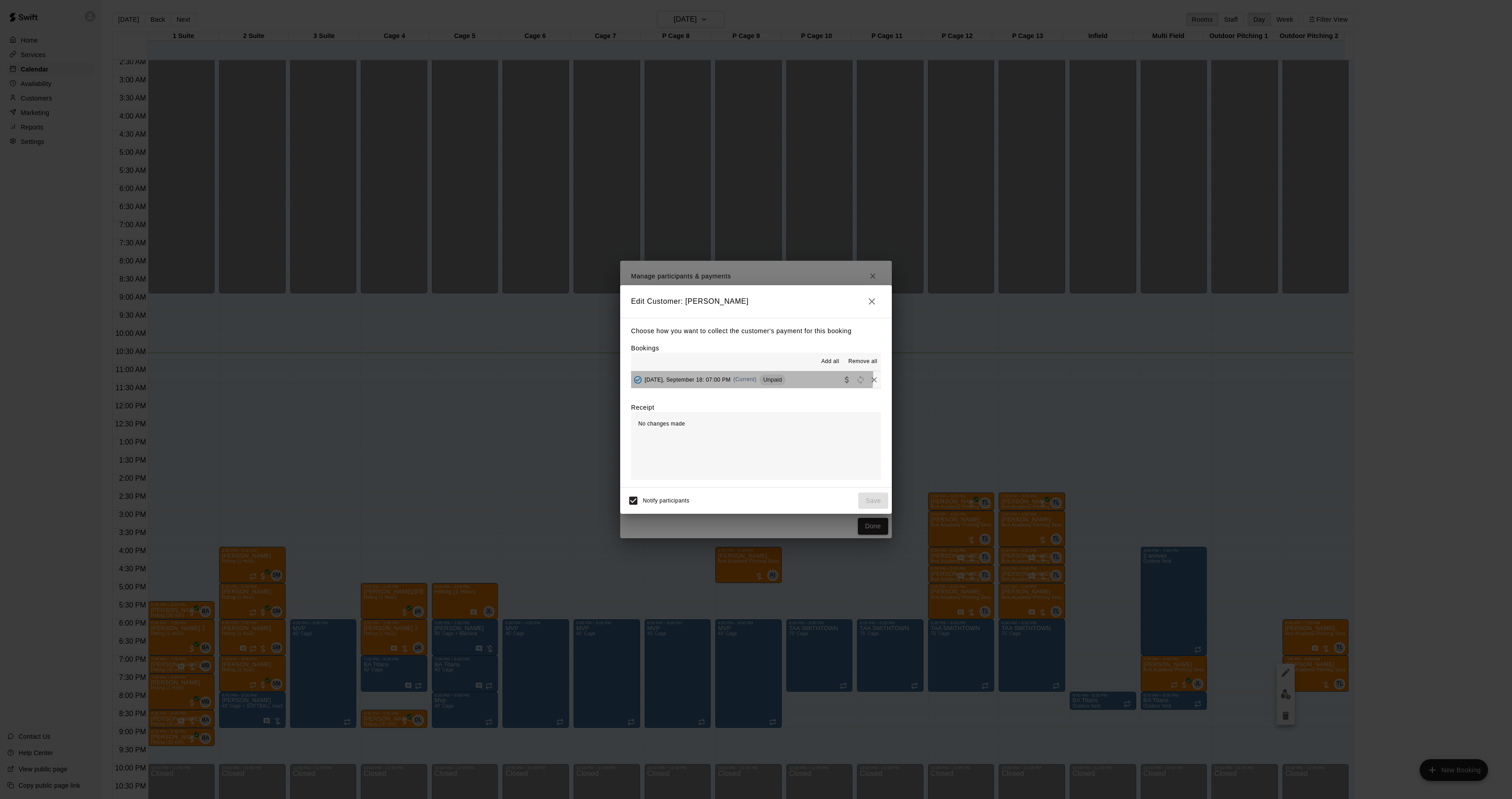
click at [742, 376] on div "[DATE], September 18: 07:00 PM (Current) Unpaid" at bounding box center [708, 380] width 154 height 14
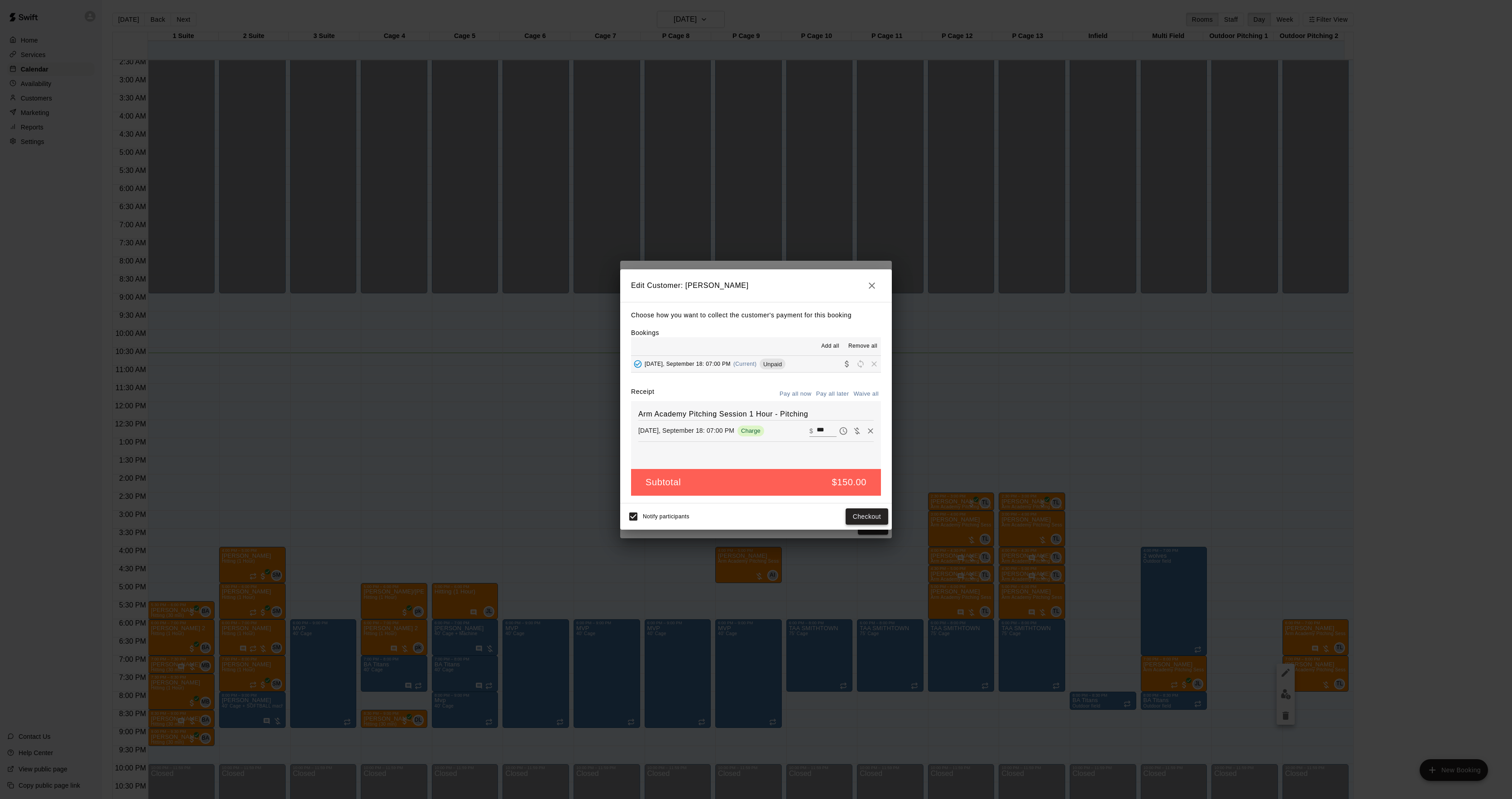
click at [850, 518] on button "Checkout" at bounding box center [867, 517] width 43 height 17
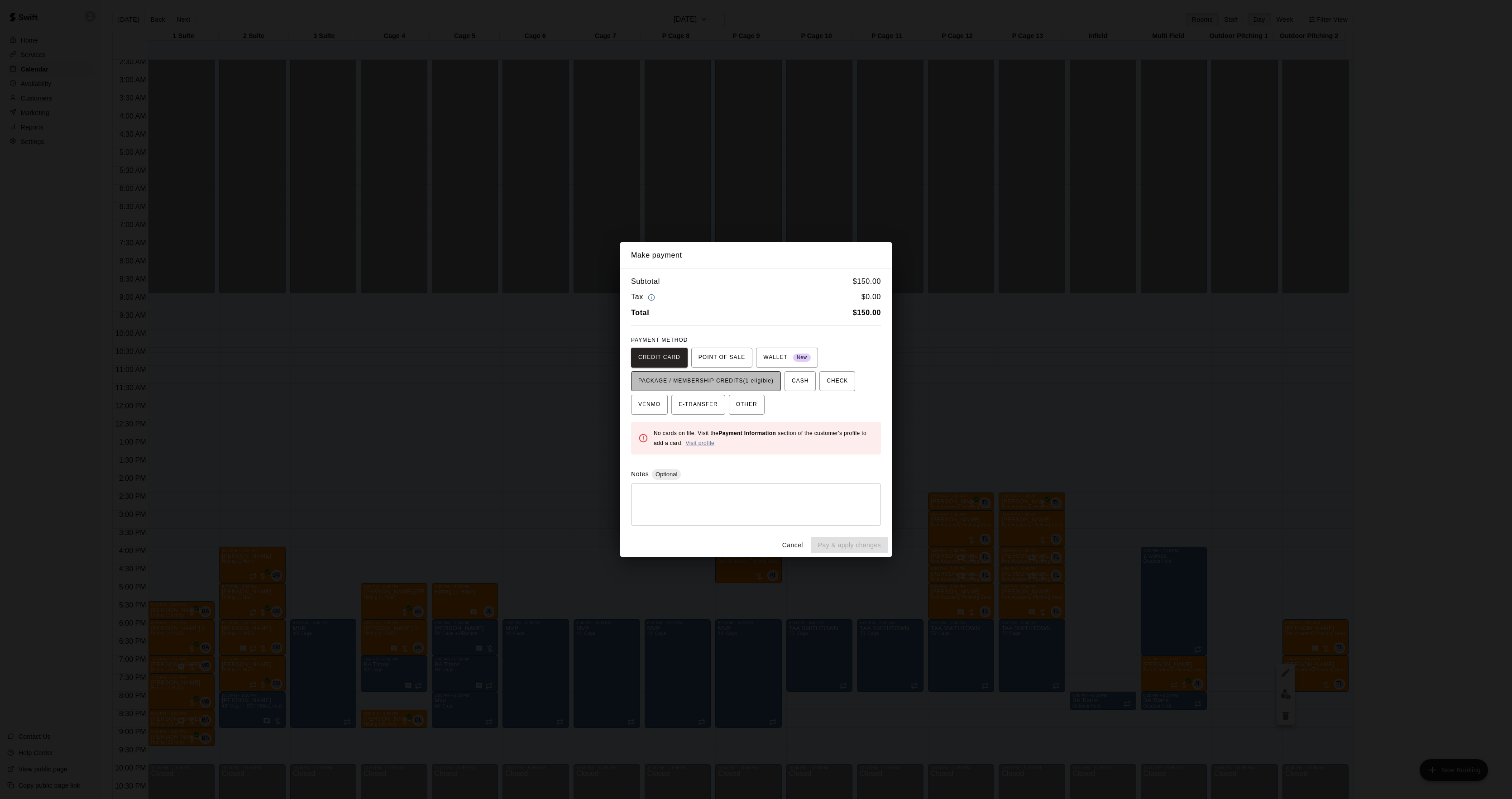
click at [735, 386] on span "PACKAGE / MEMBERSHIP CREDITS (1 eligible)" at bounding box center [706, 381] width 135 height 15
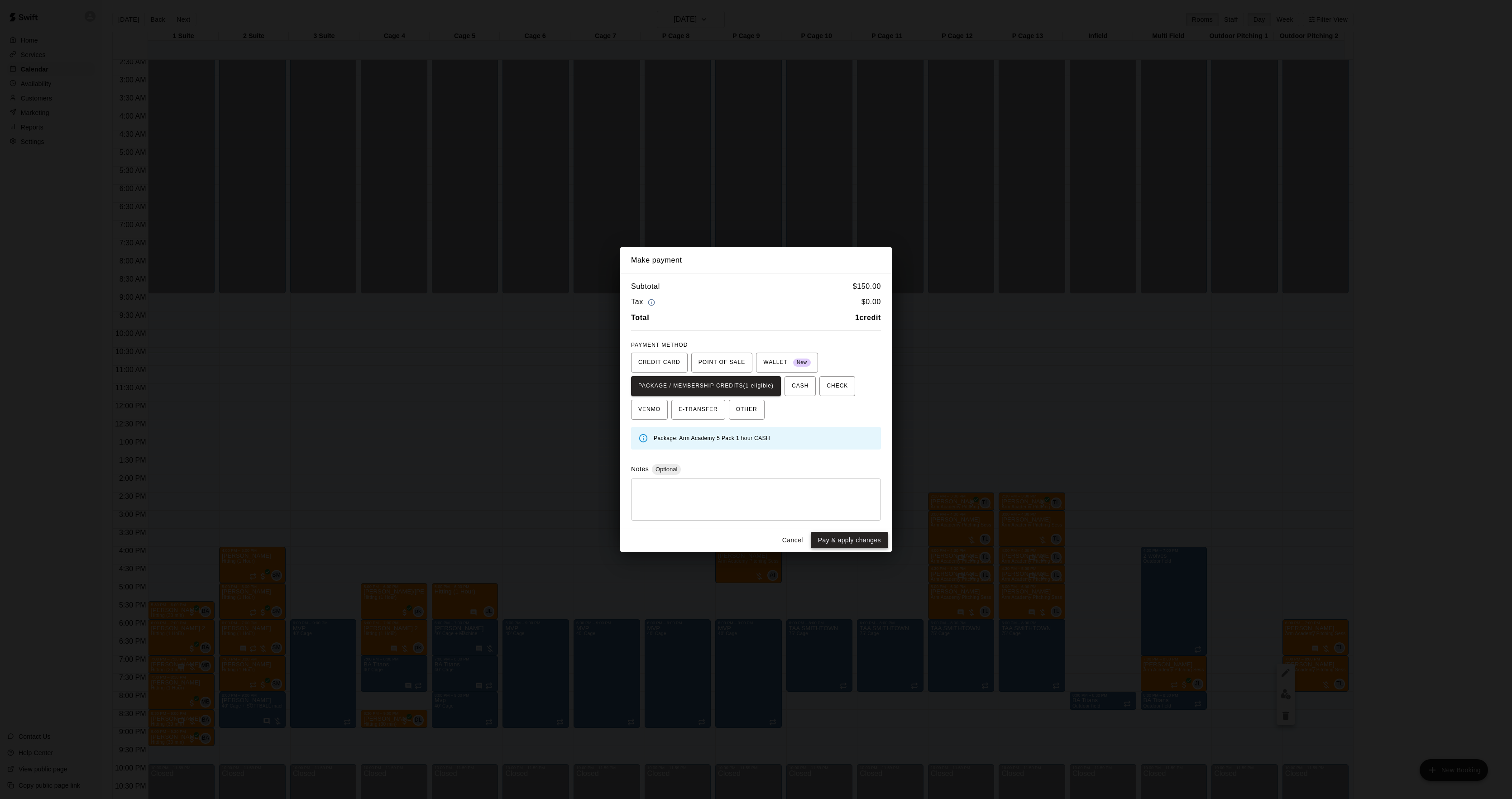
click at [835, 536] on button "Pay & apply changes" at bounding box center [849, 540] width 77 height 17
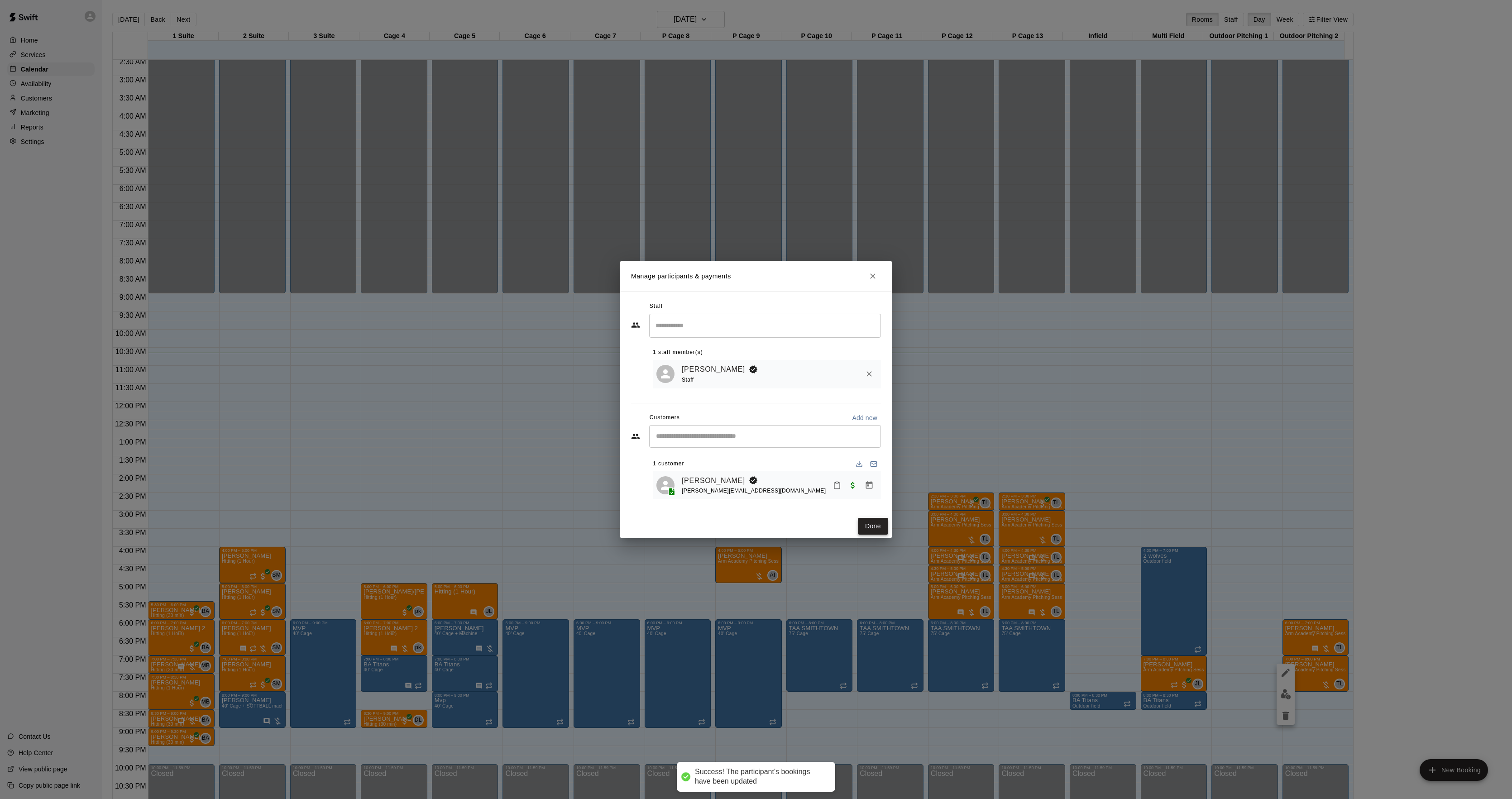
click at [871, 524] on button "Done" at bounding box center [873, 527] width 30 height 17
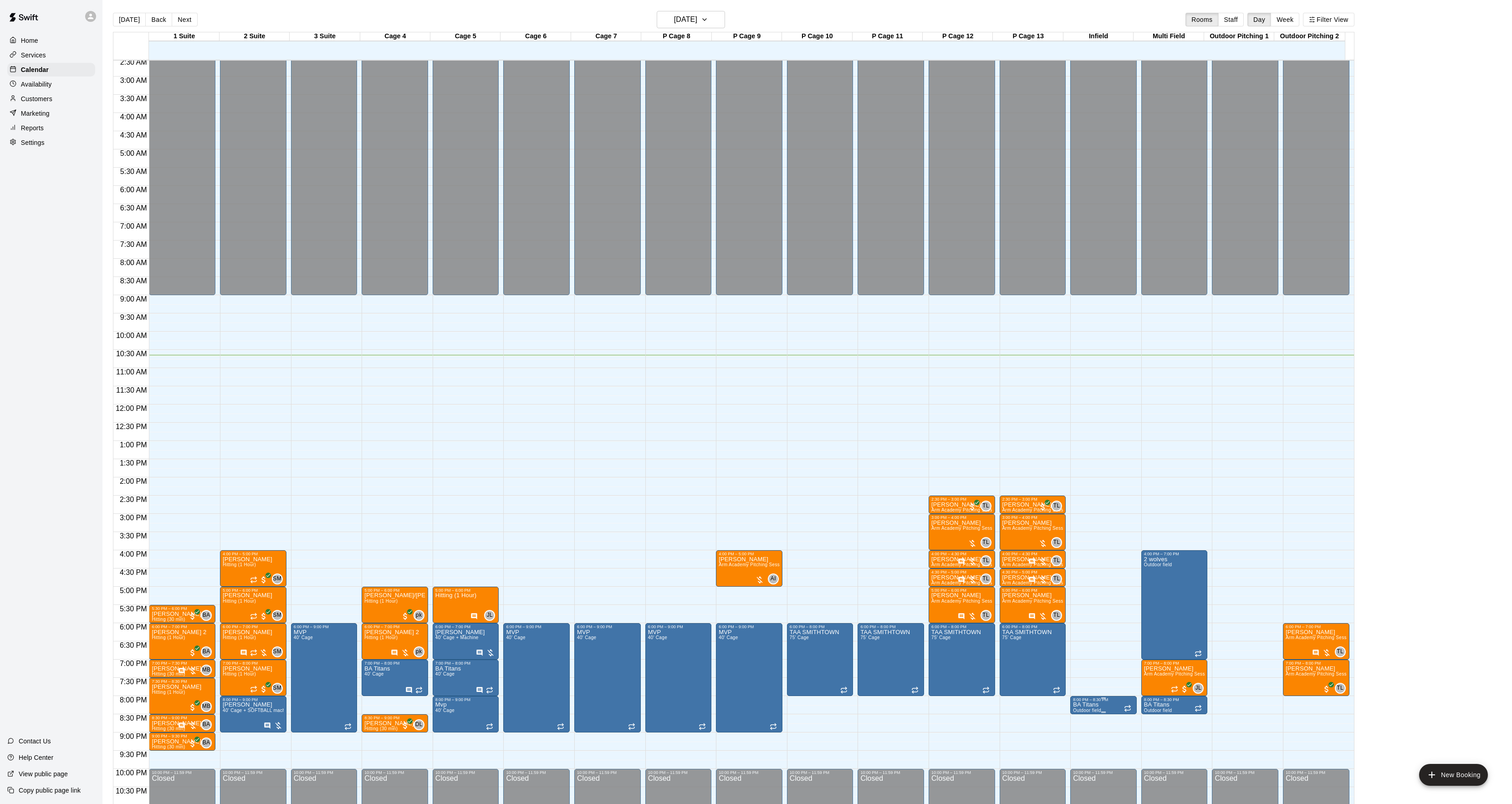
click at [1095, 705] on p "BA Titans" at bounding box center [1087, 705] width 29 height 0
click at [1081, 711] on icon "edit" at bounding box center [1081, 717] width 11 height 11
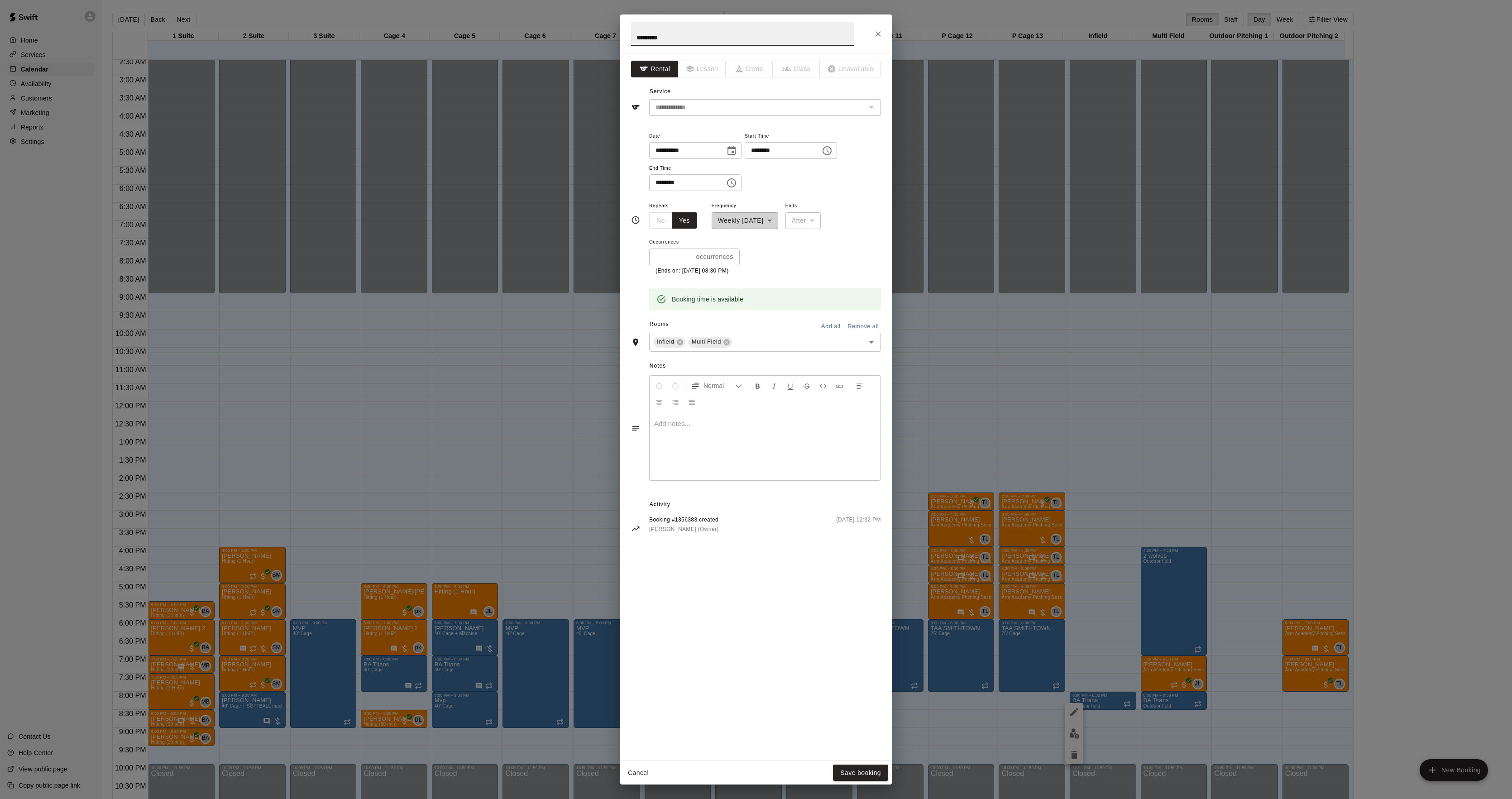
click at [726, 497] on div "**********" at bounding box center [756, 407] width 272 height 708
click at [963, 452] on div "**********" at bounding box center [756, 400] width 1512 height 799
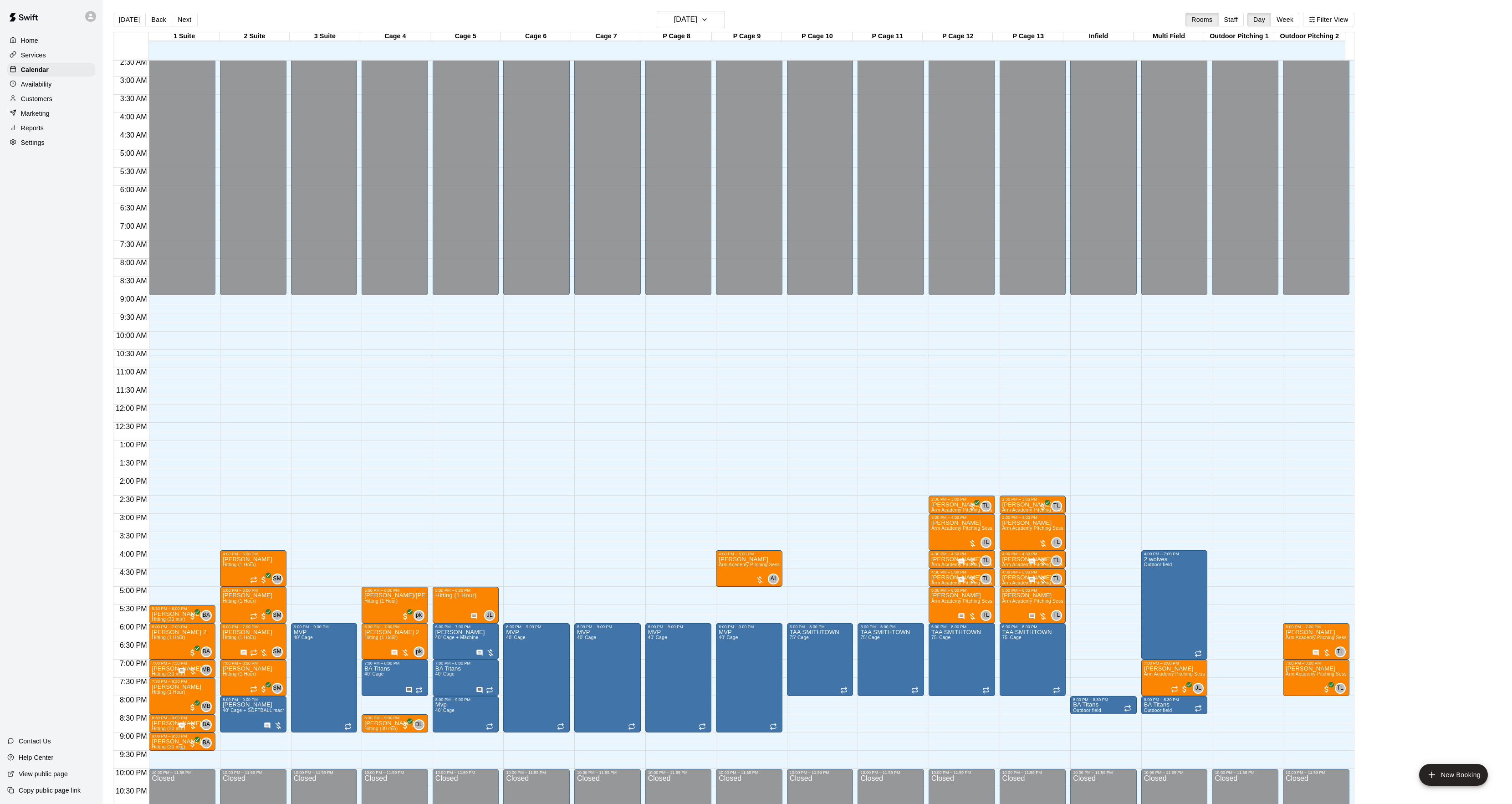
click at [158, 748] on span "Hitting (30 min)" at bounding box center [168, 747] width 33 height 5
click at [156, 770] on img "edit" at bounding box center [161, 766] width 10 height 10
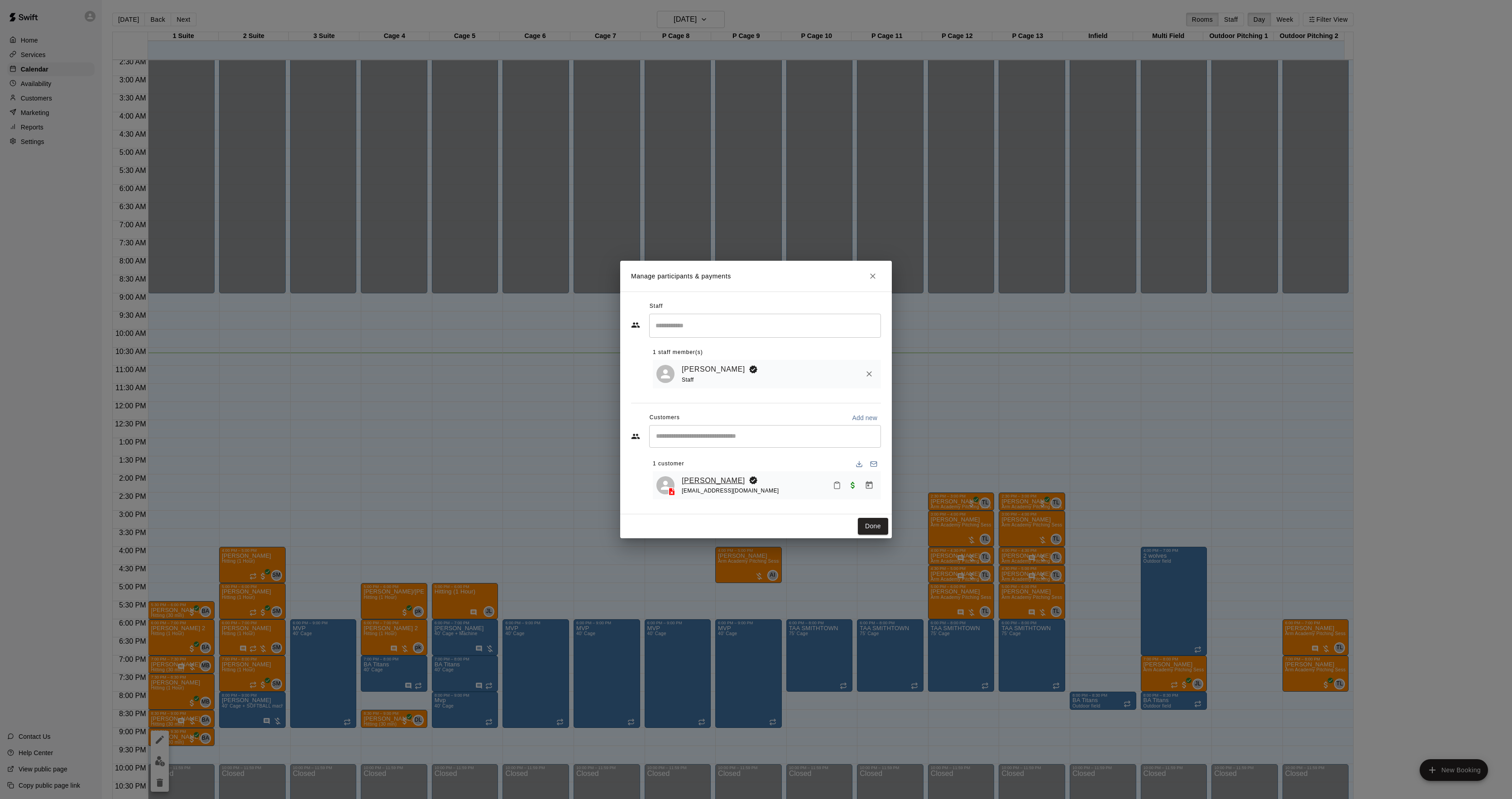
click at [692, 477] on link "[PERSON_NAME]" at bounding box center [714, 480] width 64 height 12
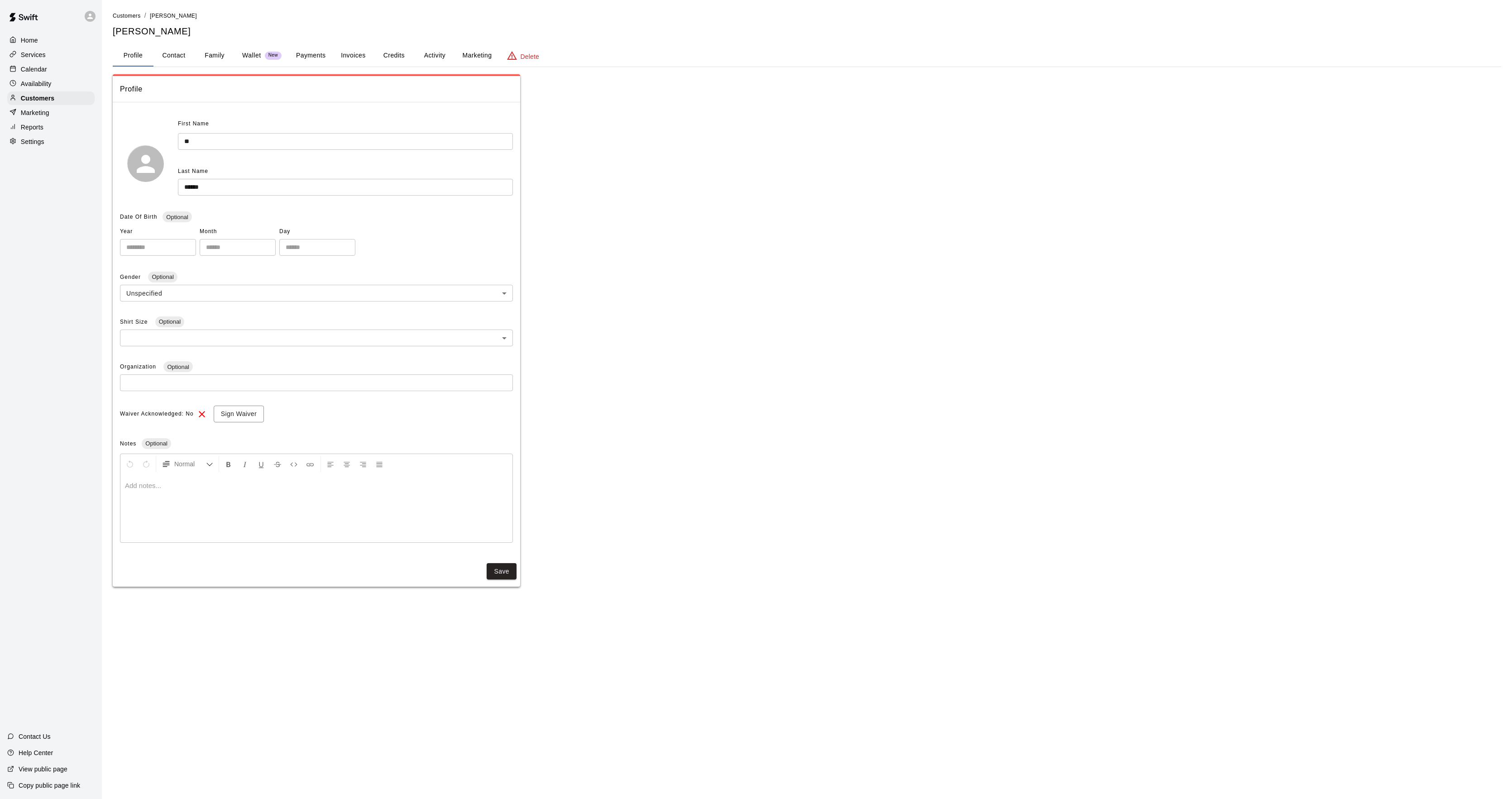
click at [431, 65] on button "Activity" at bounding box center [434, 55] width 41 height 21
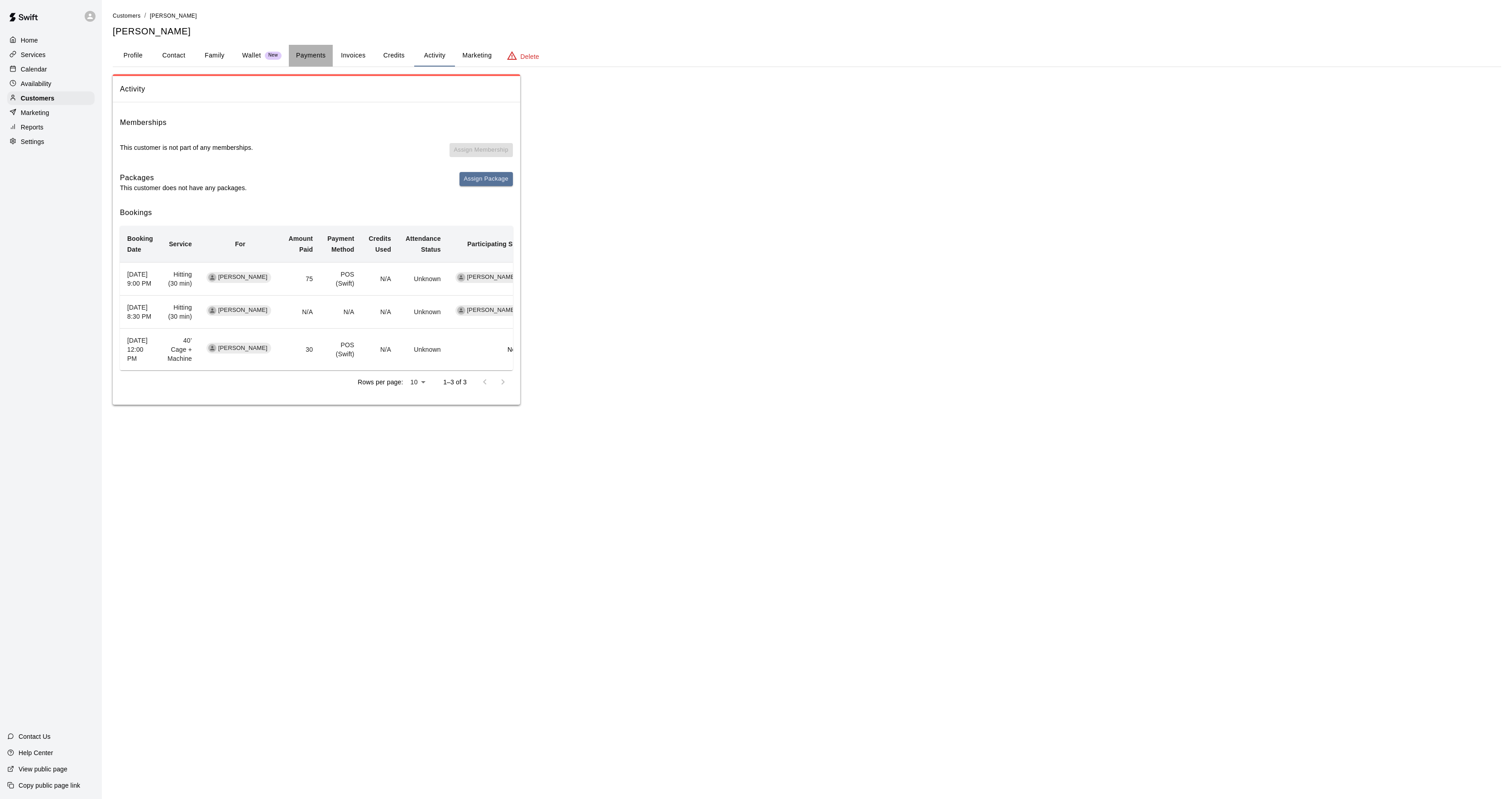
click at [301, 58] on button "Payments" at bounding box center [311, 55] width 44 height 21
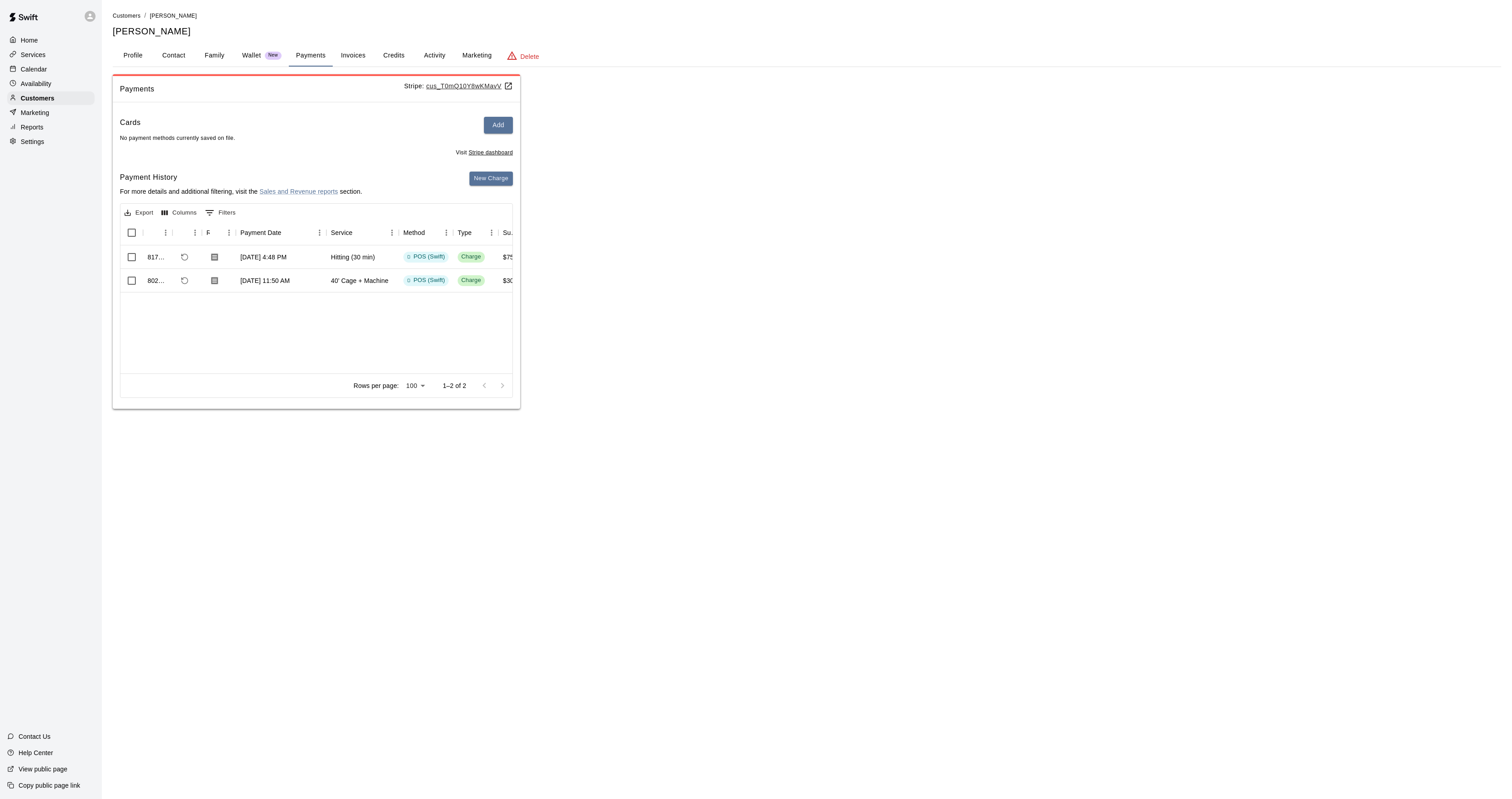
click at [437, 48] on button "Activity" at bounding box center [434, 55] width 41 height 21
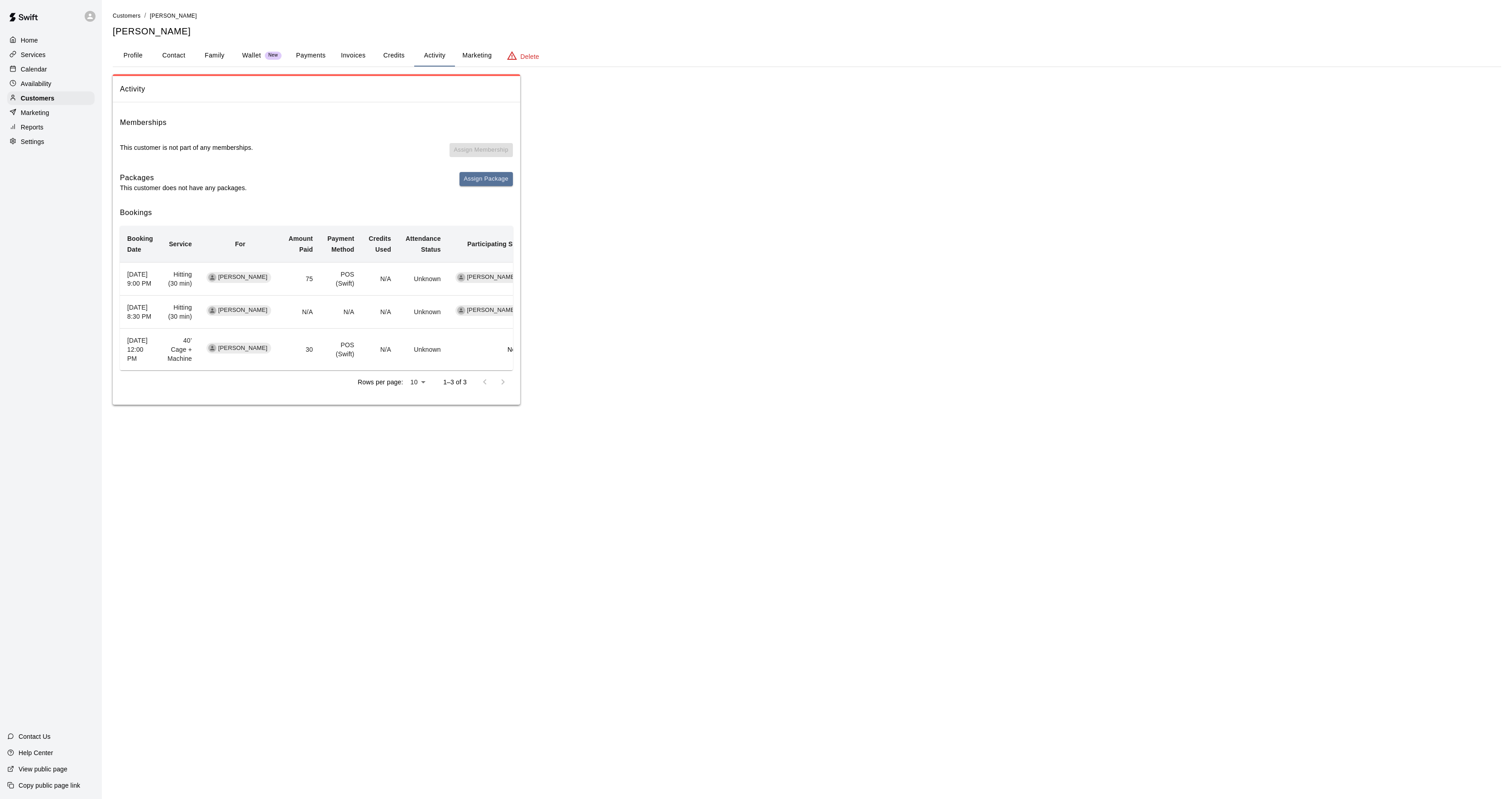
click at [62, 76] on div "Calendar" at bounding box center [50, 69] width 87 height 14
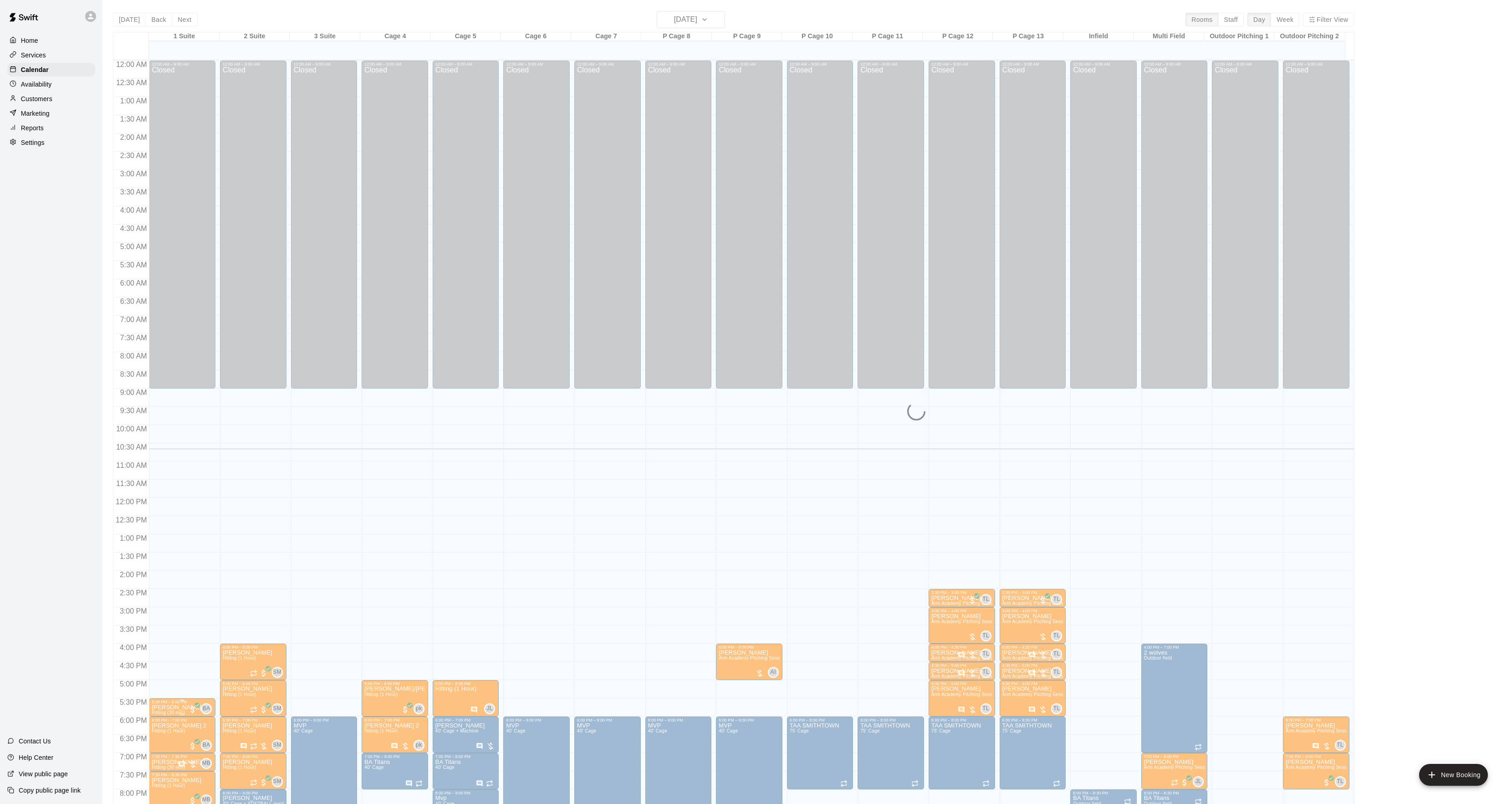
scroll to position [93, 0]
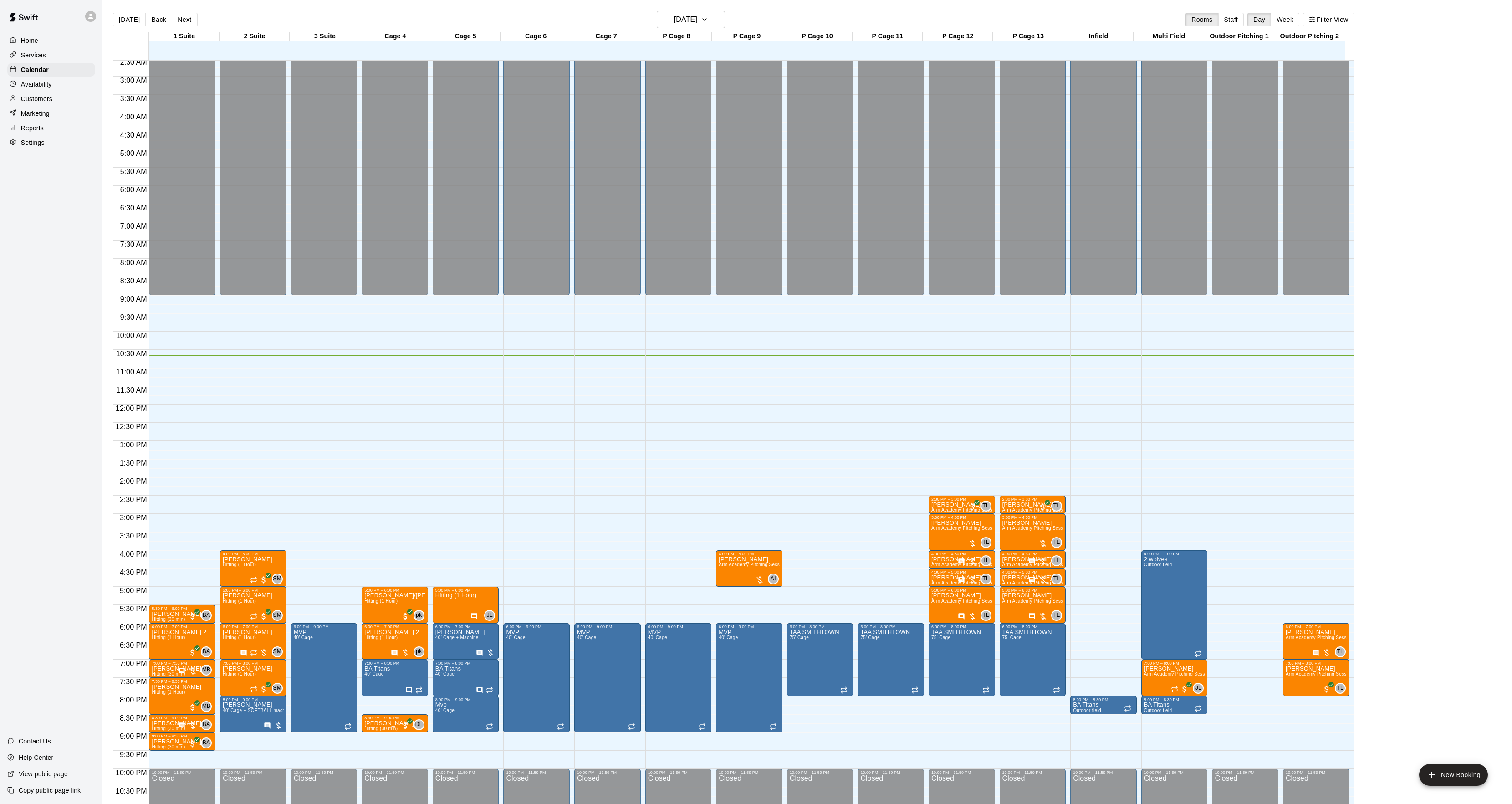
click at [175, 758] on div "12:00 AM – 9:00 AM Closed 5:30 PM – 6:00 PM [PERSON_NAME] Hitting (30 min) BA 0…" at bounding box center [182, 405] width 67 height 875
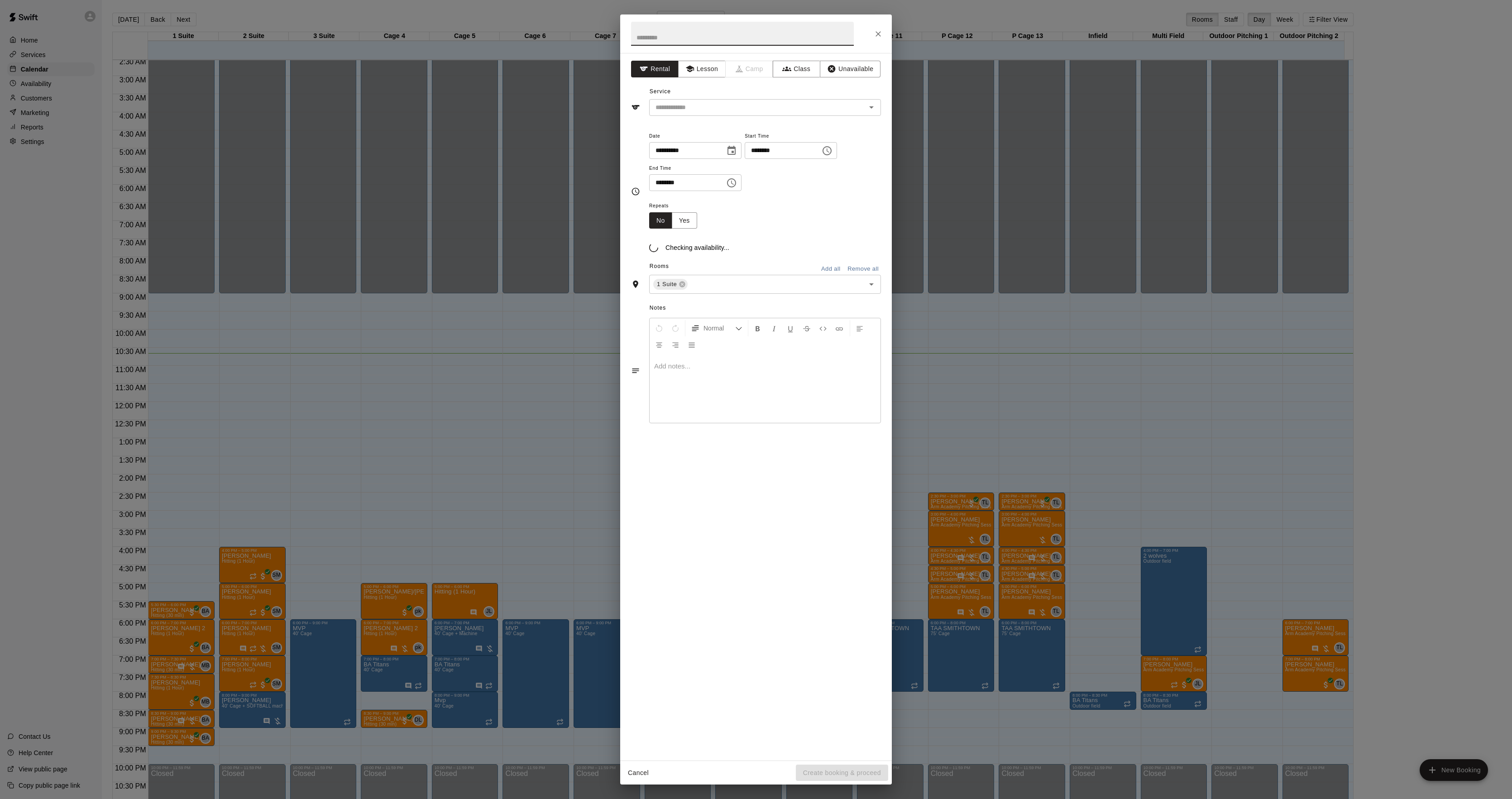
click at [169, 744] on div "**********" at bounding box center [756, 400] width 1512 height 799
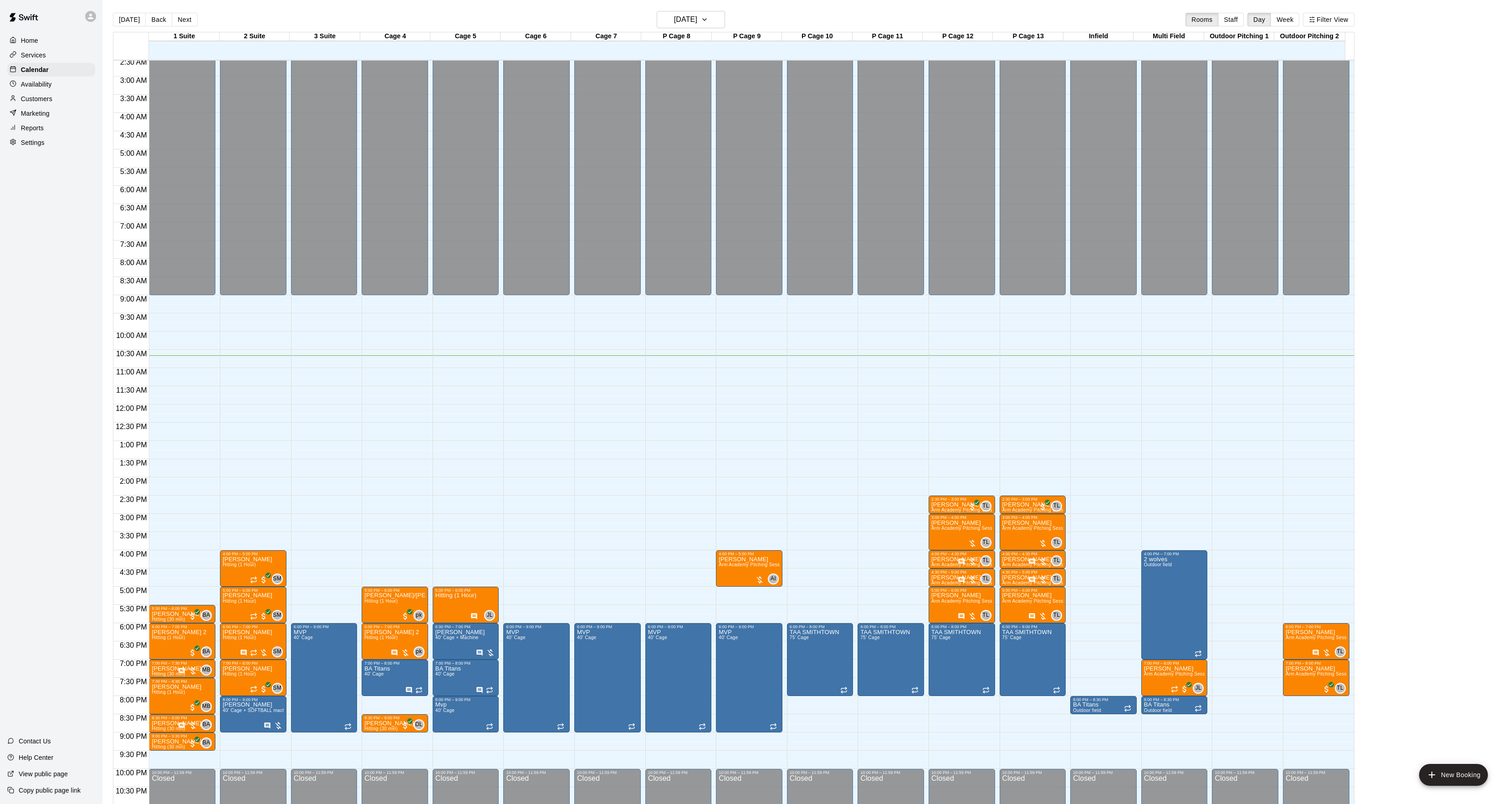
click at [170, 750] on div at bounding box center [182, 750] width 61 height 0
click at [170, 749] on div at bounding box center [761, 402] width 1521 height 804
click at [167, 750] on span "Hitting (30 min)" at bounding box center [168, 747] width 33 height 5
click at [161, 755] on div at bounding box center [161, 766] width 18 height 61
click at [161, 754] on div at bounding box center [161, 766] width 18 height 61
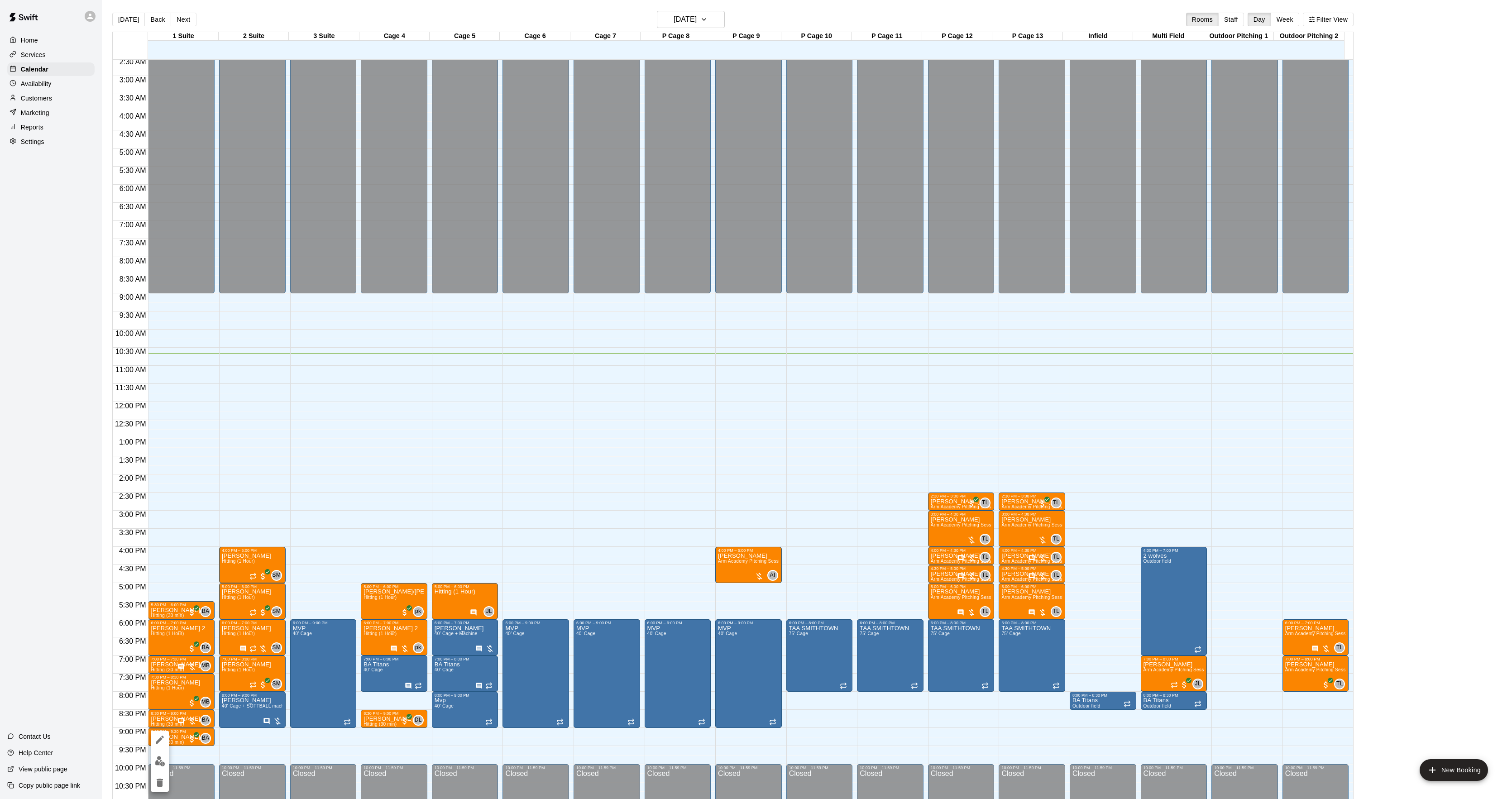
drag, startPoint x: 160, startPoint y: 744, endPoint x: 154, endPoint y: 732, distance: 13.4
click at [160, 744] on icon "edit" at bounding box center [160, 740] width 11 height 11
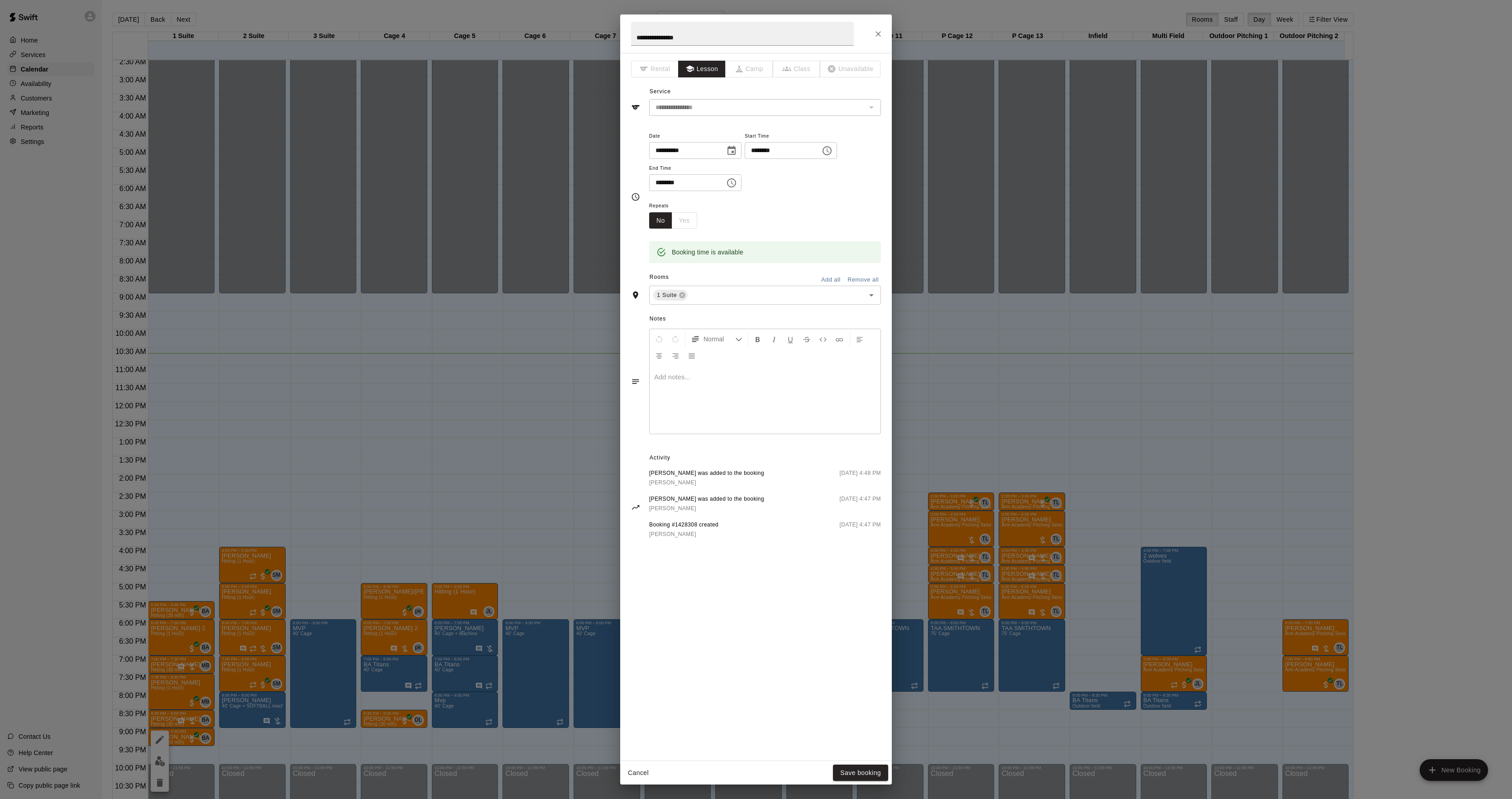
click at [727, 403] on div at bounding box center [765, 400] width 231 height 68
click at [866, 764] on div "Cancel Save booking" at bounding box center [756, 773] width 272 height 24
click at [866, 767] on button "Save booking" at bounding box center [860, 773] width 55 height 17
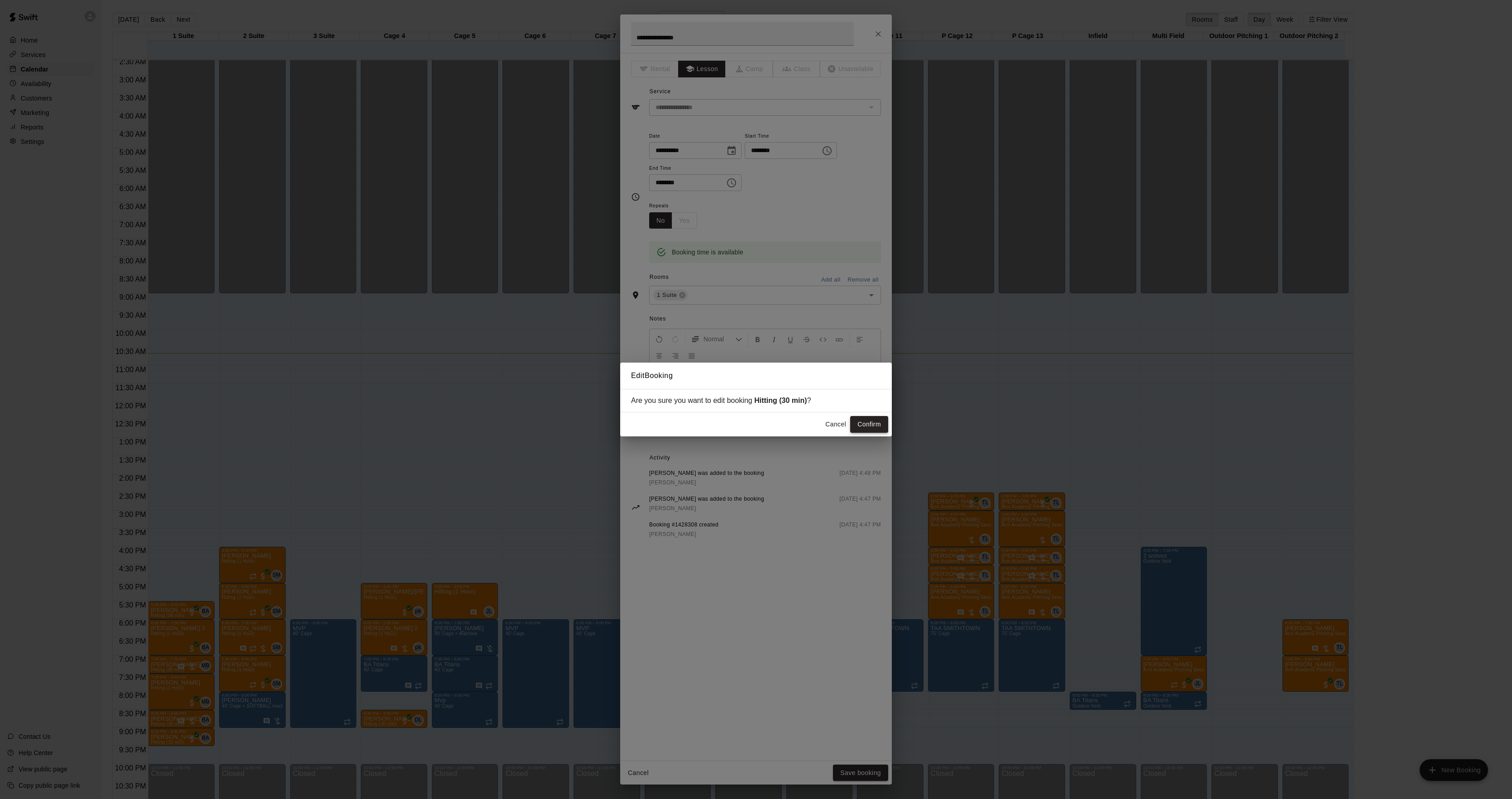
click at [869, 421] on button "Confirm" at bounding box center [869, 424] width 38 height 17
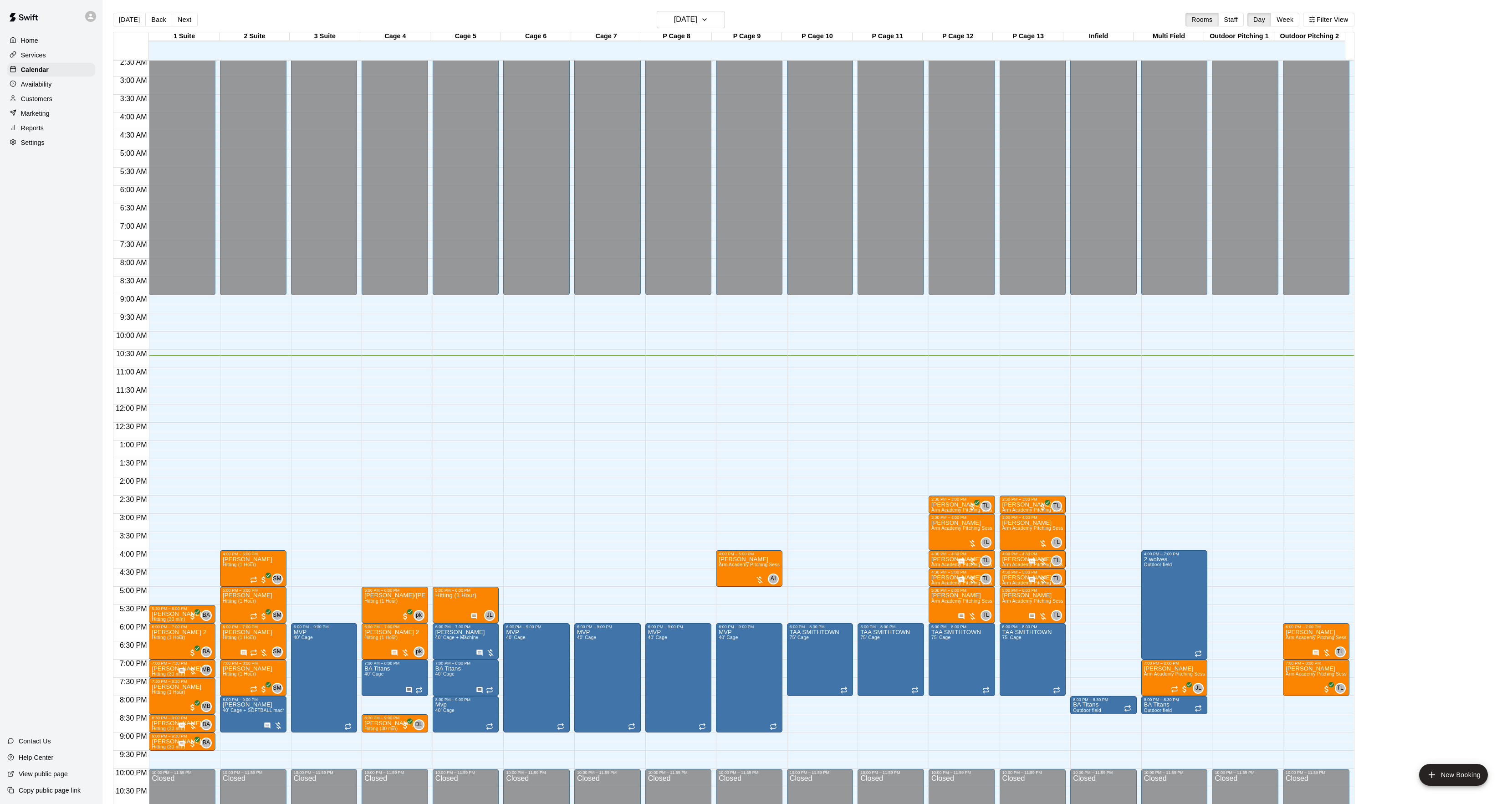
click at [1332, 10] on main "[DATE] Back [DATE][DATE] Rooms Staff Day Week Filter View 1 Suite 18 Thu 2 Suit…" at bounding box center [807, 409] width 1410 height 819
click at [1335, 17] on button "Filter View" at bounding box center [1328, 19] width 51 height 14
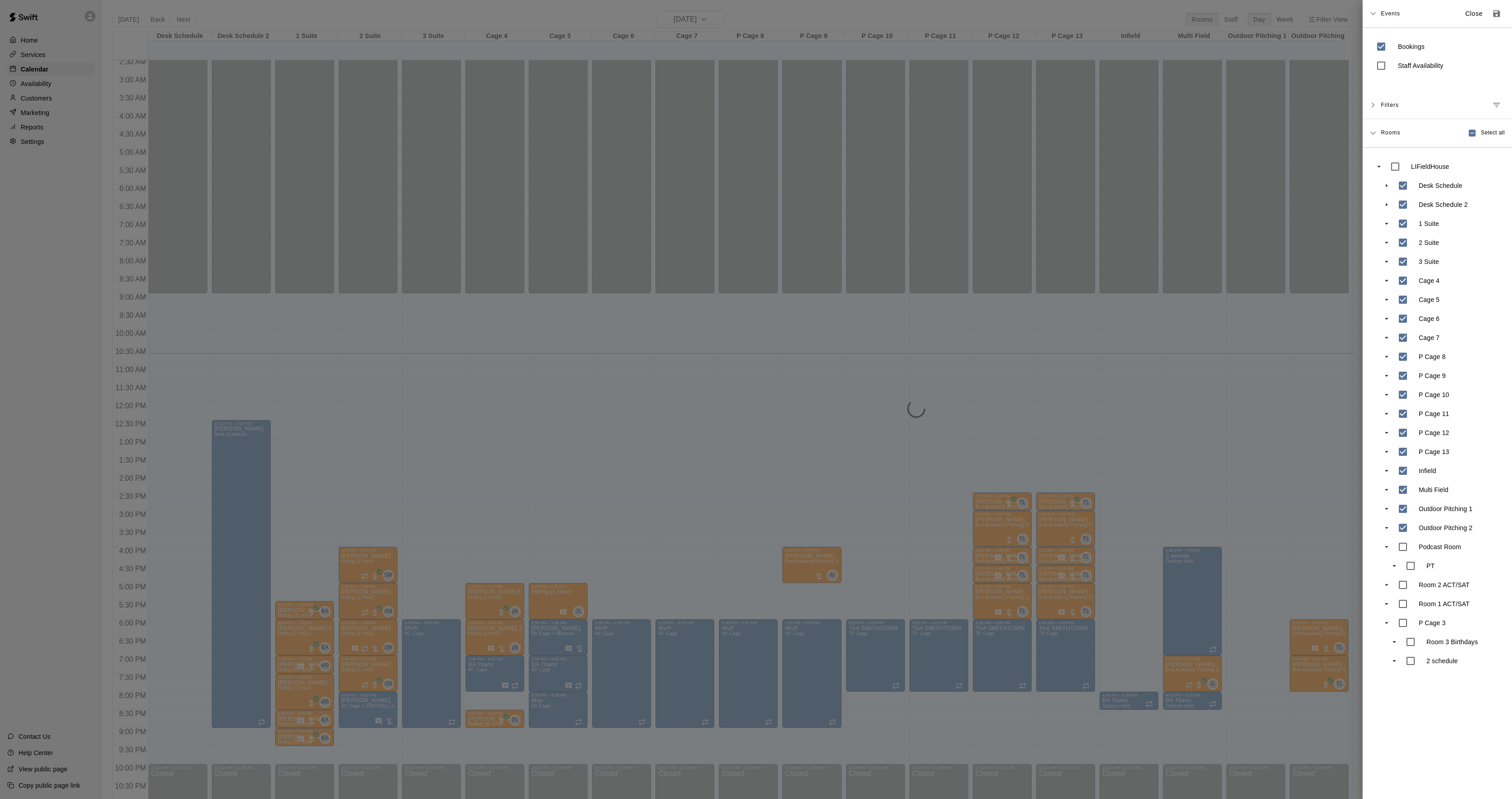
click at [778, 309] on div at bounding box center [756, 400] width 1512 height 799
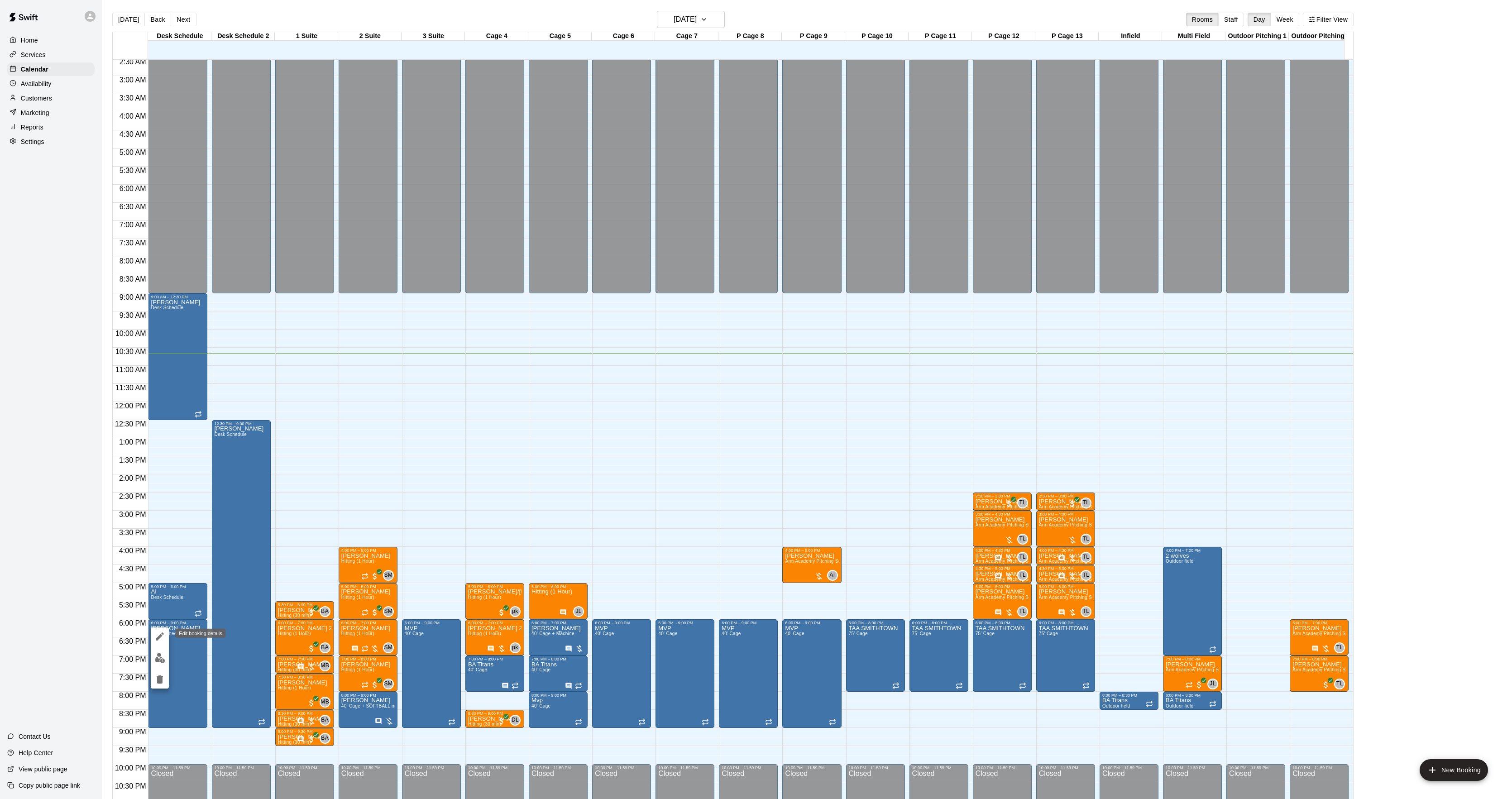
click at [268, 632] on div at bounding box center [756, 400] width 1512 height 799
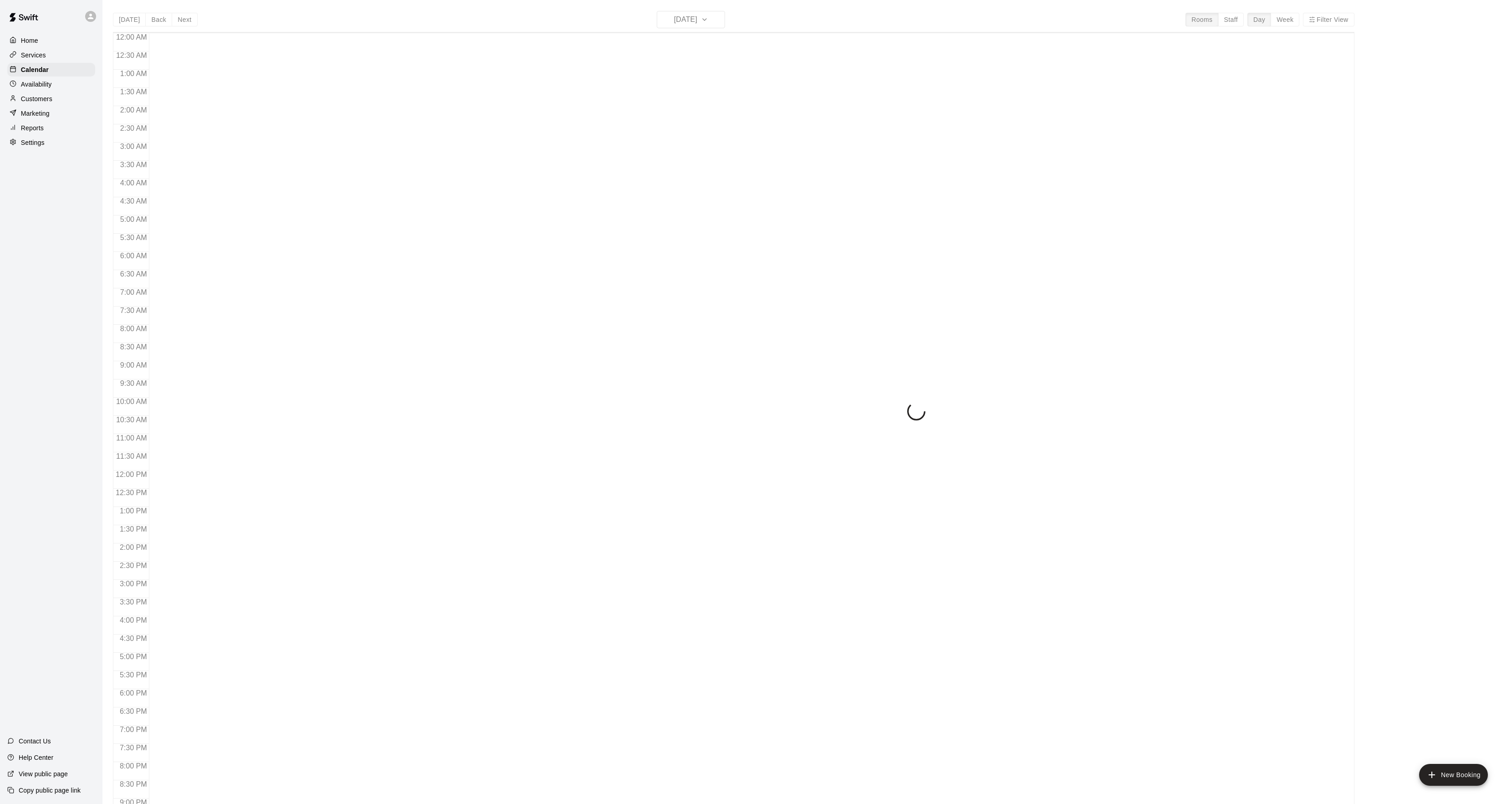
scroll to position [93, 0]
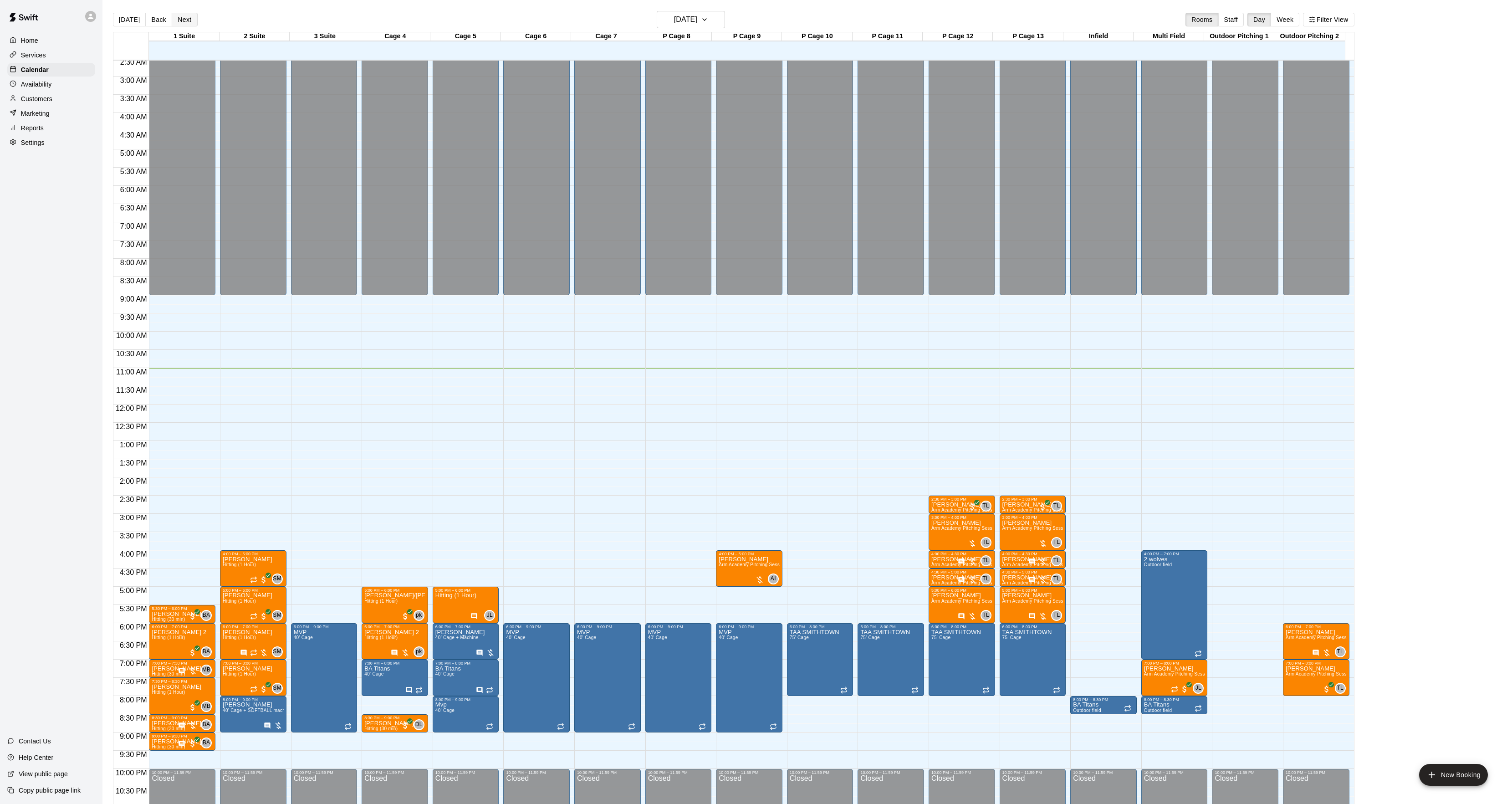
click at [185, 21] on button "Next" at bounding box center [184, 19] width 26 height 14
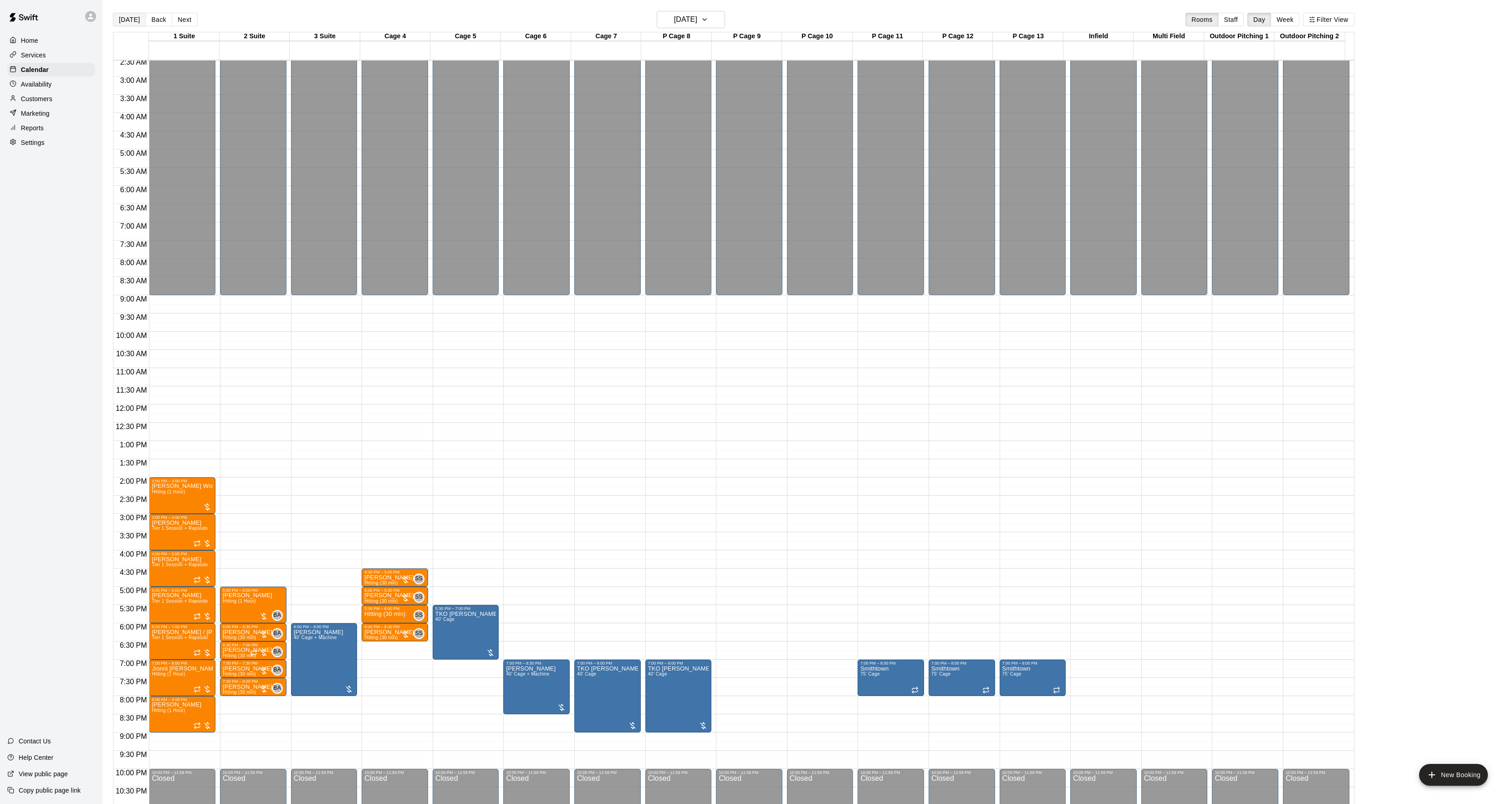
click at [128, 24] on button "[DATE]" at bounding box center [129, 19] width 33 height 14
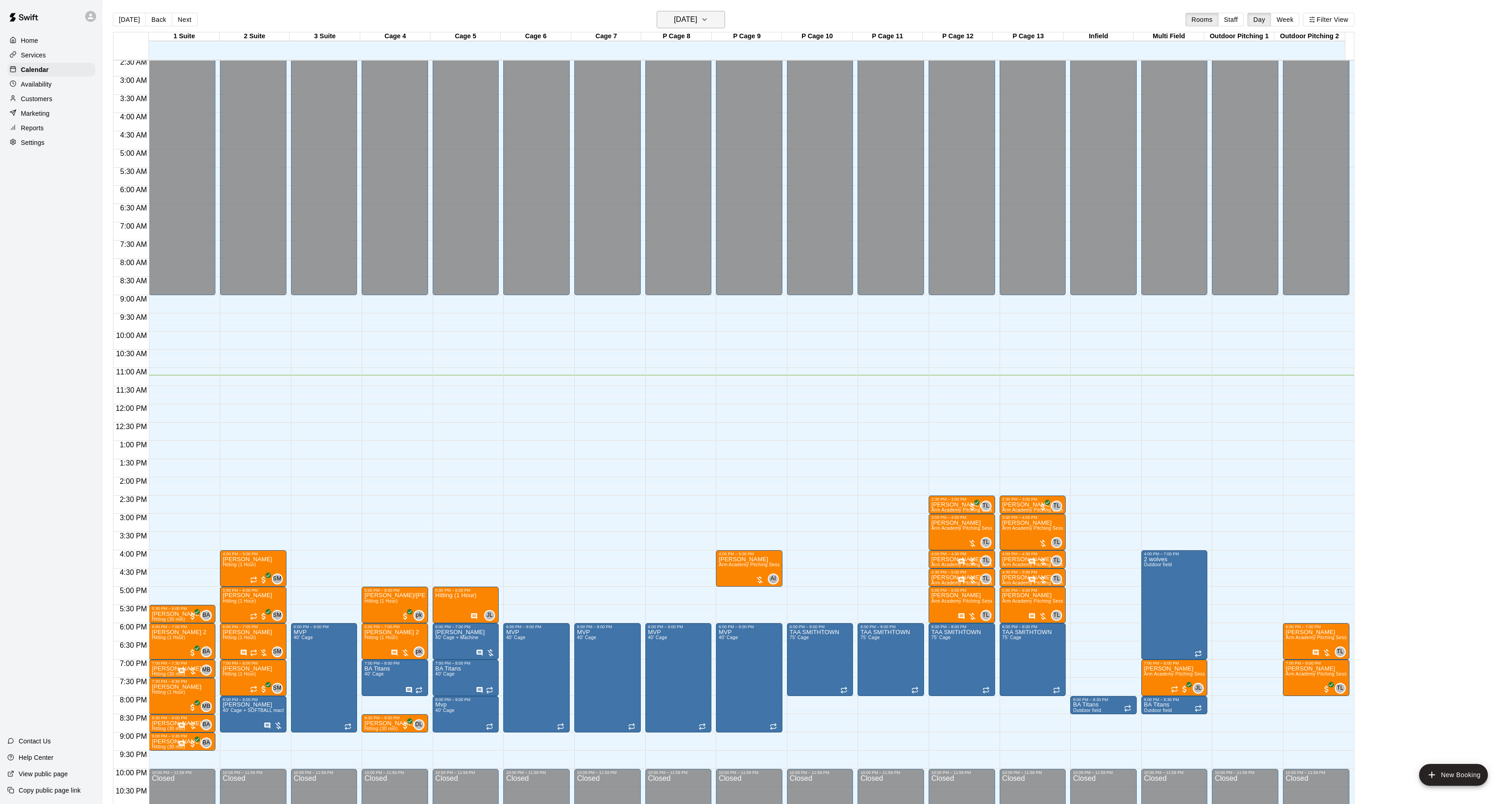
drag, startPoint x: 678, startPoint y: 10, endPoint x: 694, endPoint y: 12, distance: 16.1
click at [682, 11] on main "[DATE] Back [DATE][DATE] Rooms Staff Day Week Filter View 1 Suite 18 Thu 2 Suit…" at bounding box center [807, 409] width 1410 height 819
drag, startPoint x: 694, startPoint y: 12, endPoint x: 699, endPoint y: 15, distance: 5.8
click at [699, 15] on button "[DATE]" at bounding box center [691, 19] width 68 height 17
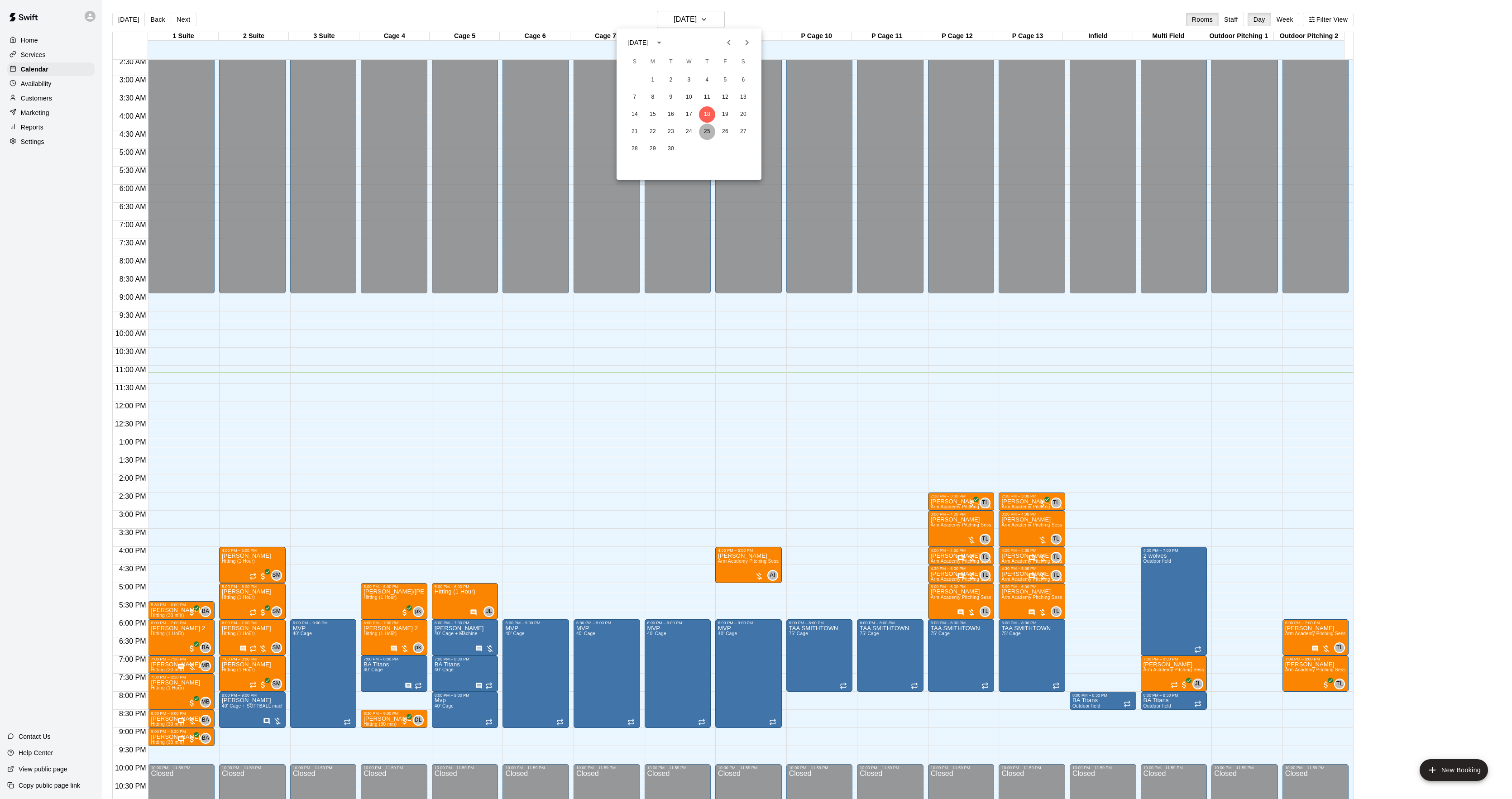
click at [707, 132] on button "25" at bounding box center [708, 132] width 17 height 17
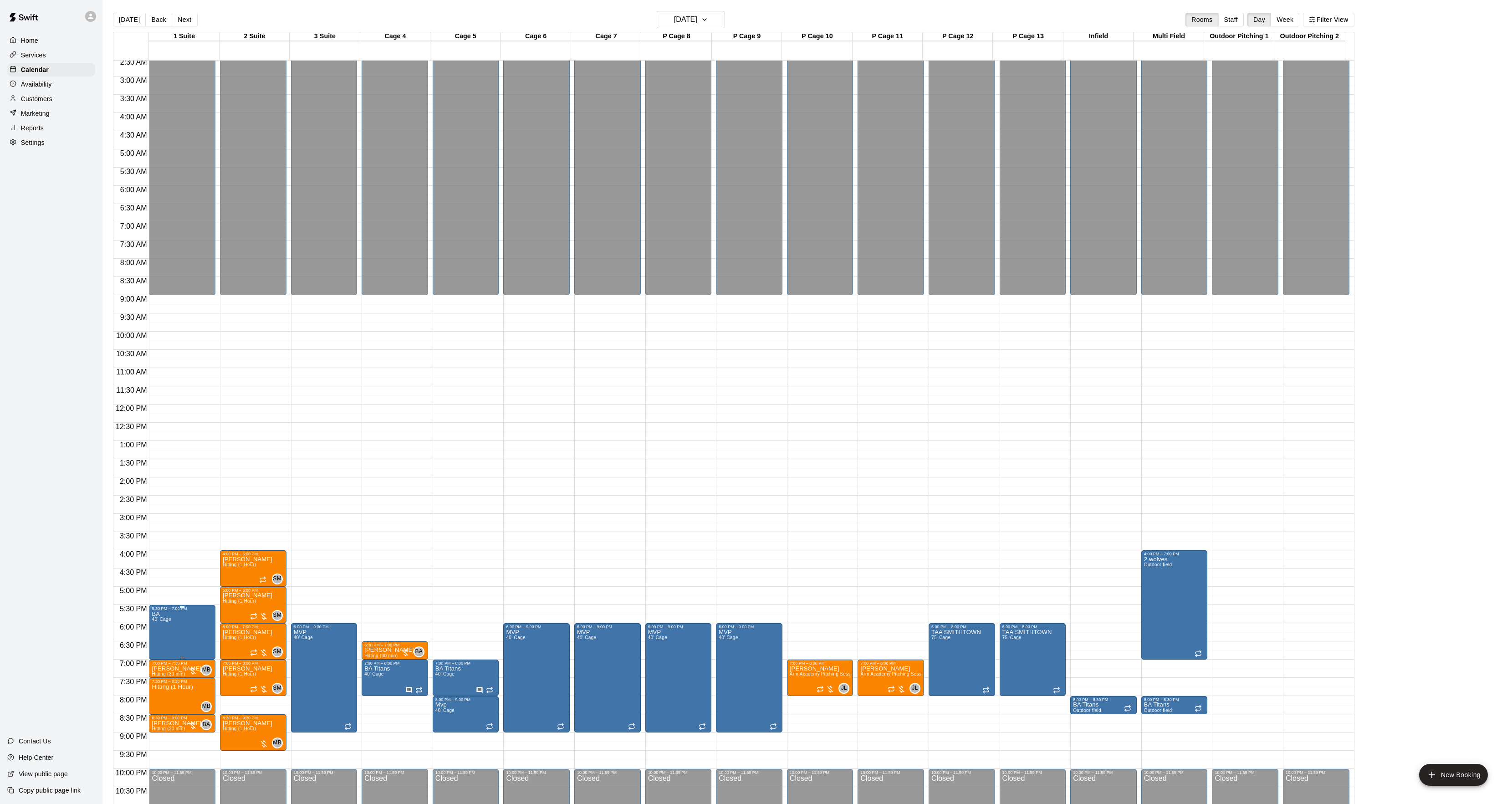
click at [161, 619] on icon "edit" at bounding box center [161, 622] width 11 height 11
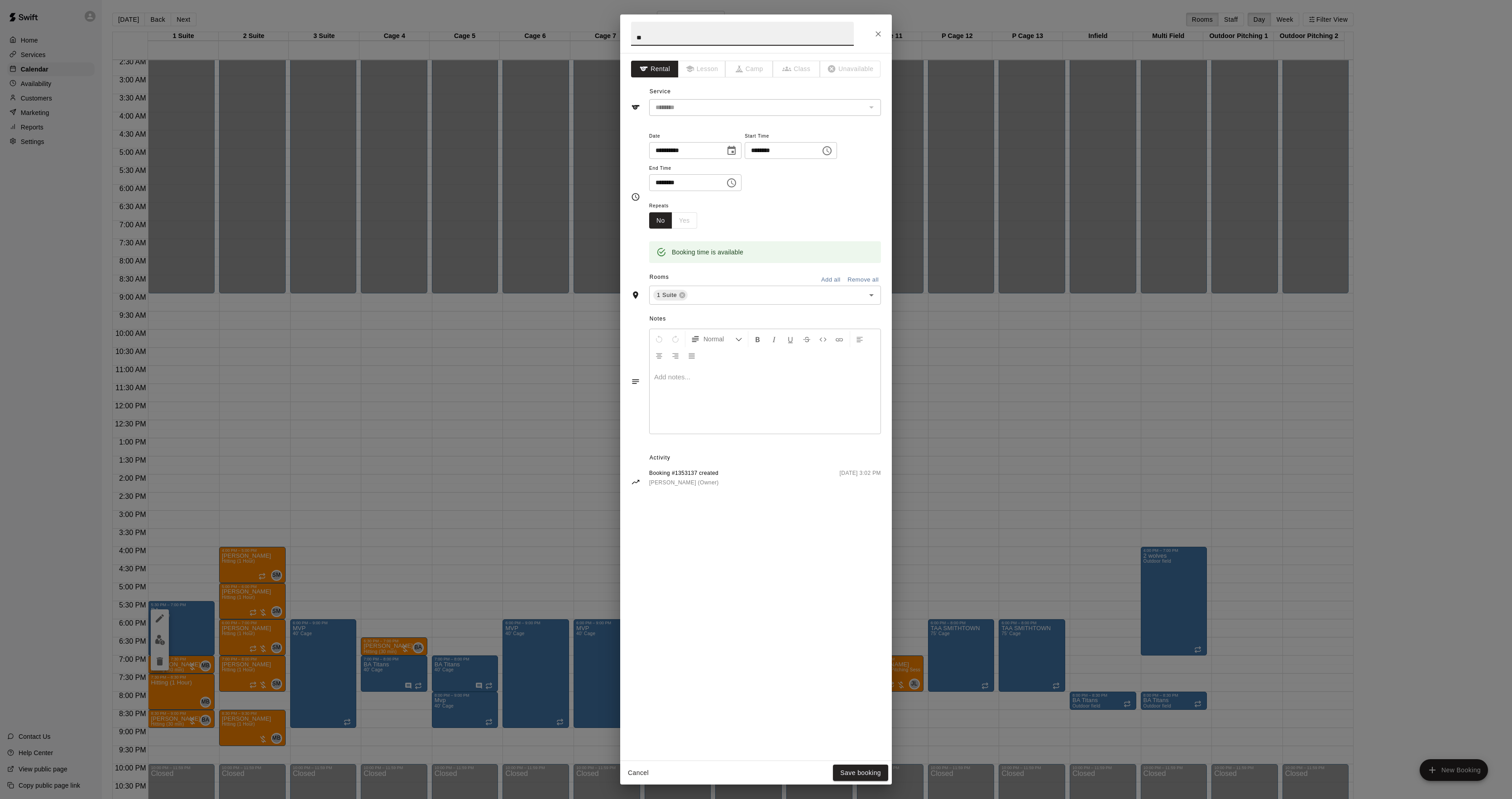
drag, startPoint x: 653, startPoint y: 180, endPoint x: 666, endPoint y: 183, distance: 13.3
click at [654, 180] on input "********" at bounding box center [684, 182] width 70 height 17
type input "********"
click at [873, 778] on button "Save booking" at bounding box center [860, 773] width 55 height 17
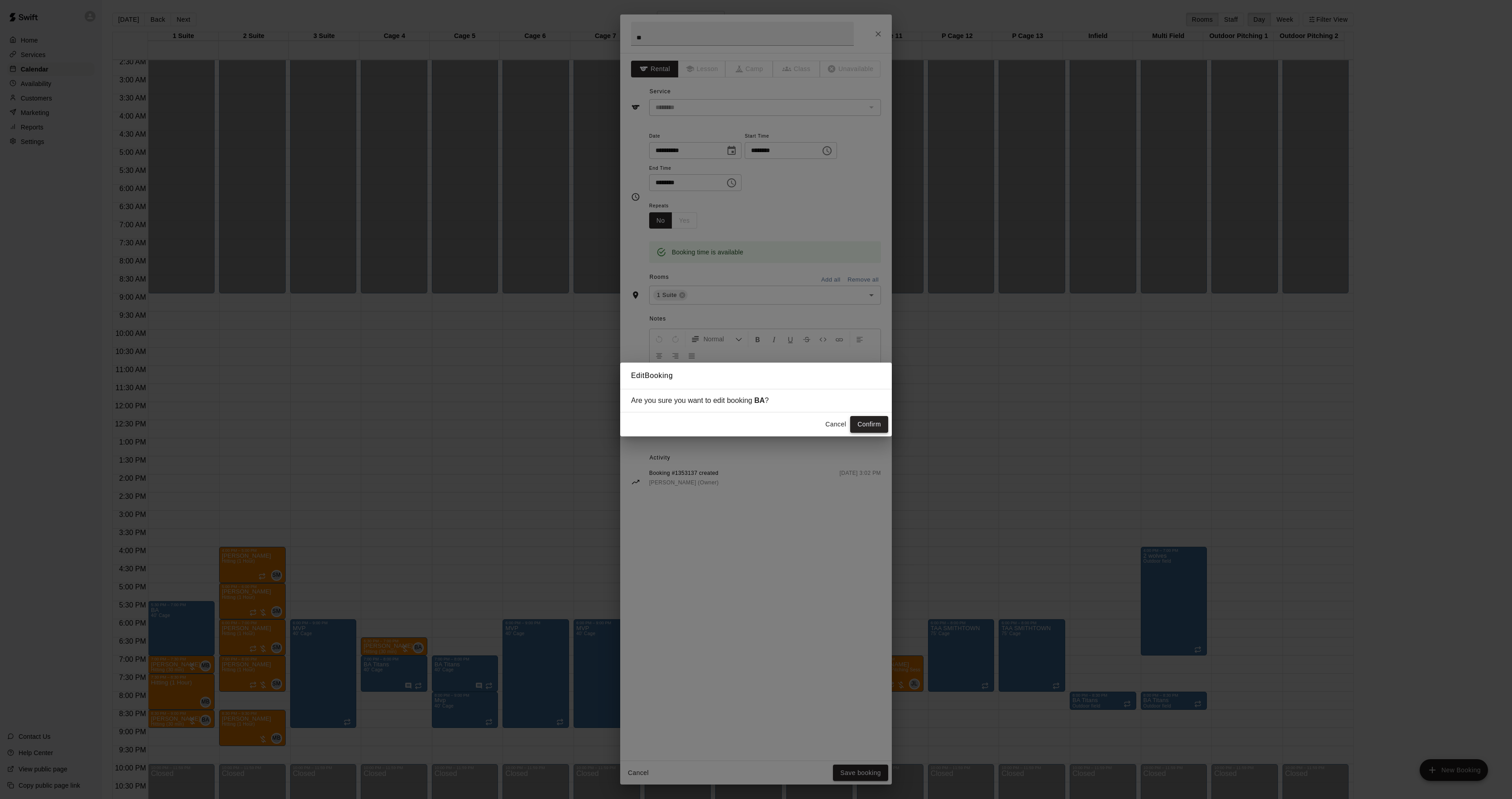
click at [862, 426] on button "Confirm" at bounding box center [869, 424] width 38 height 17
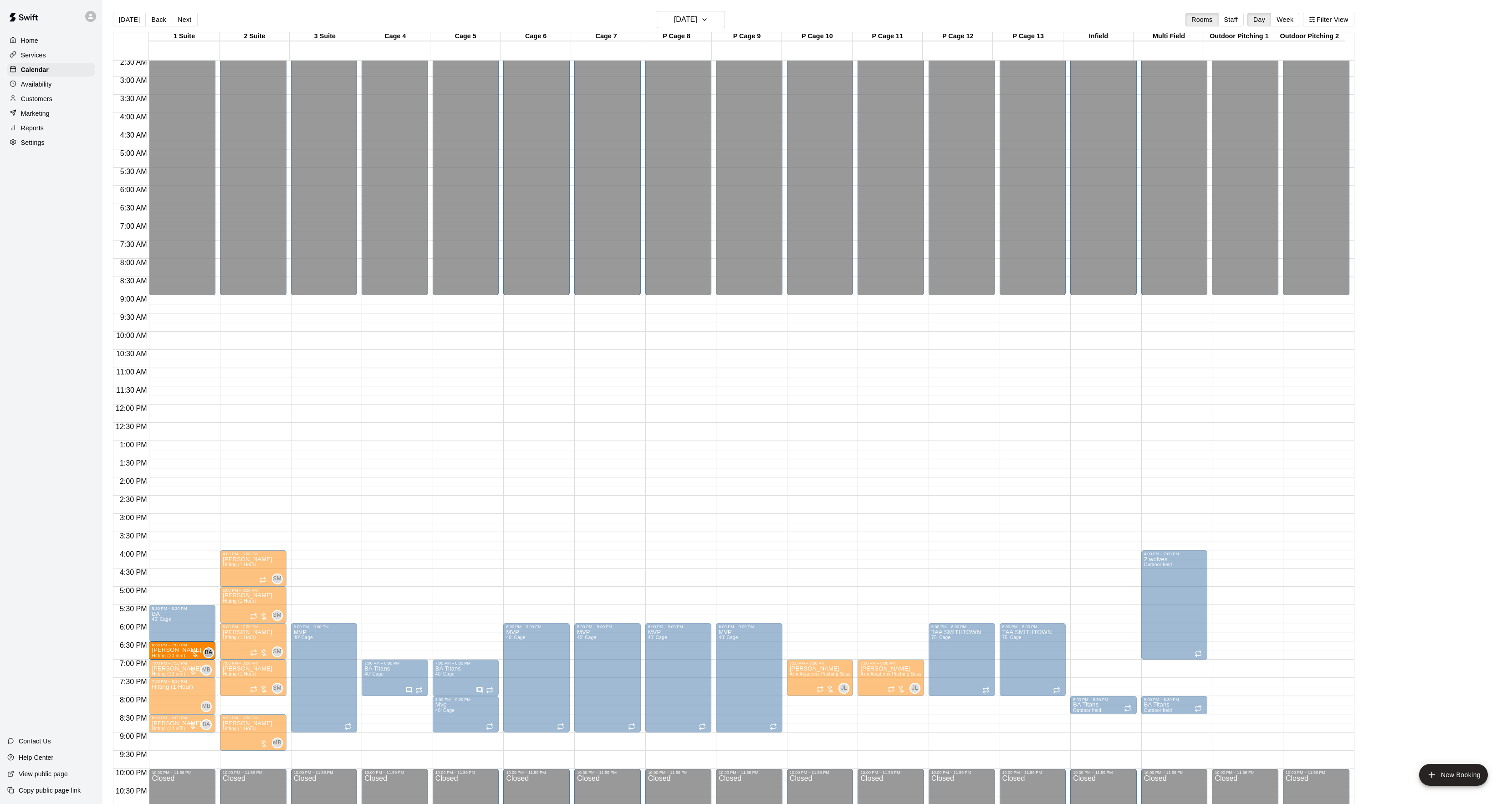
drag, startPoint x: 350, startPoint y: 651, endPoint x: 203, endPoint y: 652, distance: 147.0
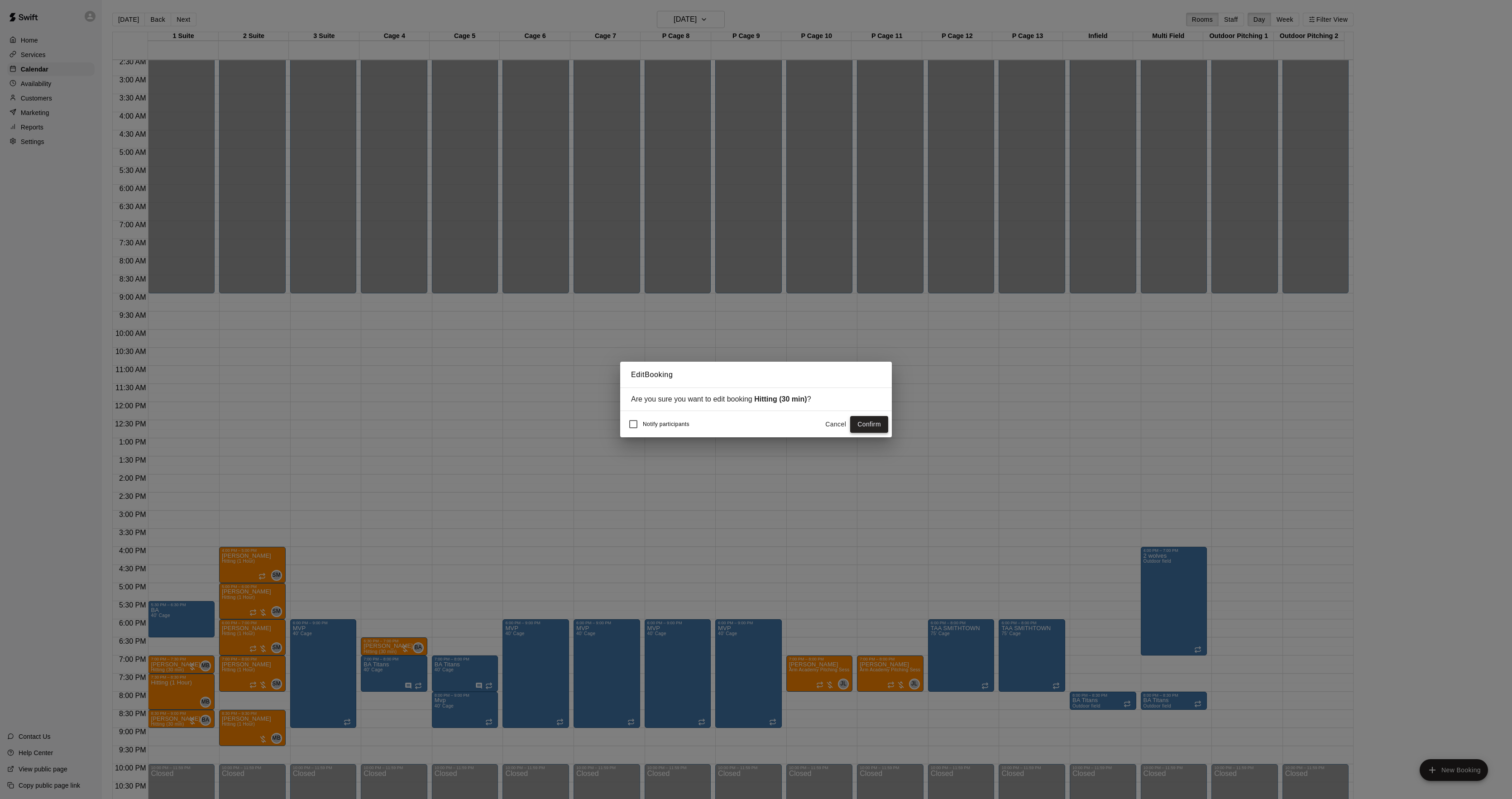
click at [875, 422] on button "Confirm" at bounding box center [869, 424] width 38 height 17
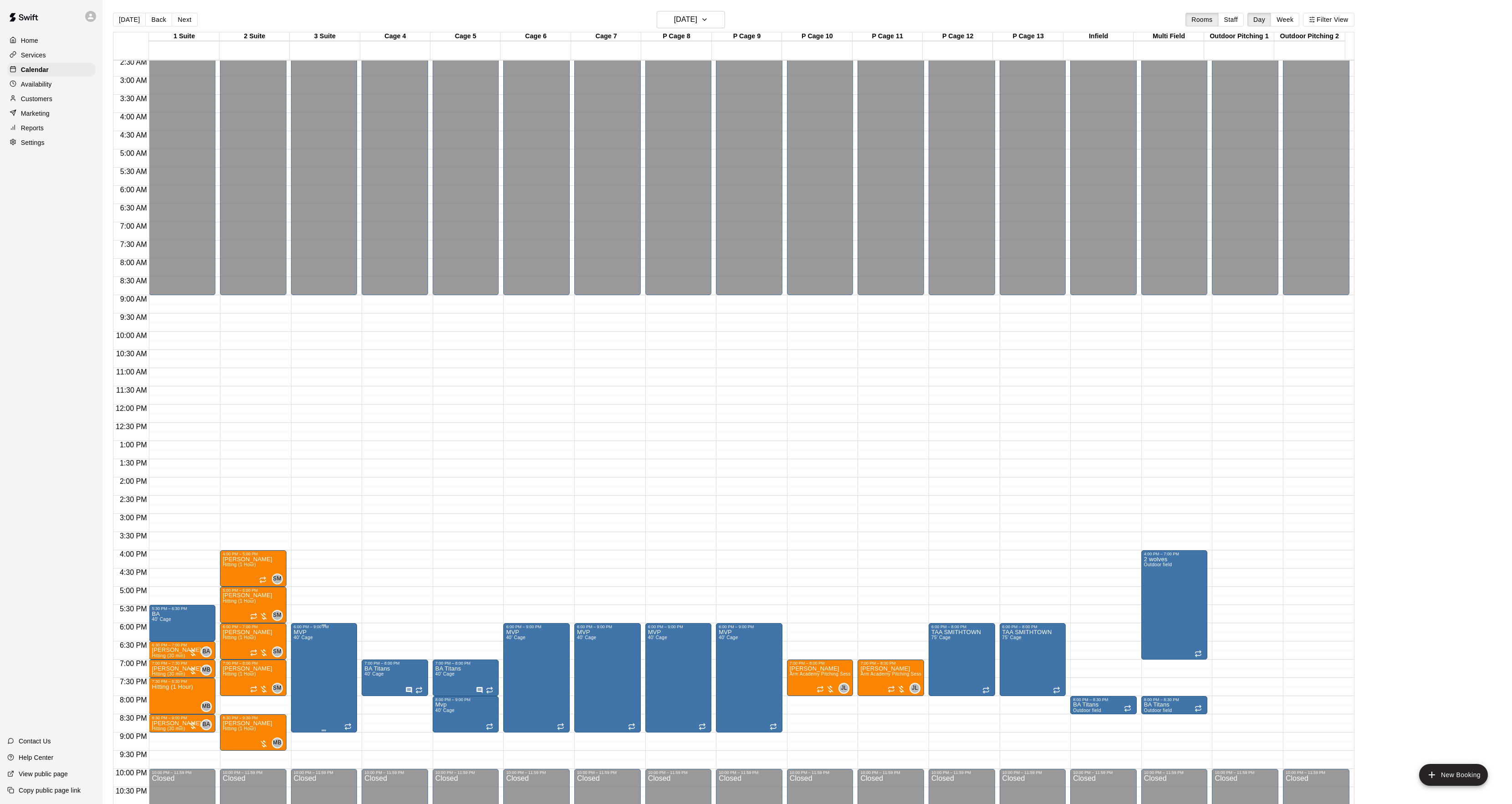
click at [298, 644] on icon "edit" at bounding box center [302, 641] width 11 height 11
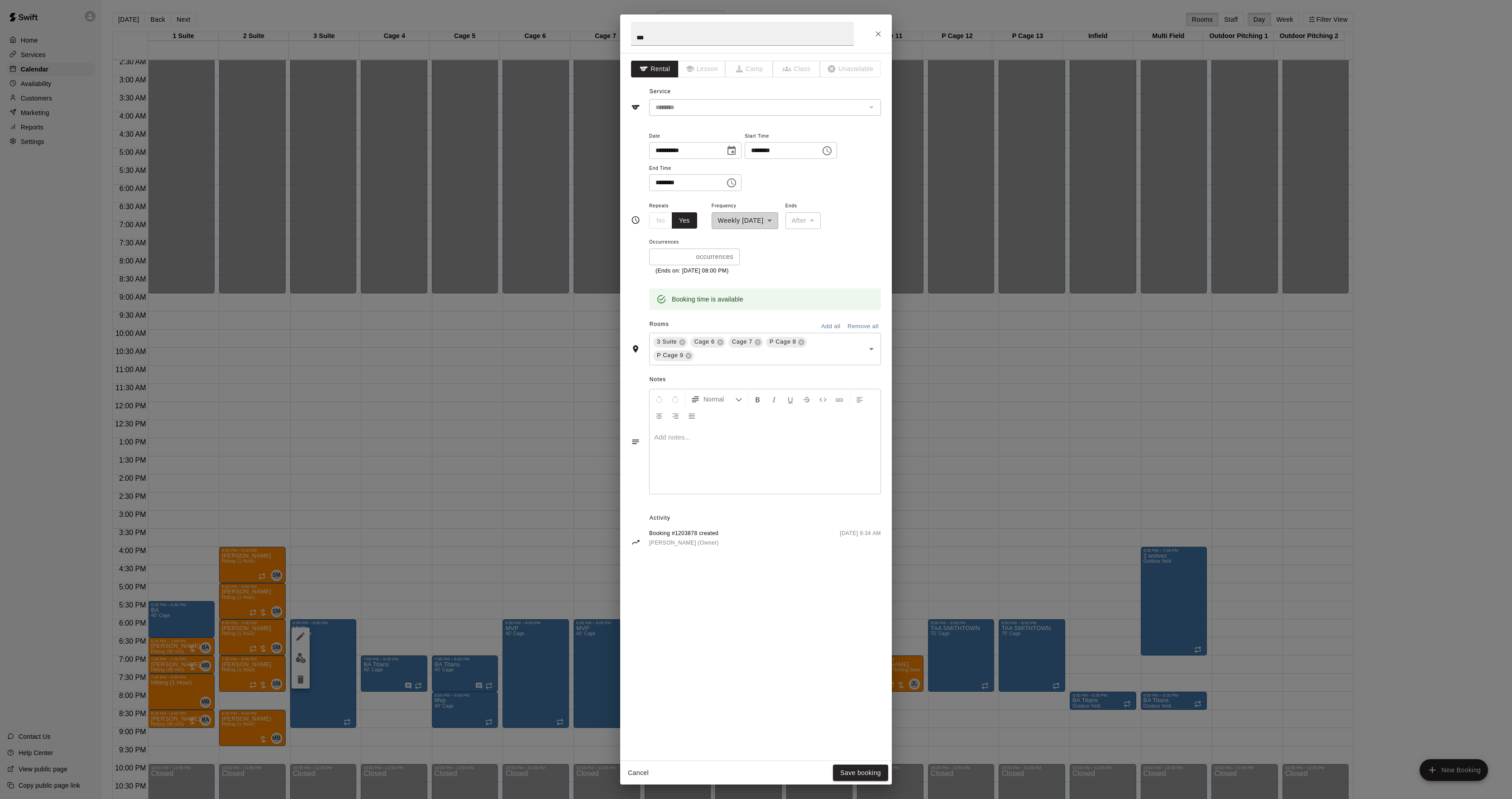
click at [1119, 417] on div "**********" at bounding box center [756, 400] width 1512 height 799
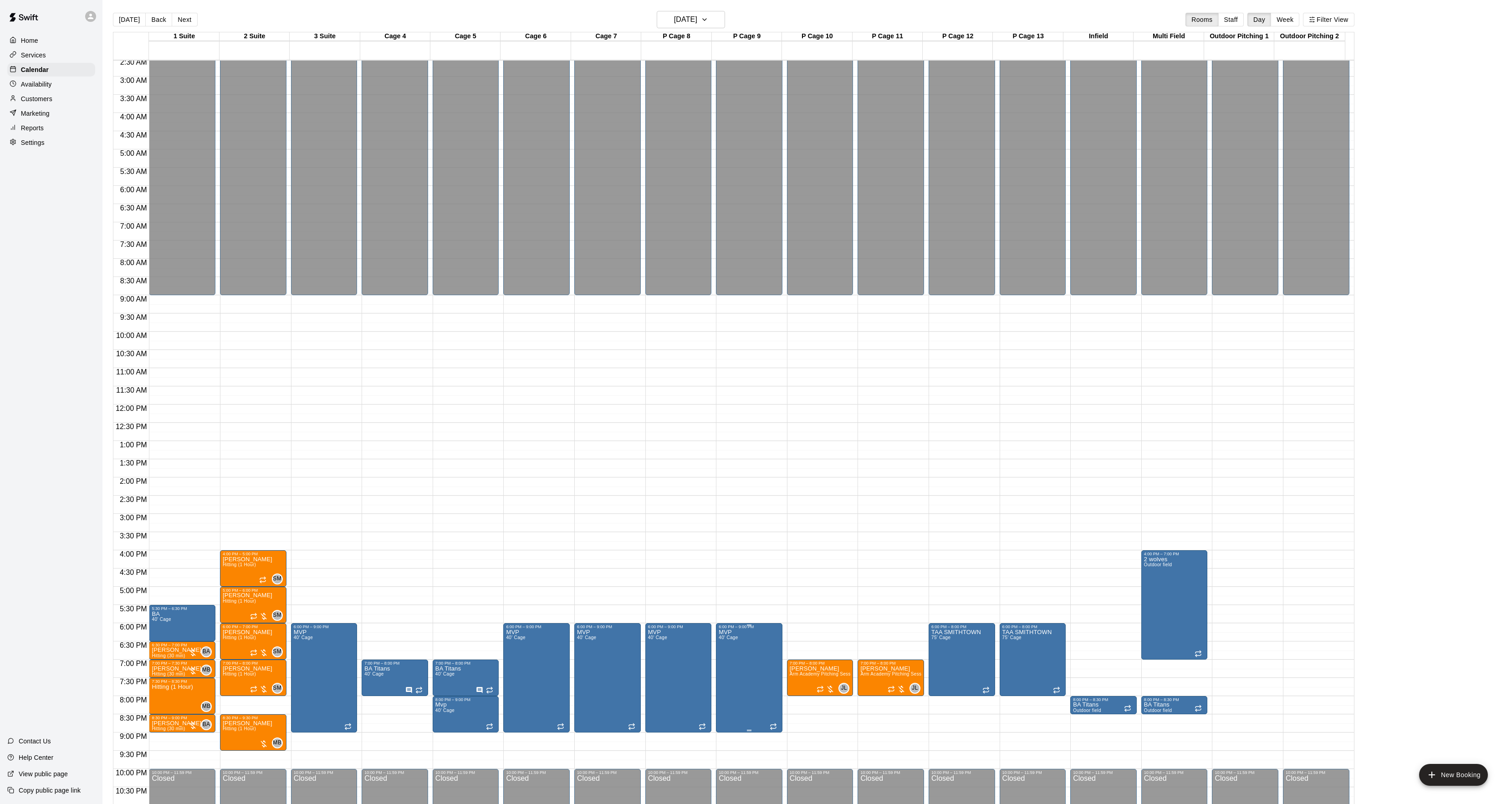
click at [727, 643] on icon "edit" at bounding box center [727, 641] width 11 height 11
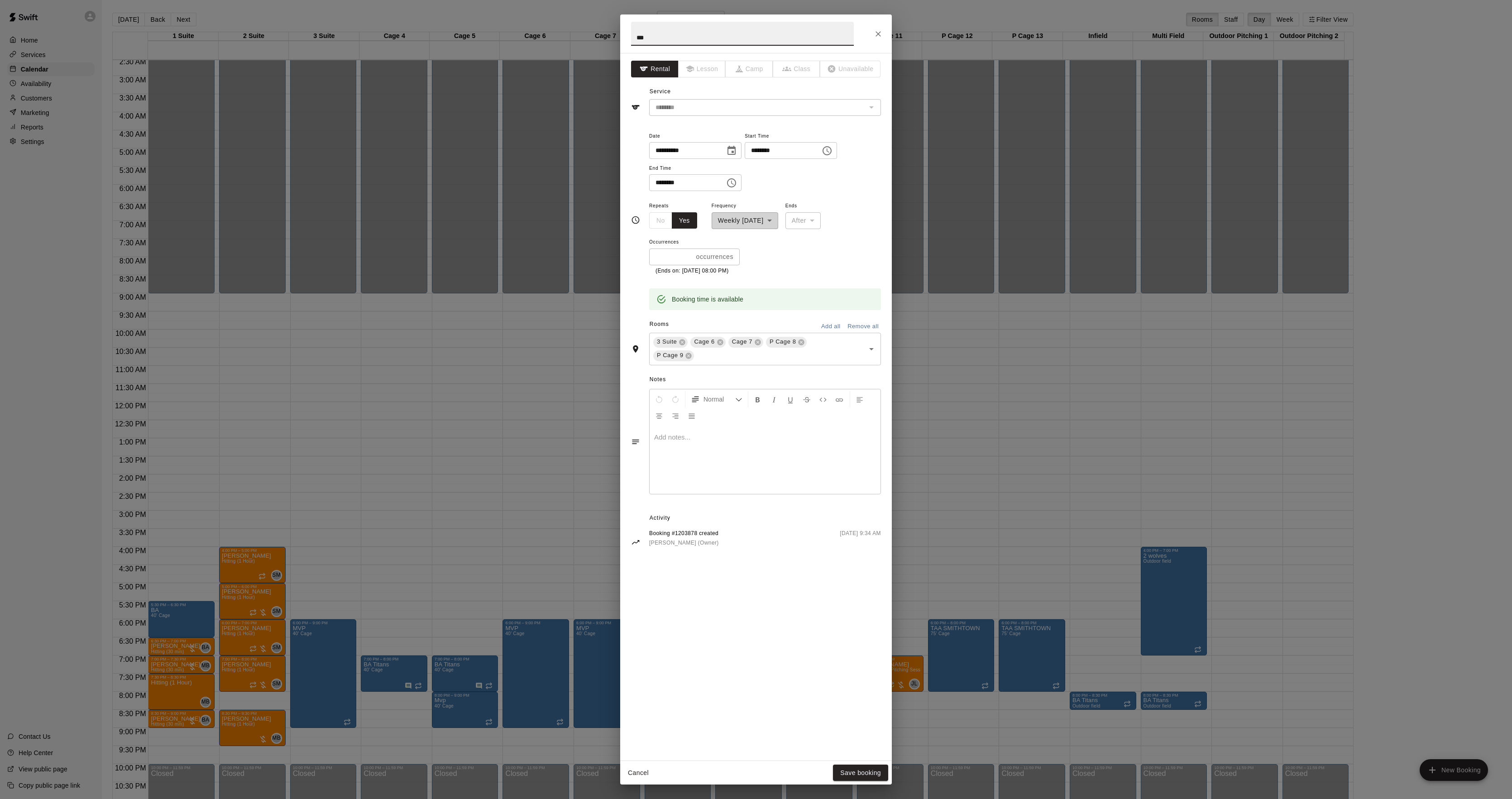
click at [765, 149] on input "********" at bounding box center [779, 151] width 70 height 17
type input "********"
click at [659, 182] on input "********" at bounding box center [684, 182] width 70 height 17
type input "********"
click at [875, 780] on button "Save booking" at bounding box center [860, 773] width 55 height 17
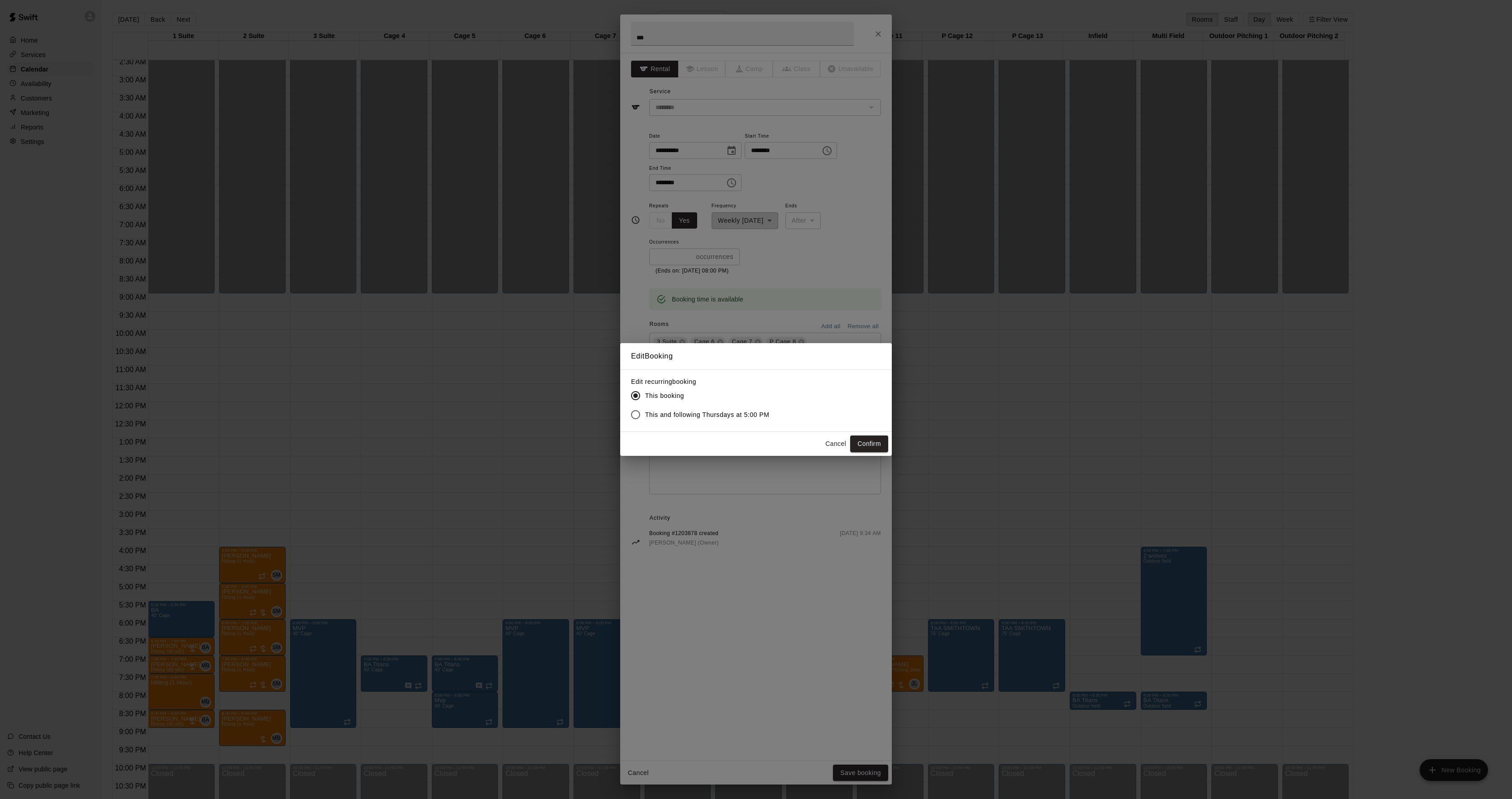
click at [703, 419] on span "This and following Thursdays at 5:00 PM" at bounding box center [708, 415] width 124 height 10
click at [871, 441] on button "Confirm" at bounding box center [869, 444] width 38 height 17
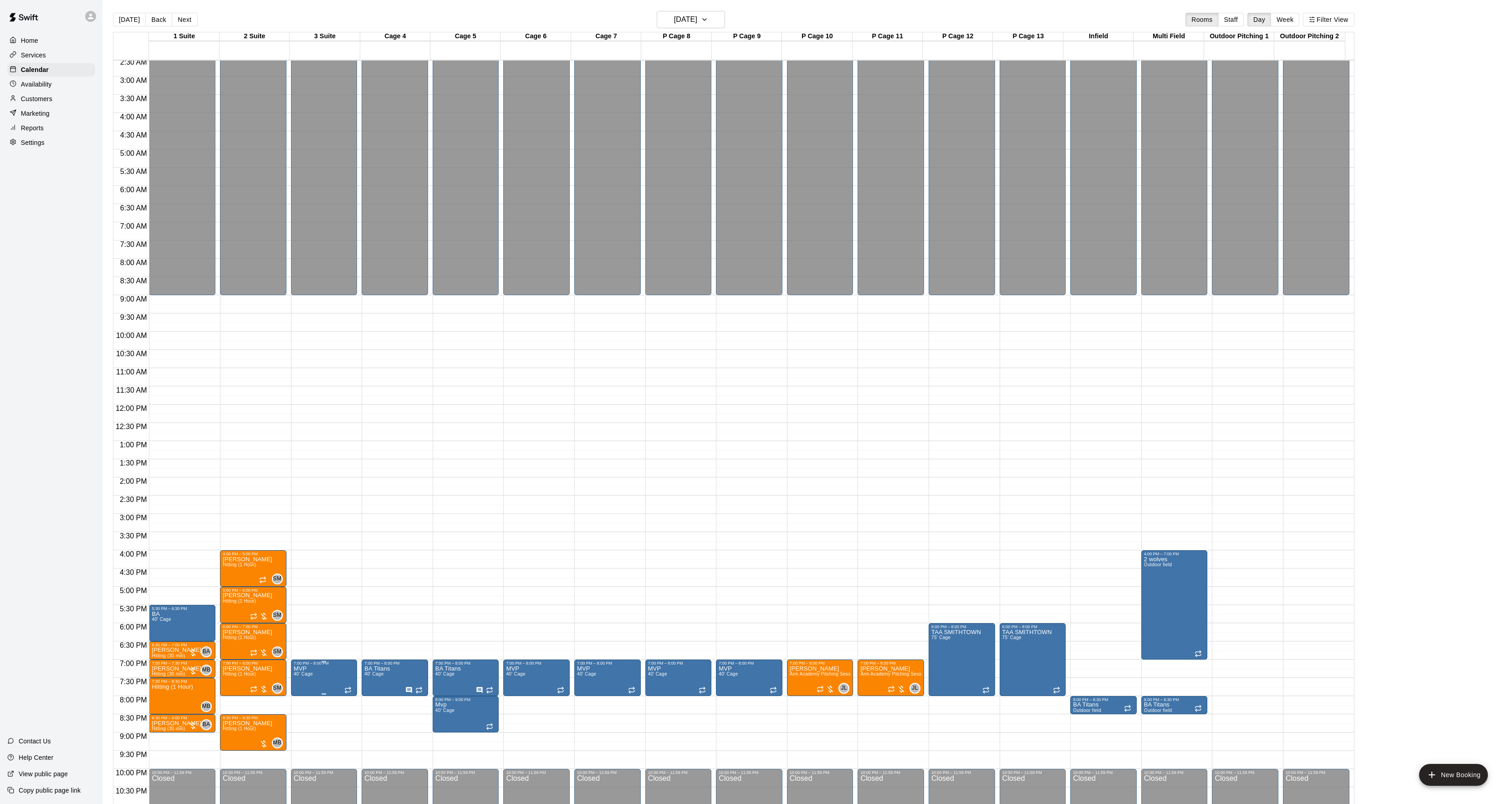
click at [306, 673] on icon "edit" at bounding box center [302, 677] width 11 height 11
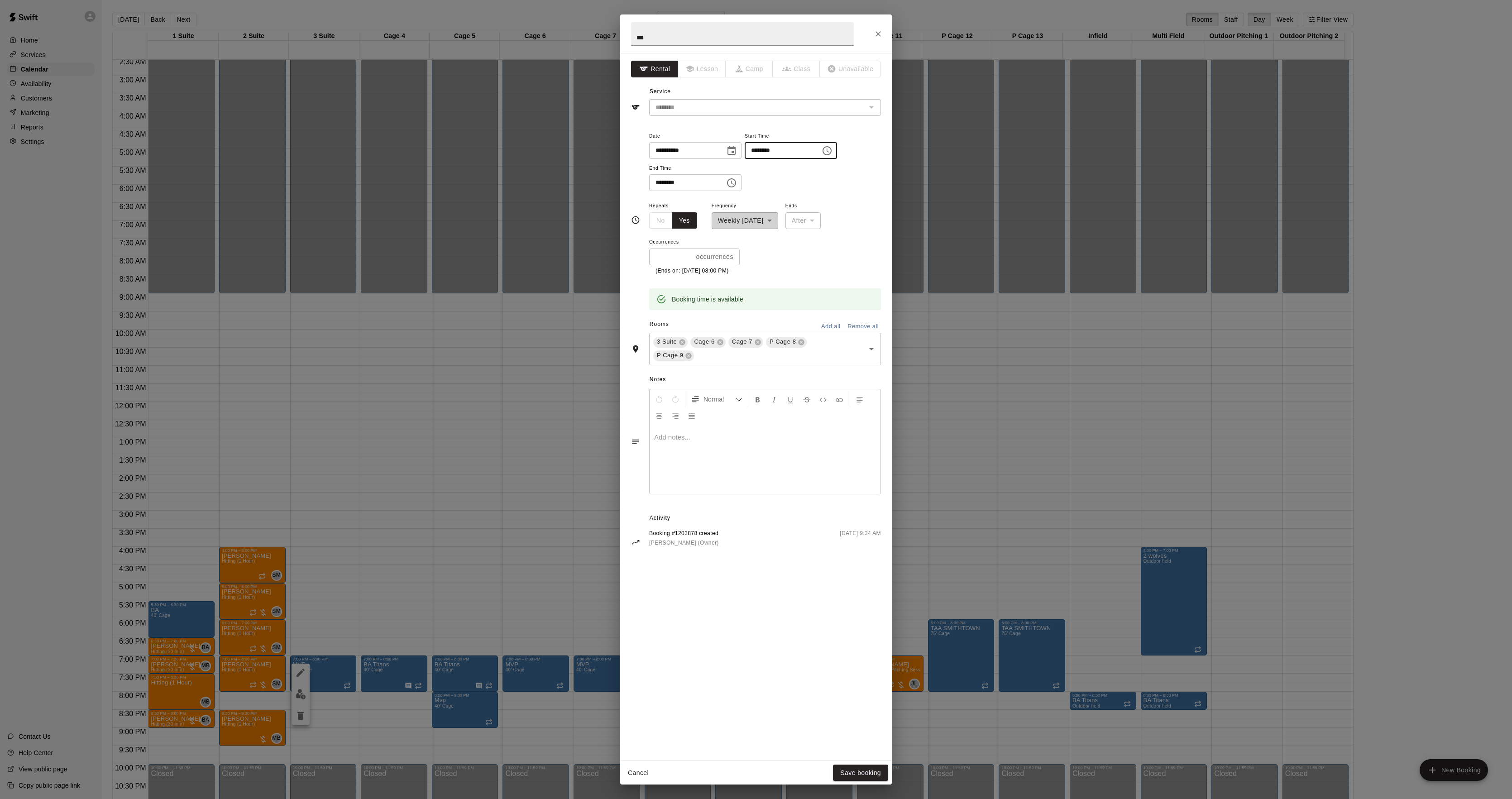
click at [766, 142] on input "********" at bounding box center [779, 151] width 70 height 17
type input "********"
click at [656, 182] on input "********" at bounding box center [684, 182] width 70 height 17
type input "********"
click at [860, 769] on button "Save booking" at bounding box center [860, 773] width 55 height 17
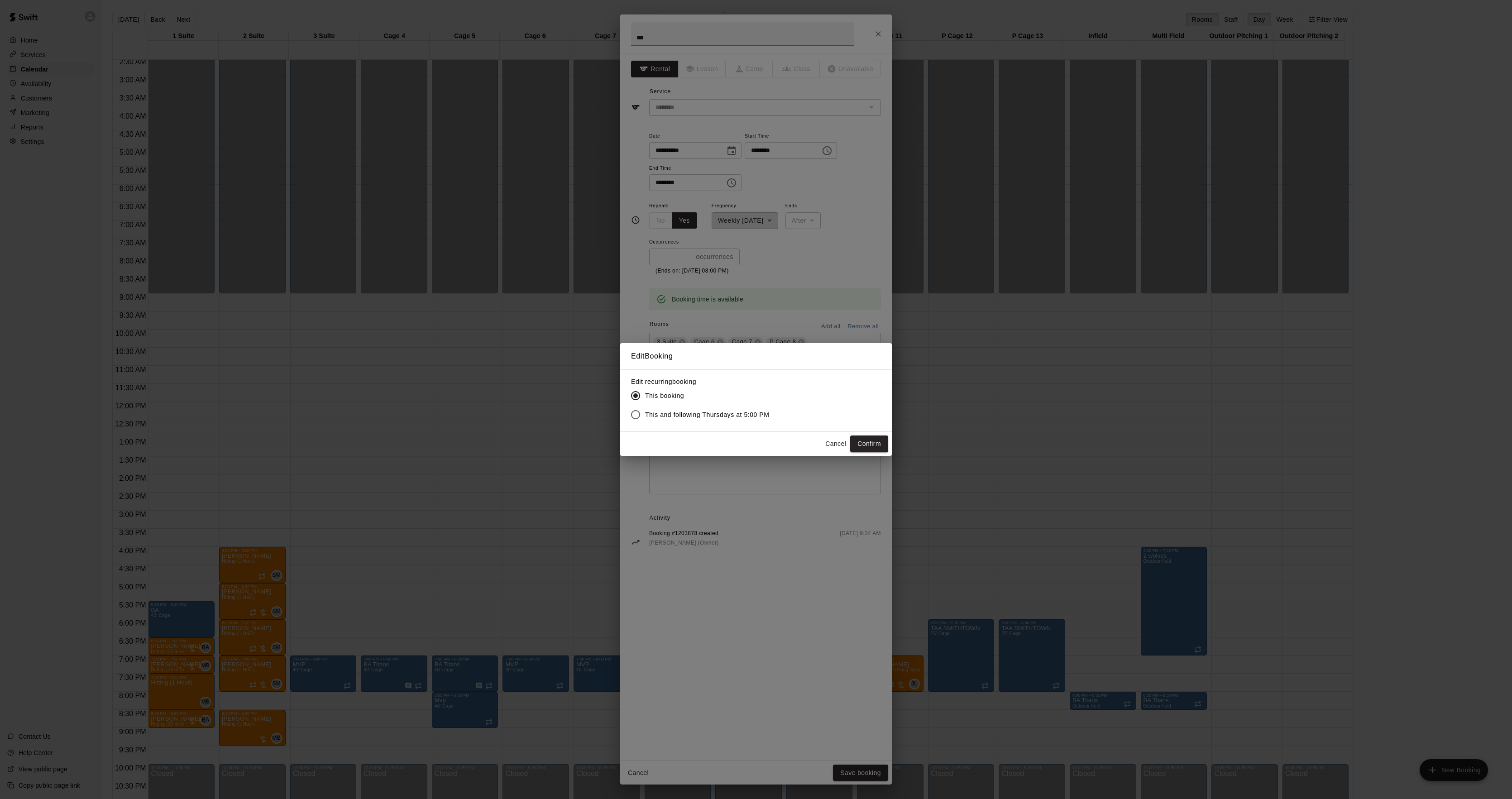
click at [764, 414] on span "This and following Thursdays at 5:00 PM" at bounding box center [708, 415] width 124 height 10
click at [871, 444] on button "Confirm" at bounding box center [869, 444] width 38 height 17
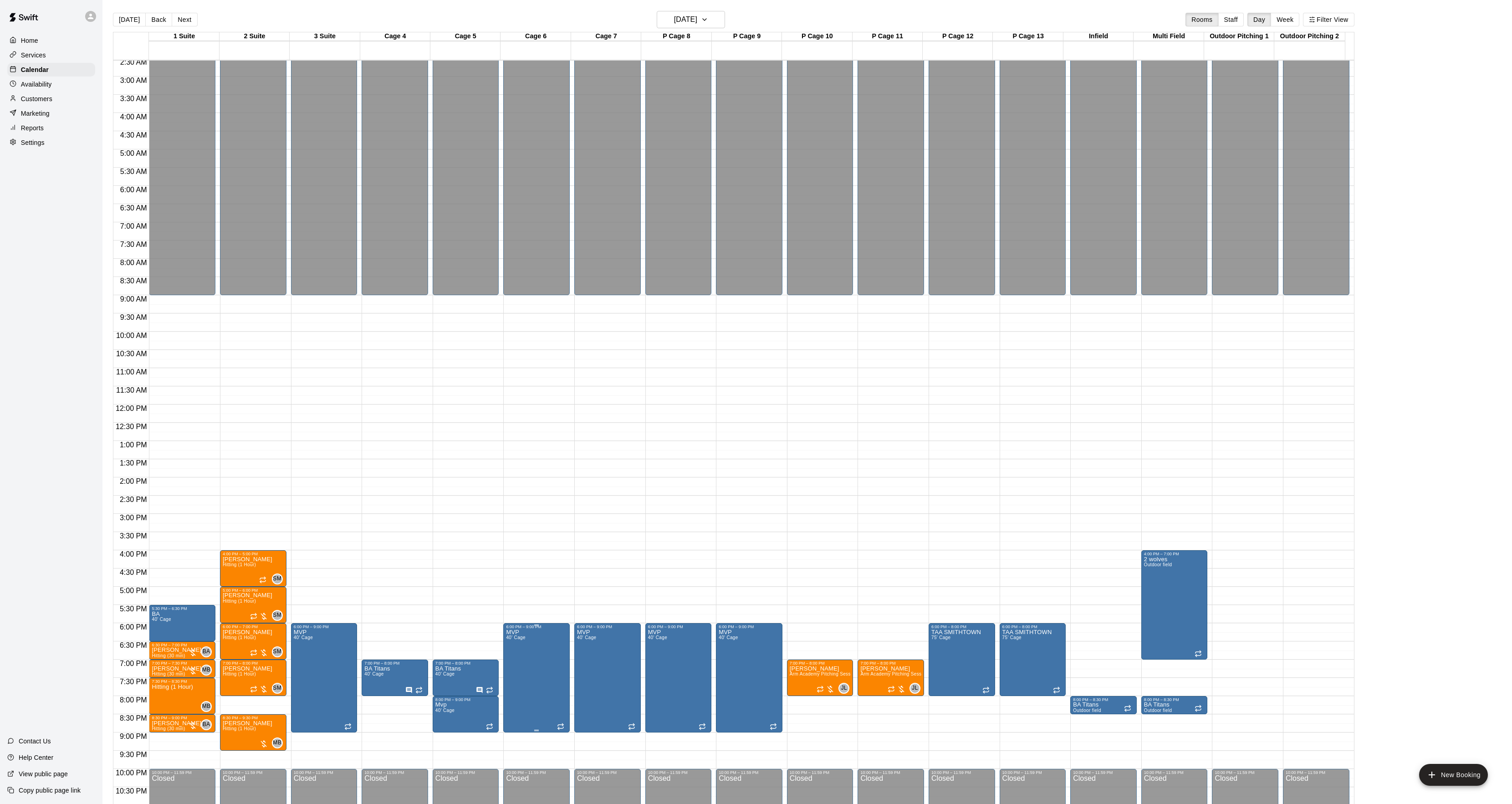
click at [510, 638] on icon "edit" at bounding box center [514, 641] width 11 height 11
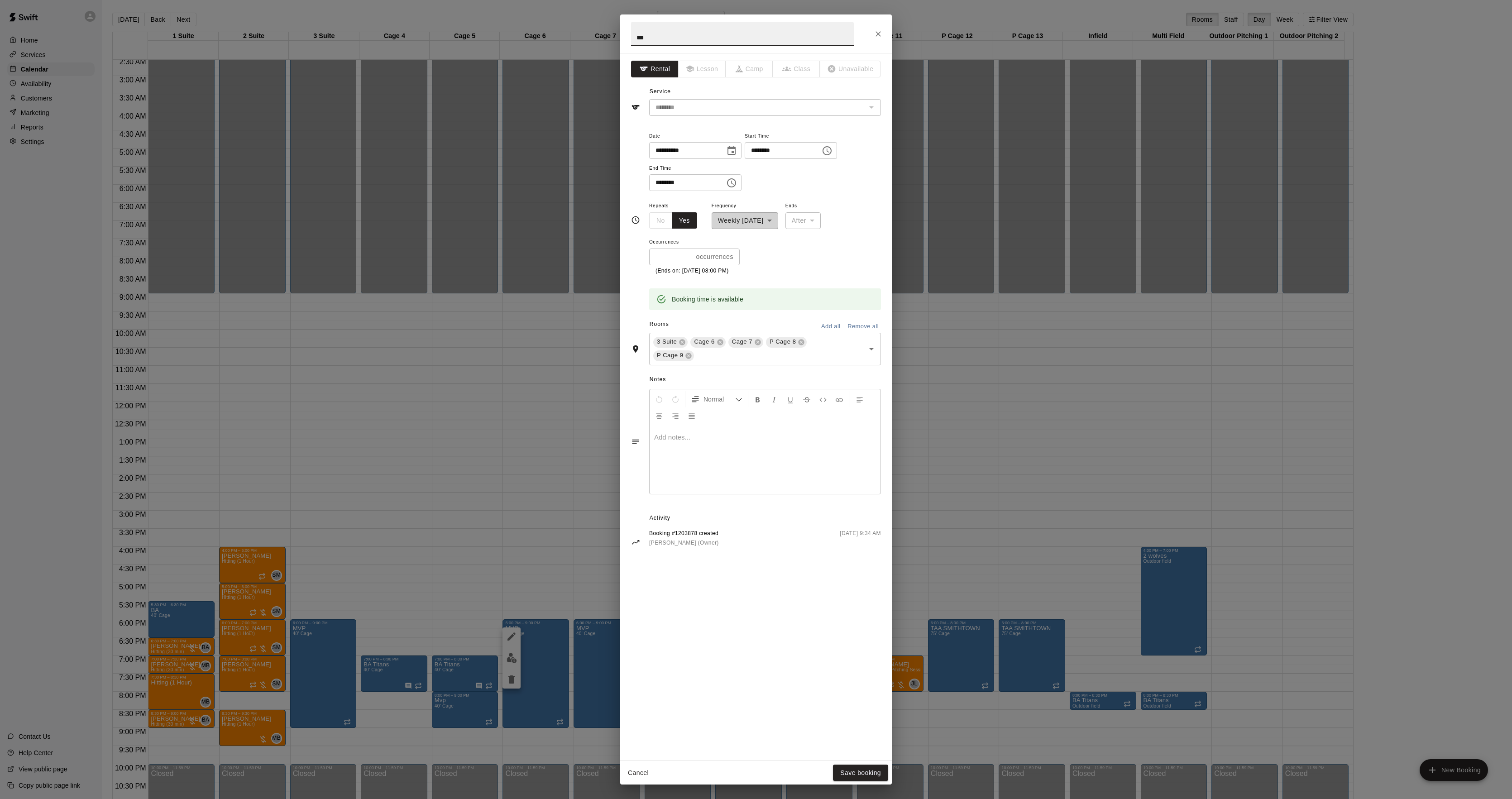
click at [482, 405] on div "**********" at bounding box center [756, 400] width 1512 height 799
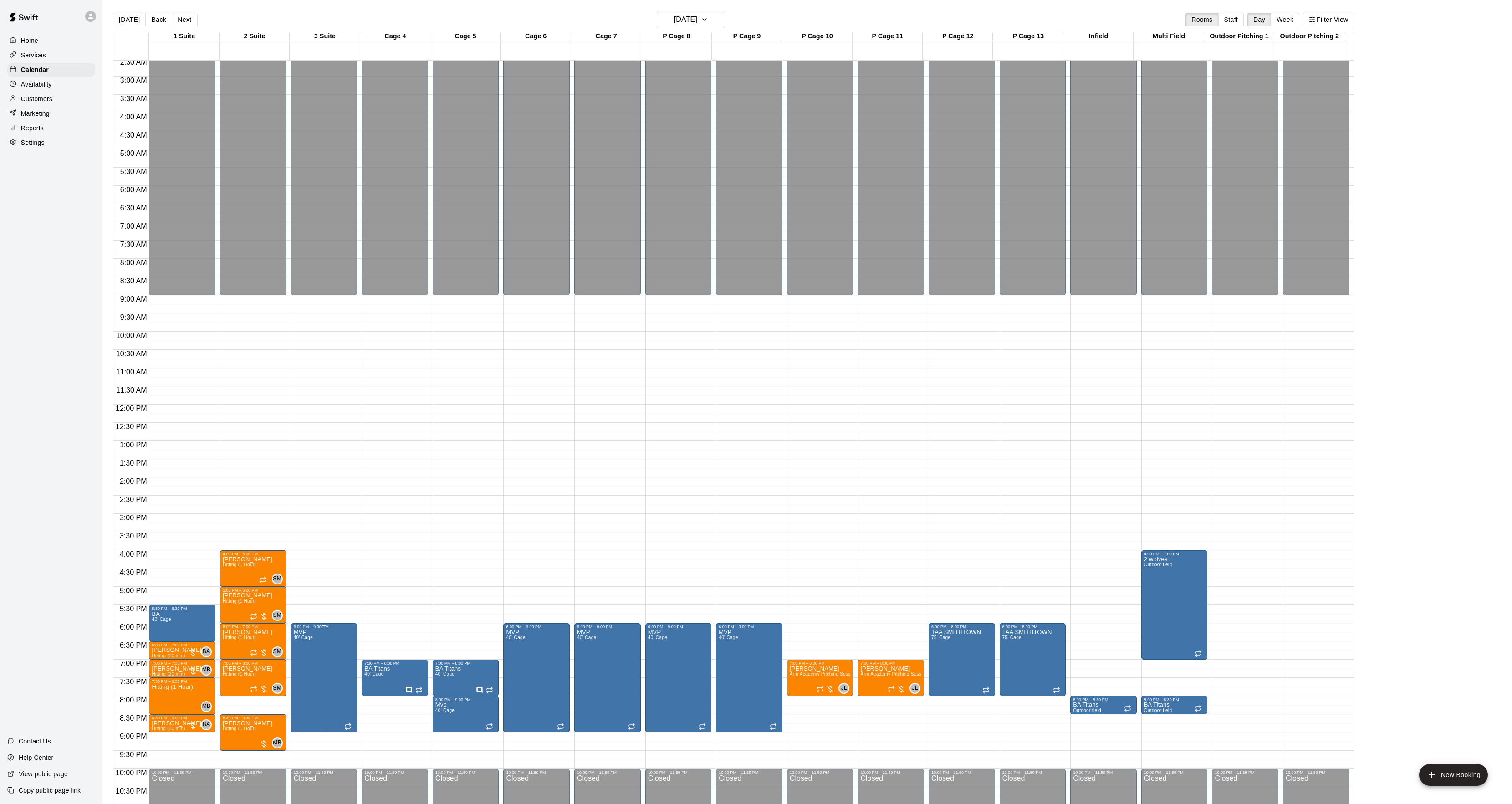
click at [334, 649] on div at bounding box center [761, 402] width 1521 height 804
click at [310, 644] on button "edit" at bounding box center [302, 641] width 18 height 18
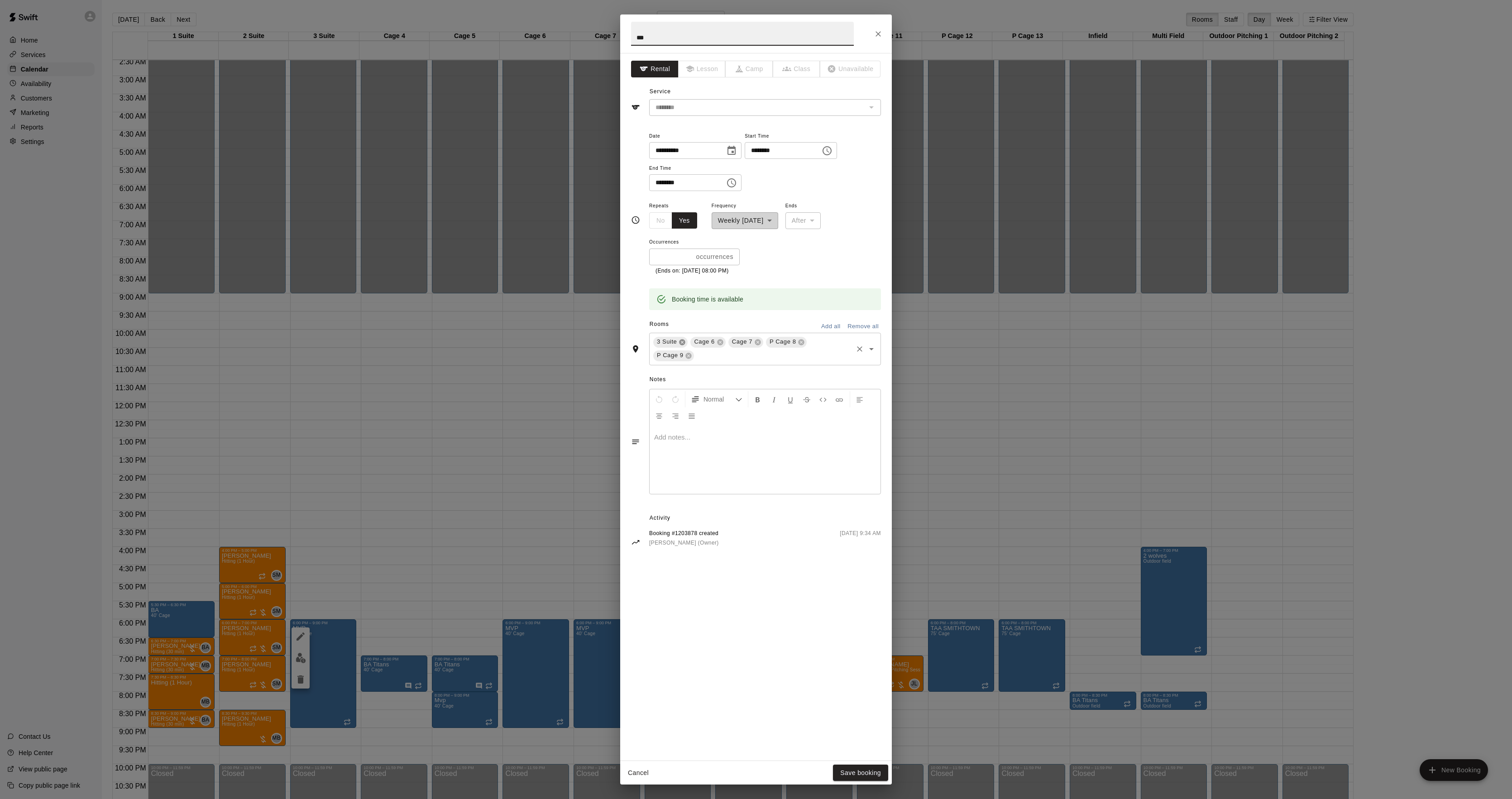
click at [679, 341] on icon at bounding box center [682, 342] width 6 height 6
click at [853, 778] on button "Save booking" at bounding box center [860, 773] width 55 height 17
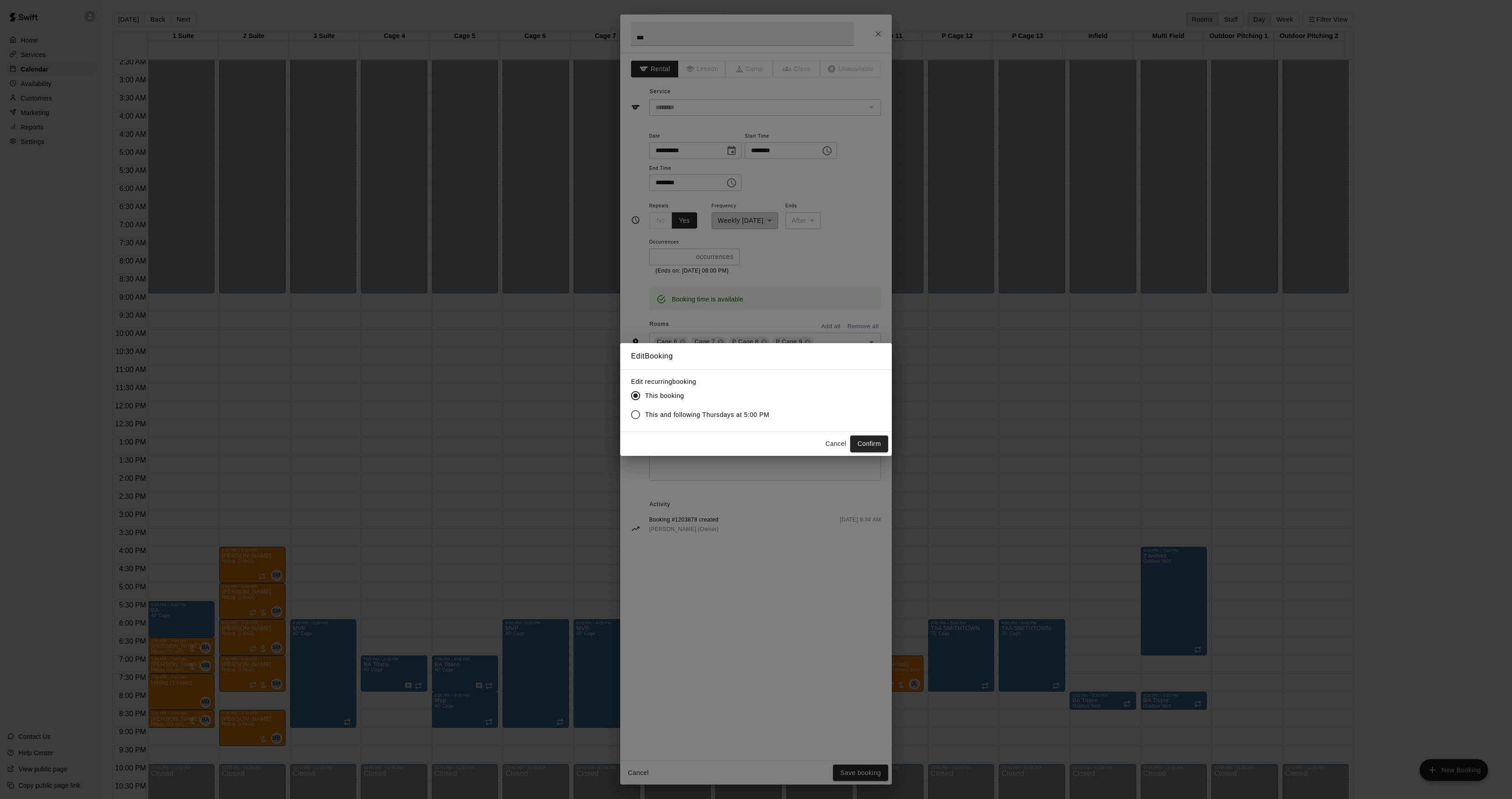
click at [703, 405] on label "This and following Thursdays at 5:00 PM" at bounding box center [698, 415] width 144 height 19
drag, startPoint x: 864, startPoint y: 440, endPoint x: 859, endPoint y: 441, distance: 5.1
click at [864, 440] on button "Confirm" at bounding box center [869, 444] width 38 height 17
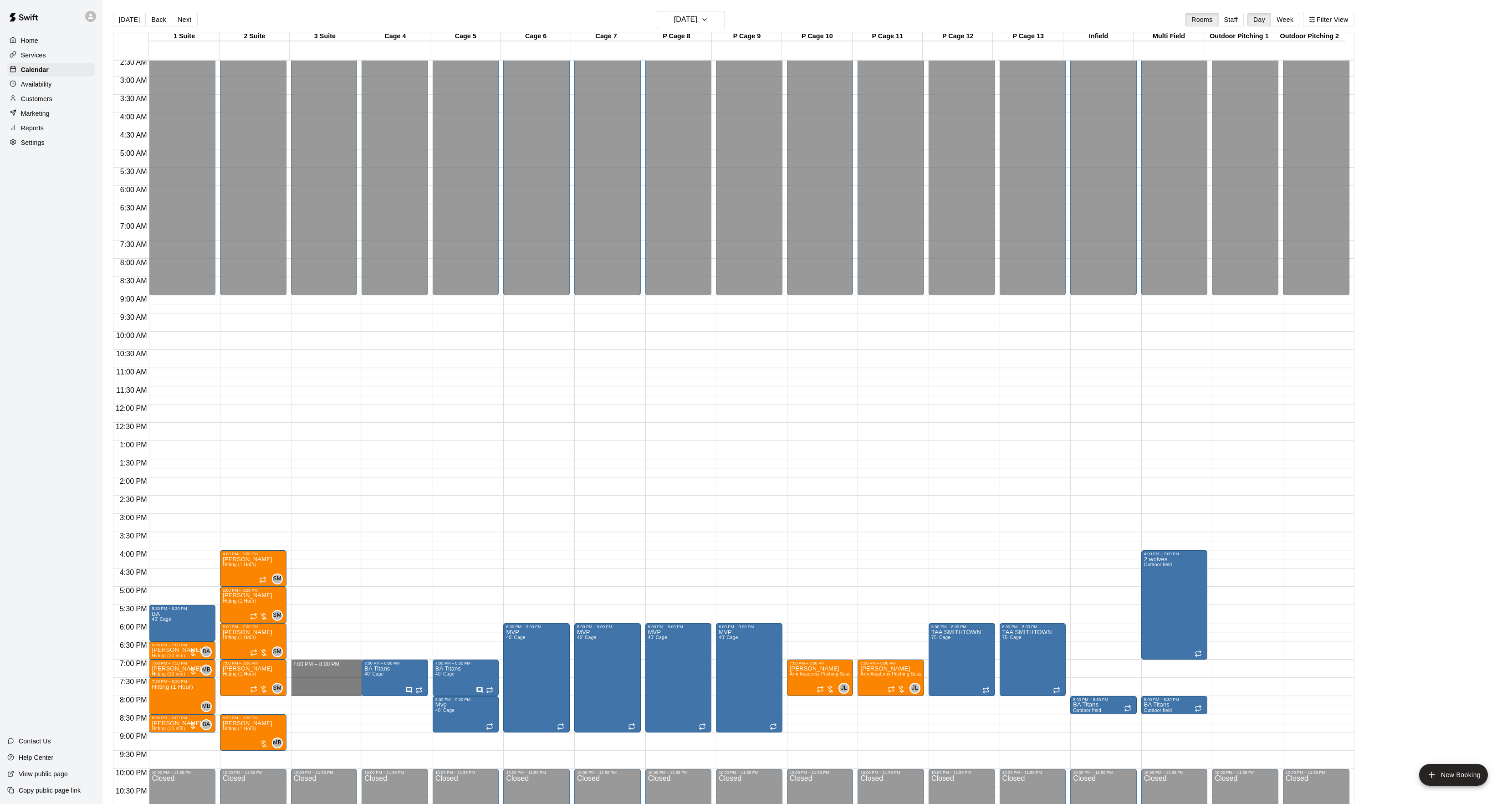
drag, startPoint x: 325, startPoint y: 666, endPoint x: 320, endPoint y: 694, distance: 28.4
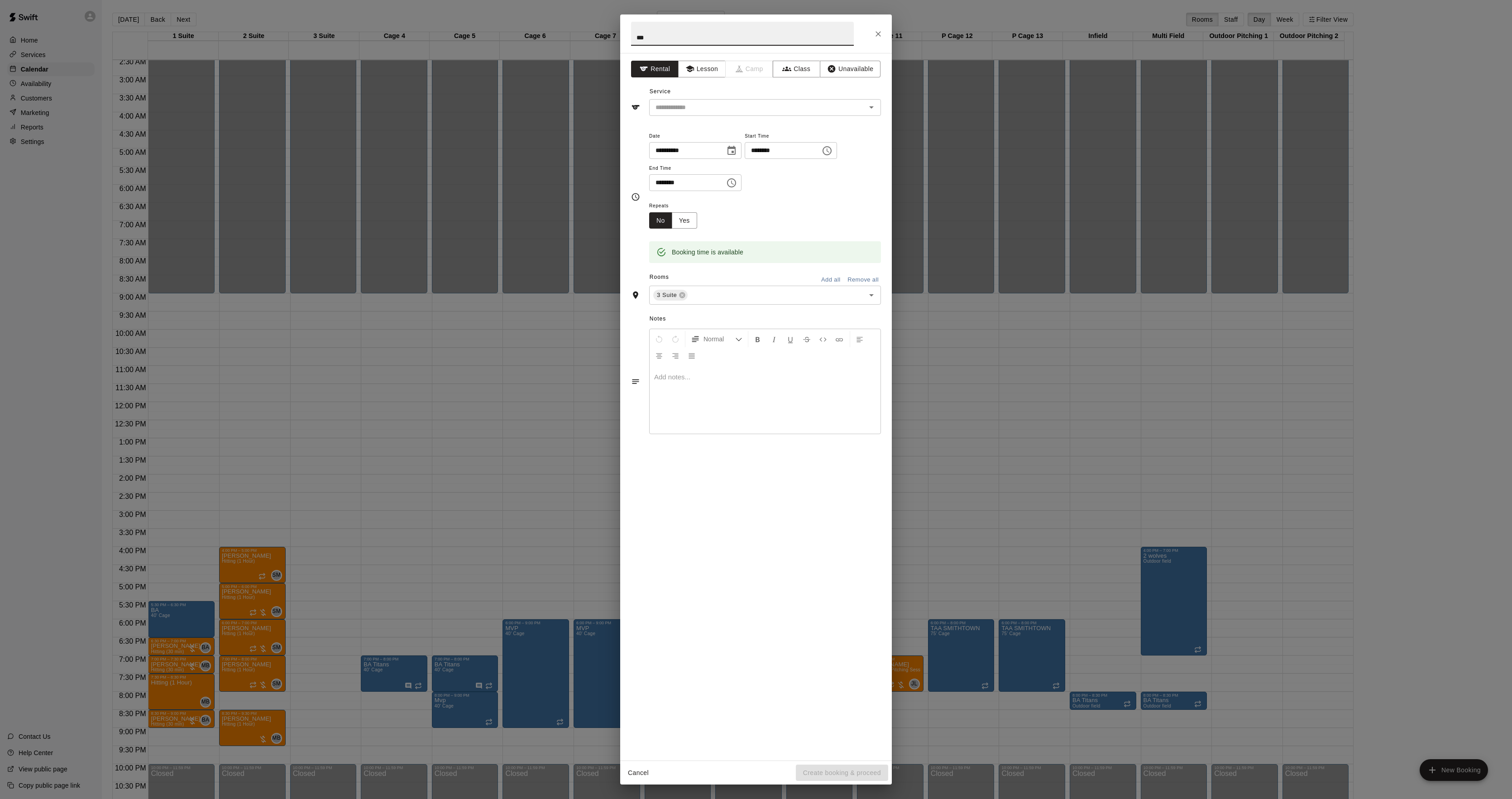
type input "***"
click at [683, 117] on div "**********" at bounding box center [756, 407] width 272 height 708
click at [687, 100] on div "​" at bounding box center [765, 107] width 231 height 17
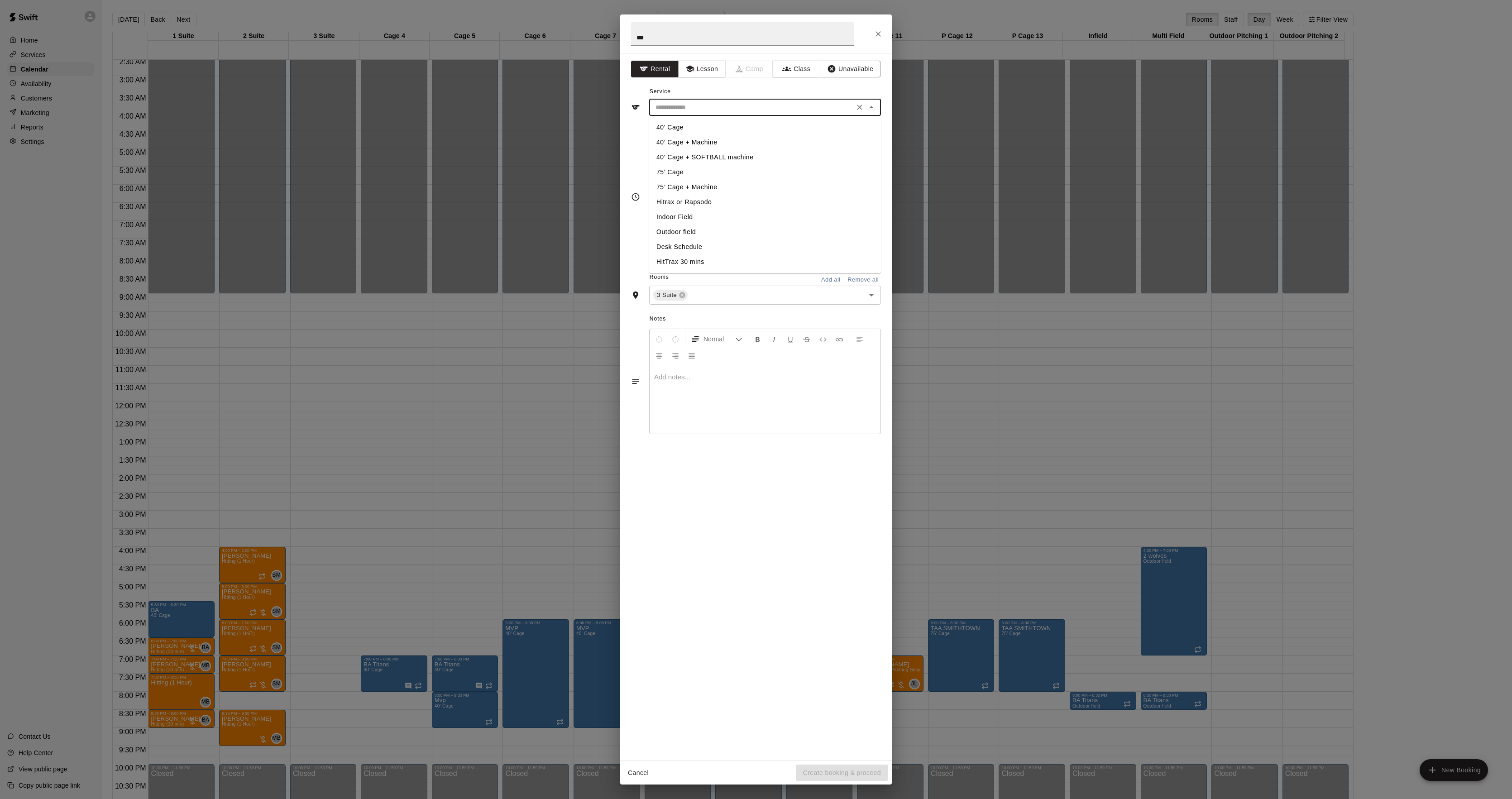
click at [686, 129] on li "40' Cage" at bounding box center [765, 128] width 231 height 15
type input "********"
click at [679, 218] on button "Yes" at bounding box center [684, 220] width 26 height 17
click at [737, 219] on body "Home Services Calendar Availability Customers Marketing Reports Settings Contac…" at bounding box center [756, 406] width 1512 height 814
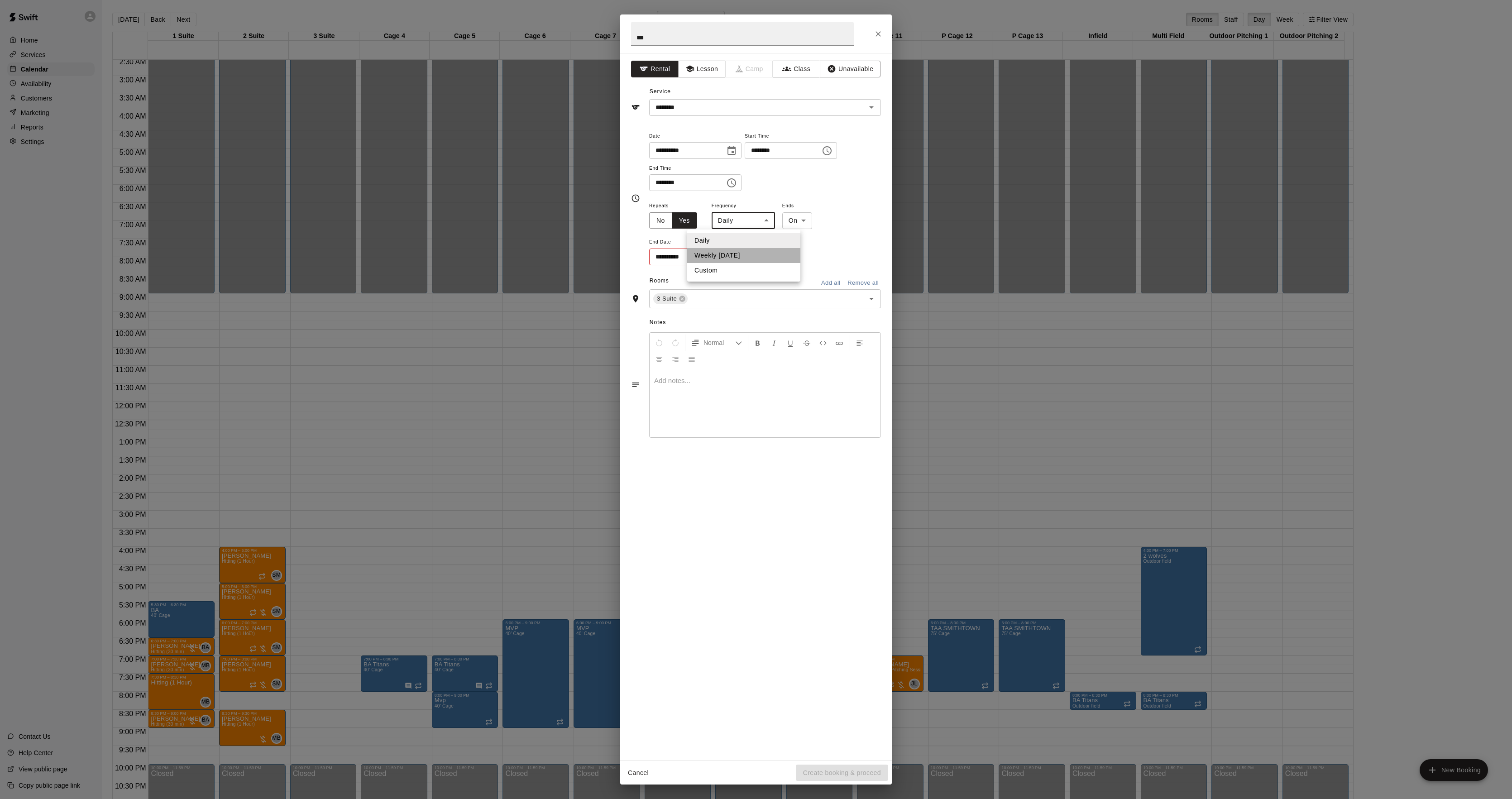
click at [728, 254] on li "Weekly [DATE]" at bounding box center [744, 256] width 113 height 15
type input "******"
click at [825, 218] on body "Home Services Calendar Availability Customers Marketing Reports Settings Contac…" at bounding box center [756, 406] width 1512 height 814
click at [821, 259] on li "After" at bounding box center [815, 256] width 29 height 15
type input "*****"
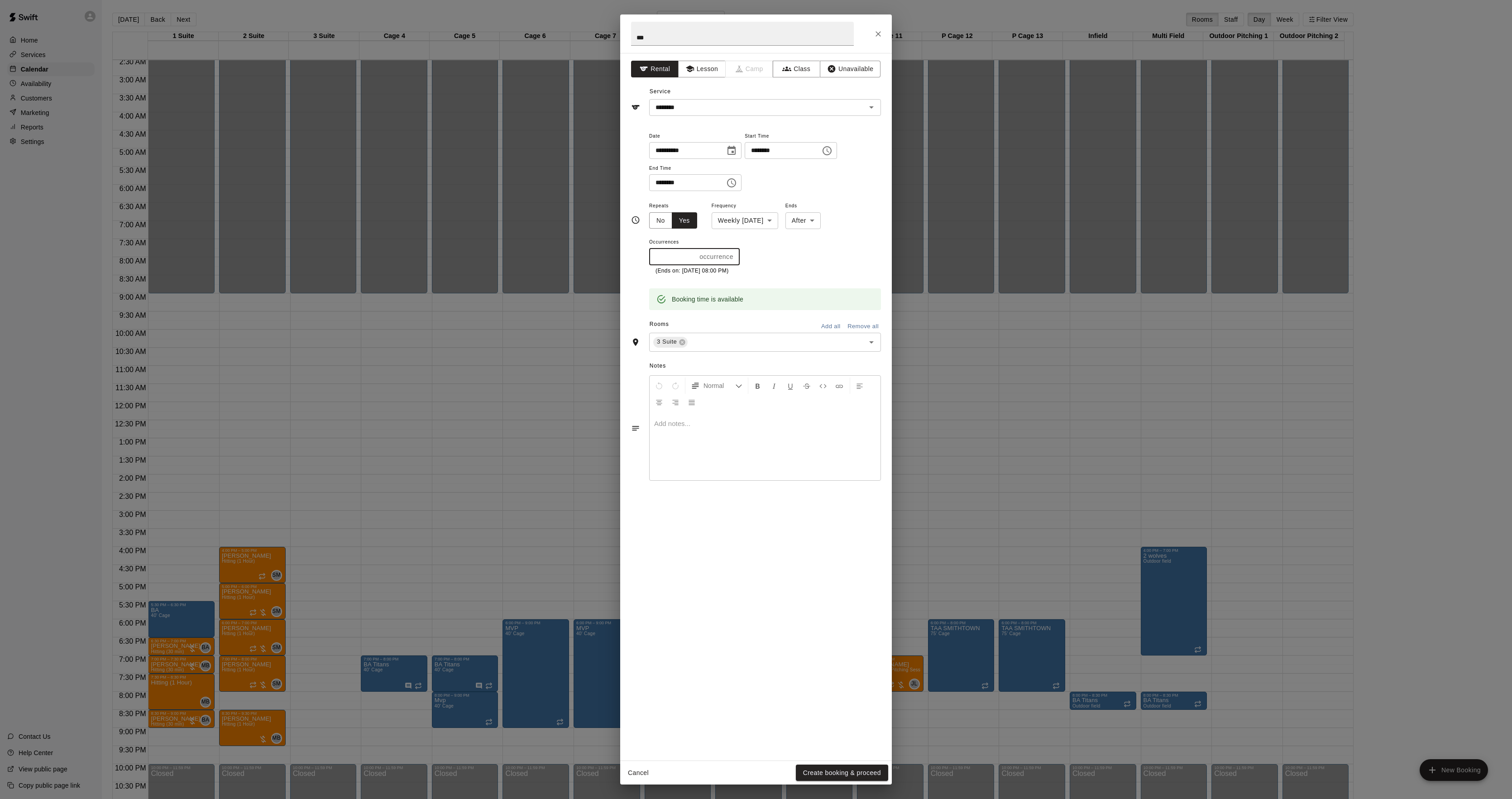
click at [685, 253] on input "*" at bounding box center [672, 257] width 46 height 17
drag, startPoint x: 653, startPoint y: 252, endPoint x: 580, endPoint y: 263, distance: 73.8
click at [589, 263] on div "**********" at bounding box center [756, 400] width 1512 height 799
type input "*"
click at [862, 776] on button "Create booking & proceed" at bounding box center [842, 773] width 93 height 17
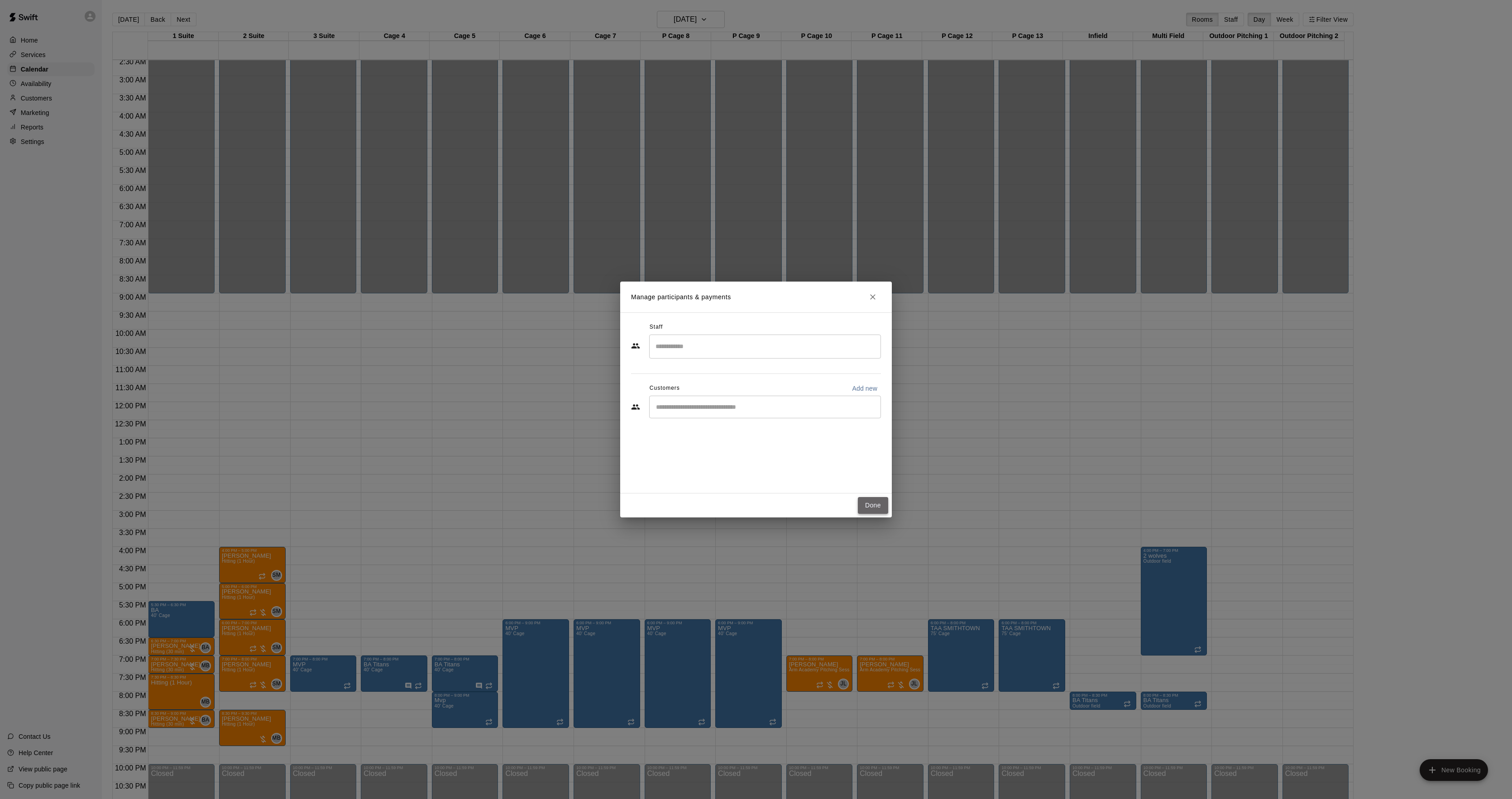
click at [873, 502] on button "Done" at bounding box center [873, 505] width 30 height 17
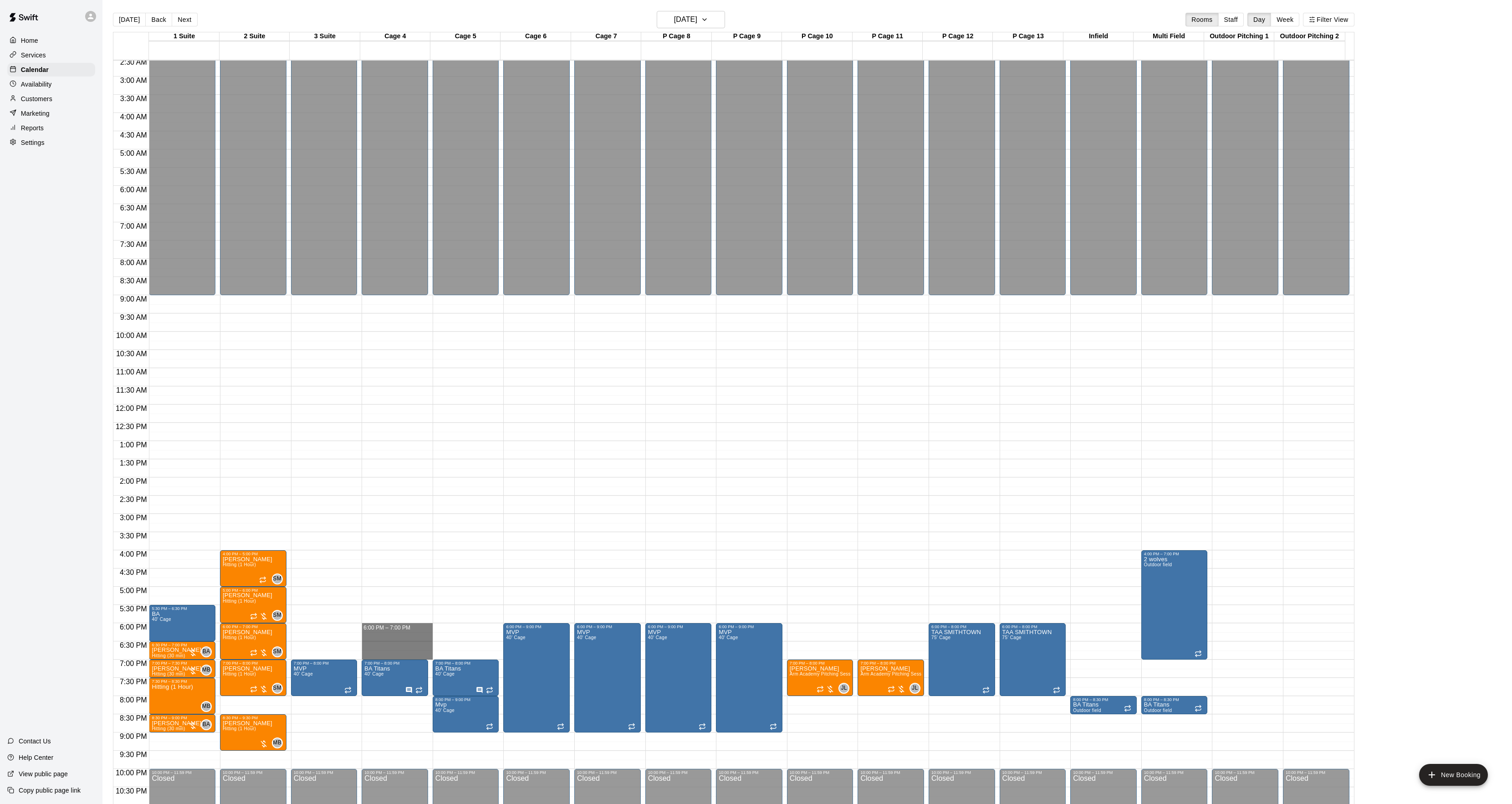
drag, startPoint x: 381, startPoint y: 629, endPoint x: 377, endPoint y: 659, distance: 30.3
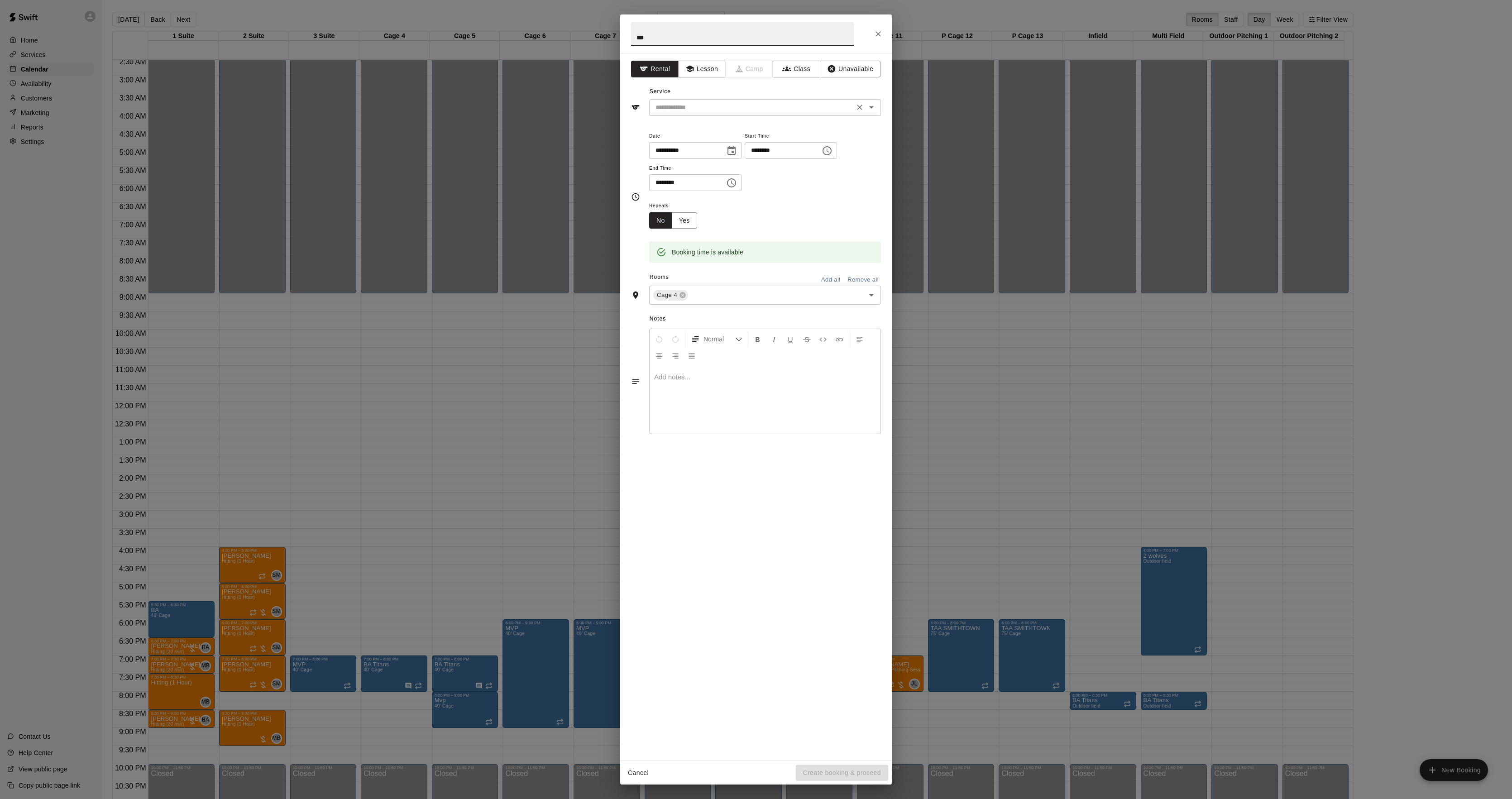
click at [688, 114] on div "​" at bounding box center [765, 107] width 231 height 17
type input "***"
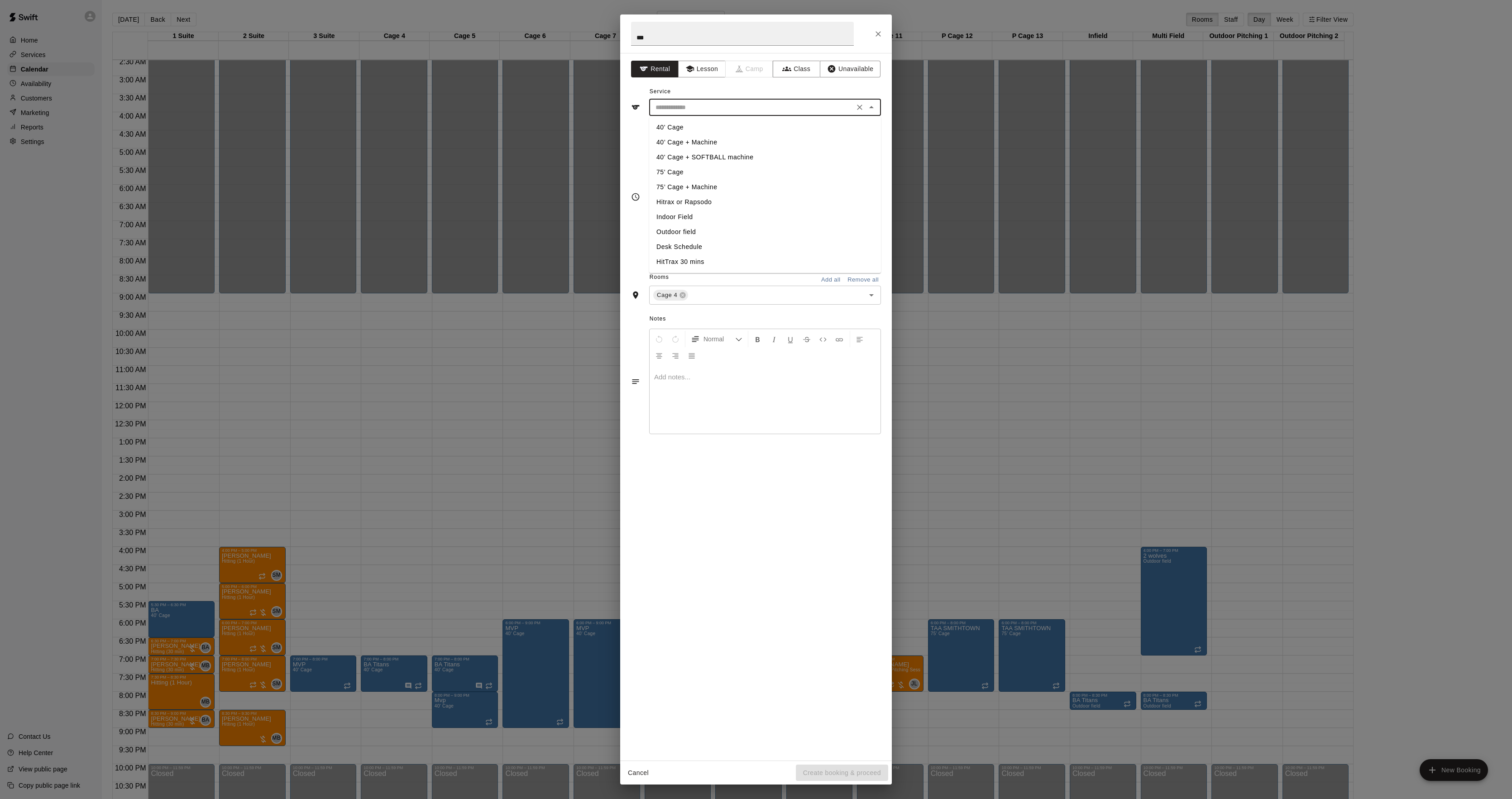
click at [678, 131] on li "40' Cage" at bounding box center [765, 128] width 231 height 15
type input "********"
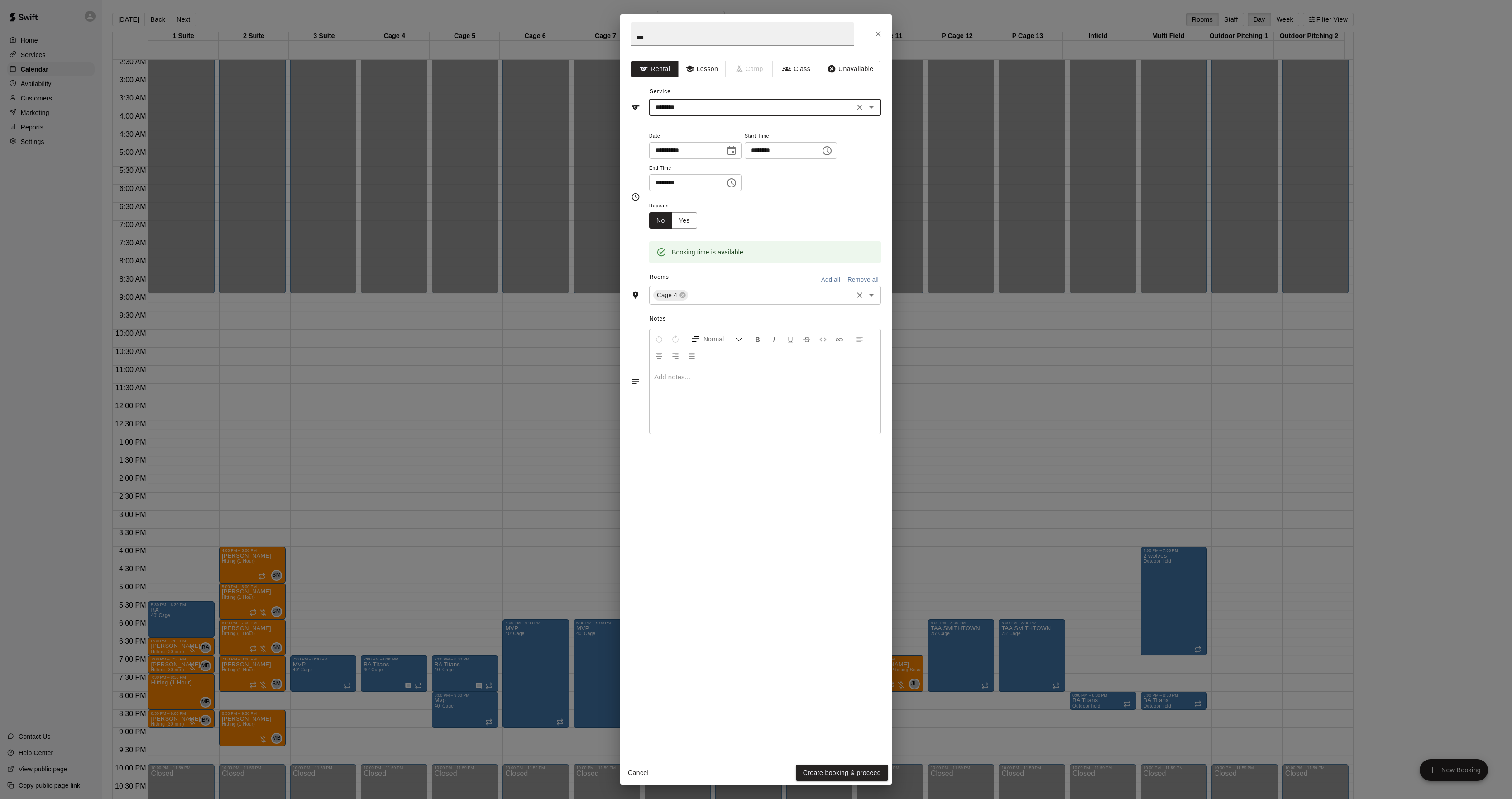
click at [695, 290] on div "Cage 4 ​" at bounding box center [765, 295] width 231 height 19
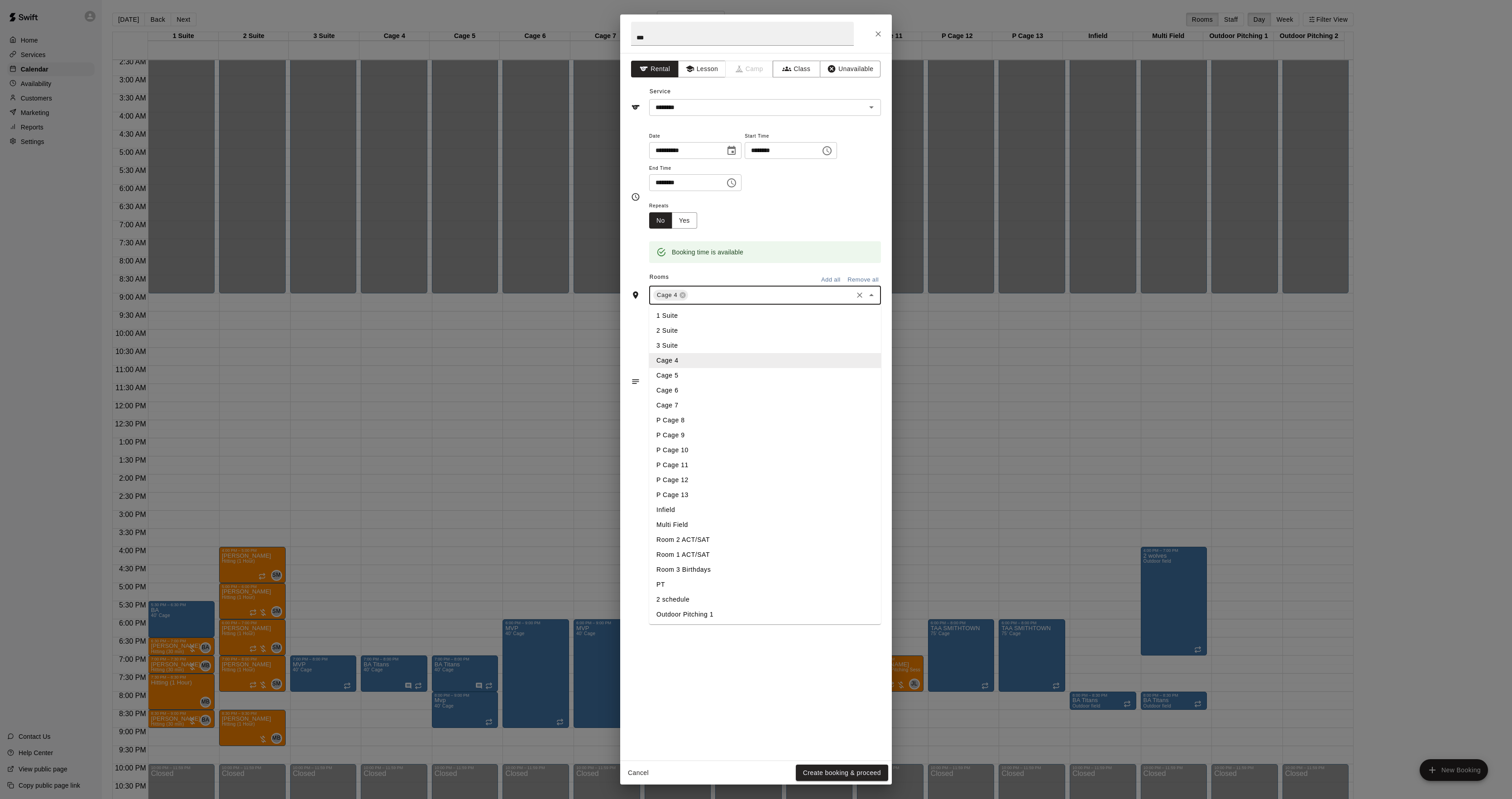
click at [677, 375] on li "Cage 5" at bounding box center [765, 376] width 231 height 15
click at [687, 220] on button "Yes" at bounding box center [684, 220] width 26 height 17
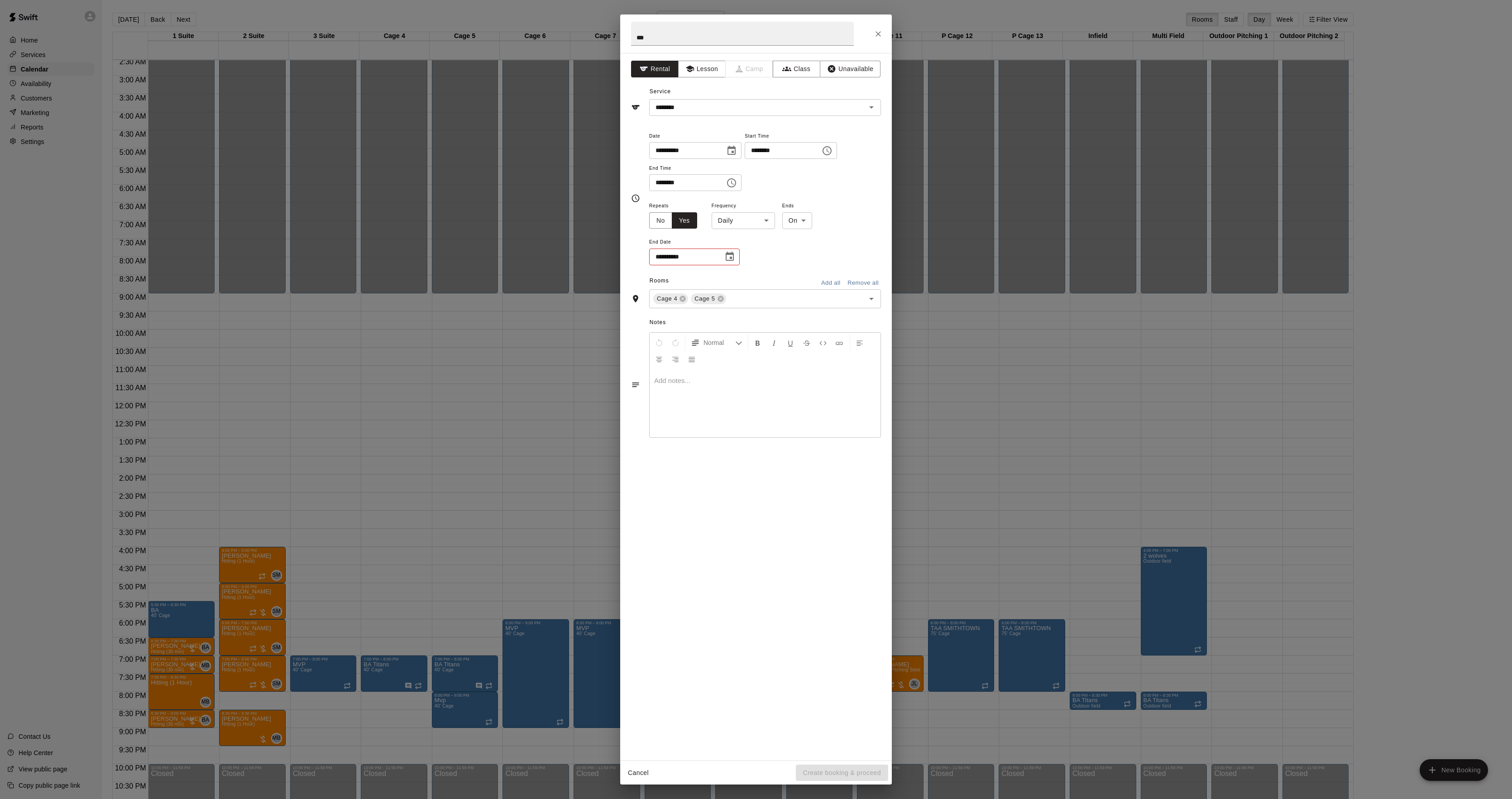
click at [726, 225] on body "Home Services Calendar Availability Customers Marketing Reports Settings Contac…" at bounding box center [756, 406] width 1512 height 814
click at [714, 256] on li "Weekly [DATE]" at bounding box center [744, 256] width 113 height 15
type input "******"
click at [819, 225] on body "Home Services Calendar Availability Customers Marketing Reports Settings Contac…" at bounding box center [756, 406] width 1512 height 814
click at [811, 250] on li "After" at bounding box center [815, 256] width 29 height 15
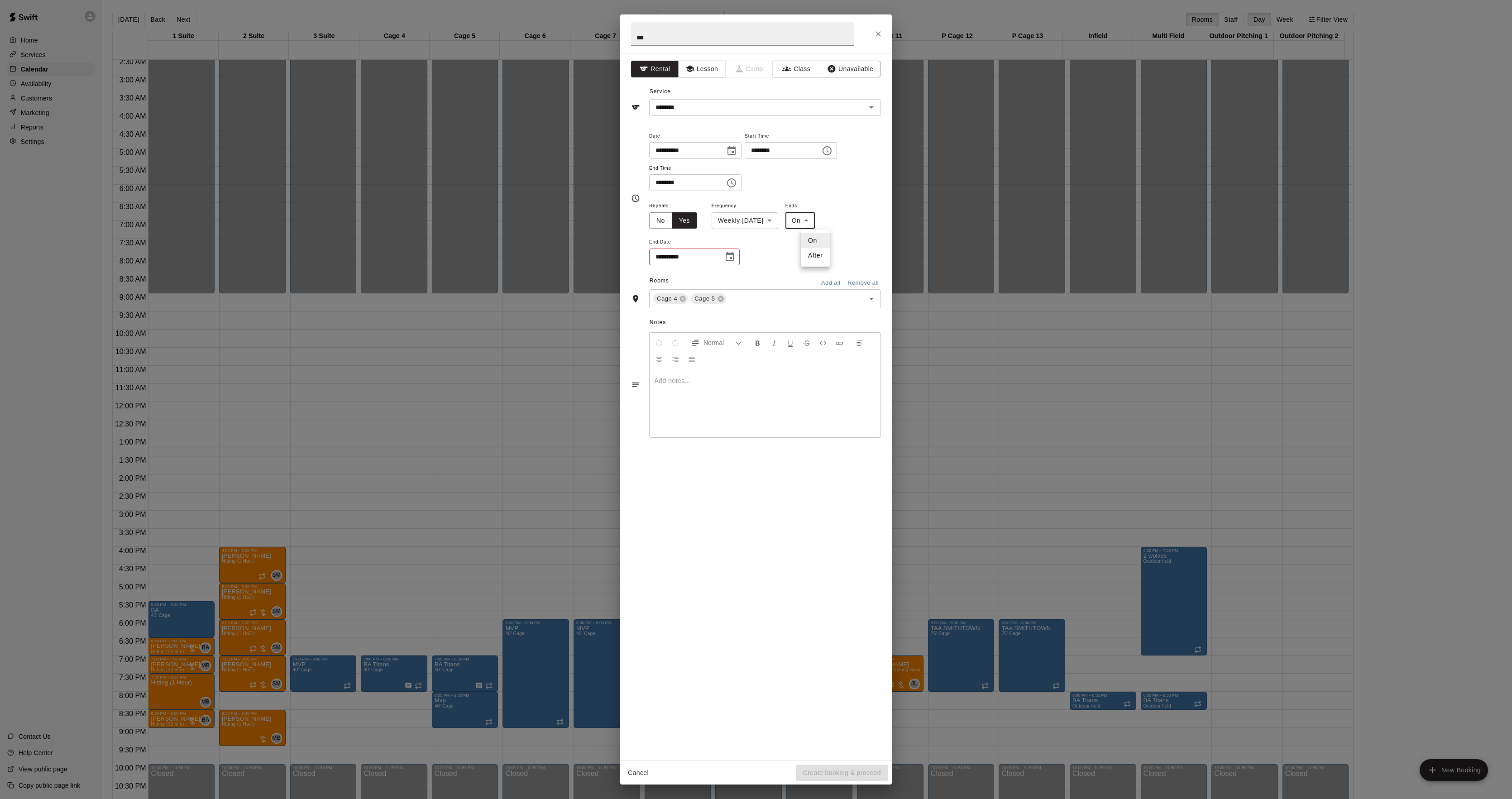
type input "*****"
click at [679, 259] on input "*" at bounding box center [672, 257] width 46 height 17
type input "*"
click at [824, 769] on button "Create booking & proceed" at bounding box center [842, 773] width 93 height 17
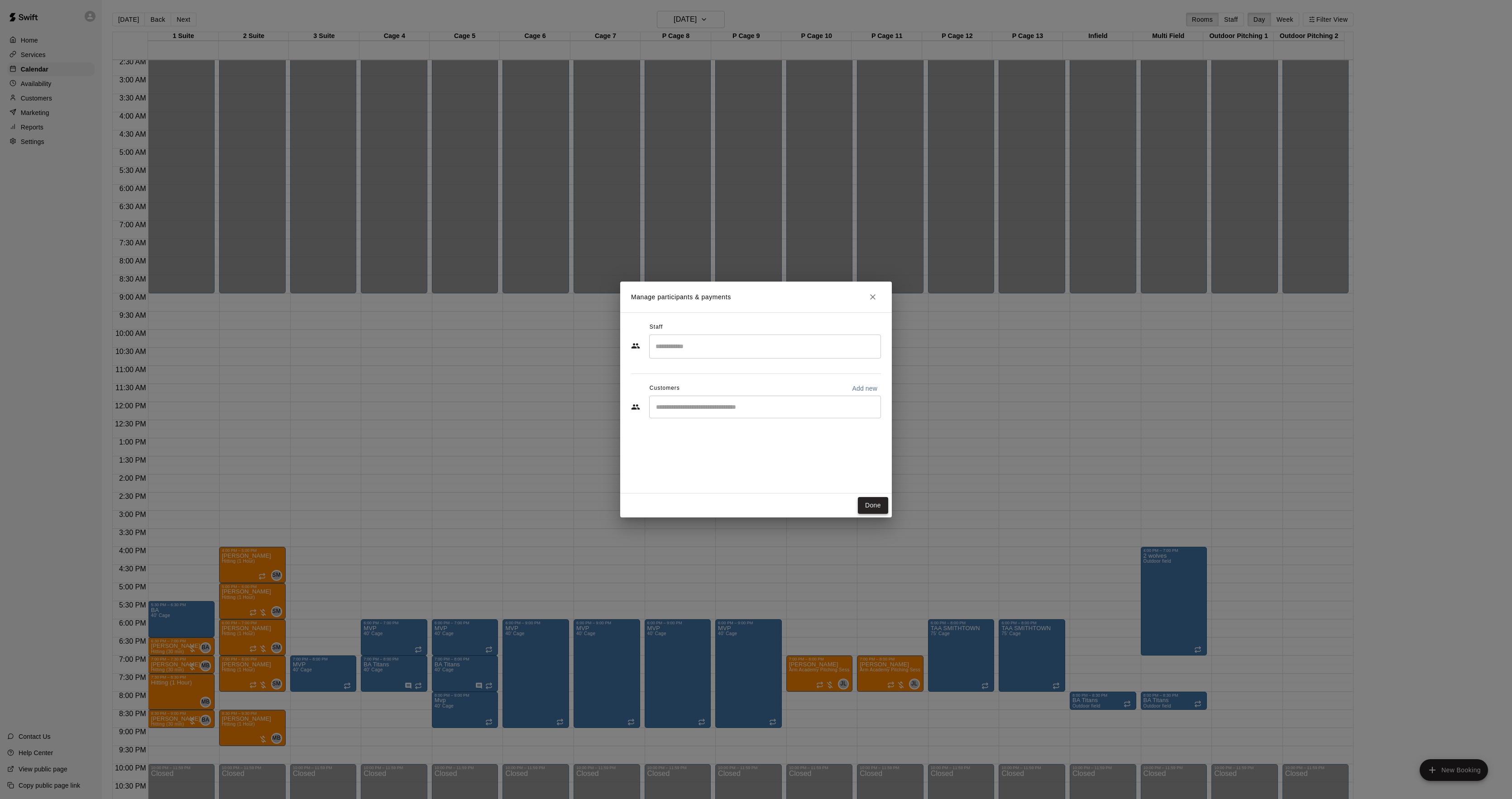
click at [873, 507] on button "Done" at bounding box center [873, 505] width 30 height 17
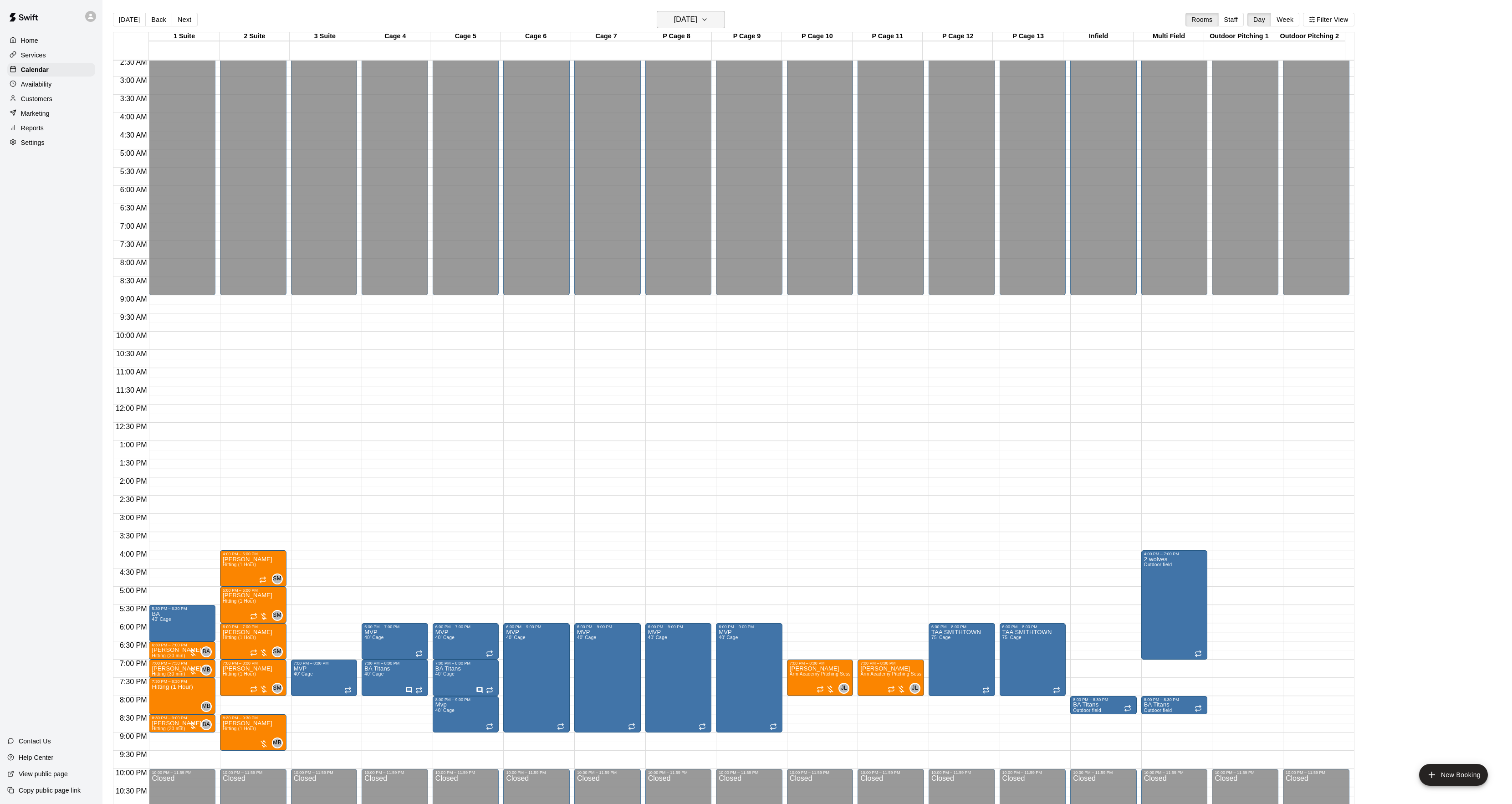
click at [673, 11] on button "Thursday Sep 25" at bounding box center [691, 19] width 68 height 17
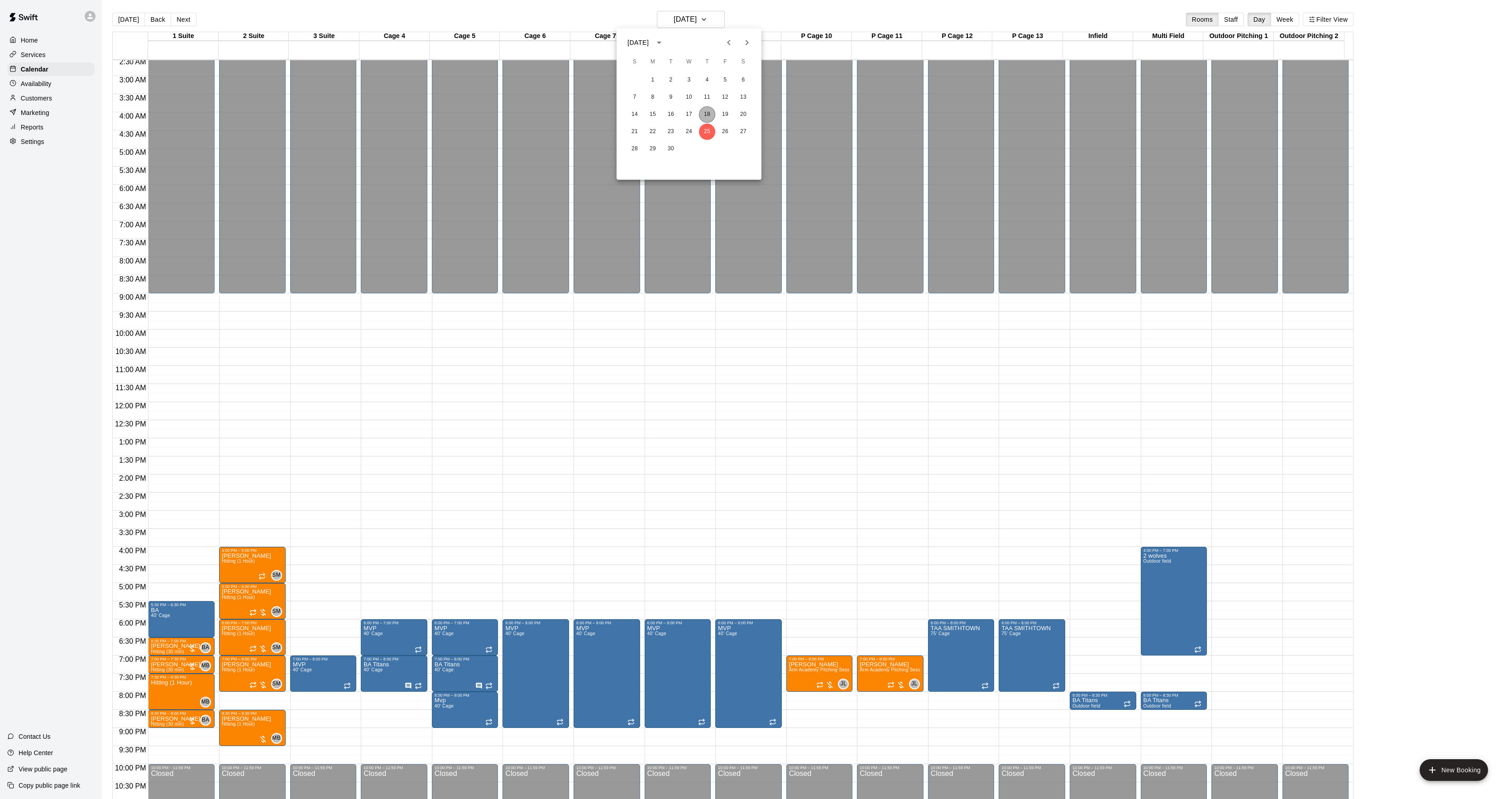
click at [704, 111] on button "18" at bounding box center [708, 115] width 17 height 17
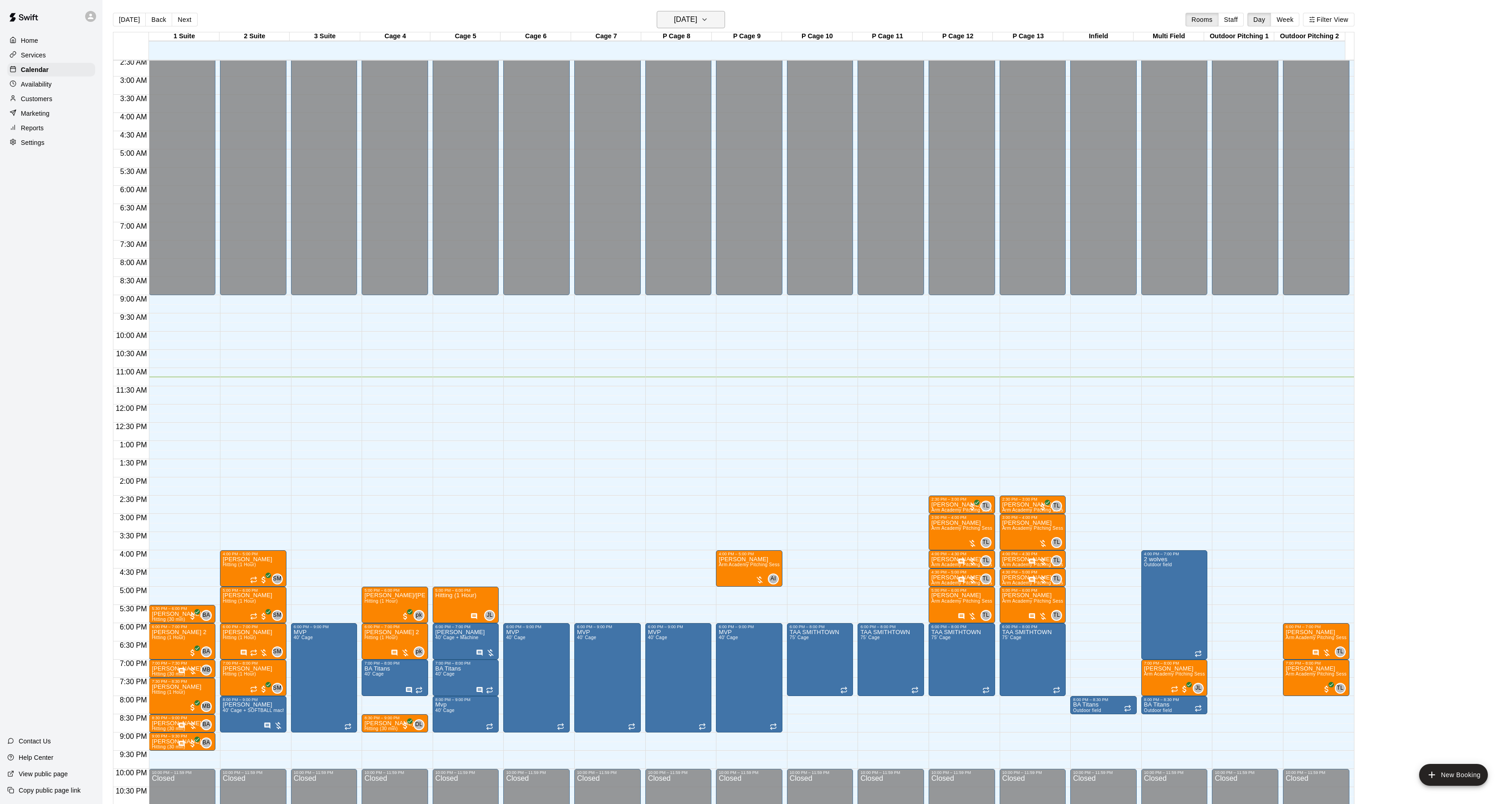
click at [697, 20] on h6 "[DATE]" at bounding box center [685, 19] width 23 height 13
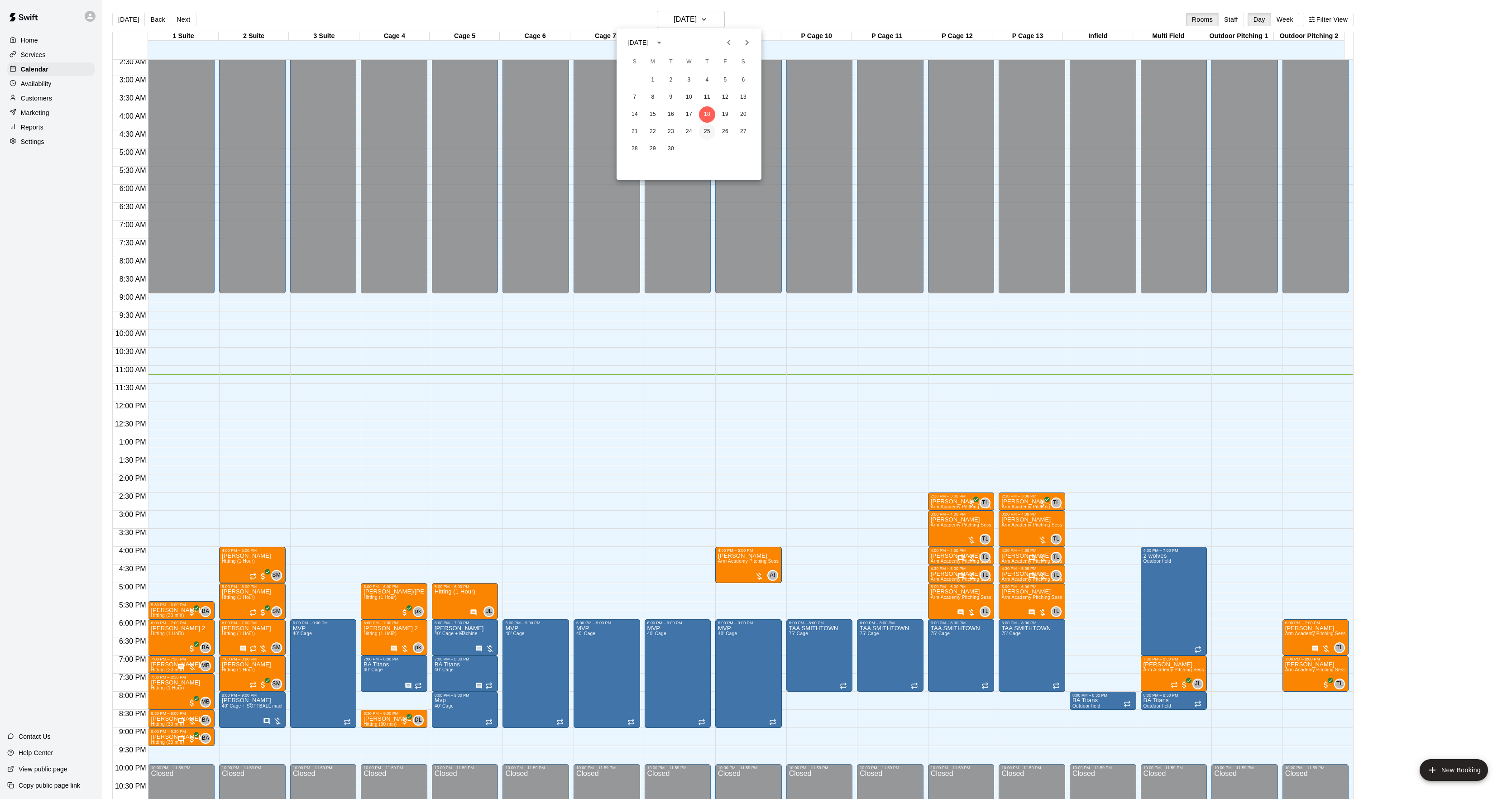
click at [706, 133] on button "25" at bounding box center [708, 132] width 17 height 17
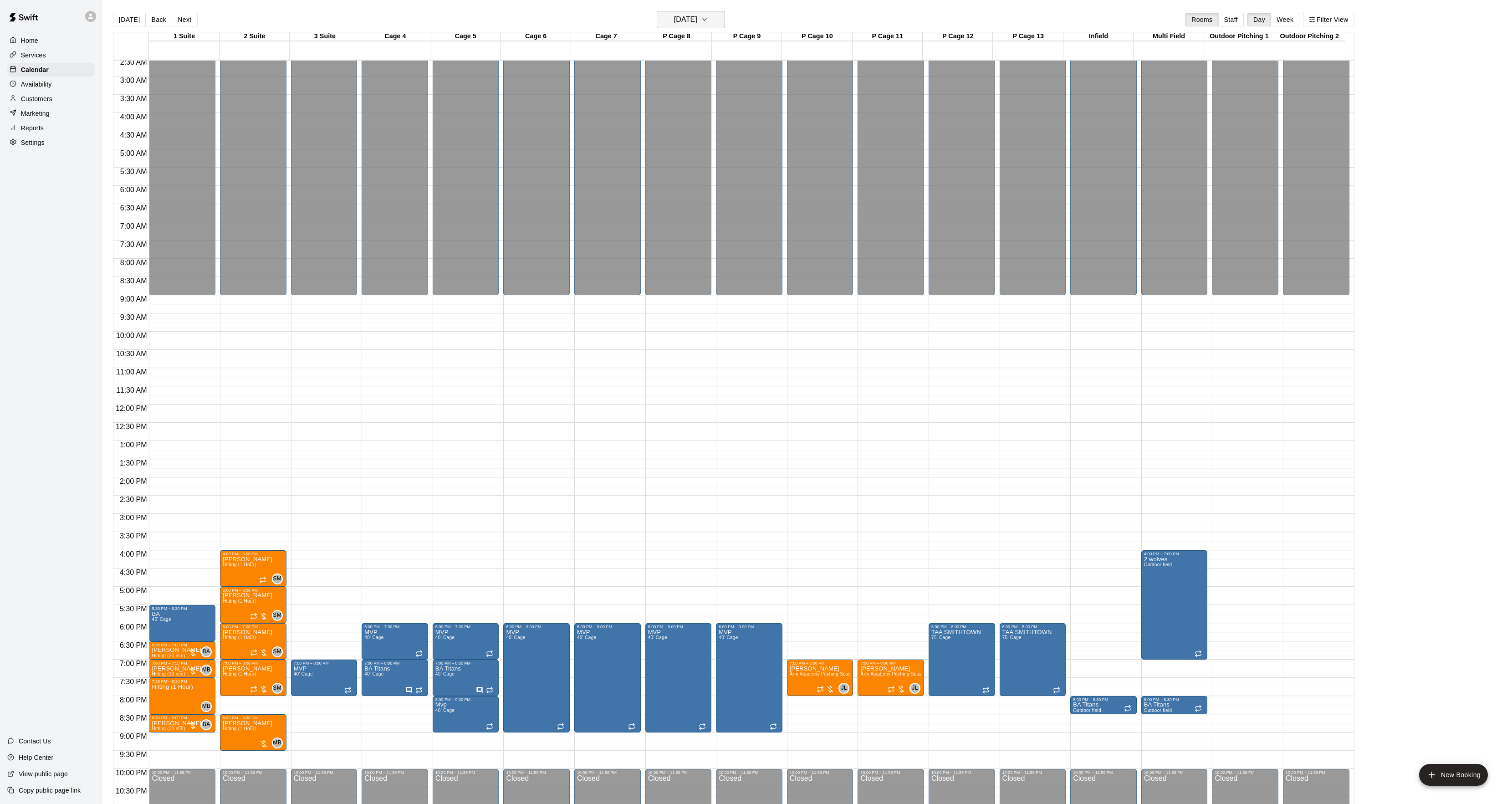
click at [697, 19] on h6 "Thursday Sep 25" at bounding box center [685, 19] width 23 height 13
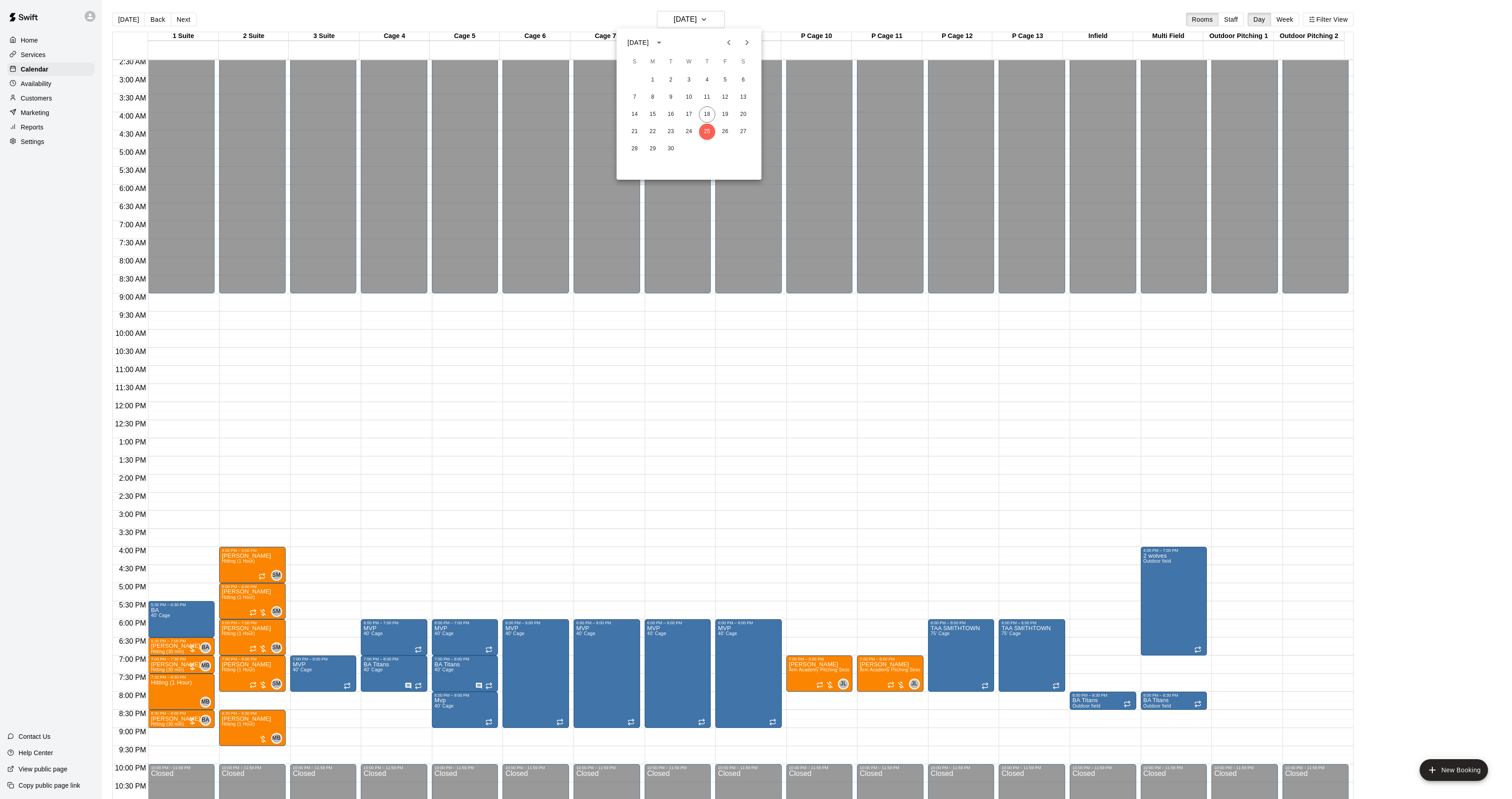
click at [10, 351] on div at bounding box center [756, 400] width 1512 height 799
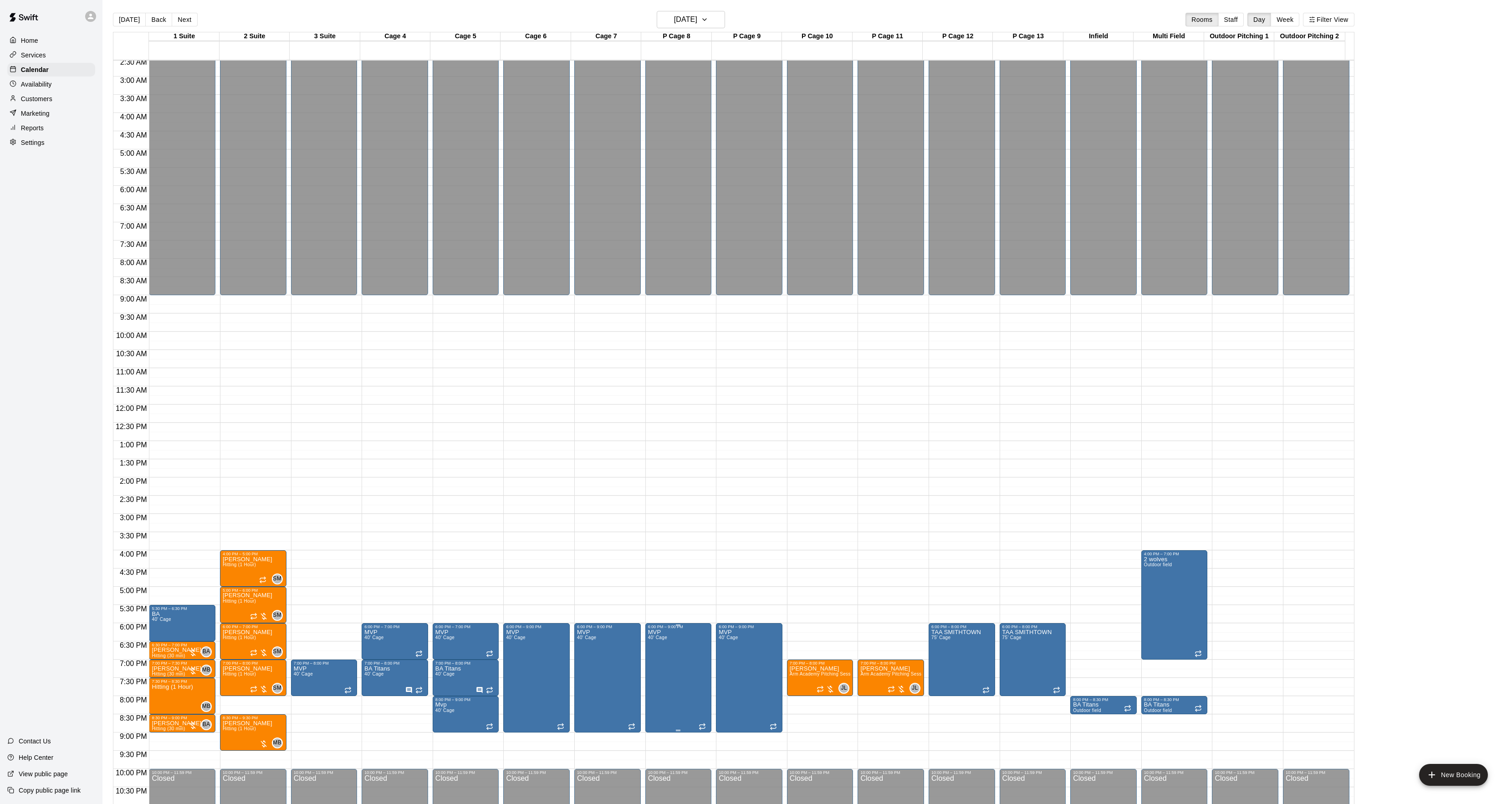
click at [658, 632] on p "MVP" at bounding box center [658, 632] width 19 height 0
click at [654, 641] on icon "edit" at bounding box center [656, 644] width 11 height 11
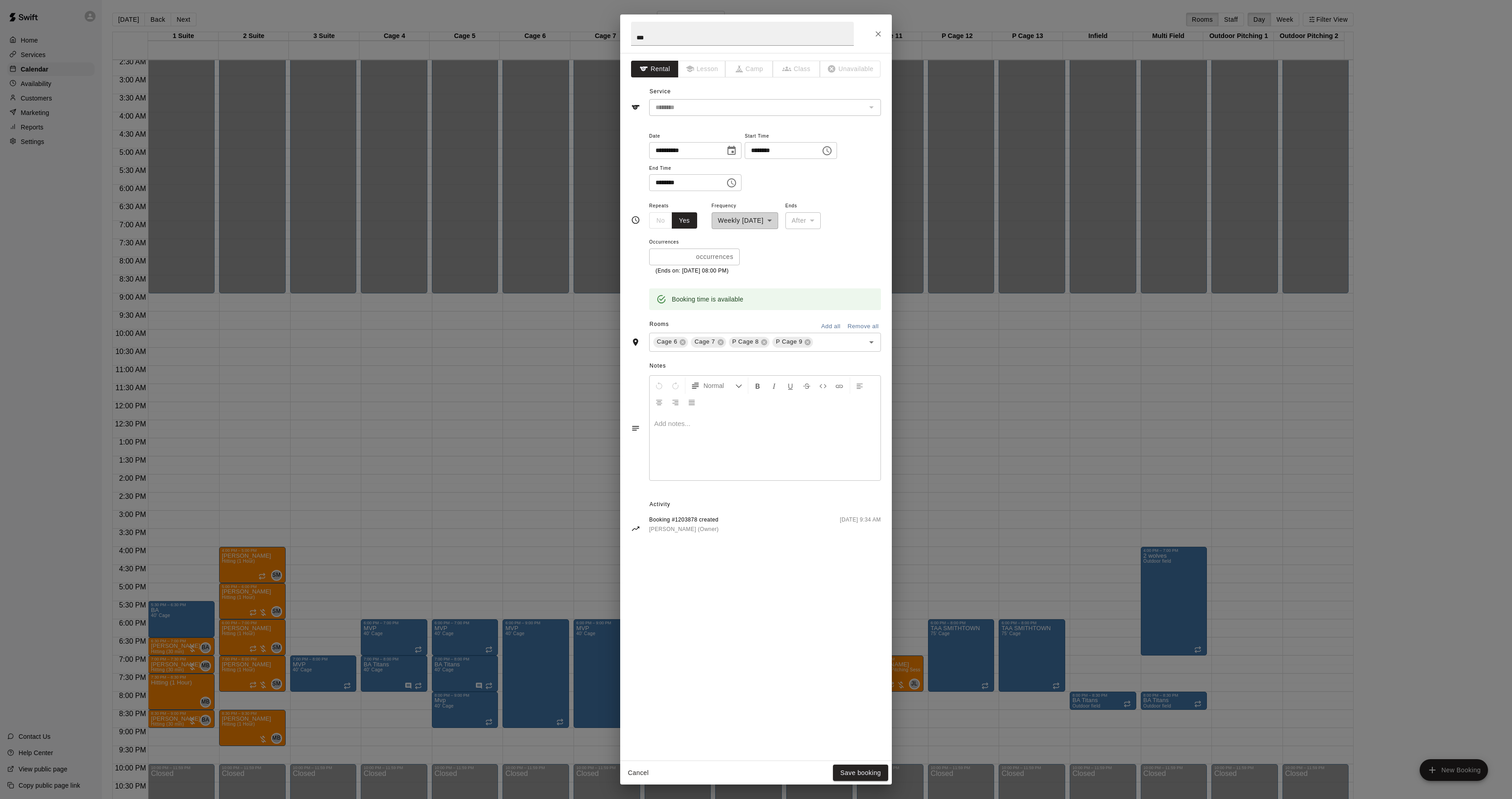
click at [388, 421] on div "**********" at bounding box center [756, 400] width 1512 height 799
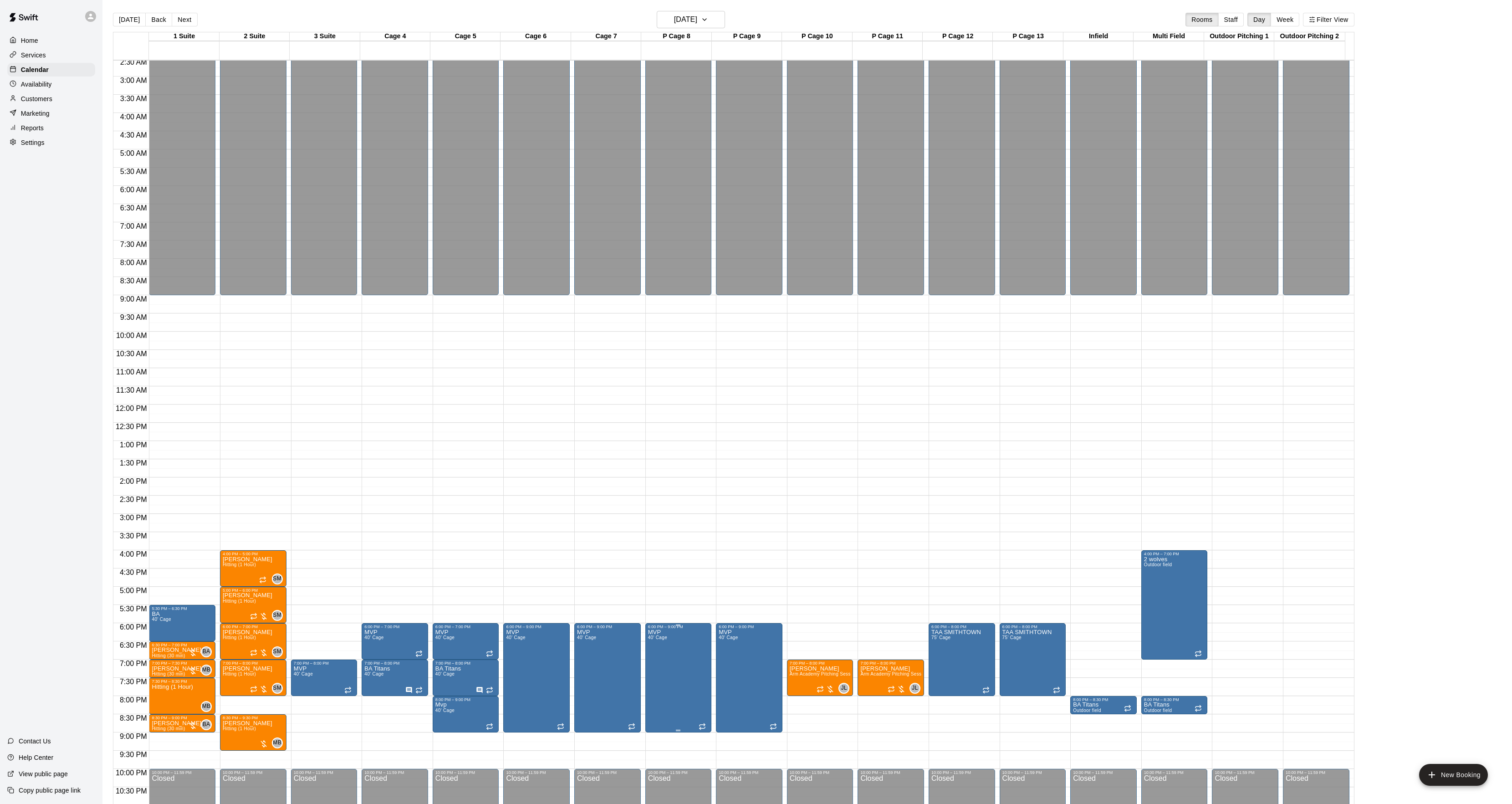
click at [658, 637] on icon "edit" at bounding box center [656, 641] width 11 height 11
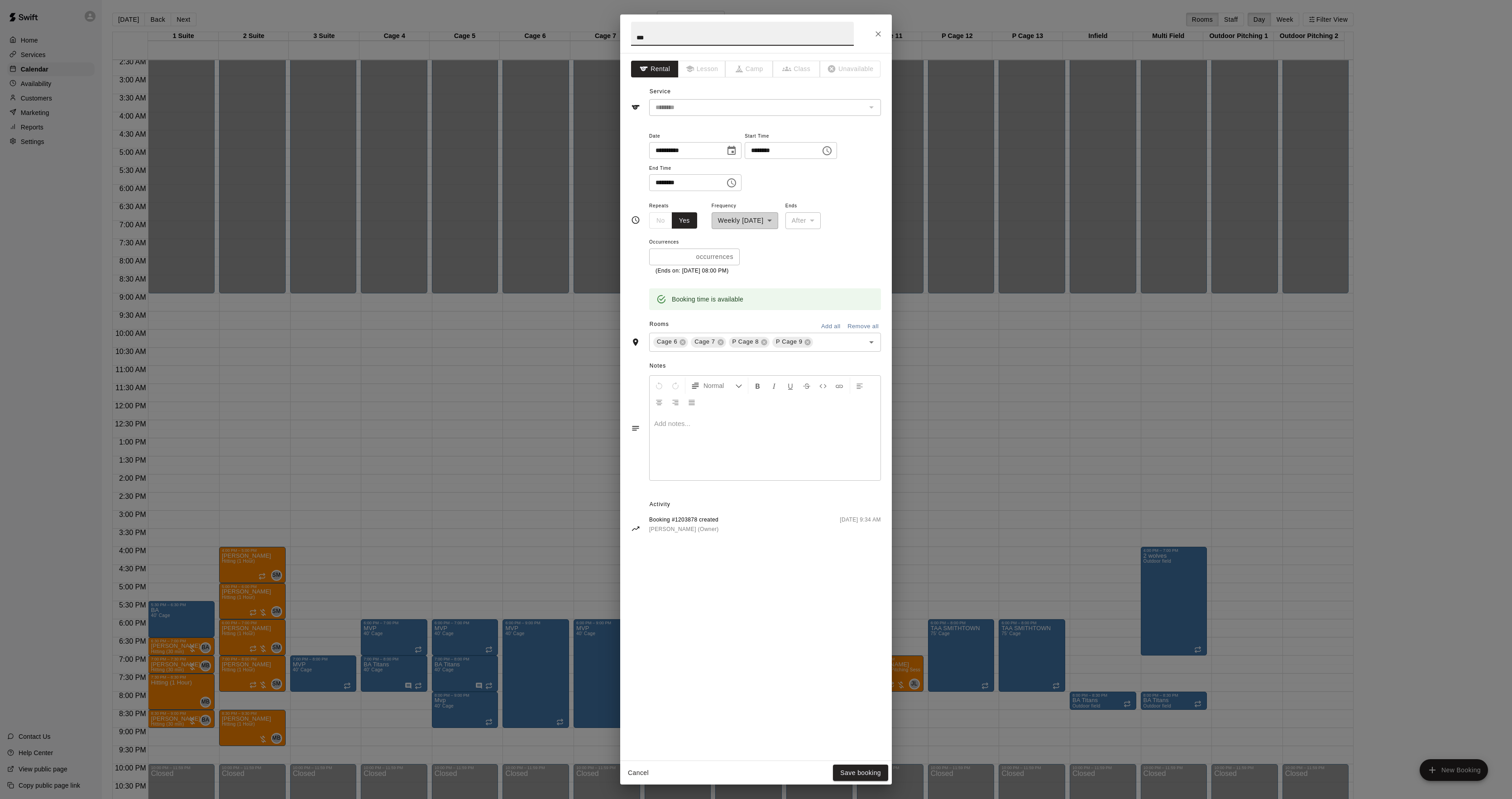
click at [765, 145] on input "********" at bounding box center [779, 151] width 70 height 17
type input "********"
click at [660, 180] on input "********" at bounding box center [684, 182] width 70 height 17
type input "********"
click at [848, 774] on button "Save booking" at bounding box center [860, 773] width 55 height 17
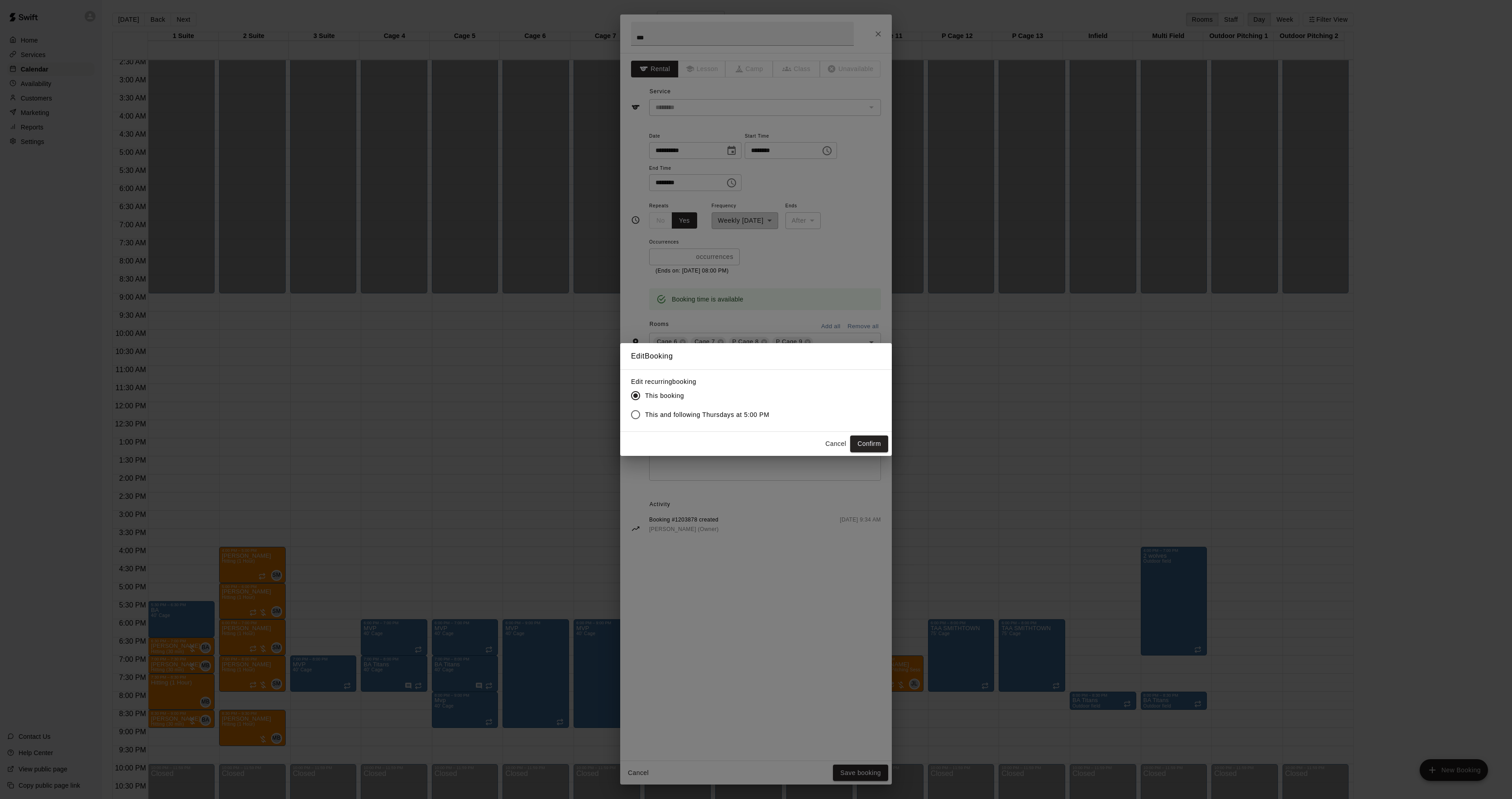
drag, startPoint x: 694, startPoint y: 404, endPoint x: 696, endPoint y: 415, distance: 11.2
click at [692, 404] on label "This booking" at bounding box center [698, 396] width 144 height 19
click at [696, 415] on span "This and following Thursdays at 5:00 PM" at bounding box center [708, 415] width 124 height 10
click at [871, 440] on button "Confirm" at bounding box center [869, 444] width 38 height 17
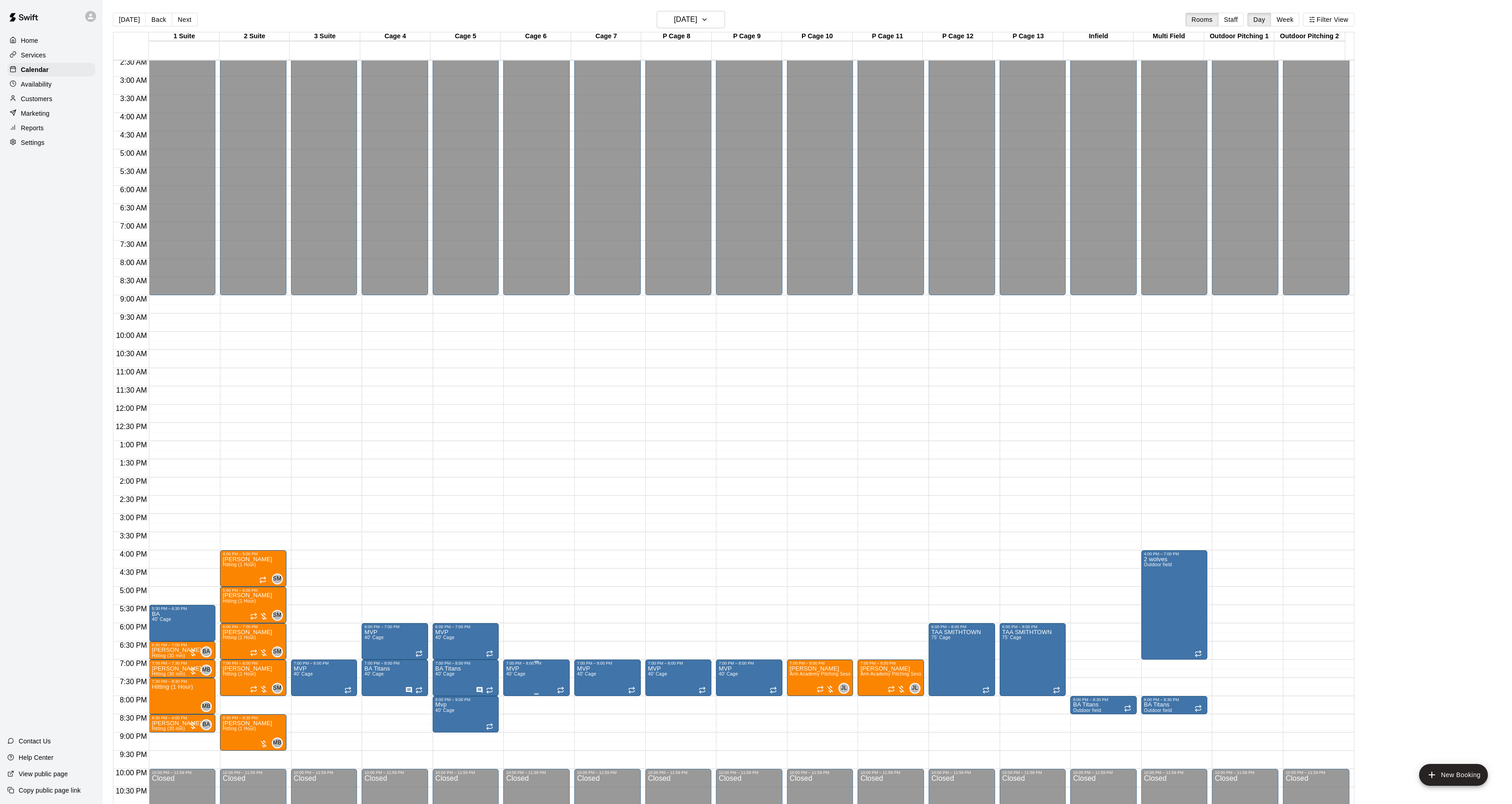
click at [521, 677] on span "40' Cage" at bounding box center [516, 674] width 19 height 5
click at [517, 677] on icon "edit" at bounding box center [514, 683] width 11 height 11
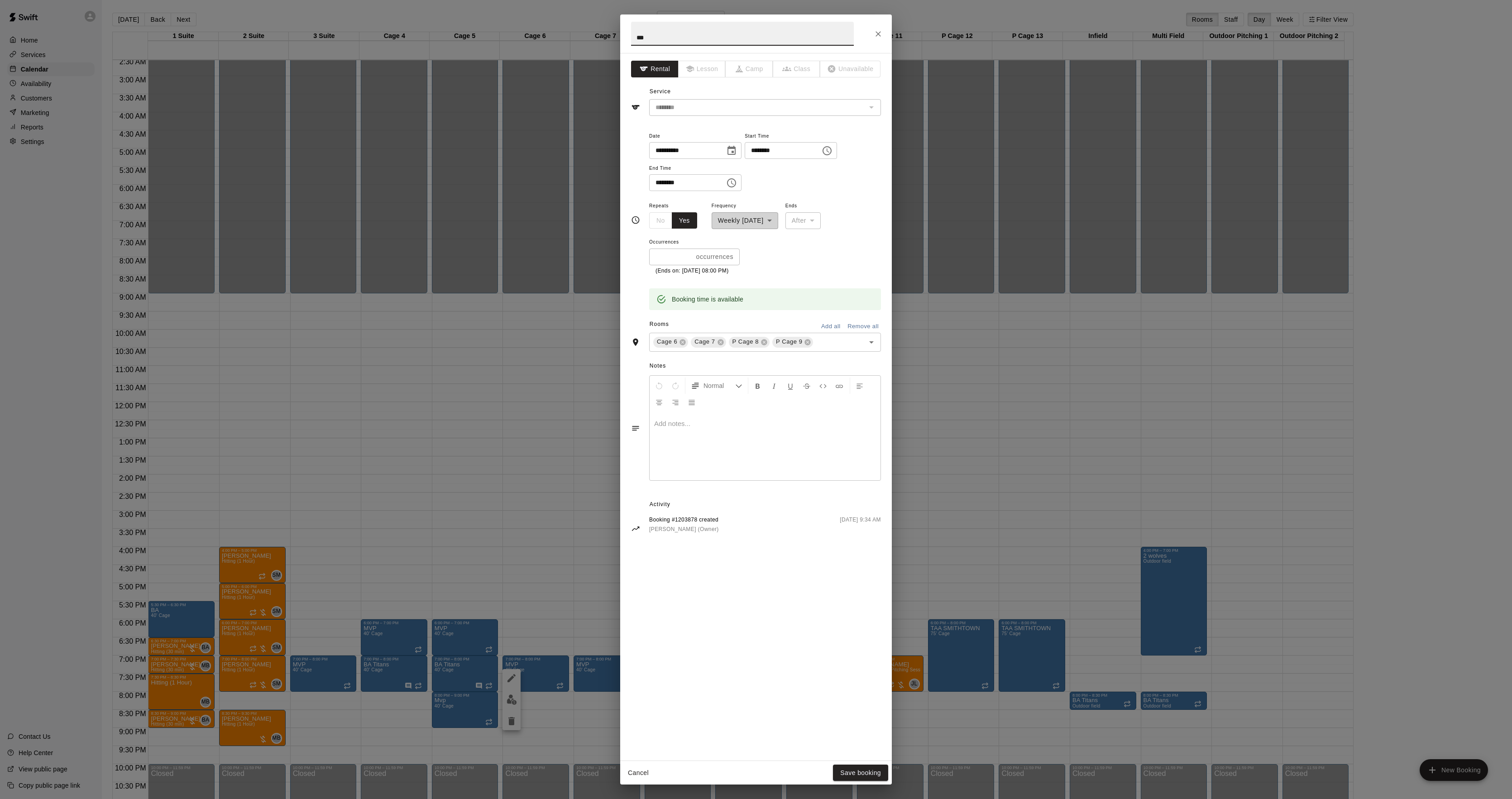
click at [764, 146] on input "********" at bounding box center [779, 151] width 70 height 17
type input "********"
click at [659, 177] on input "********" at bounding box center [684, 182] width 70 height 17
type input "********"
click at [866, 759] on div "**********" at bounding box center [756, 407] width 272 height 708
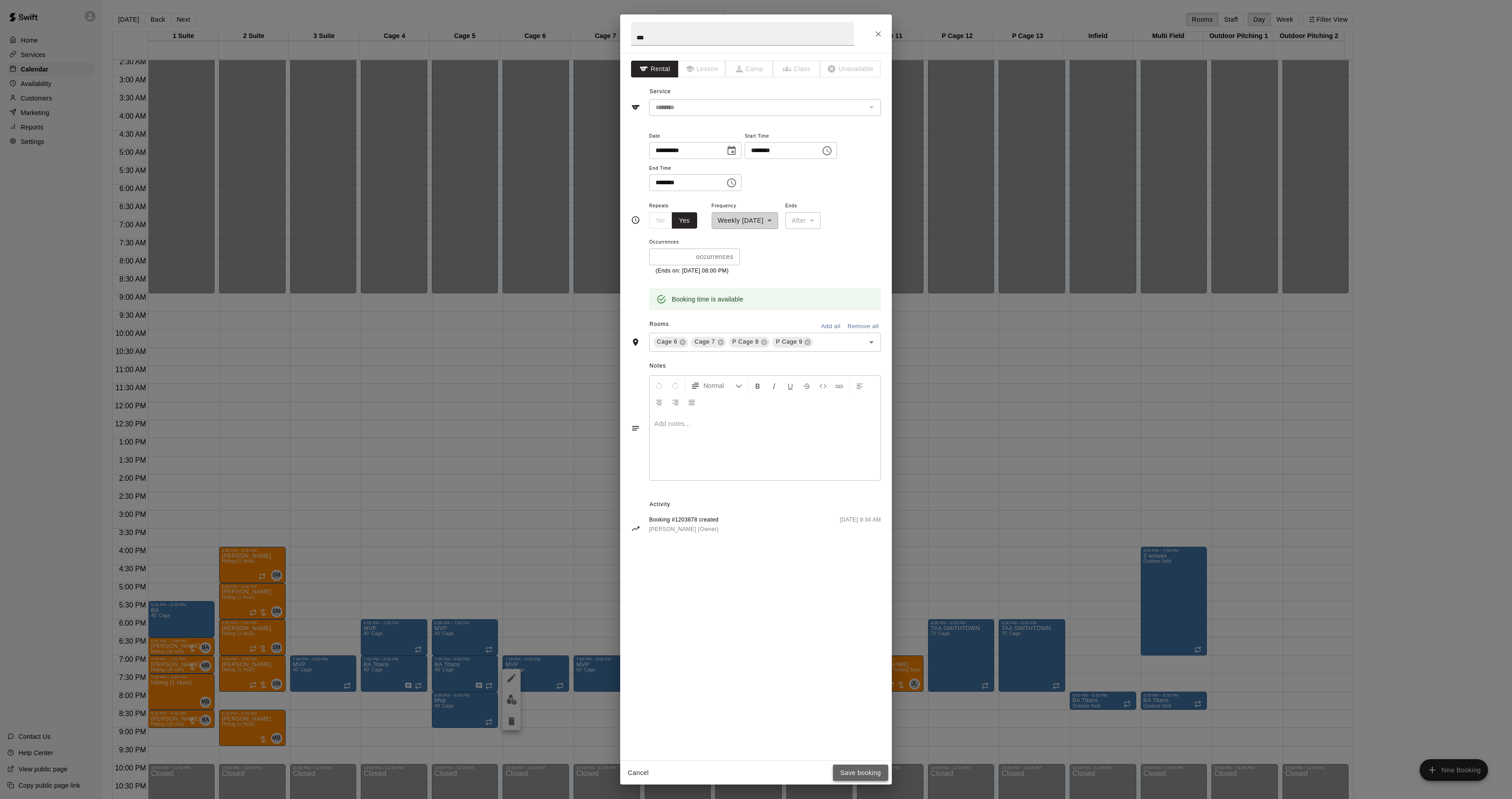
click at [864, 769] on button "Save booking" at bounding box center [860, 773] width 55 height 17
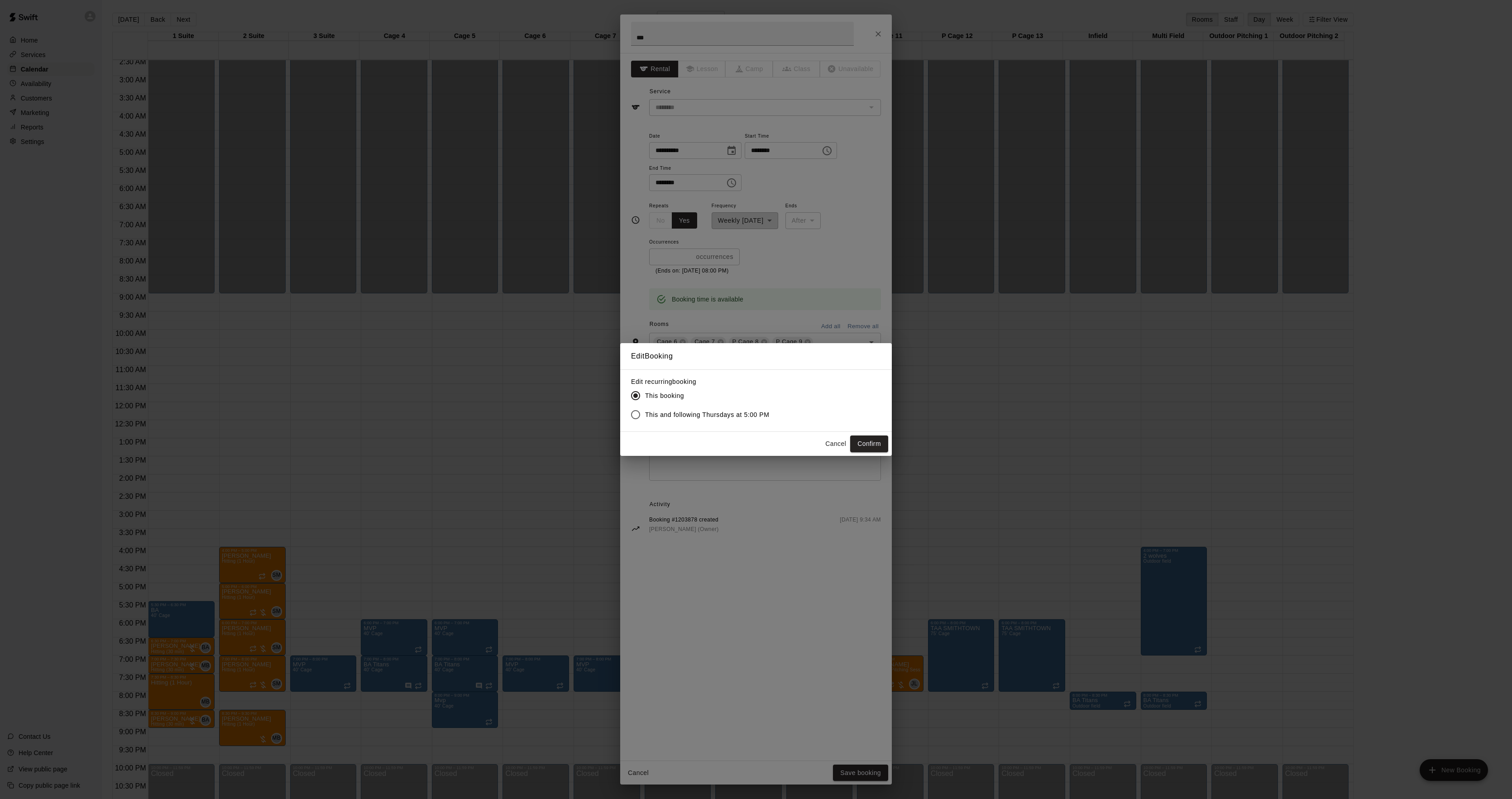
click at [697, 419] on span "This and following Thursdays at 5:00 PM" at bounding box center [708, 415] width 124 height 10
click at [869, 446] on button "Confirm" at bounding box center [869, 444] width 38 height 17
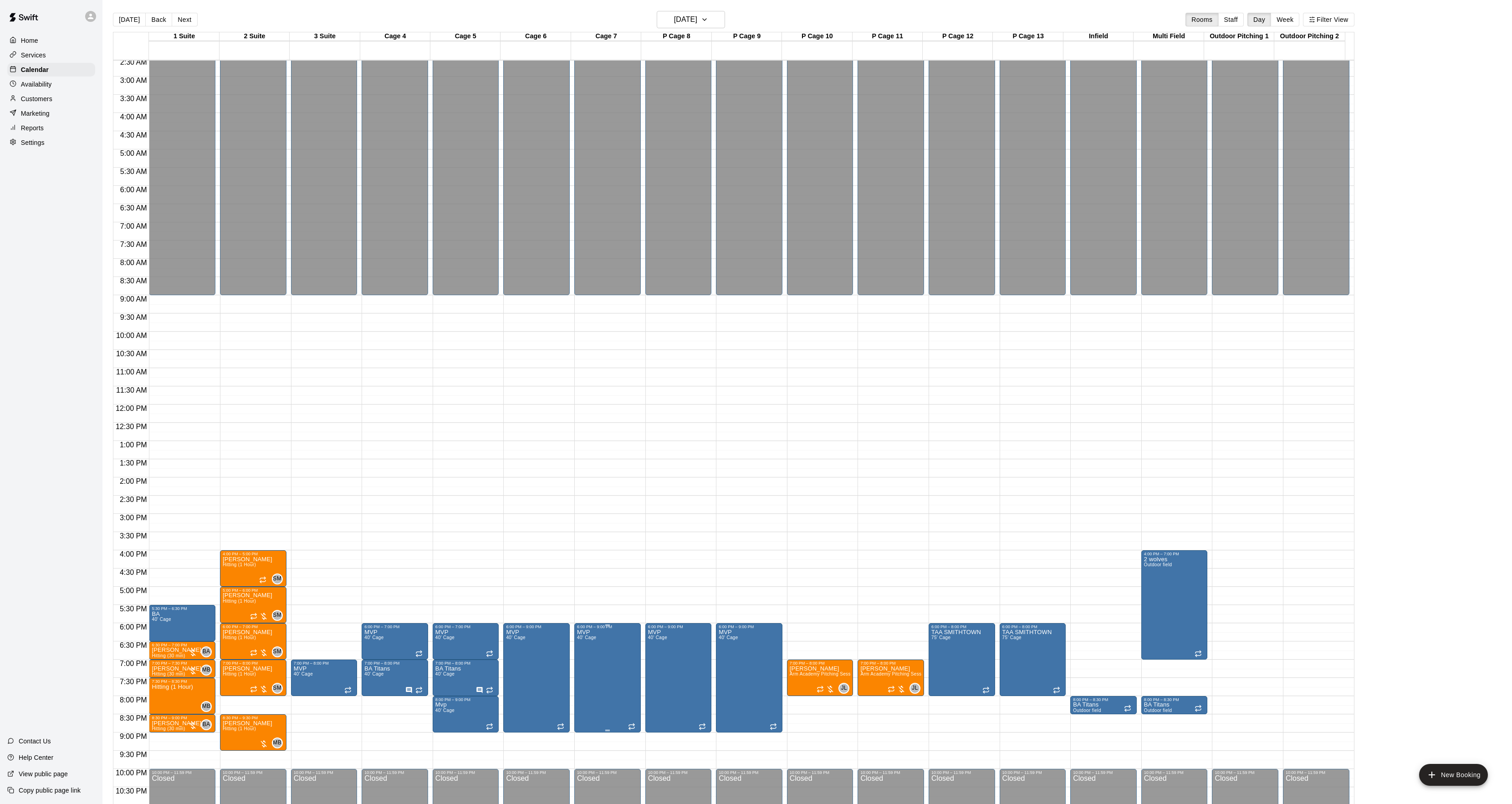
click at [586, 634] on button "edit" at bounding box center [585, 641] width 18 height 18
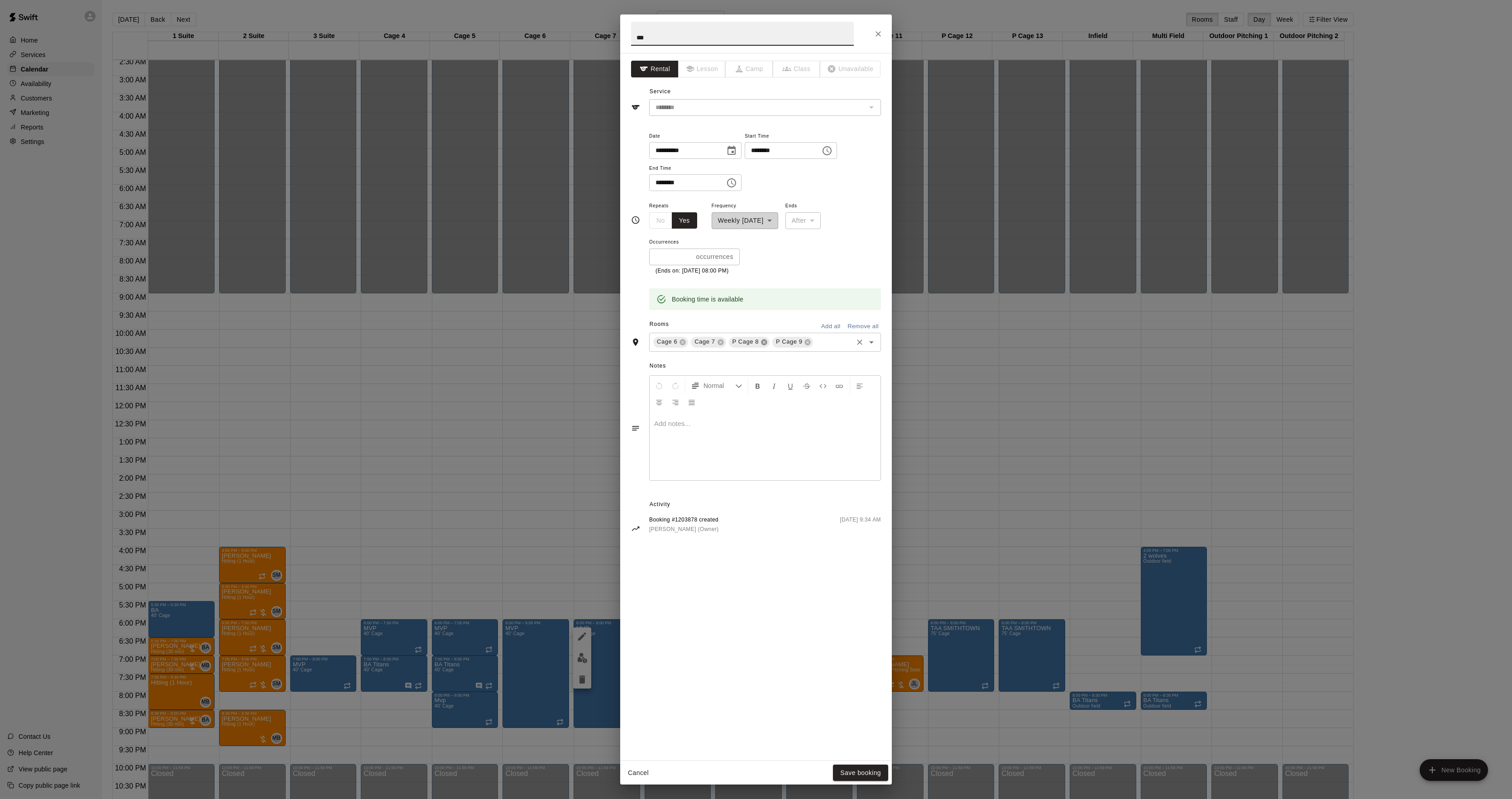
click at [762, 341] on icon at bounding box center [764, 342] width 6 height 6
click at [763, 339] on icon at bounding box center [764, 342] width 6 height 6
click at [867, 771] on button "Save booking" at bounding box center [860, 773] width 55 height 17
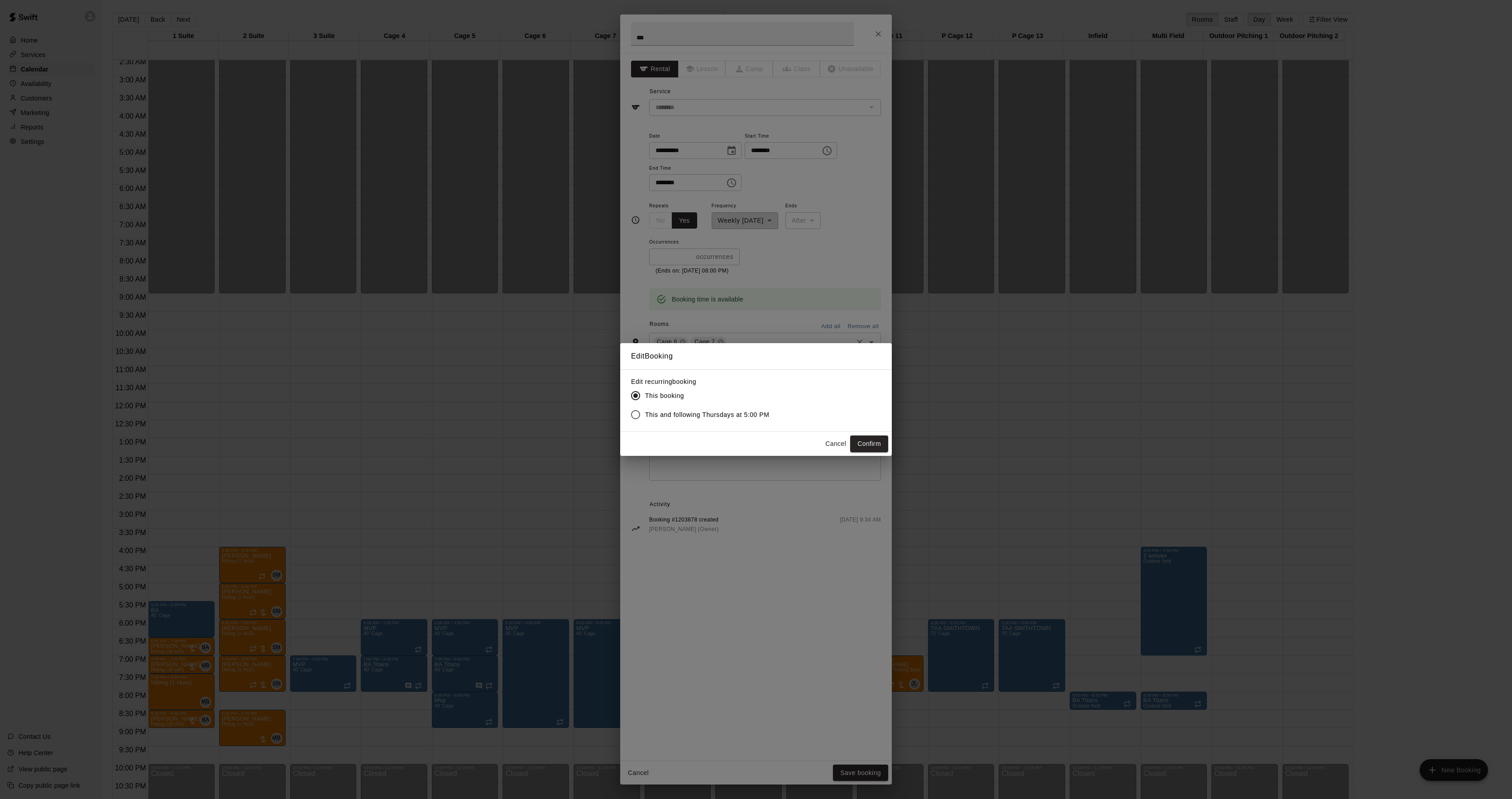
click at [728, 418] on span "This and following Thursdays at 5:00 PM" at bounding box center [708, 415] width 124 height 10
click at [857, 441] on button "Confirm" at bounding box center [869, 444] width 38 height 17
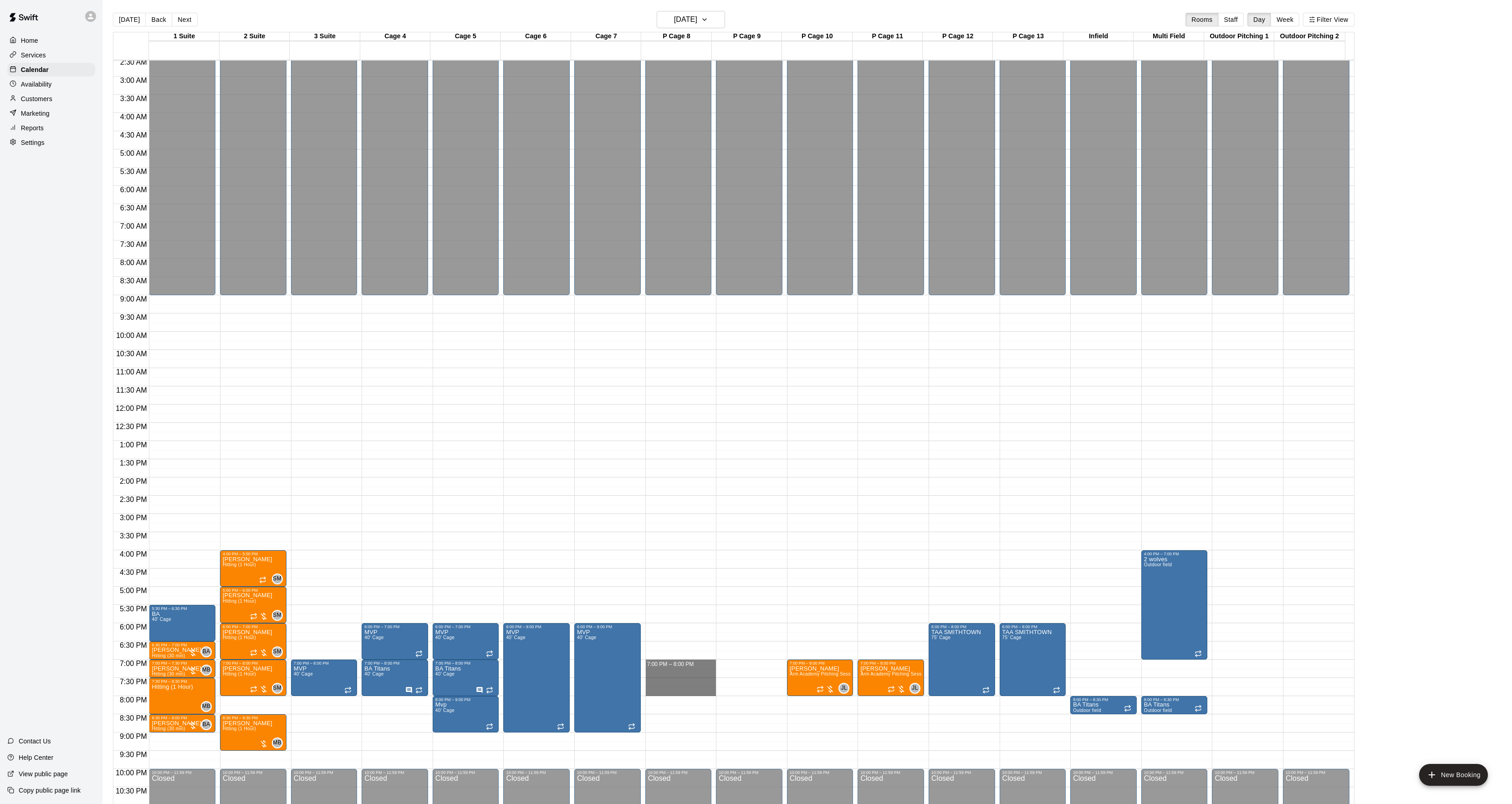
drag, startPoint x: 654, startPoint y: 662, endPoint x: 653, endPoint y: 696, distance: 34.0
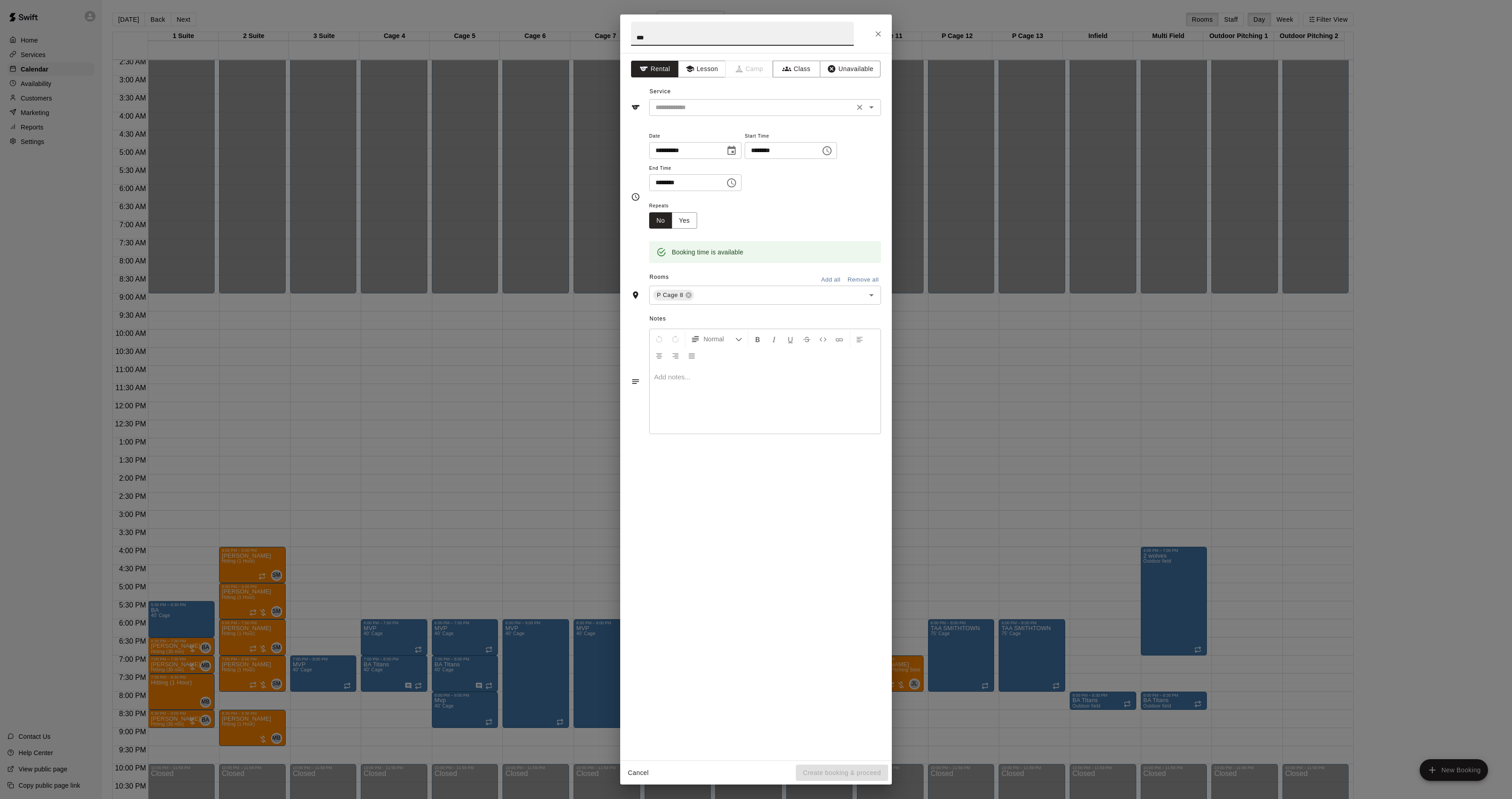
type input "***"
click at [708, 102] on input "text" at bounding box center [751, 107] width 200 height 11
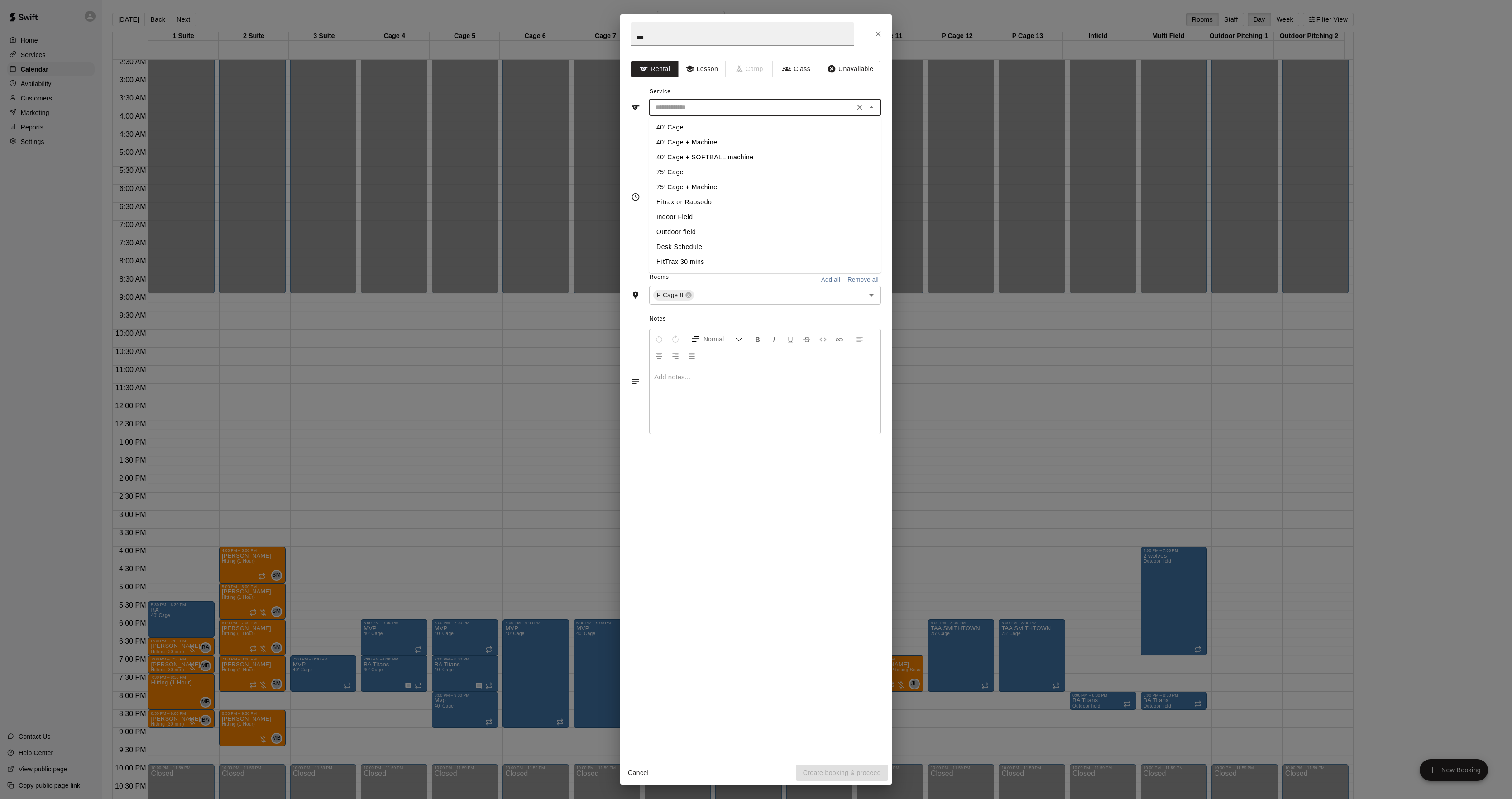
click at [672, 126] on li "40' Cage" at bounding box center [765, 128] width 231 height 15
type input "********"
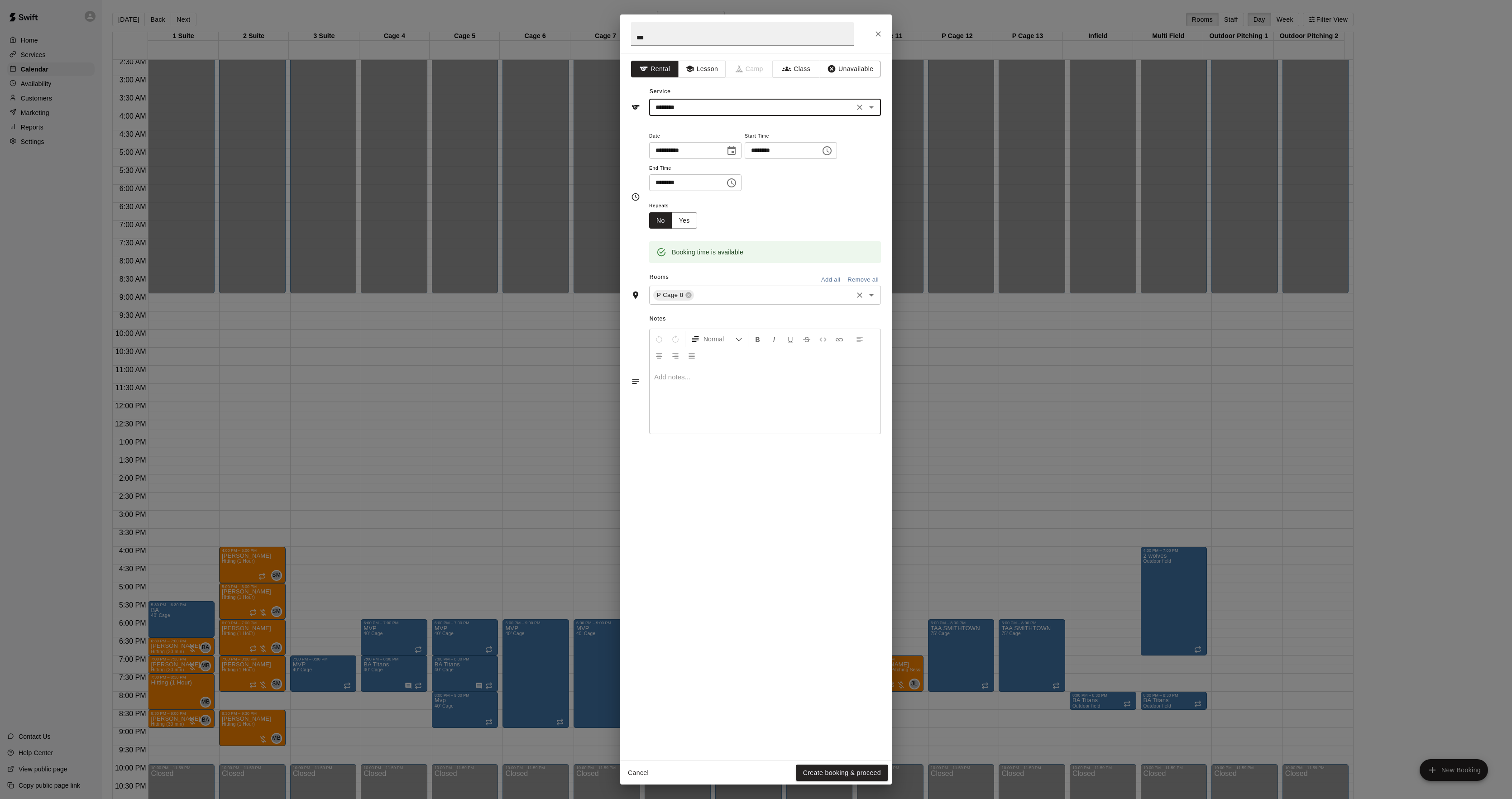
click at [708, 294] on input "text" at bounding box center [773, 295] width 156 height 11
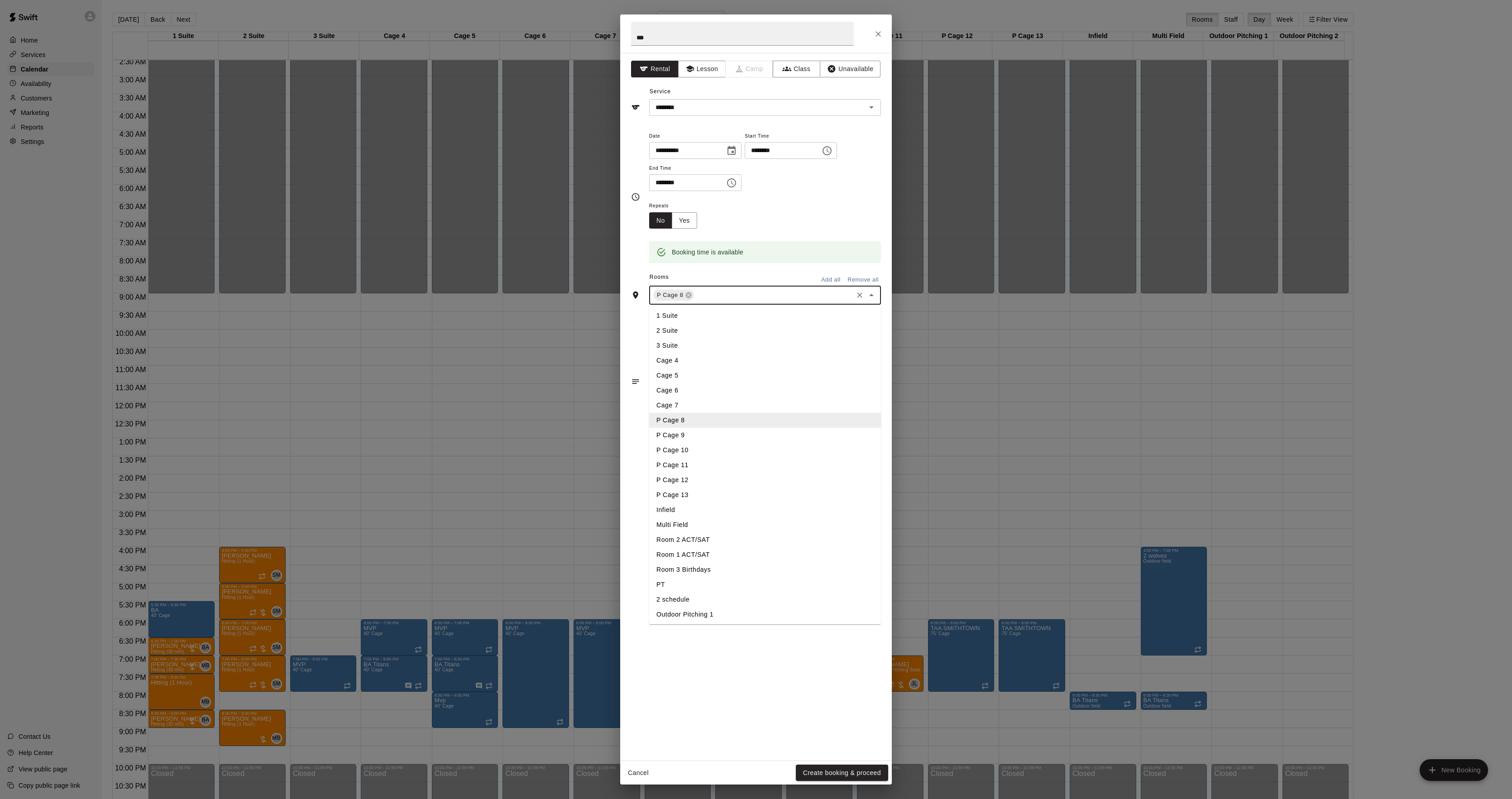
click at [679, 435] on li "P Cage 9" at bounding box center [765, 435] width 231 height 15
click at [690, 225] on button "Yes" at bounding box center [684, 220] width 26 height 17
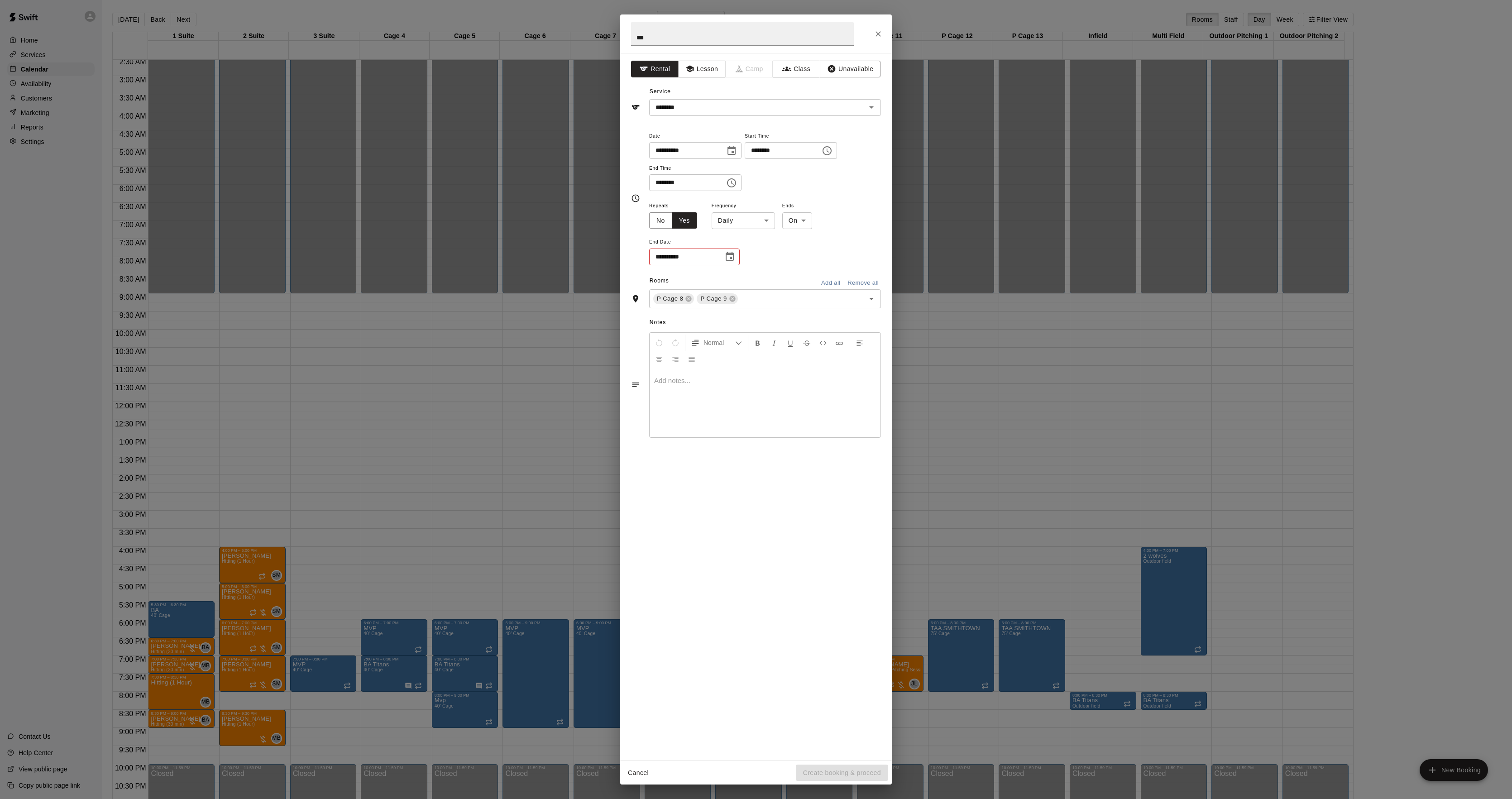
click at [755, 212] on body "Home Services Calendar Availability Customers Marketing Reports Settings Contac…" at bounding box center [756, 406] width 1512 height 814
click at [727, 250] on li "Weekly [DATE]" at bounding box center [744, 256] width 113 height 15
type input "******"
click at [822, 215] on body "Home Services Calendar Availability Customers Marketing Reports Settings Contac…" at bounding box center [756, 406] width 1512 height 814
click at [818, 249] on li "After" at bounding box center [815, 256] width 29 height 15
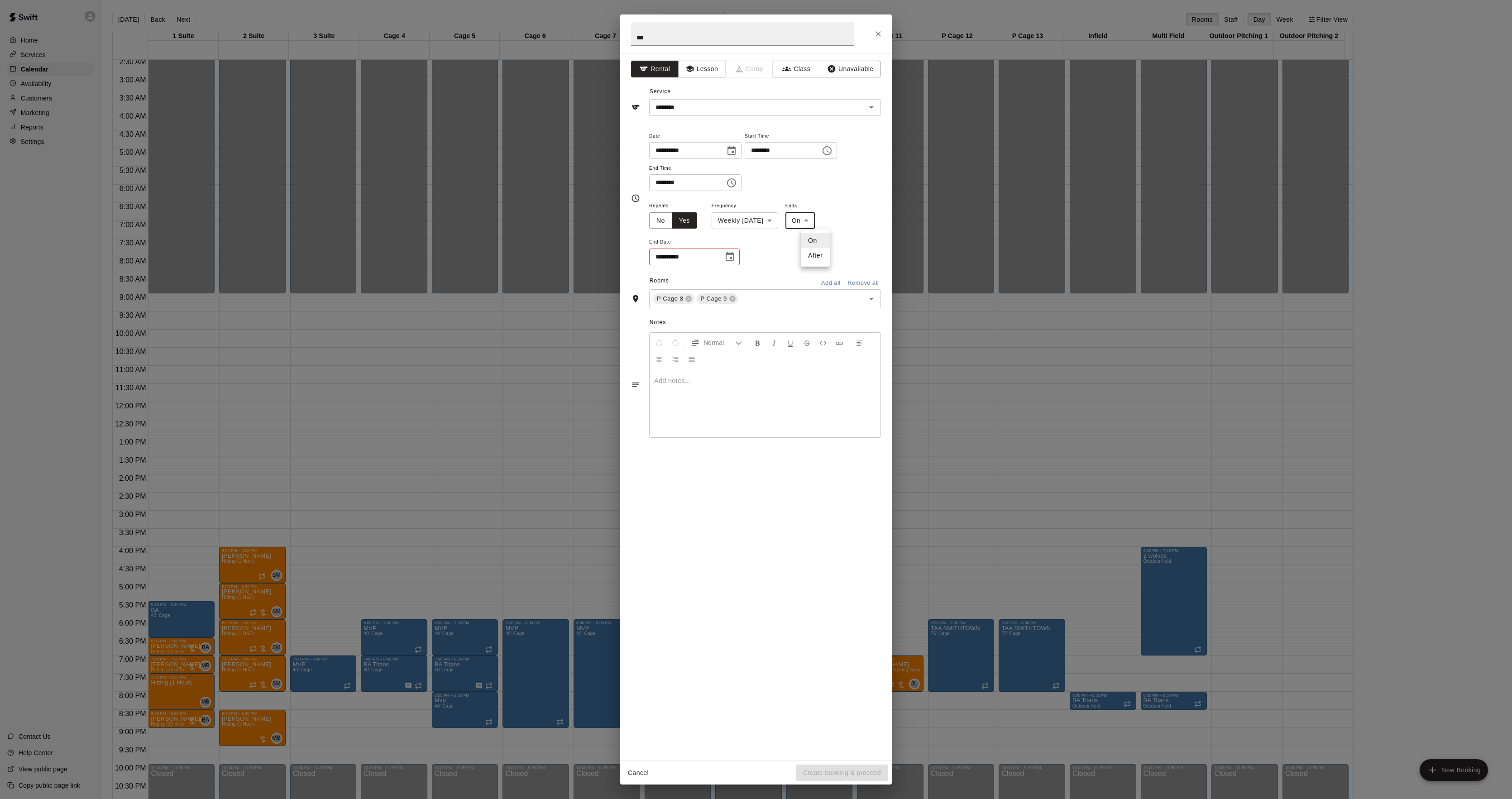
type input "*****"
click at [692, 261] on input "*" at bounding box center [672, 257] width 46 height 17
type input "*"
click at [835, 773] on button "Create booking & proceed" at bounding box center [842, 773] width 93 height 17
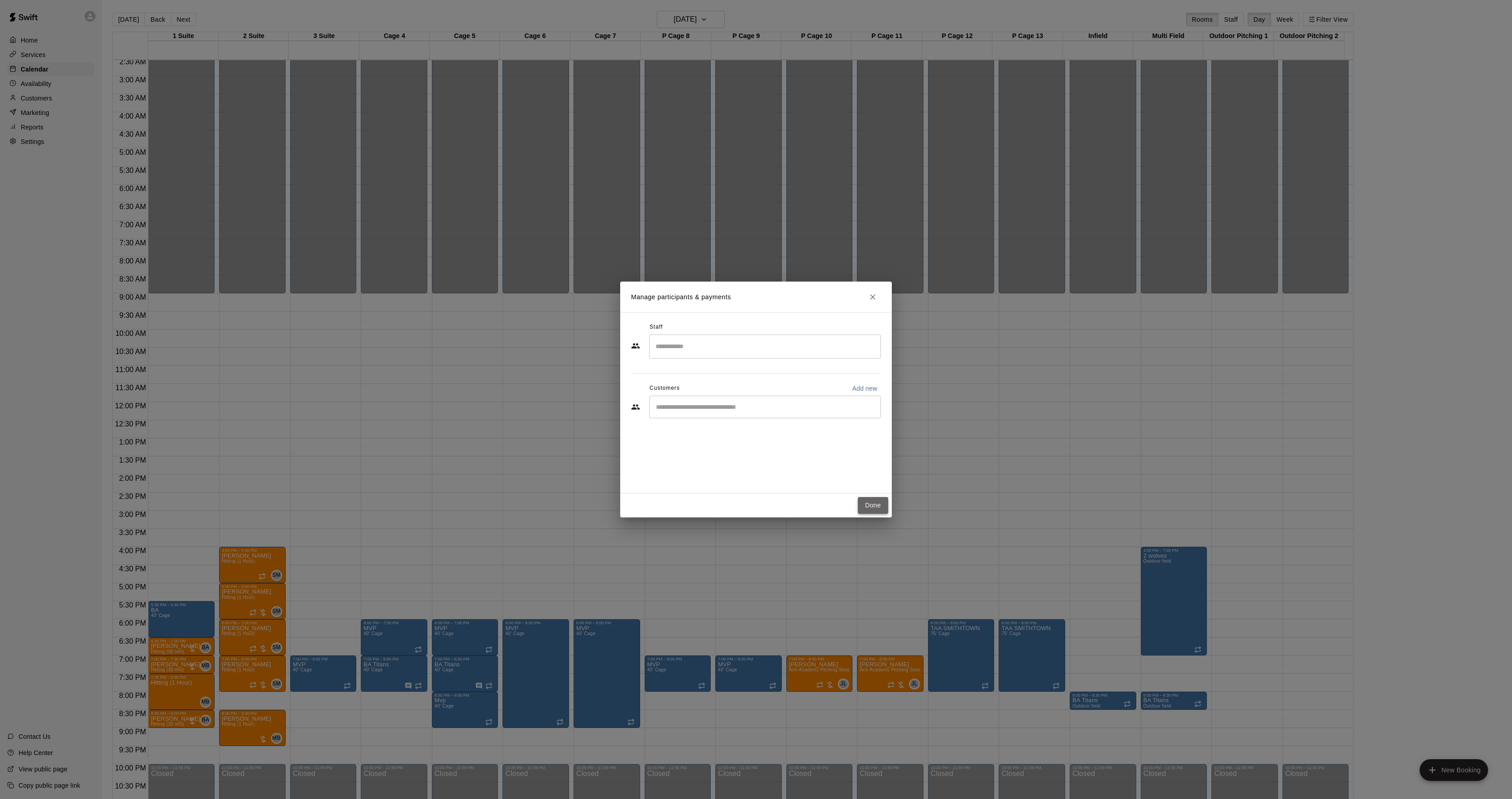
click at [871, 504] on button "Done" at bounding box center [873, 505] width 30 height 17
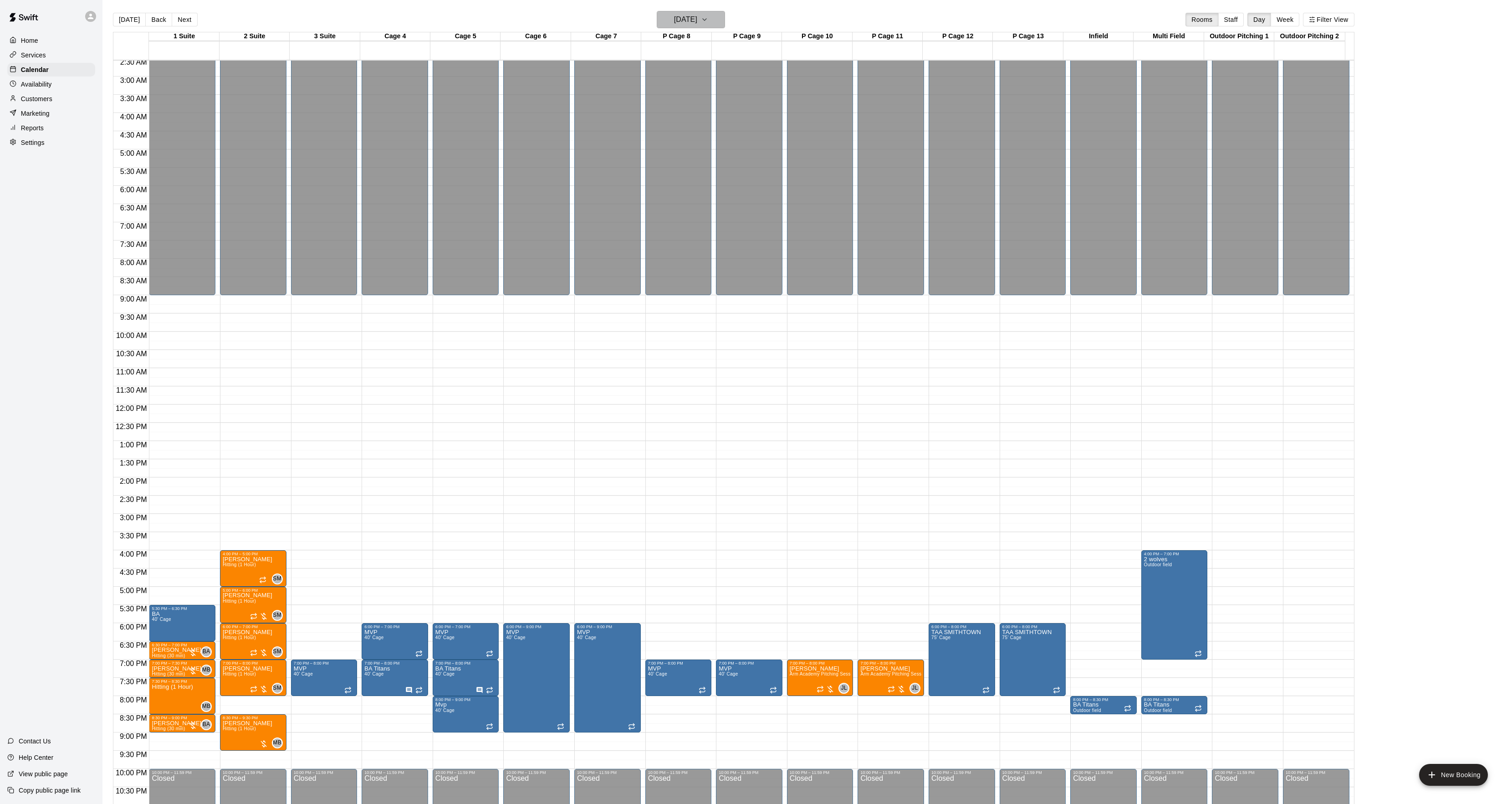
click at [711, 13] on button "Thursday Sep 25" at bounding box center [691, 19] width 68 height 17
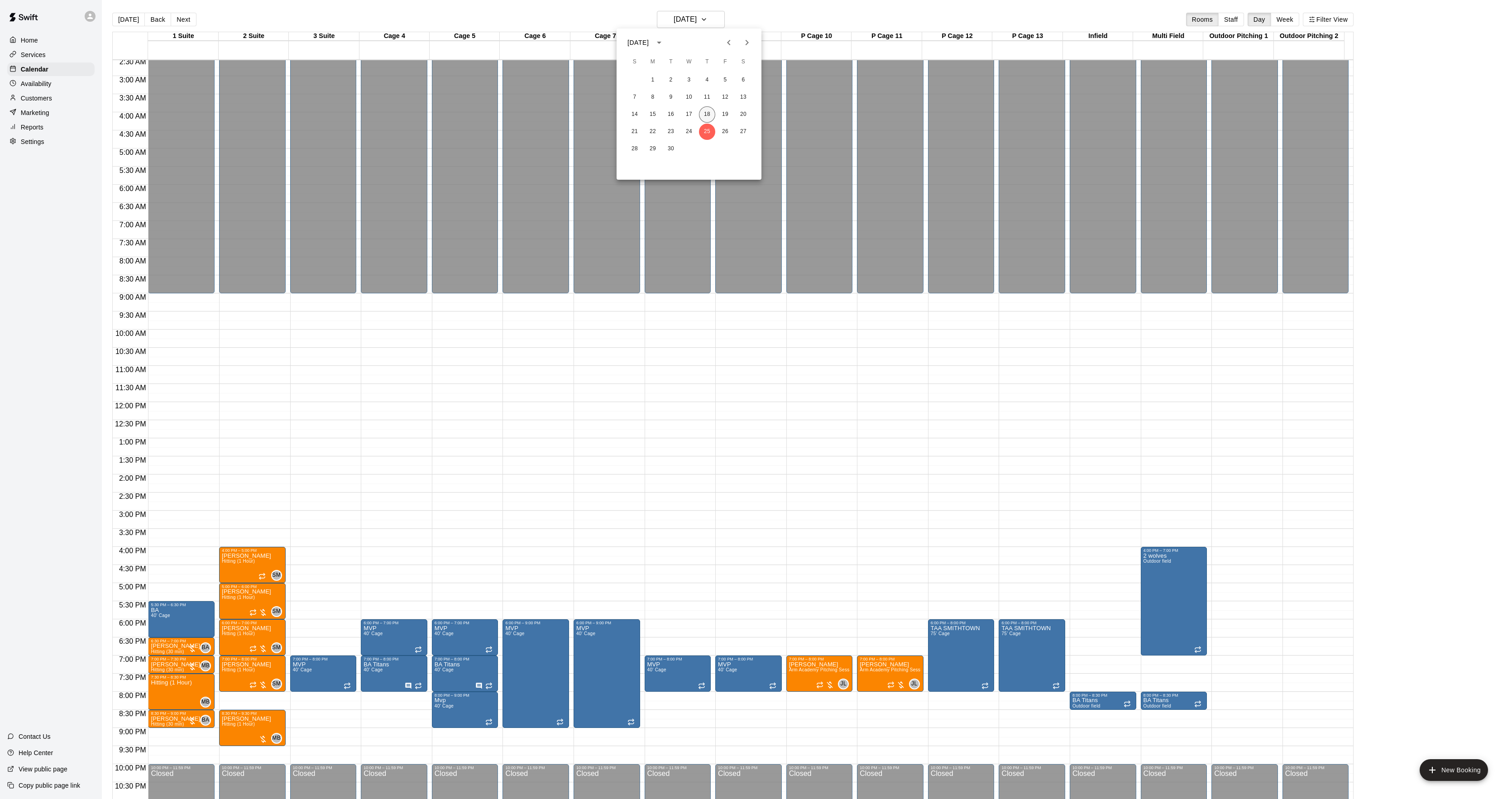
click at [706, 110] on button "18" at bounding box center [708, 115] width 17 height 17
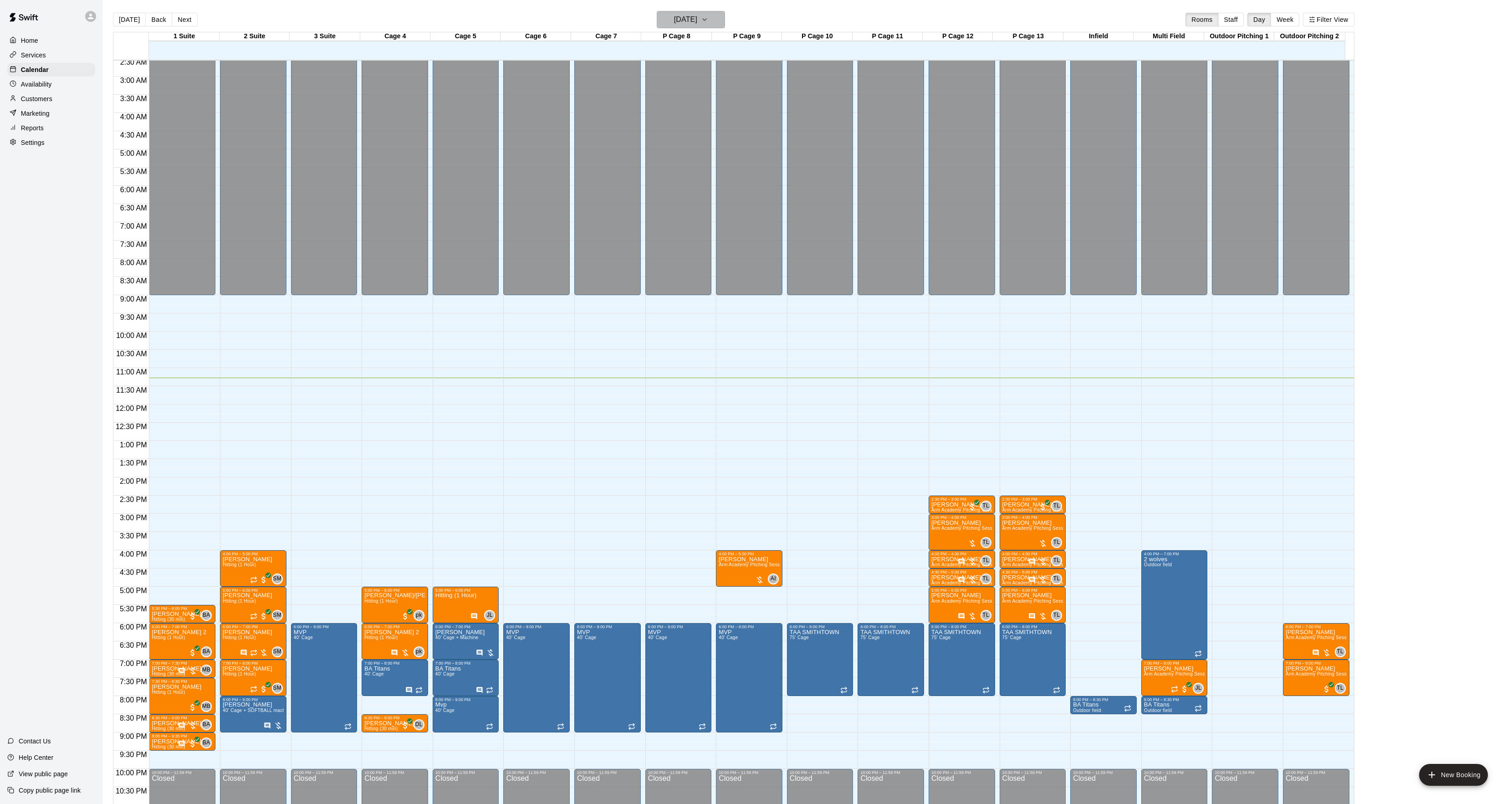
click at [690, 22] on h6 "[DATE]" at bounding box center [685, 19] width 23 height 13
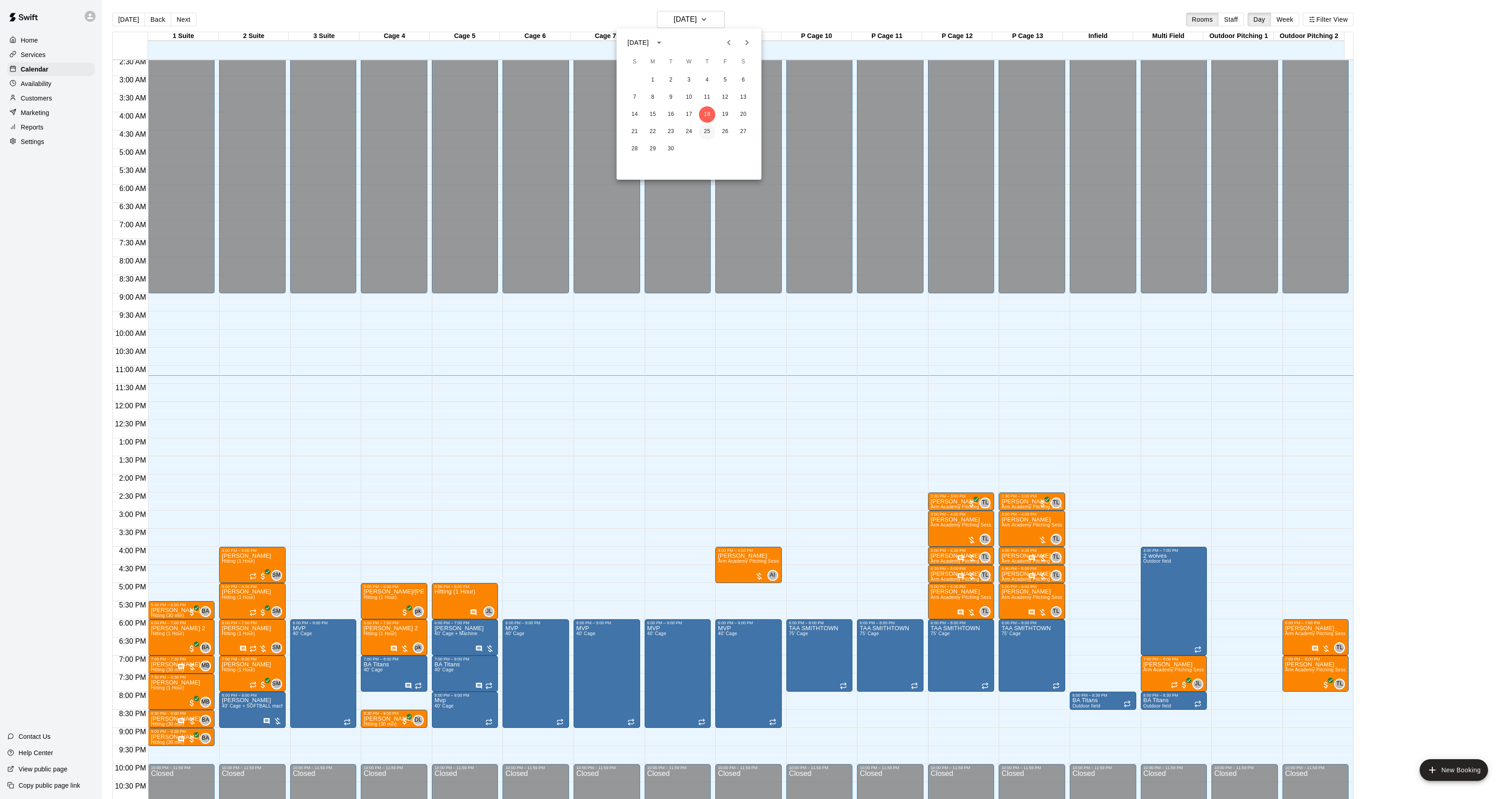
click at [703, 129] on button "25" at bounding box center [708, 132] width 17 height 17
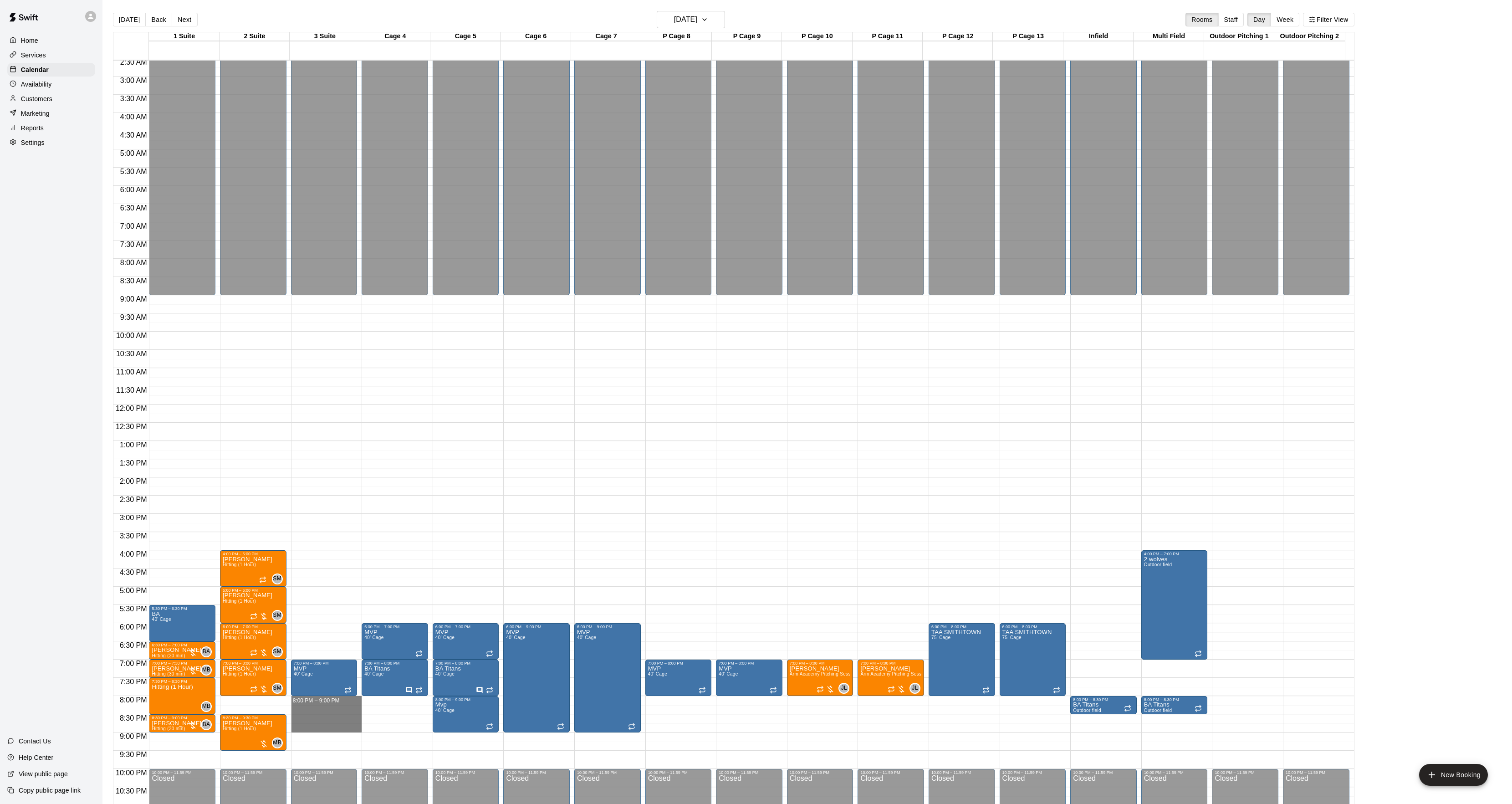
drag, startPoint x: 317, startPoint y: 700, endPoint x: 314, endPoint y: 734, distance: 34.1
click at [314, 734] on div "12:00 AM – 9:00 AM Closed 7:00 PM – 8:00 PM MVP 40' Cage 10:00 PM – 11:59 PM Cl…" at bounding box center [325, 405] width 67 height 875
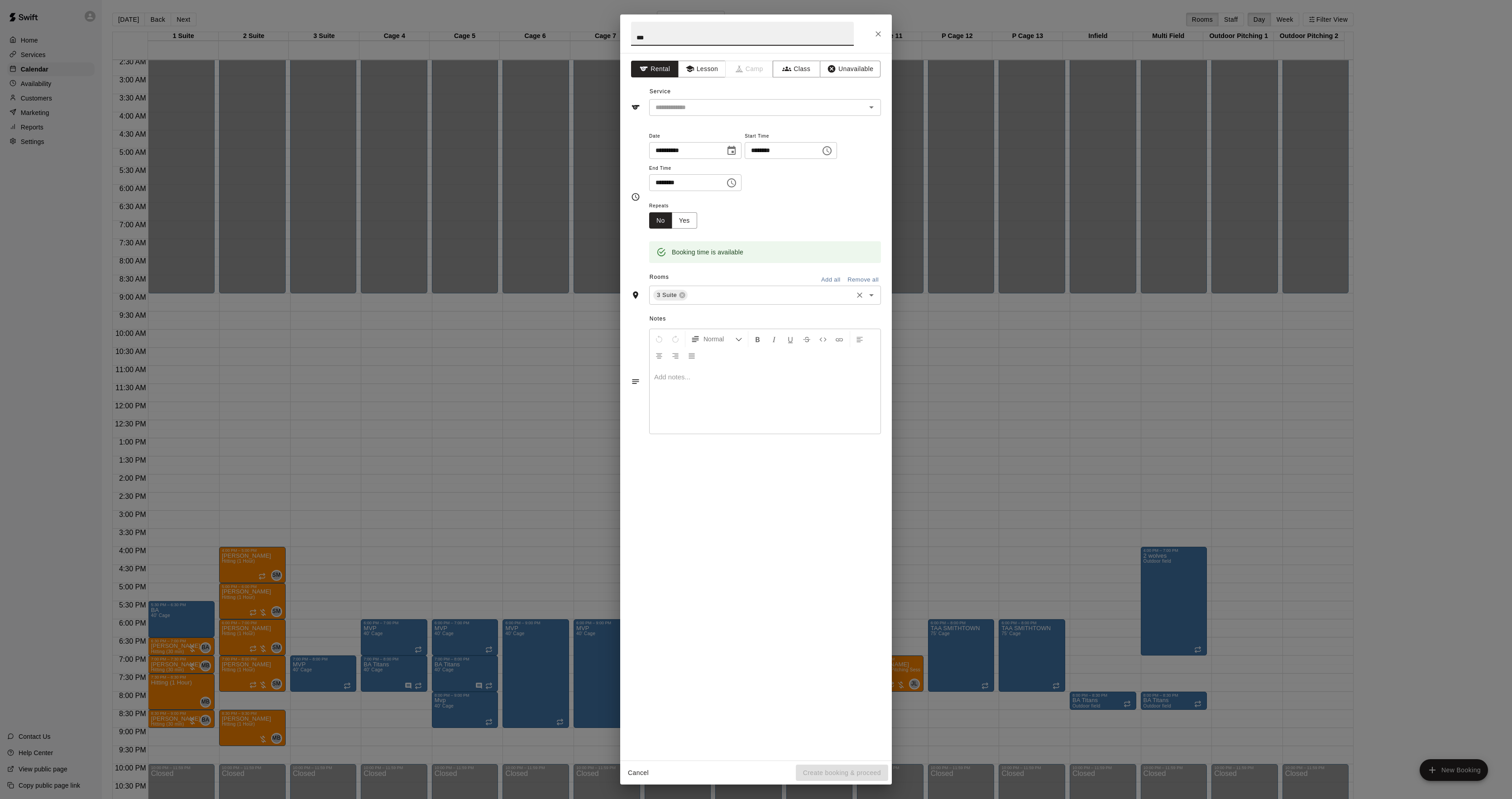
click at [699, 304] on div "3 Suite ​" at bounding box center [765, 295] width 231 height 19
type input "***"
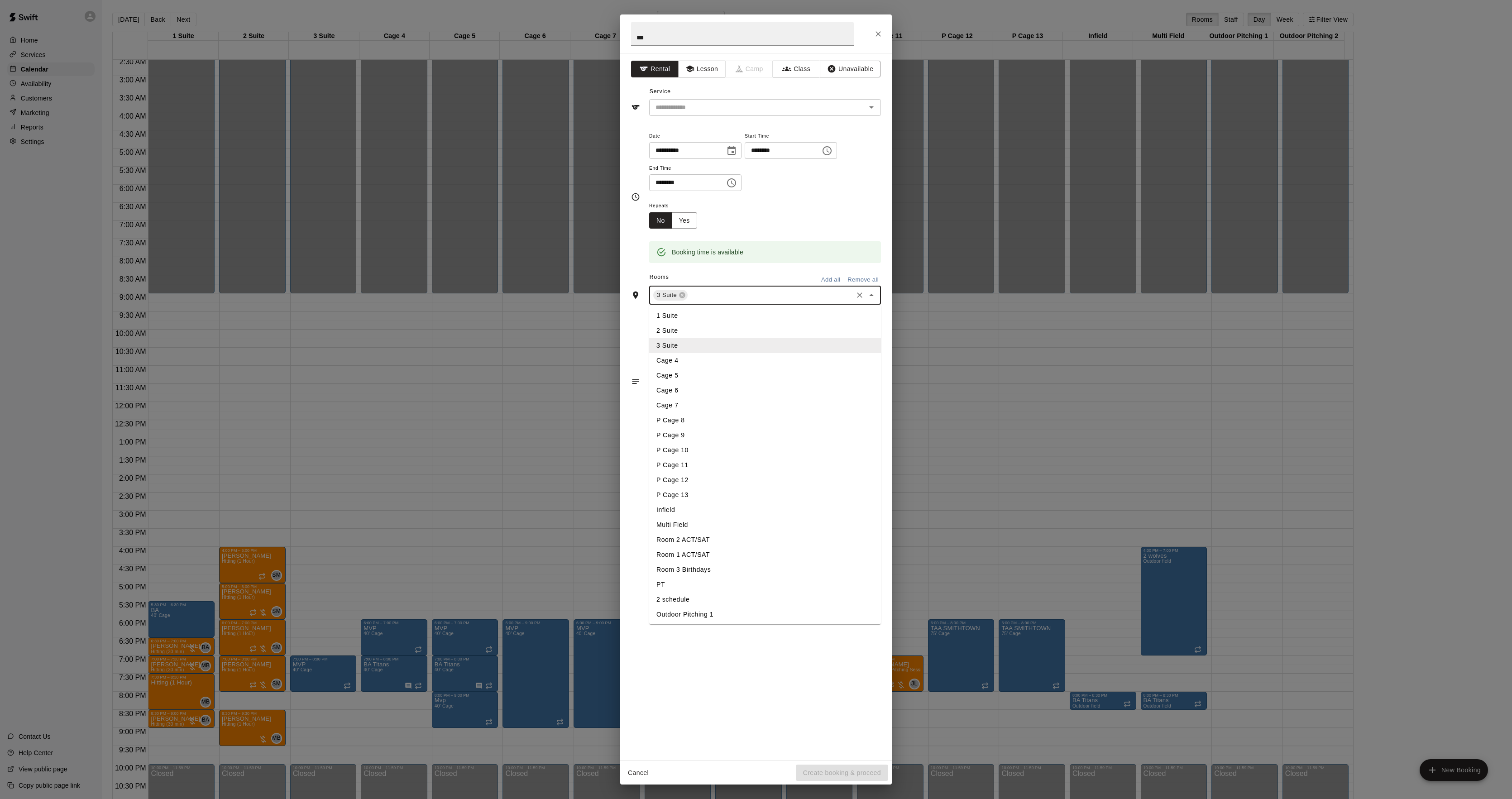
click at [681, 361] on li "Cage 4" at bounding box center [765, 361] width 231 height 15
click at [739, 303] on div "3 Suite Cage 4 ​" at bounding box center [765, 295] width 231 height 19
click at [678, 420] on li "P Cage 8" at bounding box center [765, 421] width 231 height 15
click at [775, 295] on input "text" at bounding box center [811, 295] width 81 height 11
click at [688, 439] on li "P Cage 9" at bounding box center [765, 435] width 231 height 15
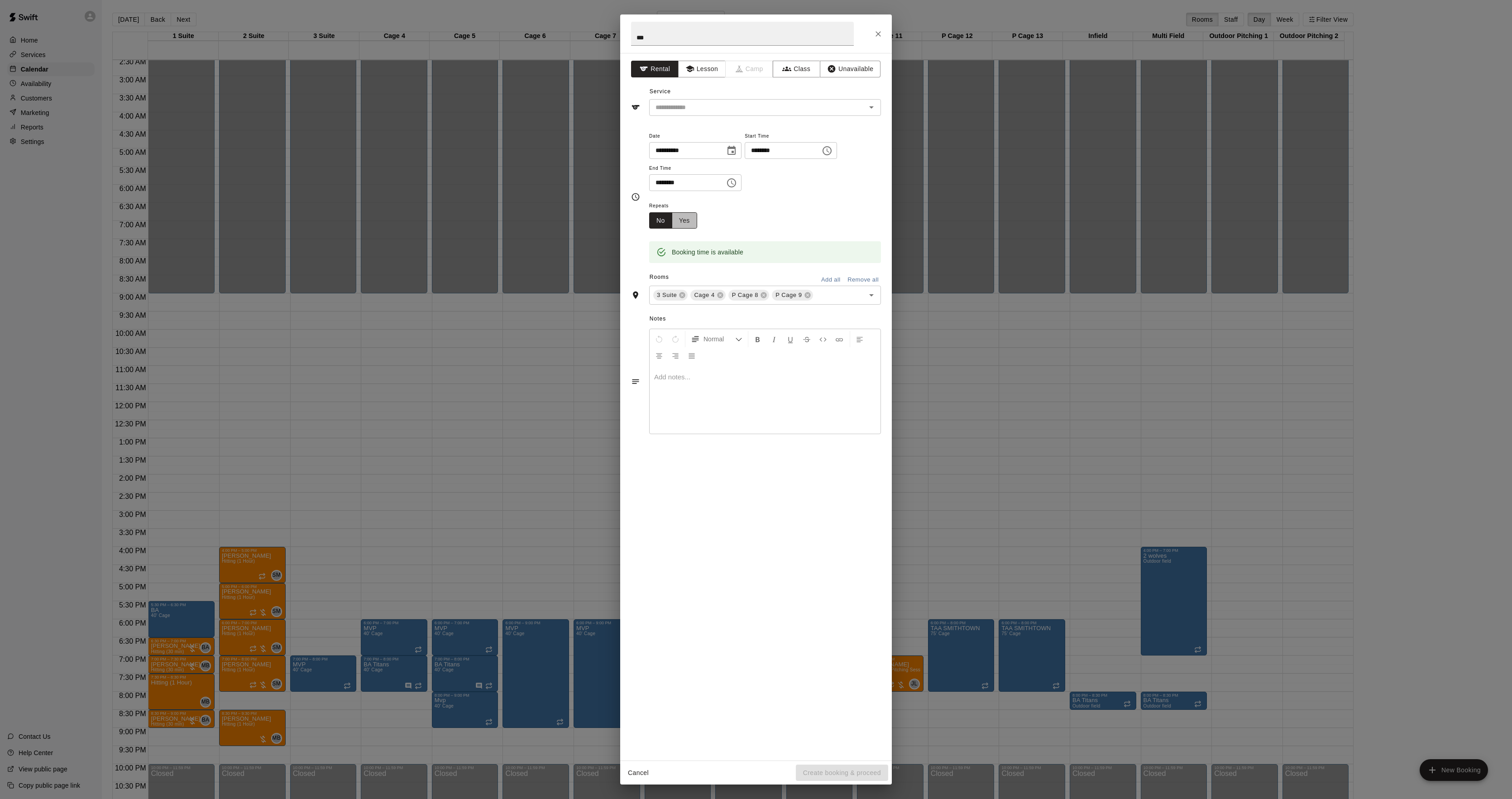
click at [676, 212] on button "Yes" at bounding box center [684, 220] width 26 height 17
click at [720, 221] on body "Home Services Calendar Availability Customers Marketing Reports Settings Contac…" at bounding box center [756, 406] width 1512 height 814
click at [715, 257] on li "Weekly [DATE]" at bounding box center [744, 256] width 113 height 15
type input "******"
click at [811, 220] on body "Home Services Calendar Availability Customers Marketing Reports Settings Contac…" at bounding box center [756, 406] width 1512 height 814
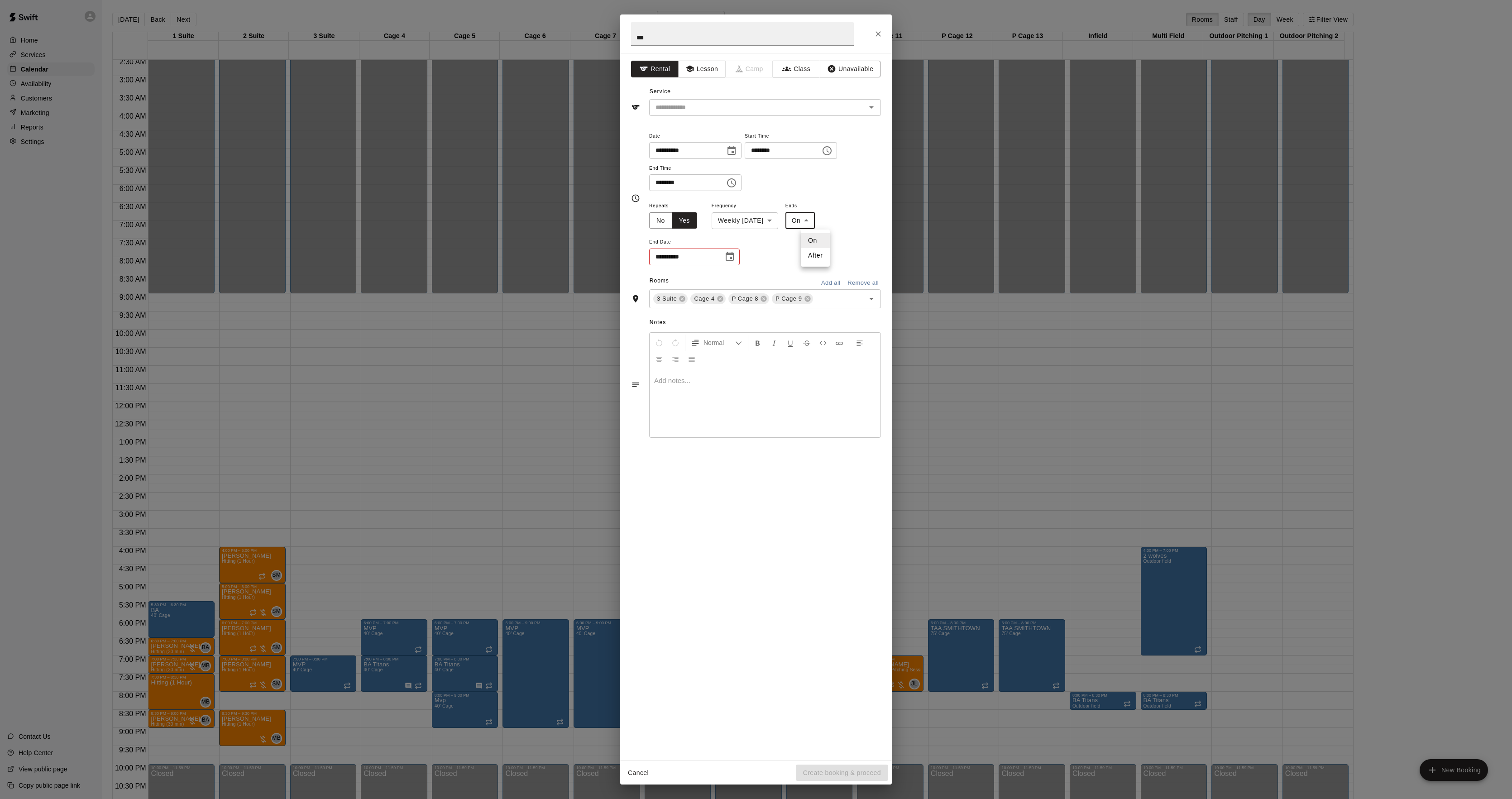
drag, startPoint x: 811, startPoint y: 258, endPoint x: 773, endPoint y: 260, distance: 38.1
click at [811, 259] on li "After" at bounding box center [815, 256] width 29 height 15
type input "*****"
click at [683, 256] on input "*" at bounding box center [672, 257] width 46 height 17
type input "*"
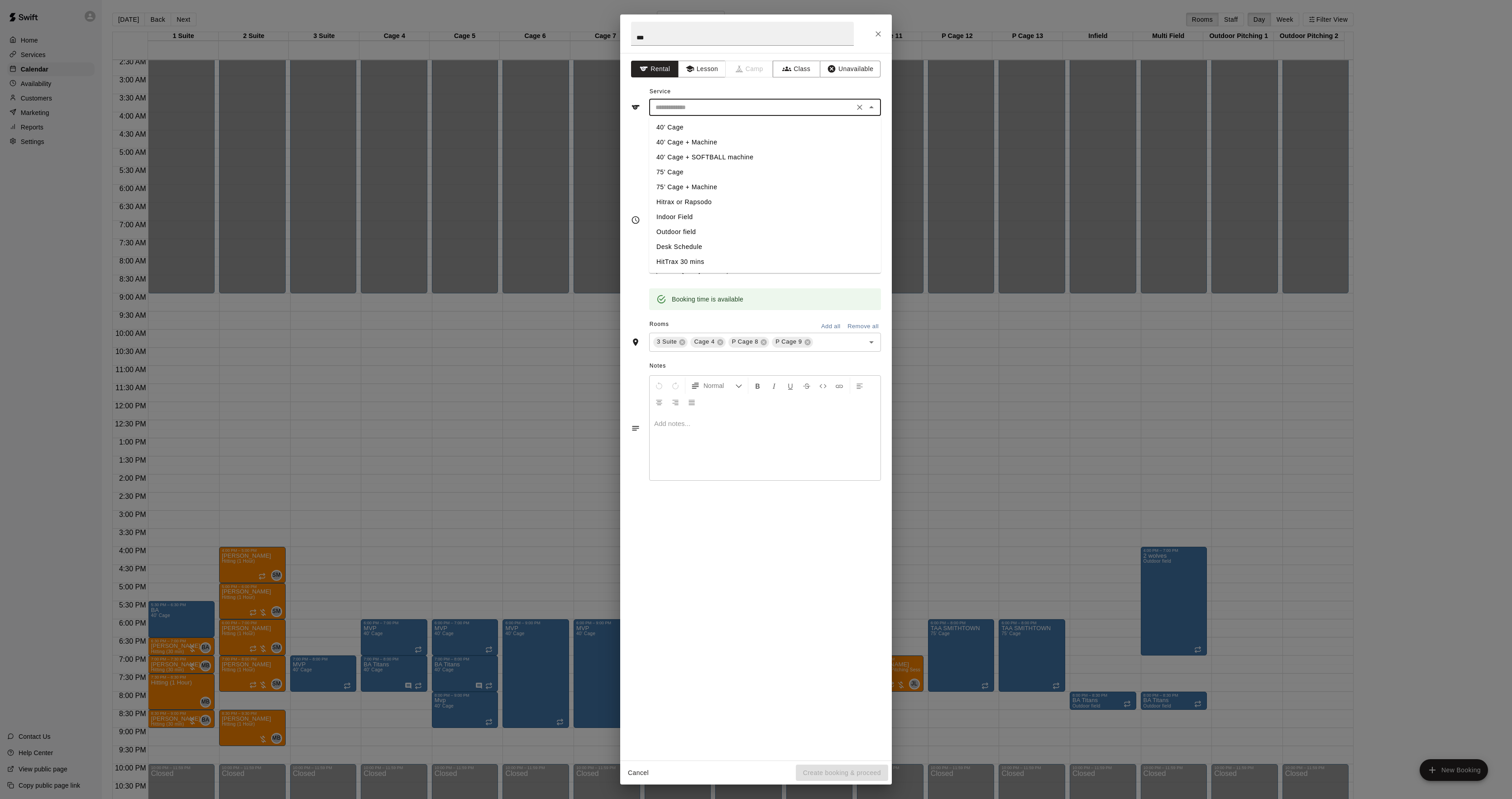
click at [682, 112] on input "text" at bounding box center [751, 107] width 200 height 11
click at [679, 126] on li "40' Cage" at bounding box center [765, 128] width 231 height 15
type input "********"
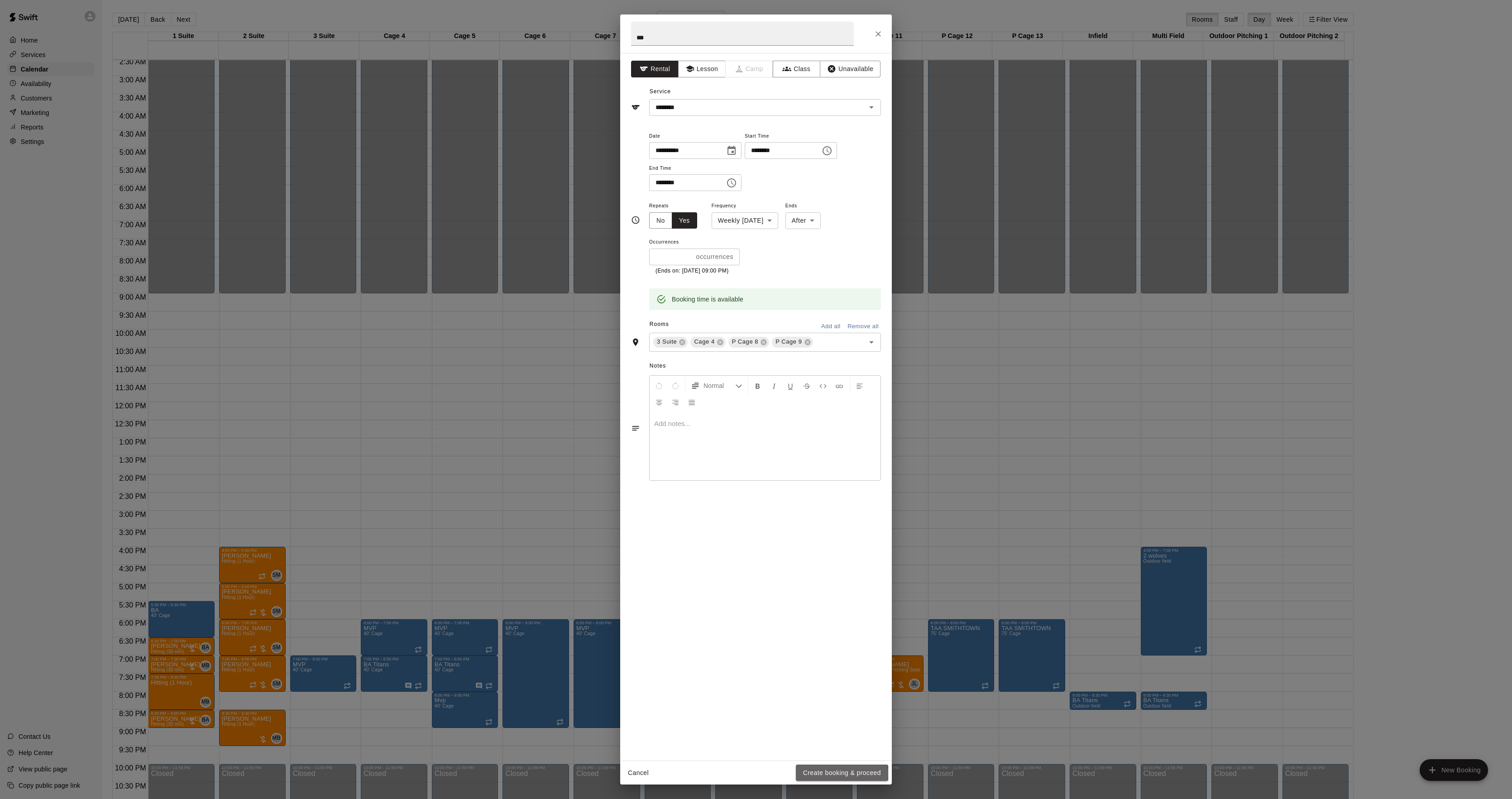
drag, startPoint x: 825, startPoint y: 774, endPoint x: 833, endPoint y: 750, distance: 25.3
click at [826, 770] on button "Create booking & proceed" at bounding box center [842, 773] width 93 height 17
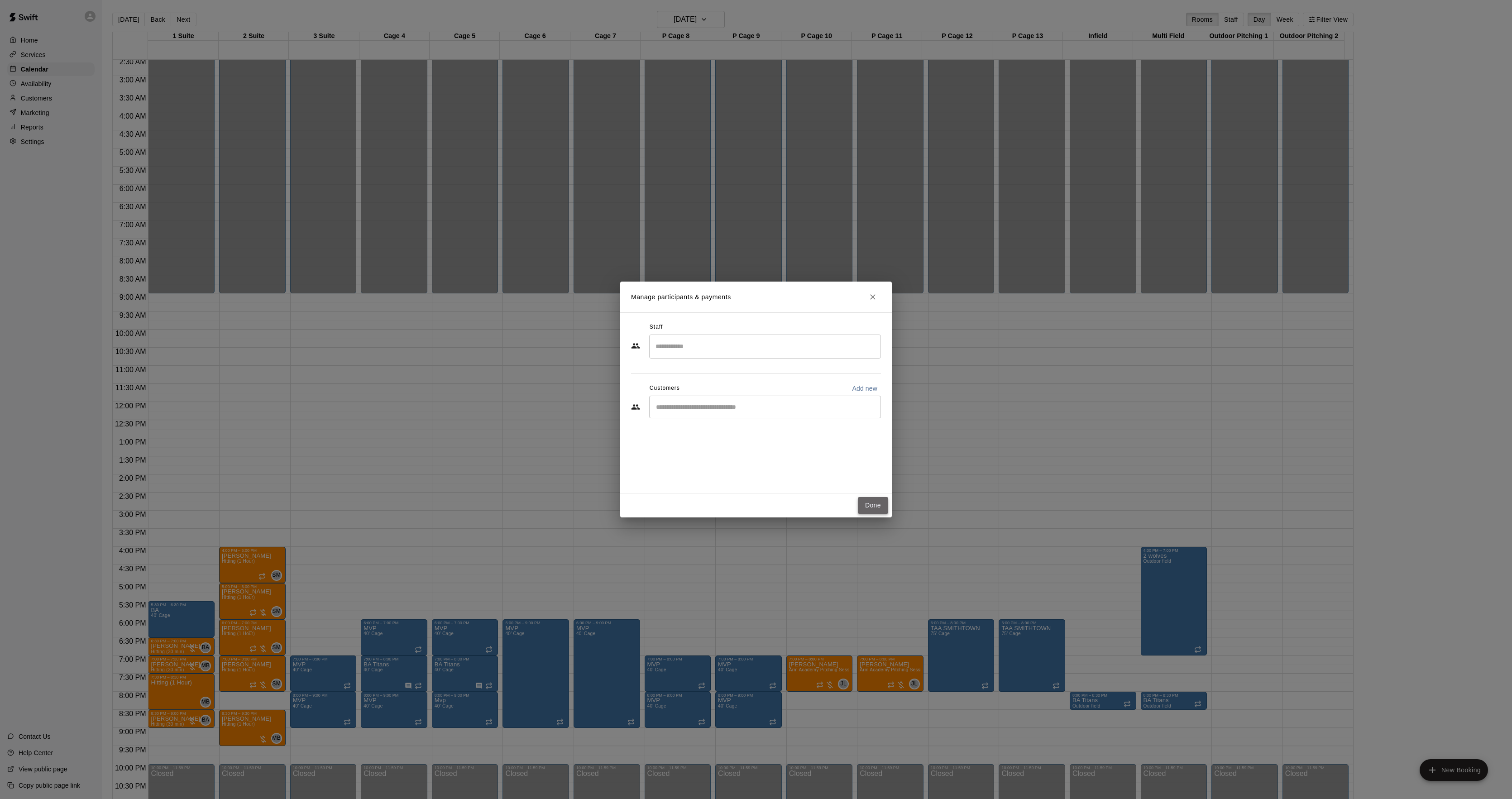
click at [878, 502] on button "Done" at bounding box center [873, 505] width 30 height 17
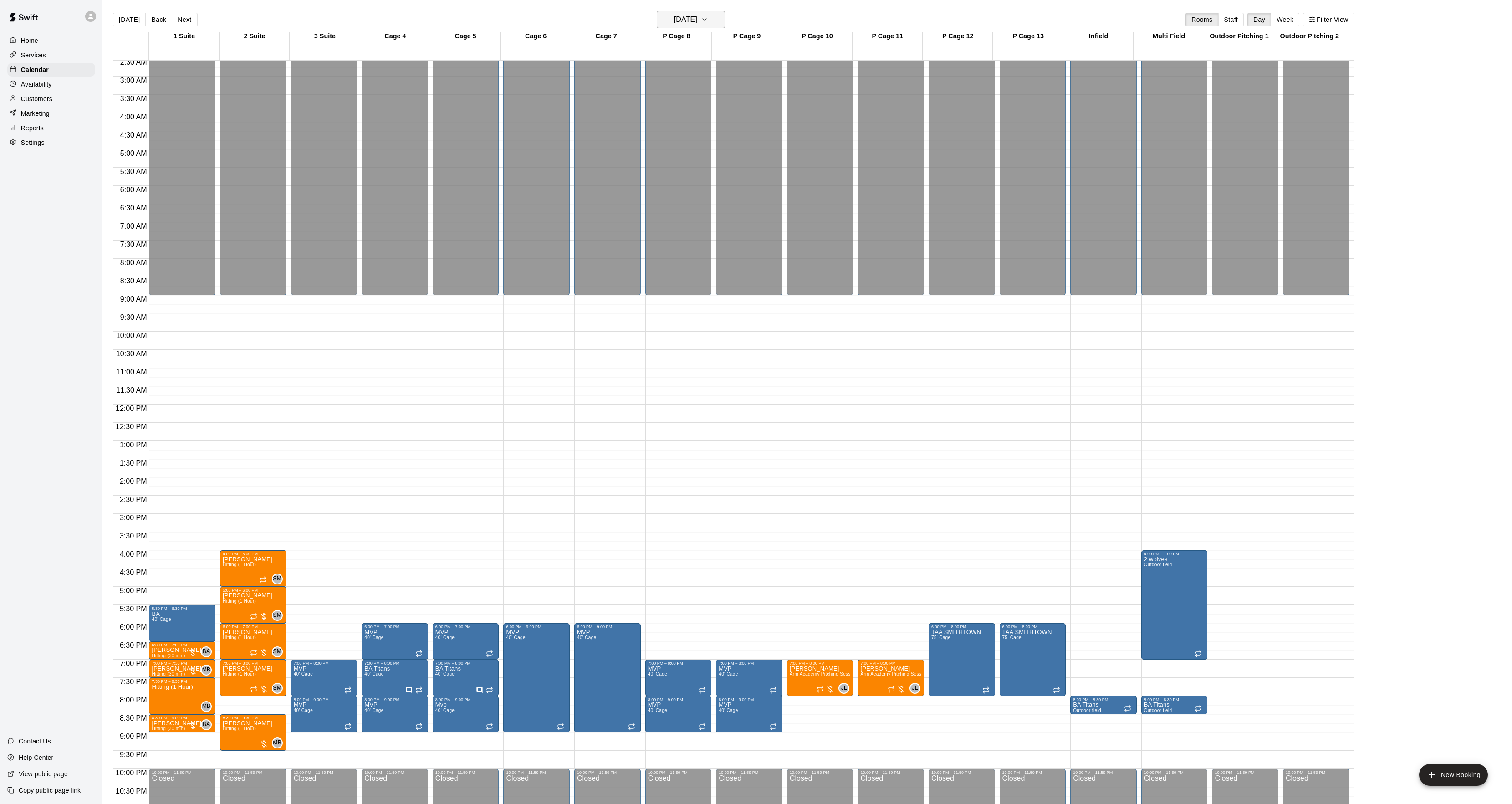
click at [702, 28] on button "Thursday Sep 25" at bounding box center [691, 19] width 68 height 17
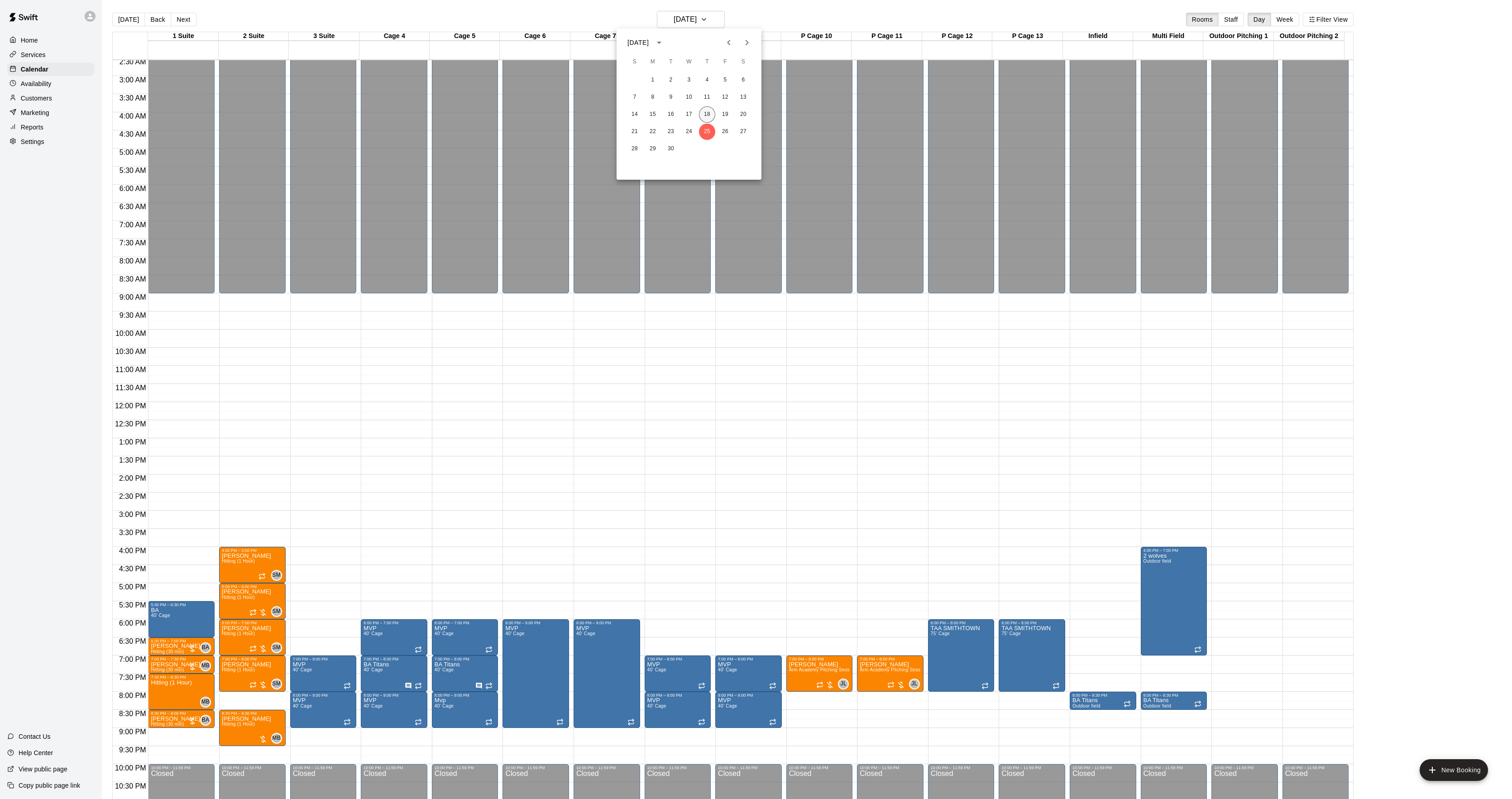
click at [714, 116] on button "18" at bounding box center [708, 115] width 17 height 17
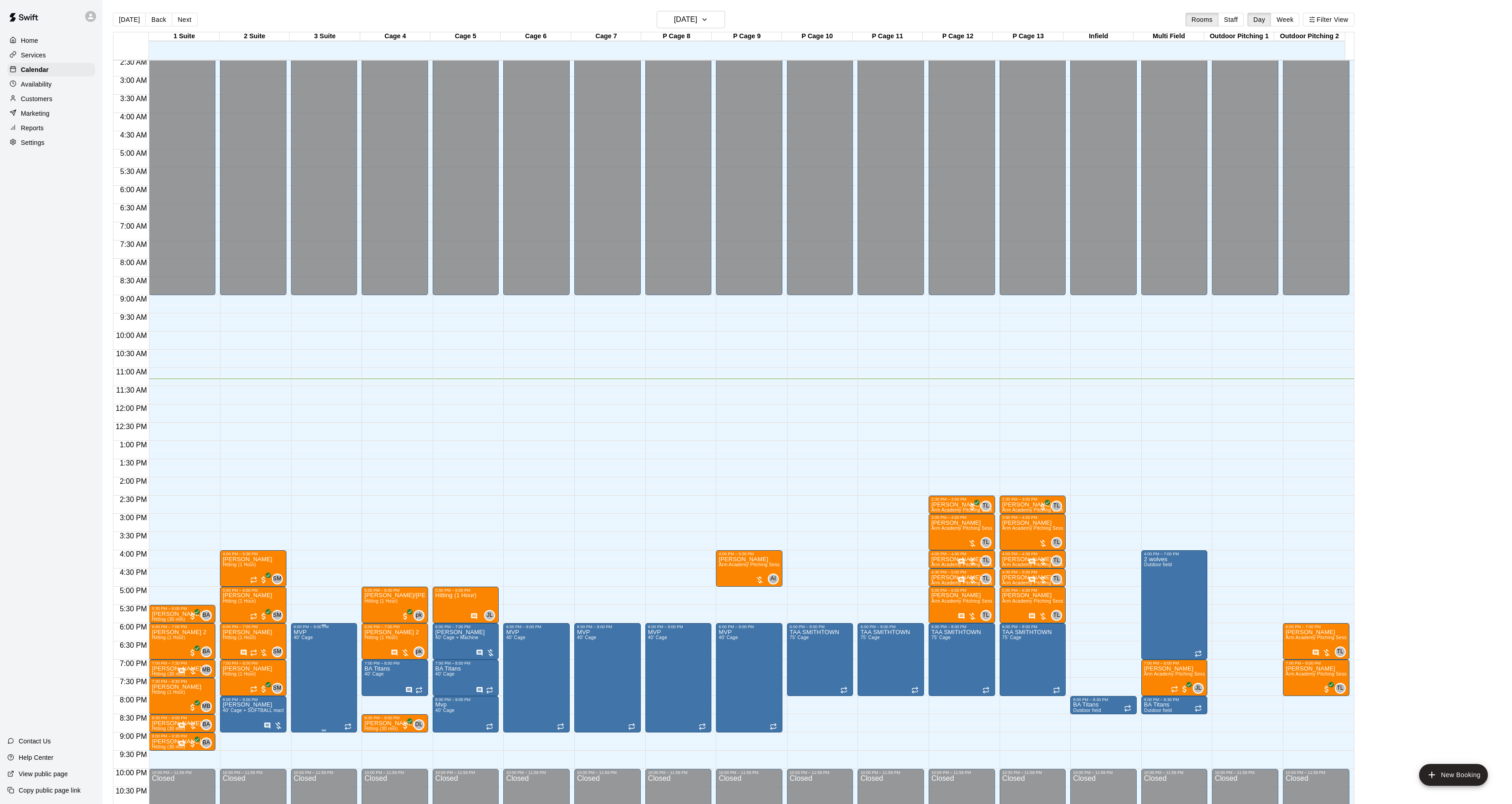
click at [359, 645] on div at bounding box center [761, 402] width 1521 height 804
click at [304, 677] on button "delete" at bounding box center [302, 684] width 18 height 18
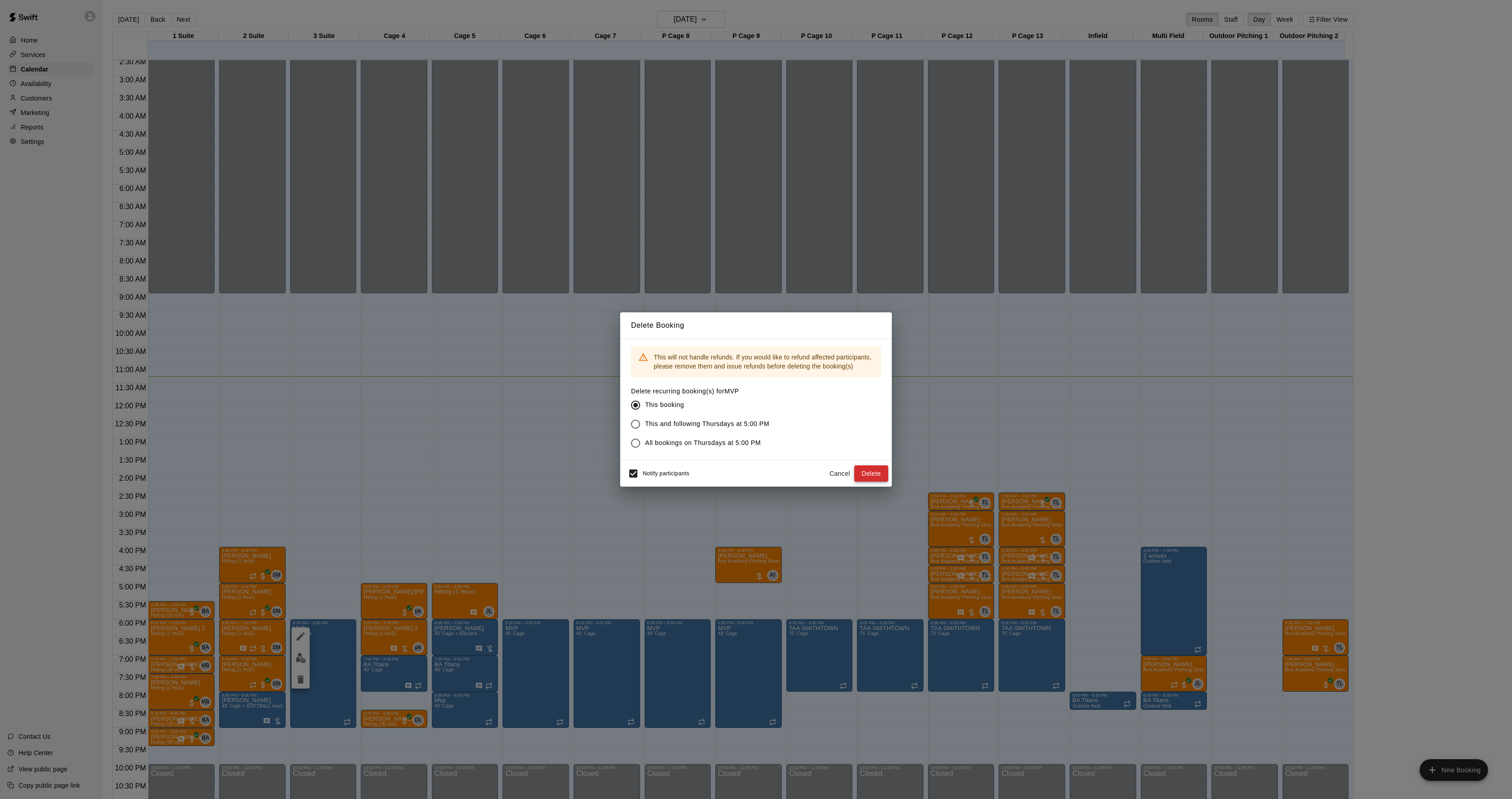
click at [882, 473] on button "Delete" at bounding box center [871, 474] width 34 height 17
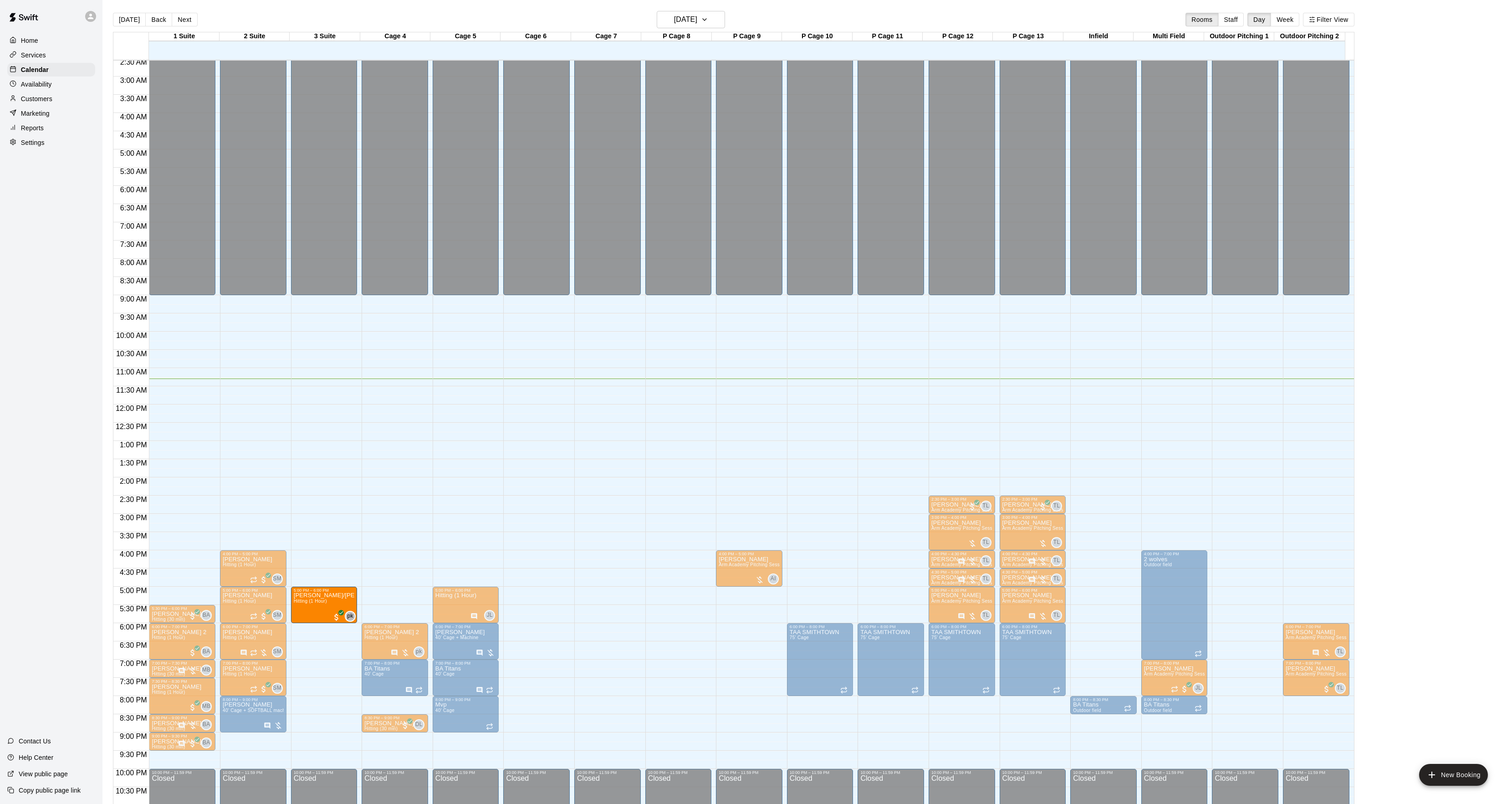
drag, startPoint x: 385, startPoint y: 602, endPoint x: 332, endPoint y: 607, distance: 53.2
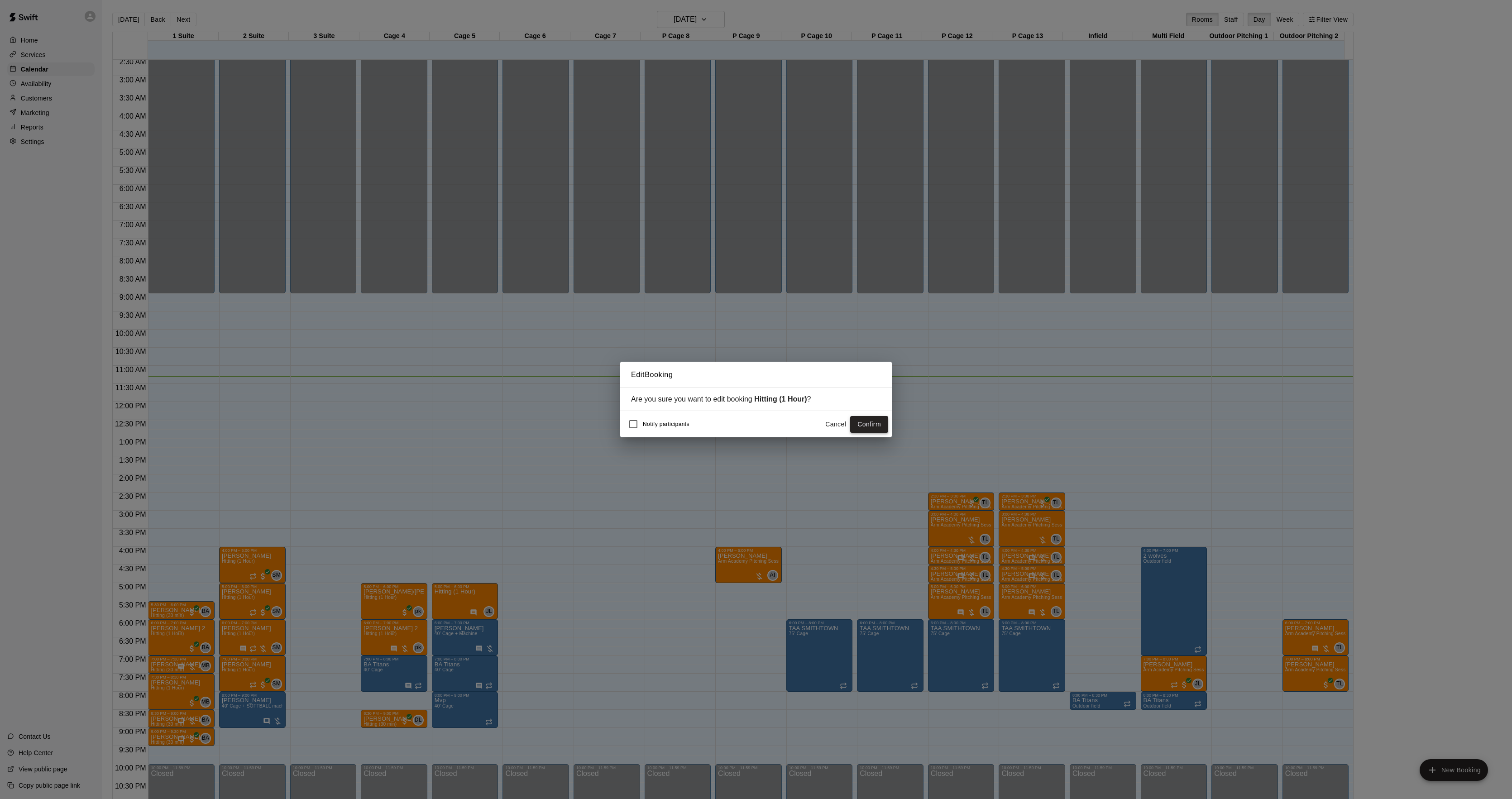
click at [859, 426] on button "Confirm" at bounding box center [869, 424] width 38 height 17
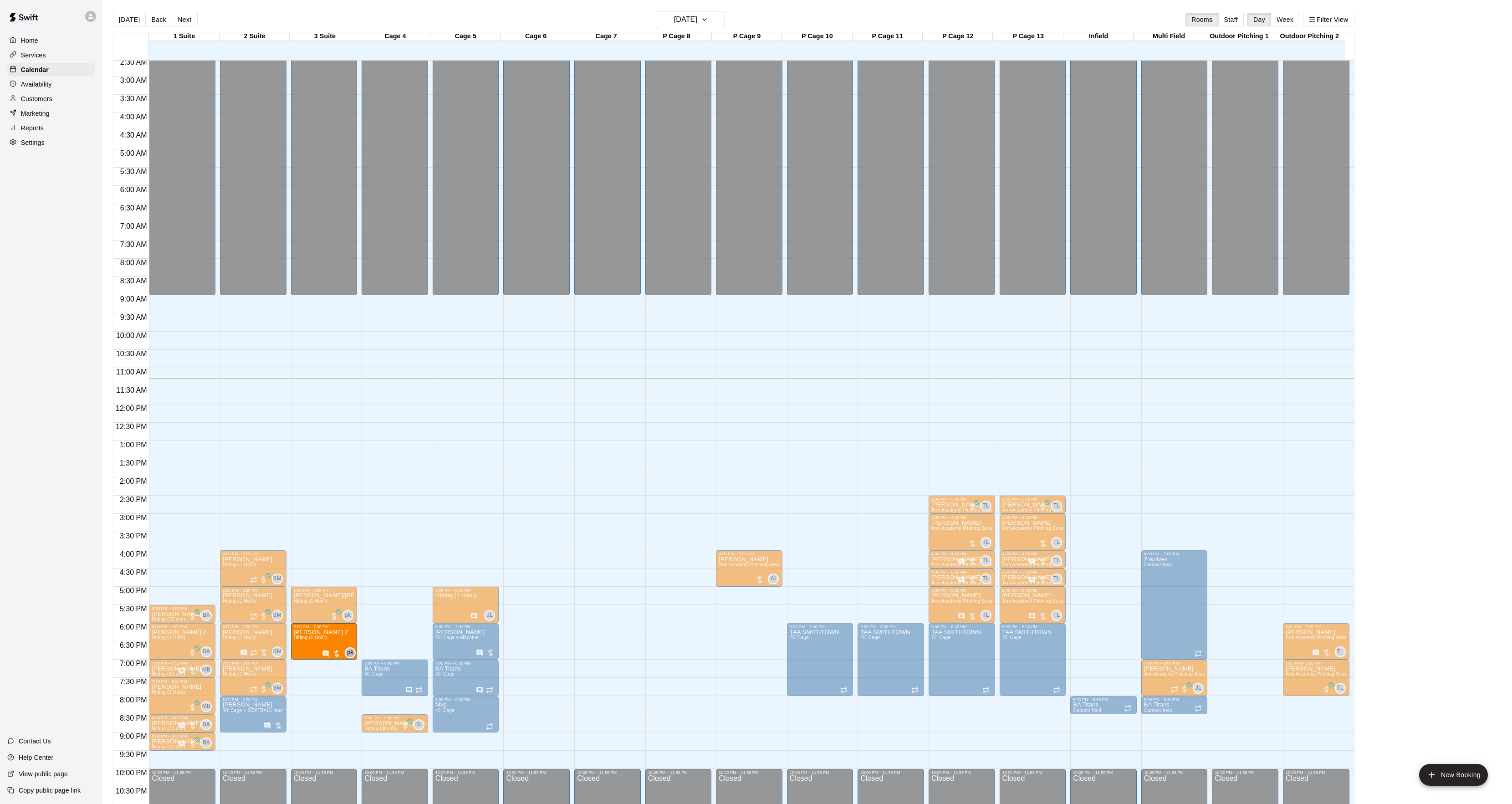
drag, startPoint x: 336, startPoint y: 643, endPoint x: 323, endPoint y: 644, distance: 13.0
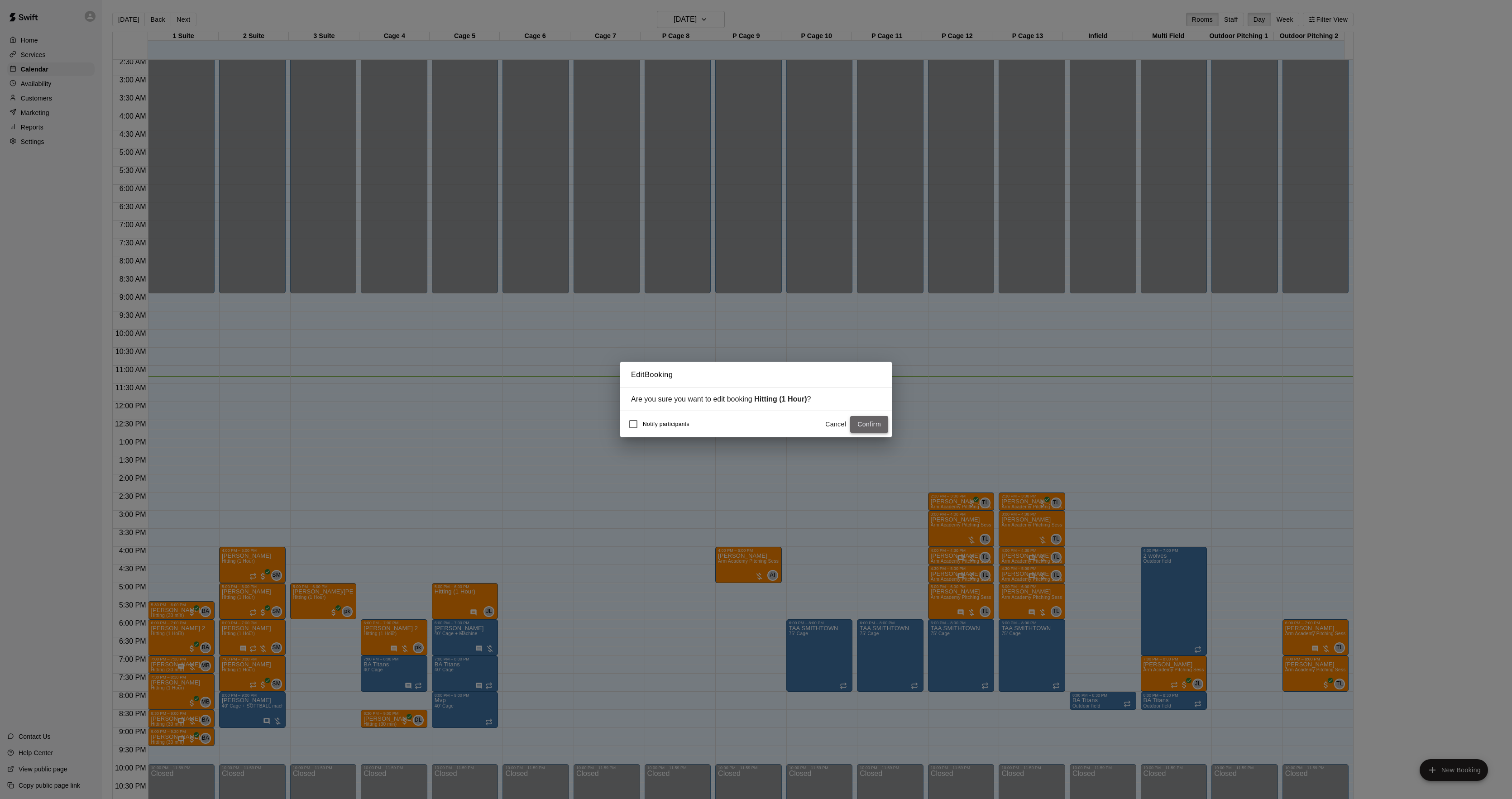
click at [878, 421] on button "Confirm" at bounding box center [869, 424] width 38 height 17
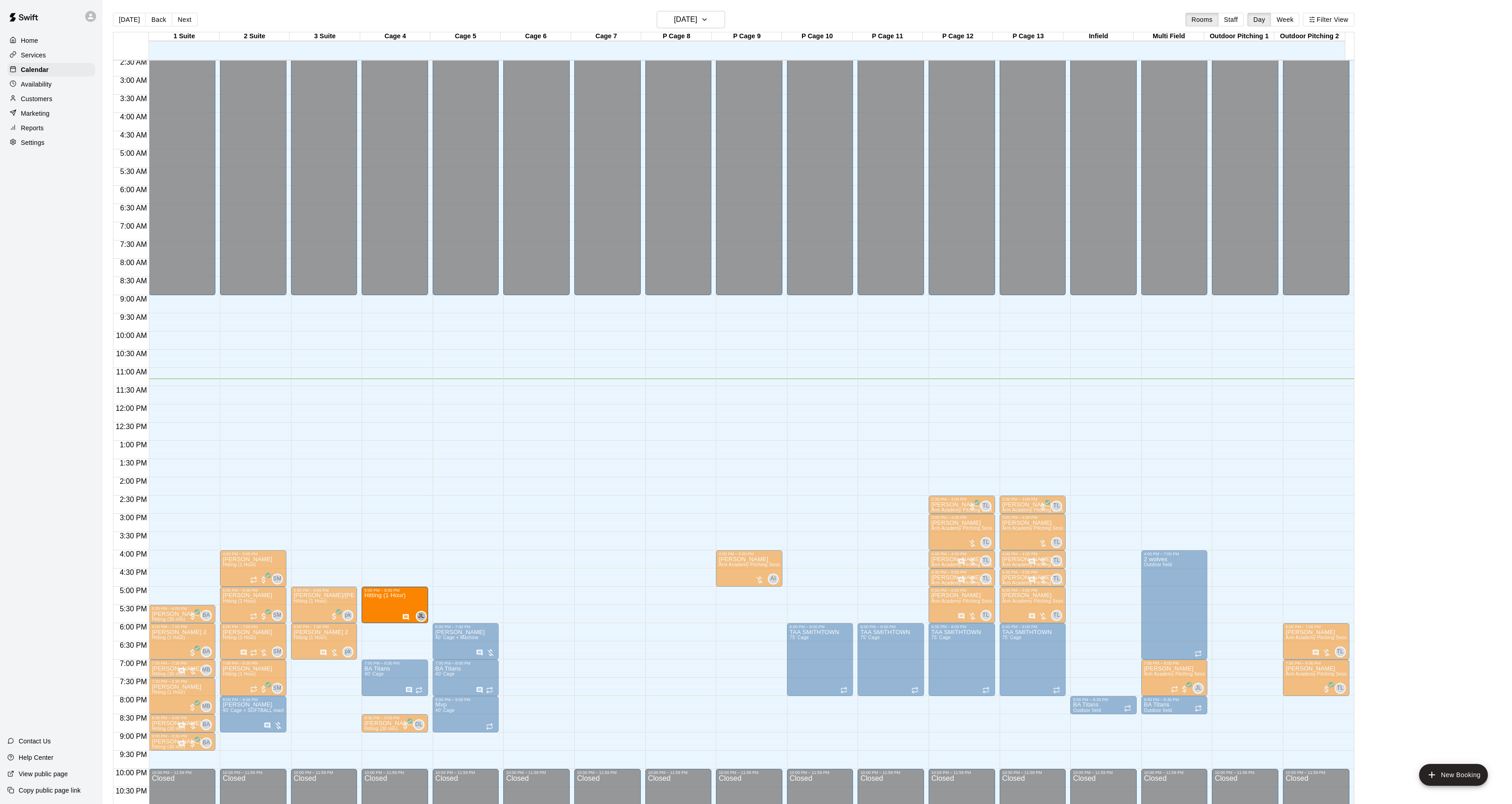
drag, startPoint x: 454, startPoint y: 611, endPoint x: 430, endPoint y: 613, distance: 24.1
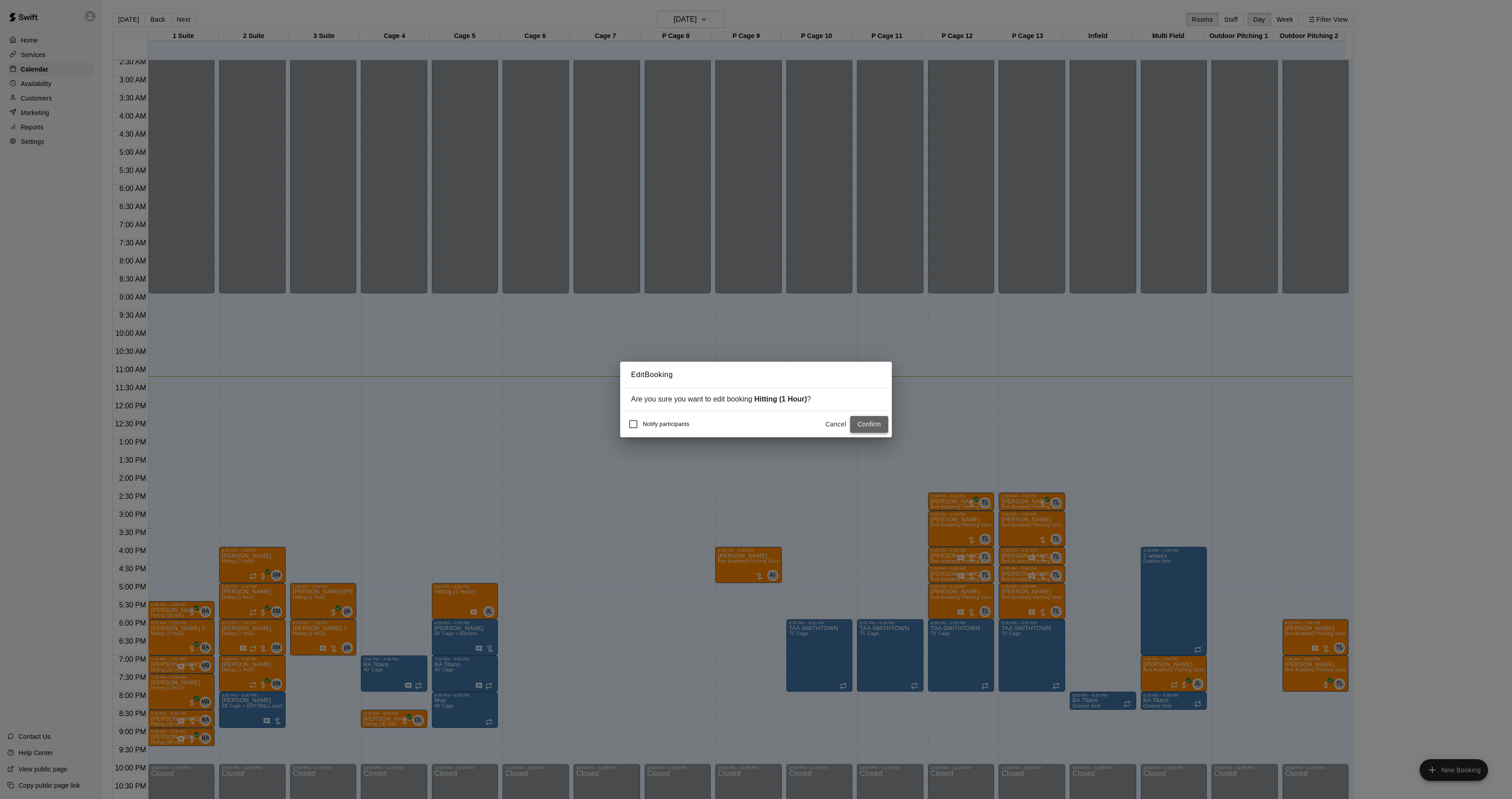
click at [856, 424] on button "Confirm" at bounding box center [869, 424] width 38 height 17
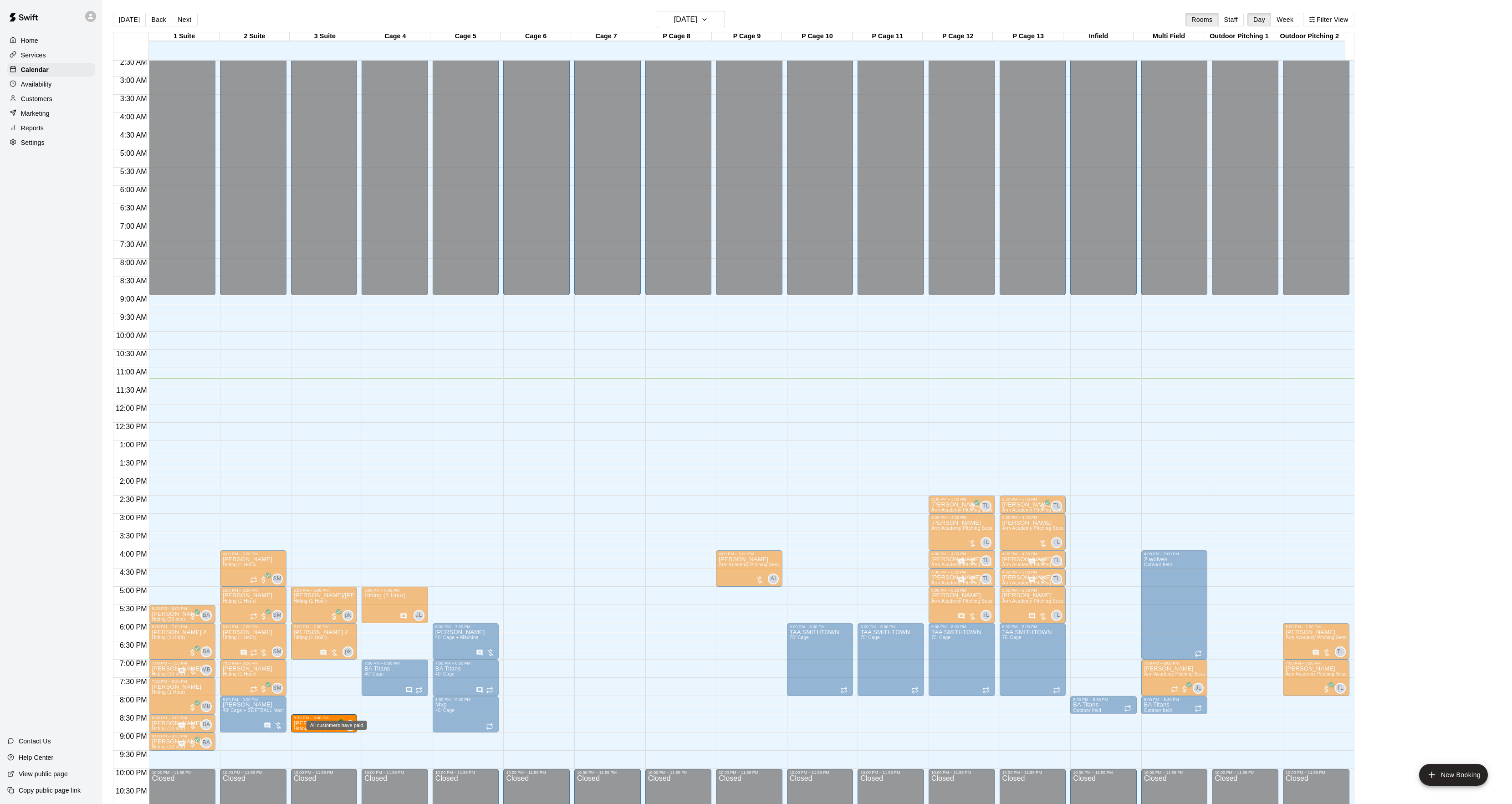
drag, startPoint x: 396, startPoint y: 721, endPoint x: 335, endPoint y: 722, distance: 61.0
drag, startPoint x: 378, startPoint y: 725, endPoint x: 332, endPoint y: 725, distance: 46.0
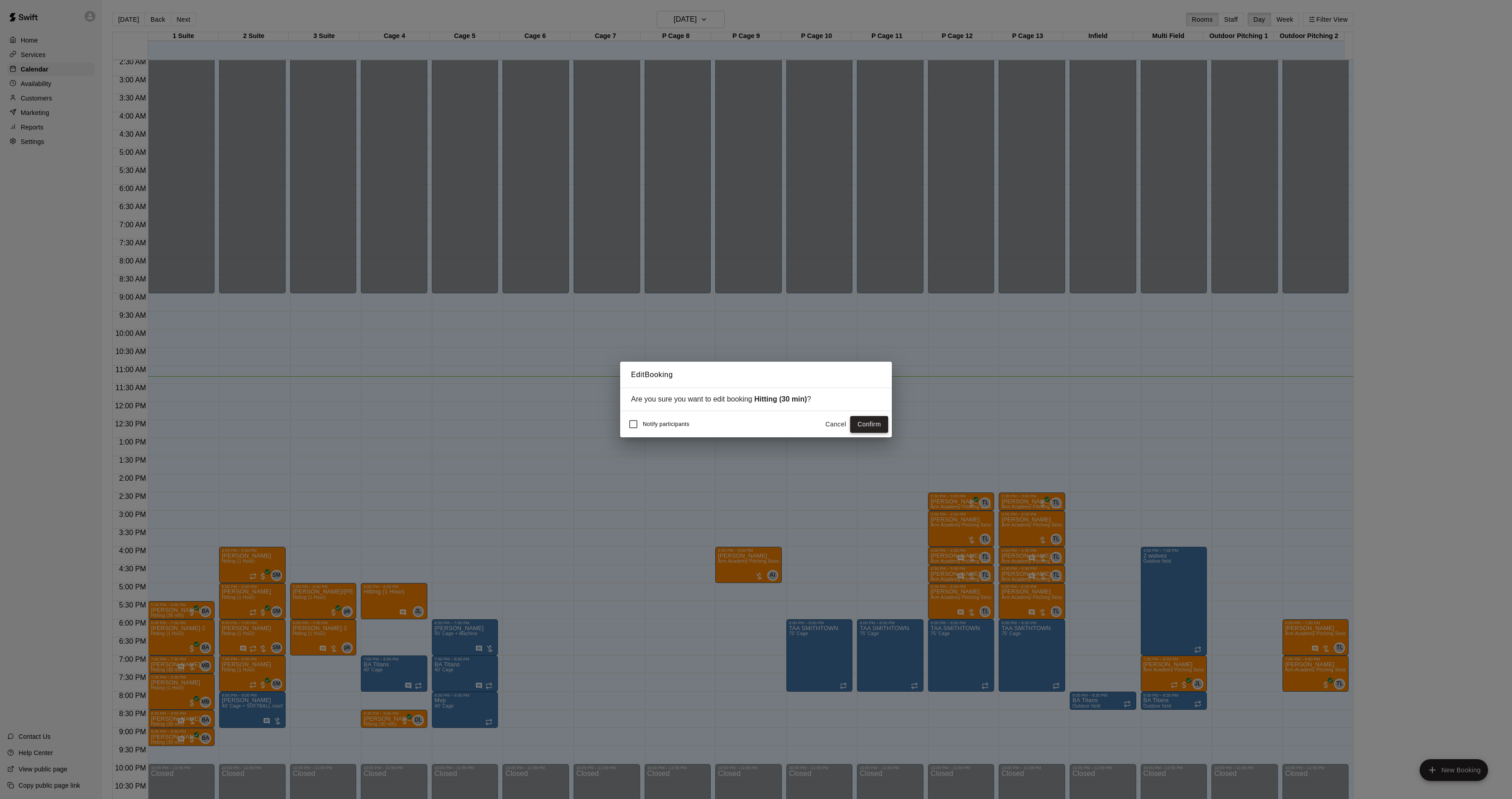
click at [862, 422] on button "Confirm" at bounding box center [869, 424] width 38 height 17
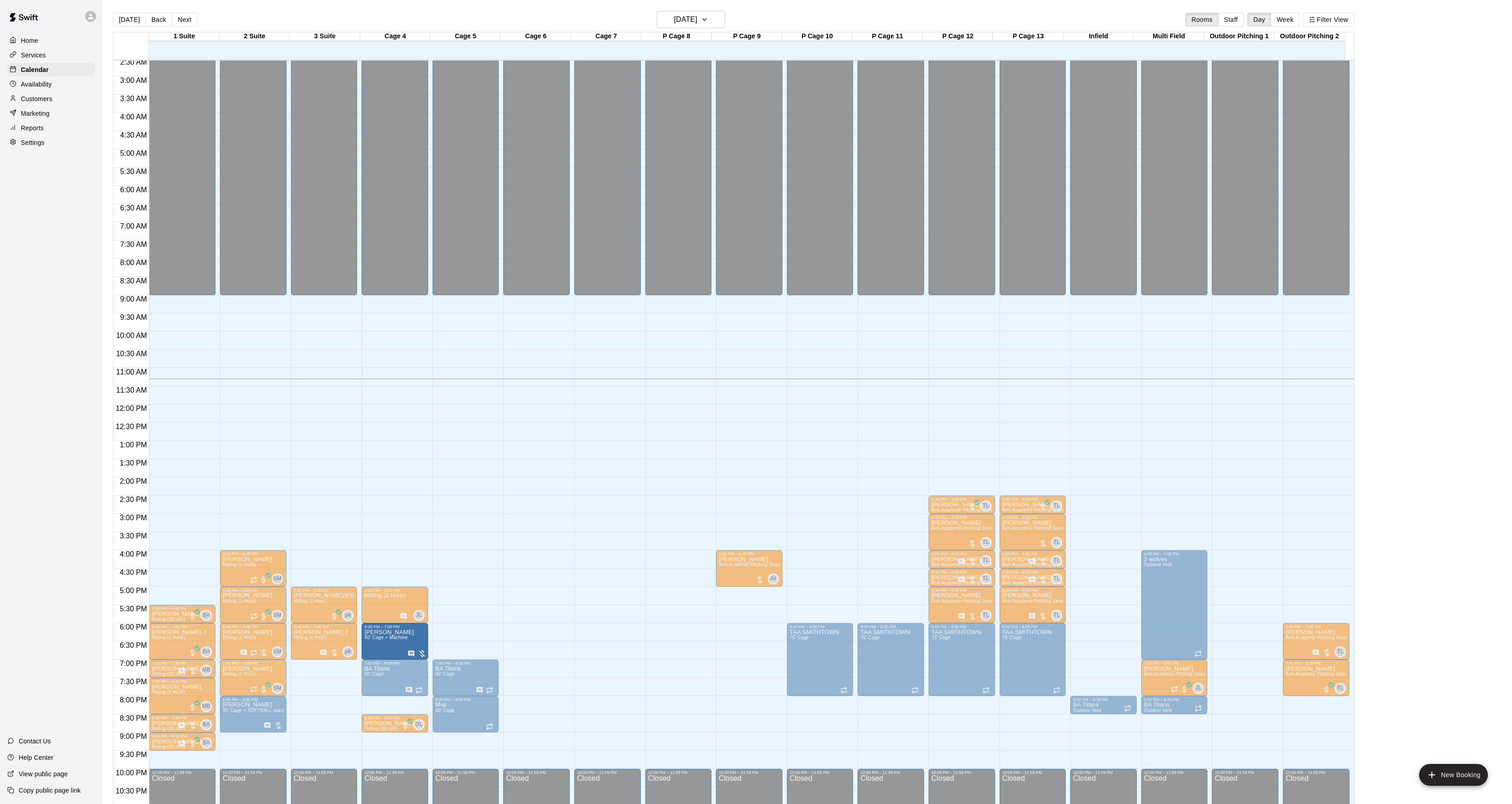
drag, startPoint x: 446, startPoint y: 640, endPoint x: 428, endPoint y: 641, distance: 18.0
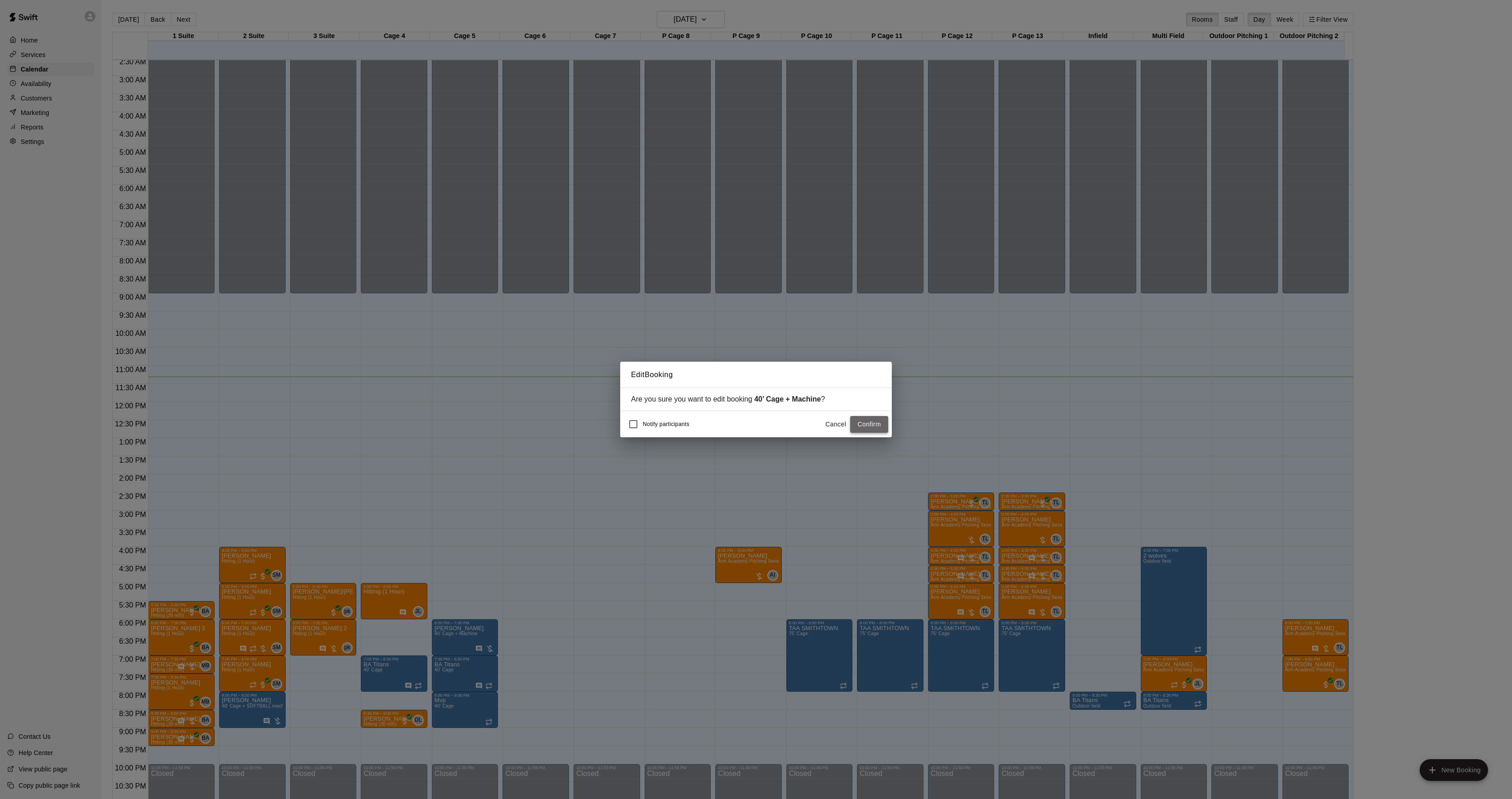
click at [873, 426] on button "Confirm" at bounding box center [869, 424] width 38 height 17
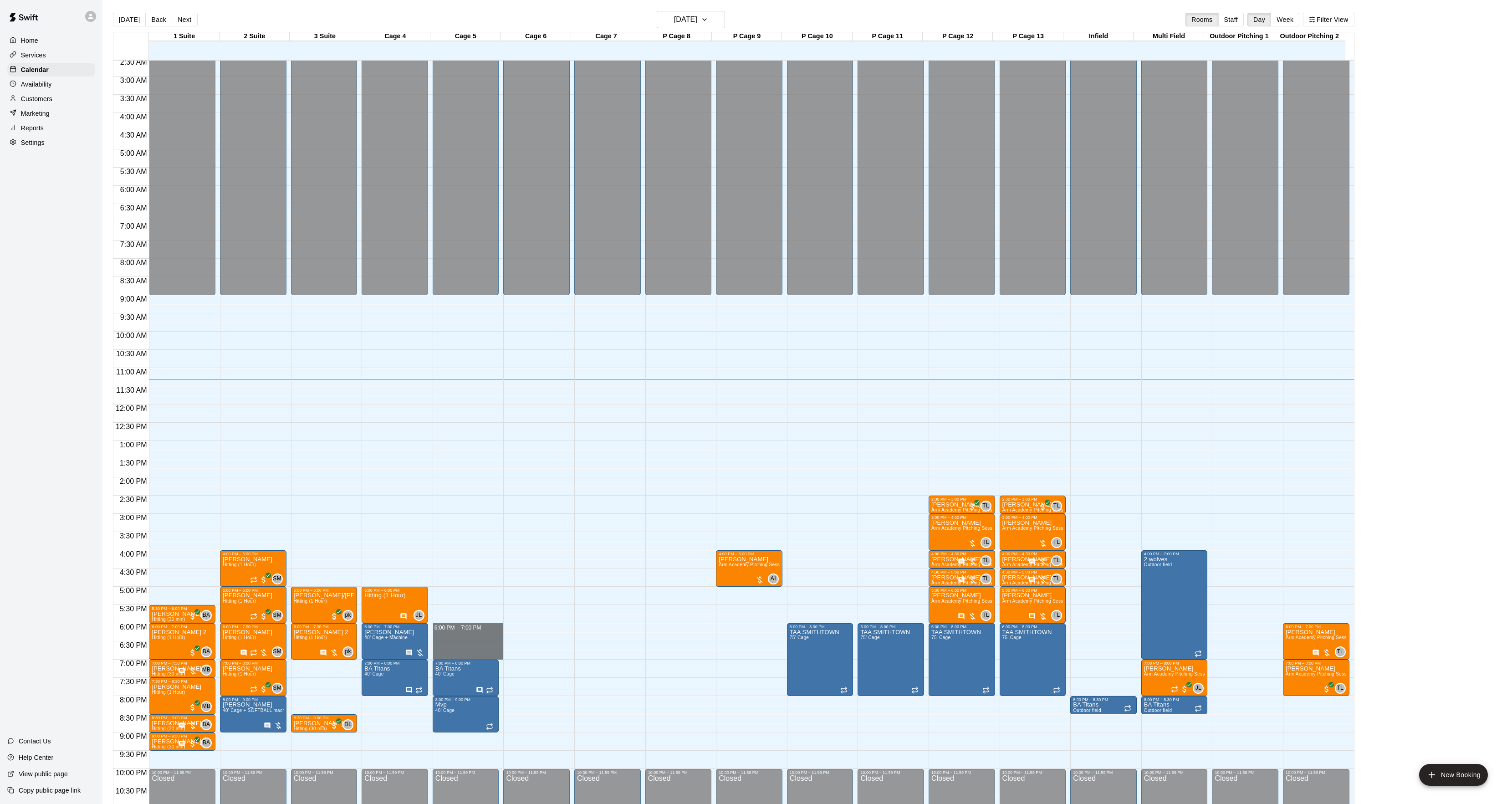
drag, startPoint x: 463, startPoint y: 626, endPoint x: 457, endPoint y: 655, distance: 29.6
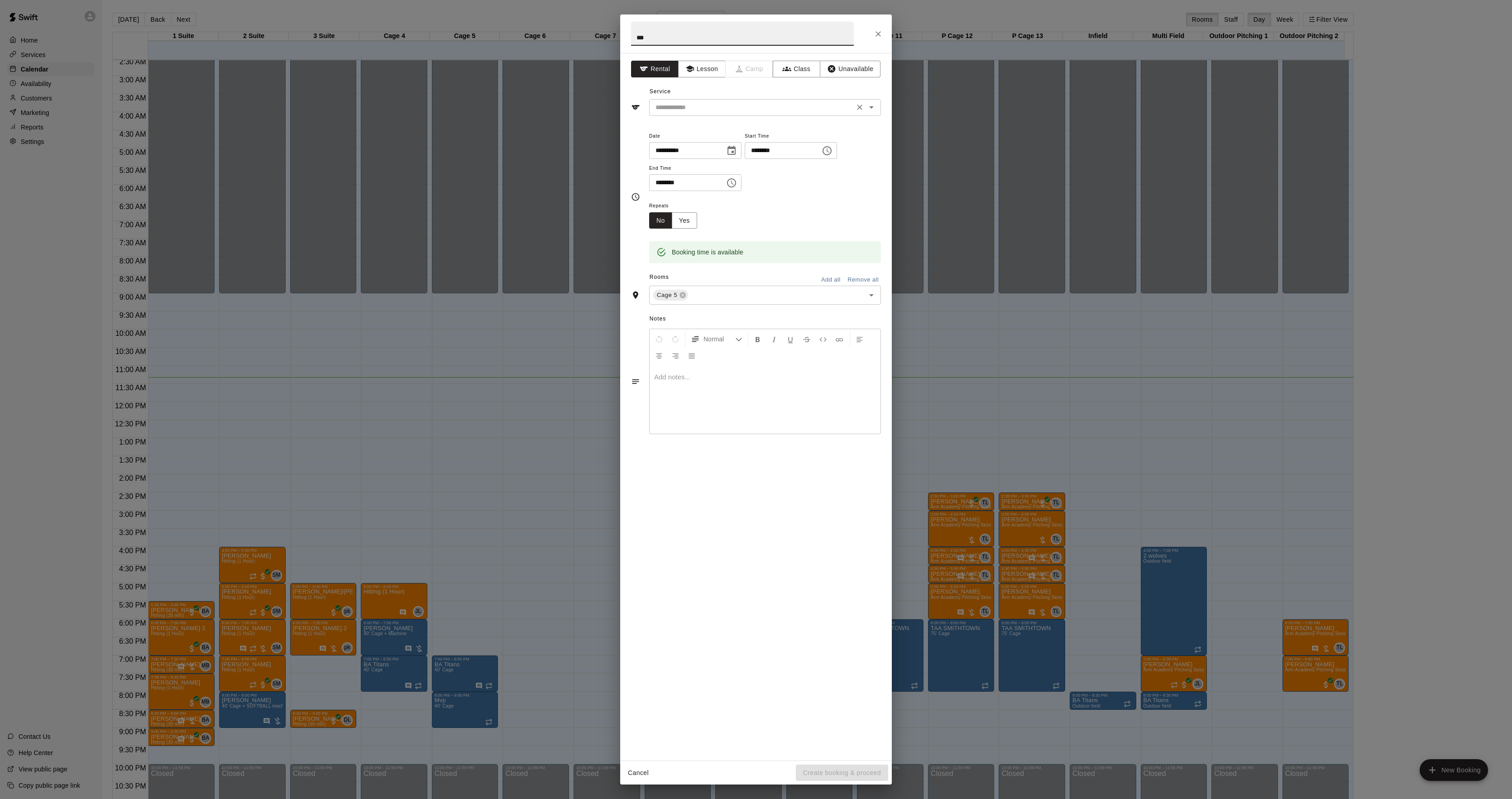
type input "***"
click at [721, 106] on input "text" at bounding box center [751, 107] width 200 height 11
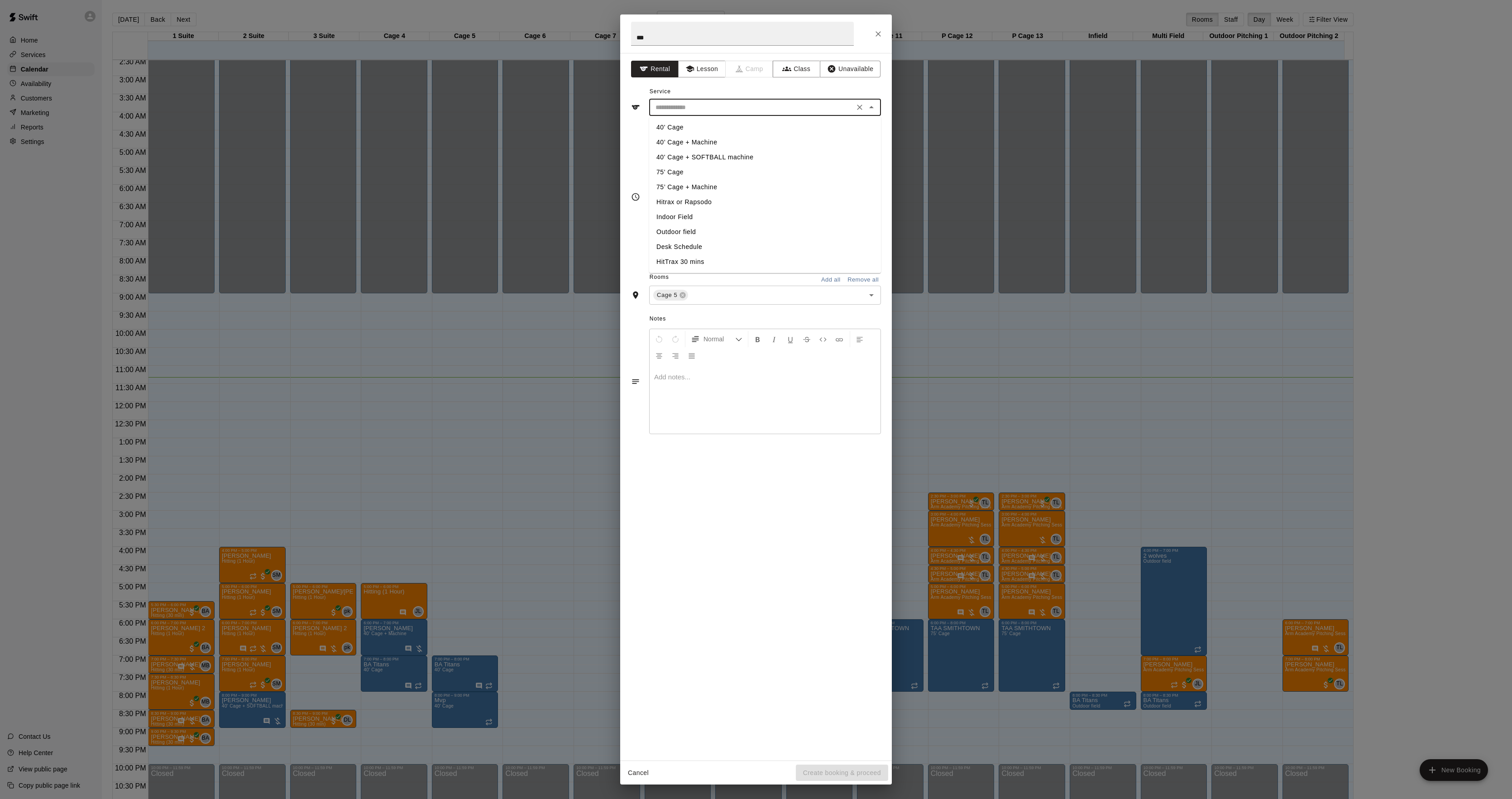
click at [678, 122] on li "40' Cage" at bounding box center [765, 128] width 231 height 15
type input "********"
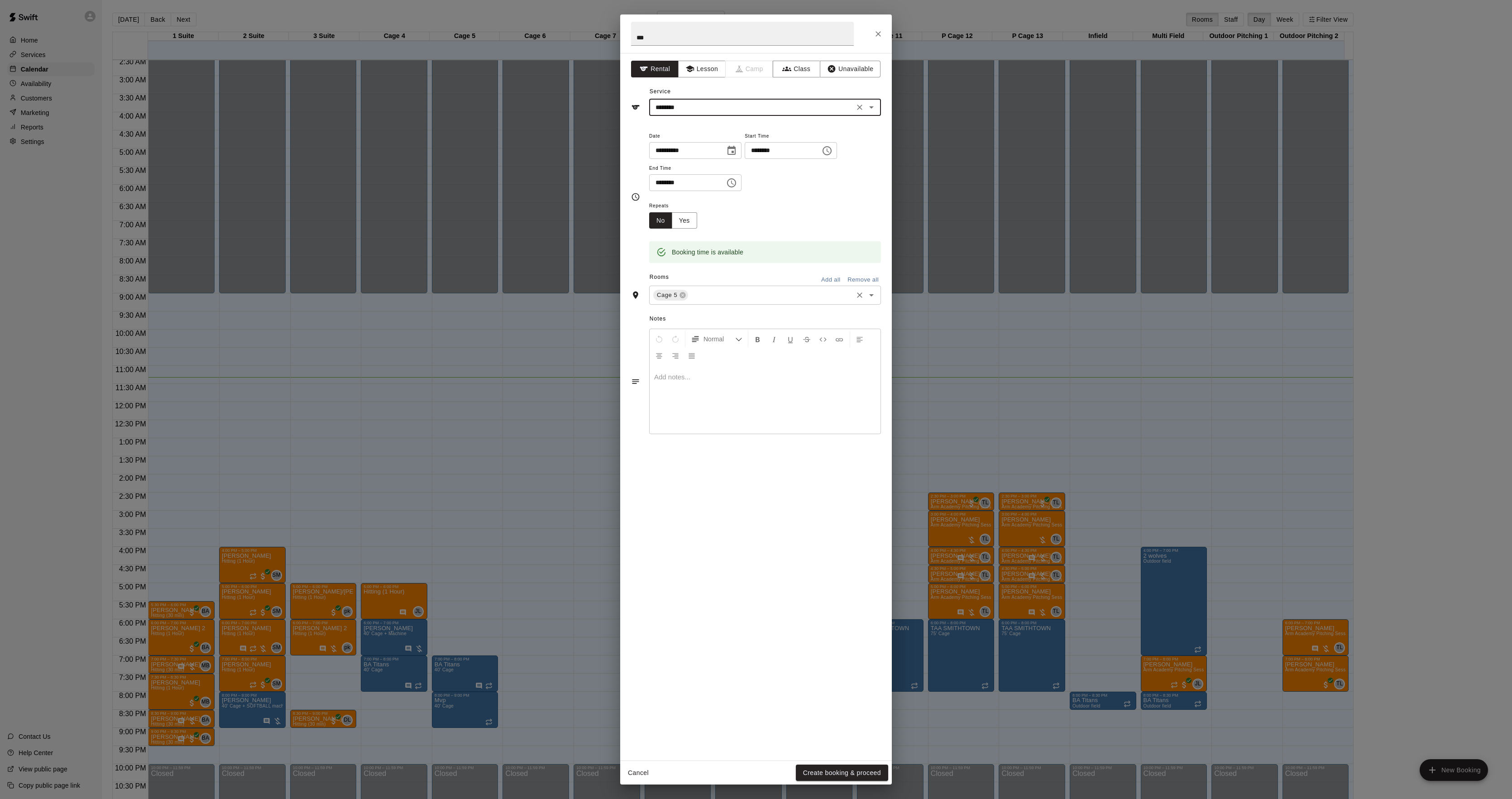
click at [692, 286] on div "Cage 5 ​" at bounding box center [765, 295] width 231 height 19
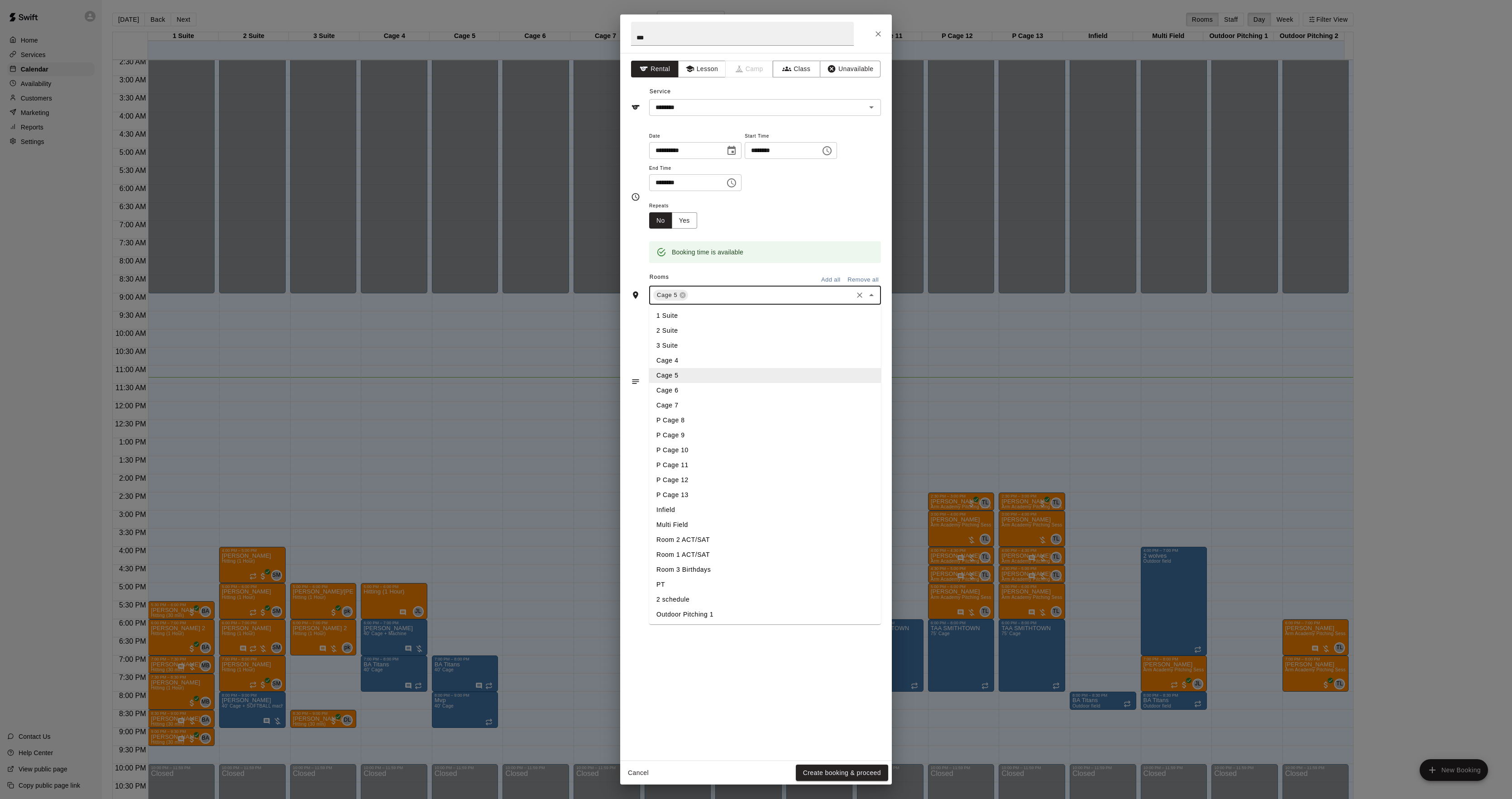
click at [652, 392] on li "Cage 6" at bounding box center [765, 391] width 231 height 15
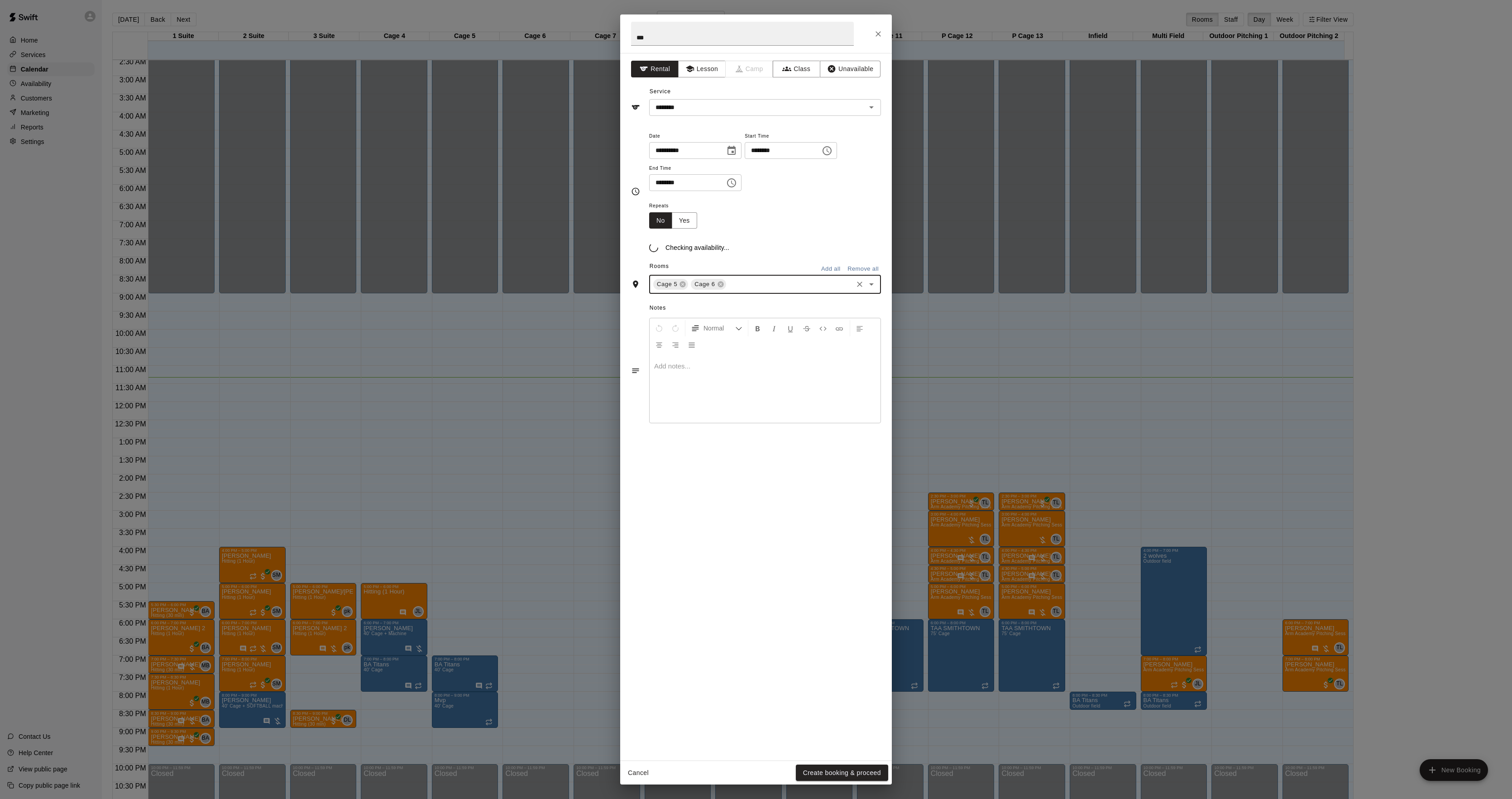
click at [762, 285] on input "text" at bounding box center [790, 285] width 124 height 11
click at [694, 399] on li "Cage 7" at bounding box center [765, 395] width 231 height 15
click at [795, 290] on input "text" at bounding box center [808, 295] width 86 height 11
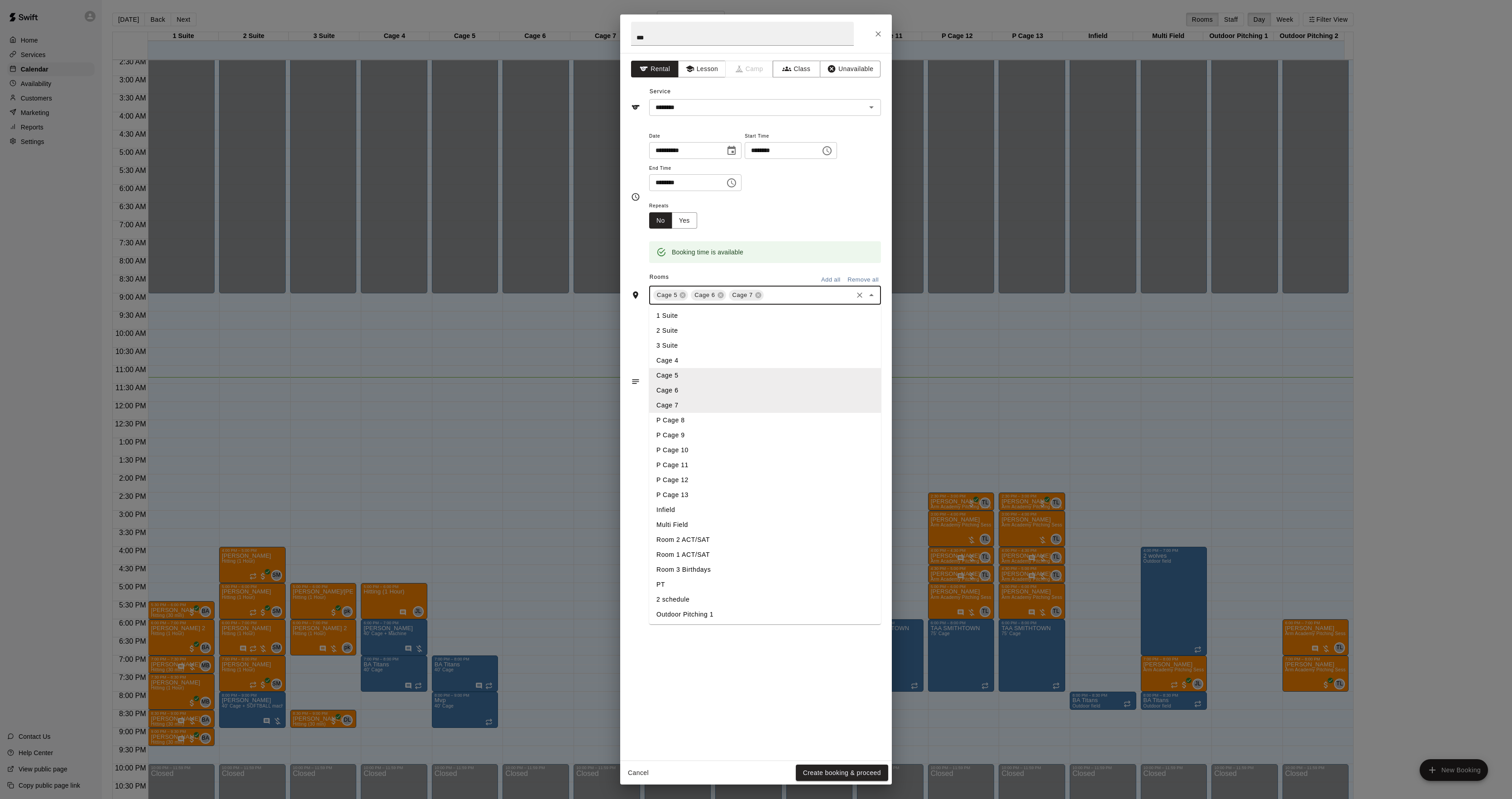
click at [709, 420] on li "P Cage 8" at bounding box center [765, 421] width 231 height 15
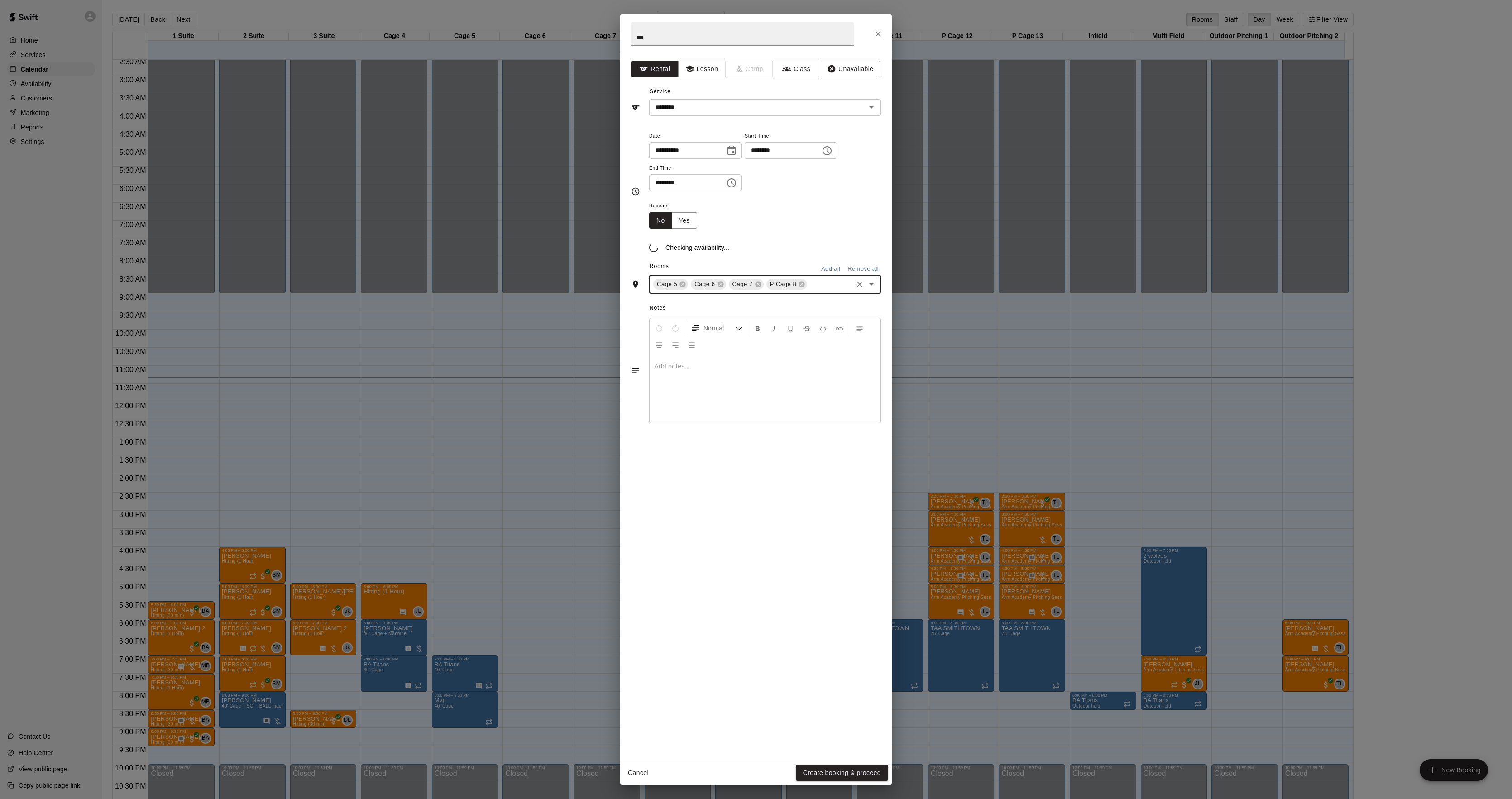
click at [828, 283] on input "text" at bounding box center [830, 285] width 43 height 11
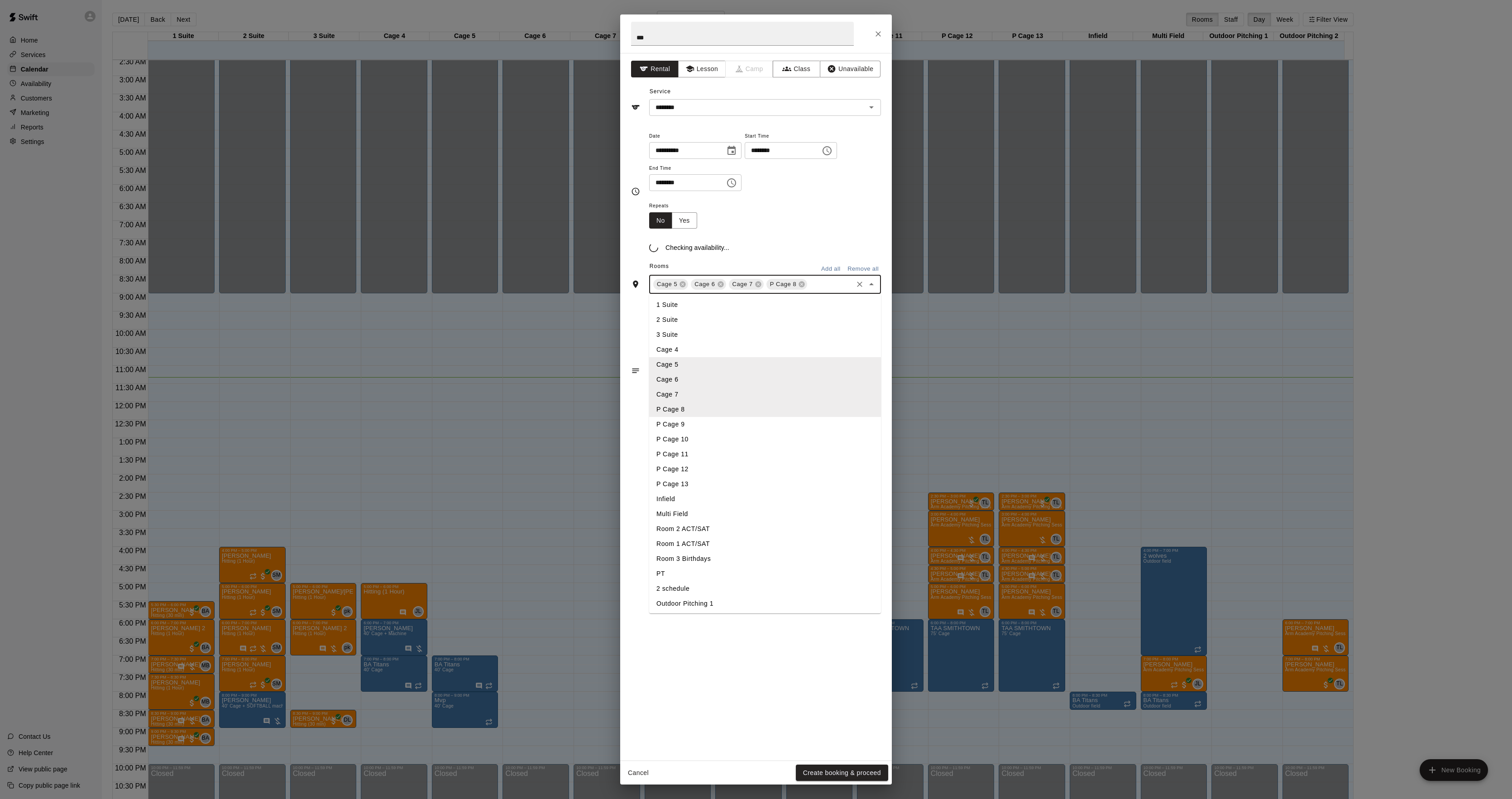
click at [699, 426] on li "P Cage 9" at bounding box center [765, 424] width 231 height 15
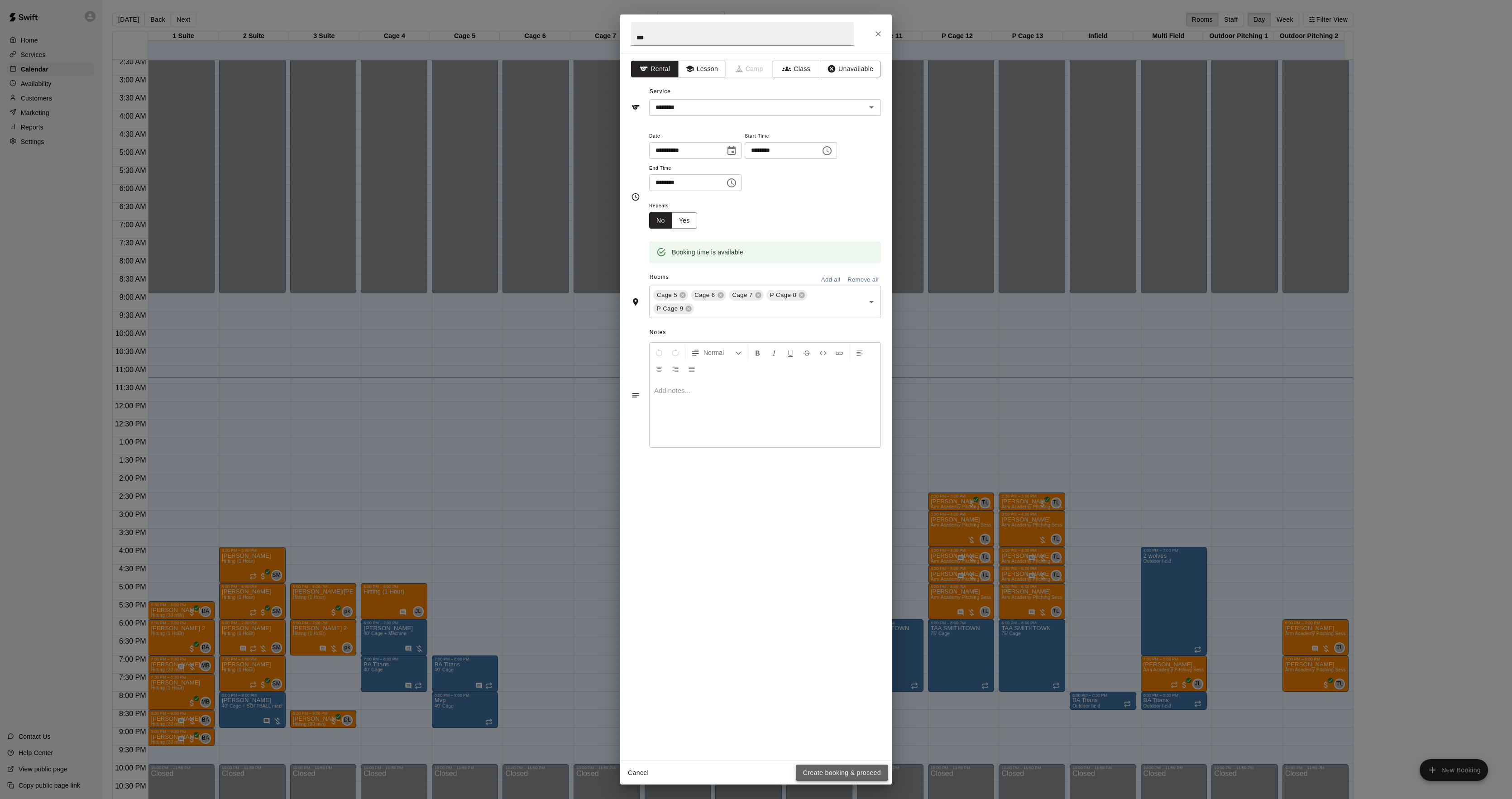
click at [849, 774] on button "Create booking & proceed" at bounding box center [842, 773] width 93 height 17
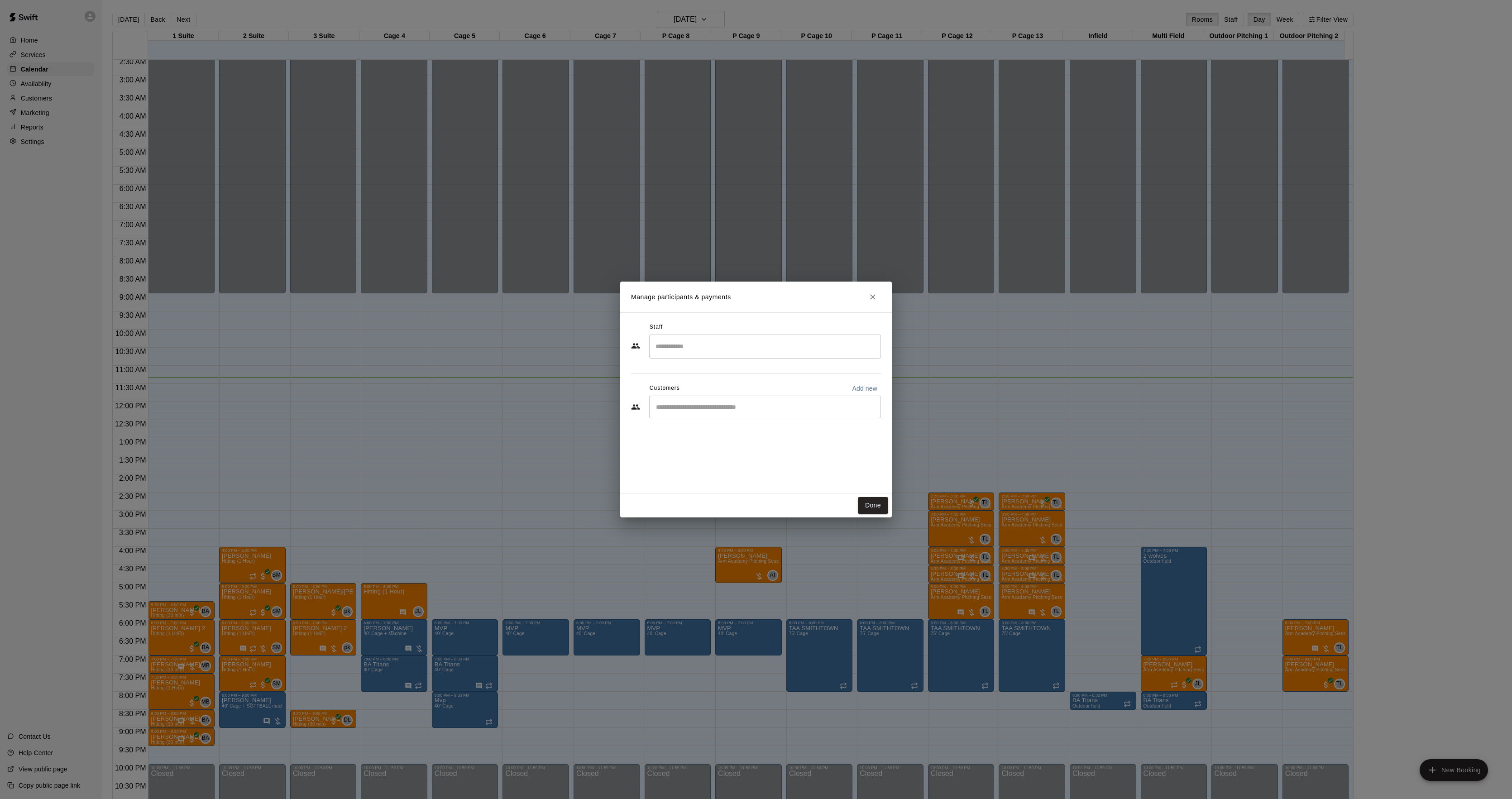
click at [875, 495] on div "Done" at bounding box center [756, 505] width 272 height 24
click at [873, 500] on button "Done" at bounding box center [873, 505] width 30 height 17
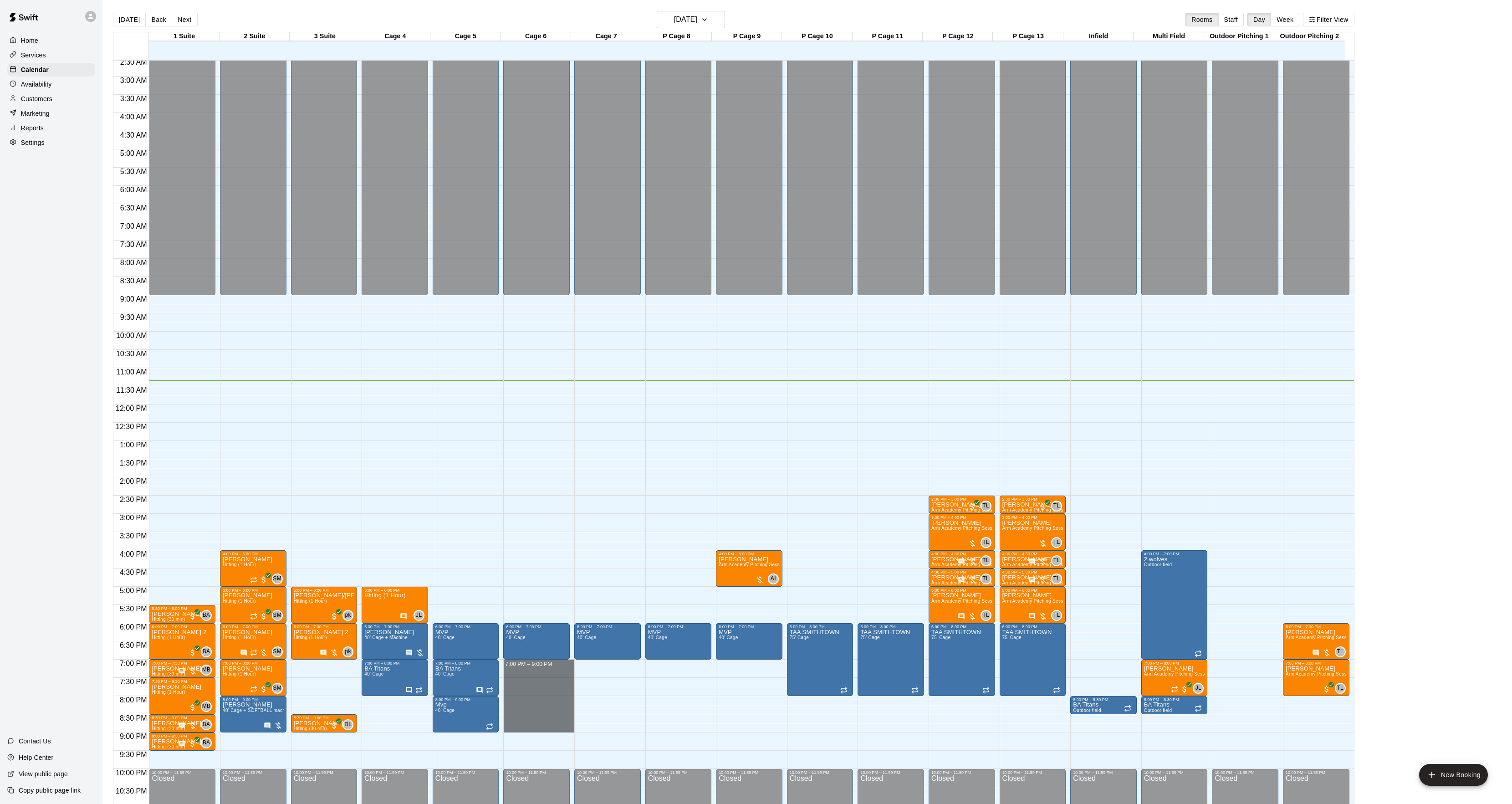
drag, startPoint x: 507, startPoint y: 664, endPoint x: 512, endPoint y: 727, distance: 63.2
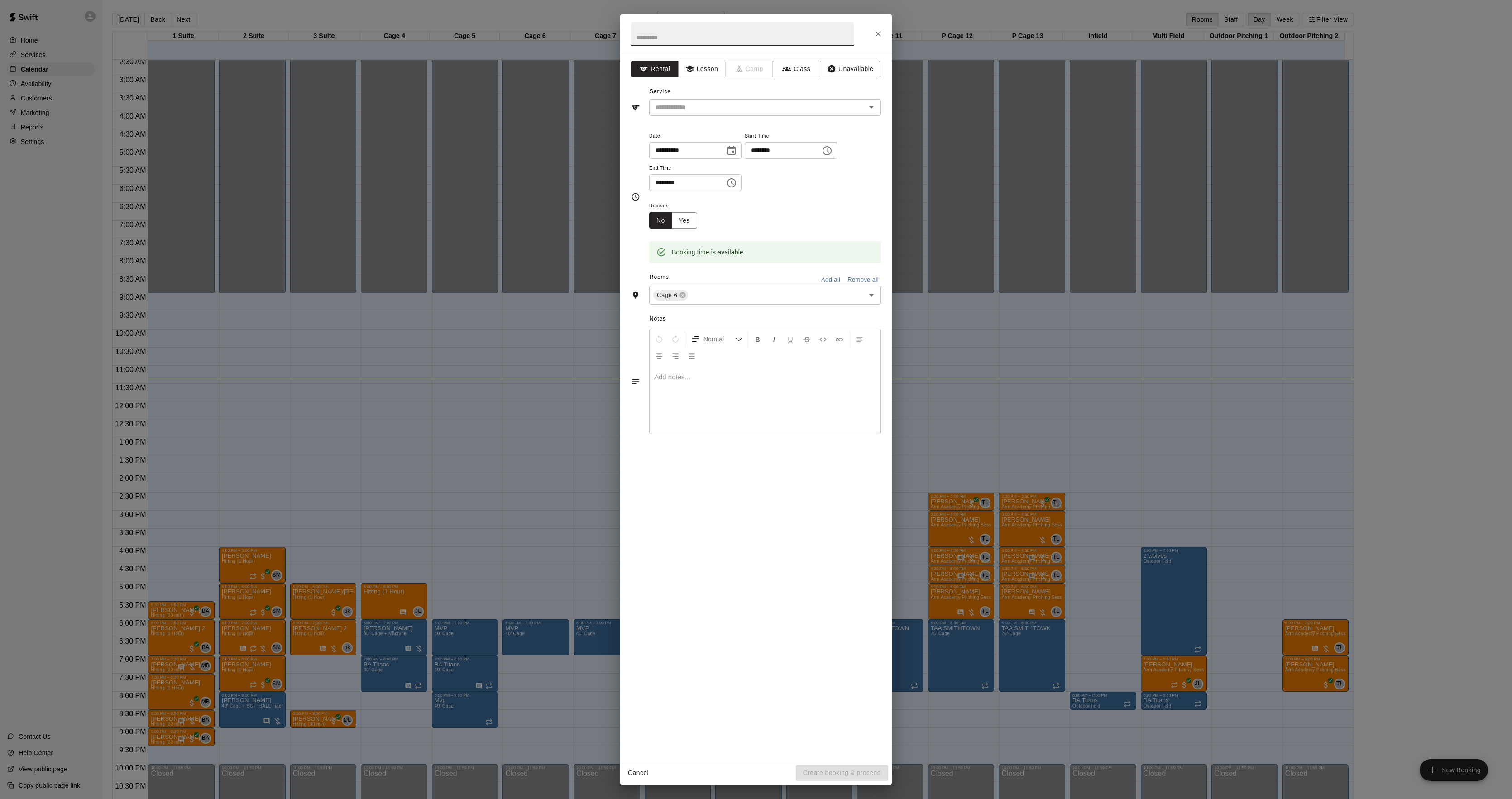
click at [267, 482] on div "**********" at bounding box center [756, 400] width 1512 height 799
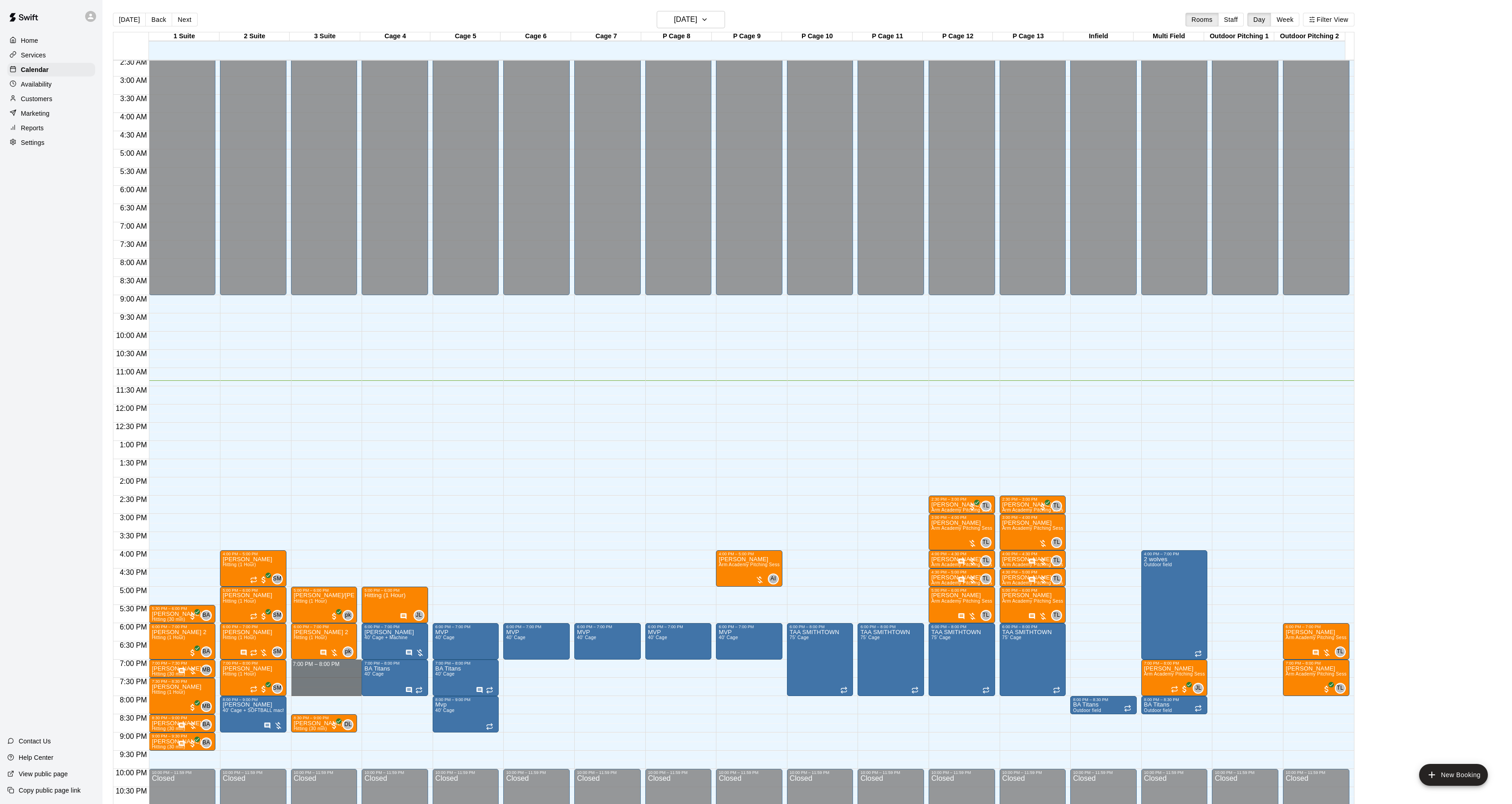
drag, startPoint x: 302, startPoint y: 666, endPoint x: 306, endPoint y: 692, distance: 26.3
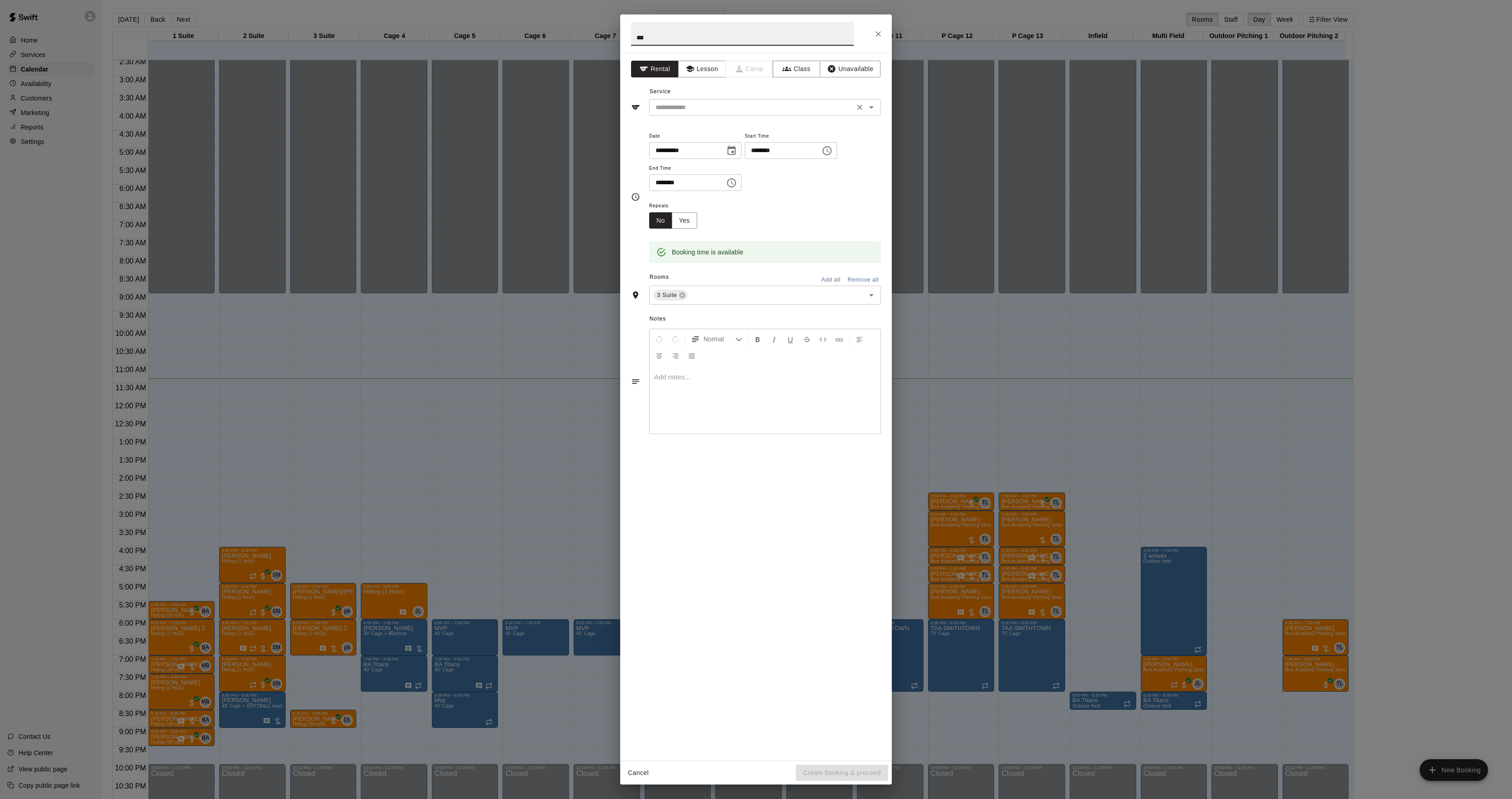
type input "***"
click at [686, 112] on input "text" at bounding box center [751, 107] width 200 height 11
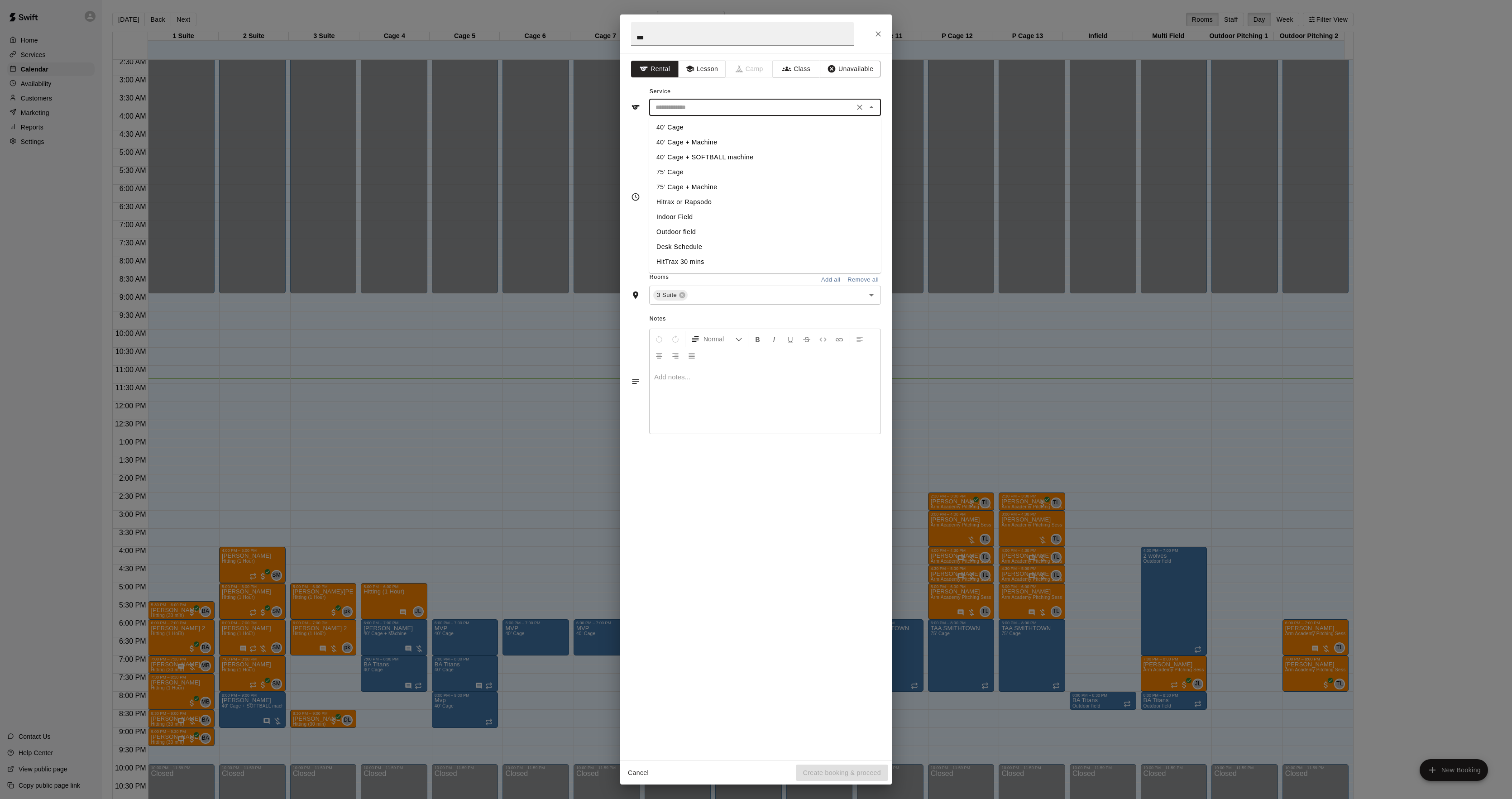
click at [682, 126] on li "40' Cage" at bounding box center [765, 128] width 231 height 15
type input "********"
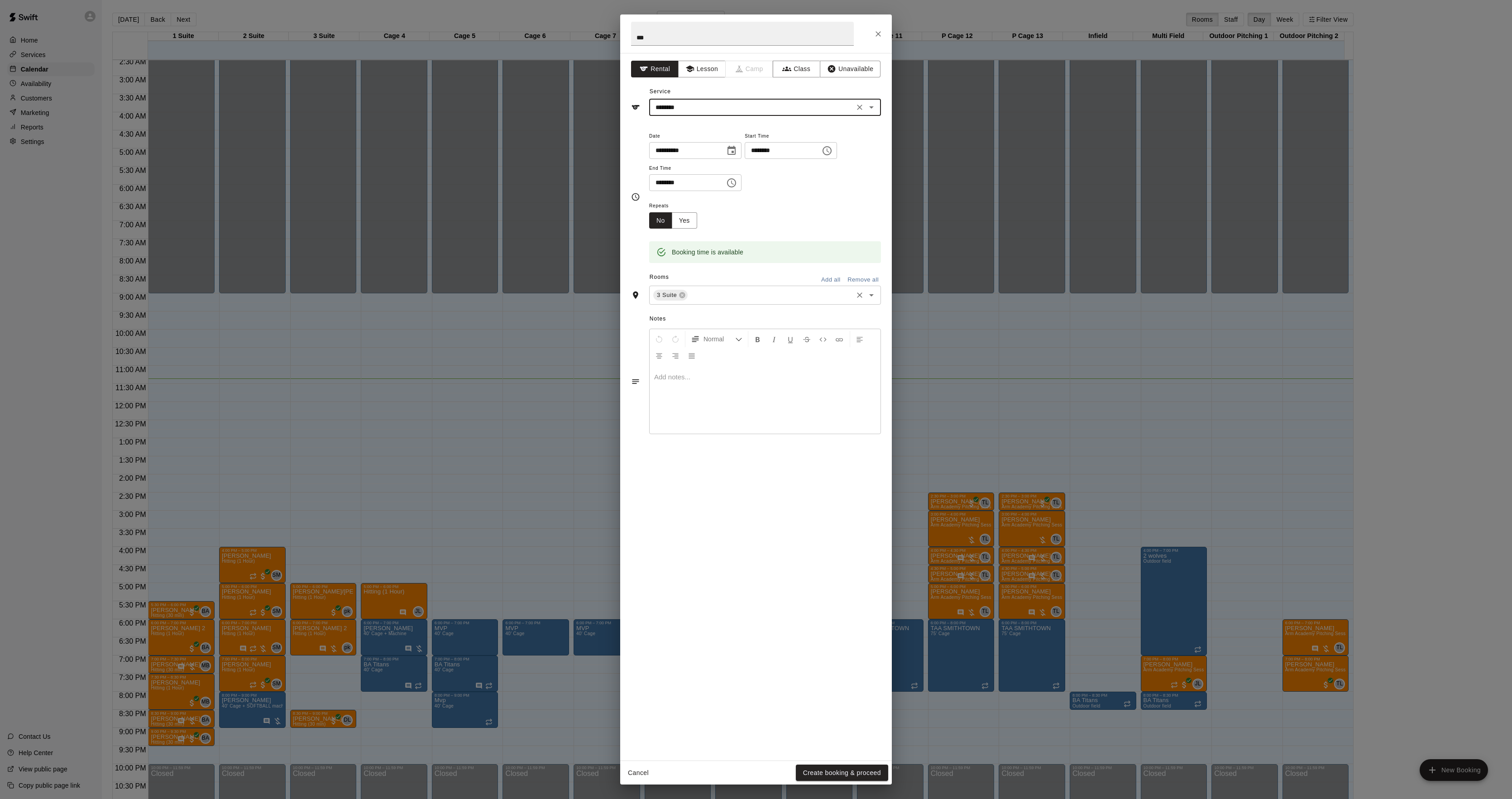
click at [699, 304] on div "3 Suite ​" at bounding box center [765, 295] width 231 height 19
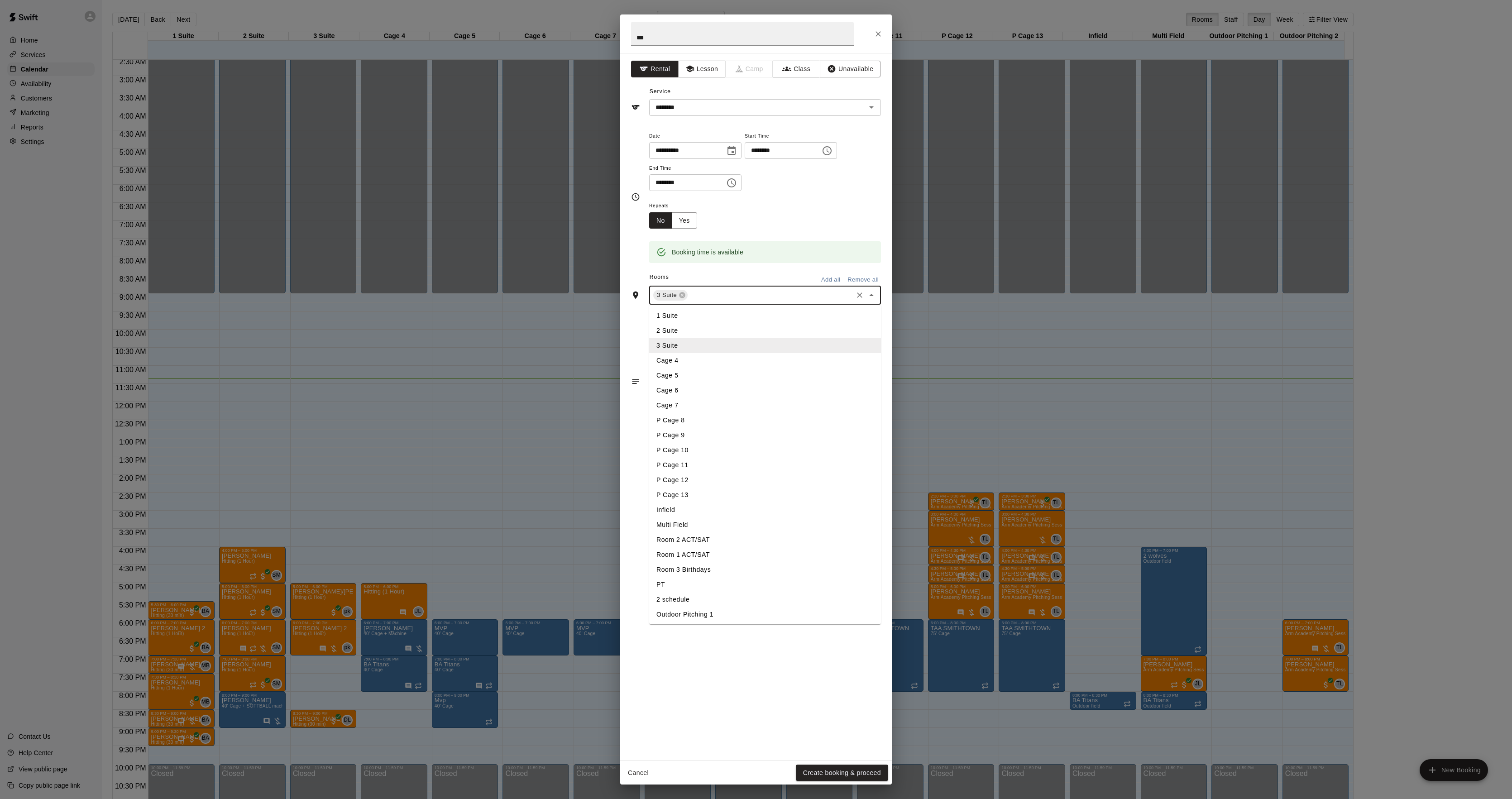
click at [708, 386] on li "Cage 6" at bounding box center [765, 391] width 231 height 15
click at [746, 299] on input "text" at bounding box center [789, 295] width 124 height 11
click at [697, 406] on li "Cage 7" at bounding box center [765, 406] width 231 height 15
click at [784, 289] on div "3 Suite Cage 6 Cage 7 ​" at bounding box center [765, 295] width 231 height 19
click at [694, 426] on li "P Cage 8" at bounding box center [765, 421] width 231 height 15
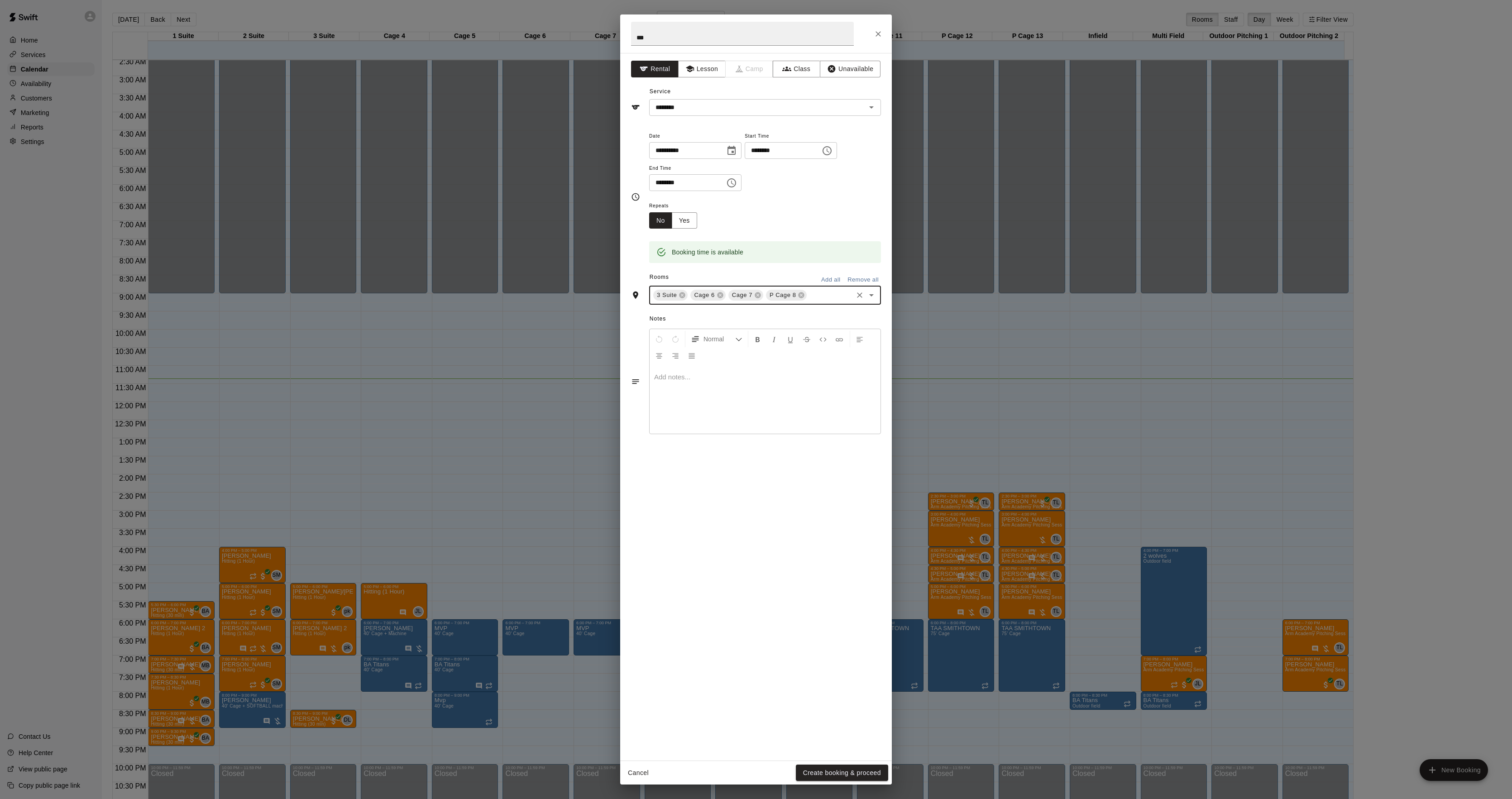
click at [819, 295] on input "text" at bounding box center [829, 295] width 44 height 11
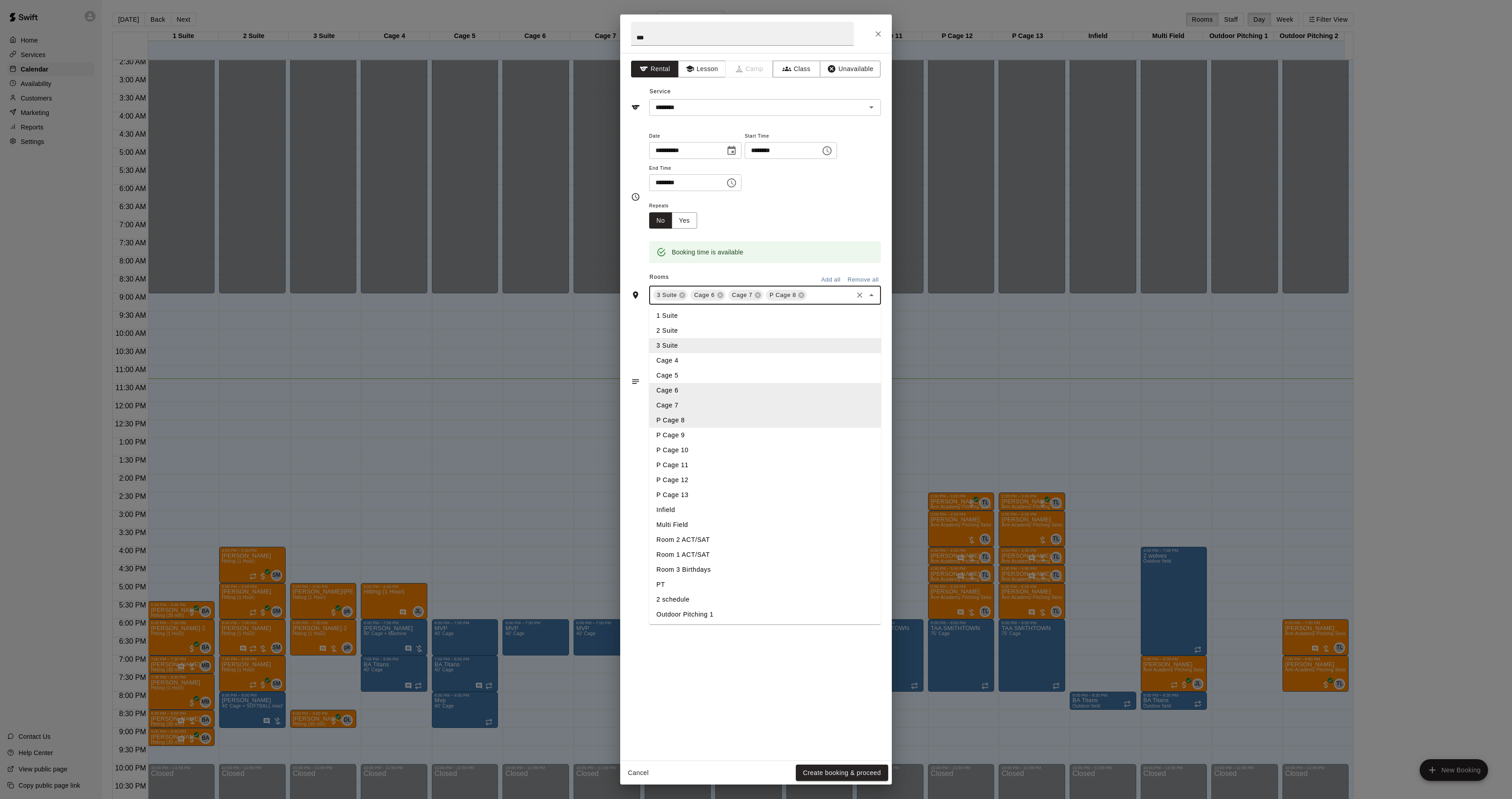
click at [681, 429] on li "P Cage 9" at bounding box center [765, 435] width 231 height 15
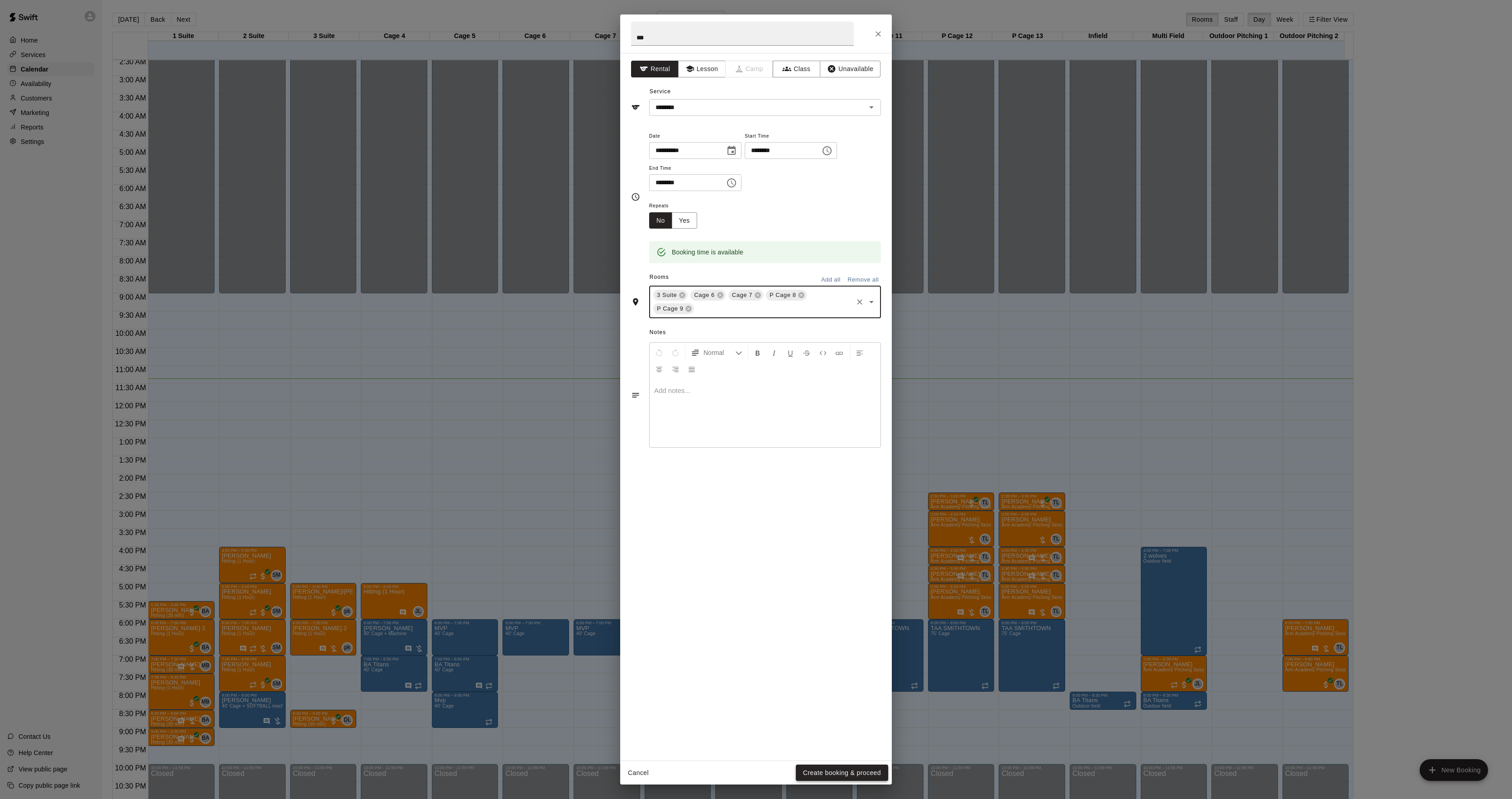
click at [812, 779] on button "Create booking & proceed" at bounding box center [842, 773] width 93 height 17
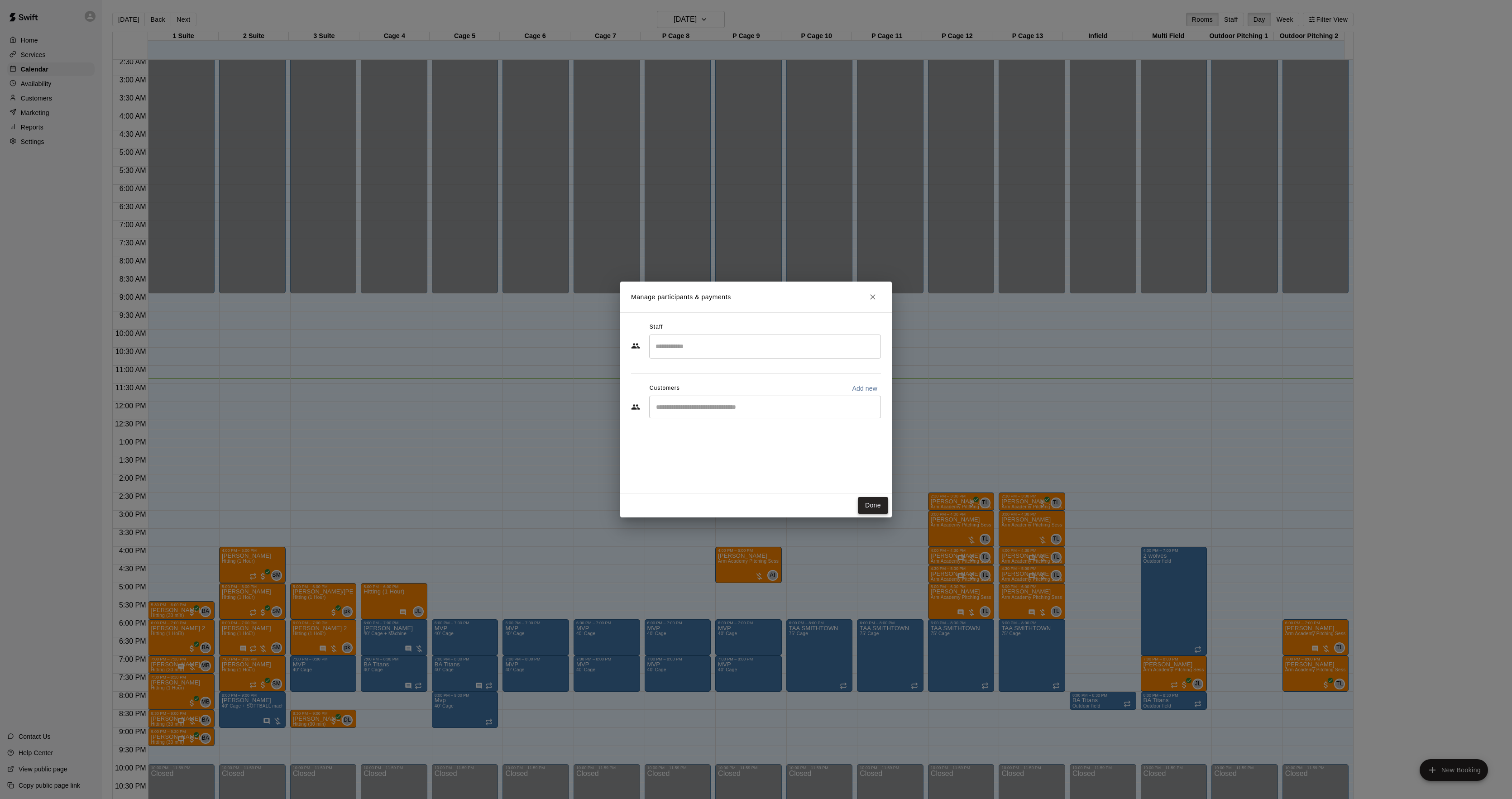
click at [877, 509] on button "Done" at bounding box center [873, 505] width 30 height 17
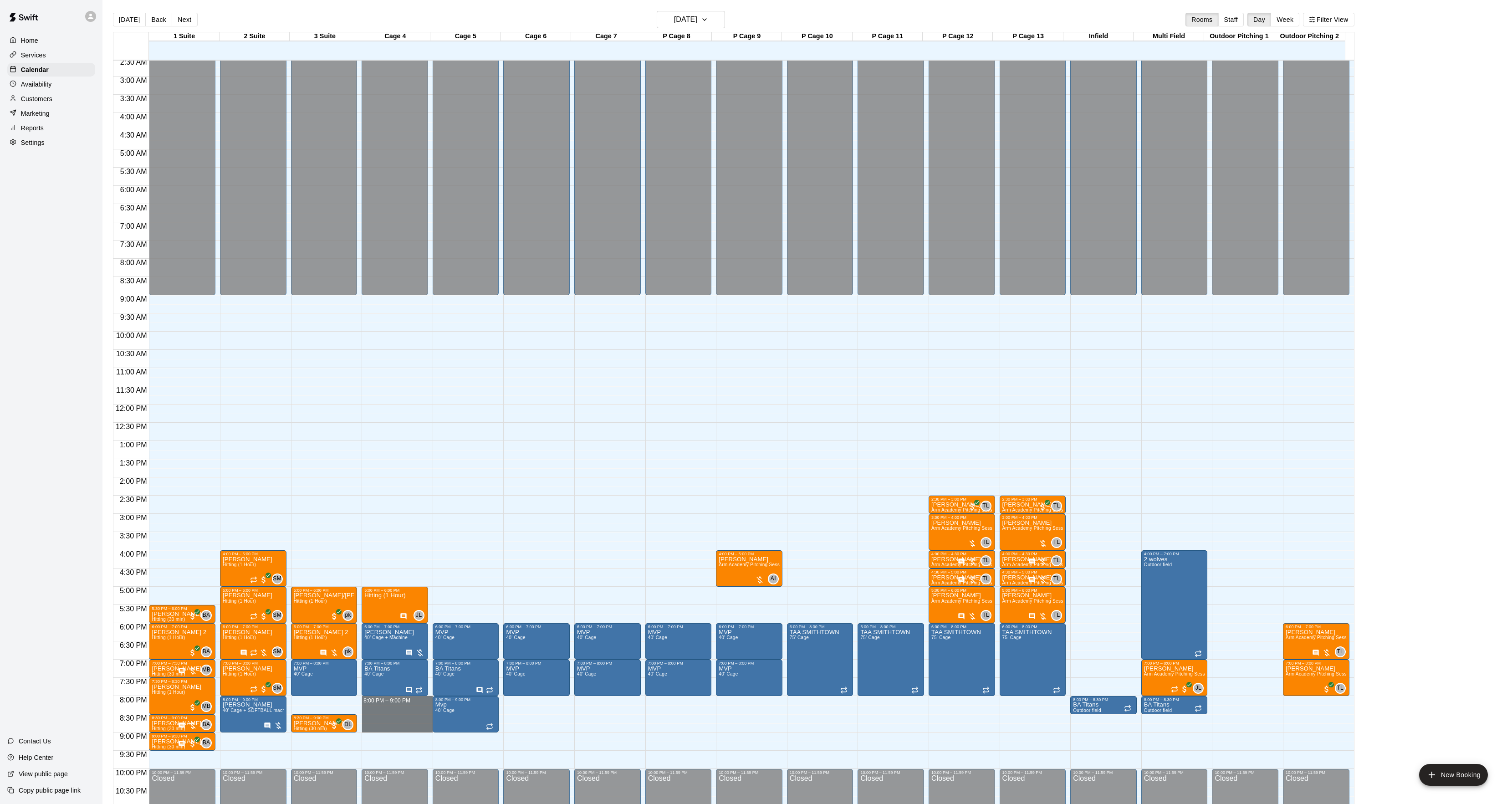
drag, startPoint x: 378, startPoint y: 701, endPoint x: 379, endPoint y: 725, distance: 24.0
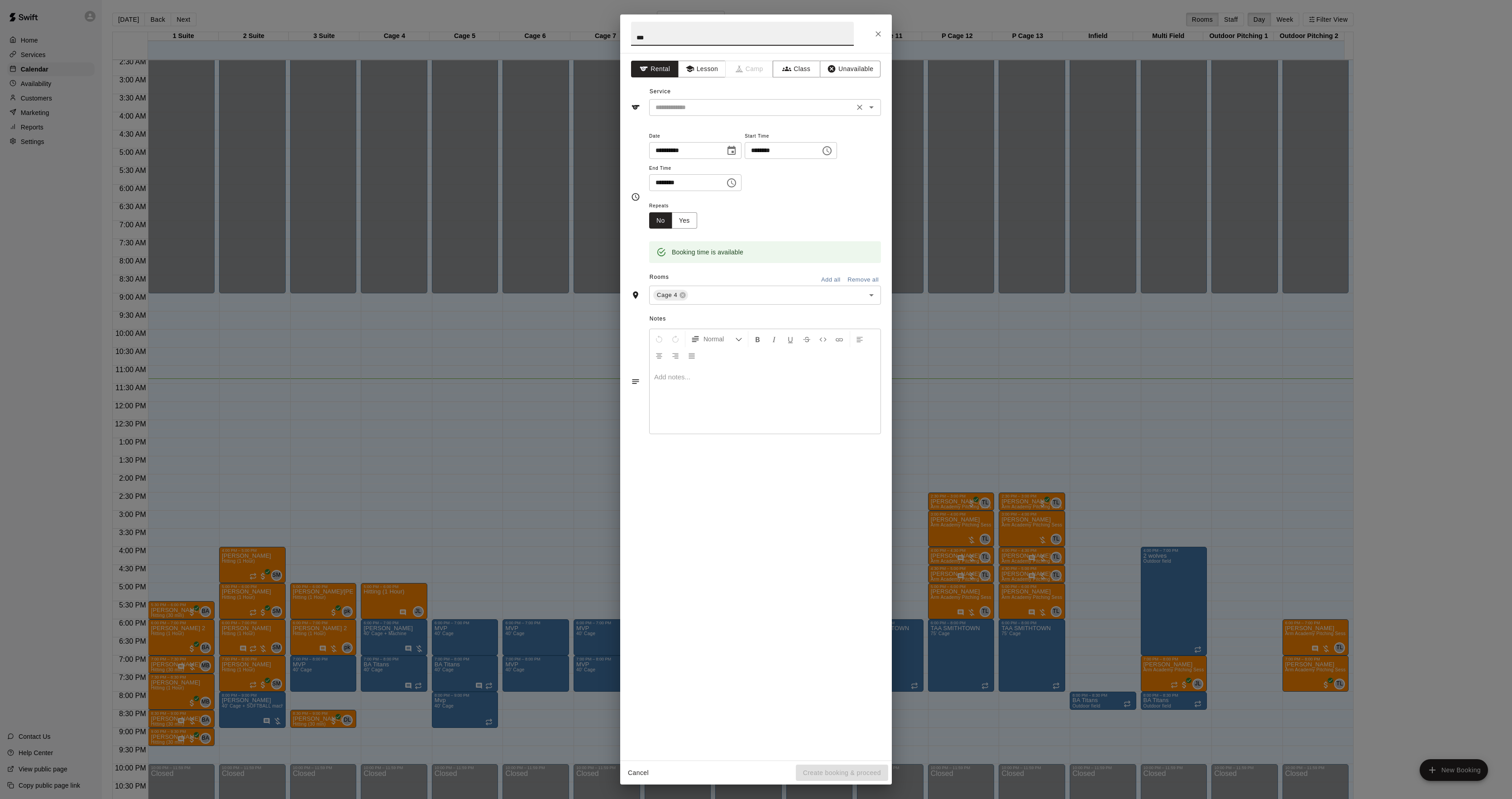
click at [674, 114] on div "​" at bounding box center [765, 107] width 231 height 17
type input "***"
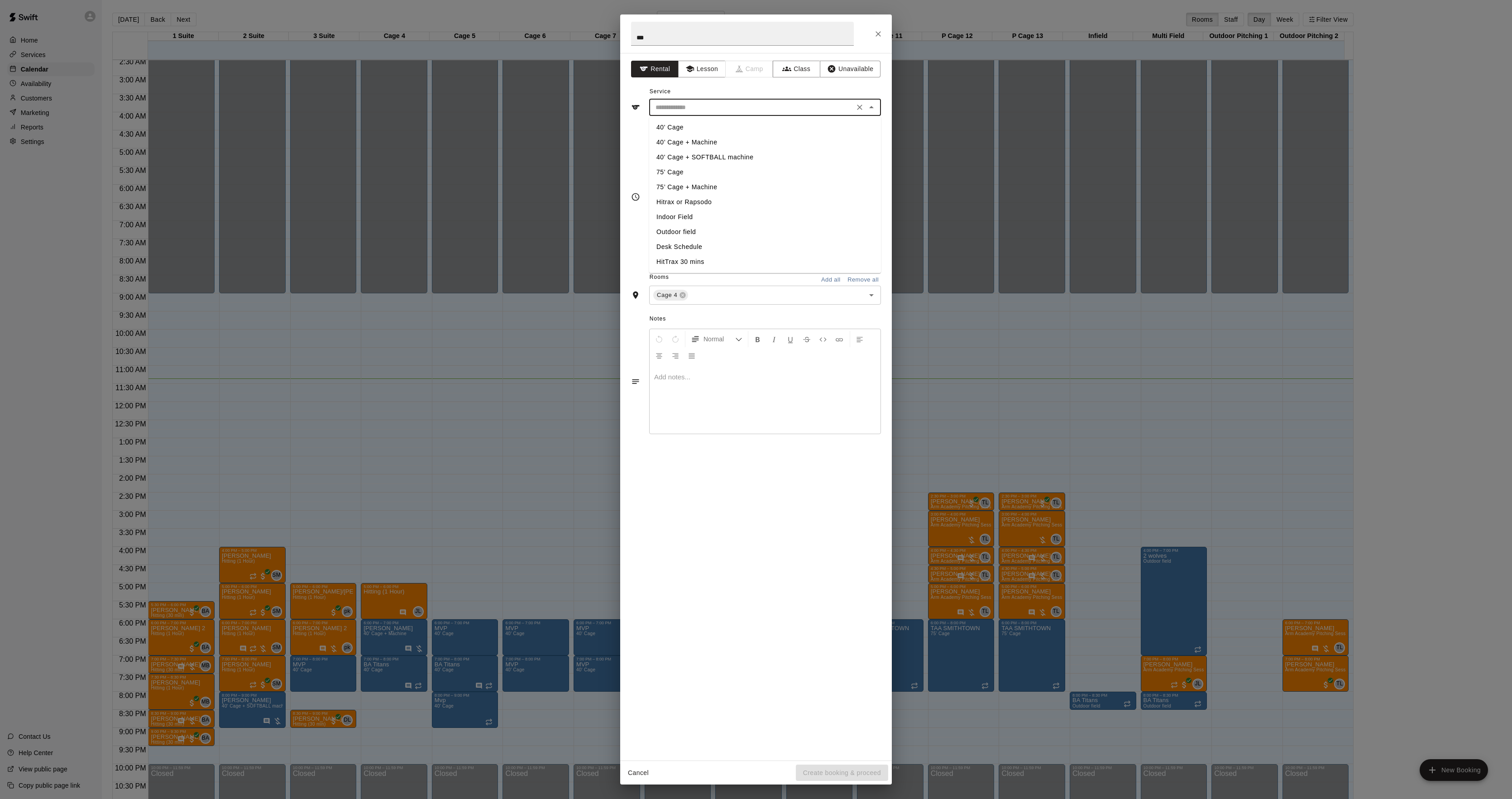
click at [668, 129] on li "40' Cage" at bounding box center [765, 128] width 231 height 15
type input "********"
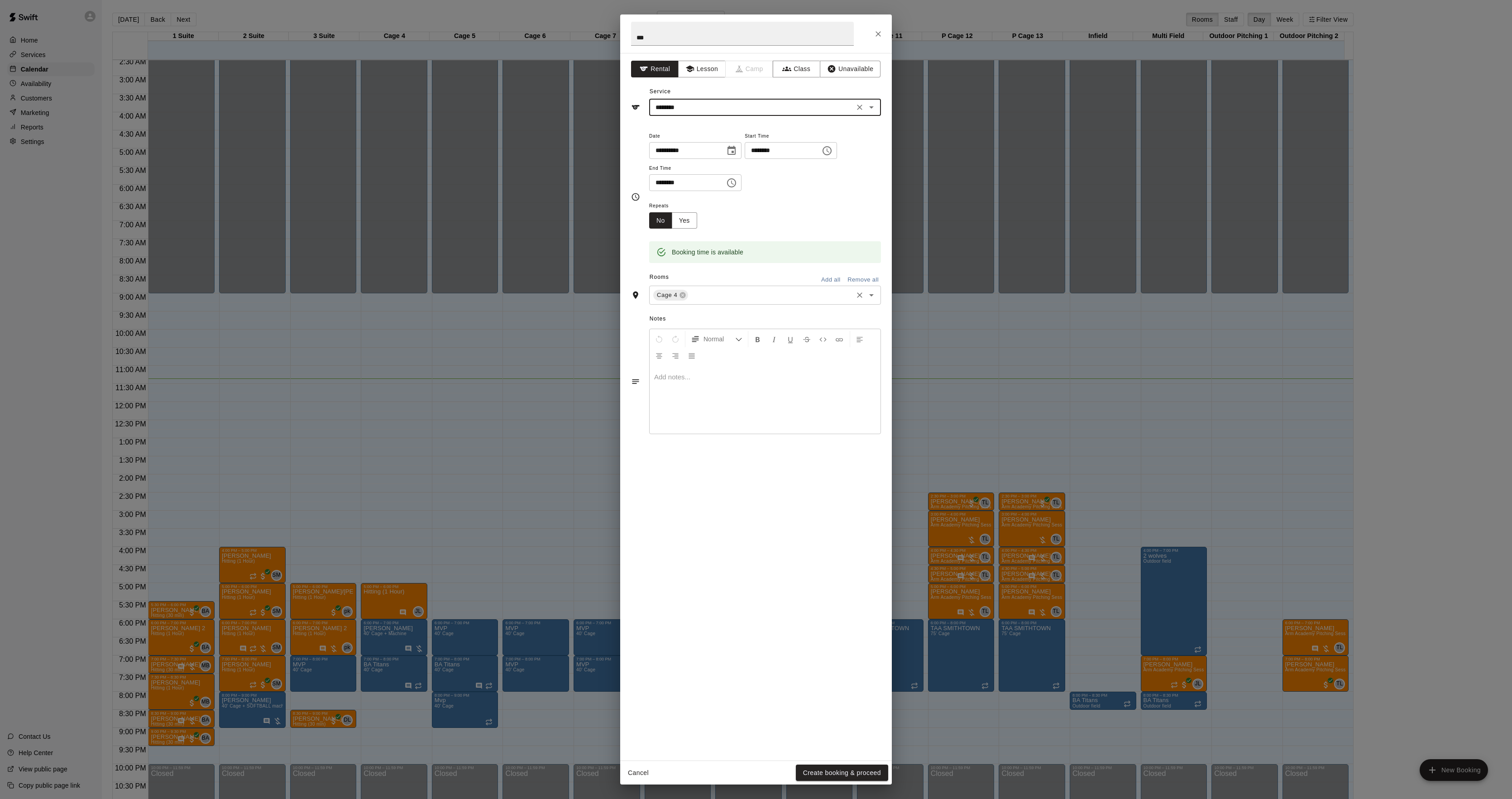
click at [730, 298] on input "text" at bounding box center [771, 295] width 162 height 11
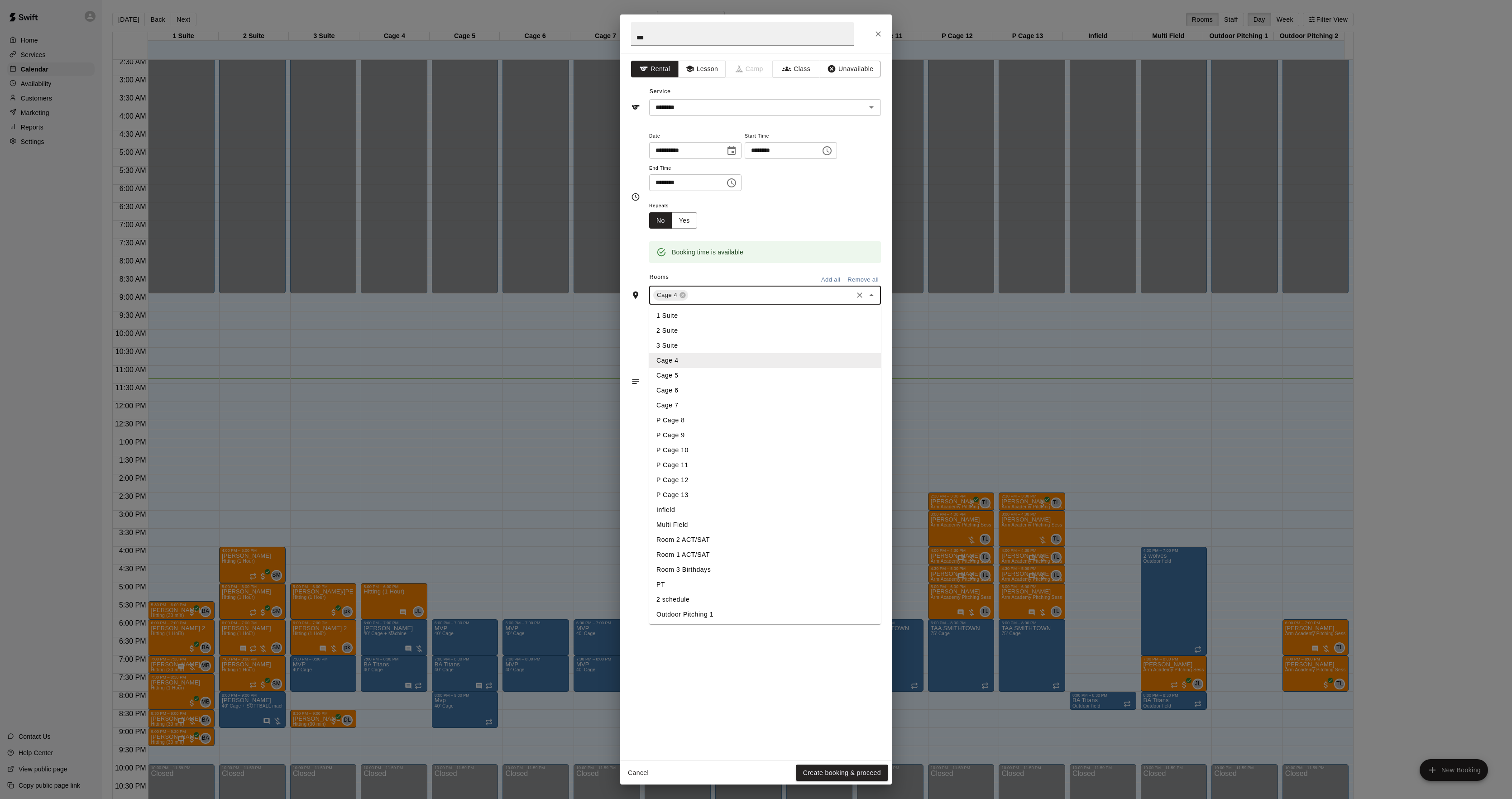
click at [694, 392] on li "Cage 6" at bounding box center [765, 391] width 231 height 15
drag, startPoint x: 743, startPoint y: 295, endPoint x: 717, endPoint y: 358, distance: 68.2
click at [742, 297] on input "text" at bounding box center [790, 295] width 124 height 11
click at [680, 406] on li "Cage 7" at bounding box center [765, 406] width 231 height 15
click at [782, 304] on div "Cage 4 Cage 6 Cage 7 ​" at bounding box center [765, 295] width 231 height 19
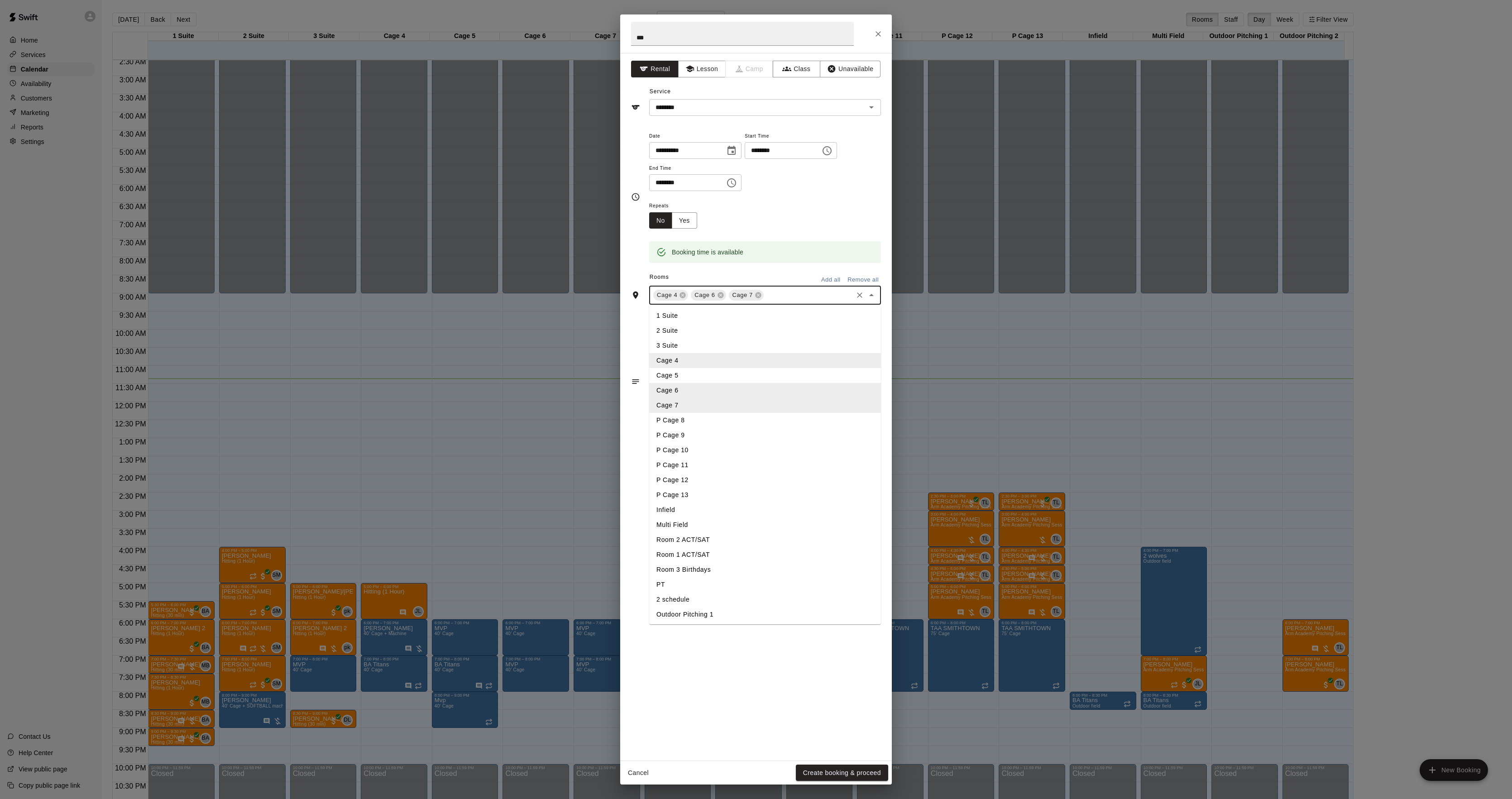
click at [692, 424] on li "P Cage 8" at bounding box center [765, 421] width 231 height 15
click at [816, 291] on input "text" at bounding box center [830, 295] width 43 height 11
click at [679, 437] on li "P Cage 9" at bounding box center [765, 435] width 231 height 15
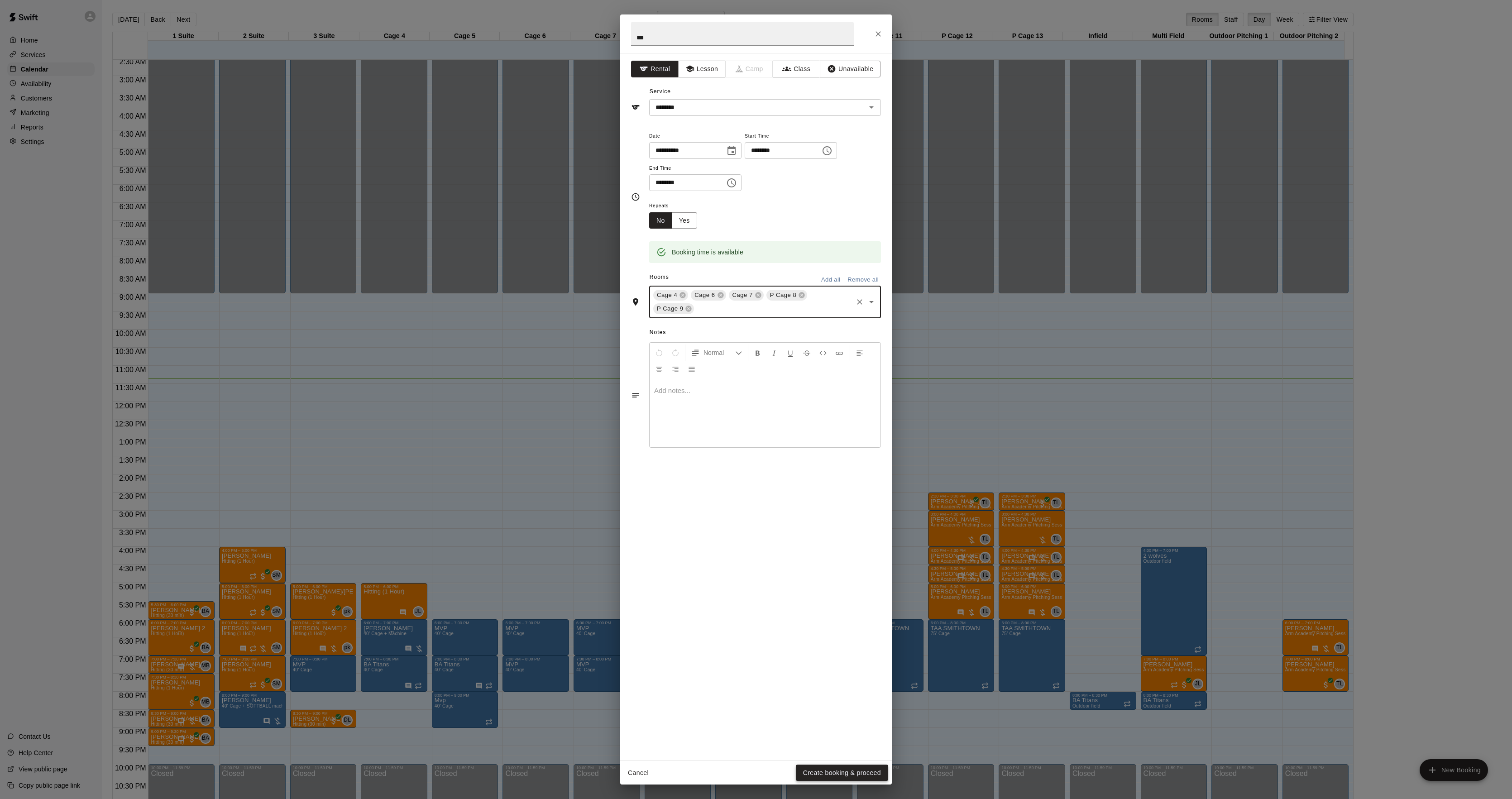
click at [812, 769] on button "Create booking & proceed" at bounding box center [842, 773] width 93 height 17
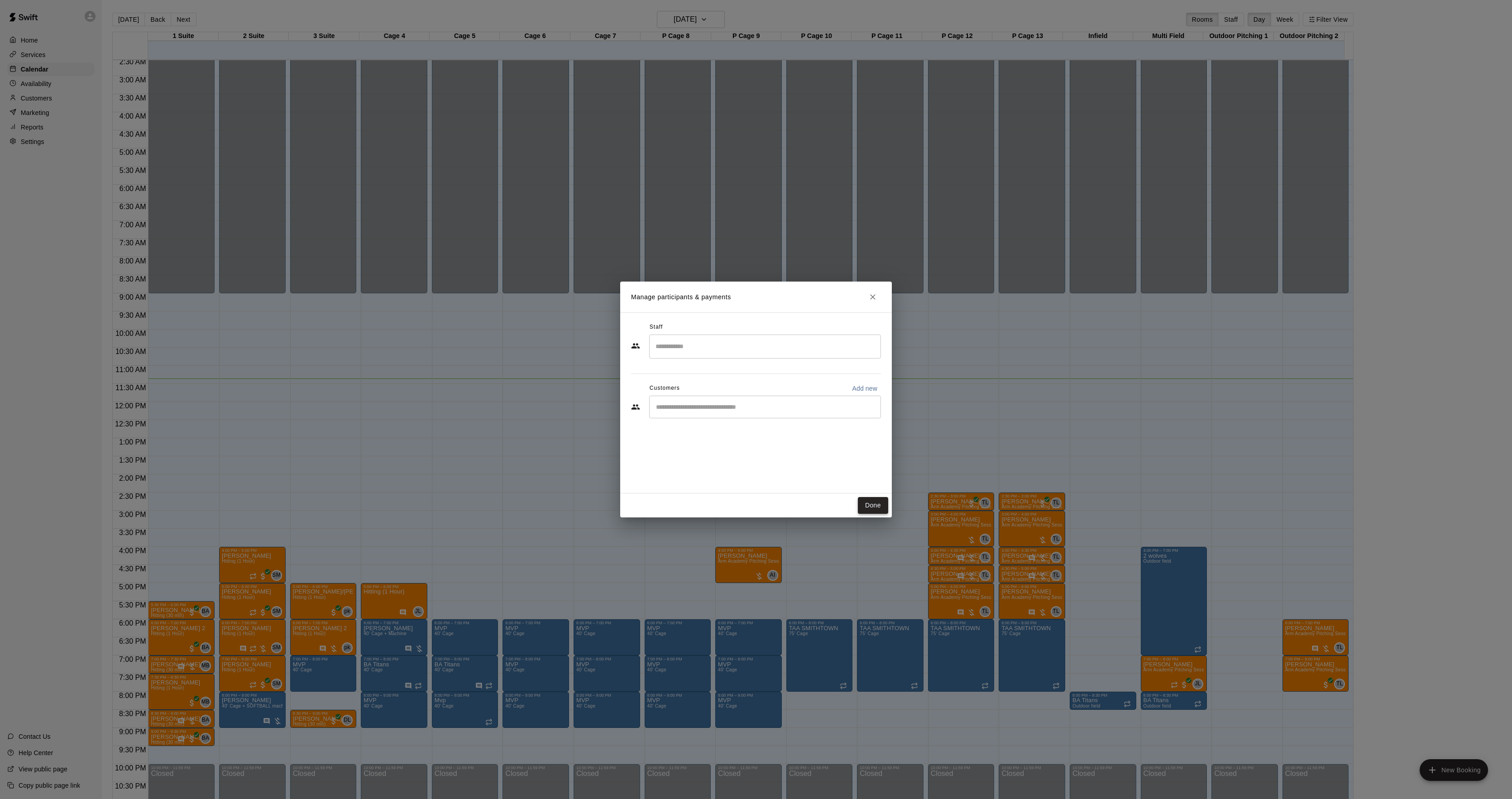
click at [872, 498] on button "Done" at bounding box center [873, 505] width 30 height 17
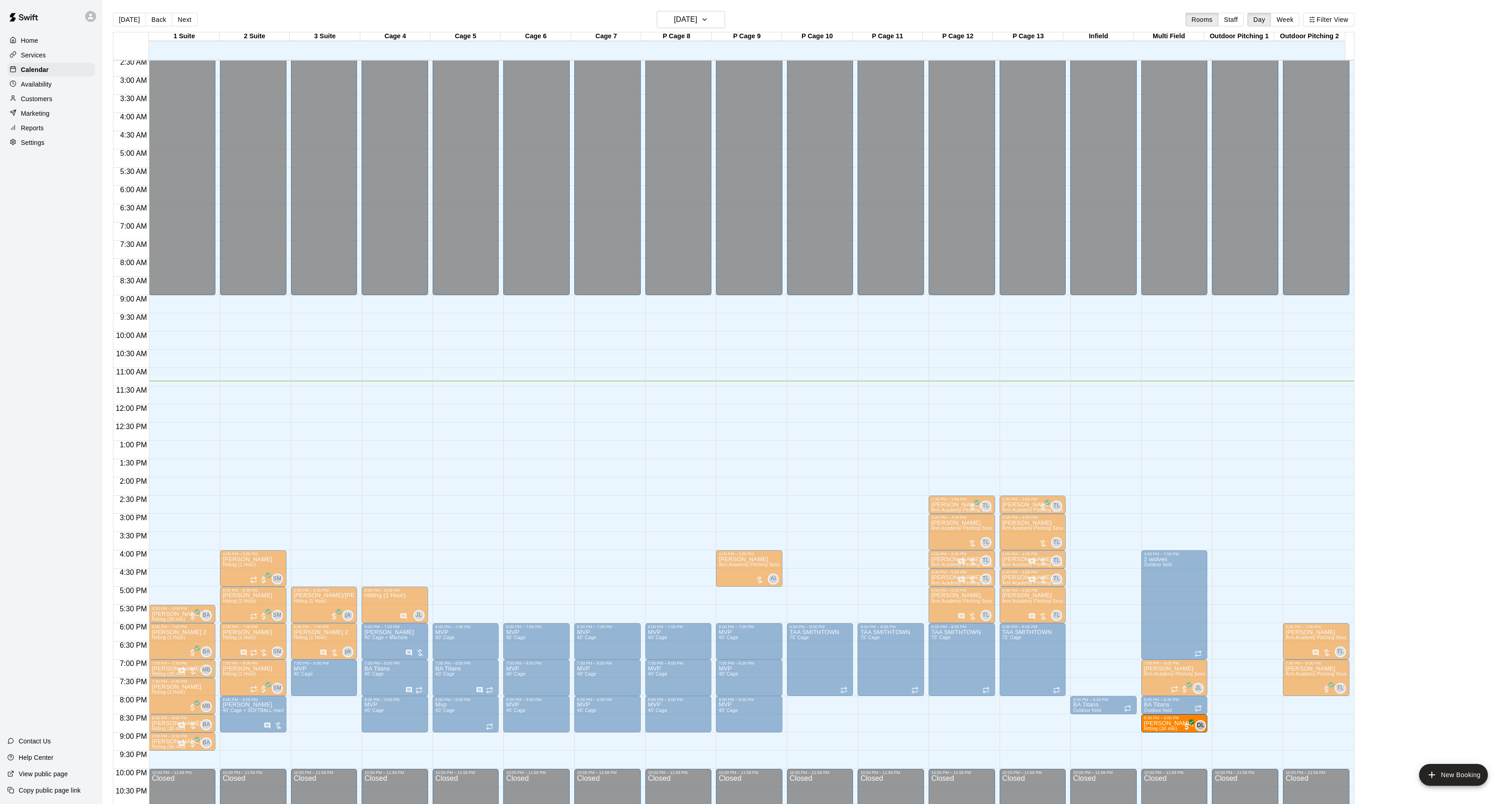
drag, startPoint x: 298, startPoint y: 726, endPoint x: 1178, endPoint y: 731, distance: 880.0
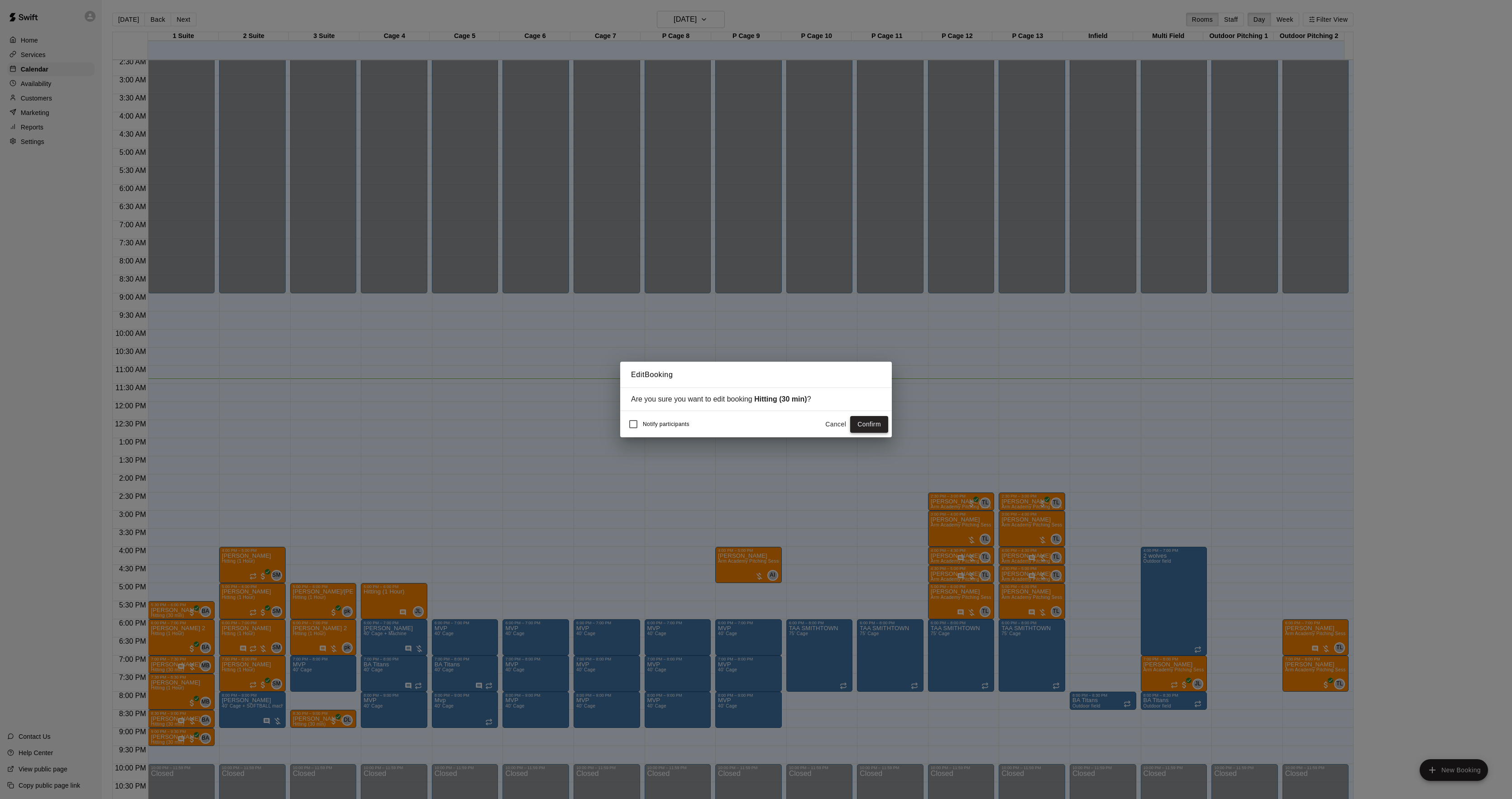
click at [853, 421] on button "Confirm" at bounding box center [869, 424] width 38 height 17
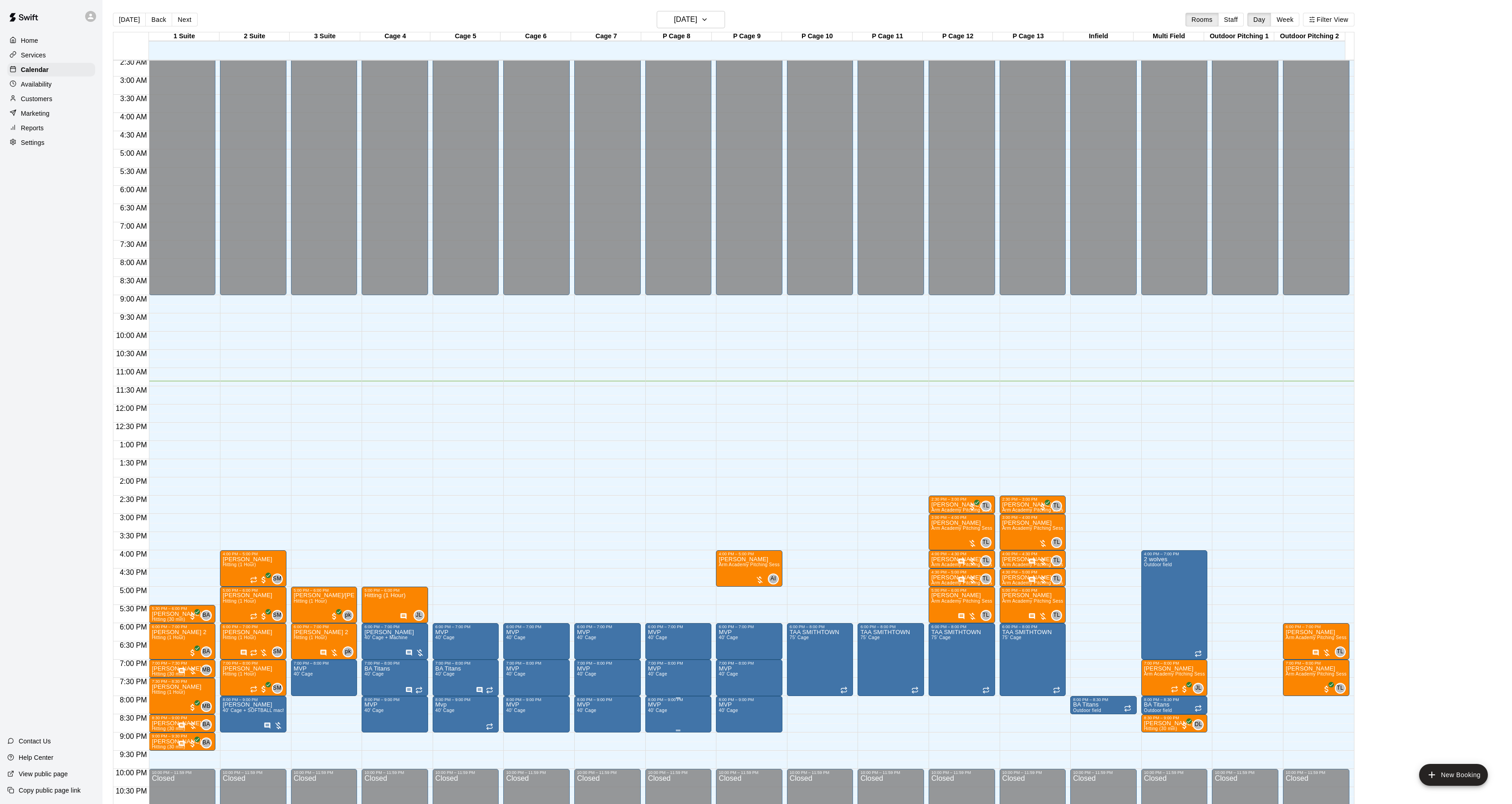
click at [654, 713] on icon "edit" at bounding box center [656, 714] width 11 height 11
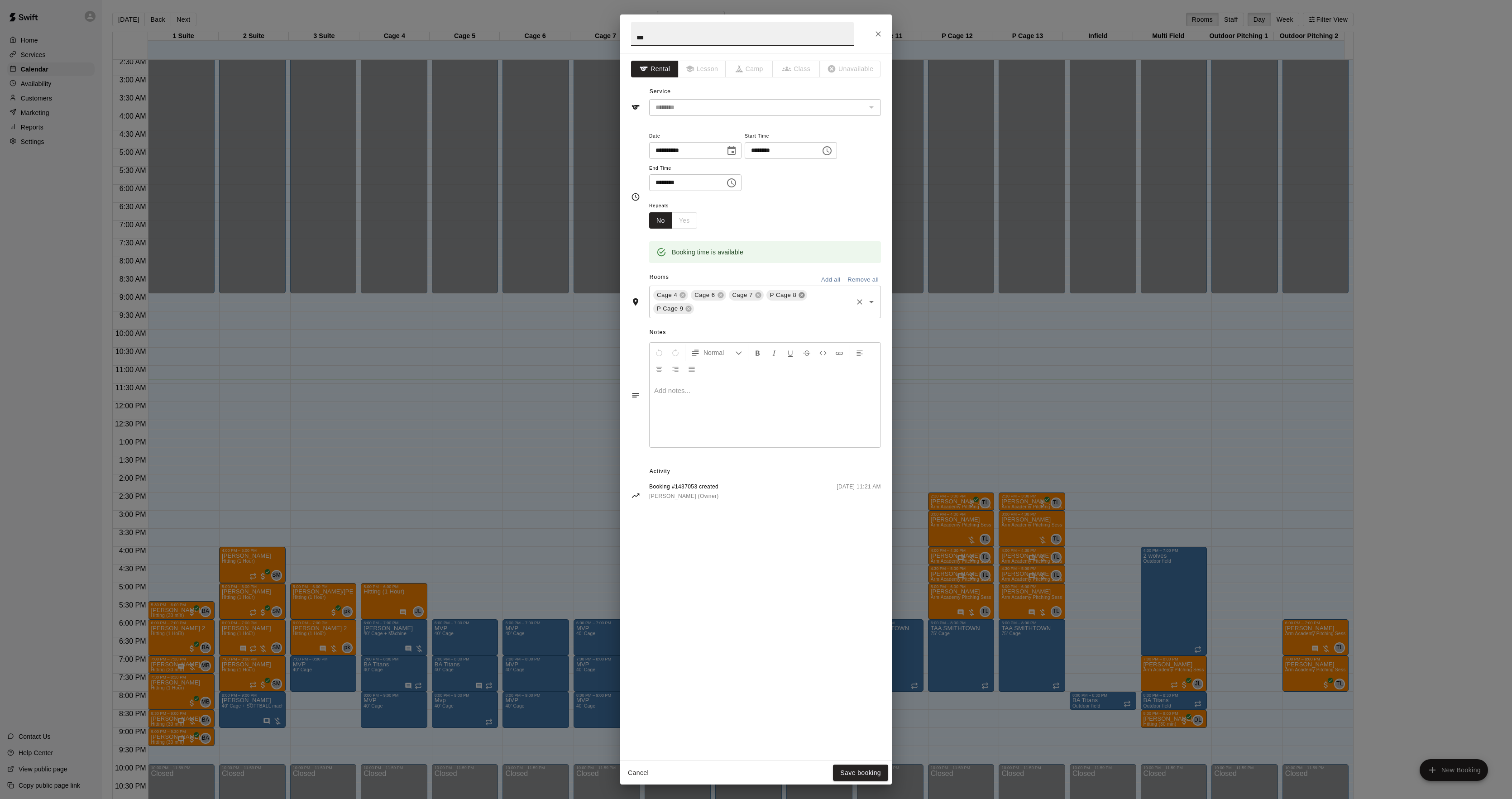
click at [798, 295] on icon at bounding box center [802, 295] width 7 height 7
click at [782, 288] on div "Cage 4 Cage 6 Cage 7 ​" at bounding box center [765, 295] width 231 height 19
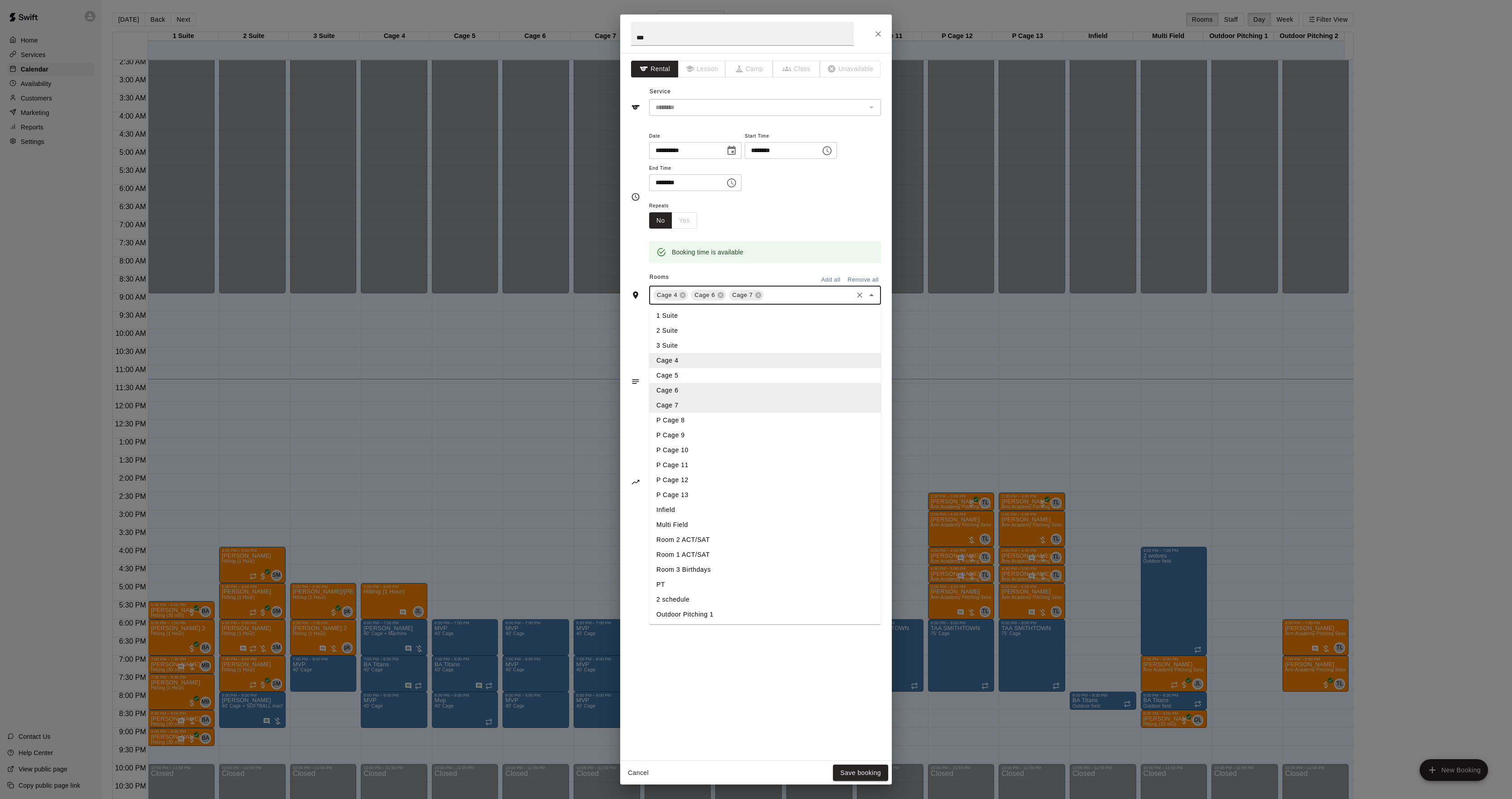
click at [674, 341] on li "3 Suite" at bounding box center [765, 346] width 231 height 15
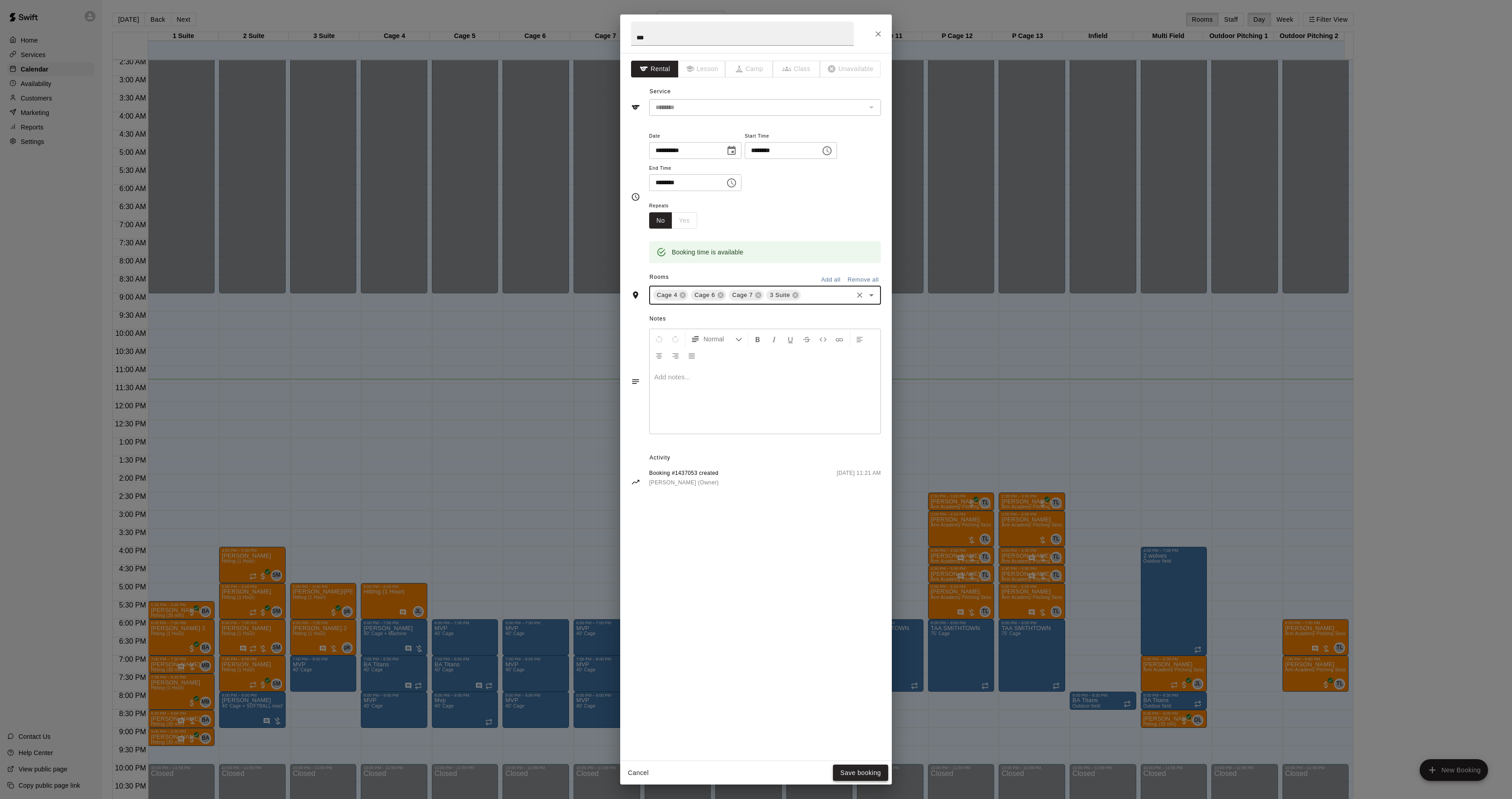
click at [856, 767] on button "Save booking" at bounding box center [860, 773] width 55 height 17
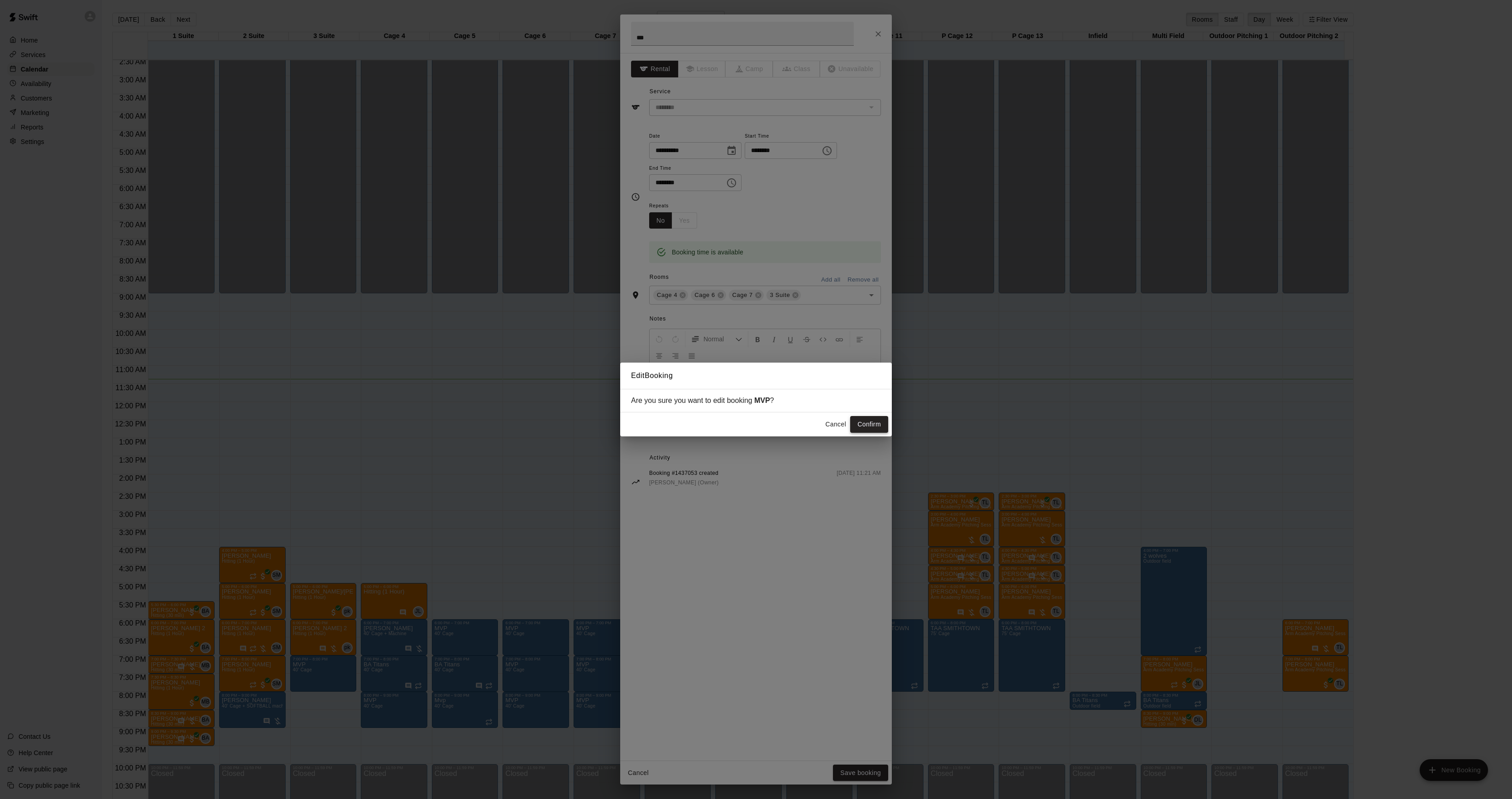
click at [877, 419] on button "Confirm" at bounding box center [869, 424] width 38 height 17
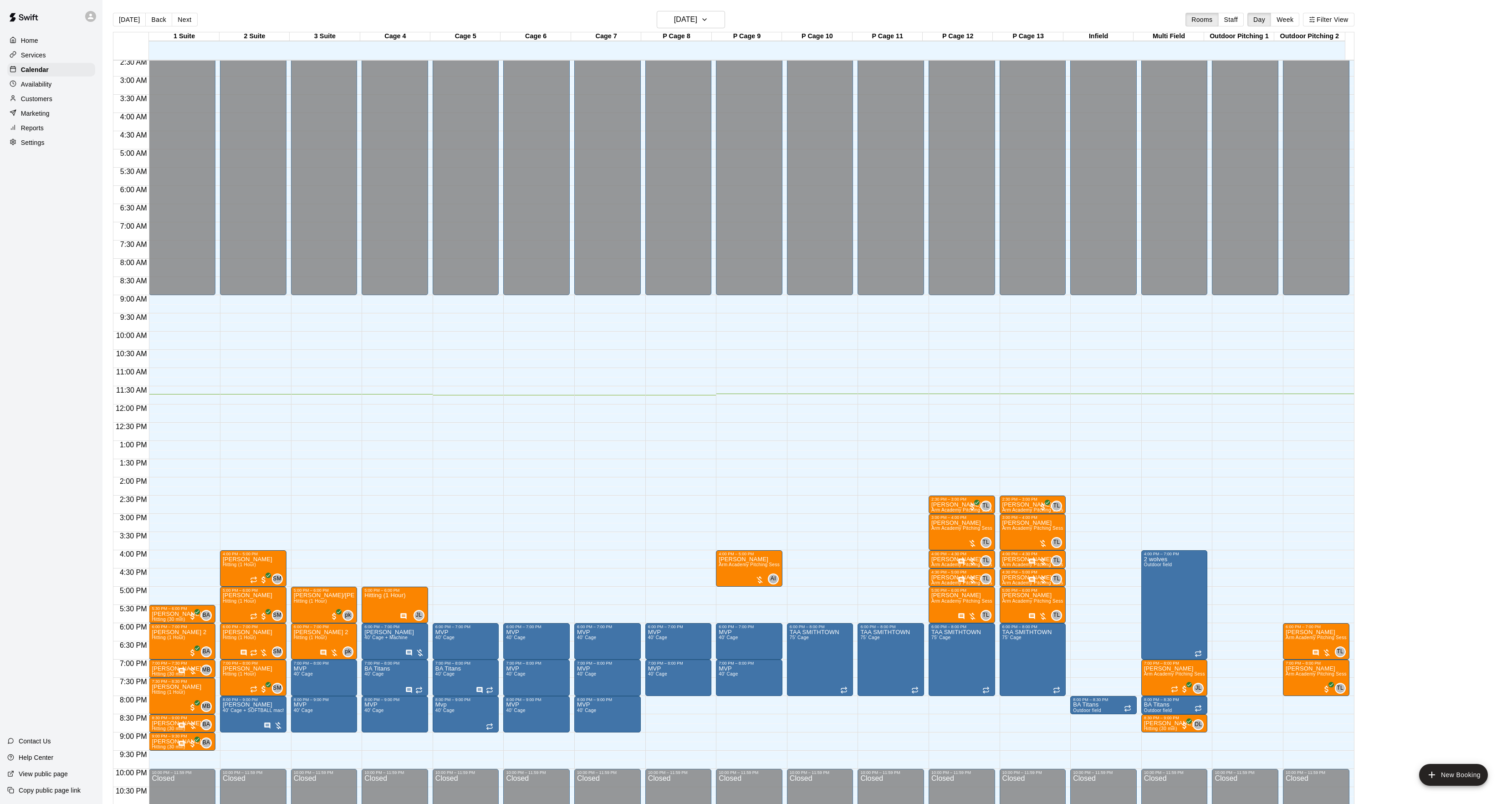
click at [900, 372] on div "12:00 AM – 9:00 AM Closed 6:00 PM – 8:00 PM TAA SMITHTOWN 75' Cage 10:00 PM – 1…" at bounding box center [891, 405] width 67 height 875
click at [129, 21] on button "[DATE]" at bounding box center [129, 19] width 33 height 14
click at [700, 29] on div "[DATE] Back [DATE][DATE] Rooms Staff Day Week Filter View" at bounding box center [733, 22] width 1242 height 21
click at [697, 23] on h6 "[DATE]" at bounding box center [685, 19] width 23 height 13
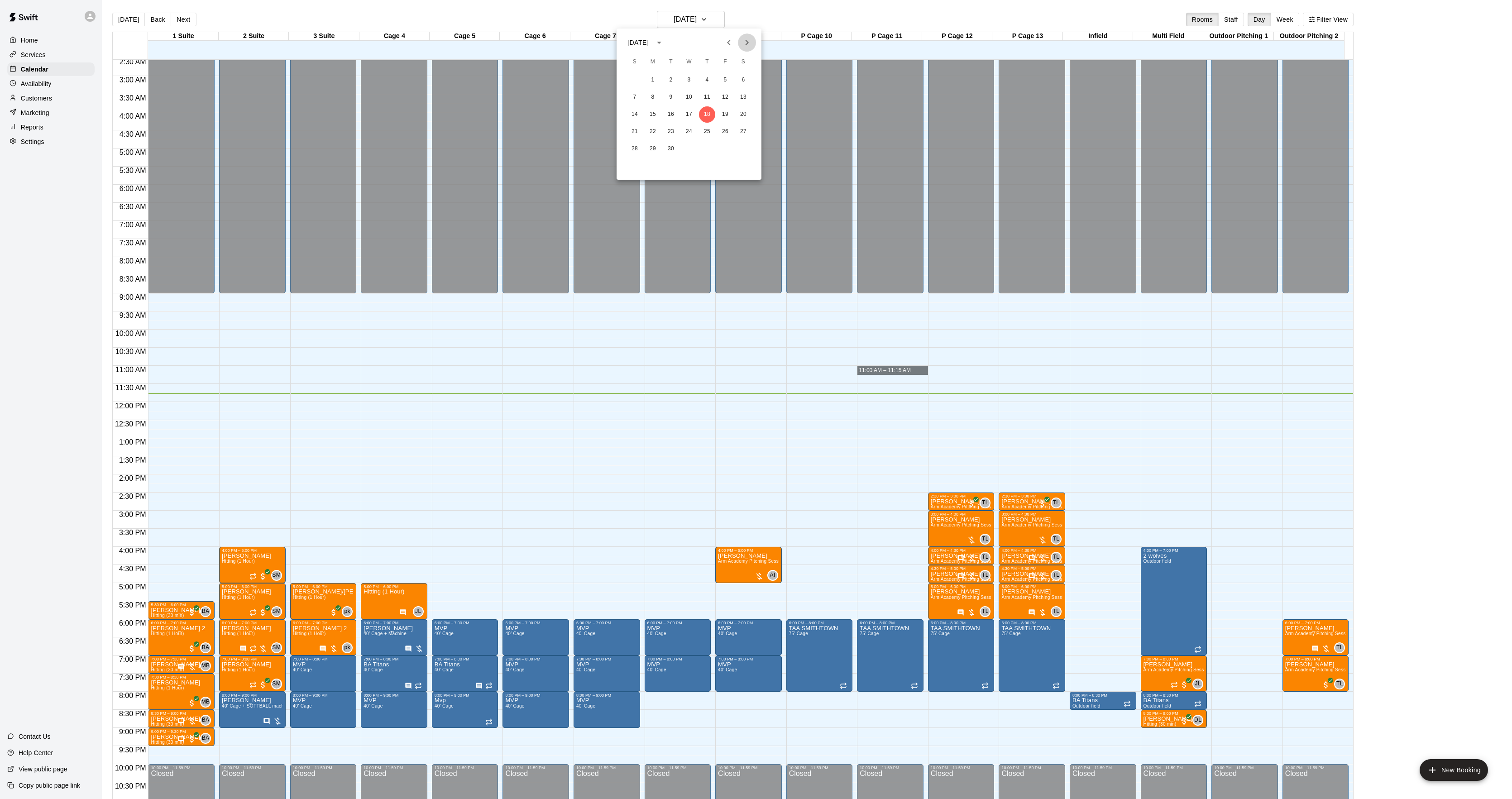
click at [747, 46] on icon "Next month" at bounding box center [747, 43] width 11 height 11
click at [741, 46] on icon "Next month" at bounding box center [747, 43] width 11 height 11
click at [678, 113] on button "13" at bounding box center [671, 115] width 17 height 17
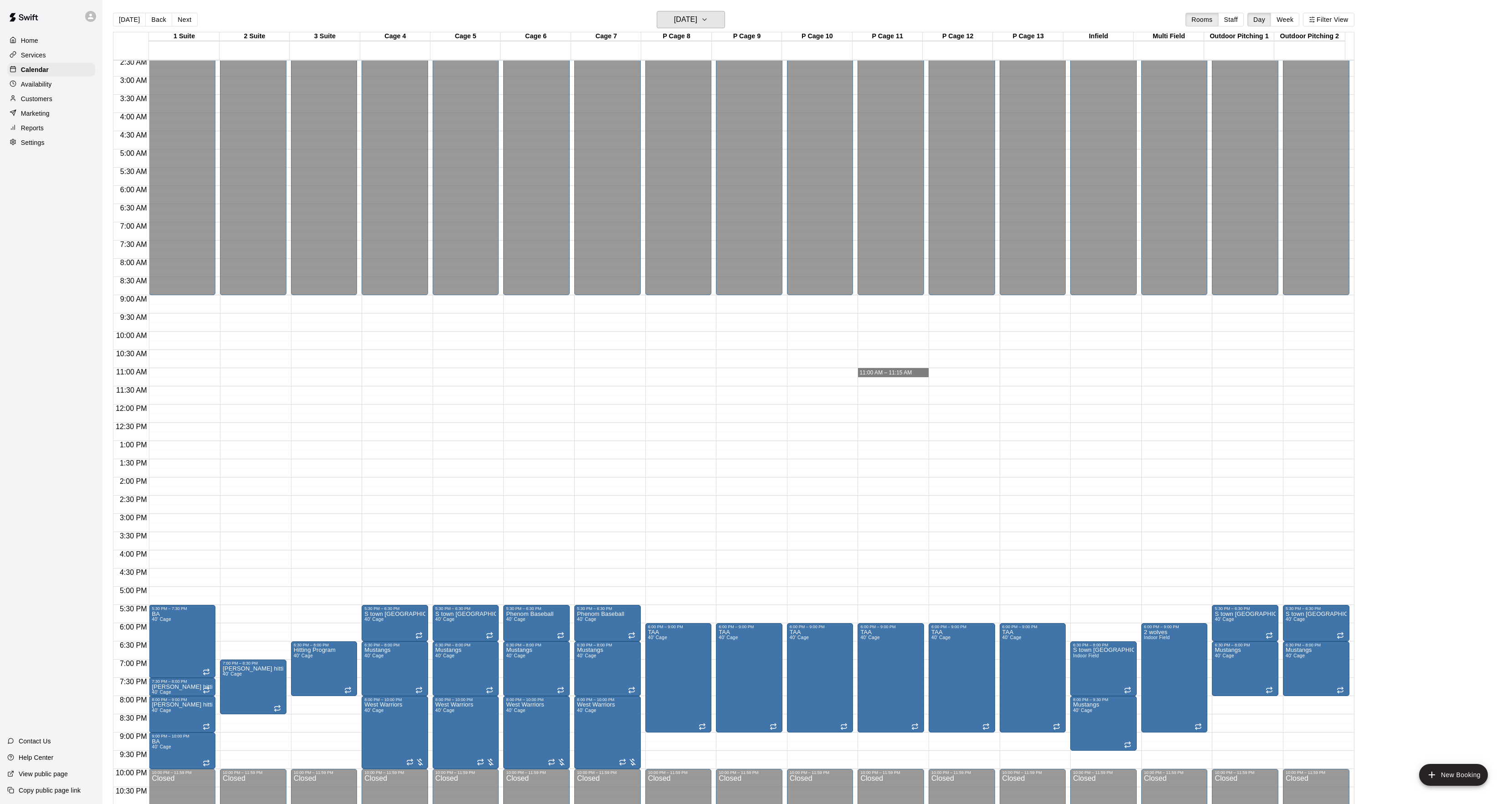
click at [691, 28] on button "Tuesday Jan 13" at bounding box center [691, 19] width 68 height 17
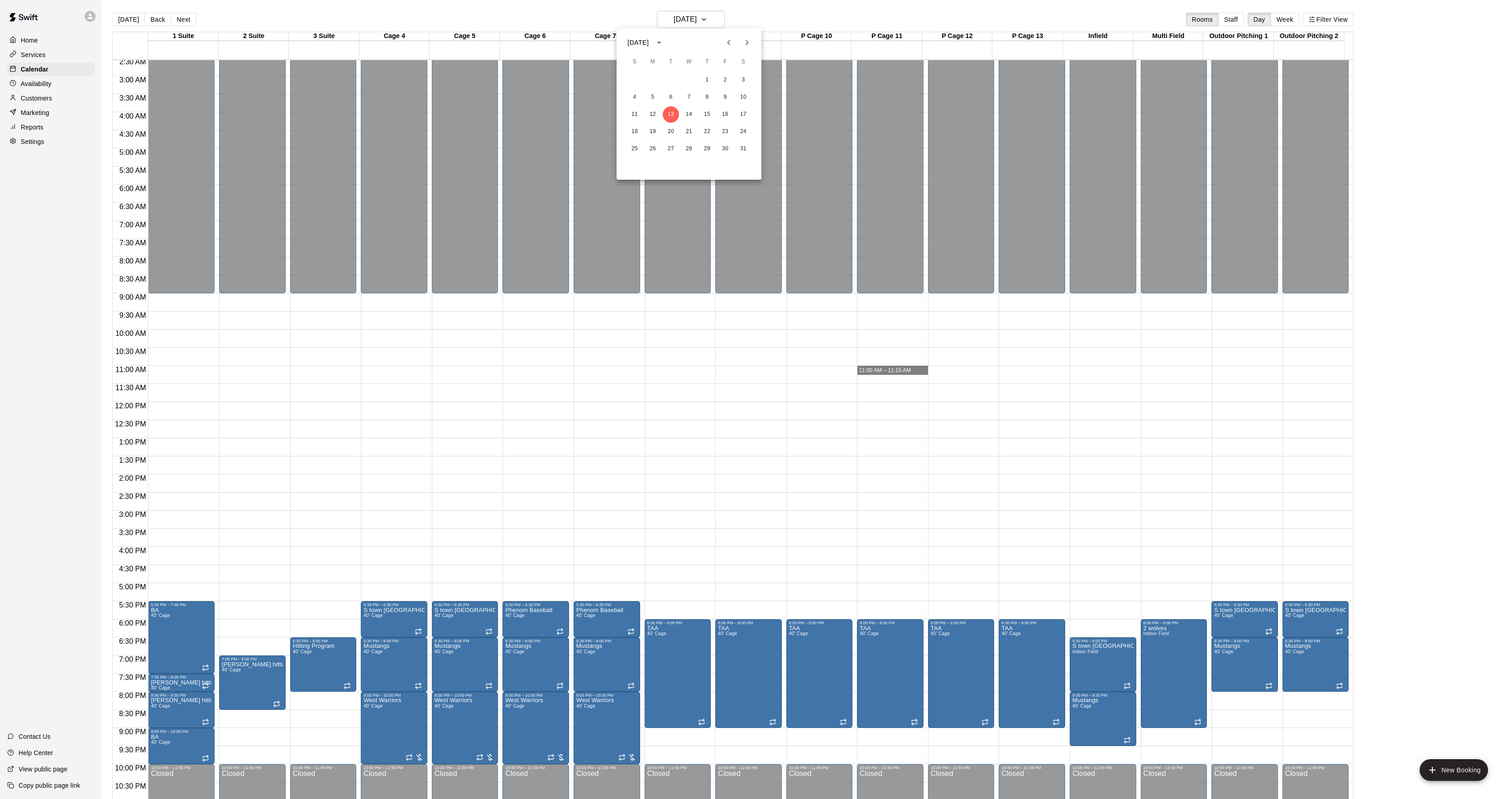
click at [730, 41] on icon "Previous month" at bounding box center [729, 43] width 11 height 11
click at [132, 18] on div at bounding box center [756, 400] width 1512 height 799
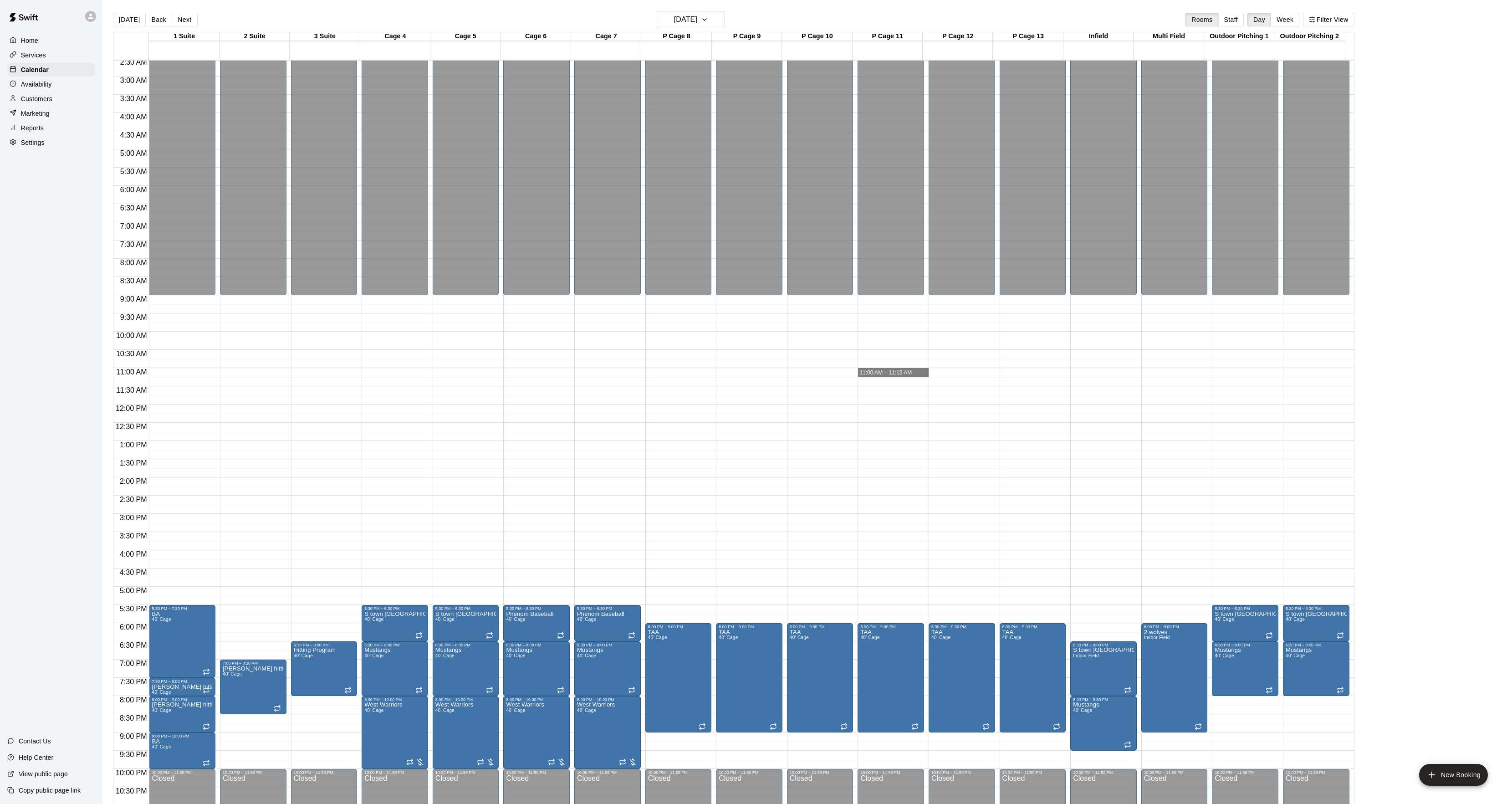
click at [133, 18] on div at bounding box center [756, 402] width 1512 height 804
click at [133, 18] on button "[DATE]" at bounding box center [129, 19] width 33 height 14
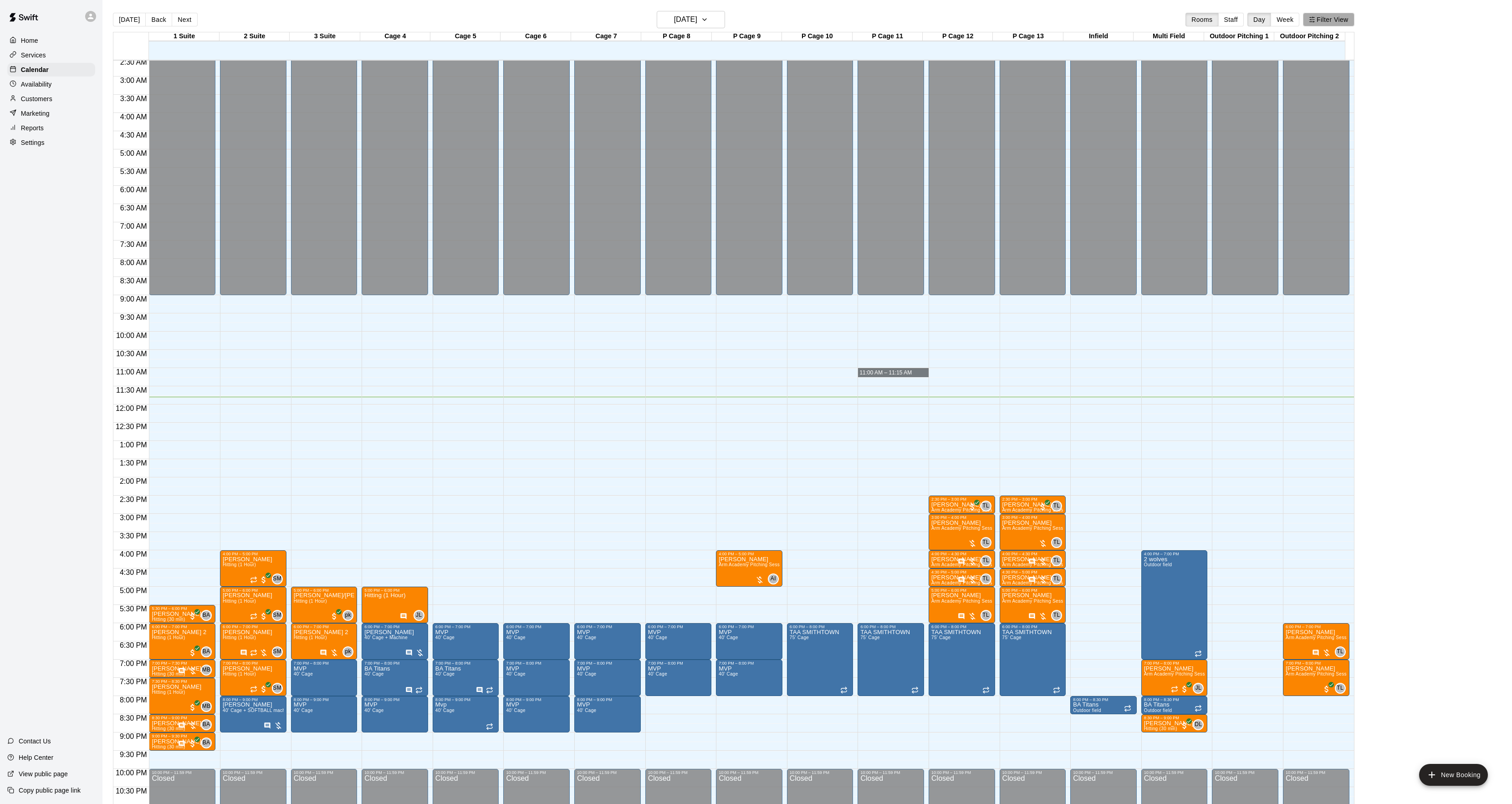
click at [1334, 17] on button "Filter View" at bounding box center [1328, 19] width 51 height 14
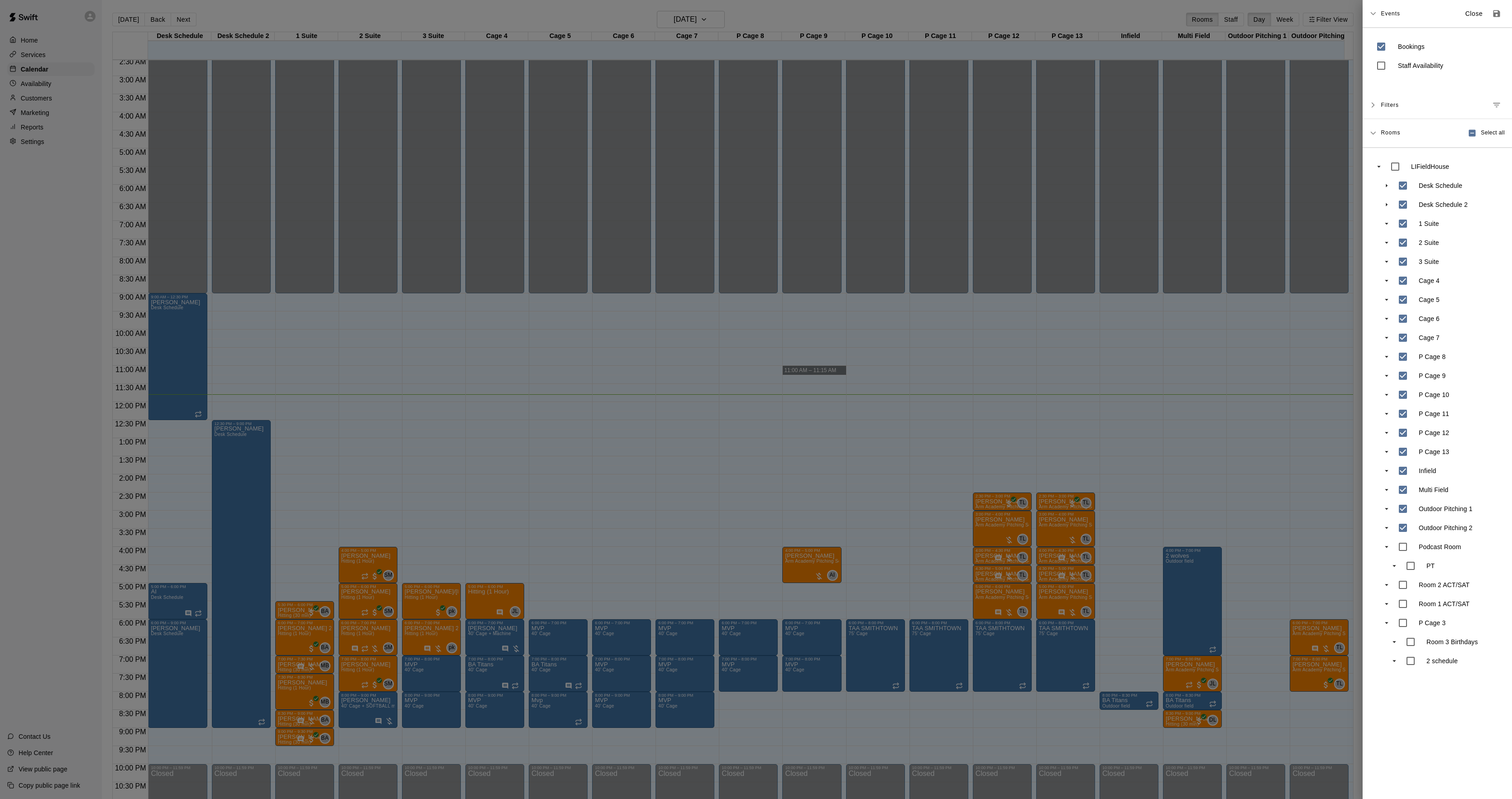
click at [216, 426] on div at bounding box center [756, 400] width 1512 height 799
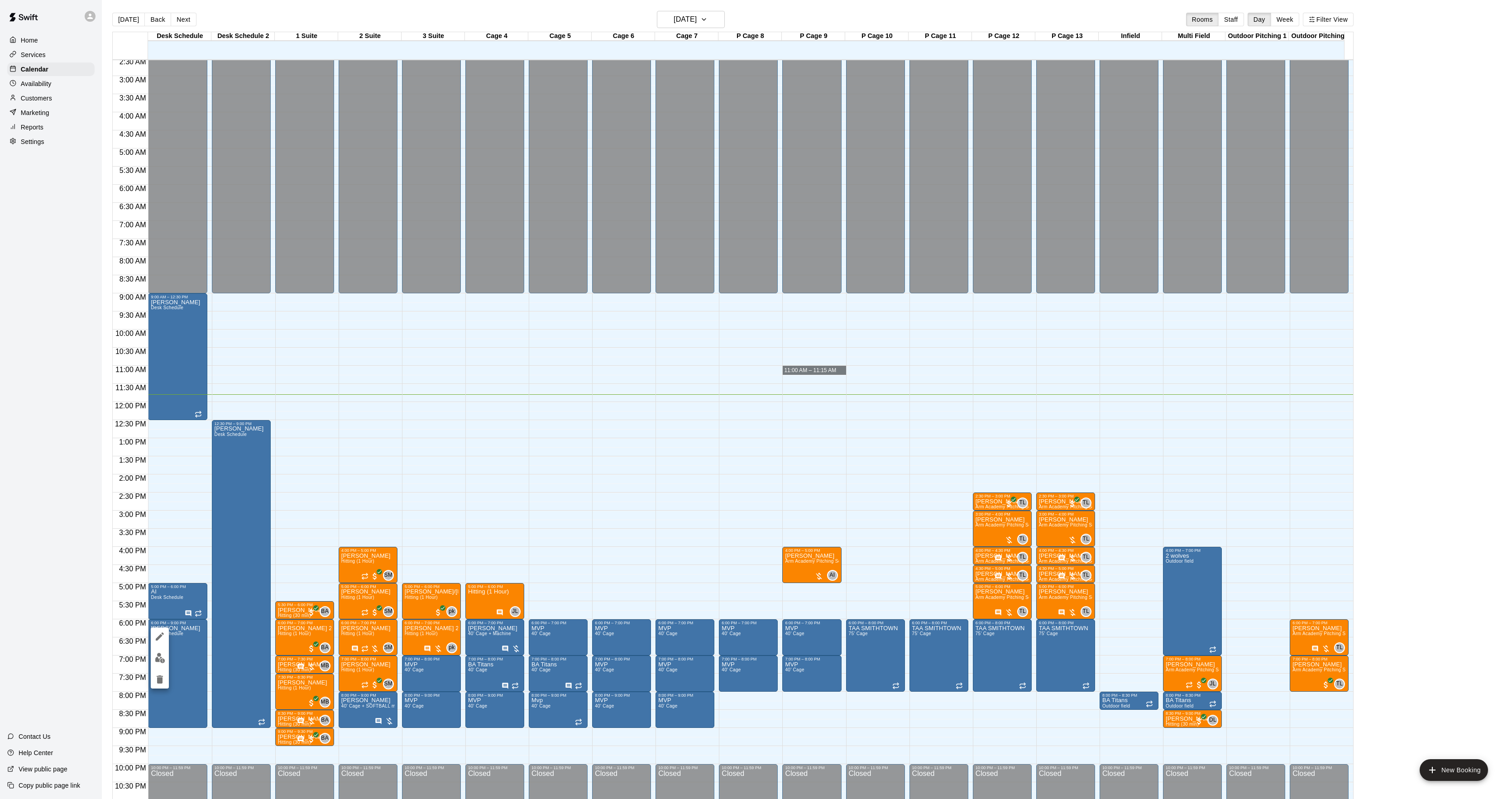
click at [157, 638] on icon "edit" at bounding box center [160, 637] width 11 height 11
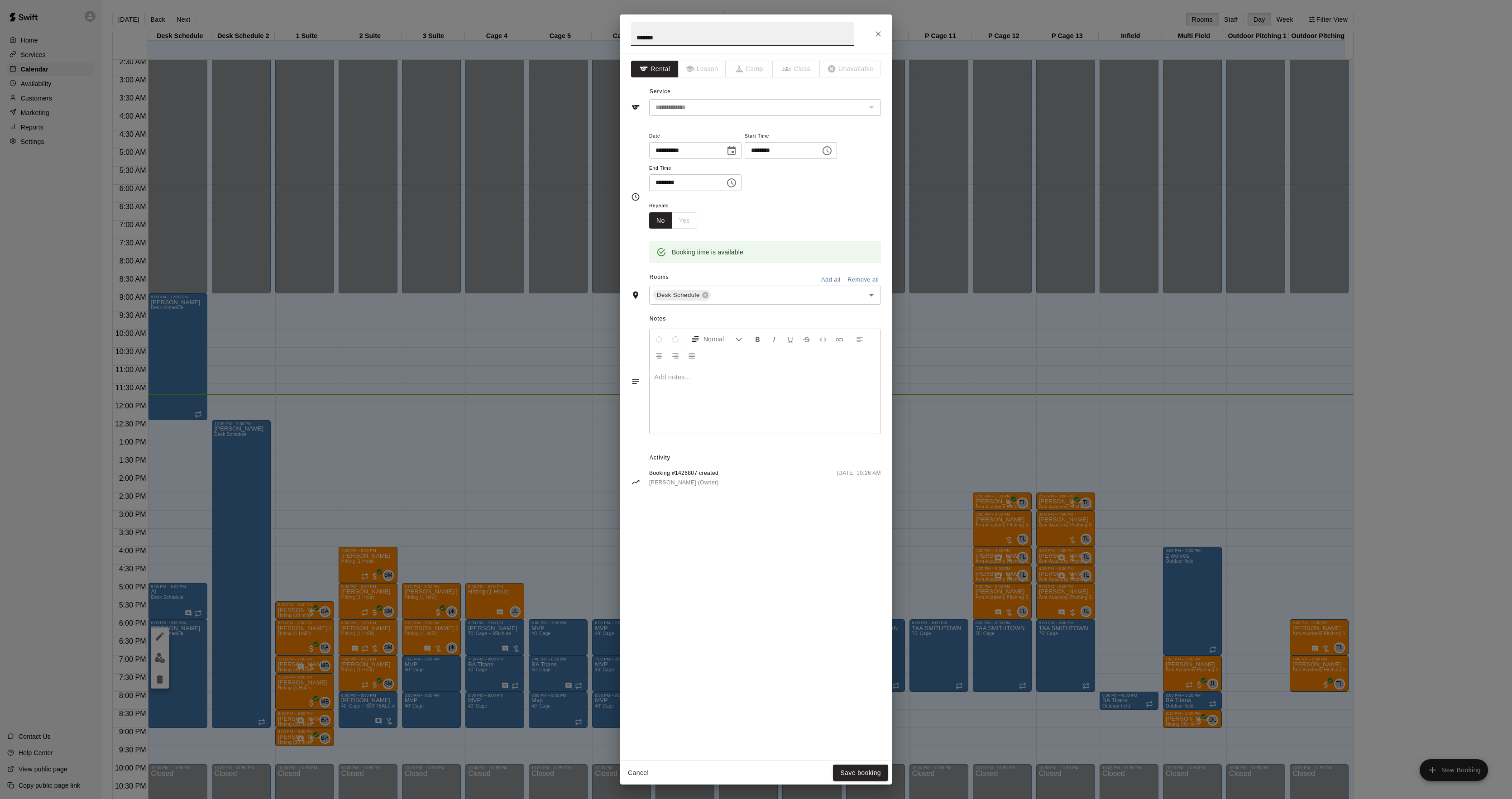
click at [719, 420] on div at bounding box center [765, 400] width 231 height 68
click at [525, 368] on div "**********" at bounding box center [756, 400] width 1512 height 799
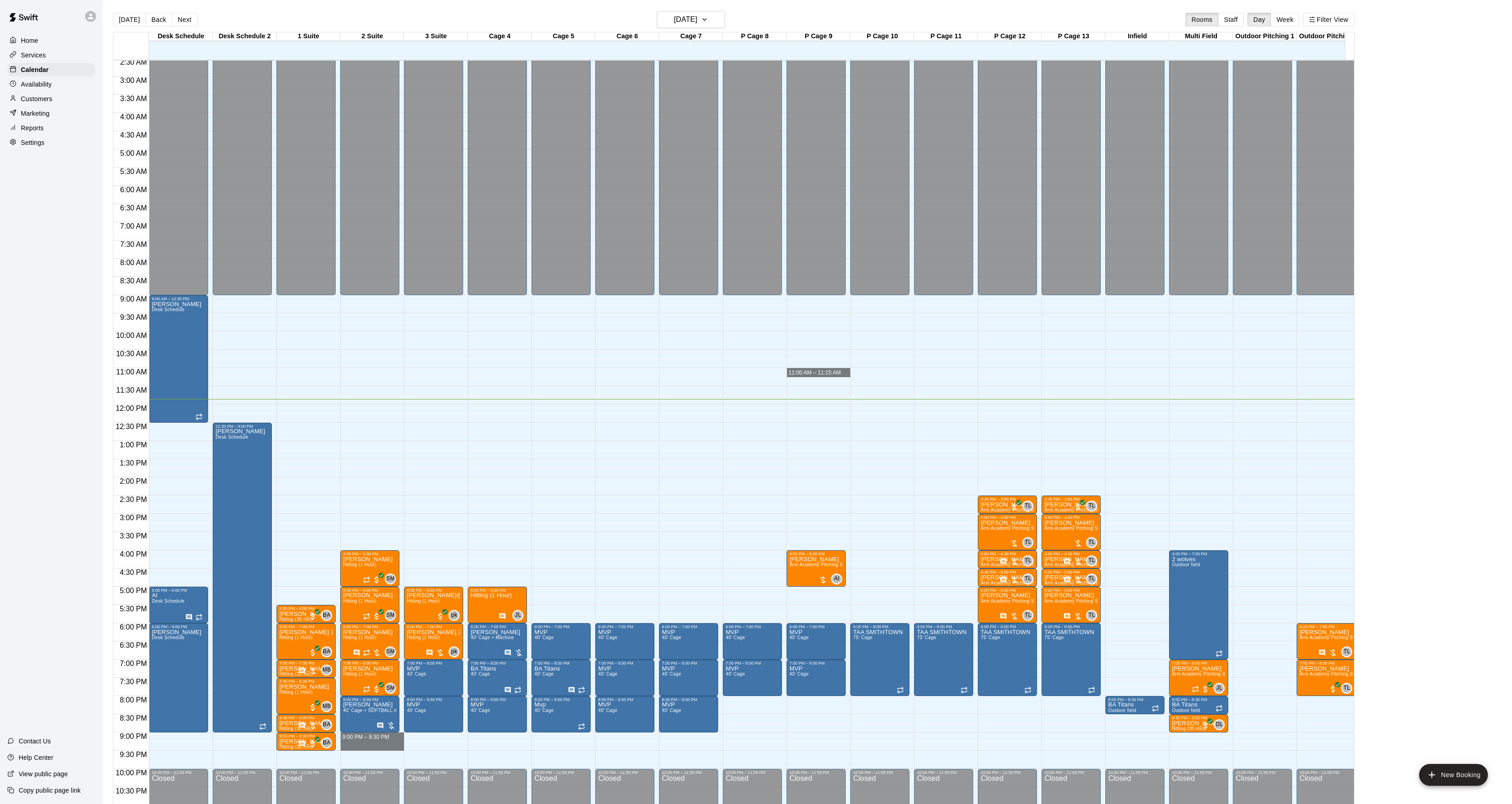
drag, startPoint x: 356, startPoint y: 737, endPoint x: 356, endPoint y: 745, distance: 8.0
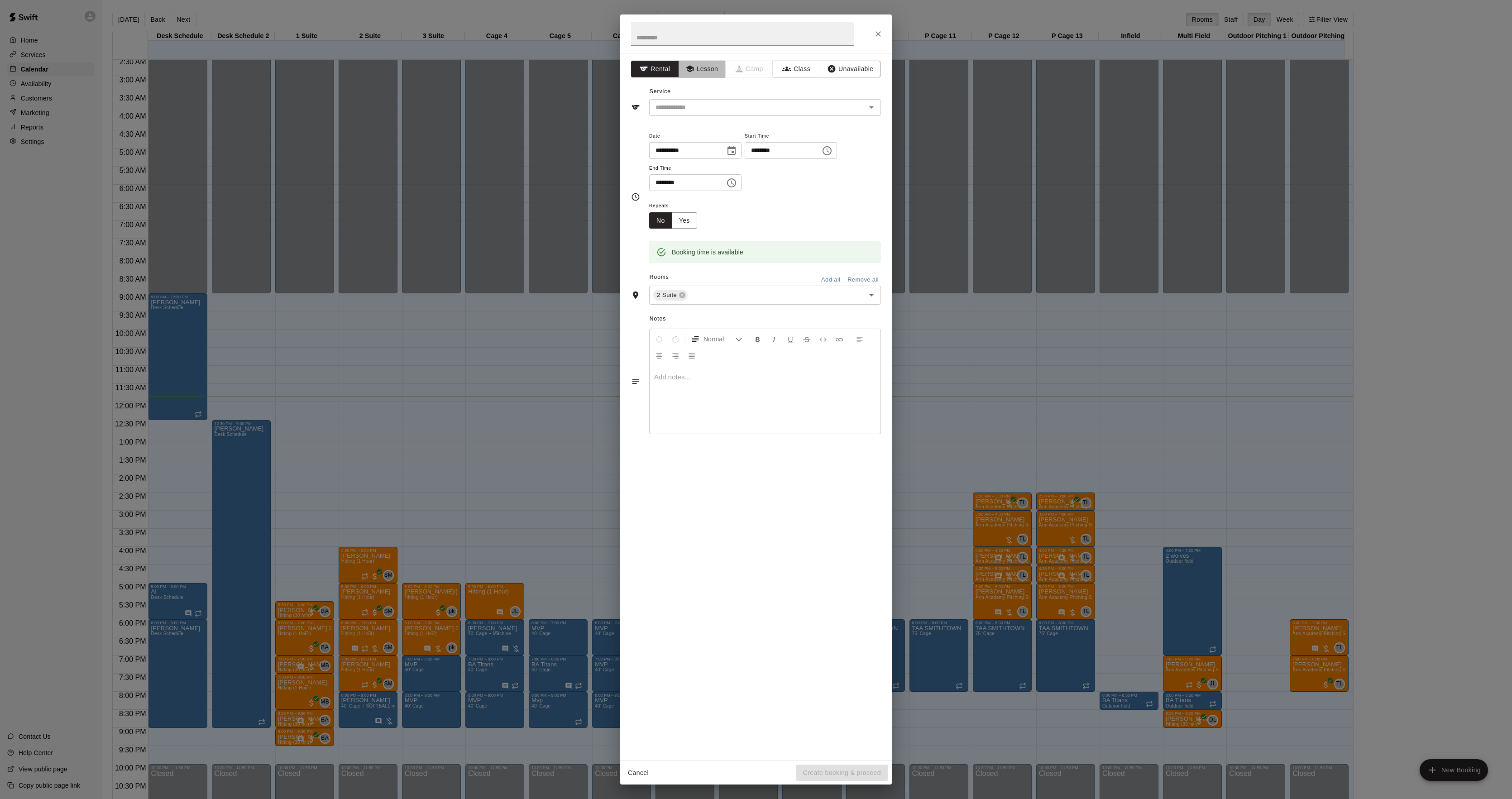
click at [703, 70] on button "Lesson" at bounding box center [701, 69] width 48 height 17
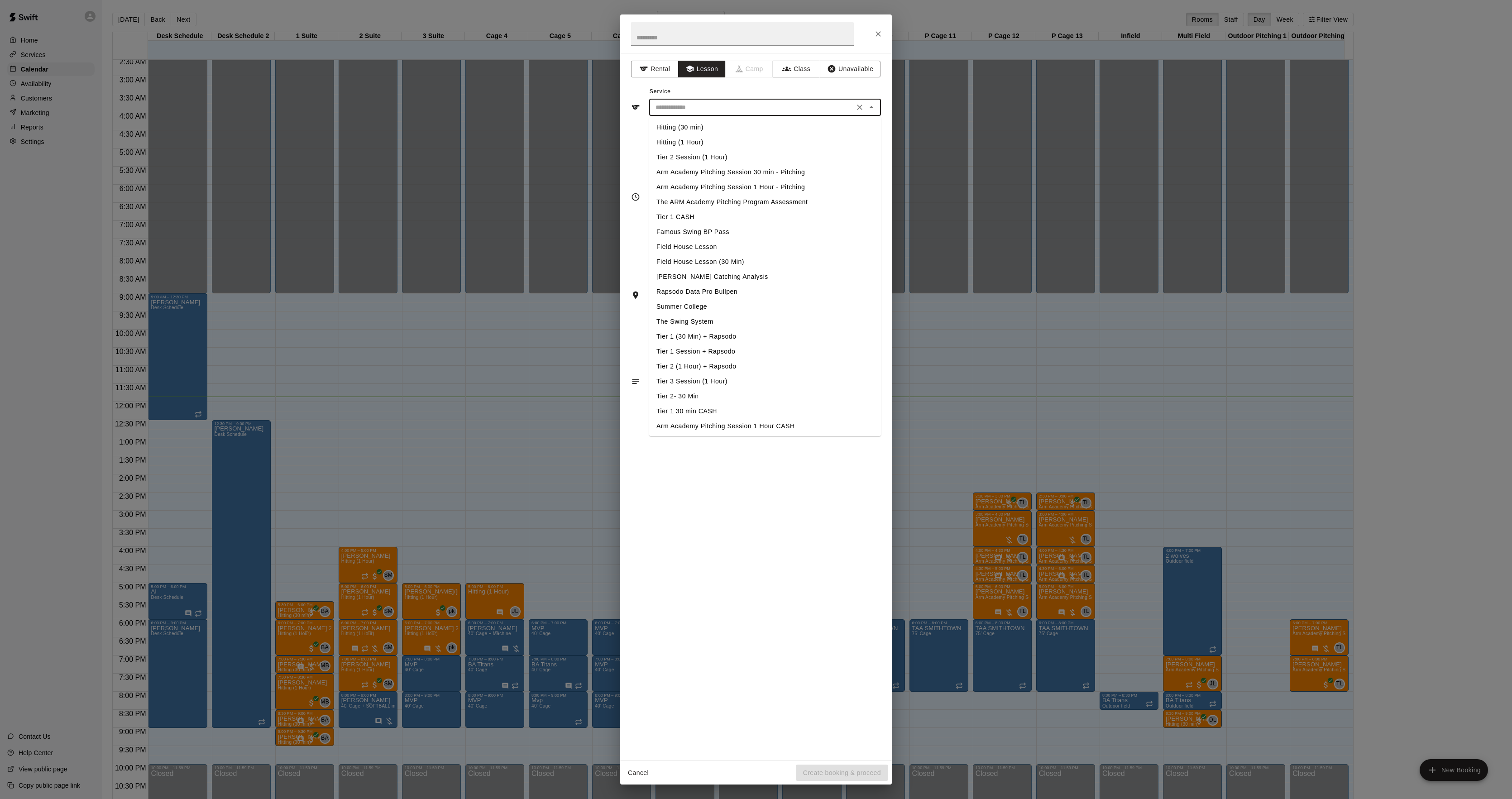
click at [669, 111] on input "text" at bounding box center [751, 107] width 200 height 11
click at [670, 122] on li "Hitting (30 min)" at bounding box center [765, 128] width 231 height 15
type input "**********"
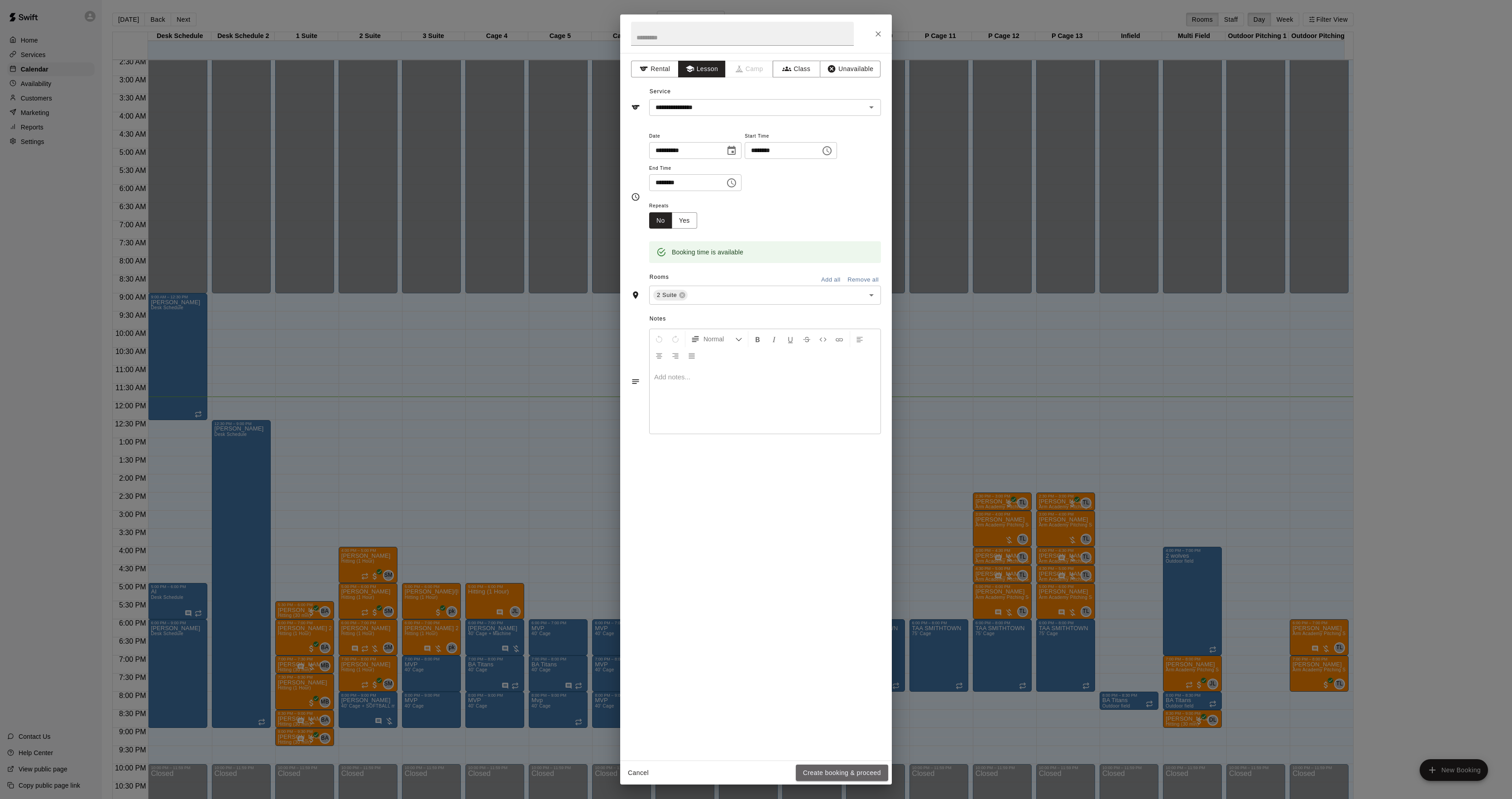
drag, startPoint x: 825, startPoint y: 771, endPoint x: 813, endPoint y: 744, distance: 29.5
click at [826, 773] on button "Create booking & proceed" at bounding box center [842, 773] width 93 height 17
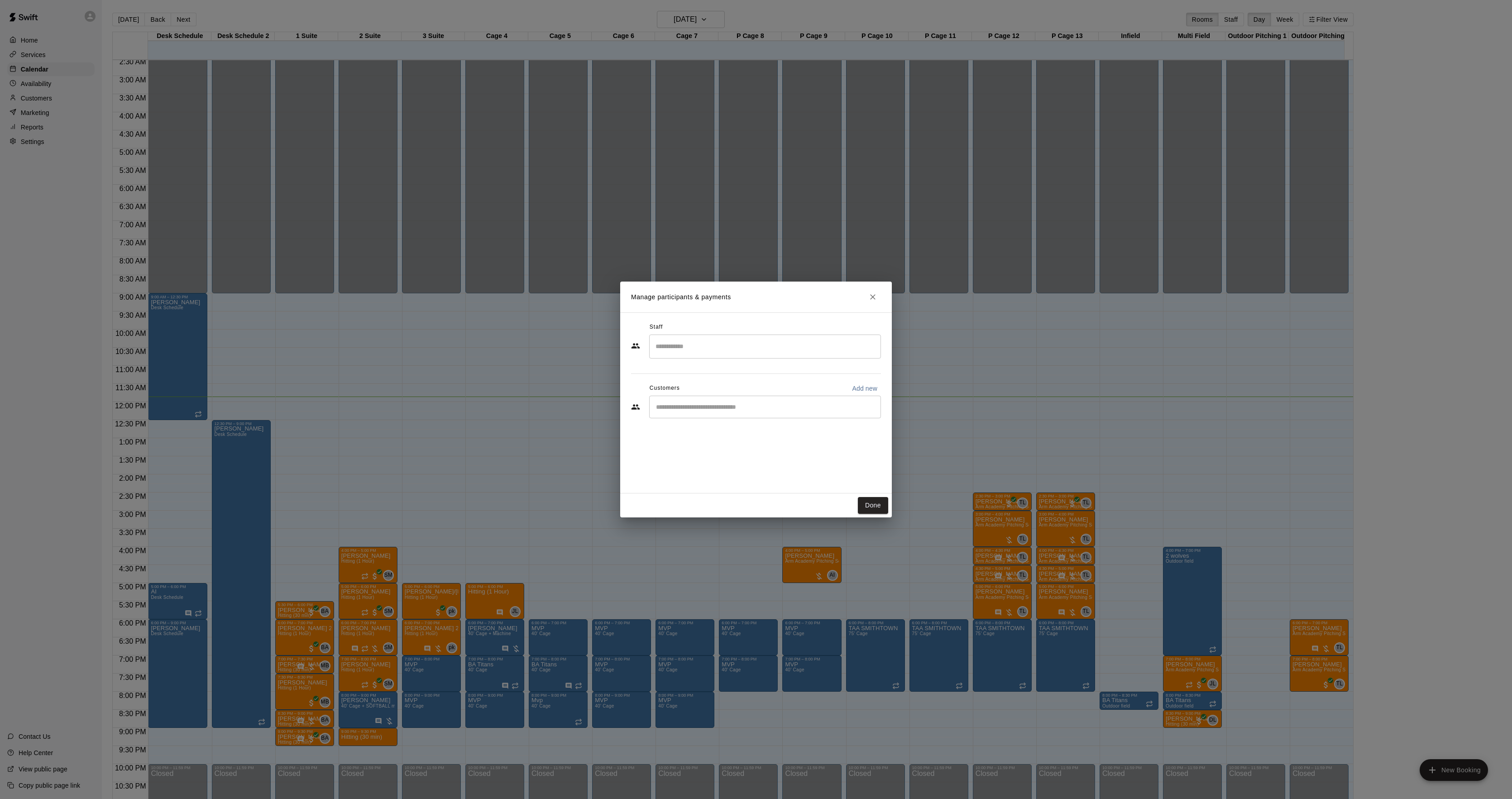
click at [688, 347] on input "Search staff" at bounding box center [765, 346] width 224 height 16
click at [701, 377] on p "[PERSON_NAME]" at bounding box center [700, 373] width 55 height 10
type input "*****"
click at [701, 406] on input "Start typing to search customers..." at bounding box center [765, 406] width 224 height 9
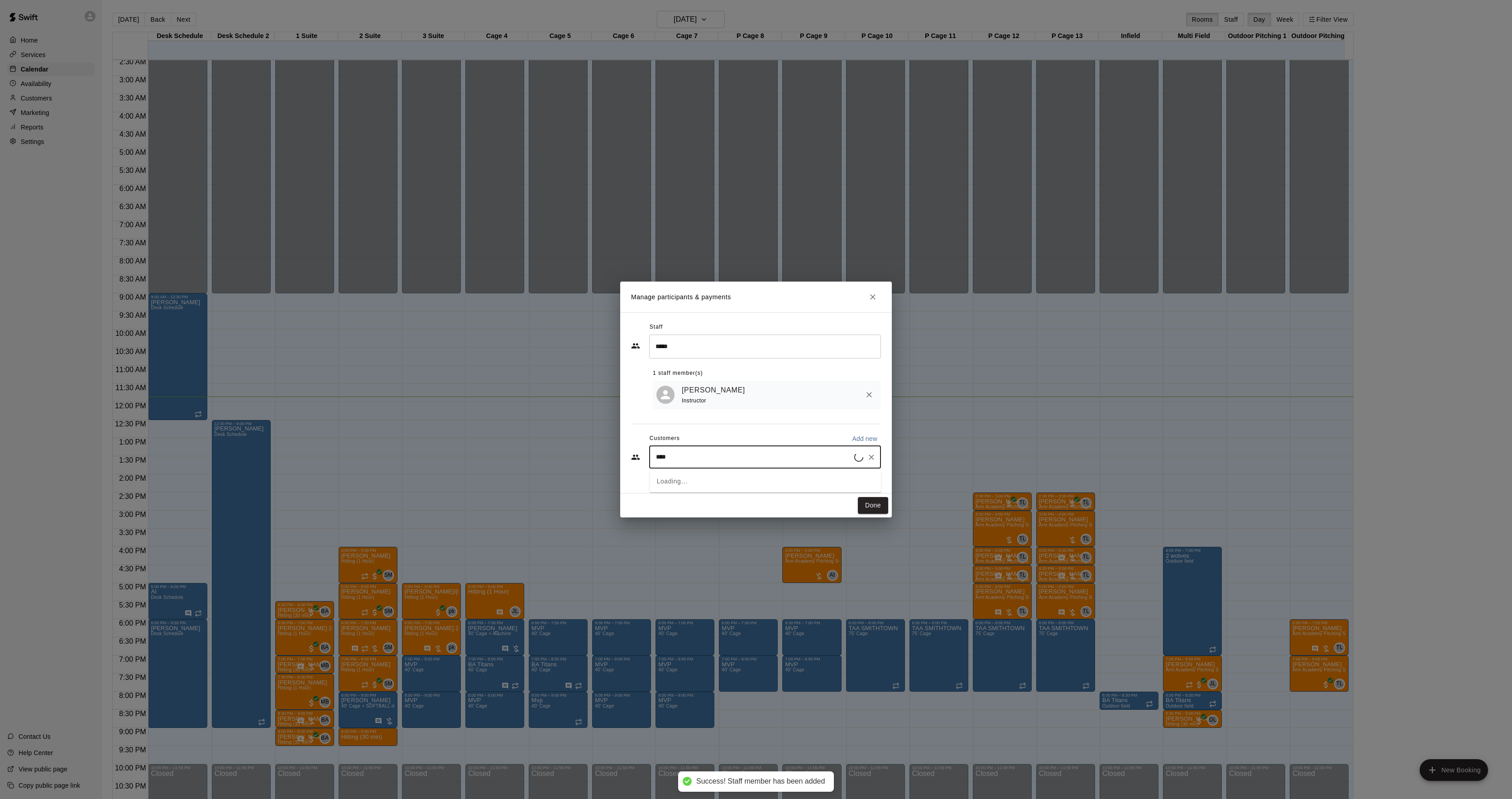
type input "****"
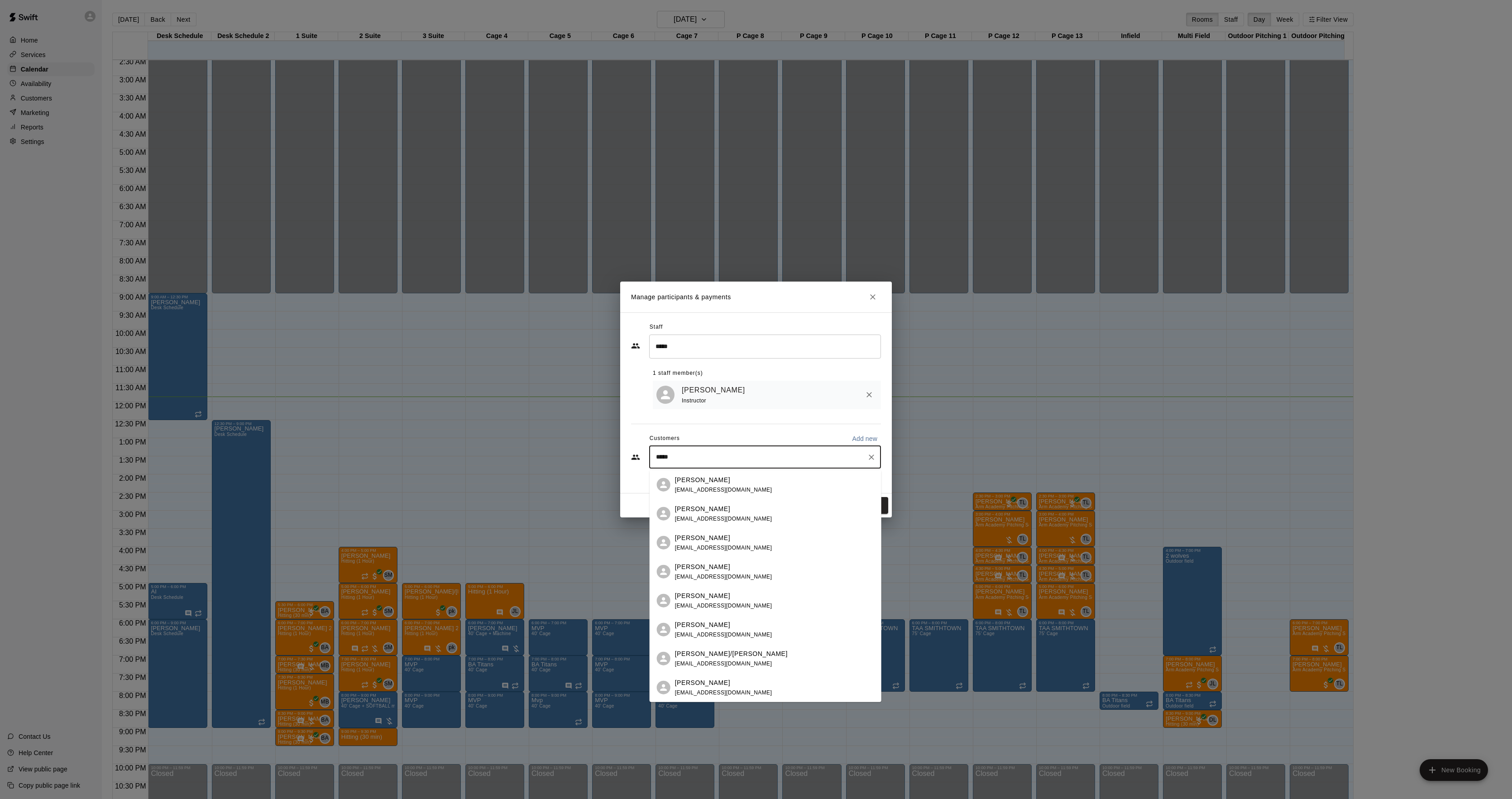
click at [710, 489] on span "[EMAIL_ADDRESS][DOMAIN_NAME]" at bounding box center [724, 489] width 97 height 6
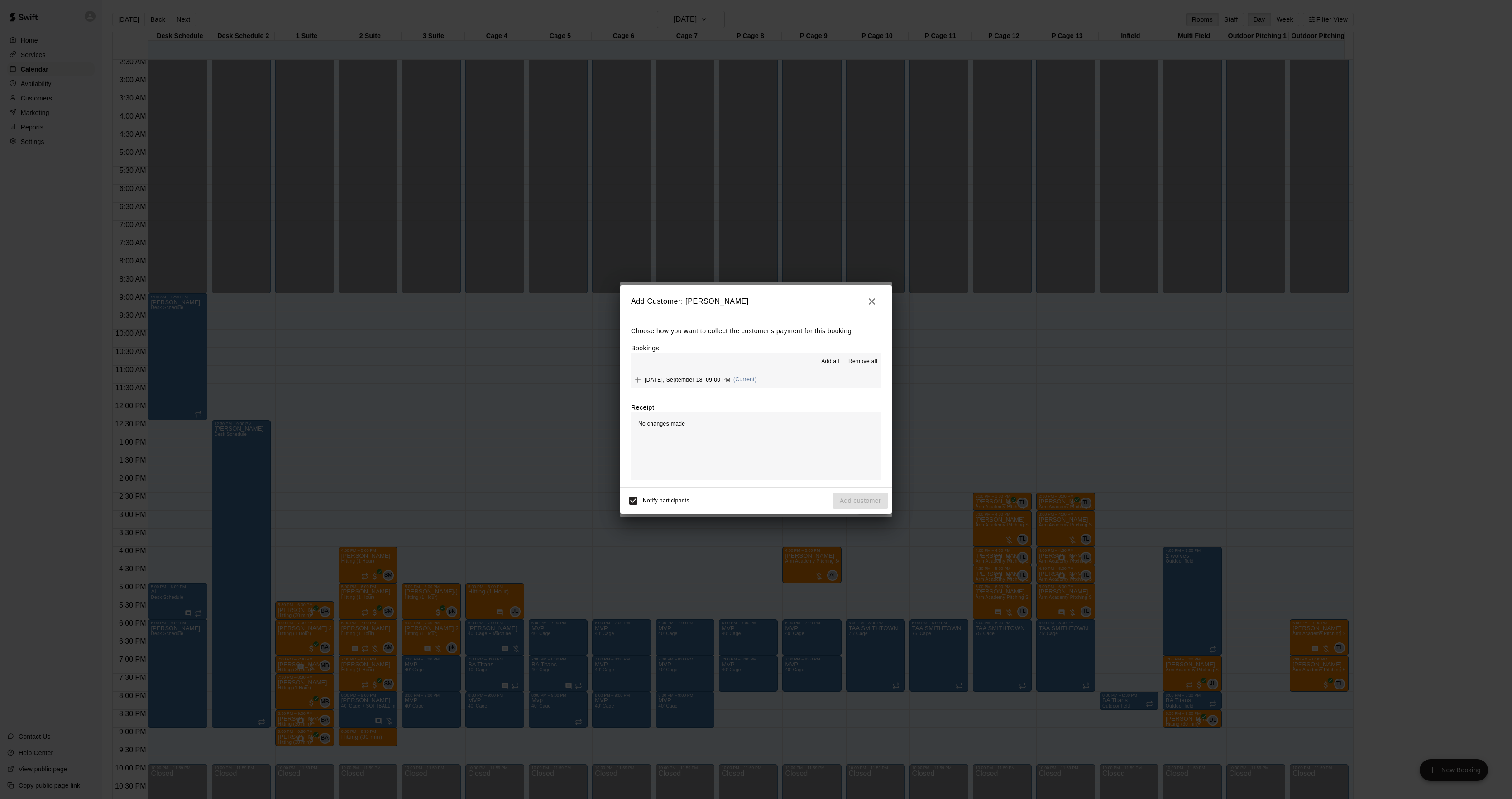
click at [746, 374] on div "Thursday, September 18: 09:00 PM (Current)" at bounding box center [693, 380] width 125 height 14
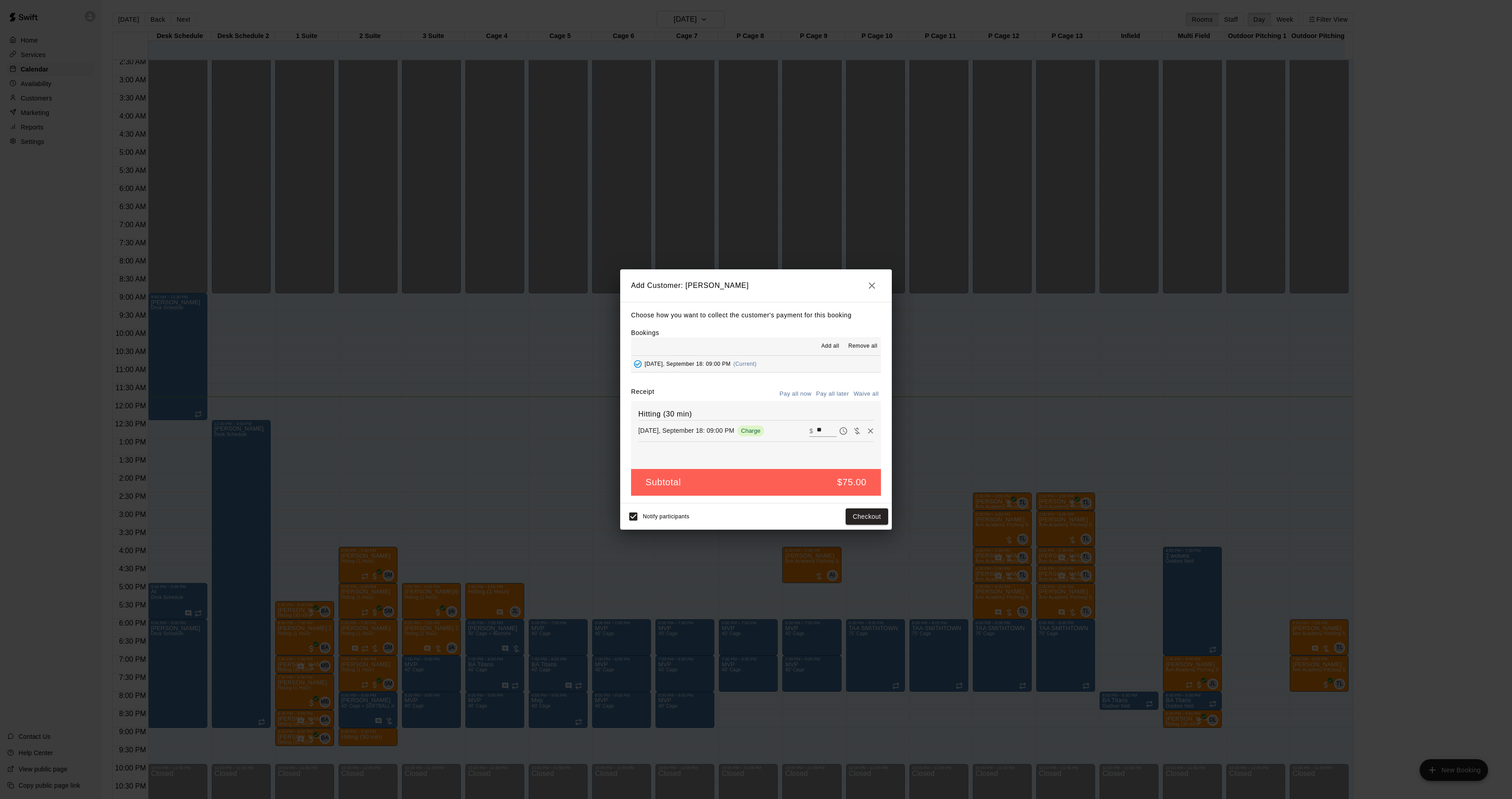
click at [821, 393] on button "Pay all later" at bounding box center [833, 394] width 37 height 14
click at [862, 520] on button "Add customer" at bounding box center [860, 517] width 56 height 17
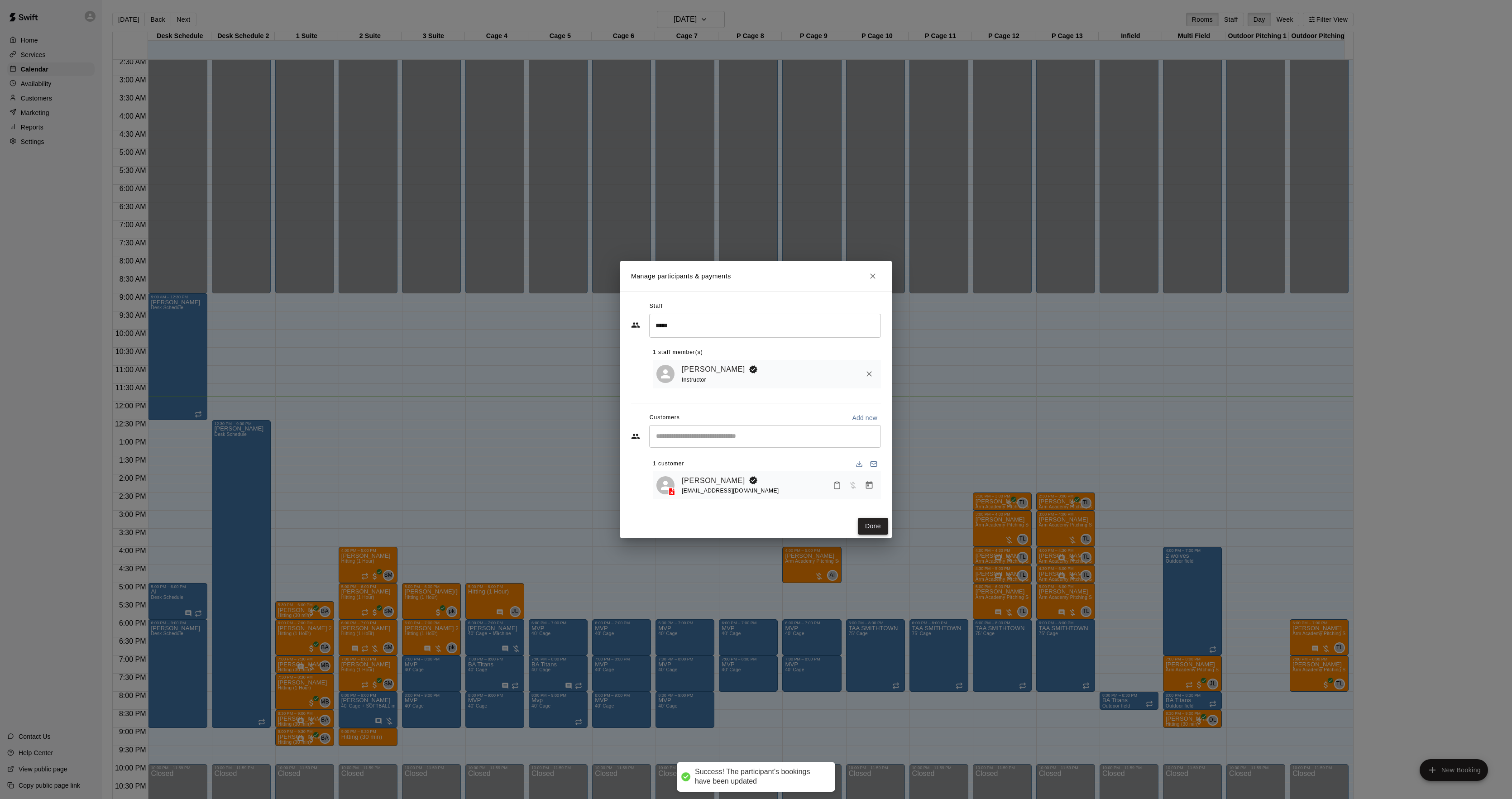
click at [873, 531] on button "Done" at bounding box center [873, 527] width 30 height 17
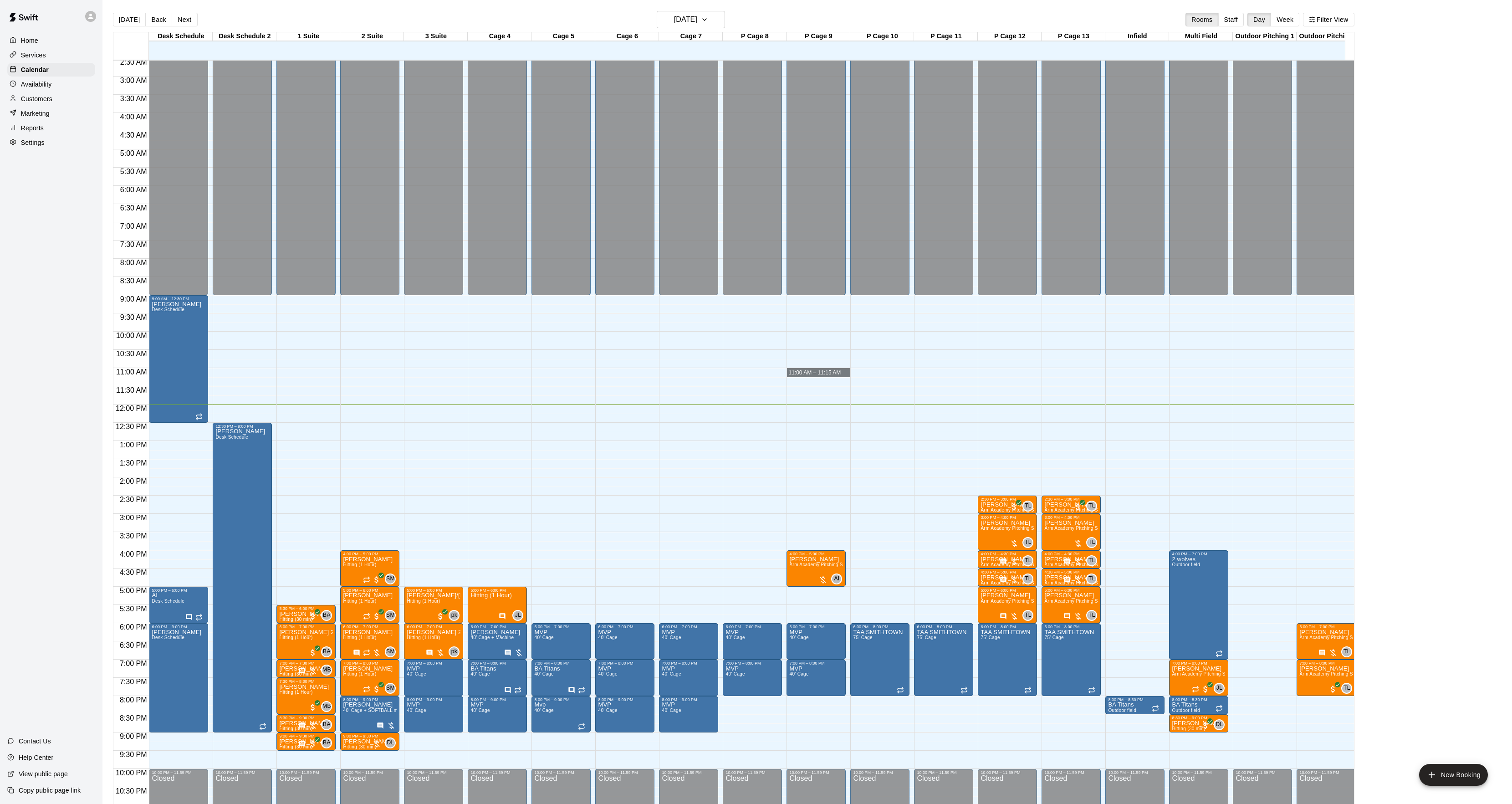
click at [44, 102] on p "Customers" at bounding box center [36, 99] width 31 height 9
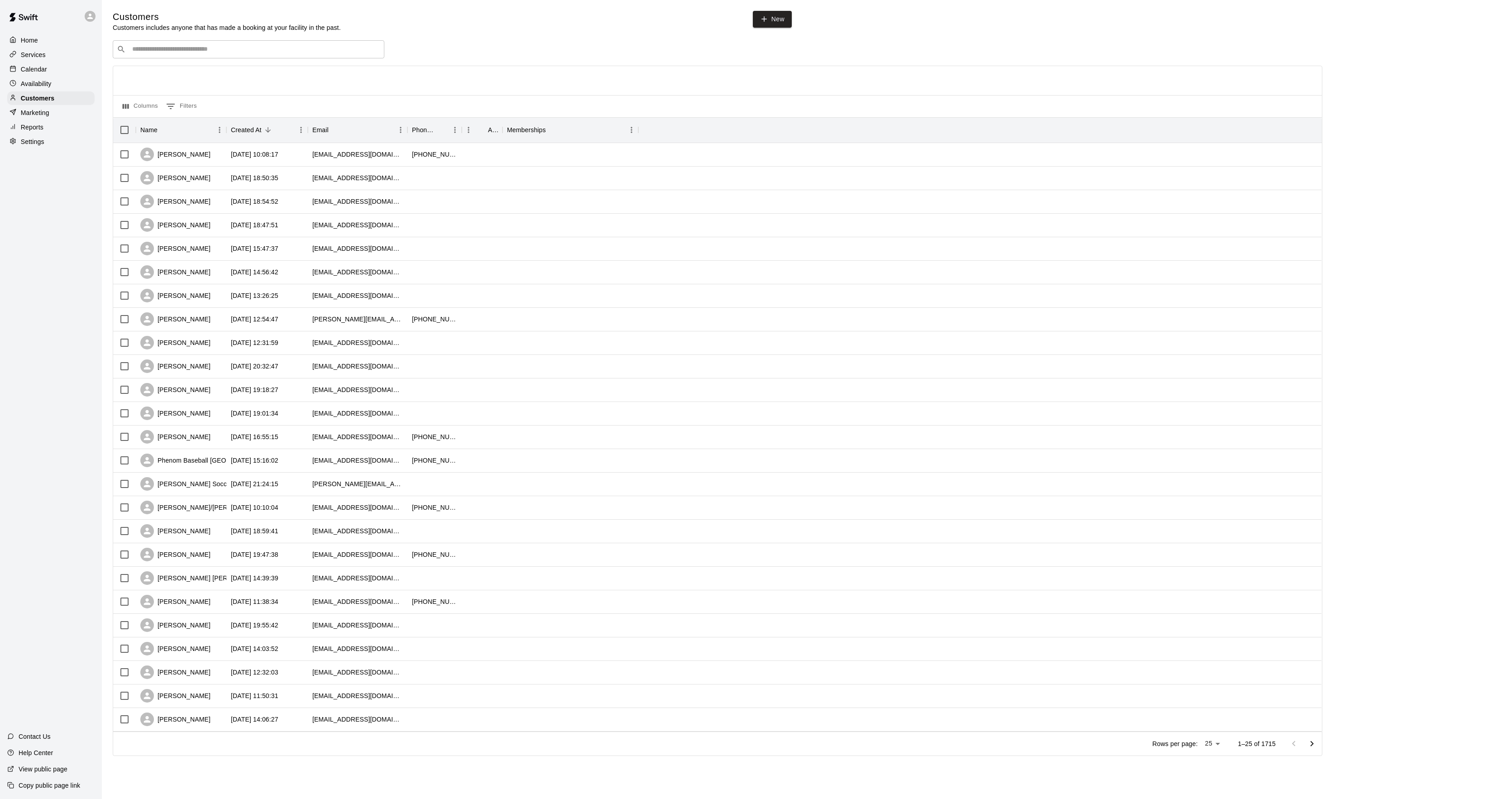
click at [185, 49] on input "Search customers by name or email" at bounding box center [254, 49] width 251 height 9
type input "*****"
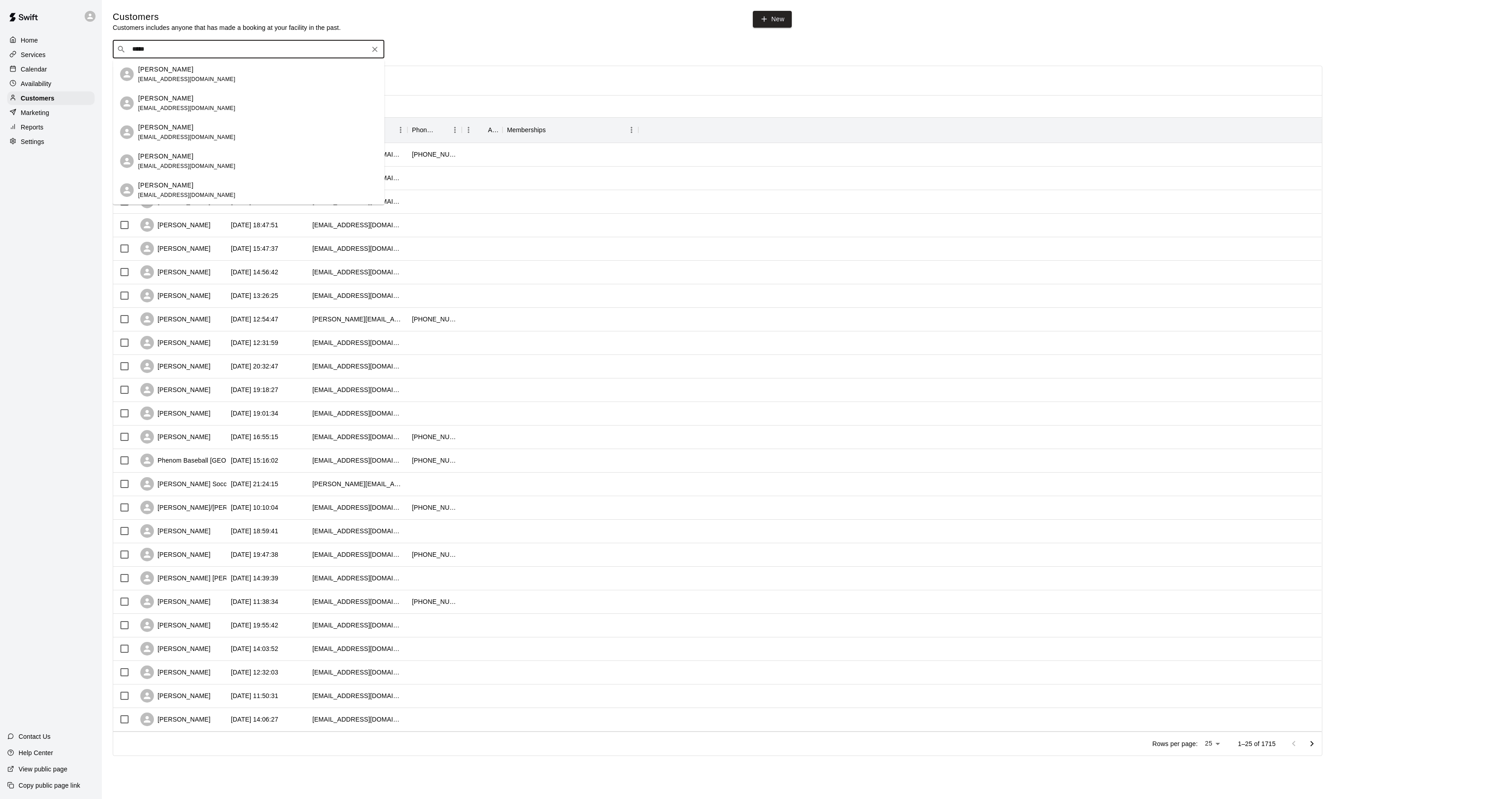
click at [192, 79] on span "harrypackman16@gmail.com" at bounding box center [187, 79] width 97 height 6
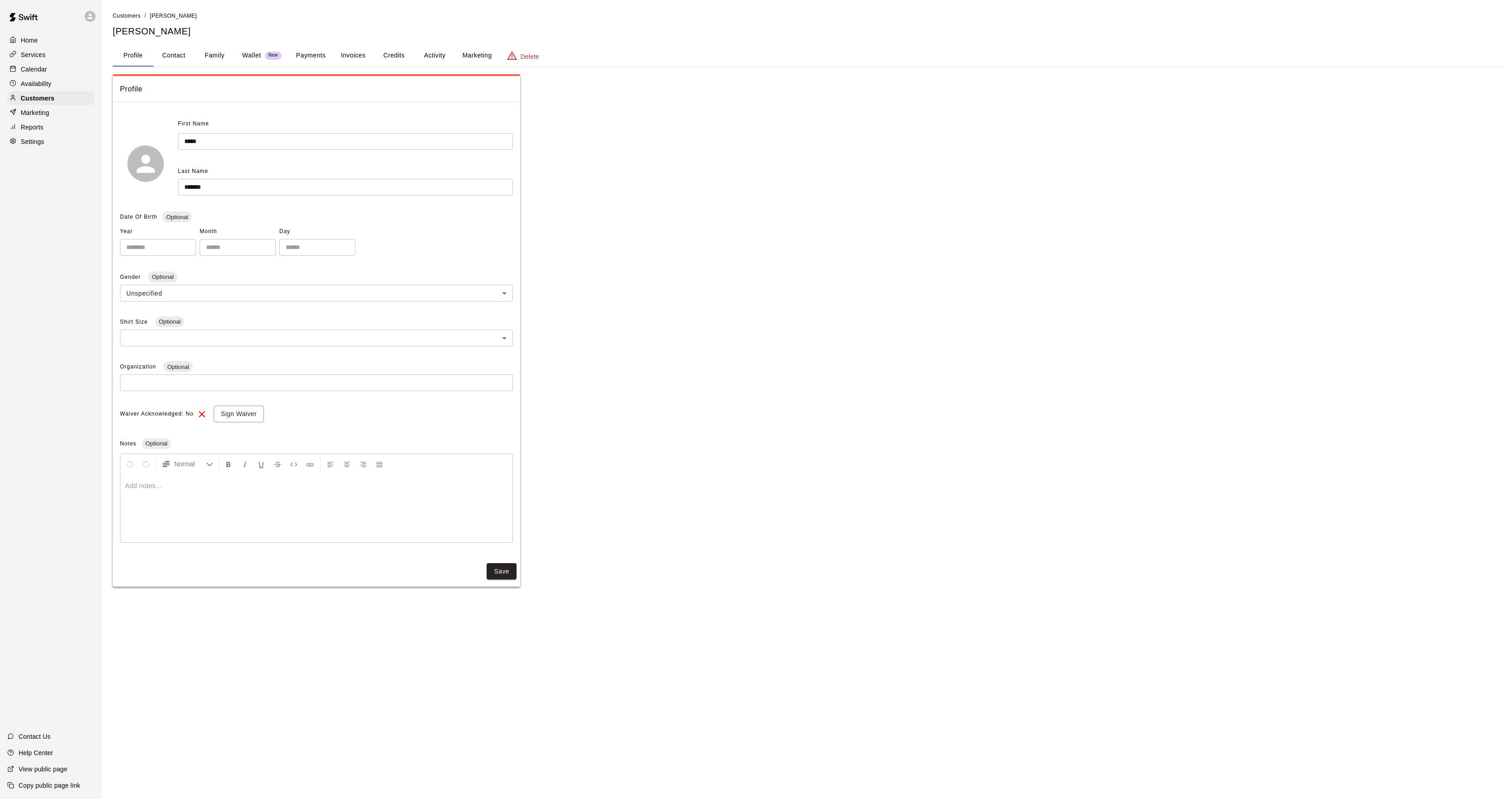
click at [430, 56] on button "Activity" at bounding box center [434, 55] width 41 height 21
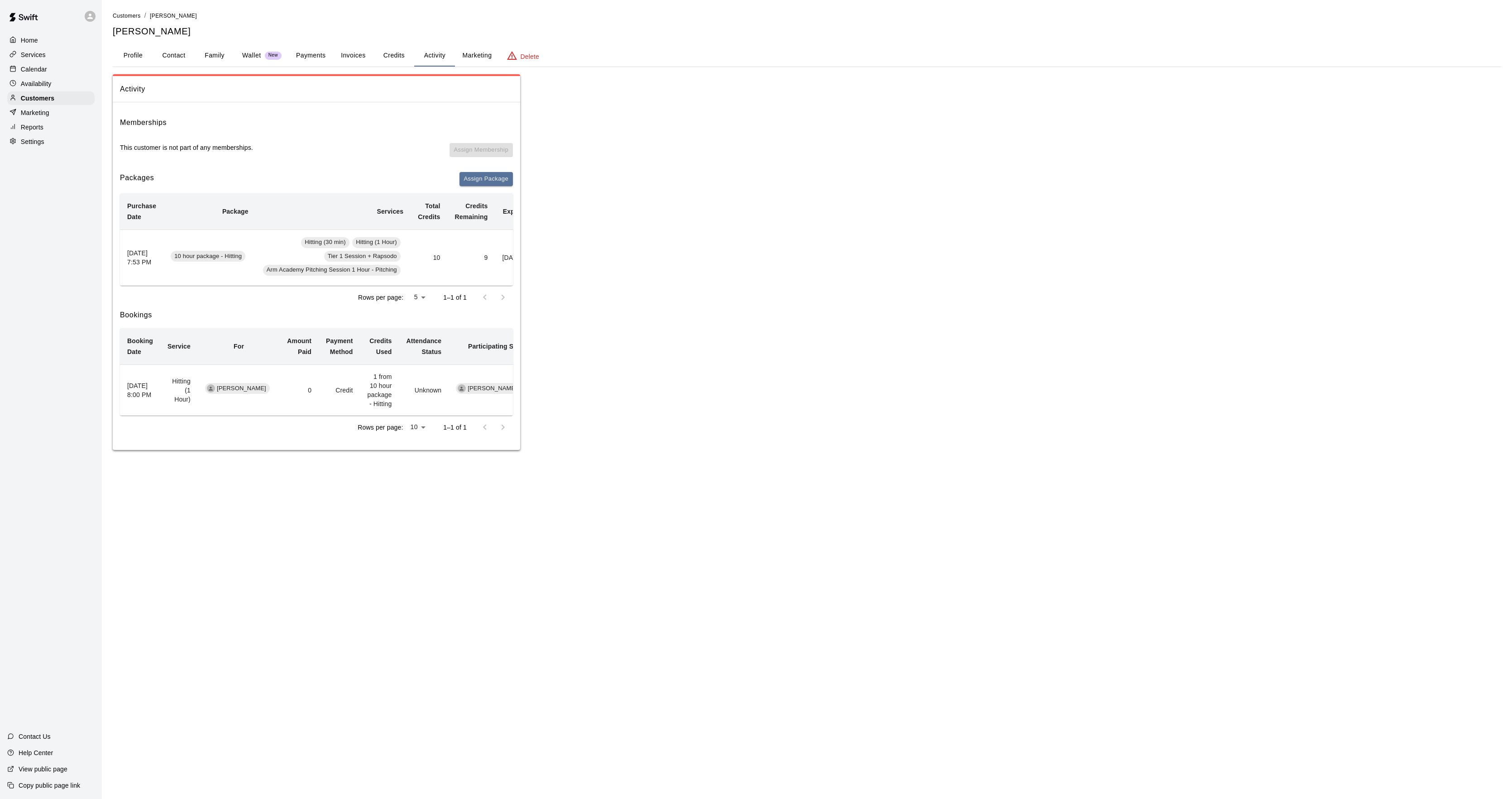
click at [24, 93] on div "Home Services Calendar Availability Customers Marketing Reports Settings" at bounding box center [50, 91] width 102 height 117
click at [59, 97] on div "Customers" at bounding box center [50, 98] width 87 height 14
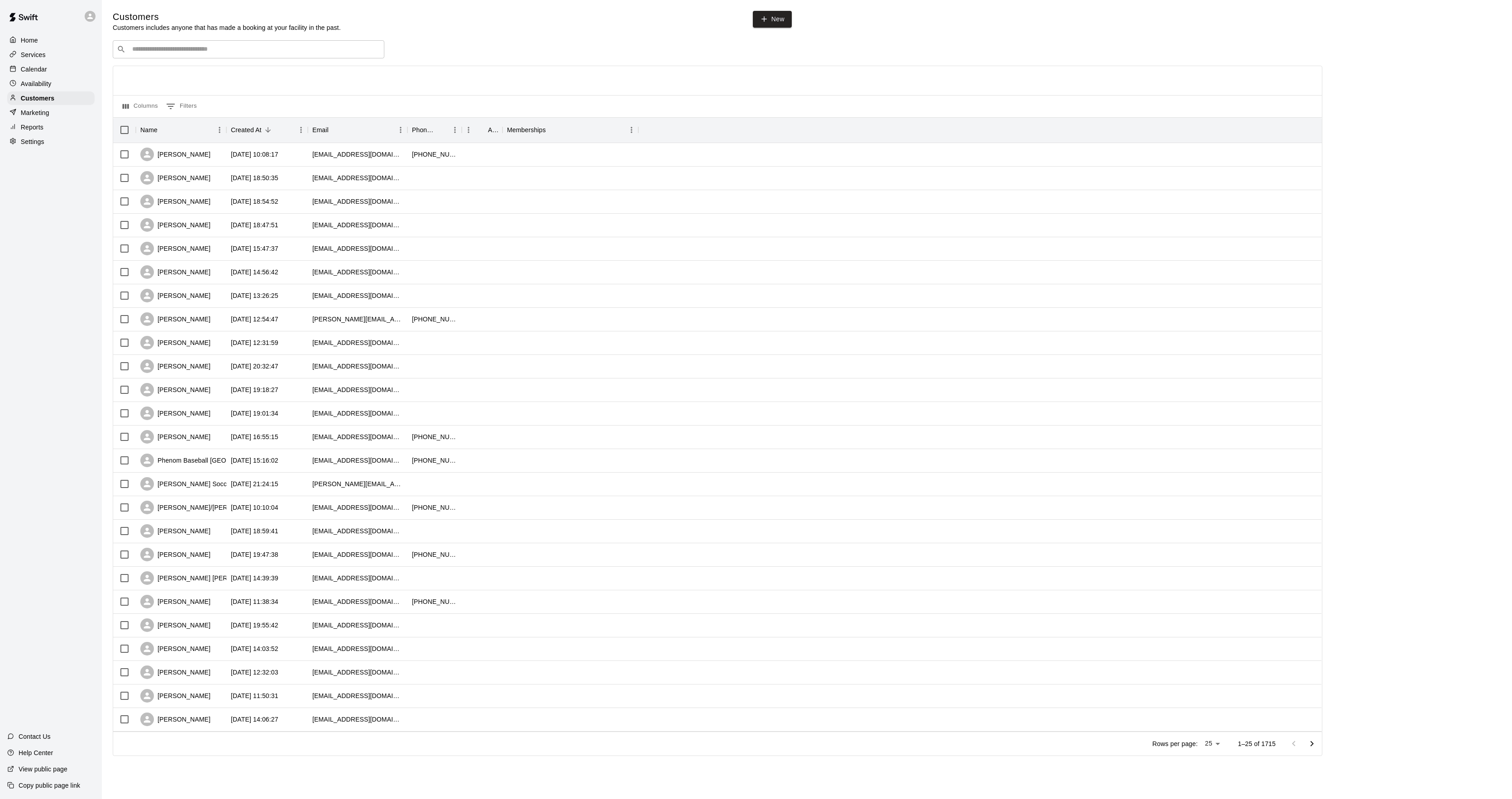
click at [185, 49] on input "Search customers by name or email" at bounding box center [254, 49] width 251 height 9
type input "******"
click at [173, 96] on p "Jack Derosa" at bounding box center [166, 99] width 55 height 10
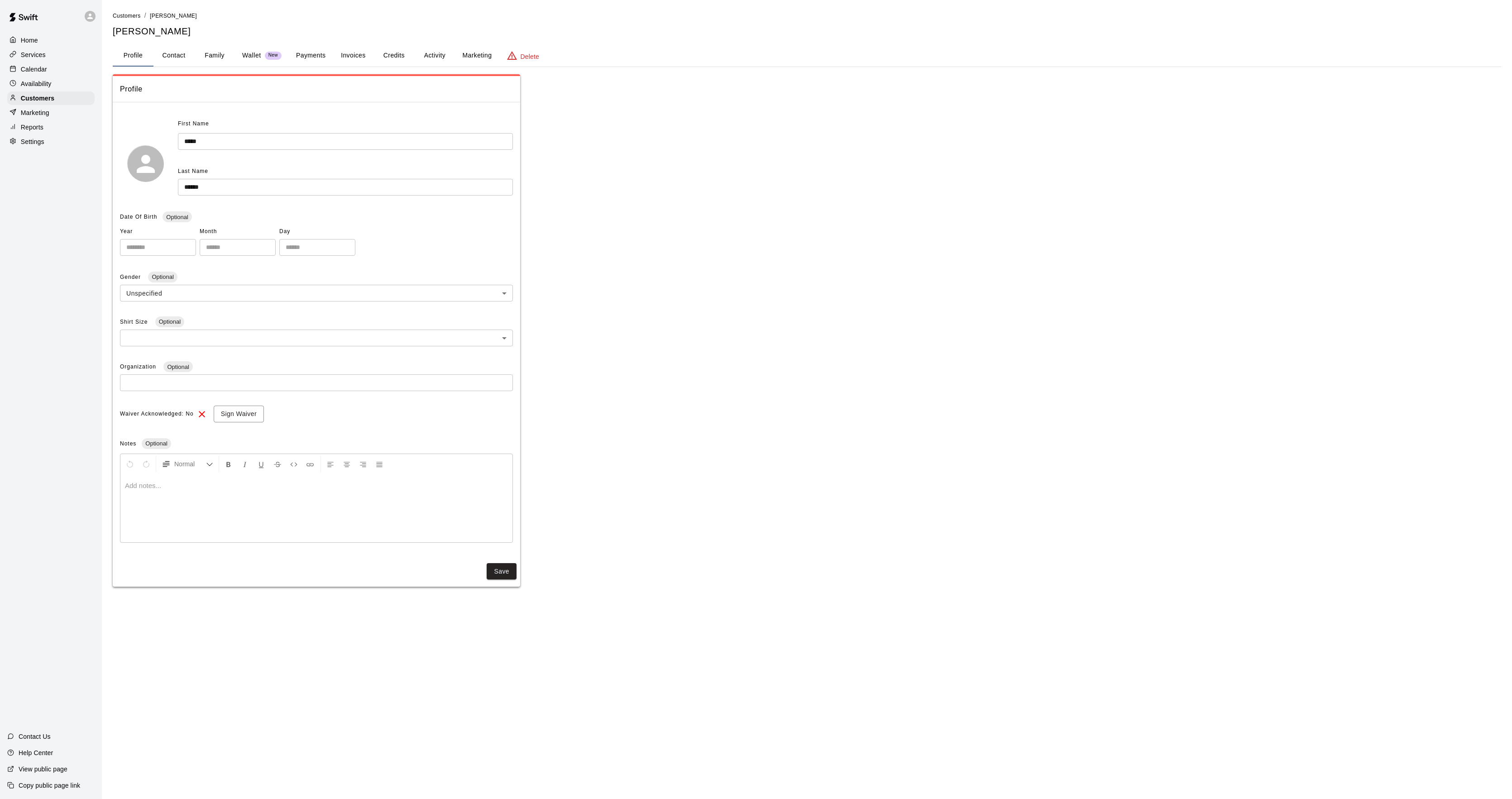
click at [428, 52] on button "Activity" at bounding box center [434, 55] width 41 height 21
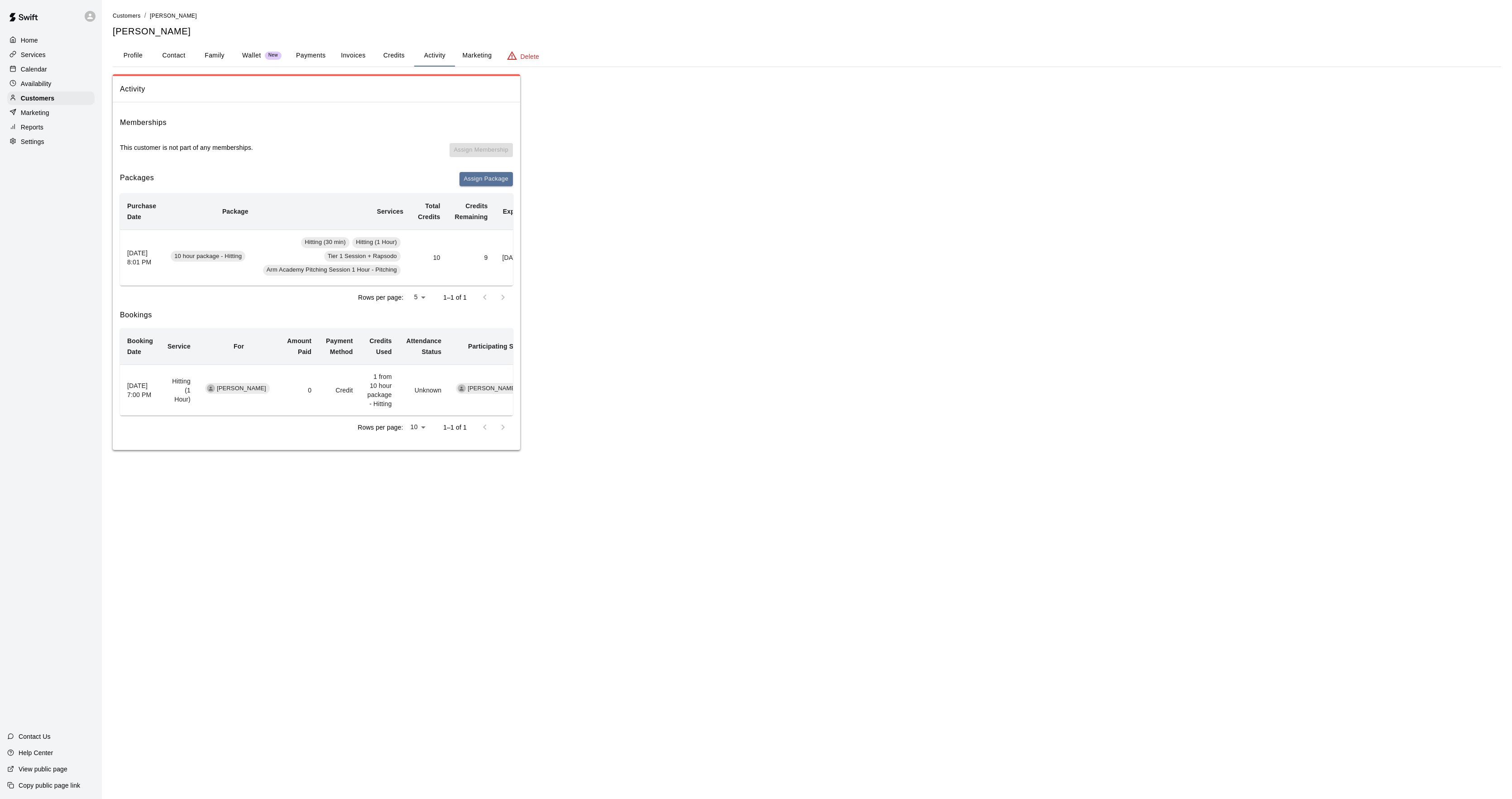
drag, startPoint x: 56, startPoint y: 94, endPoint x: 71, endPoint y: 90, distance: 15.5
click at [56, 94] on div "Customers" at bounding box center [50, 98] width 87 height 14
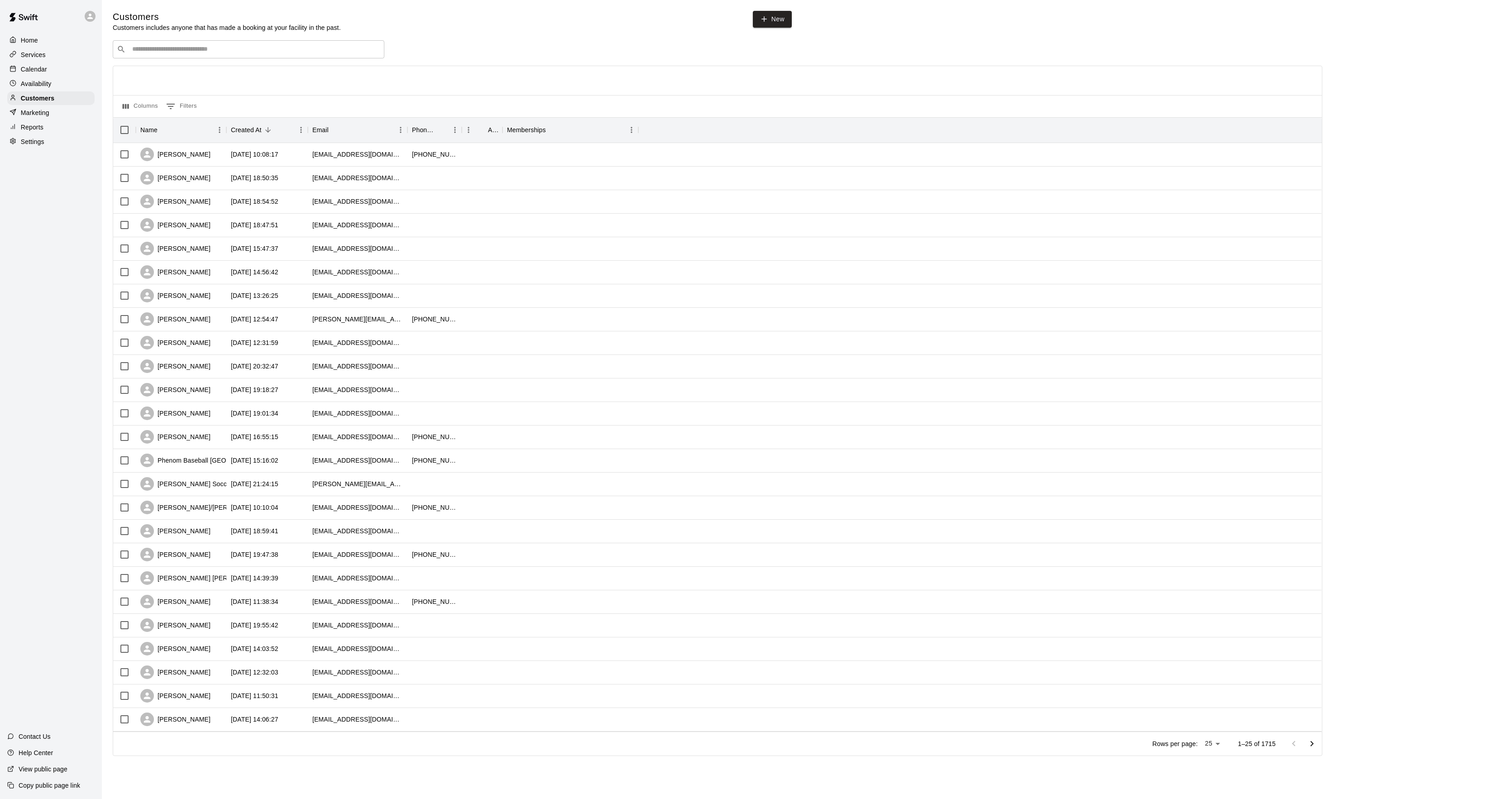
click at [211, 53] on input "Search customers by name or email" at bounding box center [254, 49] width 251 height 9
click at [154, 56] on div "​ ******** ​" at bounding box center [248, 49] width 272 height 18
drag, startPoint x: 163, startPoint y: 55, endPoint x: 170, endPoint y: 55, distance: 7.0
click at [167, 54] on input "********" at bounding box center [247, 49] width 237 height 9
click at [167, 46] on div "Customers Customers includes anyone that has made a booking at your facility in…" at bounding box center [806, 384] width 1388 height 745
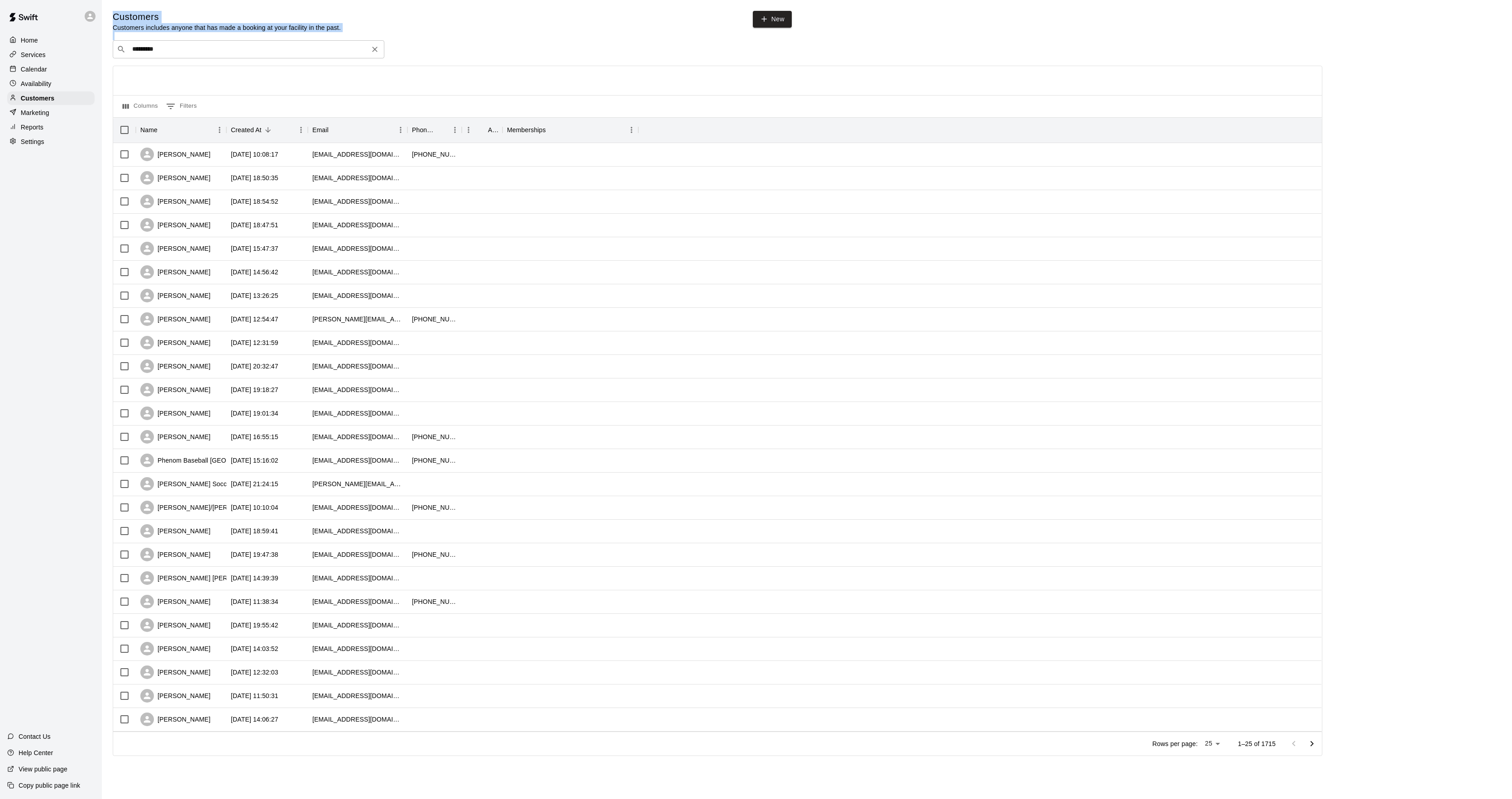
click at [161, 55] on div "​ ********* ​" at bounding box center [248, 49] width 272 height 18
click at [160, 55] on div "​ ********* ​" at bounding box center [248, 49] width 272 height 18
click at [154, 51] on input "*********" at bounding box center [247, 49] width 237 height 9
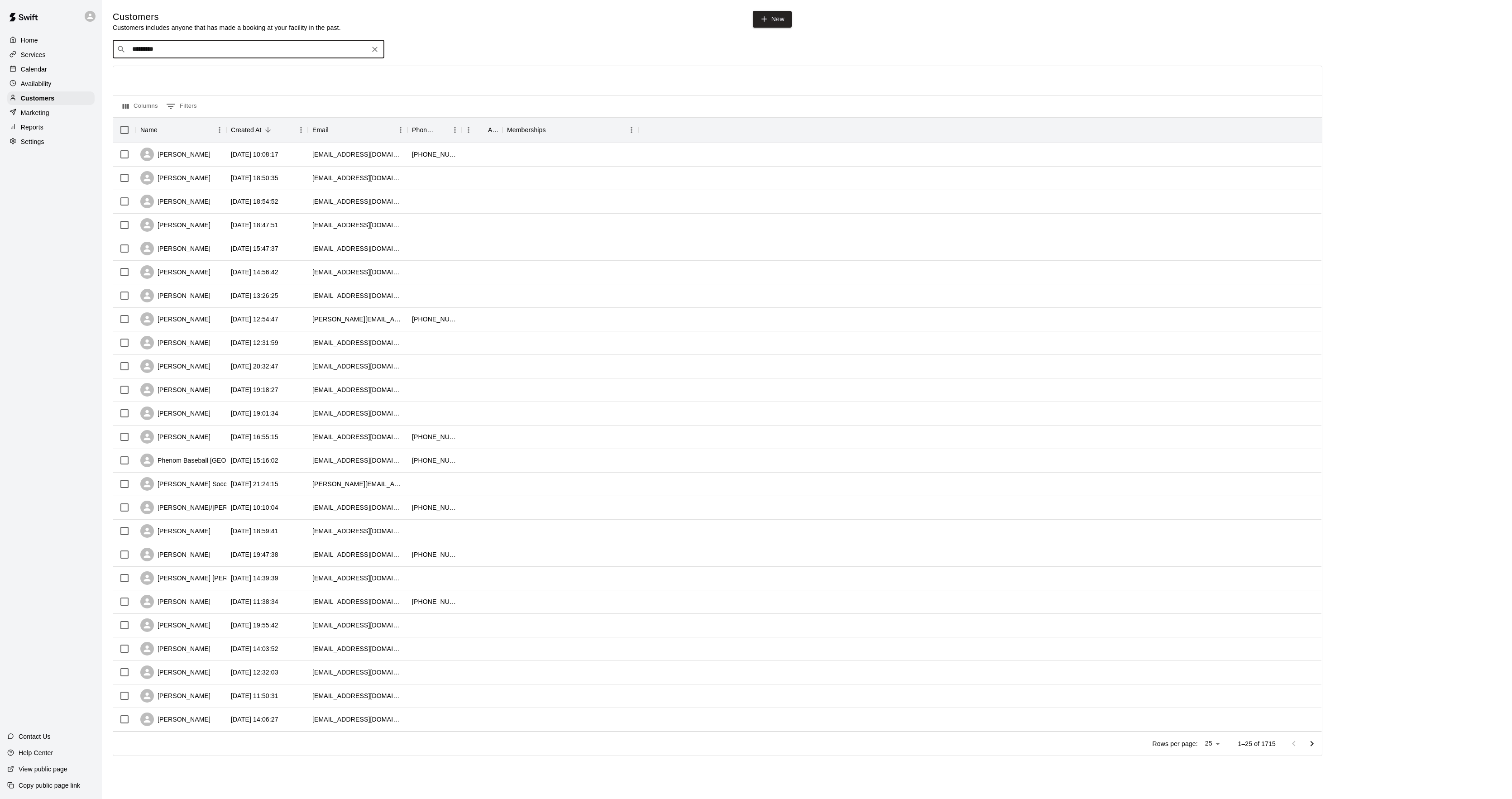
click at [154, 51] on input "*********" at bounding box center [247, 49] width 237 height 9
type input "*****"
click at [161, 126] on p "George Sullivan" at bounding box center [166, 128] width 55 height 10
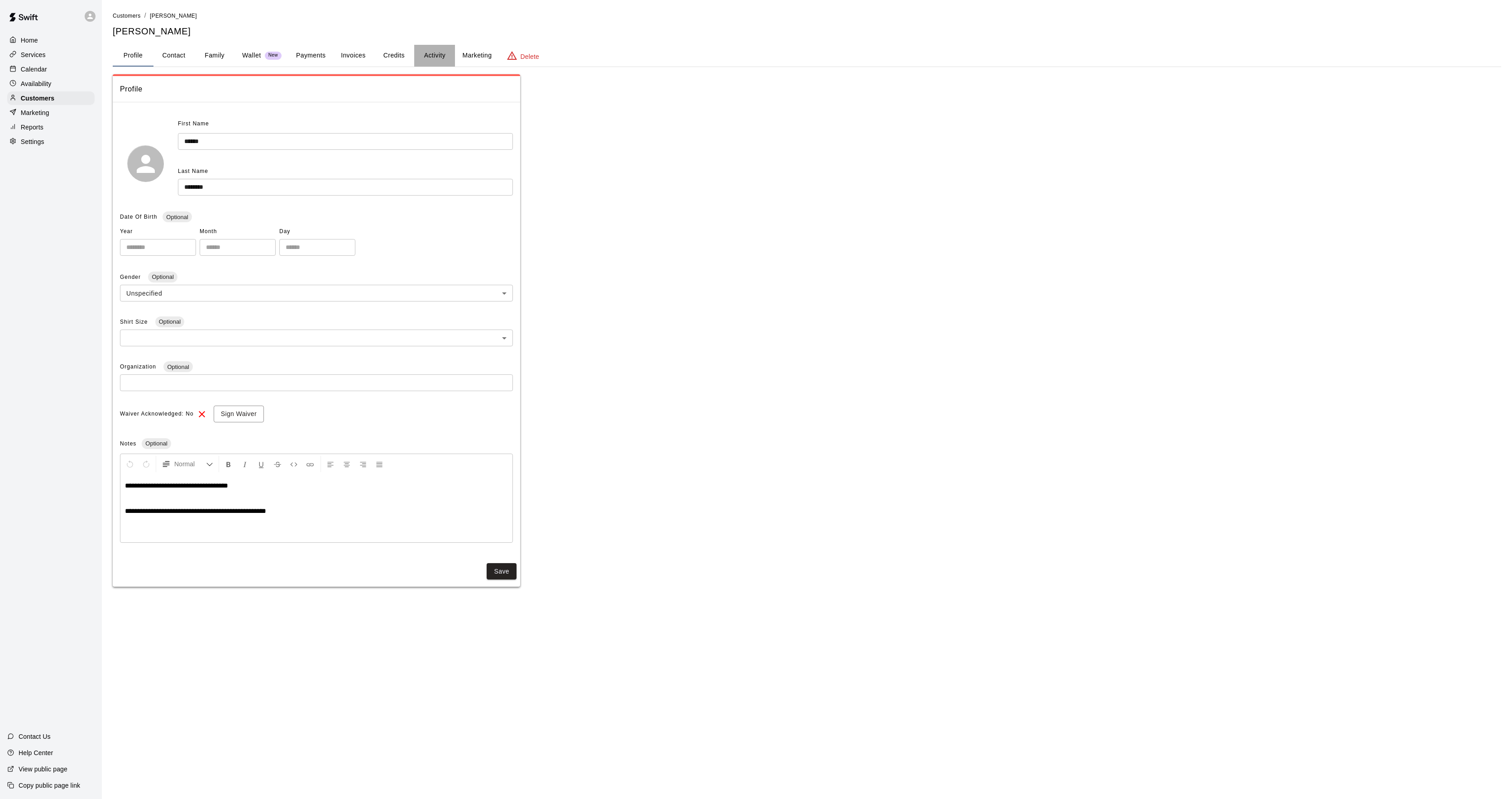
click at [435, 55] on button "Activity" at bounding box center [434, 55] width 41 height 21
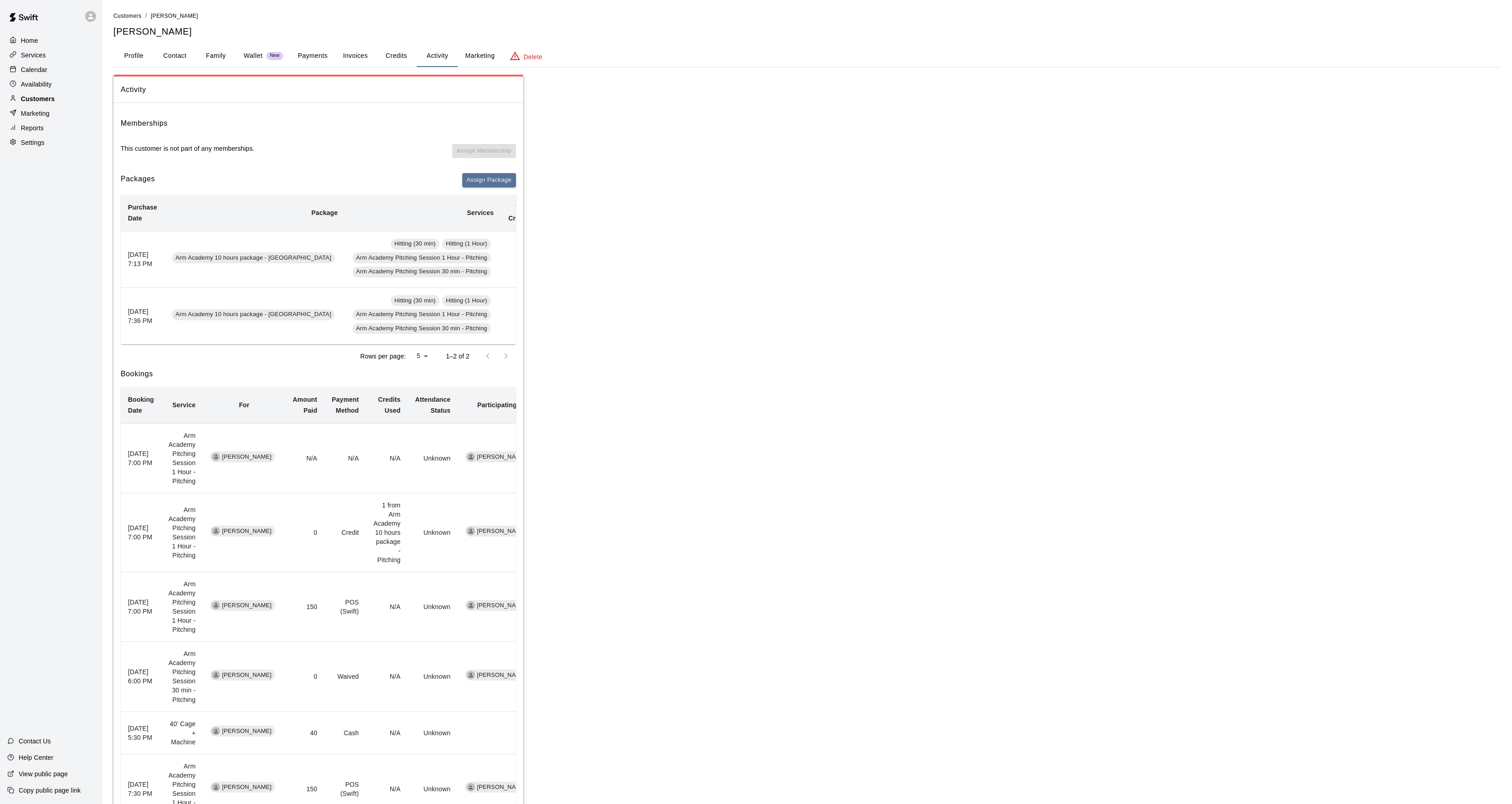
click at [73, 95] on div "Customers" at bounding box center [51, 99] width 88 height 14
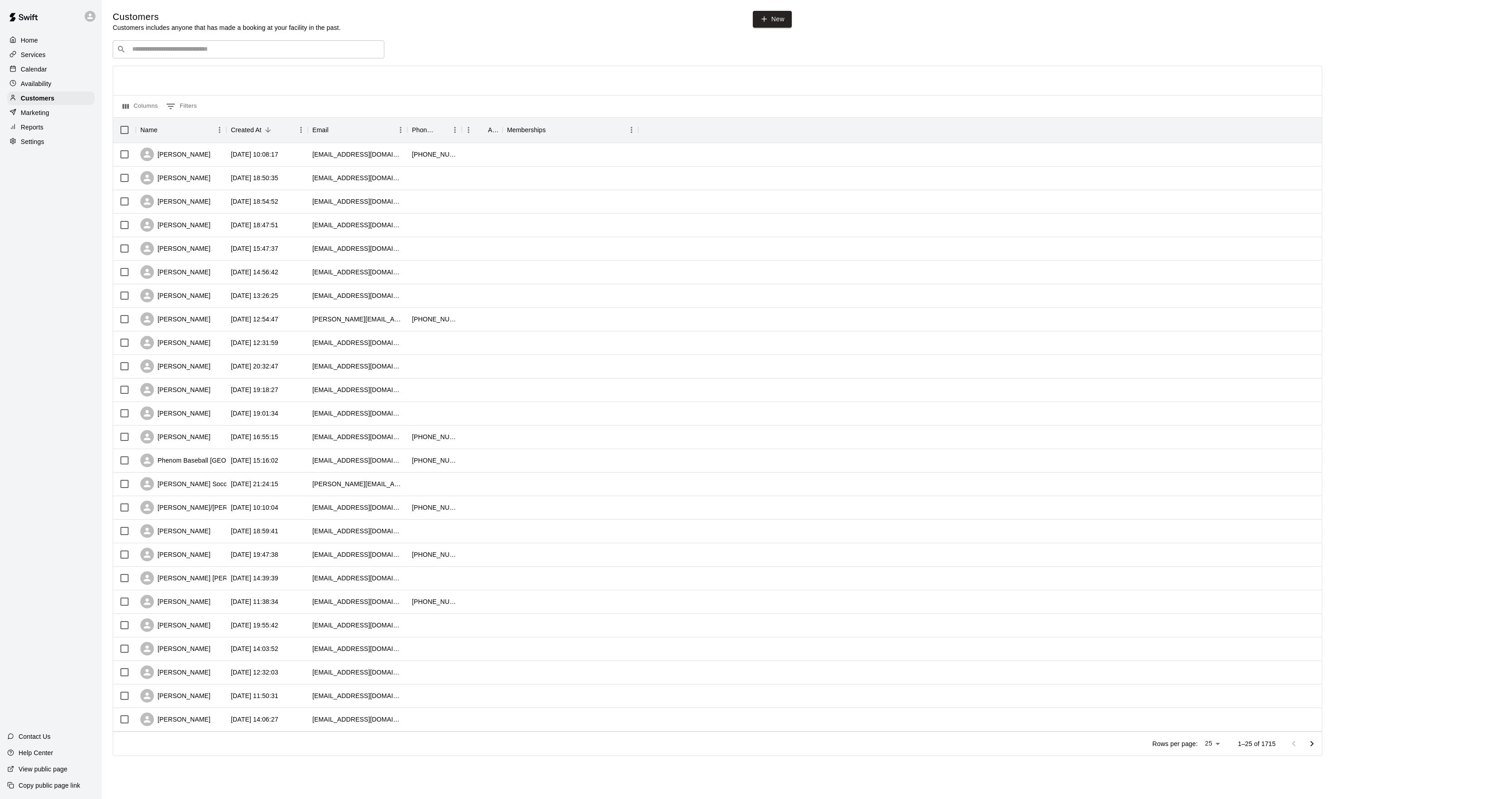
click at [174, 55] on div "​ ​" at bounding box center [248, 49] width 272 height 18
type input "****"
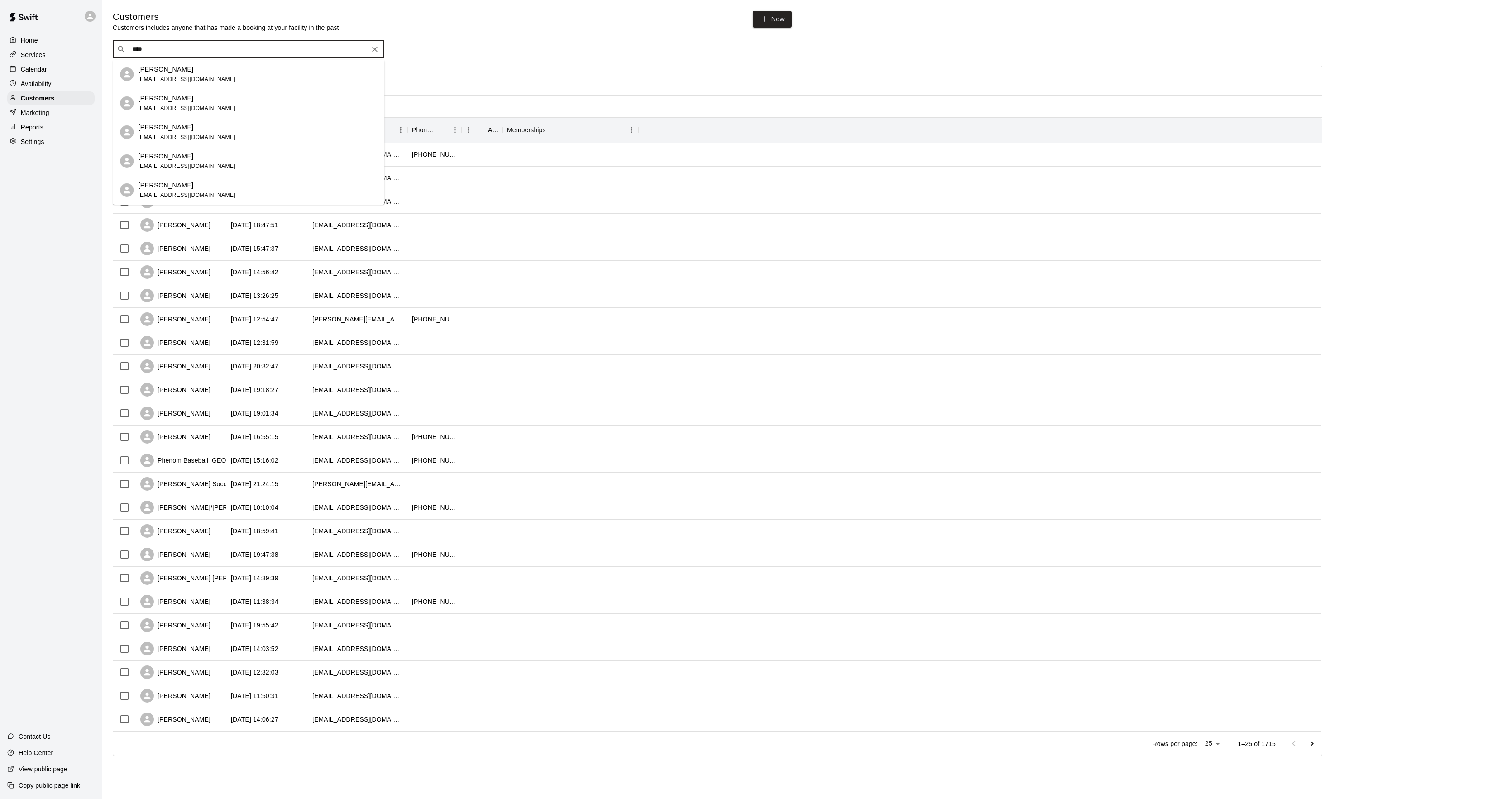
drag, startPoint x: 173, startPoint y: 57, endPoint x: 152, endPoint y: 77, distance: 29.0
click at [152, 77] on span "mnmblack@gmail.com" at bounding box center [187, 79] width 97 height 6
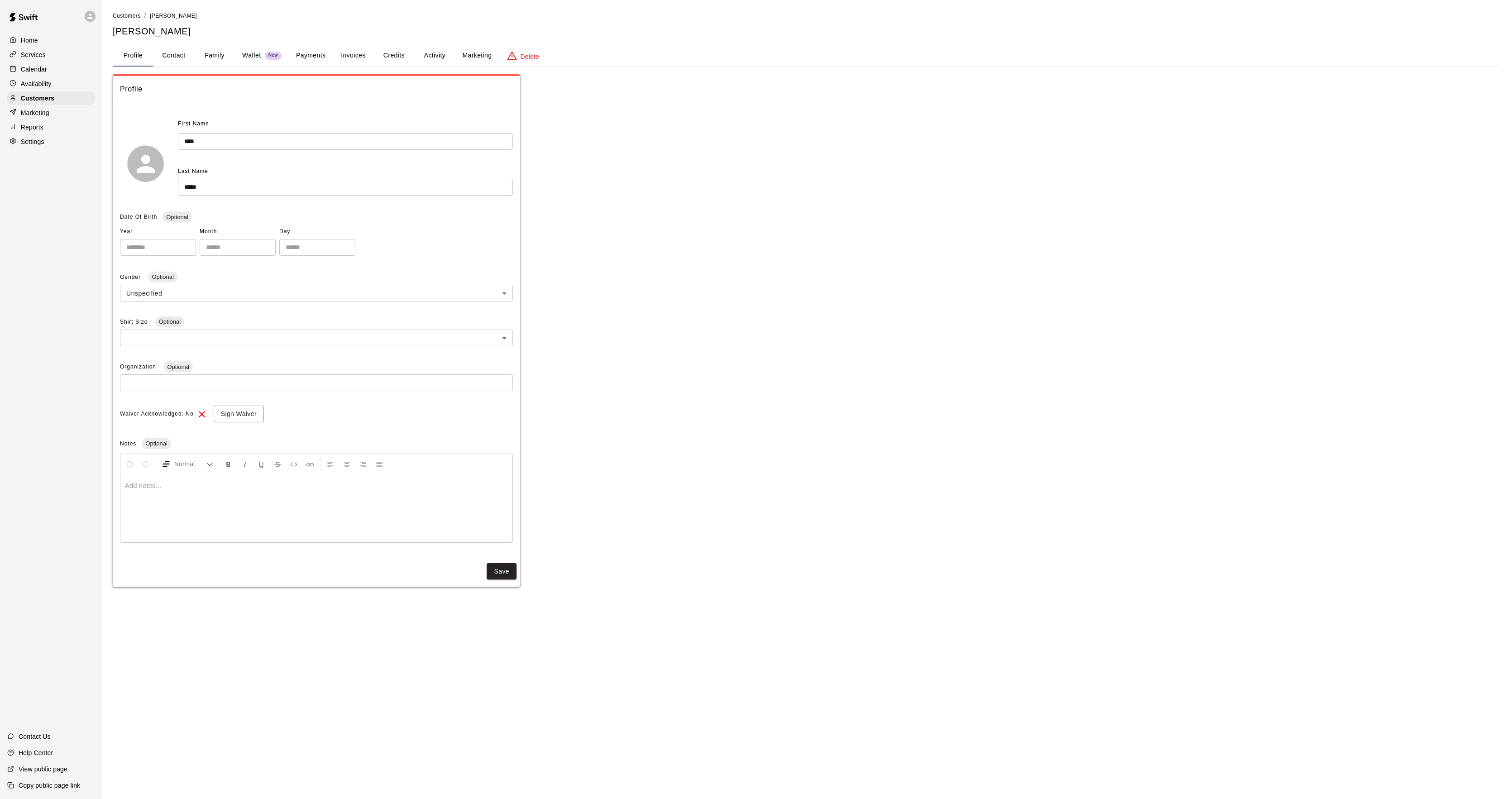
click at [446, 53] on button "Activity" at bounding box center [434, 55] width 41 height 21
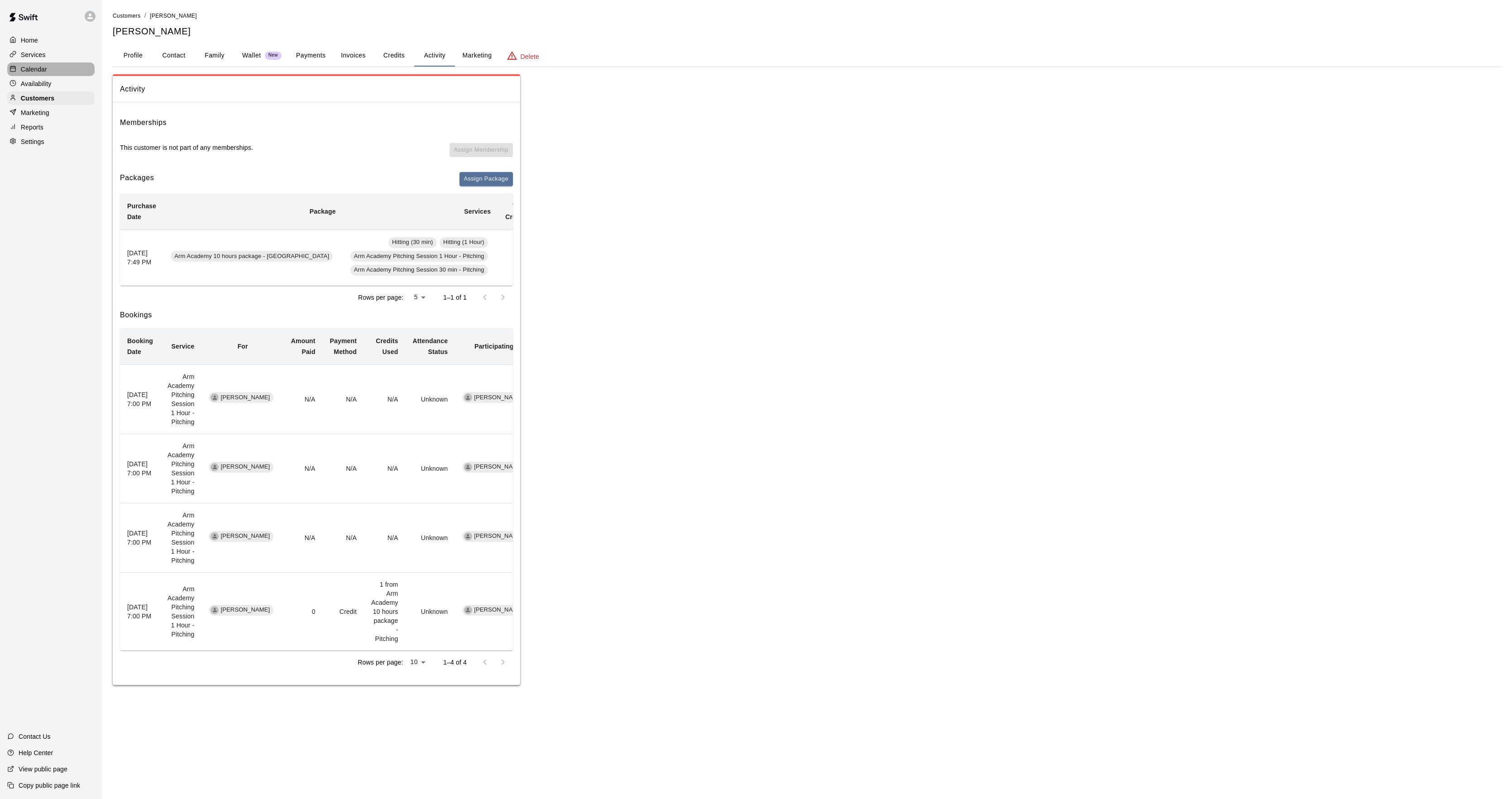
click at [33, 64] on div "Calendar" at bounding box center [50, 69] width 87 height 14
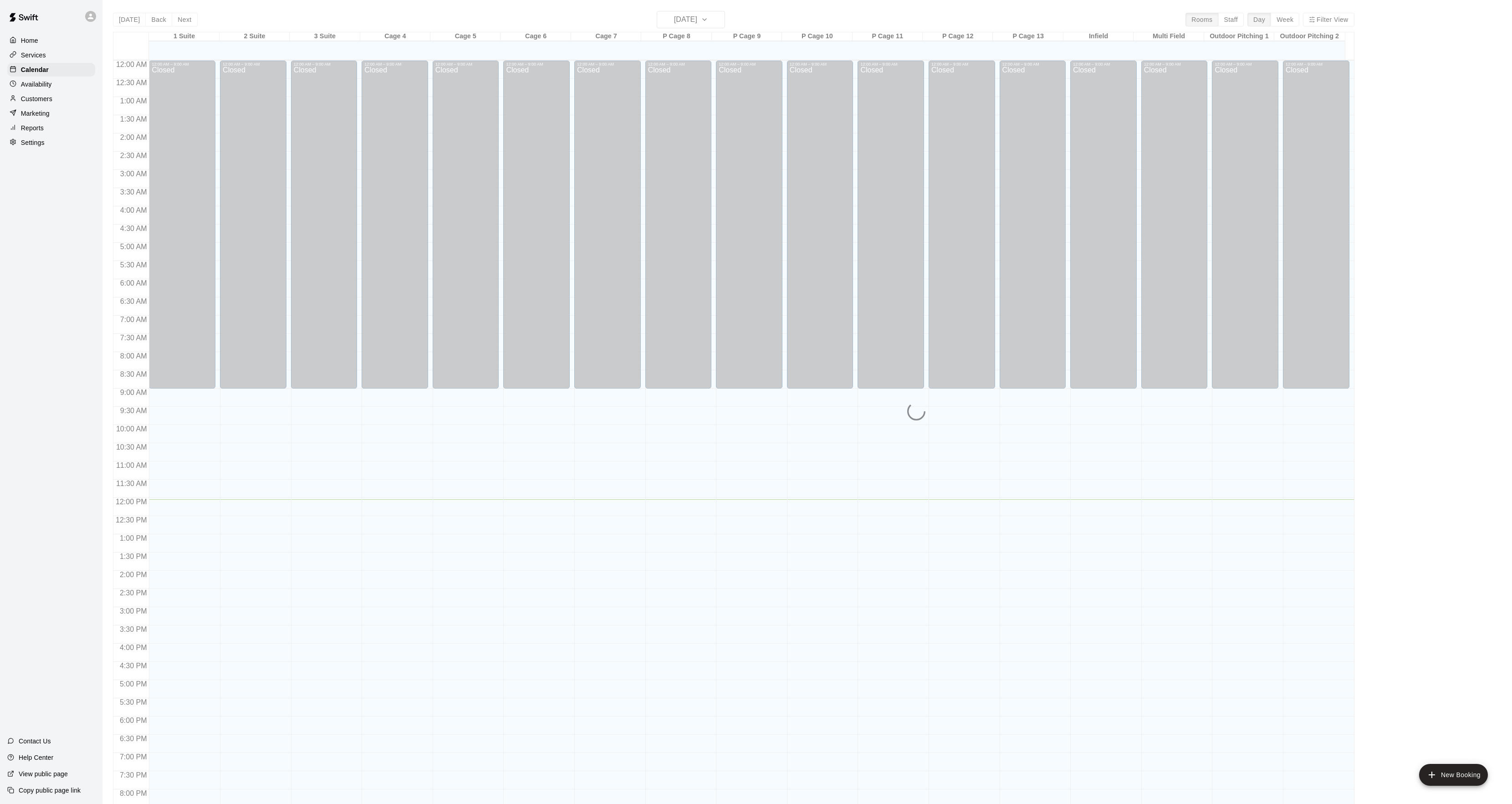
scroll to position [93, 0]
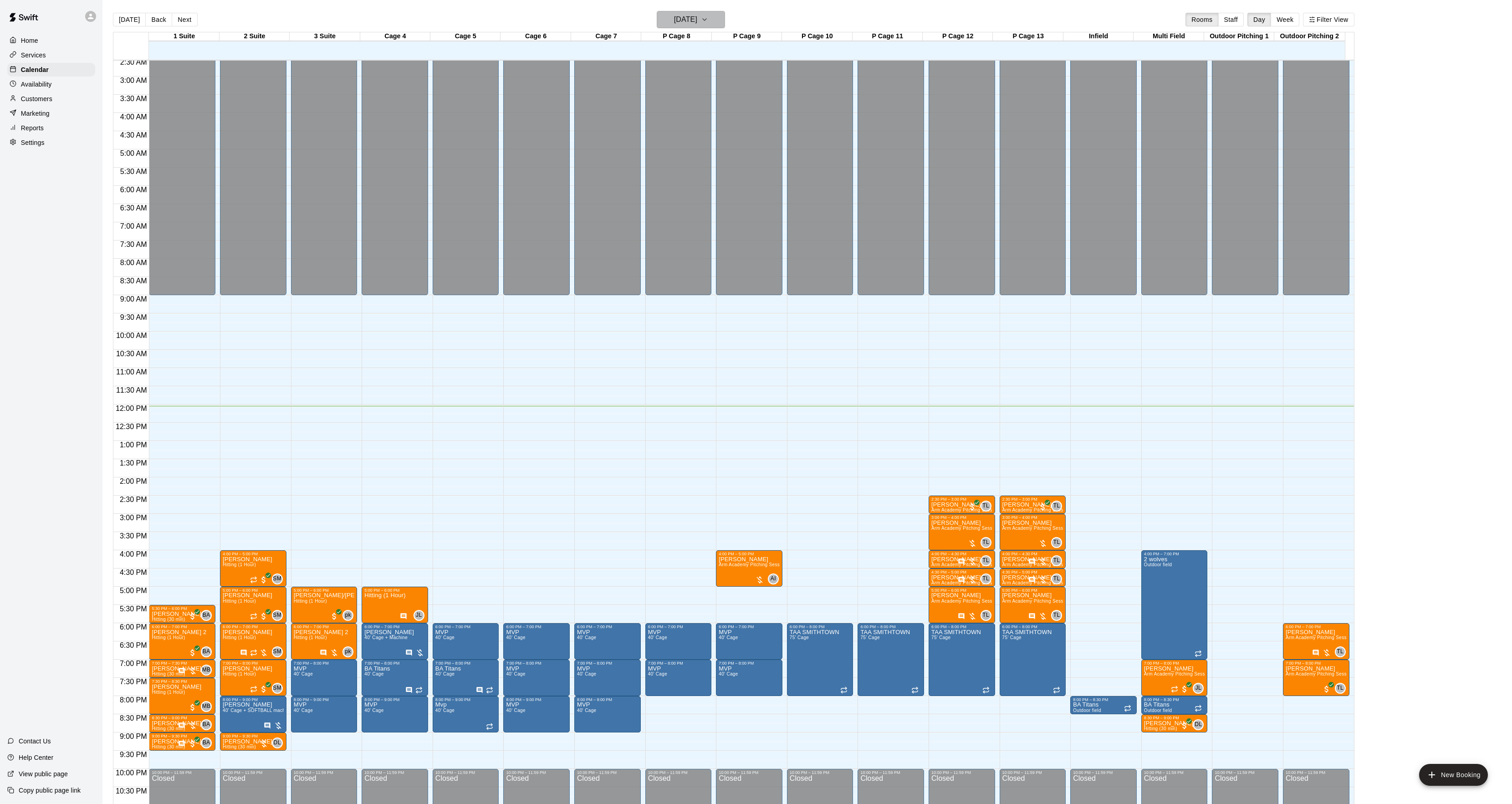
click at [694, 20] on h6 "[DATE]" at bounding box center [685, 19] width 23 height 13
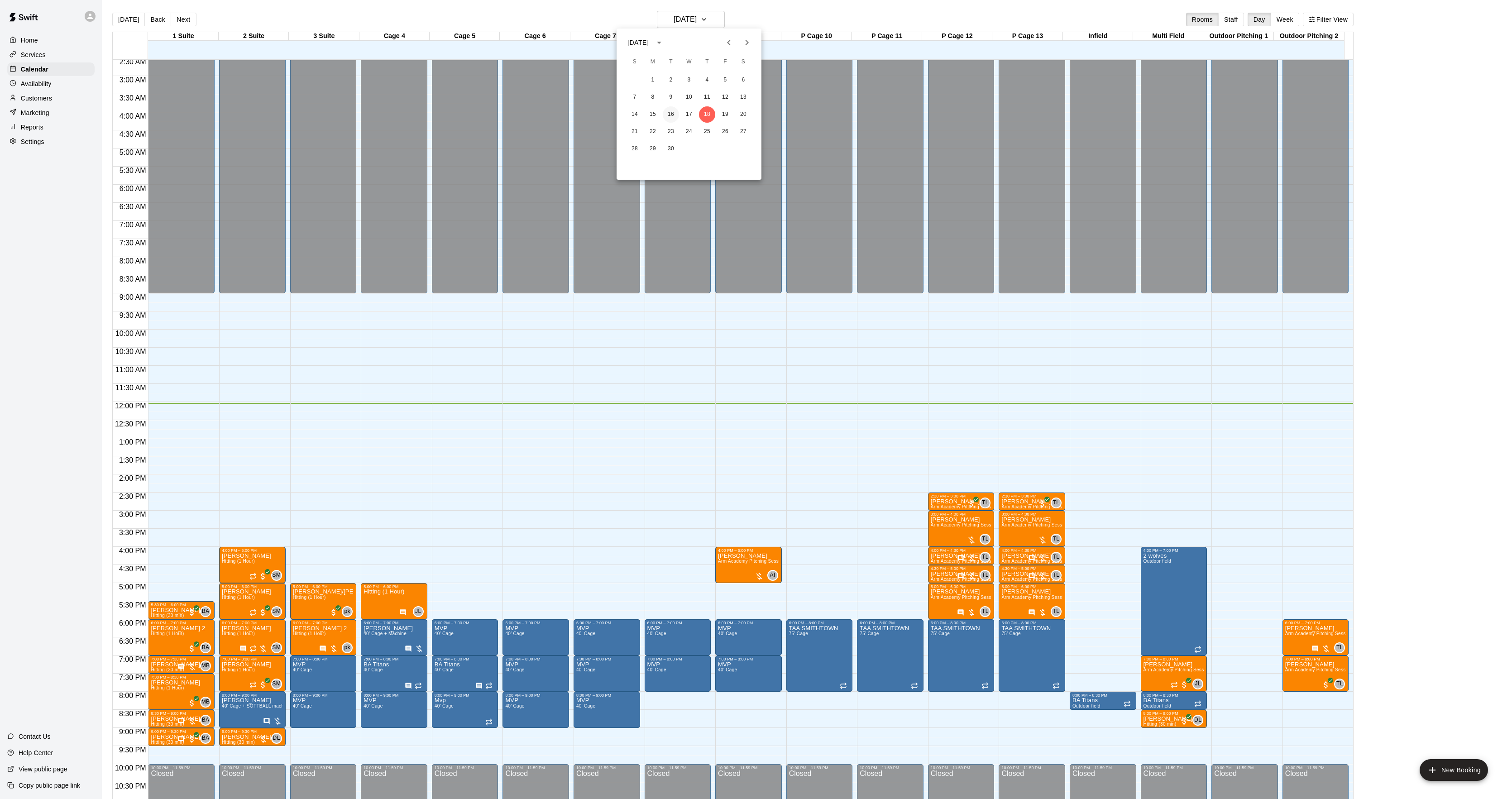
click at [670, 115] on button "16" at bounding box center [671, 115] width 17 height 17
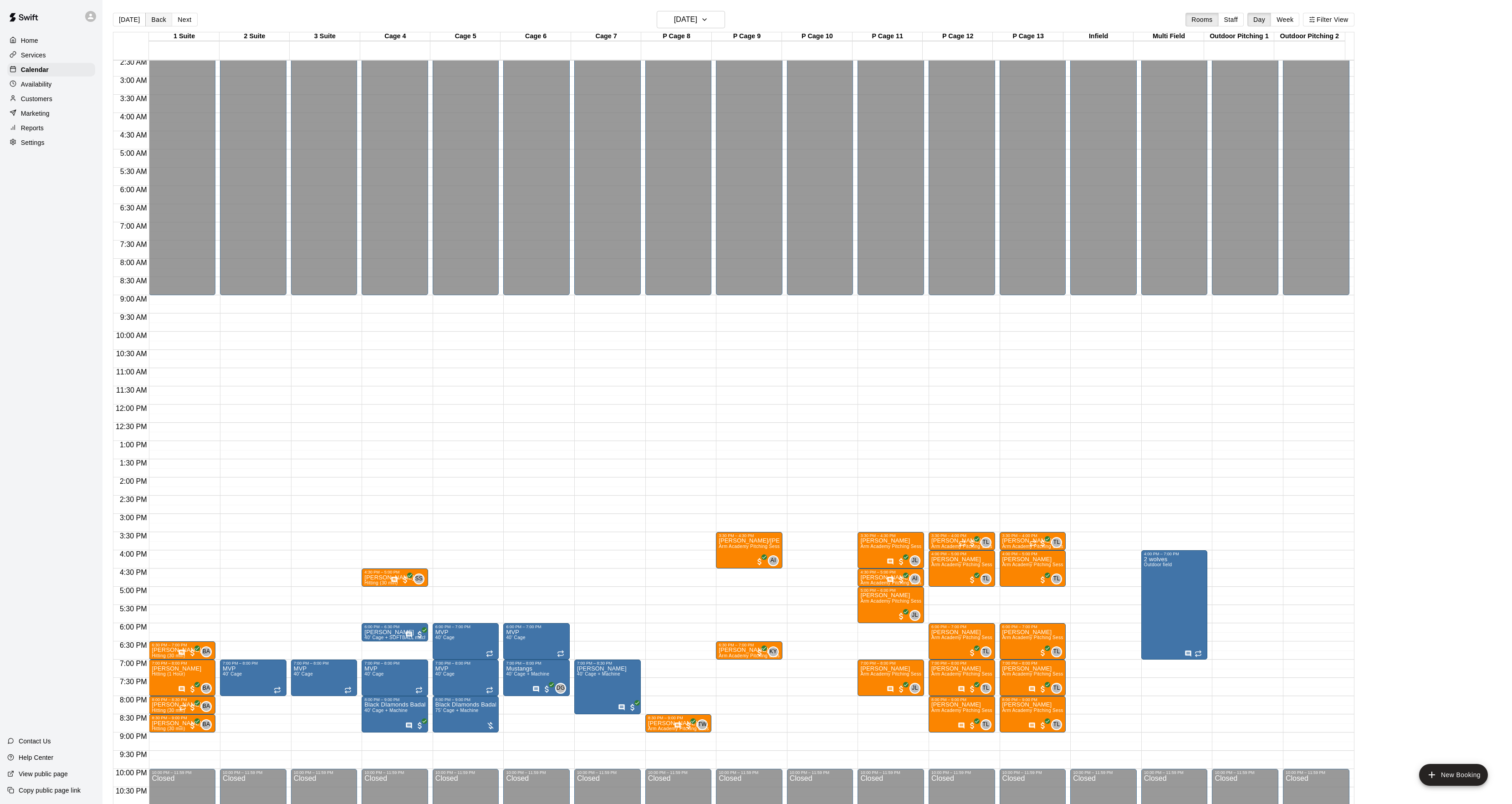
click at [124, 17] on button "[DATE]" at bounding box center [129, 19] width 33 height 14
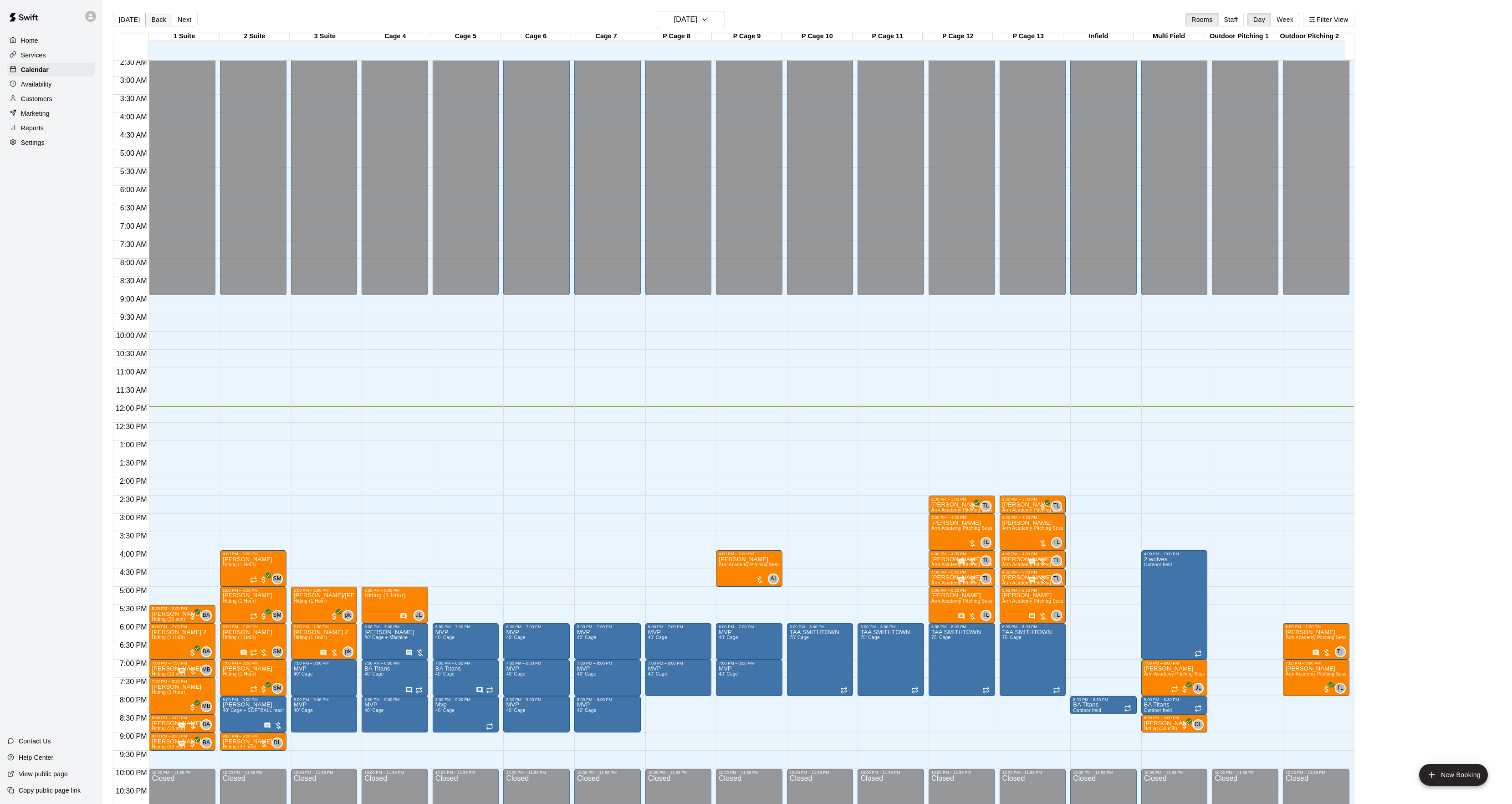
click at [161, 24] on button "Back" at bounding box center [158, 19] width 27 height 14
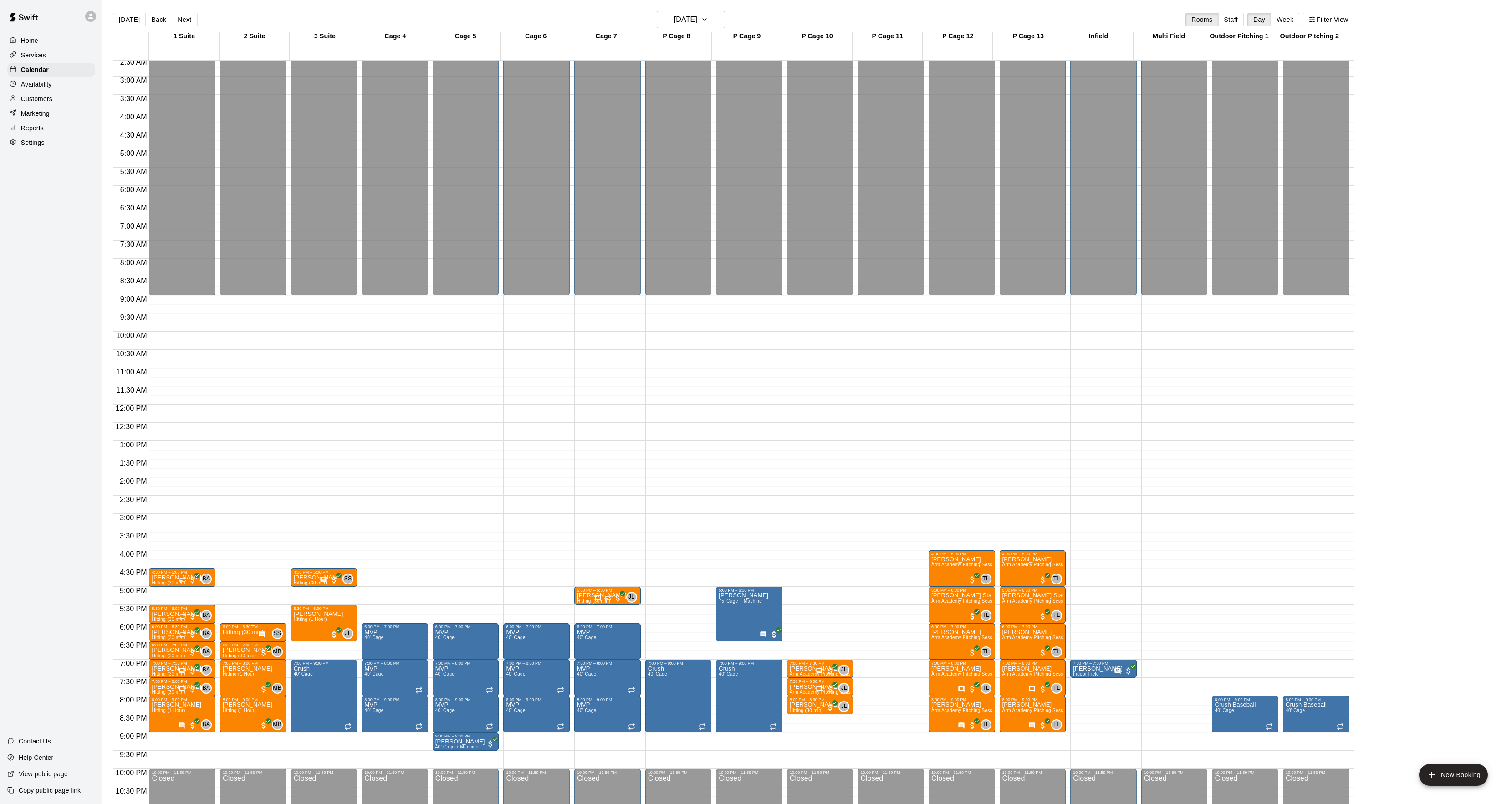
click at [250, 632] on p "Hitting (30 min)" at bounding box center [243, 632] width 41 height 0
click at [239, 658] on div at bounding box center [231, 666] width 18 height 61
click at [231, 658] on button "edit" at bounding box center [231, 666] width 18 height 18
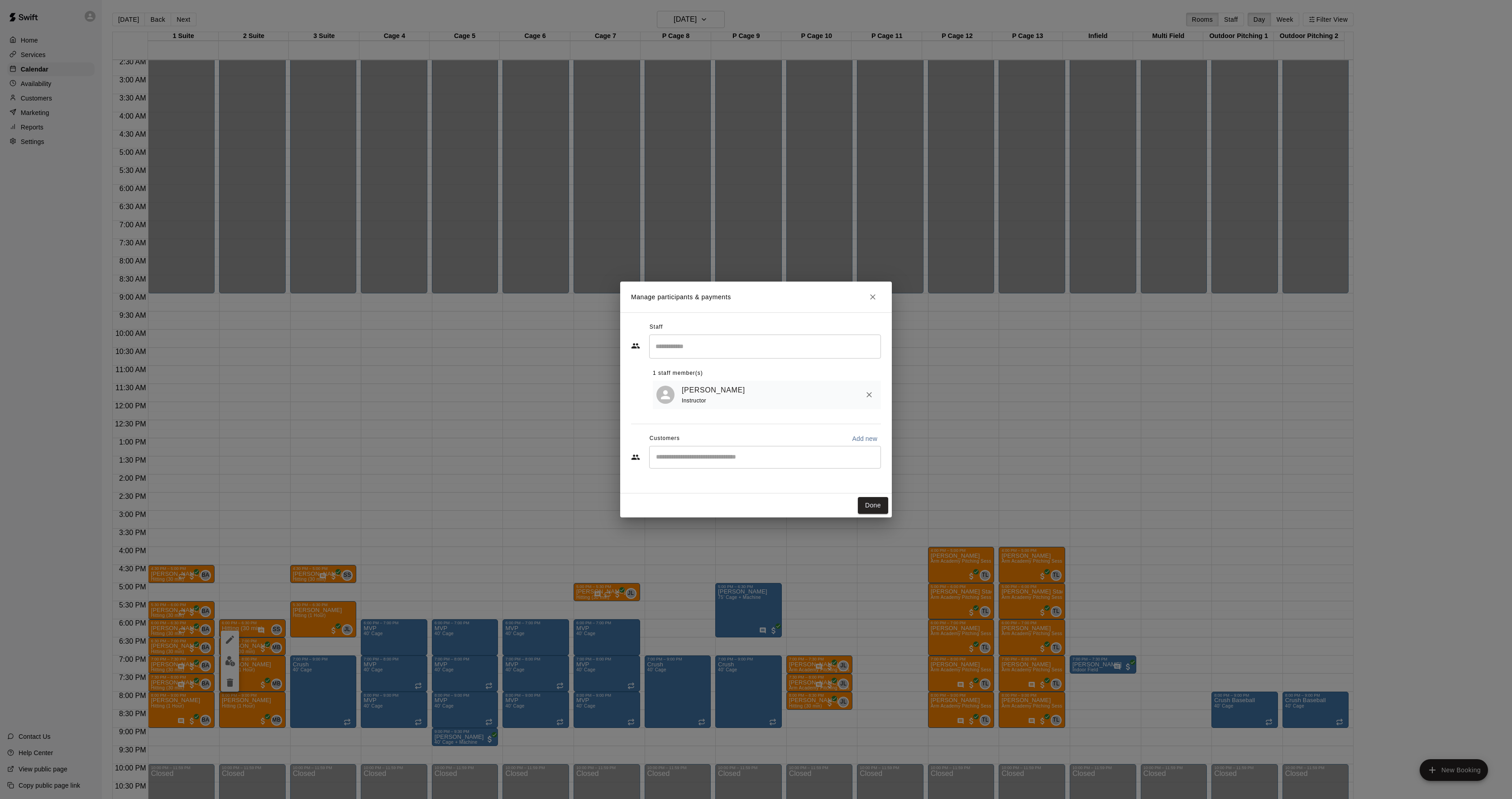
click at [506, 348] on div "Manage participants & payments Staff ​ 1 staff member(s) Sean Singh Instructor …" at bounding box center [756, 400] width 1512 height 799
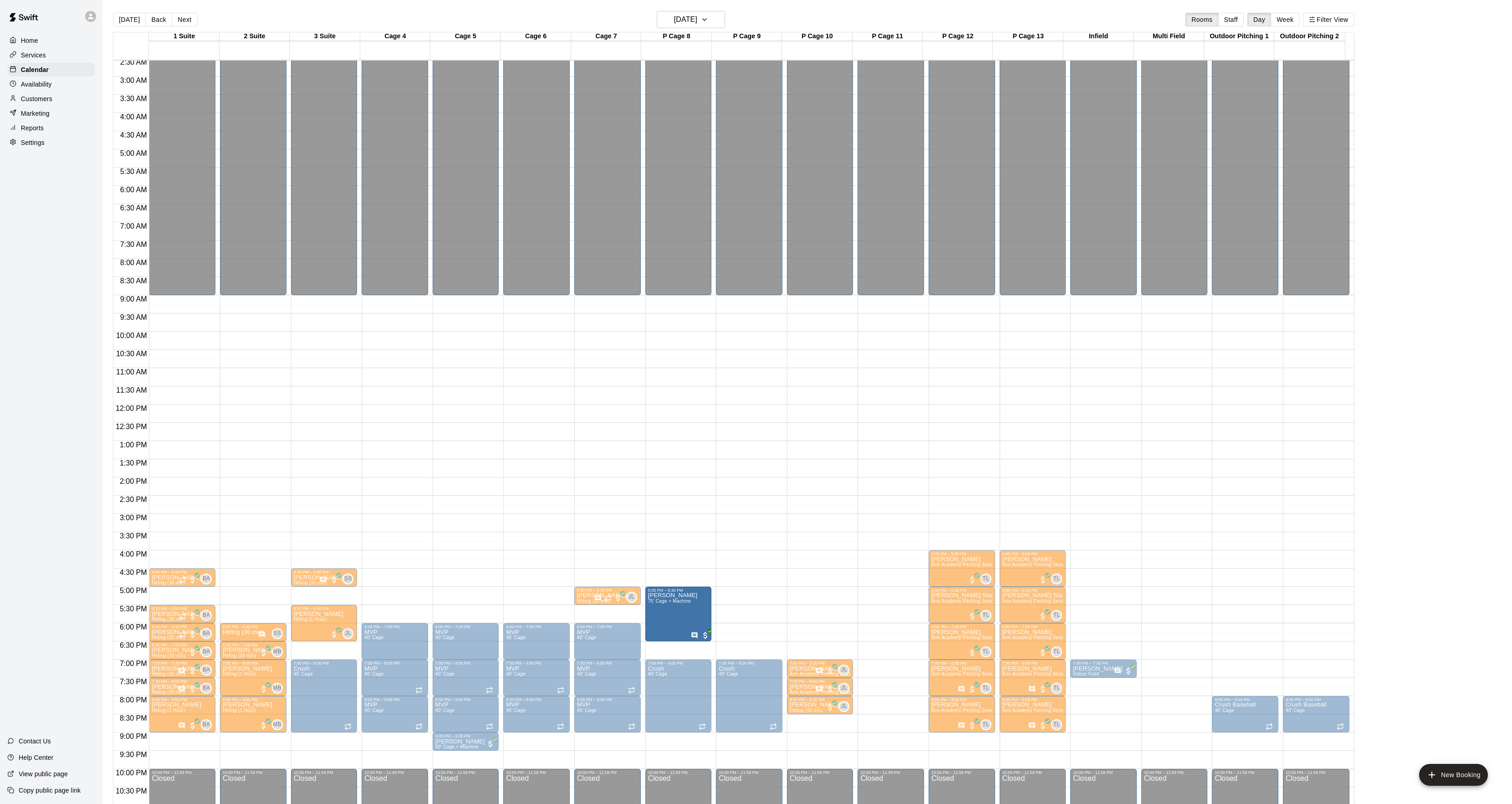
drag, startPoint x: 755, startPoint y: 614, endPoint x: 713, endPoint y: 620, distance: 42.4
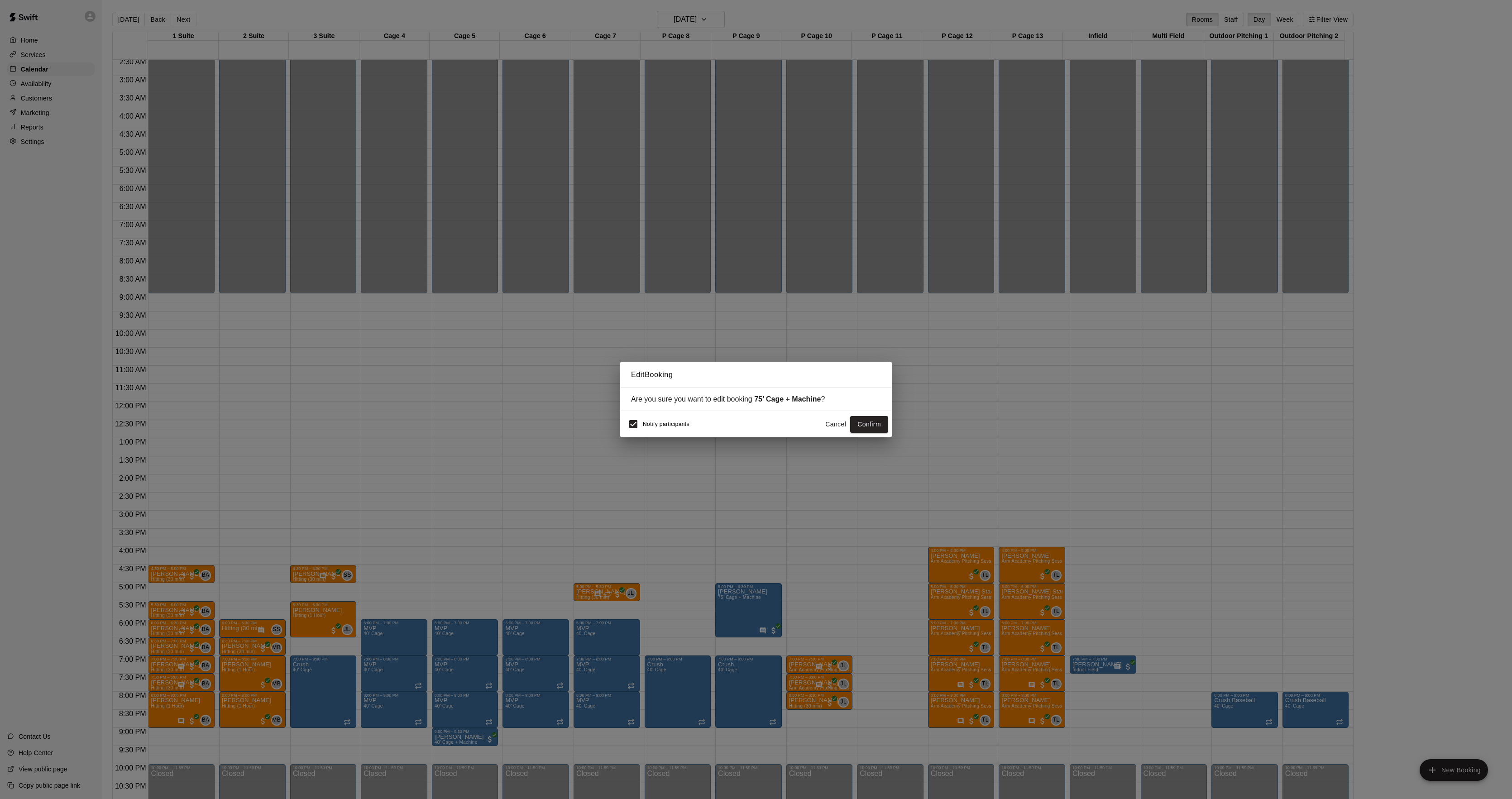
click at [832, 421] on button "Cancel" at bounding box center [835, 424] width 29 height 17
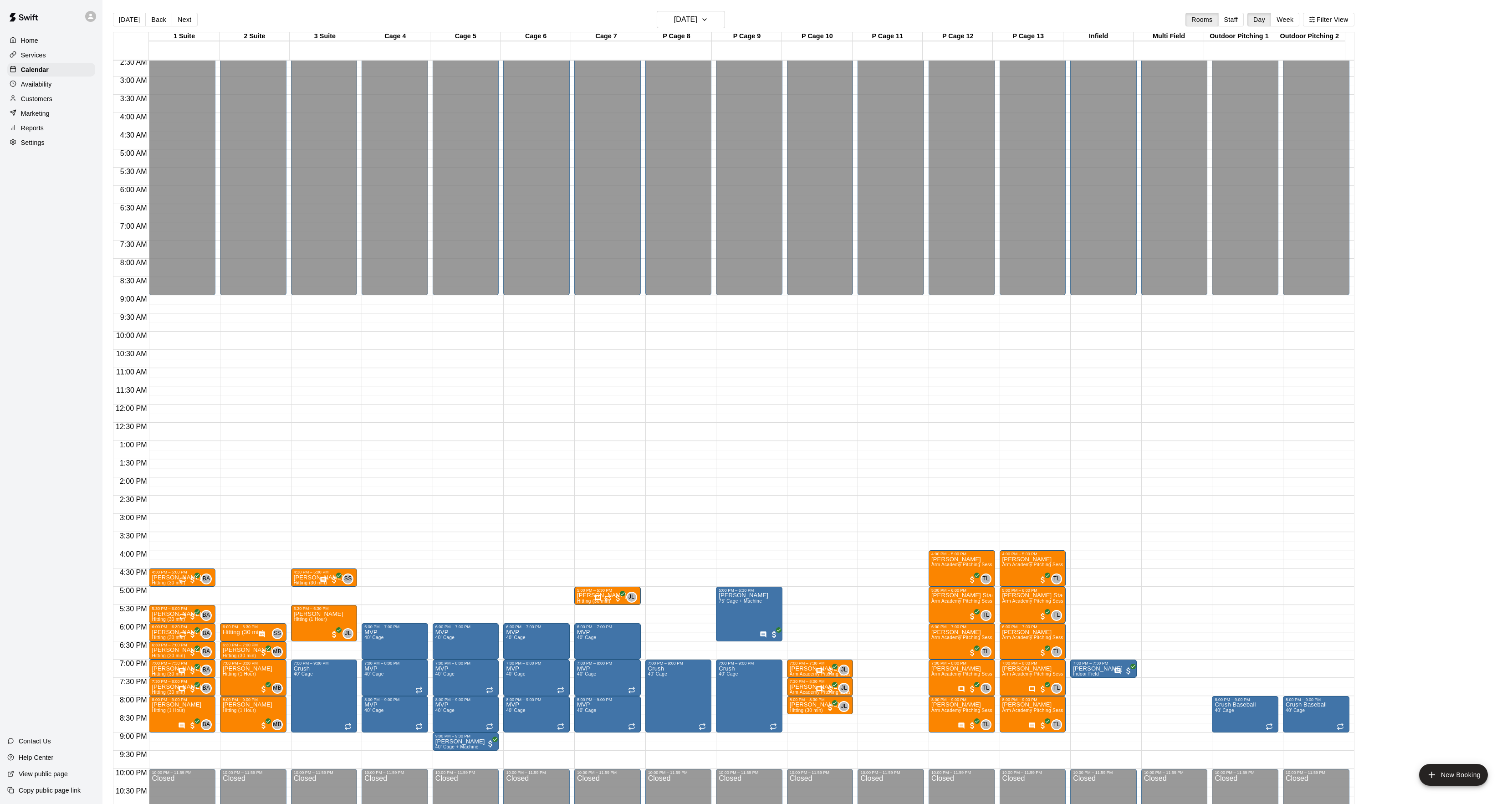
click at [302, 5] on main "Today Back Next Wednesday Sep 17 Rooms Staff Day Week Filter View 1 Suite 17 We…" at bounding box center [807, 409] width 1410 height 819
click at [118, 24] on button "[DATE]" at bounding box center [129, 19] width 33 height 14
